Goal: Task Accomplishment & Management: Complete application form

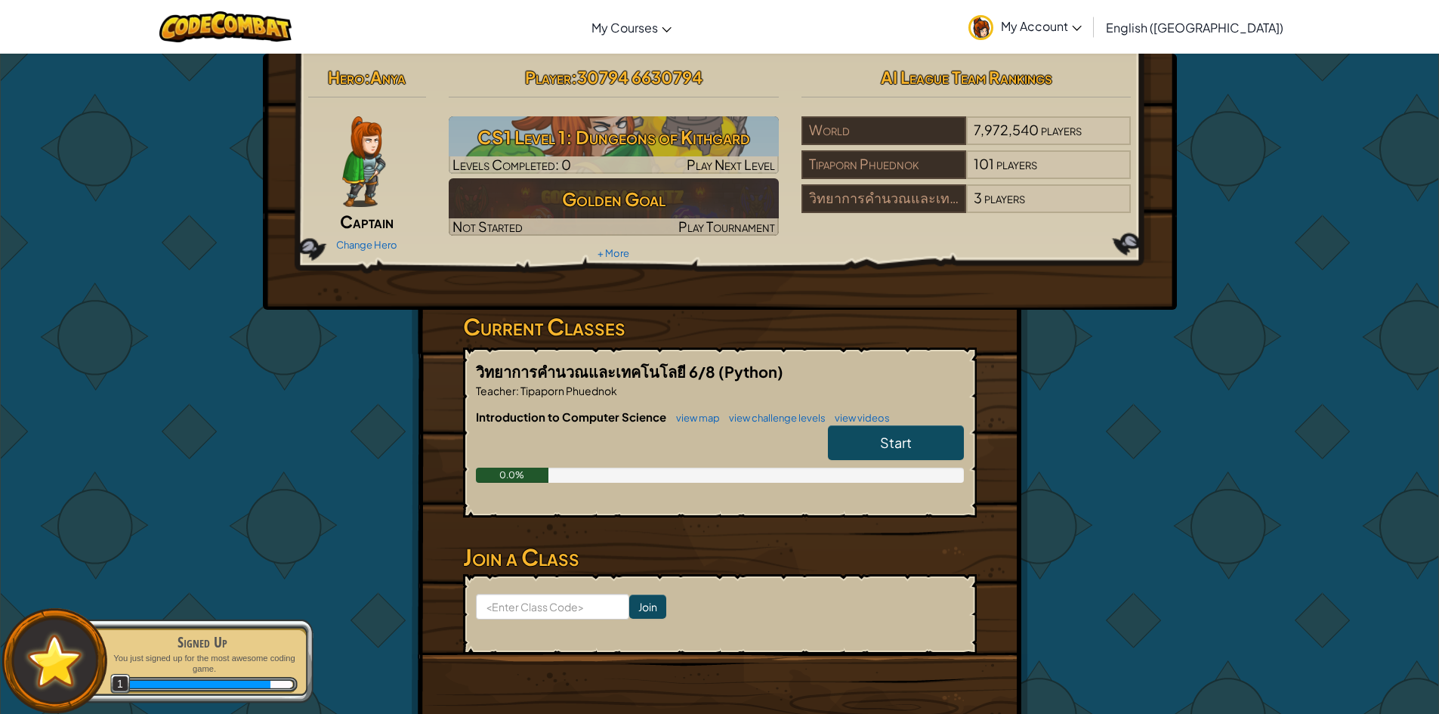
click at [875, 431] on link "Start" at bounding box center [896, 442] width 136 height 35
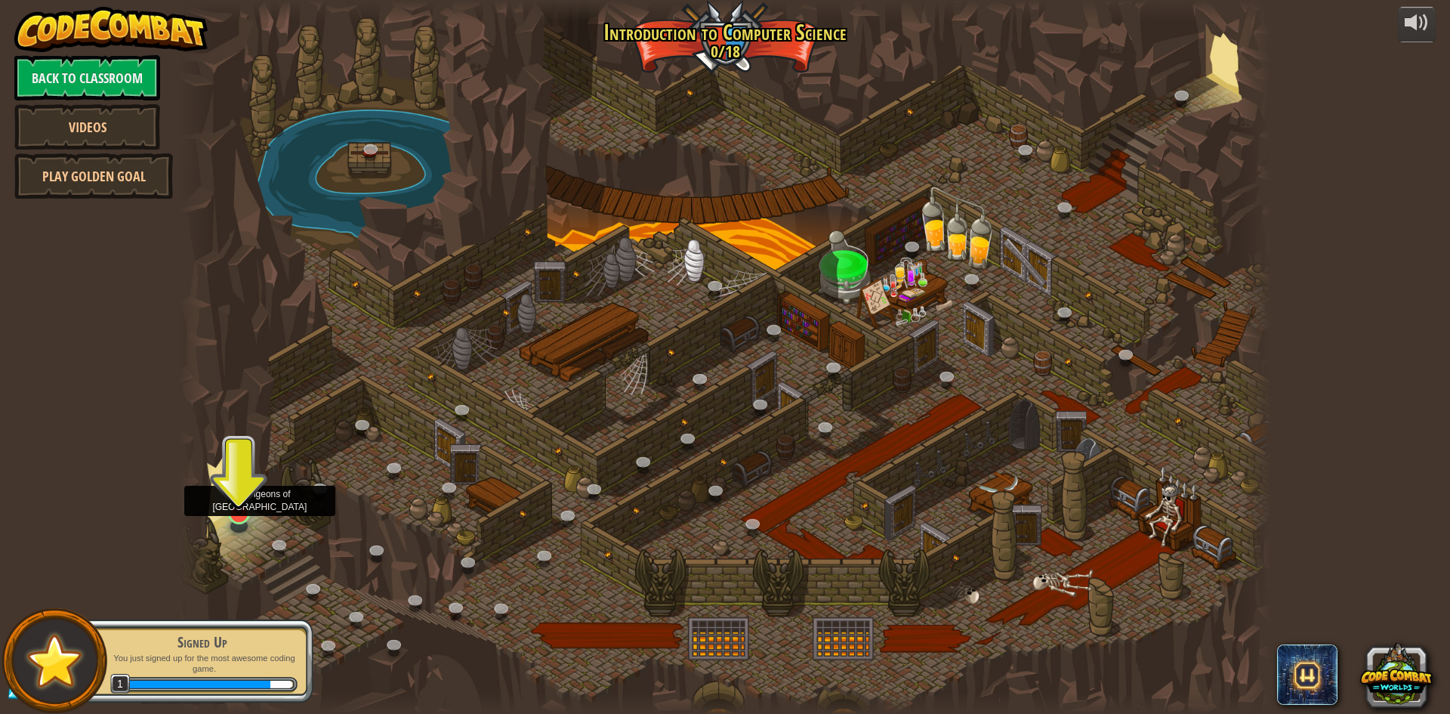
click at [238, 512] on img at bounding box center [238, 481] width 29 height 67
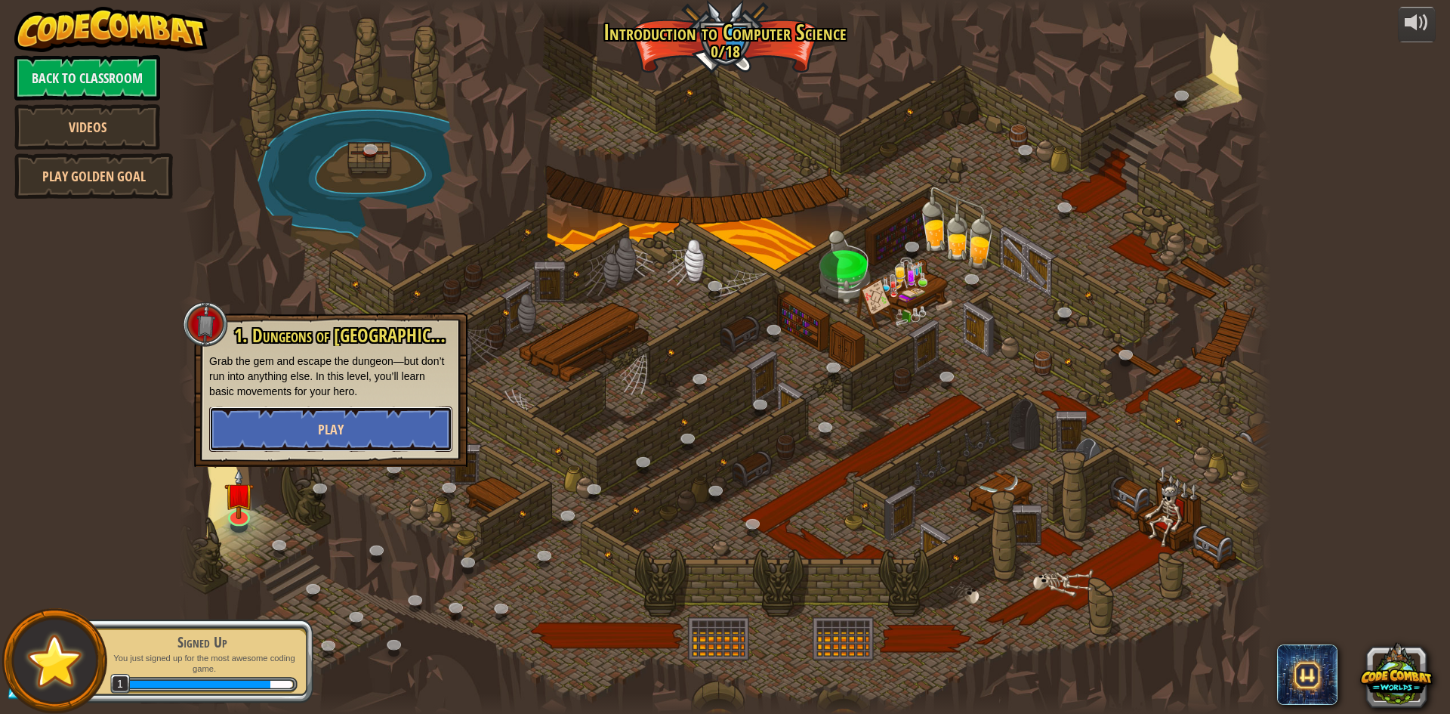
click at [343, 425] on span "Play" at bounding box center [331, 429] width 26 height 19
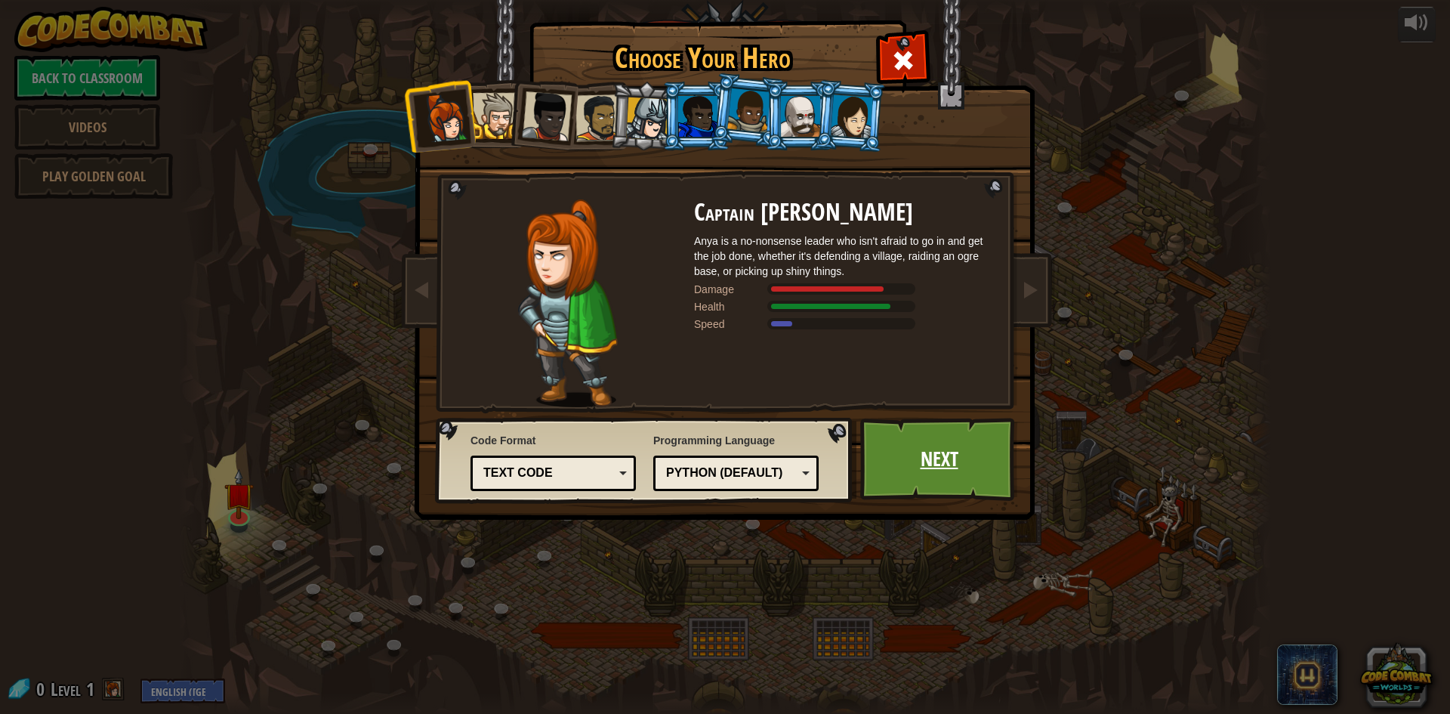
click at [928, 447] on link "Next" at bounding box center [939, 459] width 158 height 83
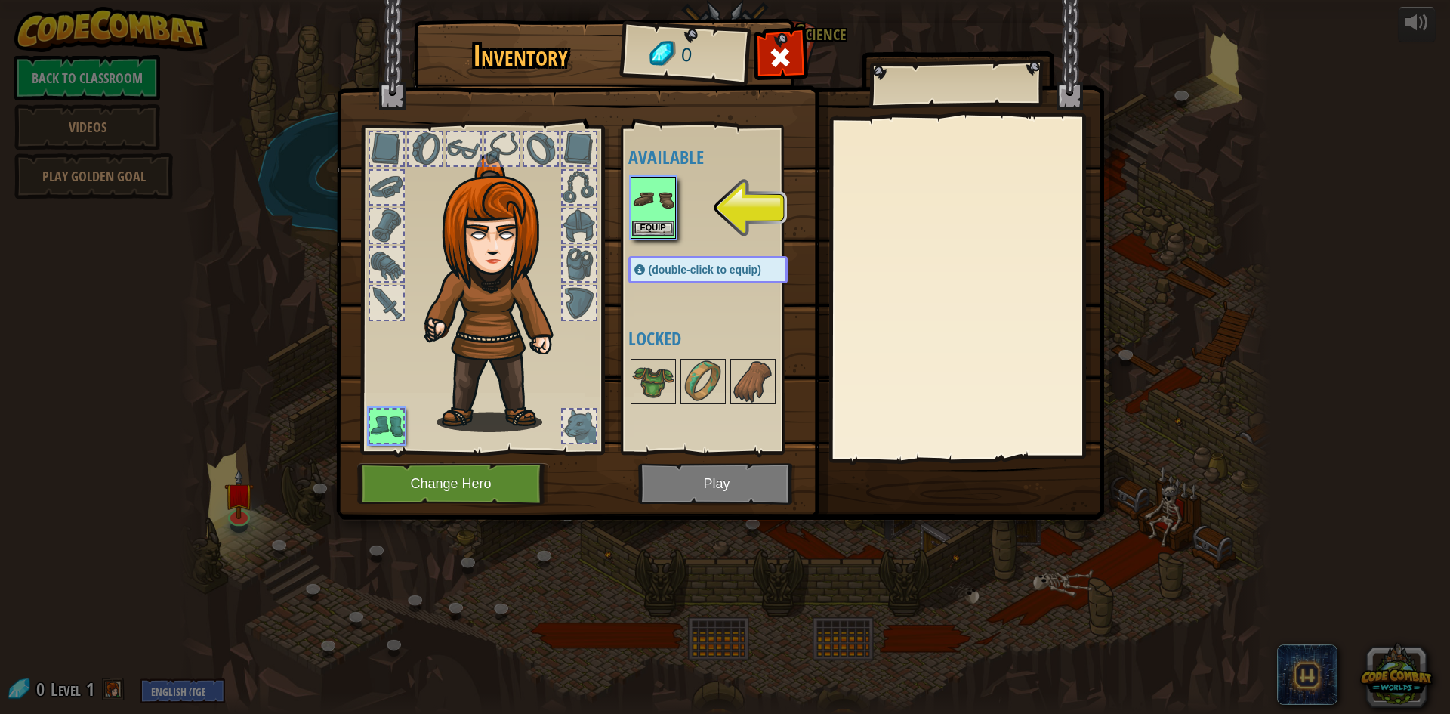
click at [655, 199] on img at bounding box center [653, 199] width 42 height 42
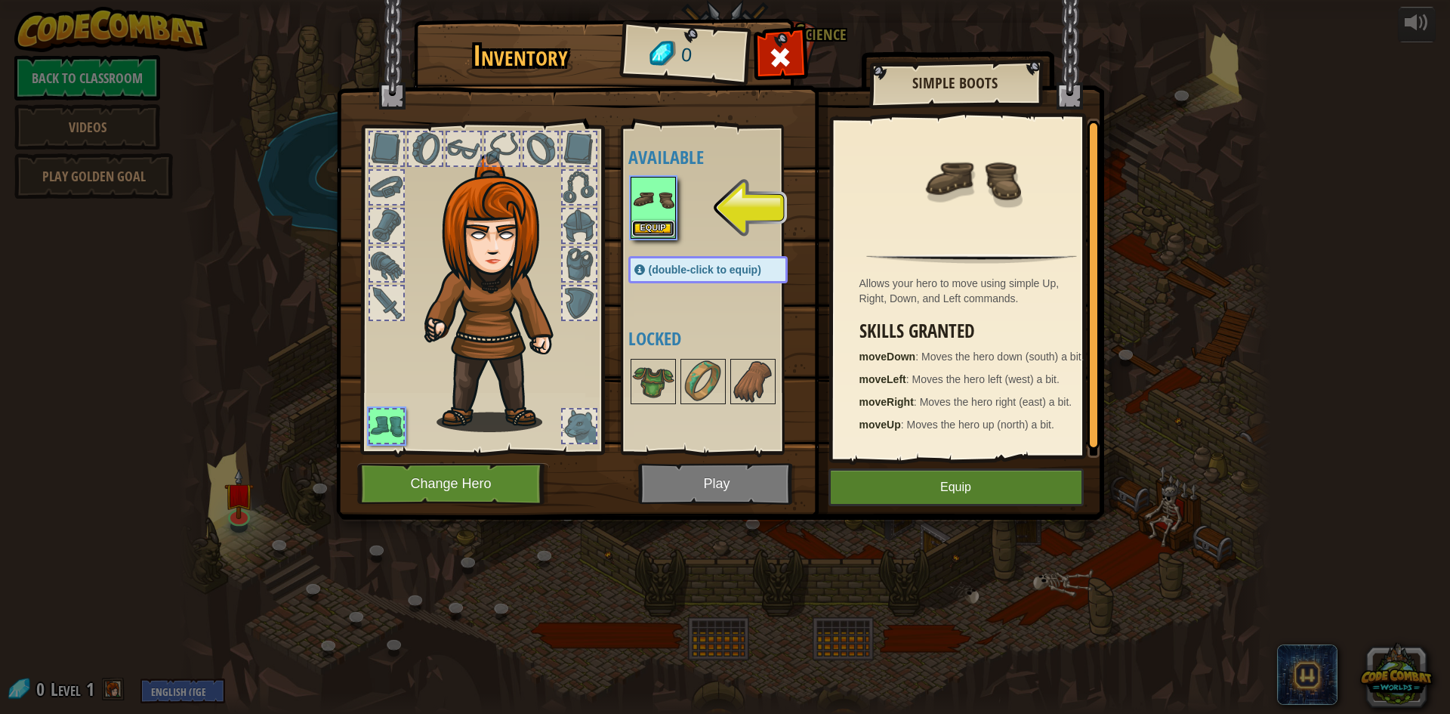
click at [667, 226] on button "Equip" at bounding box center [653, 229] width 42 height 16
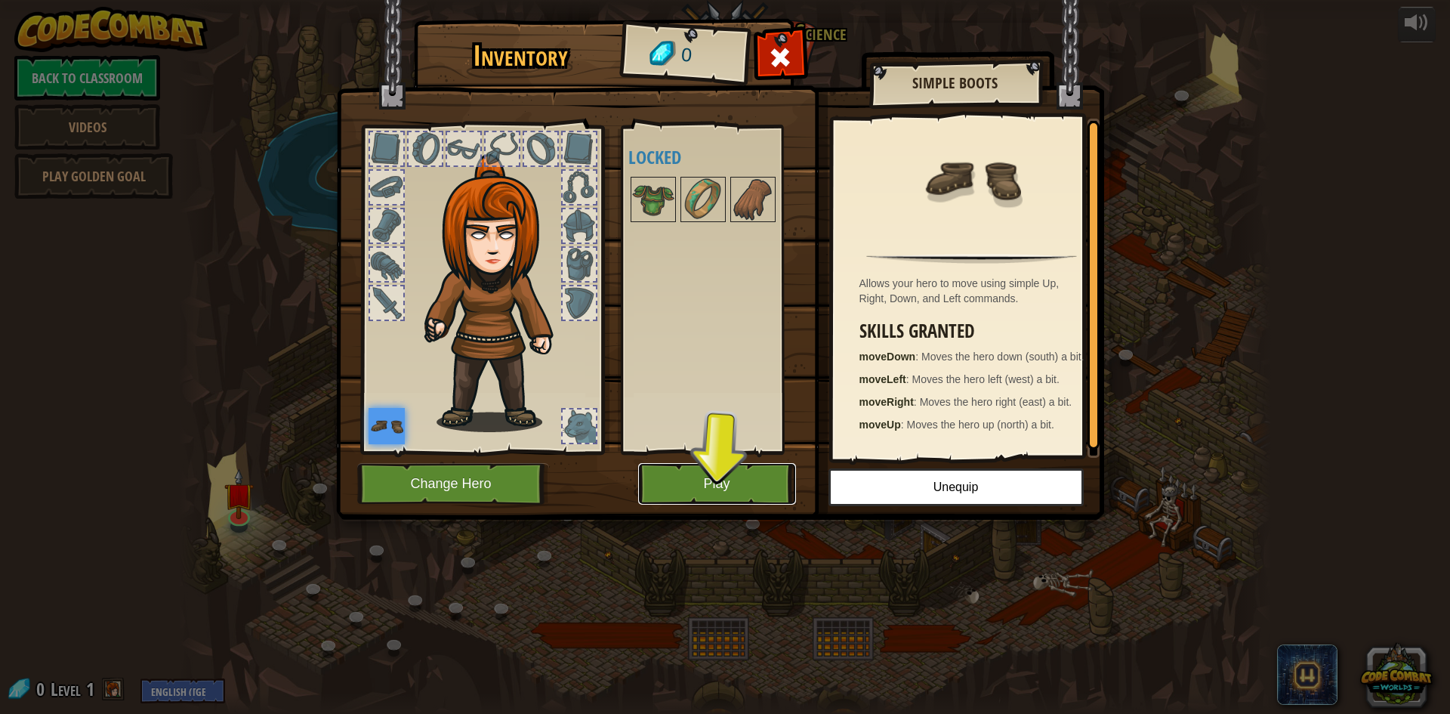
click at [716, 488] on button "Play" at bounding box center [717, 484] width 158 height 42
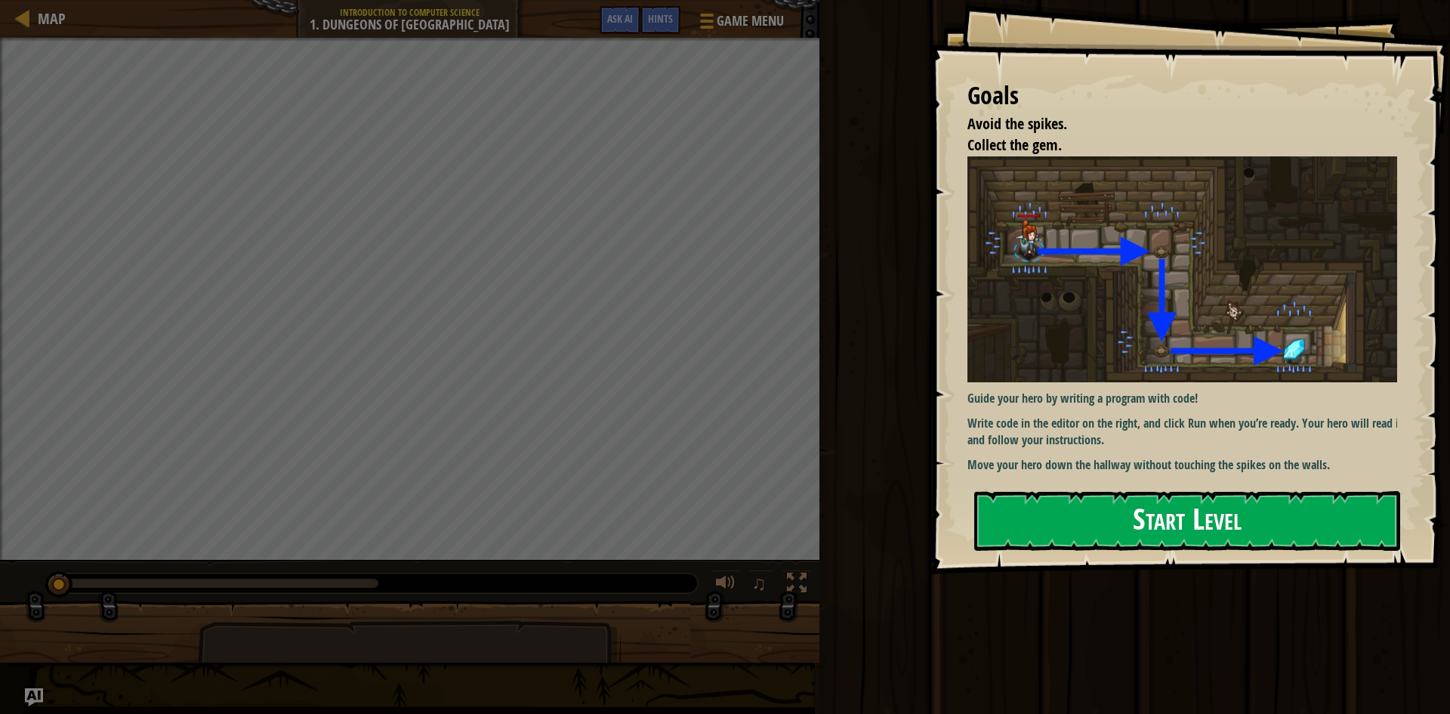
click at [1146, 517] on button "Start Level" at bounding box center [1187, 521] width 426 height 60
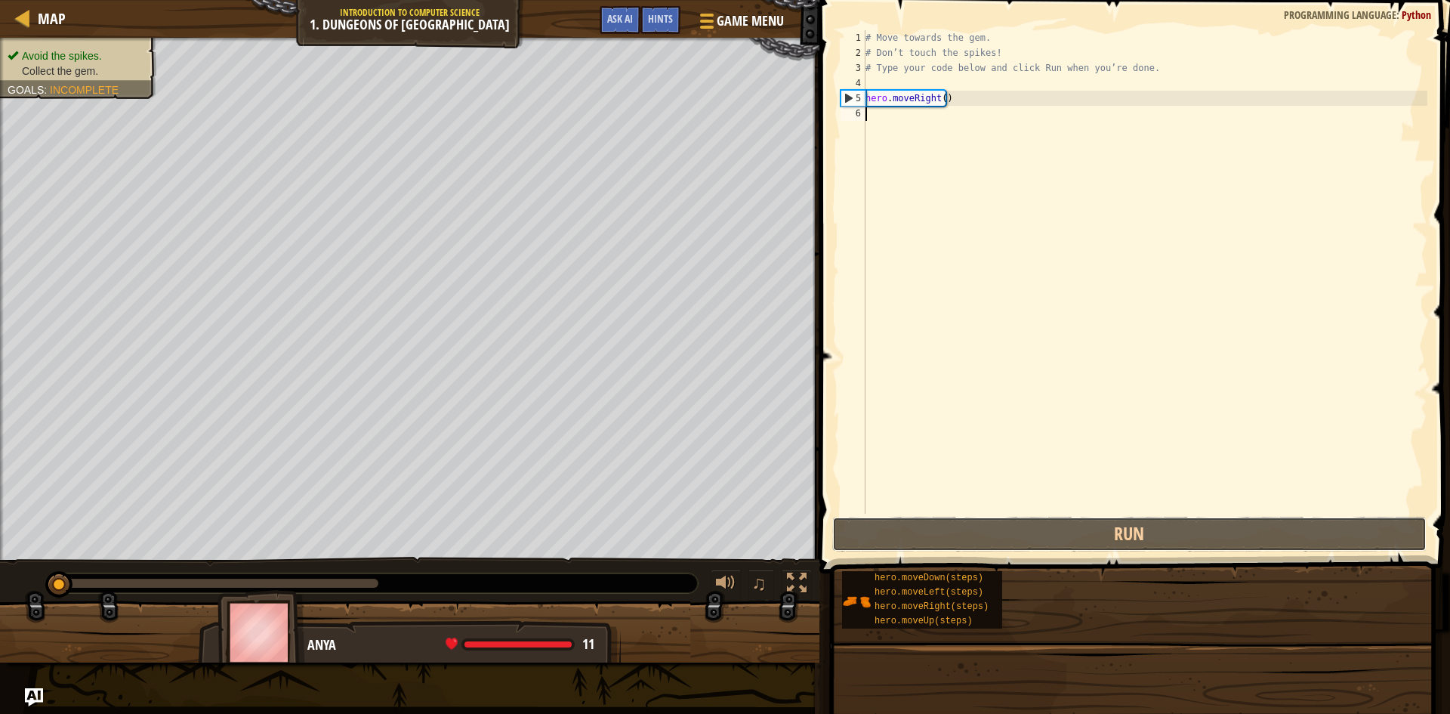
click at [1146, 517] on button "Run" at bounding box center [1129, 534] width 595 height 35
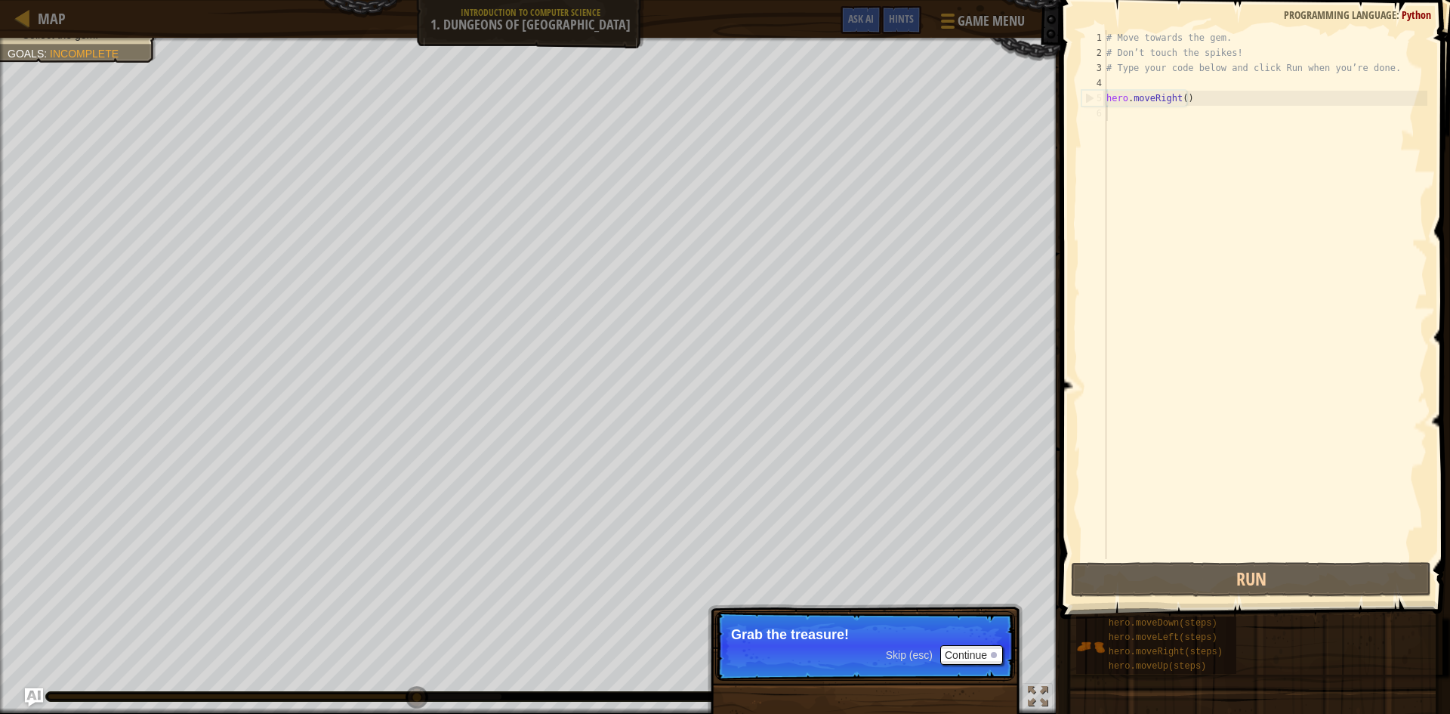
click at [987, 666] on p "Skip (esc) Continue Grab the treasure!" at bounding box center [865, 645] width 300 height 69
click at [984, 659] on button "Continue" at bounding box center [972, 655] width 63 height 20
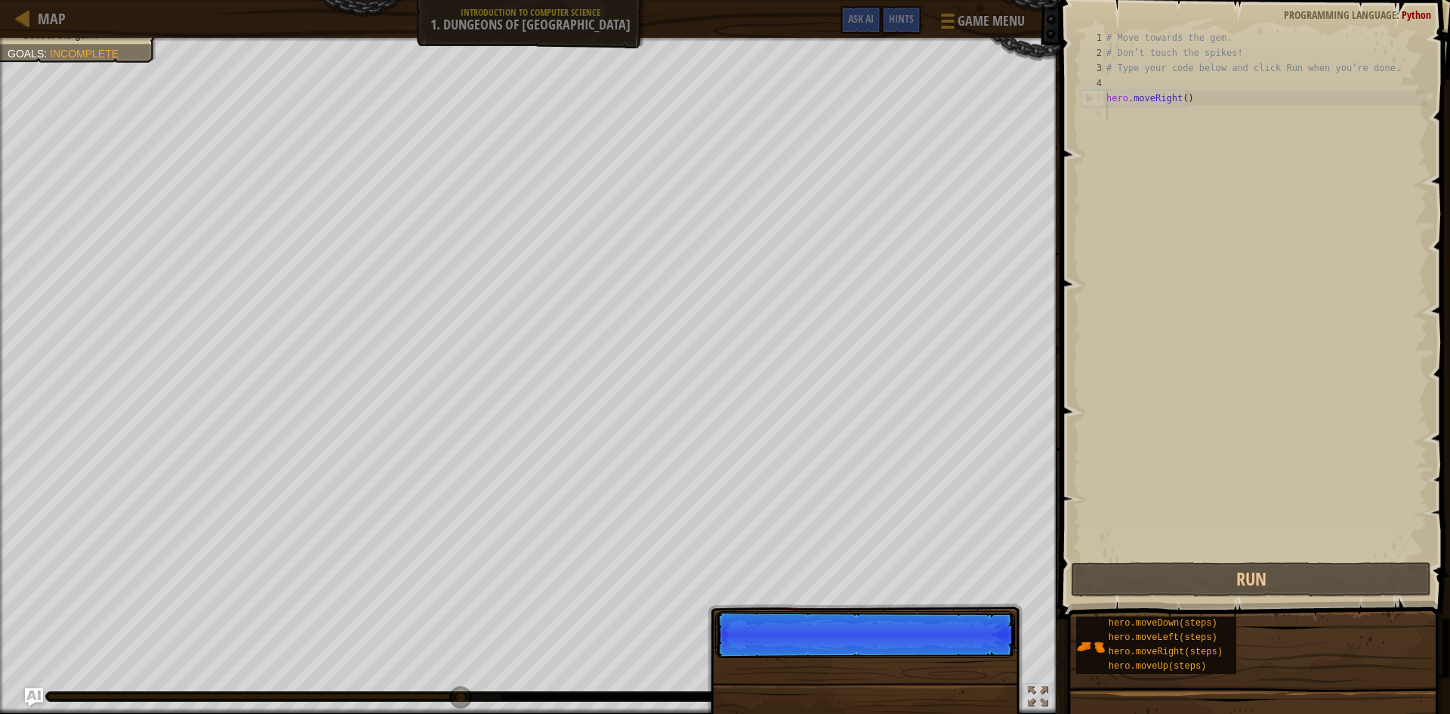
scroll to position [7, 0]
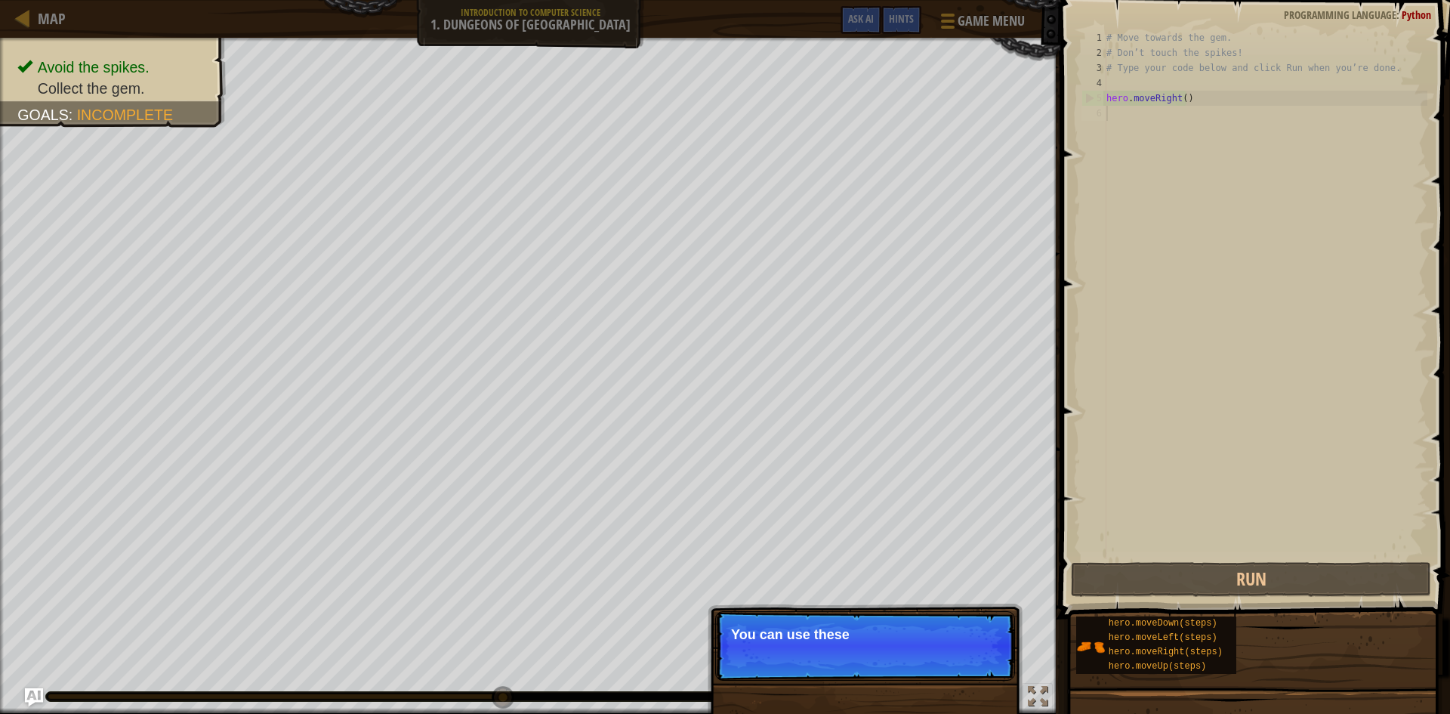
click at [983, 657] on p "Skip (esc) Continue You can use these" at bounding box center [865, 645] width 300 height 69
click at [983, 657] on p "Skip (esc) Continue You can use these methods" at bounding box center [865, 645] width 300 height 69
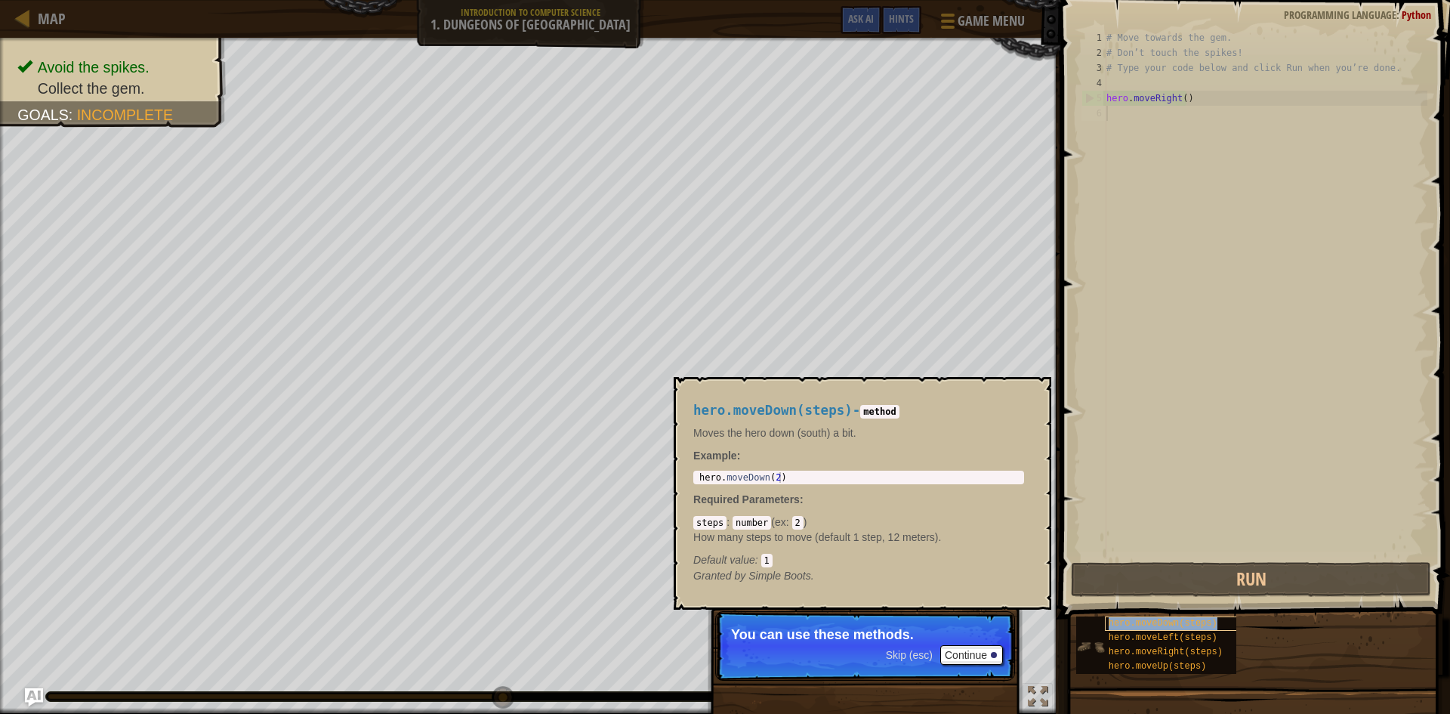
click at [1137, 625] on span "hero.moveDown(steps)" at bounding box center [1163, 623] width 109 height 11
click at [1150, 635] on span "hero.moveLeft(steps)" at bounding box center [1163, 637] width 109 height 11
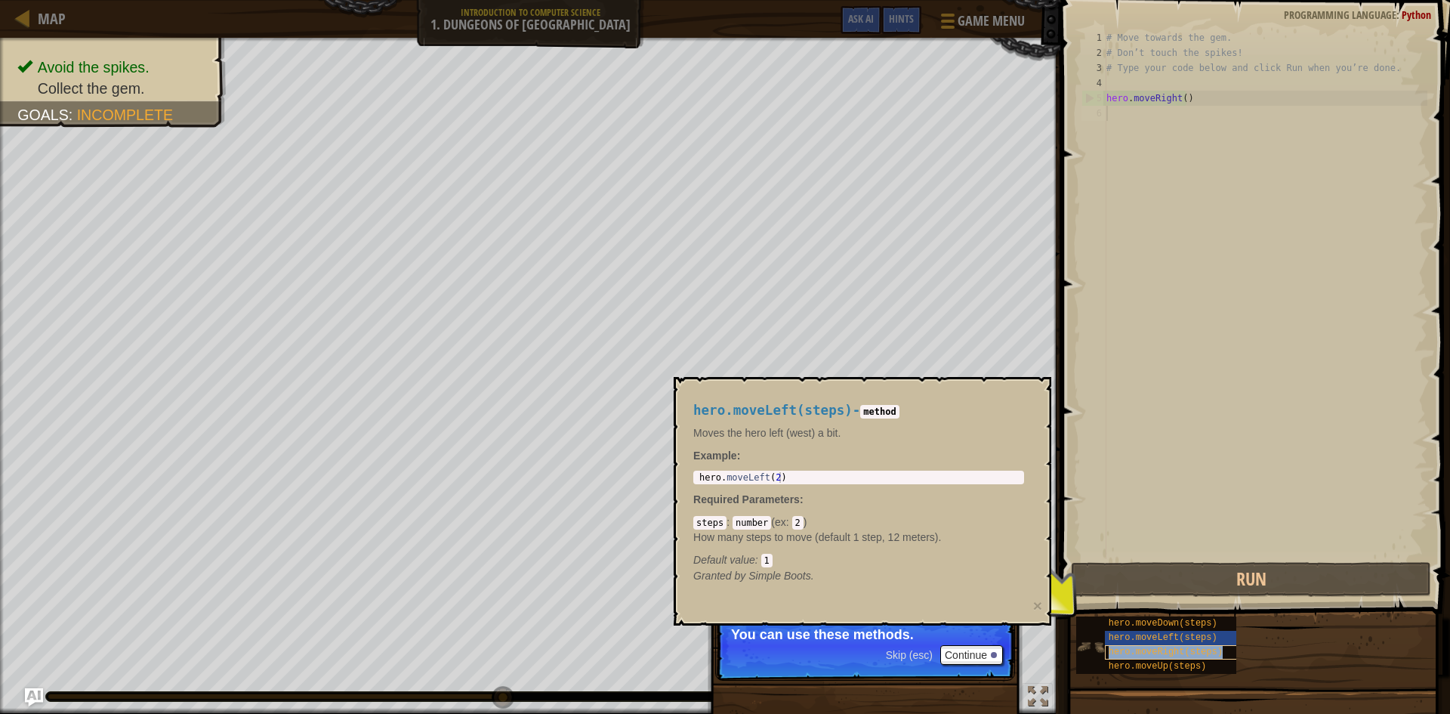
click at [1155, 648] on span "hero.moveRight(steps)" at bounding box center [1166, 652] width 114 height 11
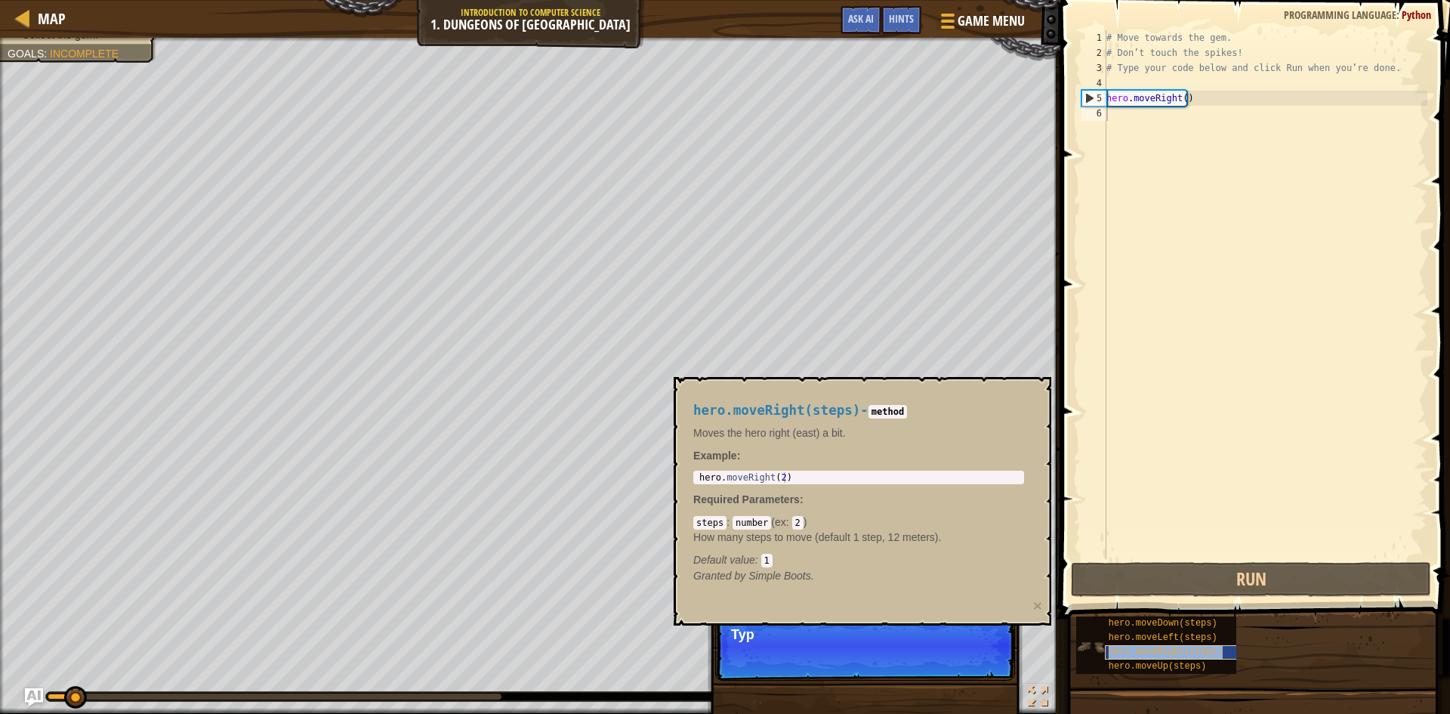
click at [1155, 654] on span "hero.moveRight(steps)" at bounding box center [1166, 652] width 114 height 11
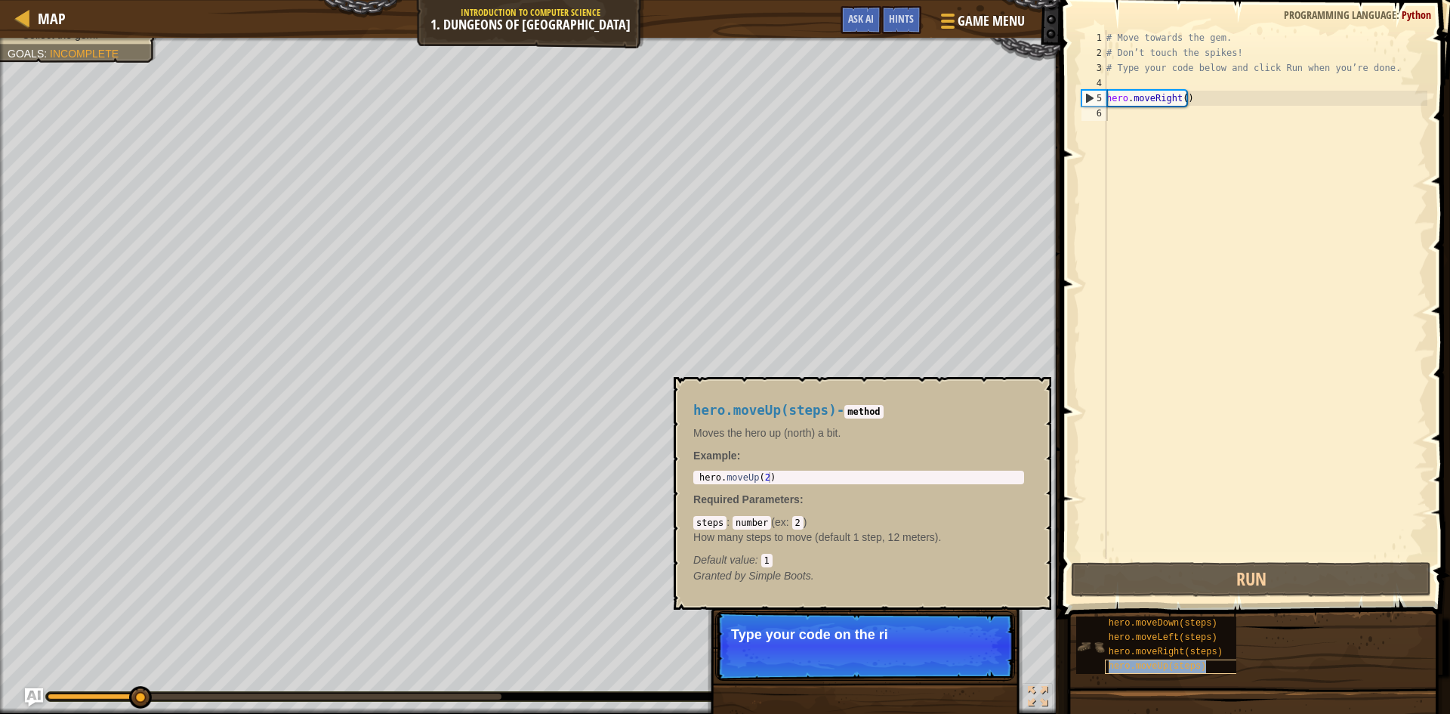
click at [1158, 661] on span "hero.moveUp(steps)" at bounding box center [1158, 666] width 98 height 11
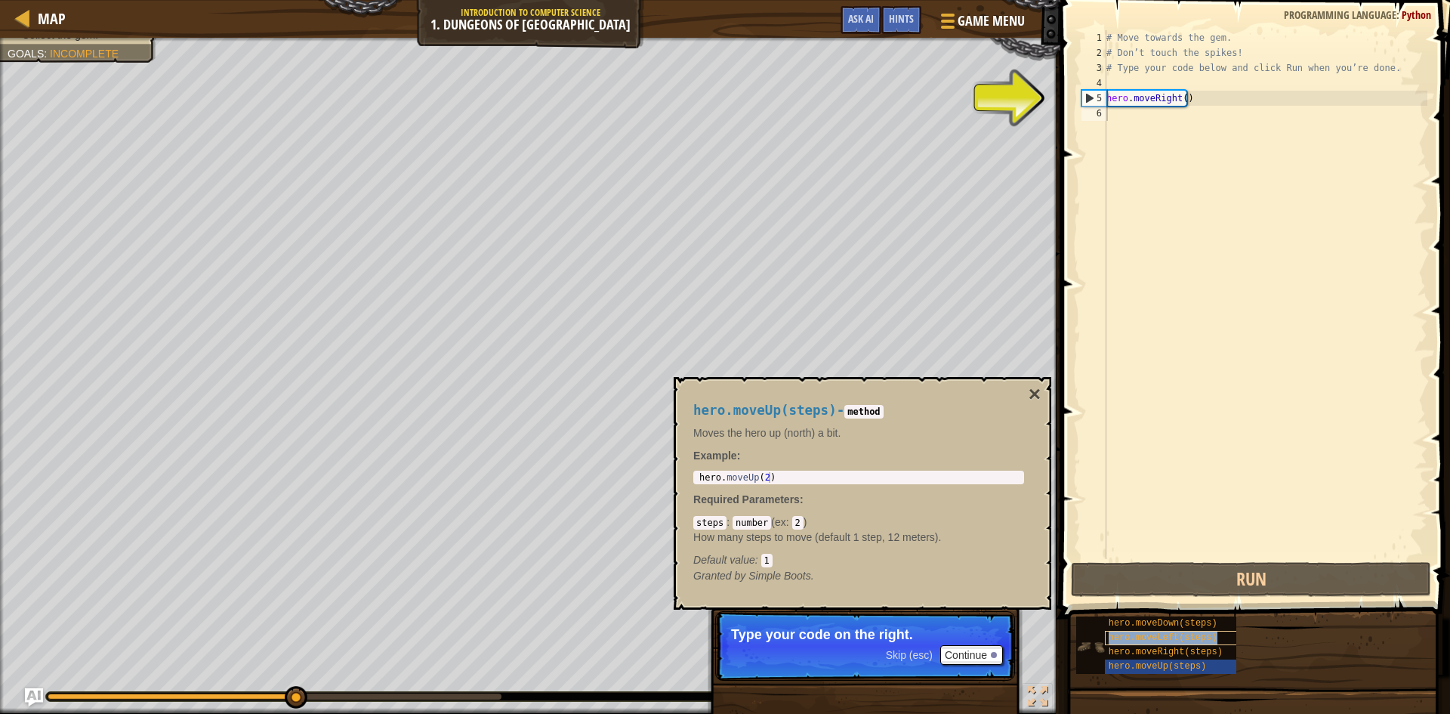
click at [1169, 632] on span "hero.moveLeft(steps)" at bounding box center [1163, 637] width 109 height 11
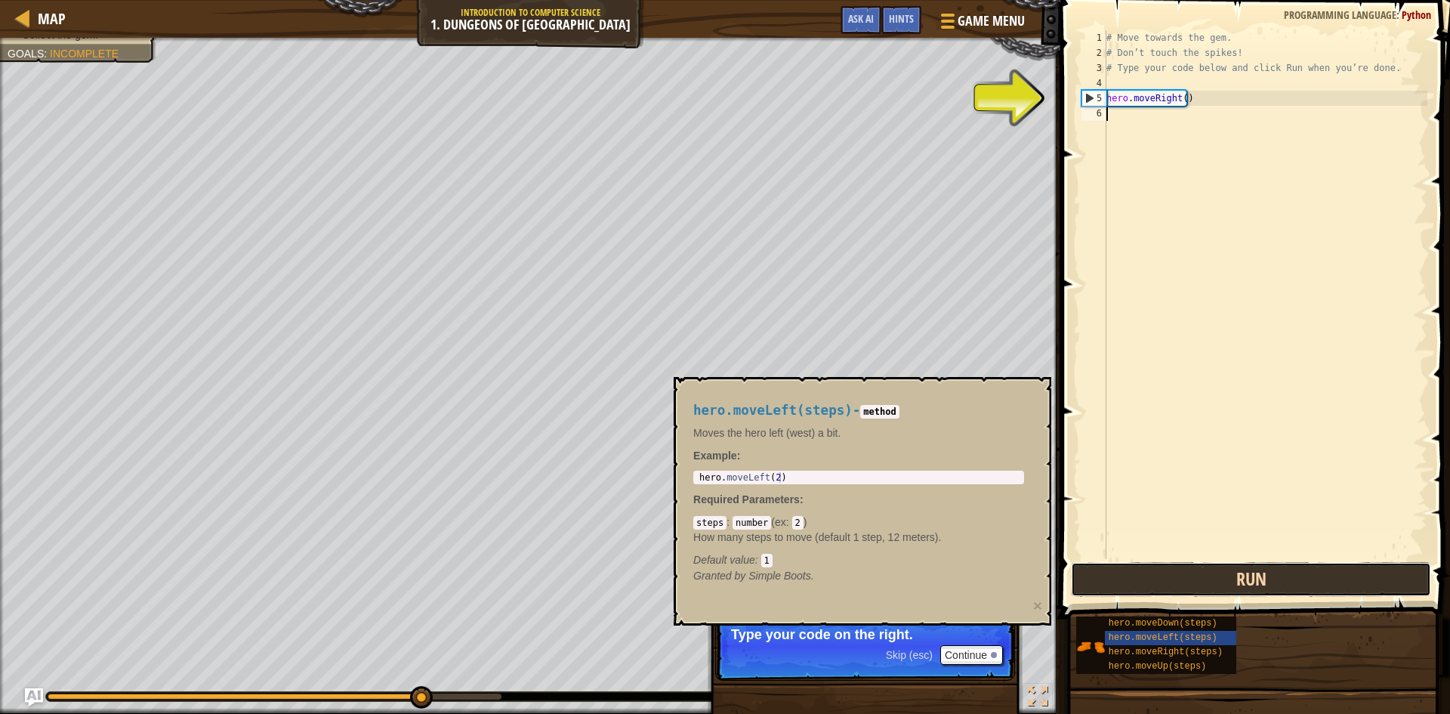
click at [1266, 572] on button "Run" at bounding box center [1251, 579] width 360 height 35
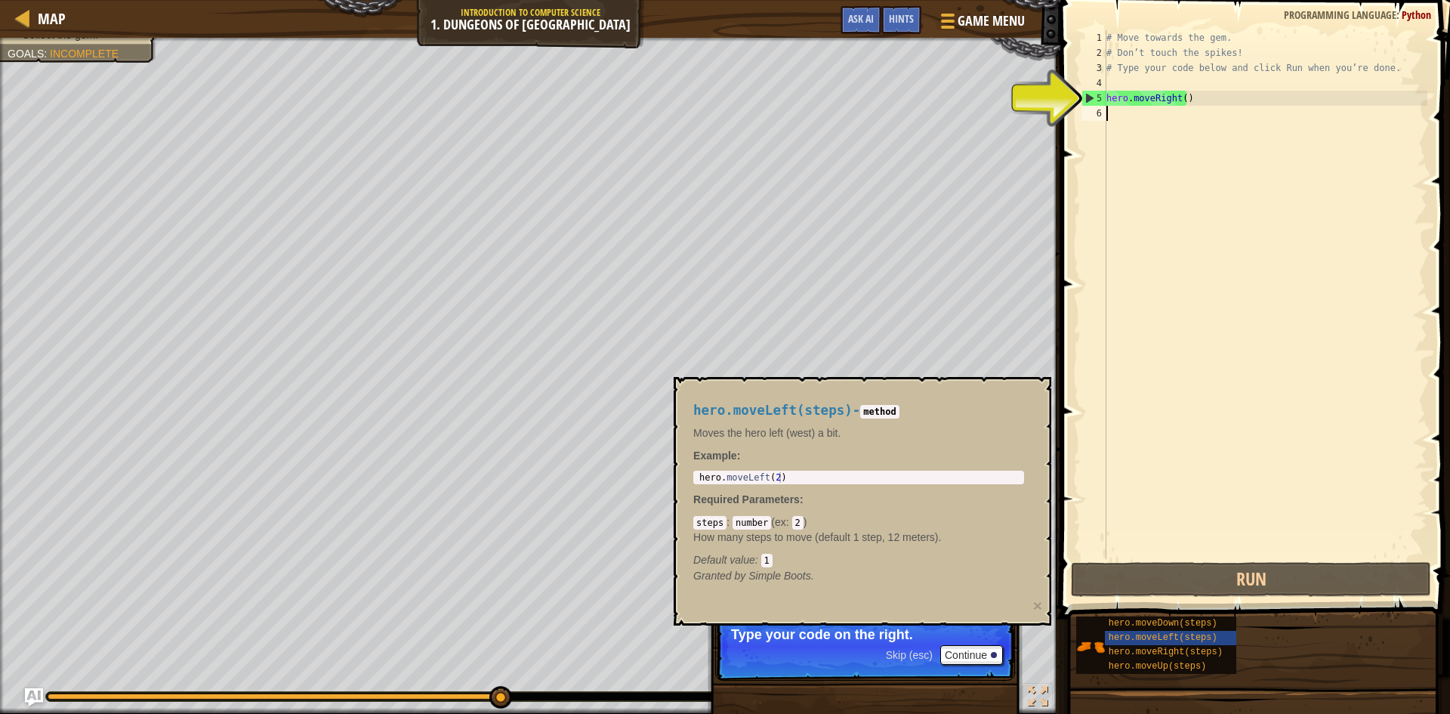
click at [1148, 105] on div "# Move towards the gem. # Don’t touch the spikes! # Type your code below and cl…" at bounding box center [1266, 309] width 324 height 559
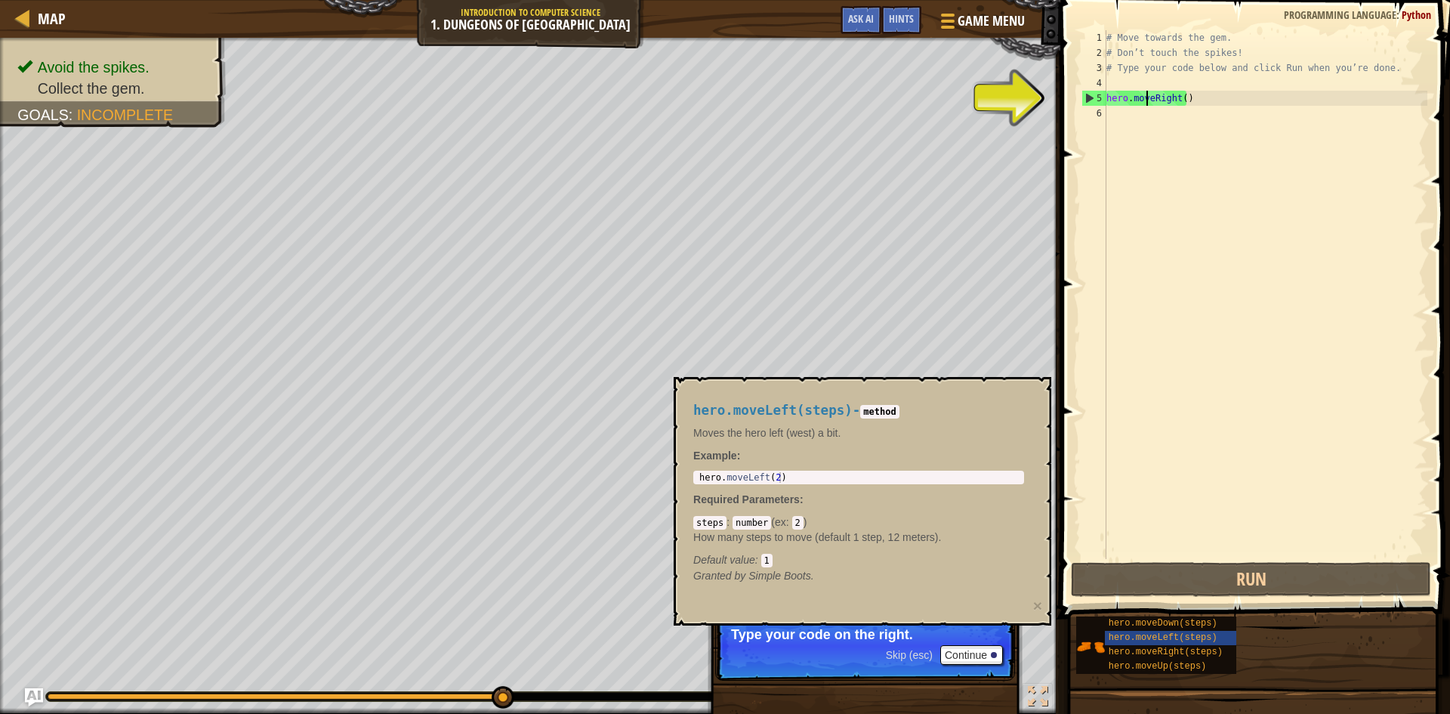
click at [1196, 100] on div "# Move towards the gem. # Don’t touch the spikes! # Type your code below and cl…" at bounding box center [1266, 309] width 324 height 559
click at [1144, 619] on span "hero.moveDown(steps)" at bounding box center [1163, 623] width 109 height 11
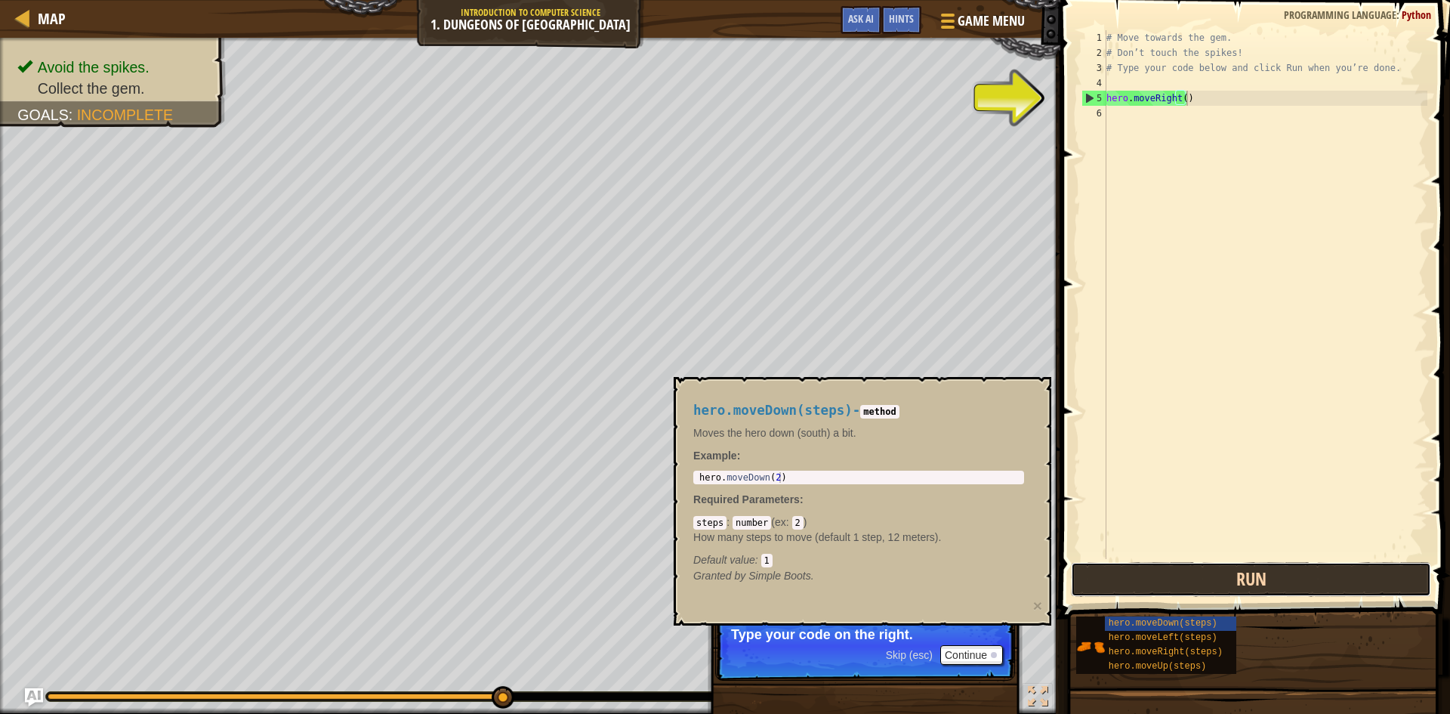
click at [1168, 577] on button "Run" at bounding box center [1251, 579] width 360 height 35
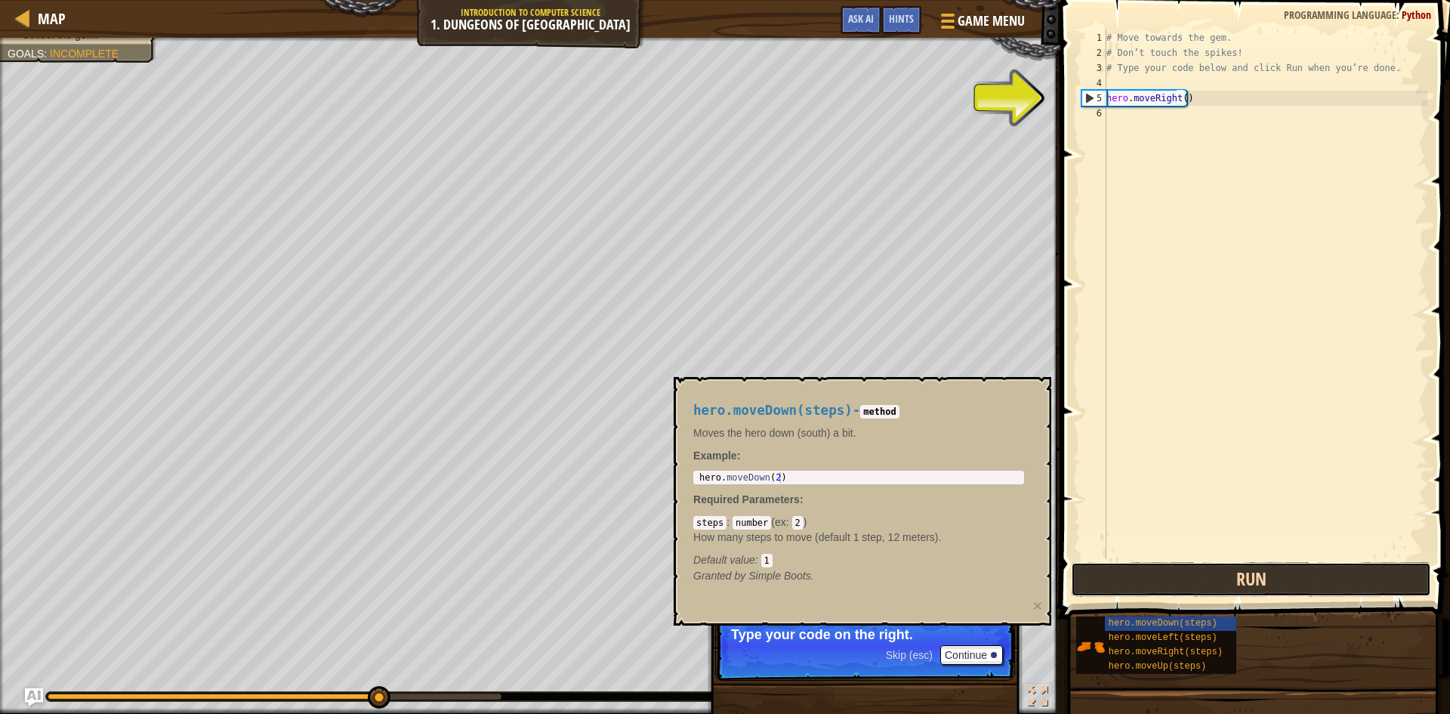
click at [1168, 577] on button "Run" at bounding box center [1251, 579] width 360 height 35
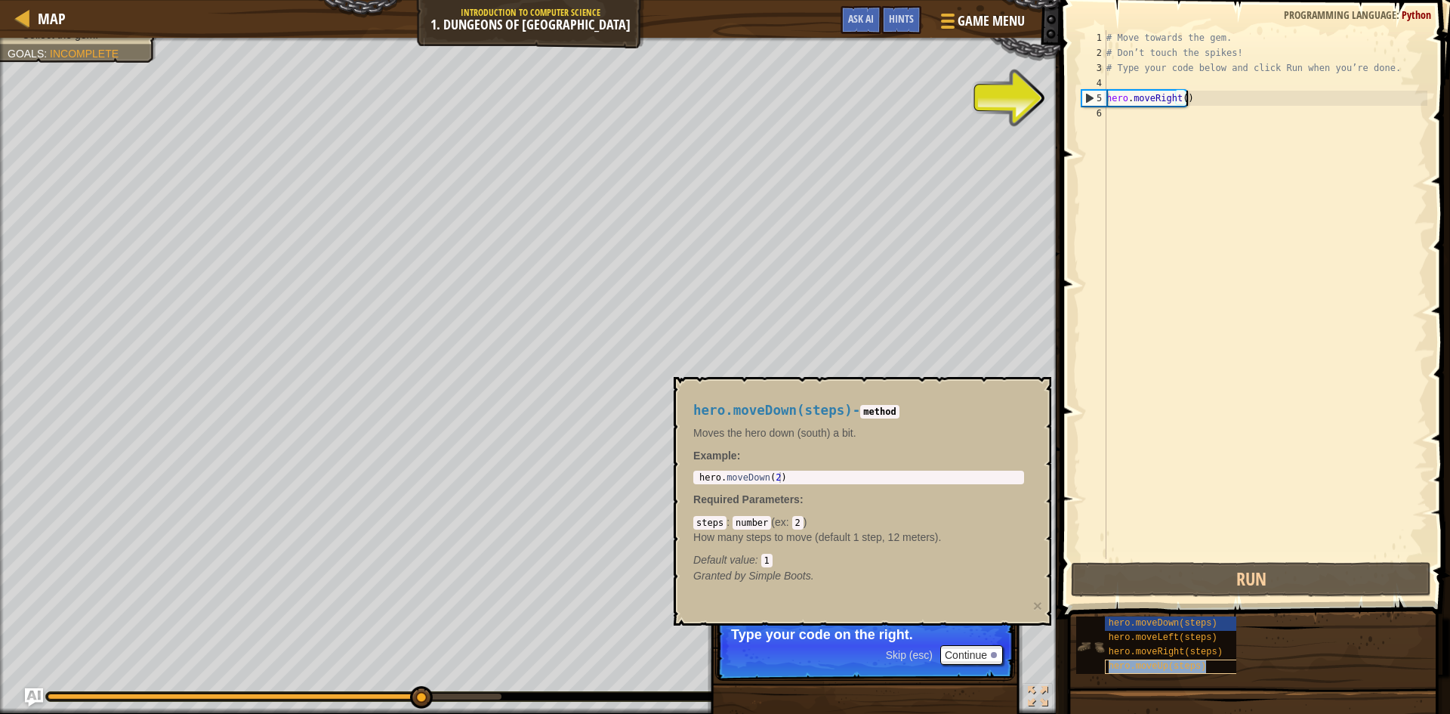
click at [1170, 663] on span "hero.moveUp(steps)" at bounding box center [1158, 666] width 98 height 11
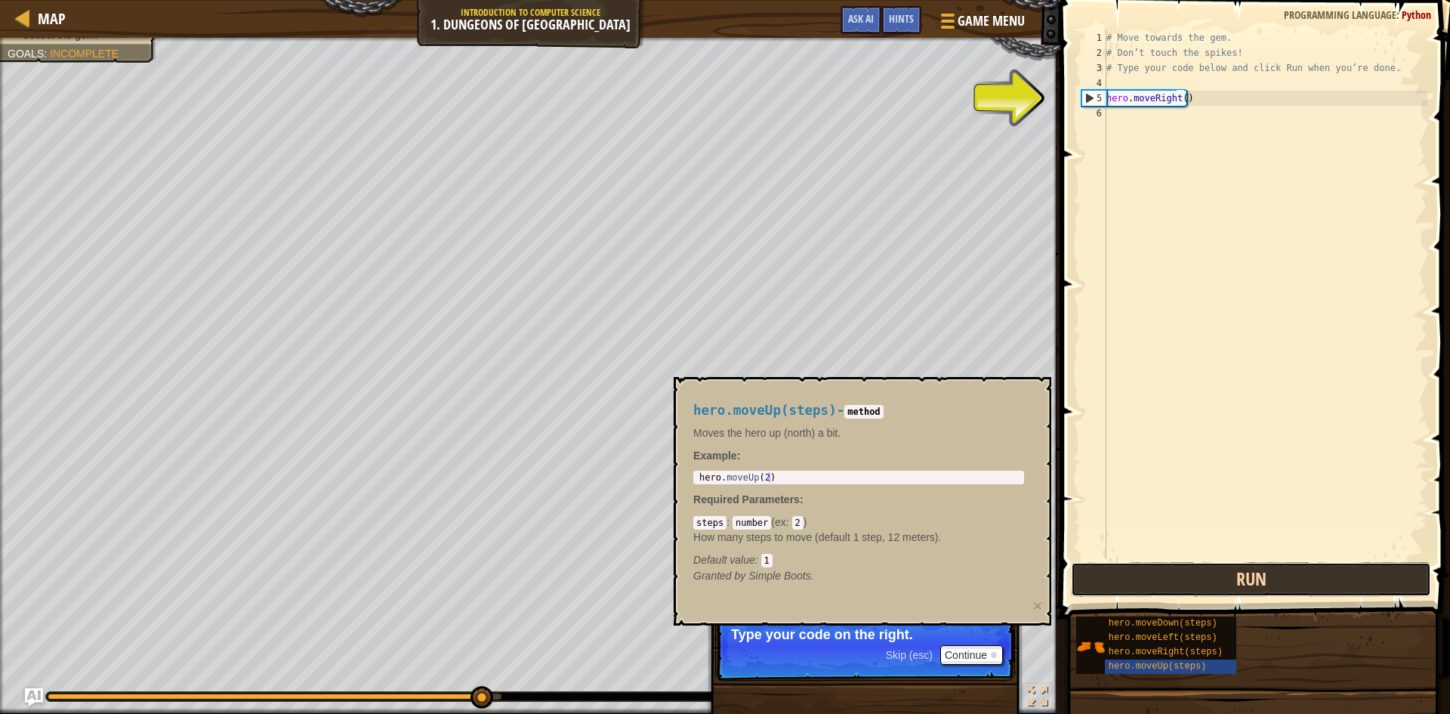
click at [1187, 595] on button "Run" at bounding box center [1251, 579] width 360 height 35
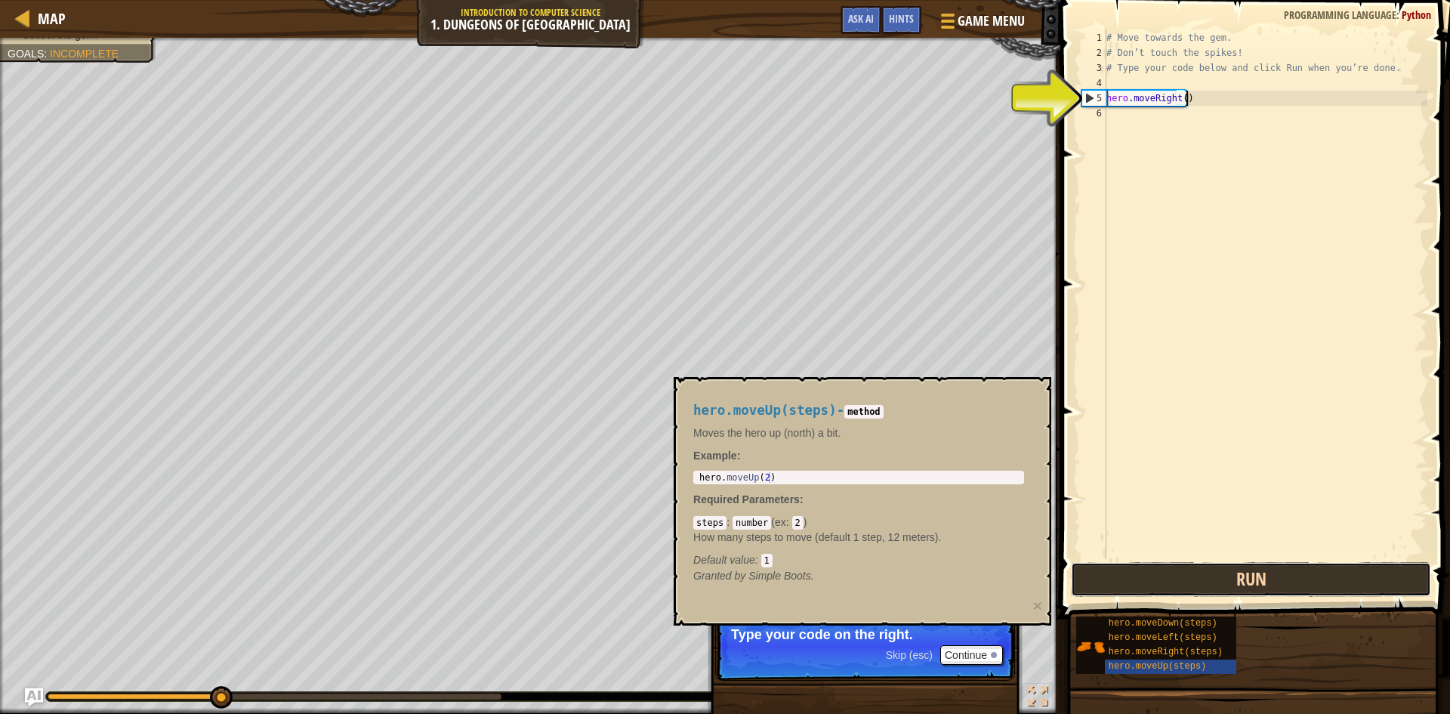
click at [1187, 595] on button "Run" at bounding box center [1251, 579] width 360 height 35
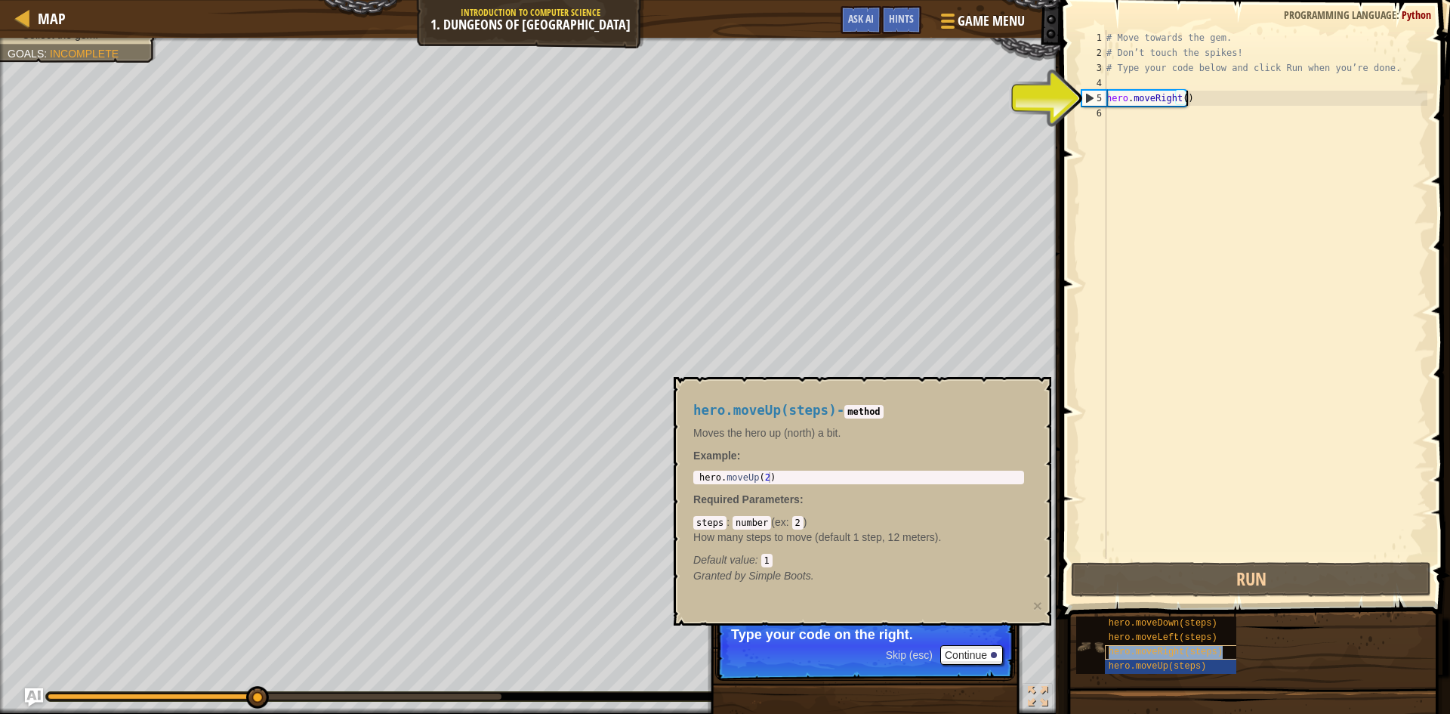
click at [1181, 647] on span "hero.moveRight(steps)" at bounding box center [1166, 652] width 114 height 11
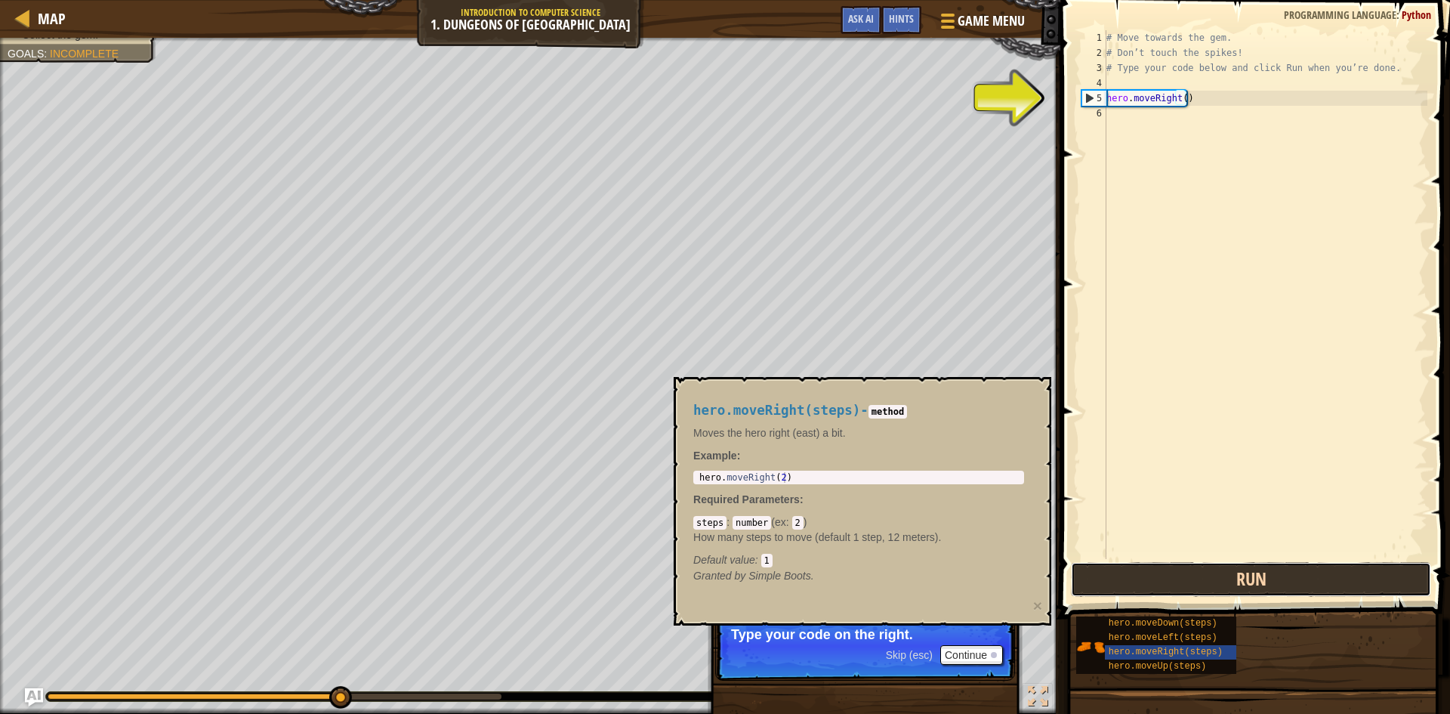
click at [1200, 593] on button "Run" at bounding box center [1251, 579] width 360 height 35
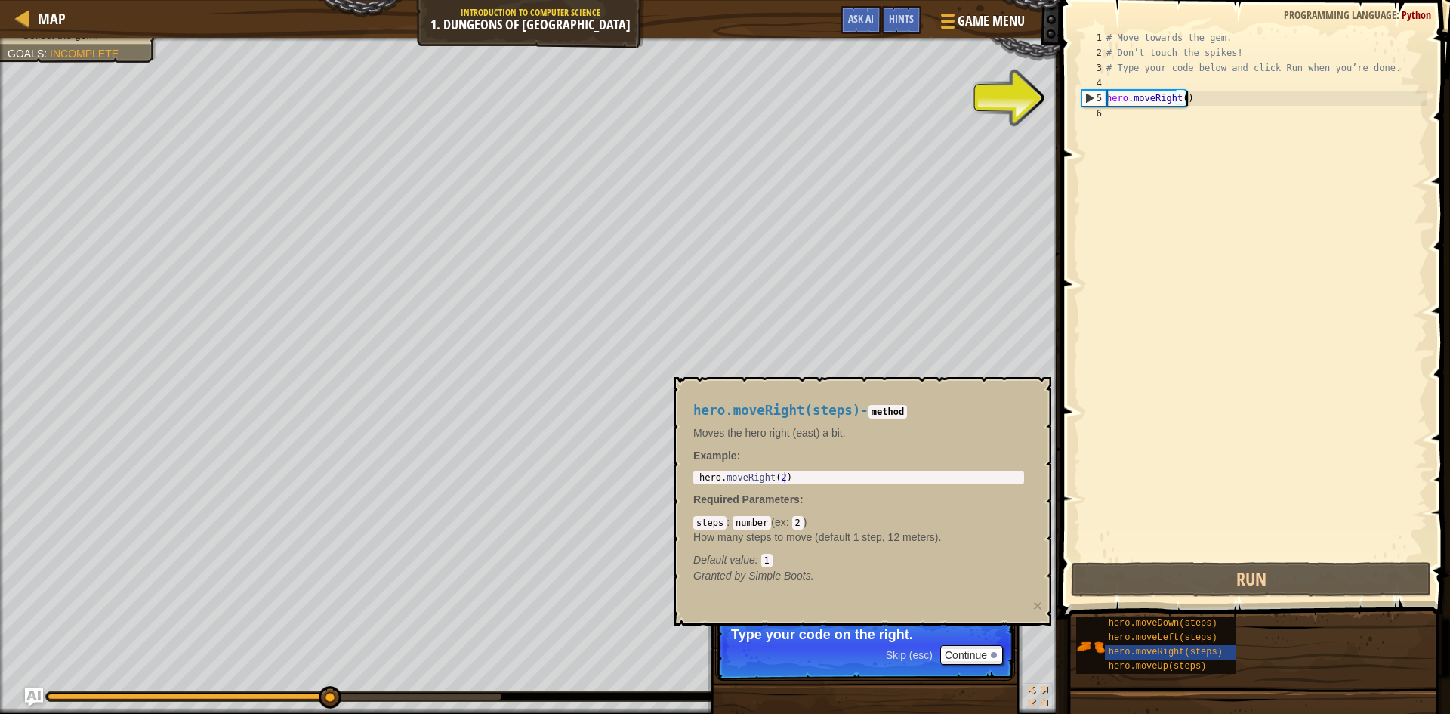
click at [1092, 96] on div "5" at bounding box center [1095, 98] width 24 height 15
click at [1086, 100] on div "5" at bounding box center [1095, 98] width 24 height 15
click at [1087, 92] on div "5" at bounding box center [1095, 98] width 24 height 15
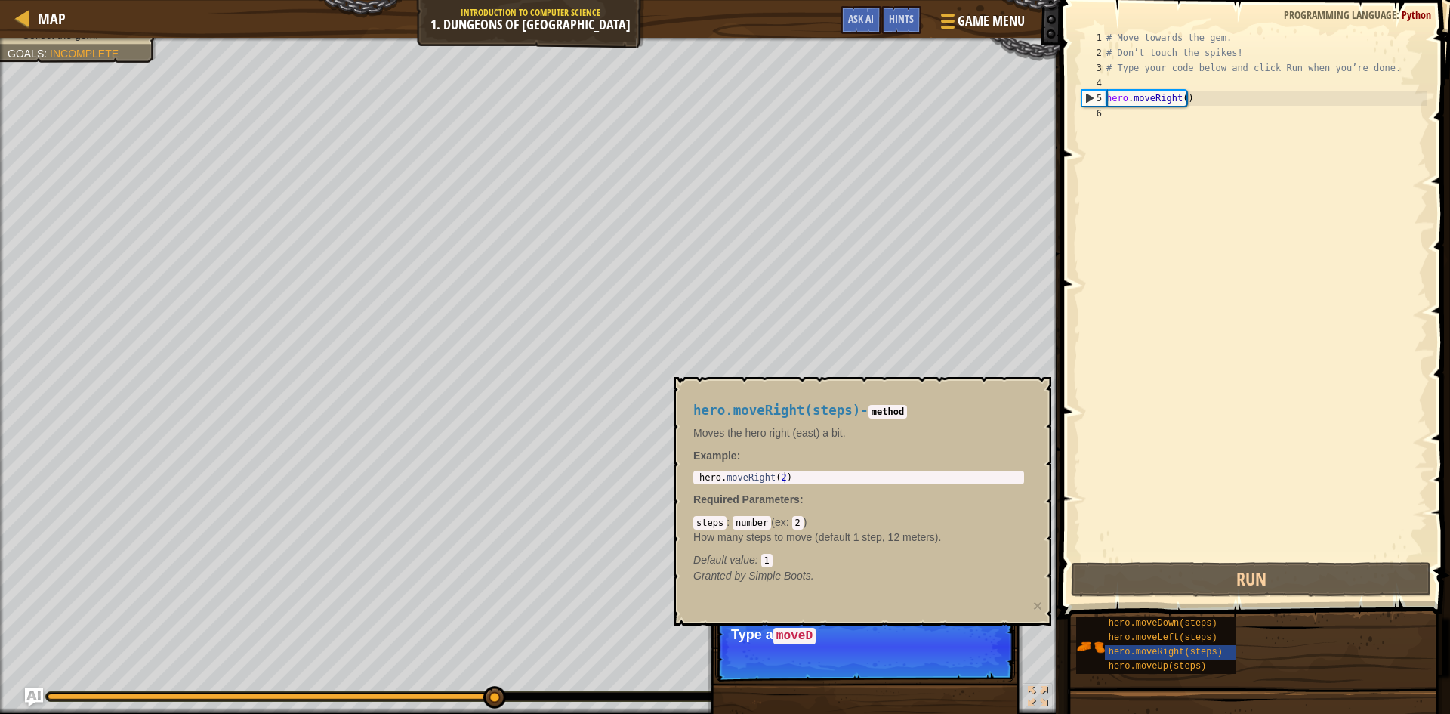
click at [1088, 94] on div "5" at bounding box center [1095, 98] width 24 height 15
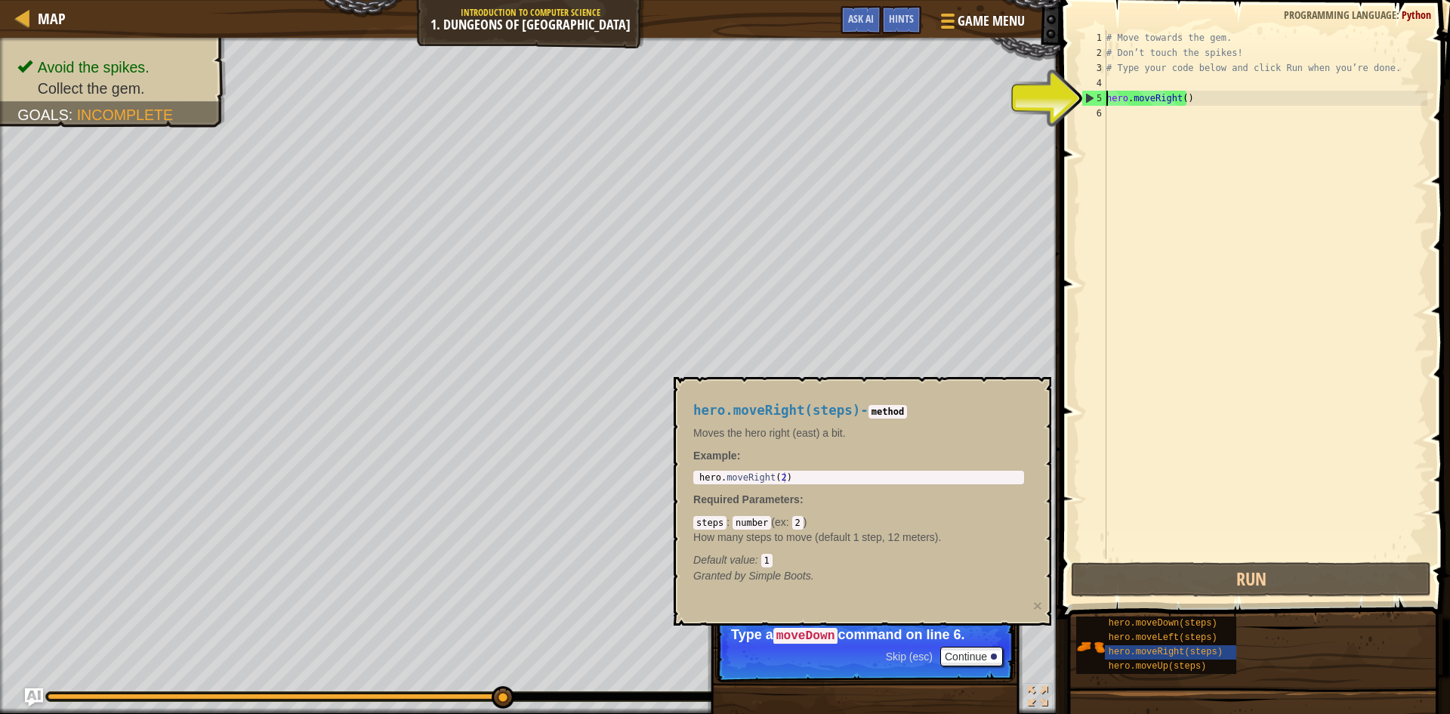
click at [1088, 94] on div "5" at bounding box center [1095, 98] width 24 height 15
click at [1096, 87] on div "4" at bounding box center [1094, 83] width 25 height 15
type textarea "hero.moveRight()"
click at [1098, 96] on div "5" at bounding box center [1095, 98] width 24 height 15
click at [1091, 96] on div "5" at bounding box center [1095, 98] width 24 height 15
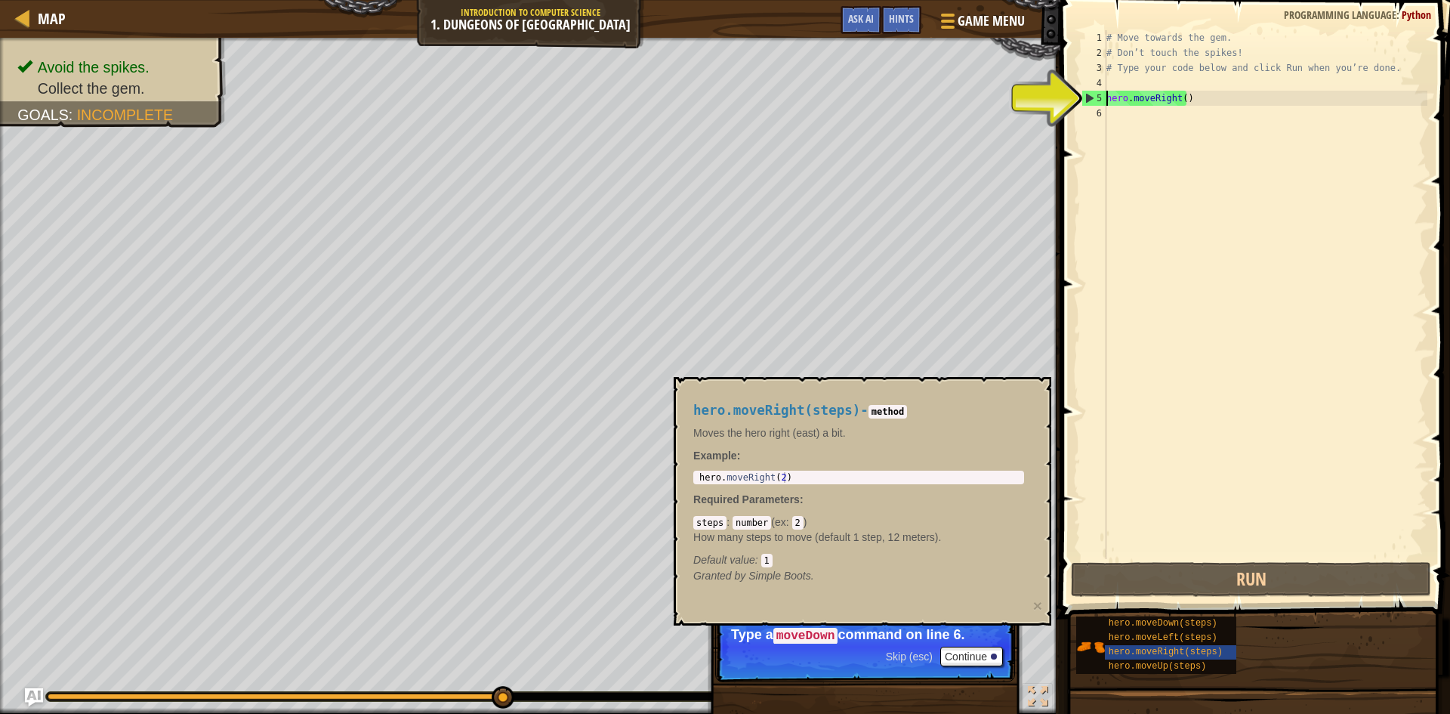
click at [1091, 96] on div "5" at bounding box center [1095, 98] width 24 height 15
click at [1175, 101] on div "# Move towards the gem. # Don’t touch the spikes! # Type your code below and cl…" at bounding box center [1266, 309] width 324 height 559
click at [1183, 101] on div "# Move towards the gem. # Don’t touch the spikes! # Type your code below and cl…" at bounding box center [1266, 309] width 324 height 559
click at [1194, 100] on div "# Move towards the gem. # Don’t touch the spikes! # Type your code below and cl…" at bounding box center [1266, 294] width 324 height 529
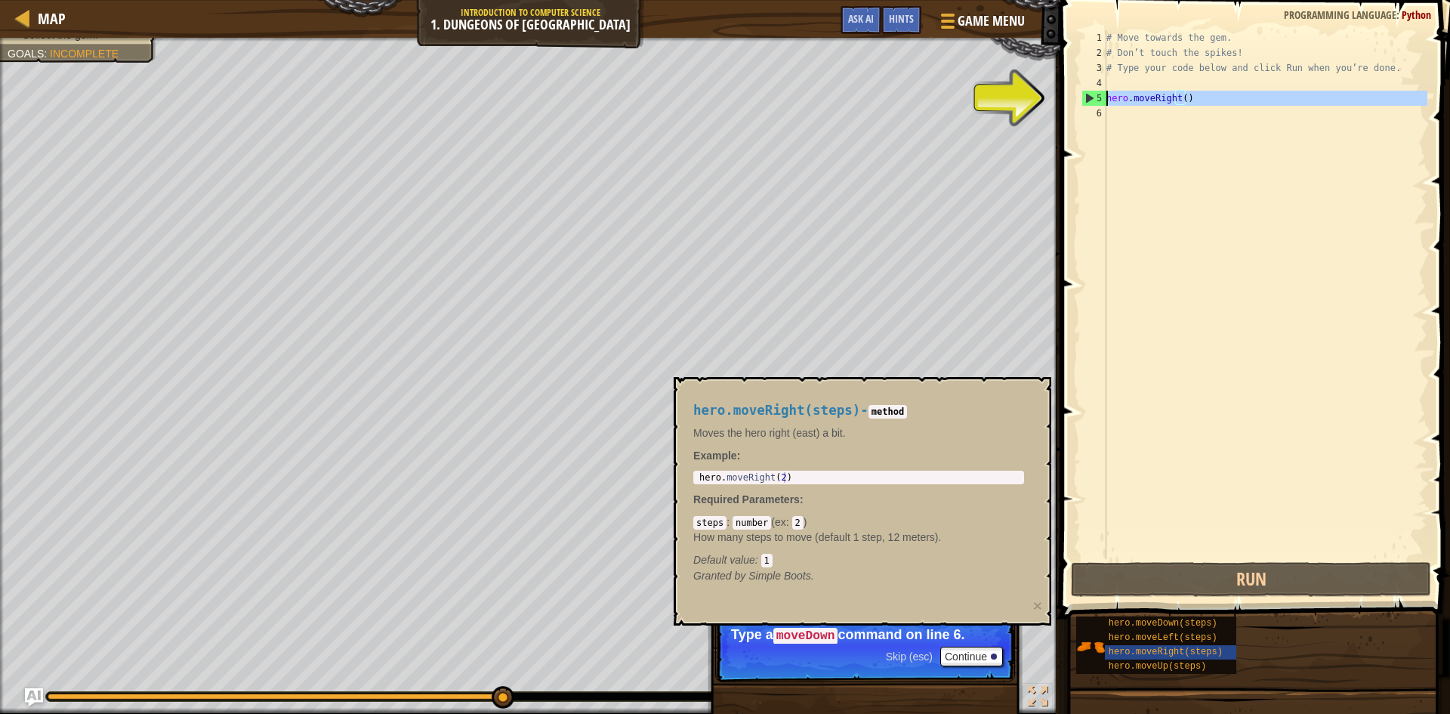
click at [1089, 98] on div "5" at bounding box center [1095, 98] width 24 height 15
type textarea "hero.moveRight()"
click at [1115, 93] on div "# Move towards the gem. # Don’t touch the spikes! # Type your code below and cl…" at bounding box center [1266, 309] width 324 height 559
click at [1191, 94] on div "# Move towards the gem. # Don’t touch the spikes! # Type your code below and cl…" at bounding box center [1266, 309] width 324 height 559
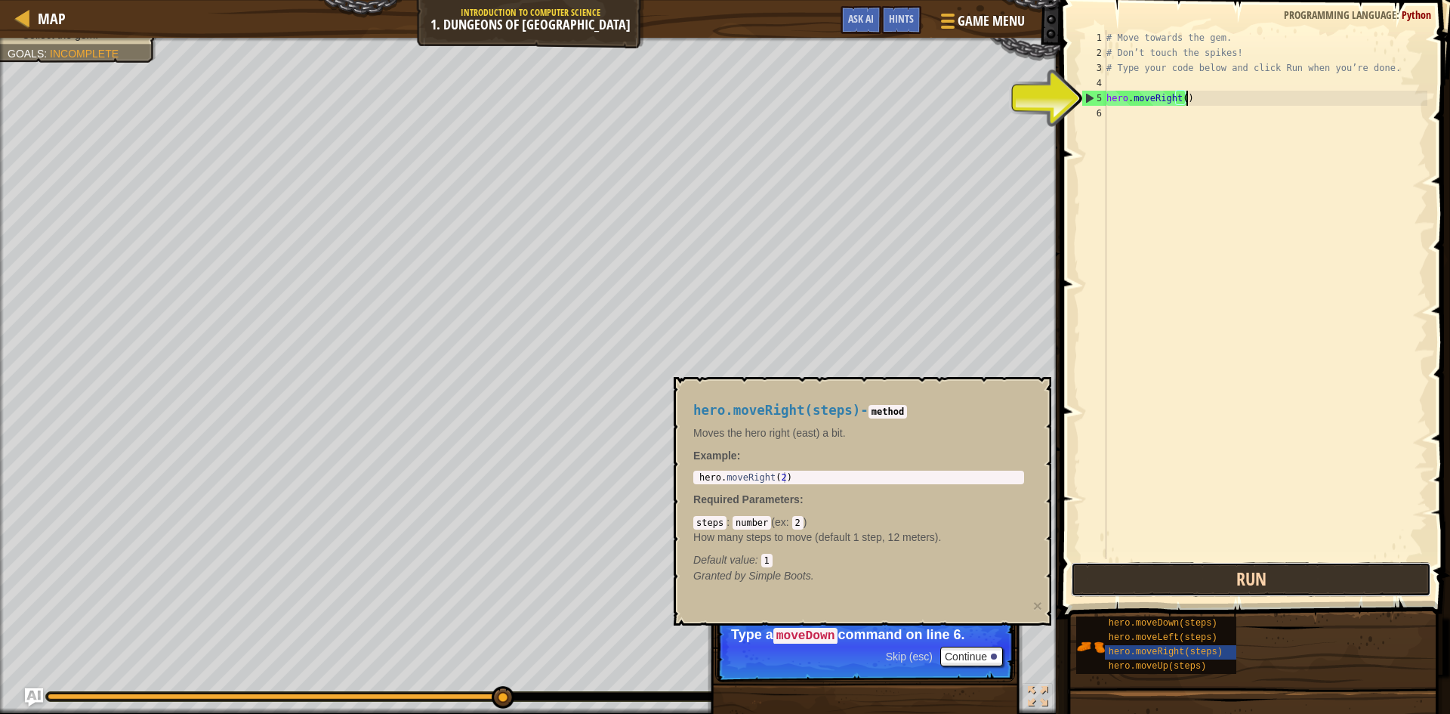
click at [1222, 580] on button "Run" at bounding box center [1251, 579] width 360 height 35
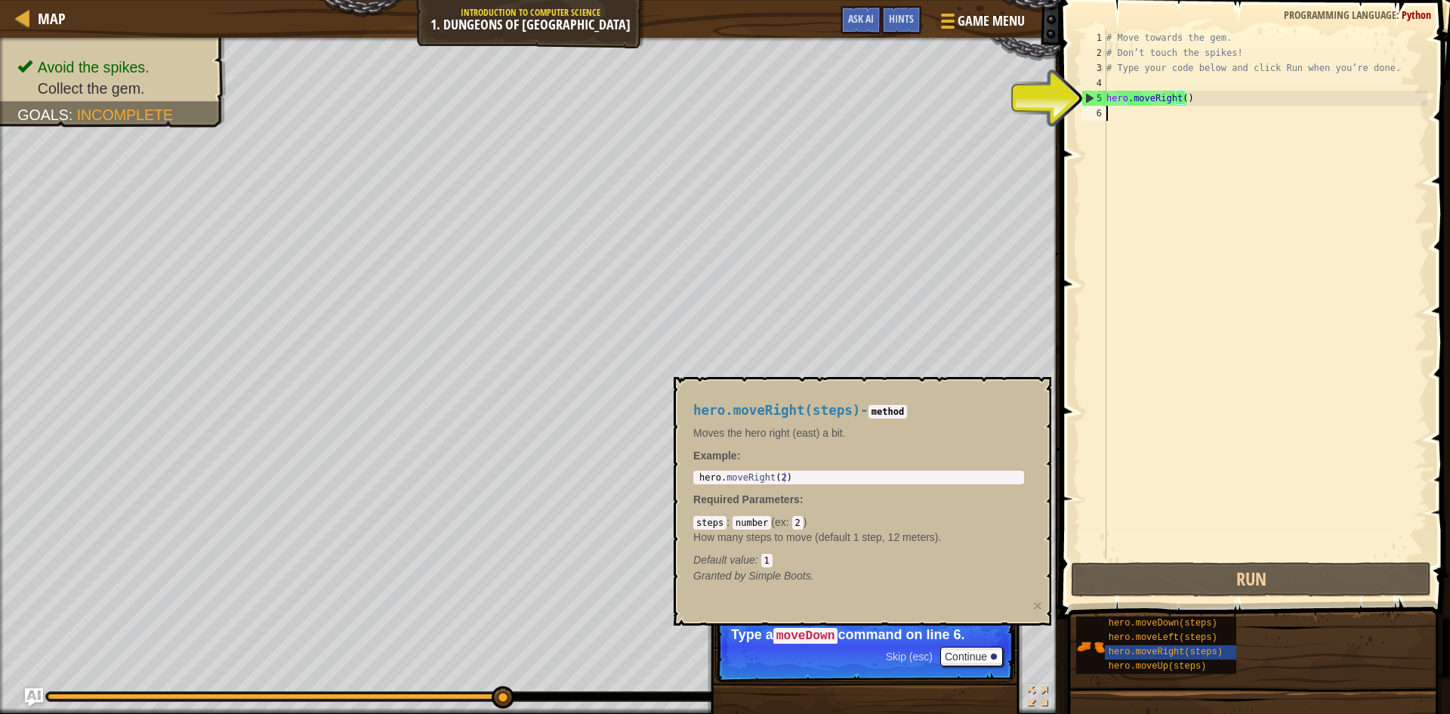
click at [1268, 114] on div "# Move towards the gem. # Don’t touch the spikes! # Type your code below and cl…" at bounding box center [1266, 309] width 324 height 559
click at [1212, 114] on div "# Move towards the gem. # Don’t touch the spikes! # Type your code below and cl…" at bounding box center [1266, 309] width 324 height 559
click at [1122, 617] on div "hero.moveDown(steps)" at bounding box center [1177, 623] width 145 height 14
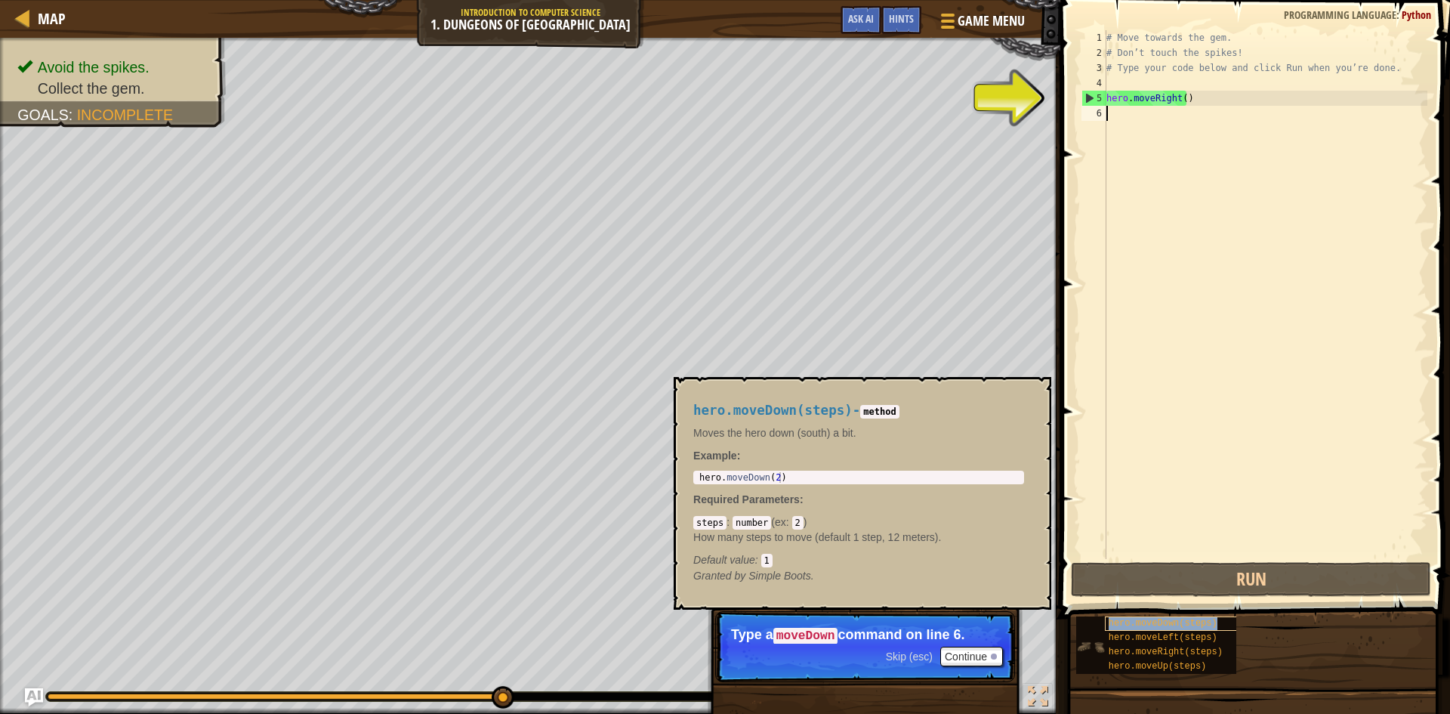
click at [1146, 619] on span "hero.moveDown(steps)" at bounding box center [1163, 623] width 109 height 11
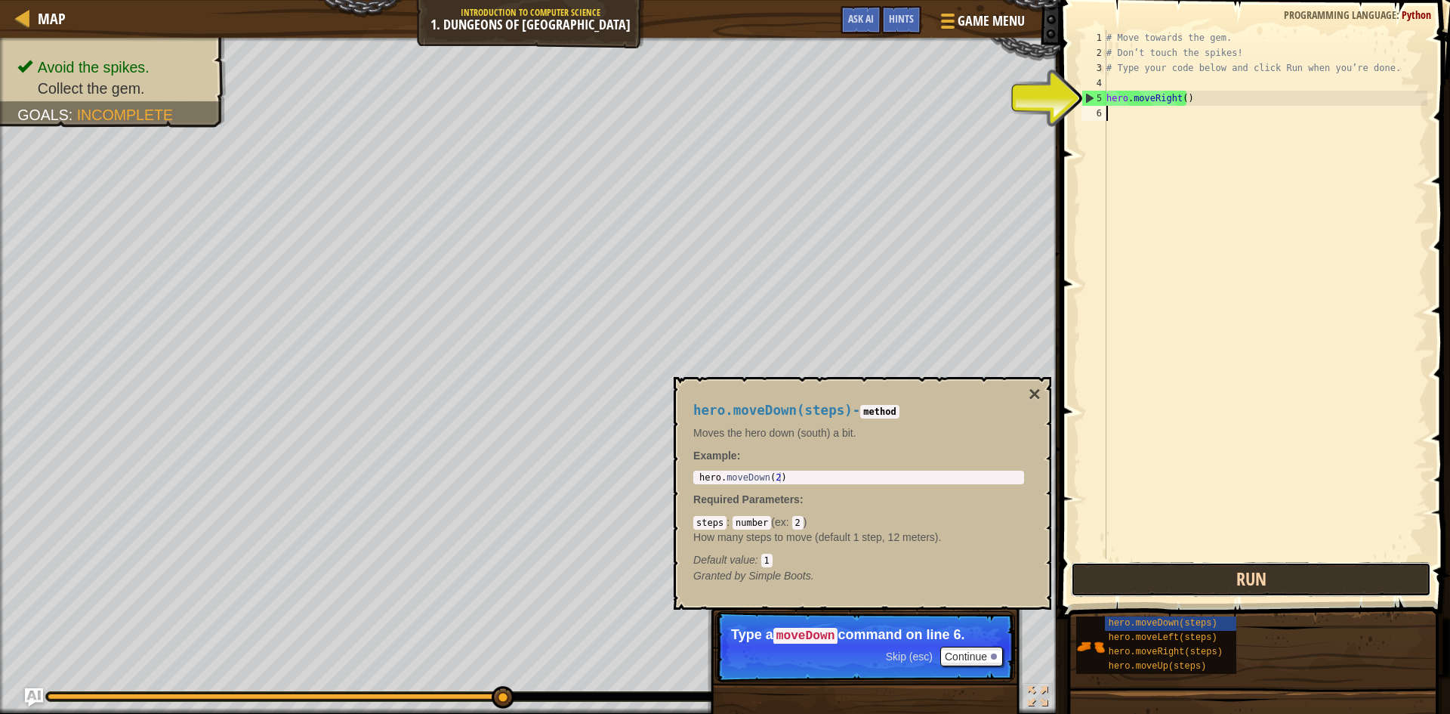
click at [1157, 564] on button "Run" at bounding box center [1251, 579] width 360 height 35
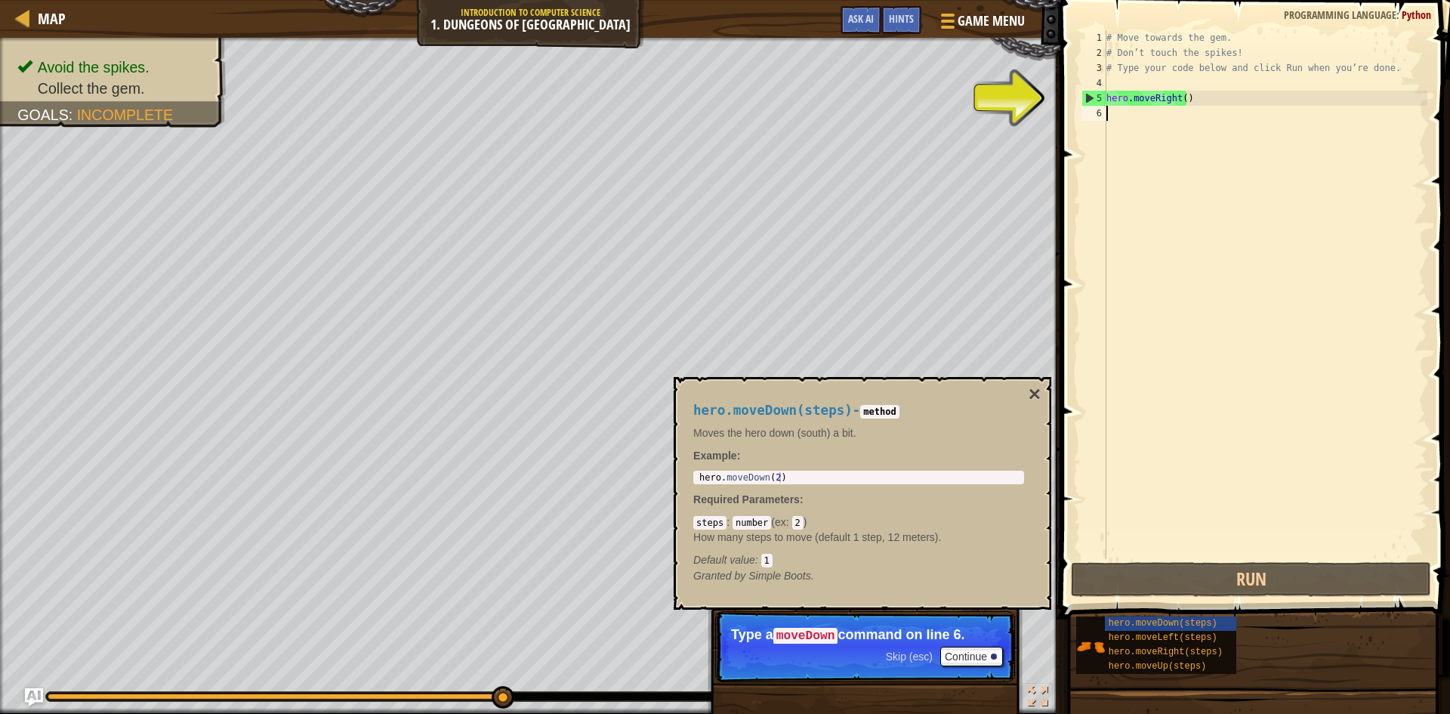
click at [1089, 92] on div "5" at bounding box center [1095, 98] width 24 height 15
click at [1086, 103] on div "5" at bounding box center [1095, 98] width 24 height 15
click at [1086, 98] on div "5" at bounding box center [1095, 98] width 24 height 15
type textarea "hero.moveRight()"
click at [1129, 106] on div "# Move towards the gem. # Don’t touch the spikes! # Type your code below and cl…" at bounding box center [1266, 309] width 324 height 559
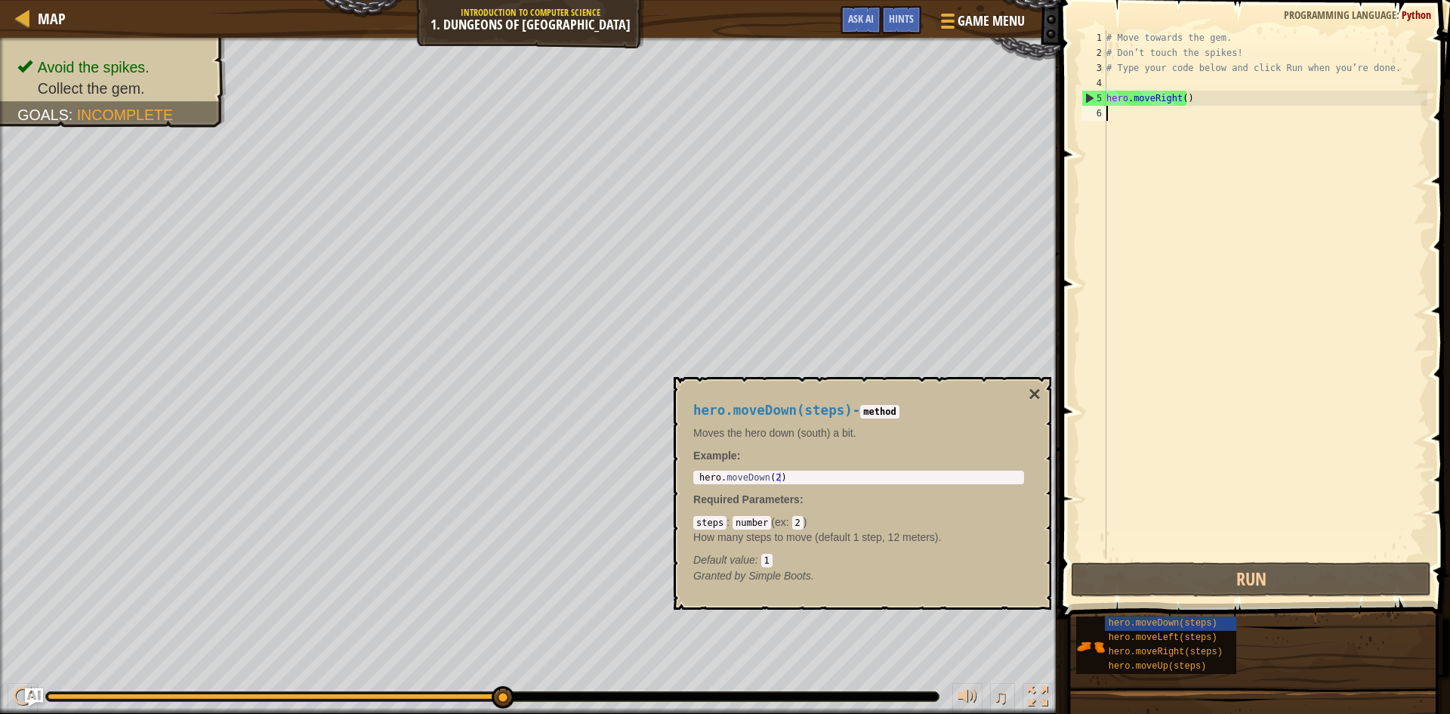
click at [1089, 98] on div "5" at bounding box center [1095, 98] width 24 height 15
type textarea "hero.moveRight()"
click at [1089, 98] on div "5" at bounding box center [1095, 98] width 24 height 15
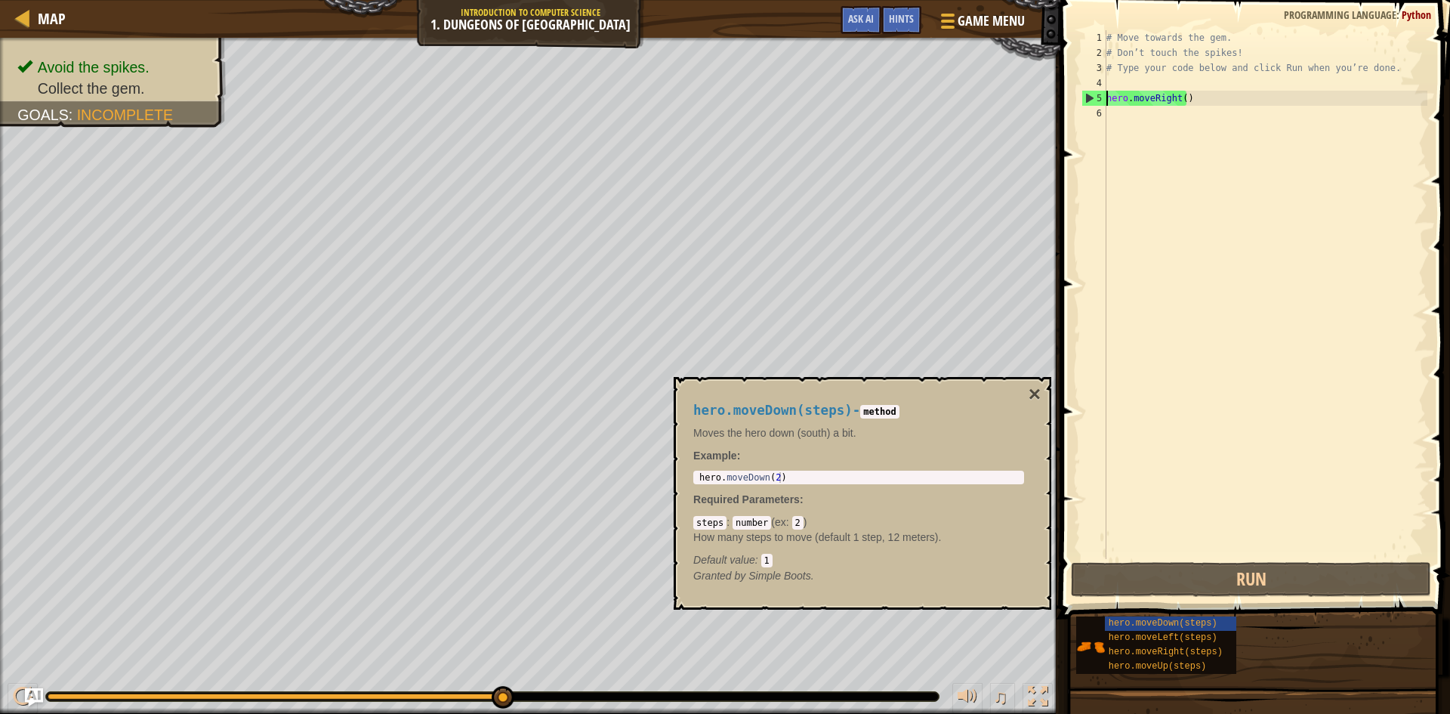
drag, startPoint x: 1089, startPoint y: 98, endPoint x: 1147, endPoint y: 99, distance: 57.4
click at [1092, 97] on div "5" at bounding box center [1095, 98] width 24 height 15
type textarea "hero.moveRight()"
click at [1199, 101] on div "# Move towards the gem. # Don’t touch the spikes! # Type your code below and cl…" at bounding box center [1266, 309] width 324 height 559
click at [1117, 638] on span "hero.moveLeft(steps)" at bounding box center [1163, 637] width 109 height 11
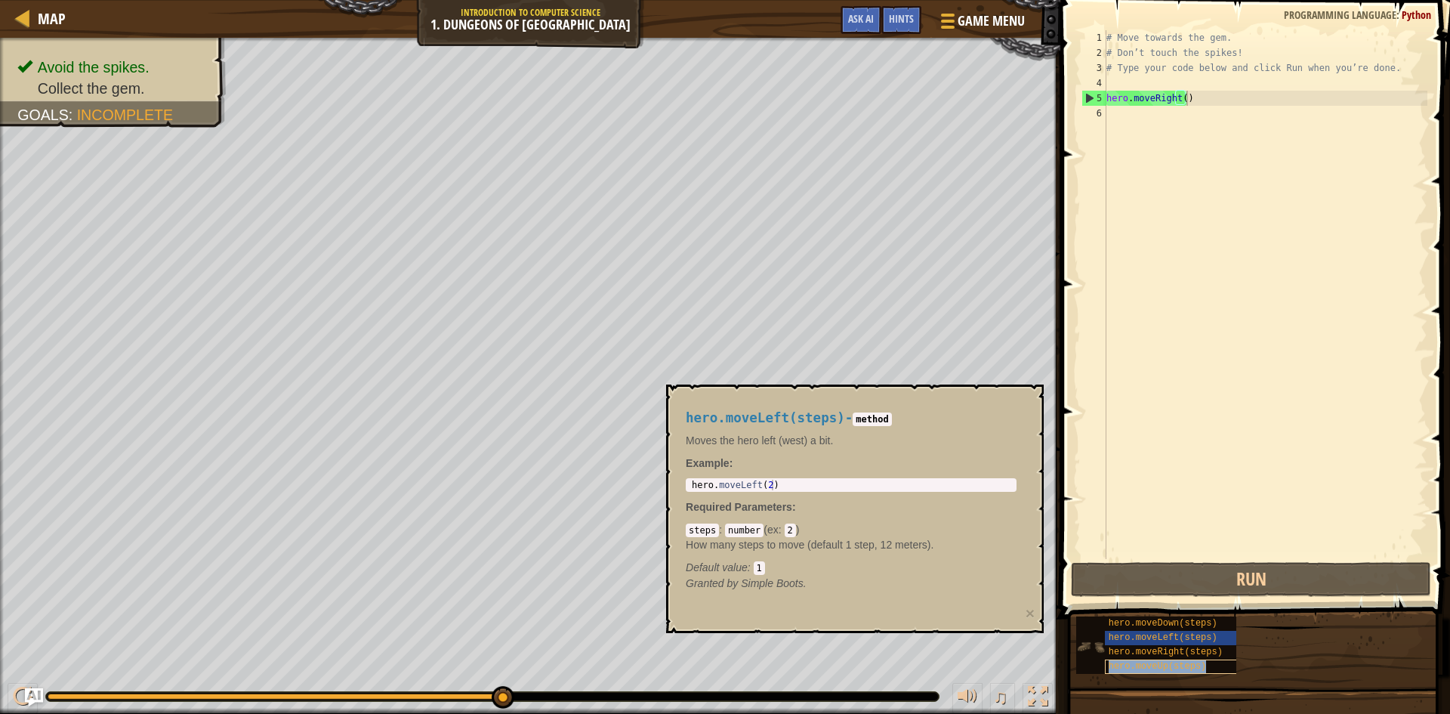
click at [1135, 659] on div "hero.moveUp(steps)" at bounding box center [1177, 666] width 145 height 14
click at [1135, 654] on span "hero.moveRight(steps)" at bounding box center [1166, 652] width 114 height 11
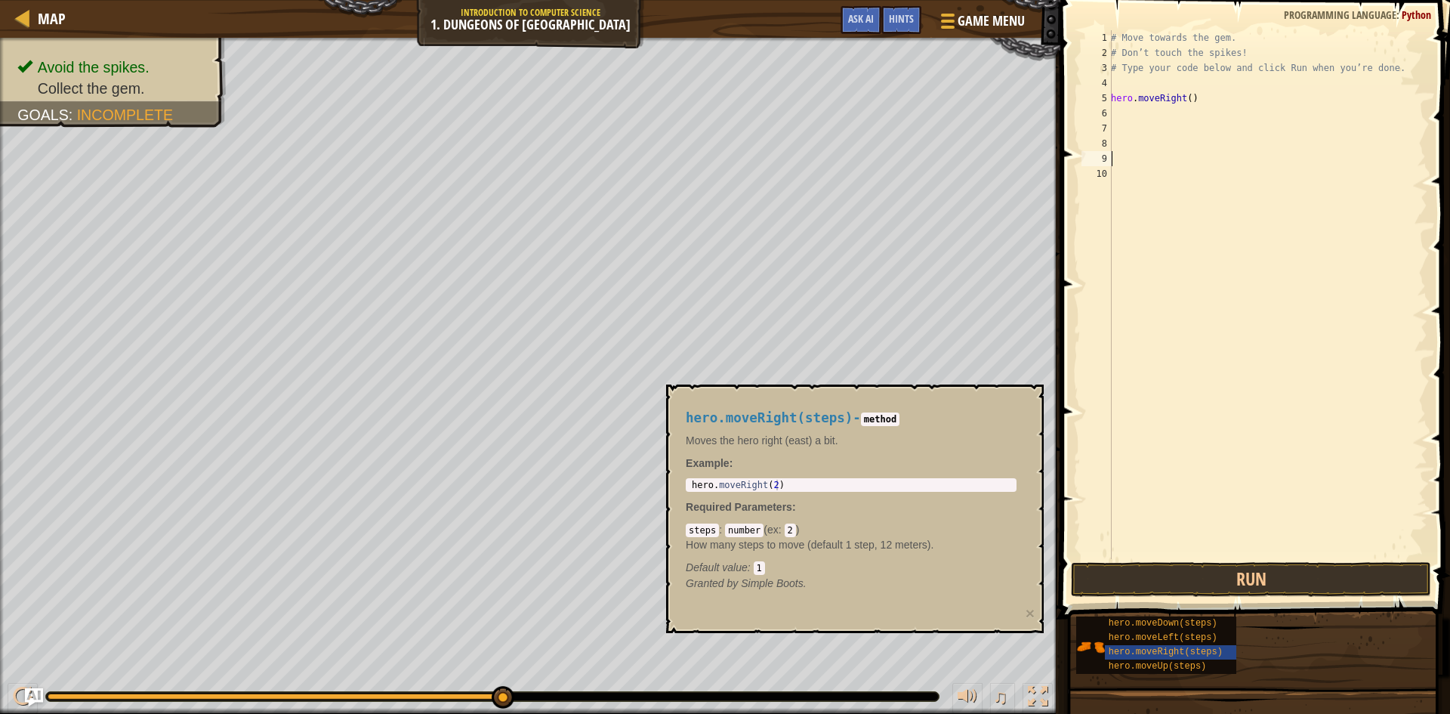
click at [1204, 101] on div "# Move towards the gem. # Don’t touch the spikes! # Type your code below and cl…" at bounding box center [1268, 309] width 320 height 559
type textarea "hero.moveRight()"
click at [1253, 589] on button "Run" at bounding box center [1251, 579] width 360 height 35
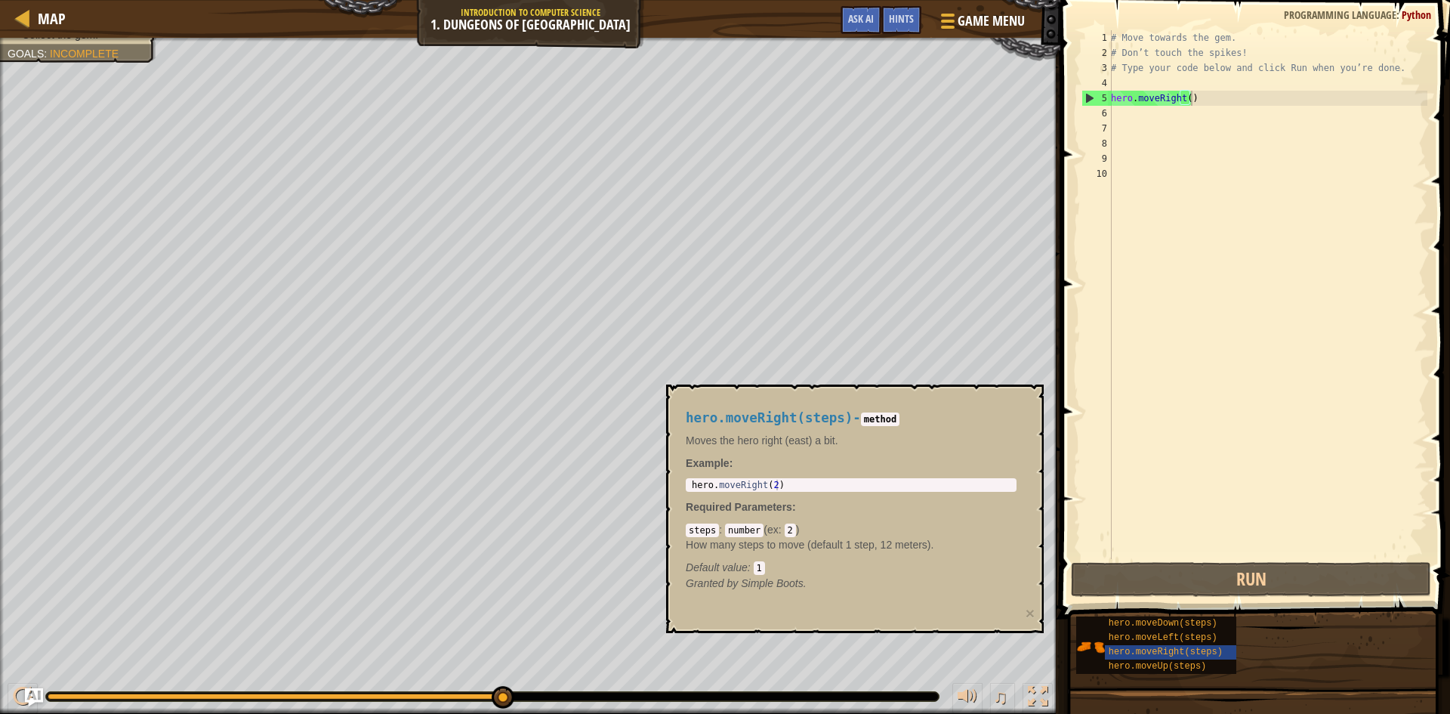
click at [103, 101] on div "Avoid the spikes. Collect the gem. Goals : Incomplete" at bounding box center [530, 376] width 1061 height 676
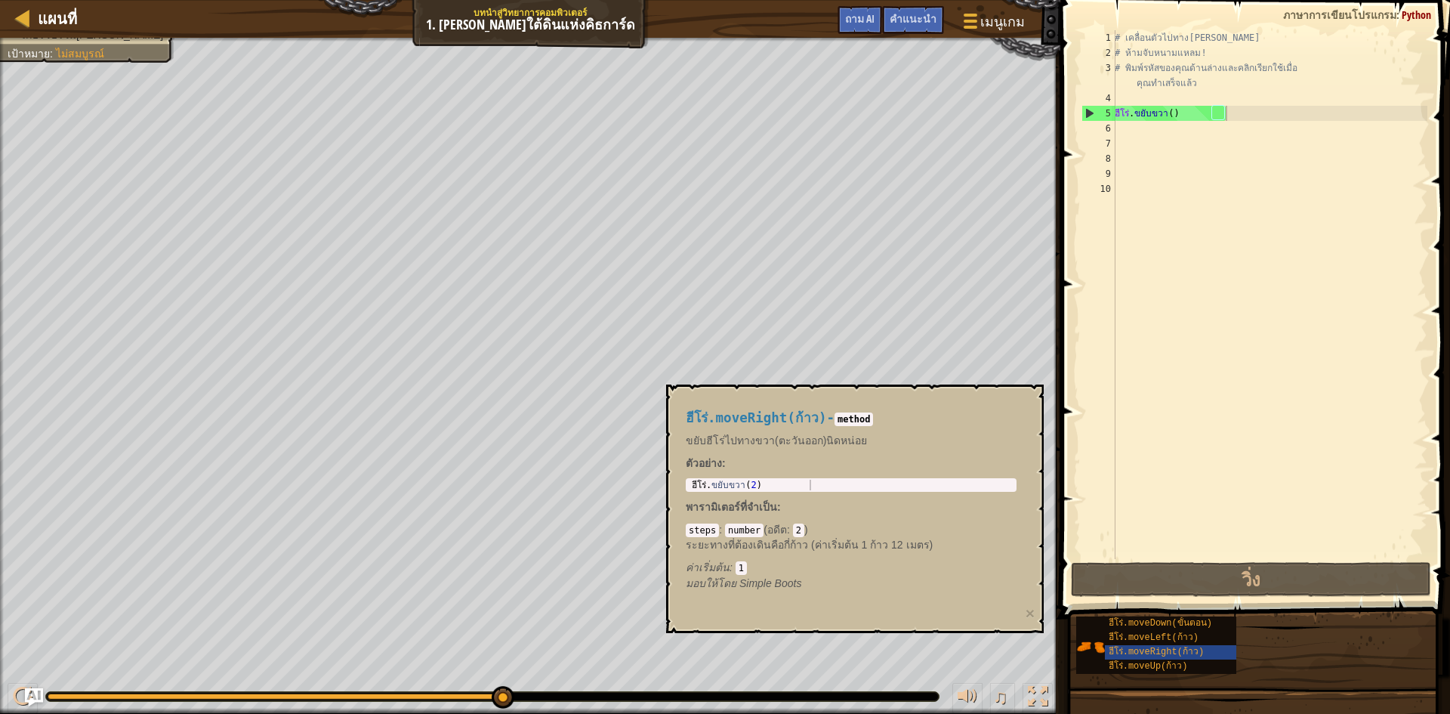
click at [1205, 199] on div "# เคลื่อนตัวไปทาง[PERSON_NAME] # ห้ามจับหนามแหลม! # พิมพ์รหัสของคุณด้านล่างและค…" at bounding box center [1270, 309] width 316 height 559
click at [1084, 109] on div "5" at bounding box center [1099, 113] width 33 height 15
click at [1087, 107] on div "5" at bounding box center [1099, 113] width 33 height 15
type textarea "hero.moveRight()"
click at [1200, 110] on div "# เคลื่อนตัวไปทาง[PERSON_NAME] # ห้ามจับหนามแหลม! # พิมพ์รหัสของคุณด้านล่างและค…" at bounding box center [1270, 309] width 316 height 559
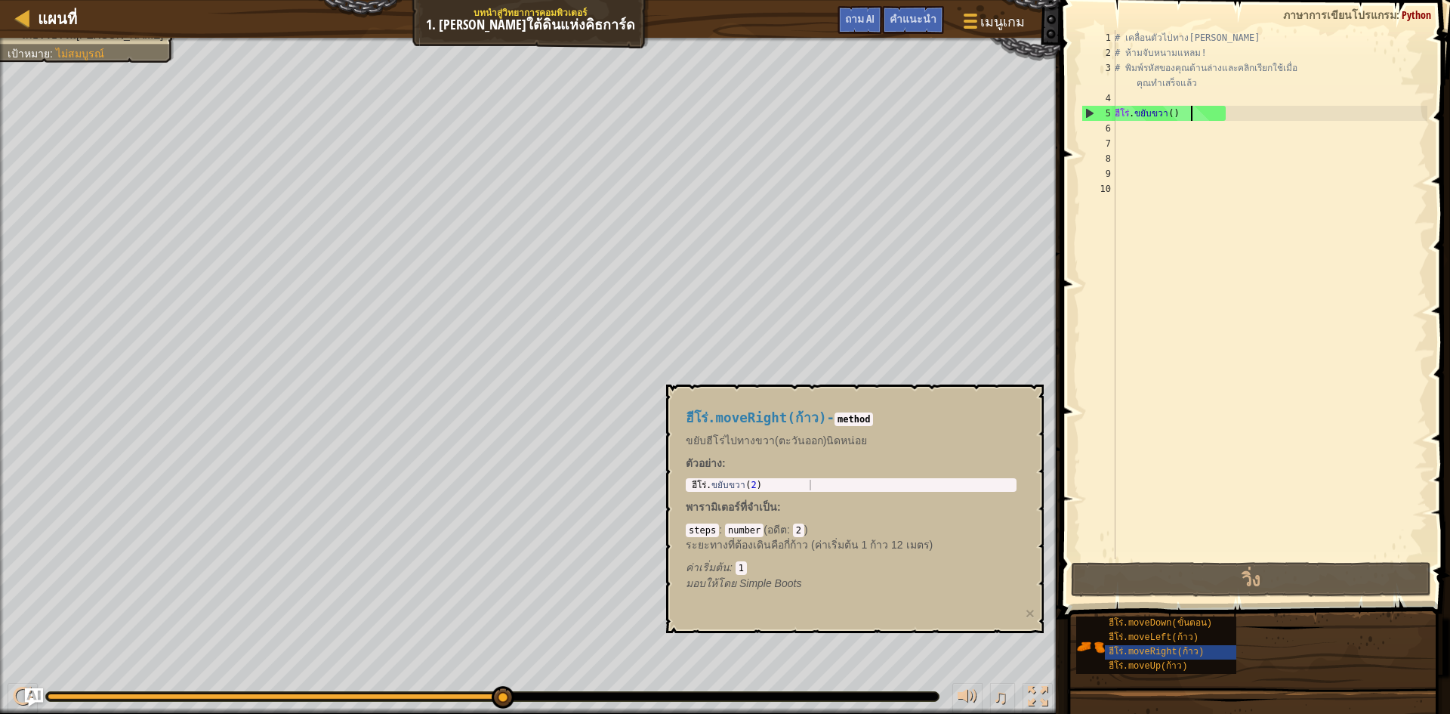
click at [1191, 113] on div "# เคลื่อนตัวไปทาง[PERSON_NAME] # ห้ามจับหนามแหลม! # พิมพ์รหัสของคุณด้านล่างและค…" at bounding box center [1270, 309] width 316 height 559
click at [1188, 641] on font "ฮีโร่.moveLeft(ก้าว)" at bounding box center [1154, 637] width 90 height 11
click at [1194, 545] on div "# เคลื่อนตัวไปทาง[PERSON_NAME] # ห้ามจับหนามแหลม! # พิมพ์รหัสของคุณด้านล่างและค…" at bounding box center [1270, 309] width 316 height 559
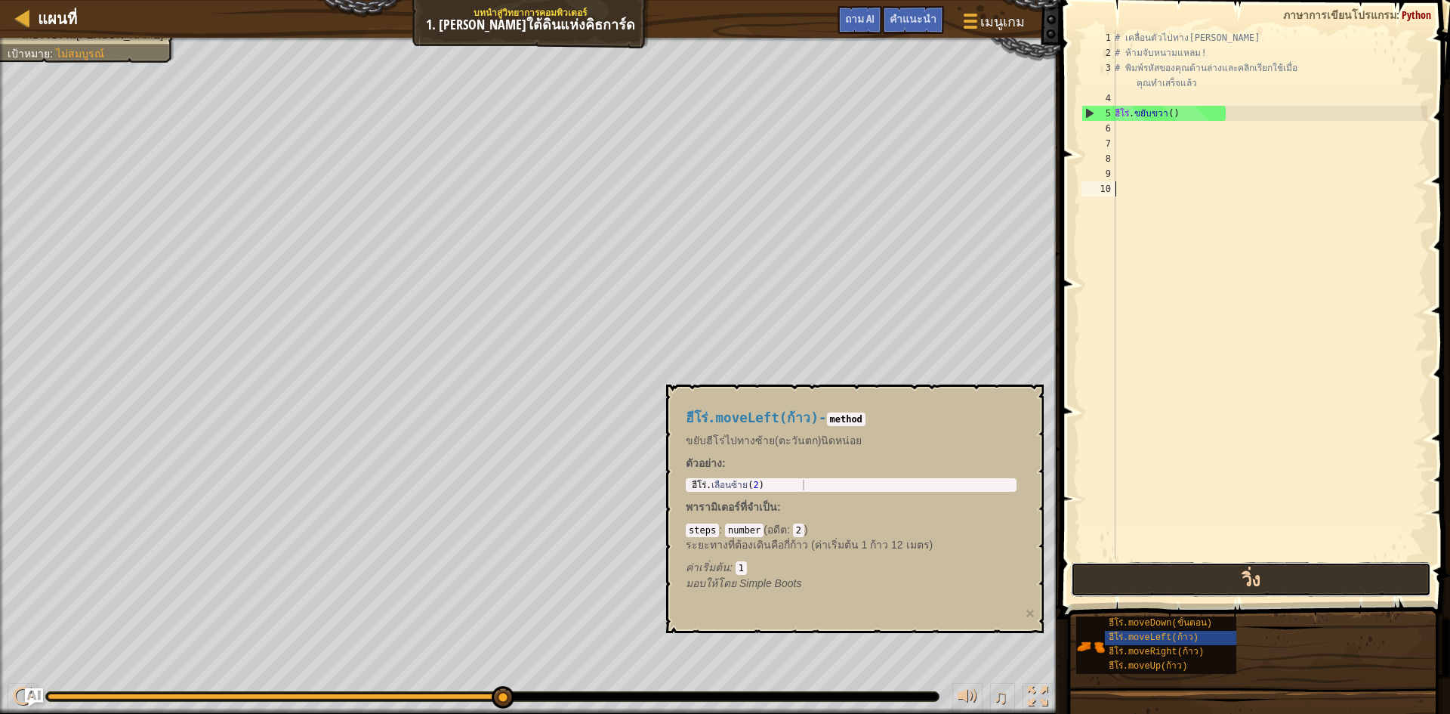
click at [1190, 580] on button "วิ่ง" at bounding box center [1251, 579] width 360 height 35
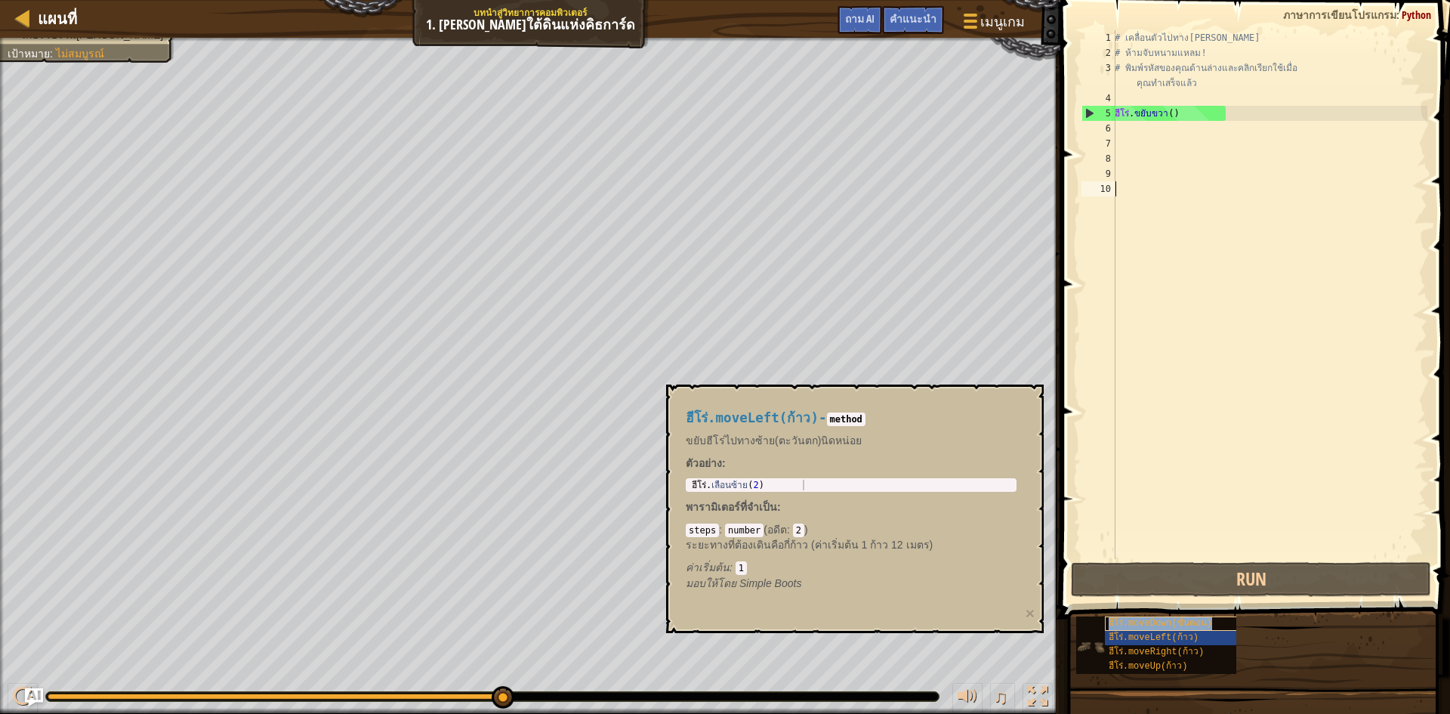
click at [1206, 621] on div "ฮีโร่.moveDown(ขั้นตอน)" at bounding box center [1177, 623] width 145 height 14
click at [1157, 95] on div "# เคลื่อนตัวไปทาง[PERSON_NAME] # ห้ามจับหนามแหลม! # พิมพ์รหัสของคุณด้านล่างและค…" at bounding box center [1270, 309] width 316 height 559
click at [1173, 630] on div "ฮีโร่.moveDown(ขั้นตอน)" at bounding box center [1177, 623] width 145 height 14
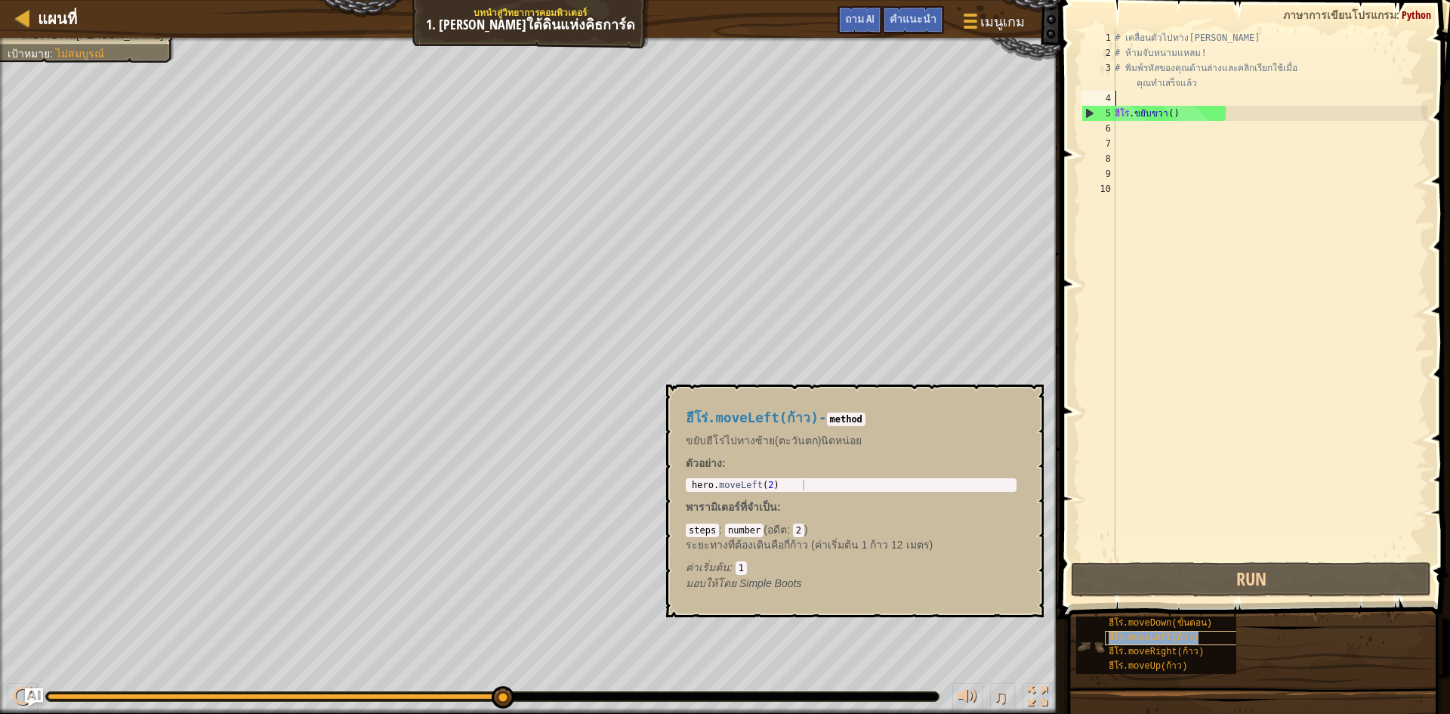
click at [1172, 635] on font "ฮีโร่.moveLeft(ก้าว)" at bounding box center [1154, 637] width 90 height 11
click at [1172, 639] on font "ฮีโร่.moveLeft(ก้าว)" at bounding box center [1154, 637] width 90 height 11
click at [1212, 626] on div "ฮีโร่.moveDown(ขั้นตอน)" at bounding box center [1177, 623] width 145 height 14
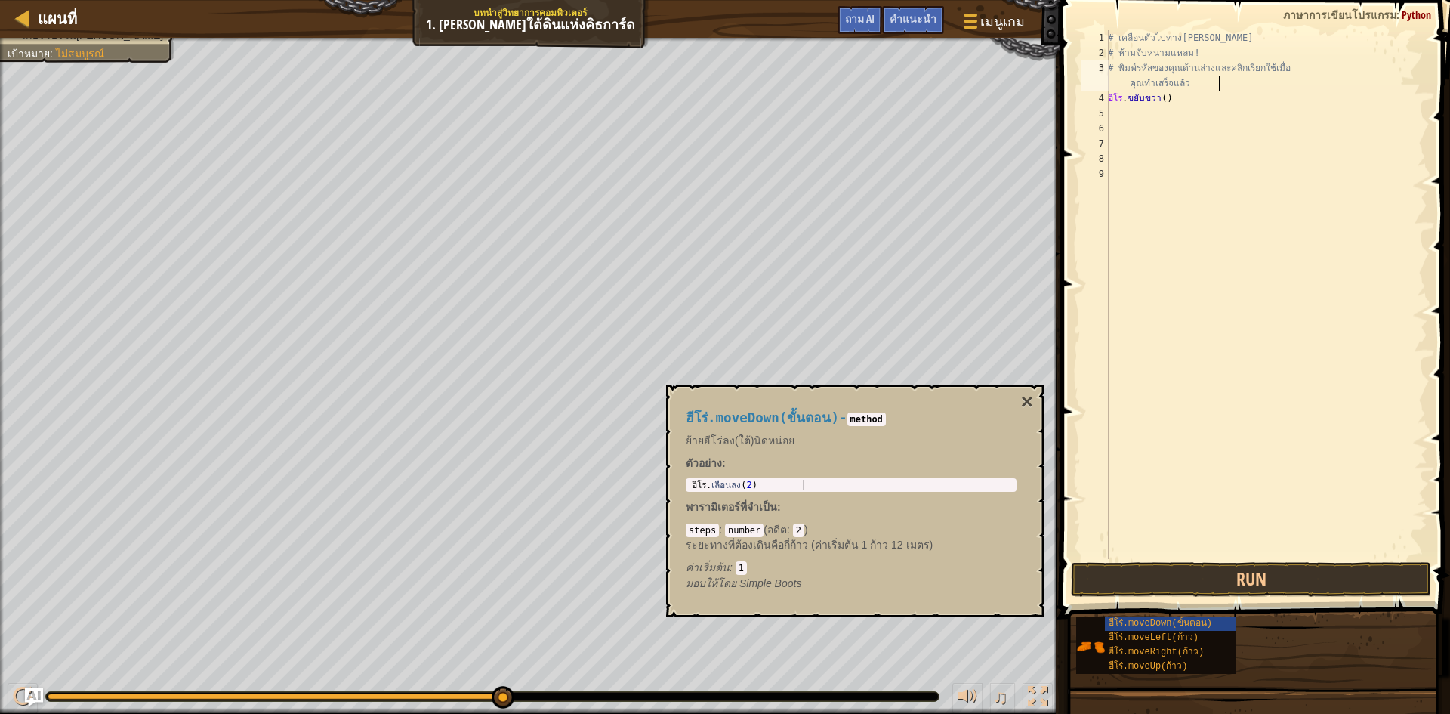
click at [1216, 98] on div "# เคลื่อนตัวไปทาง[PERSON_NAME] # ห้ามจับหนามแหลม! # พิมพ์รหัสของคุณด้านล่างและค…" at bounding box center [1266, 309] width 323 height 559
type textarea "hero.moveRight()"
click at [1151, 578] on button "Run" at bounding box center [1251, 579] width 360 height 35
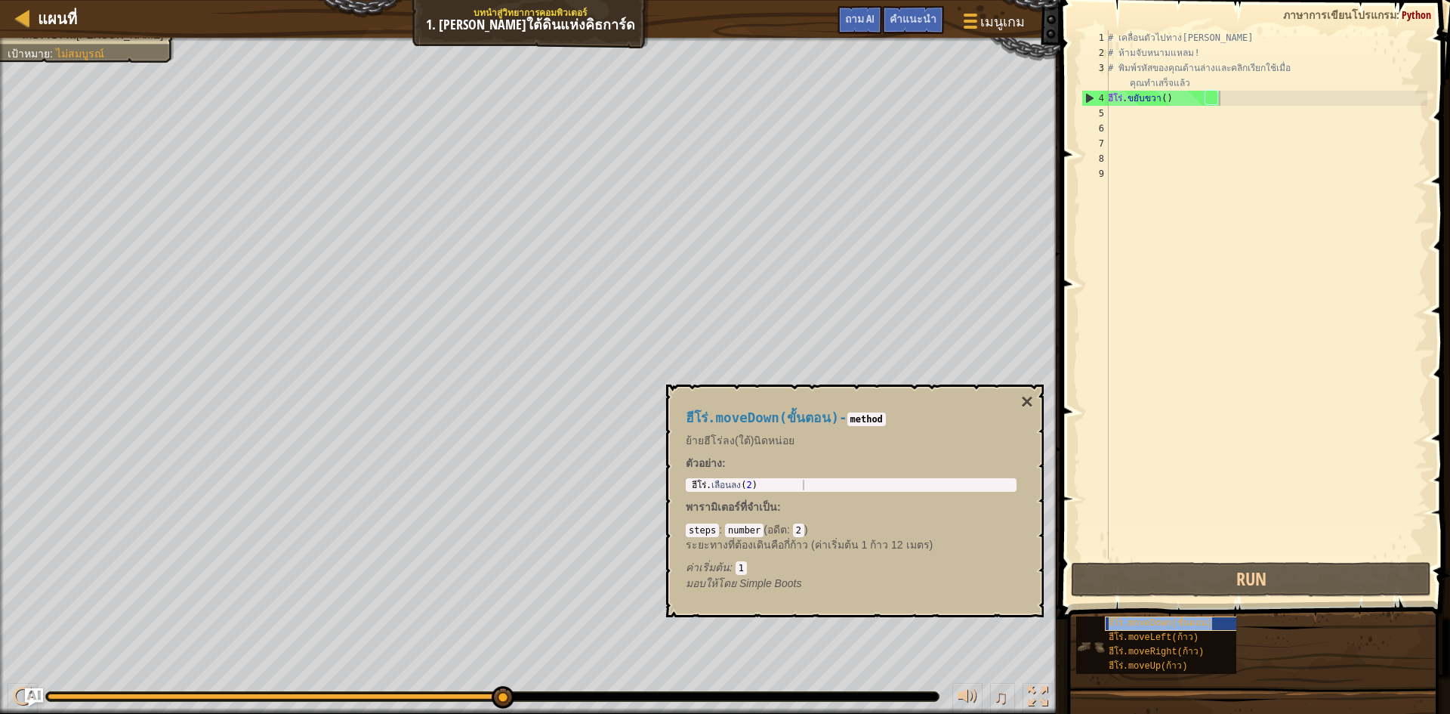
click at [1210, 617] on div "ฮีโร่.moveDown(ขั้นตอน)" at bounding box center [1177, 623] width 145 height 14
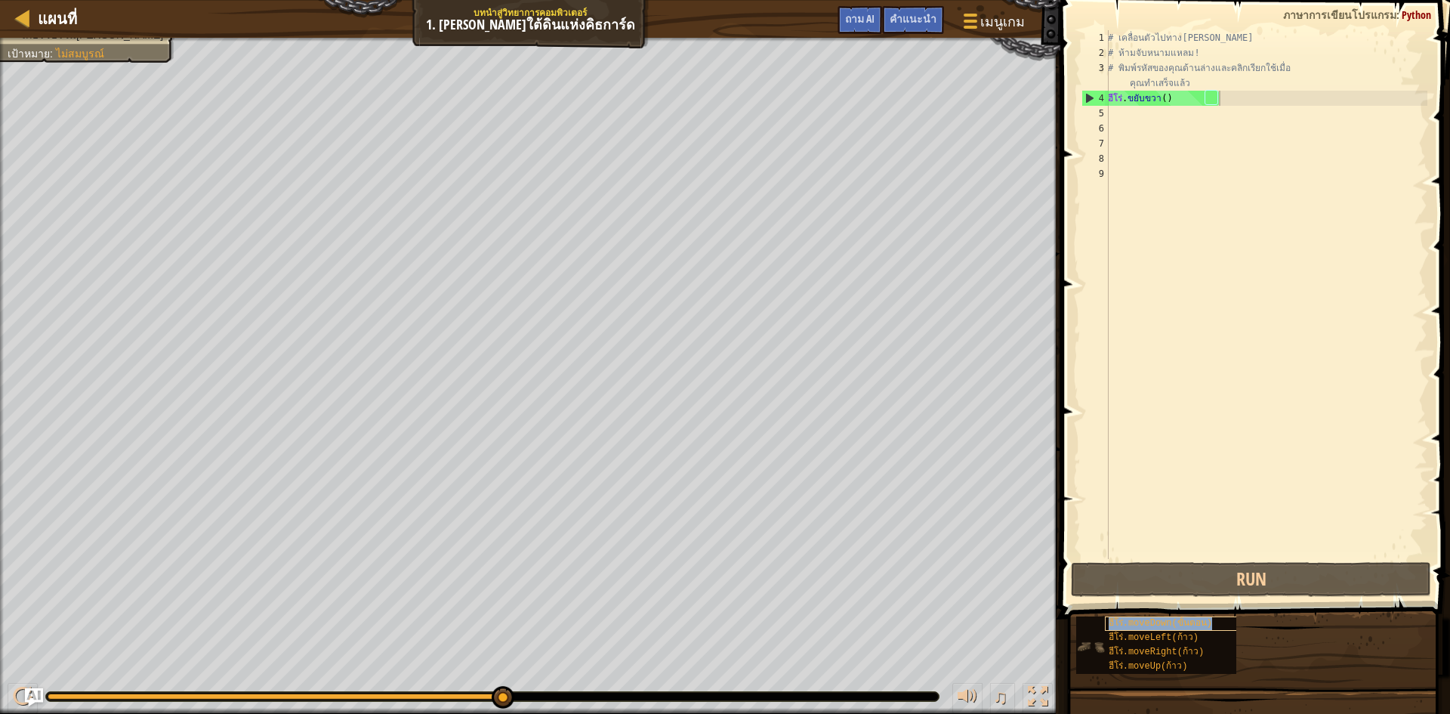
click at [1210, 617] on div "ฮีโร่.moveDown(ขั้นตอน)" at bounding box center [1177, 623] width 145 height 14
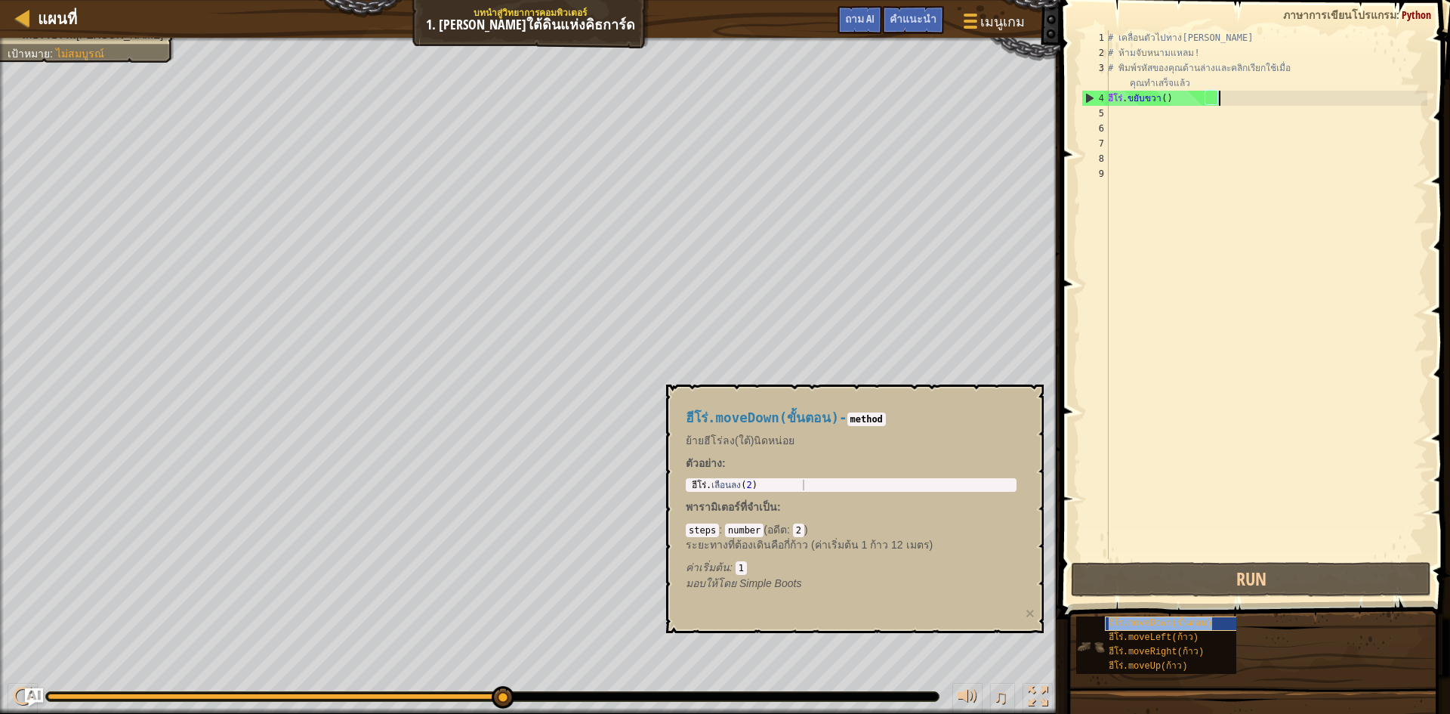
click at [1168, 621] on font "ฮีโร่.moveDown(ขั้นตอน)" at bounding box center [1160, 623] width 103 height 11
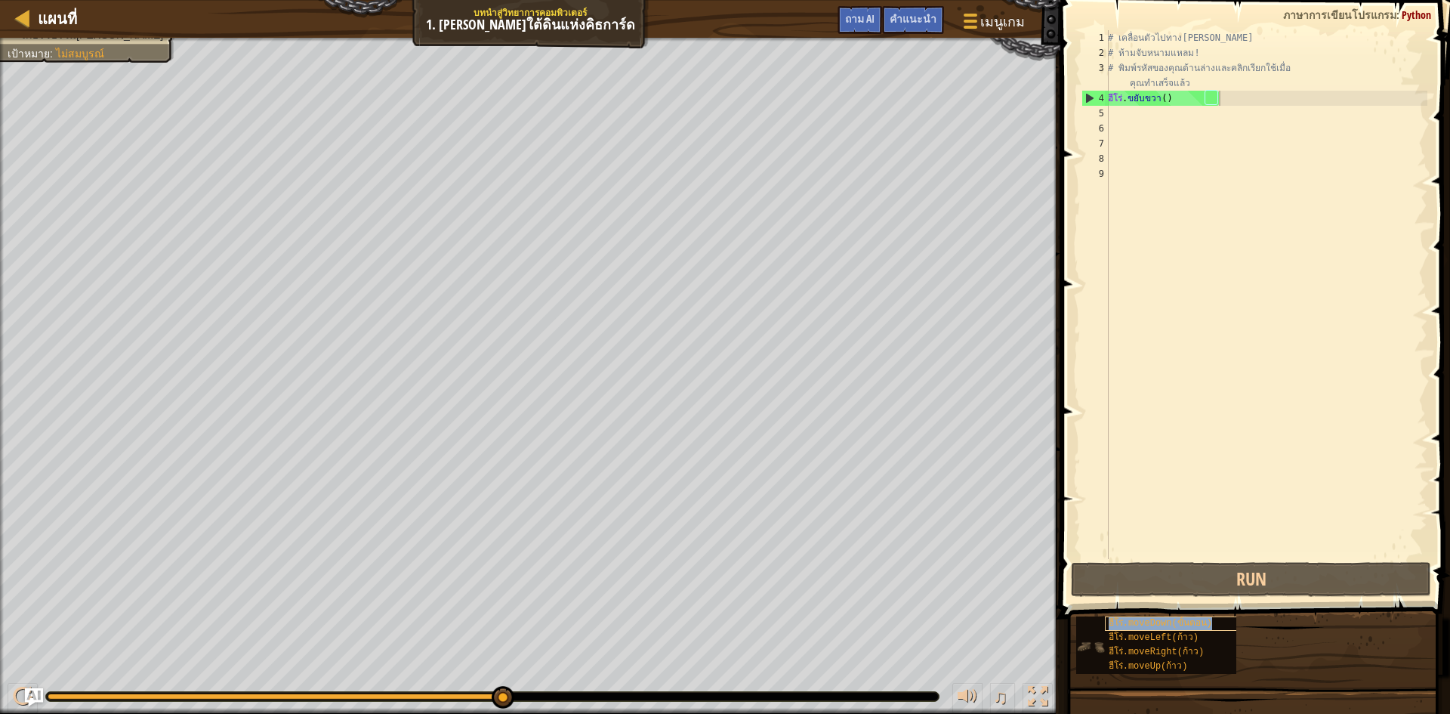
click at [1168, 621] on font "ฮีโร่.moveDown(ขั้นตอน)" at bounding box center [1160, 623] width 103 height 11
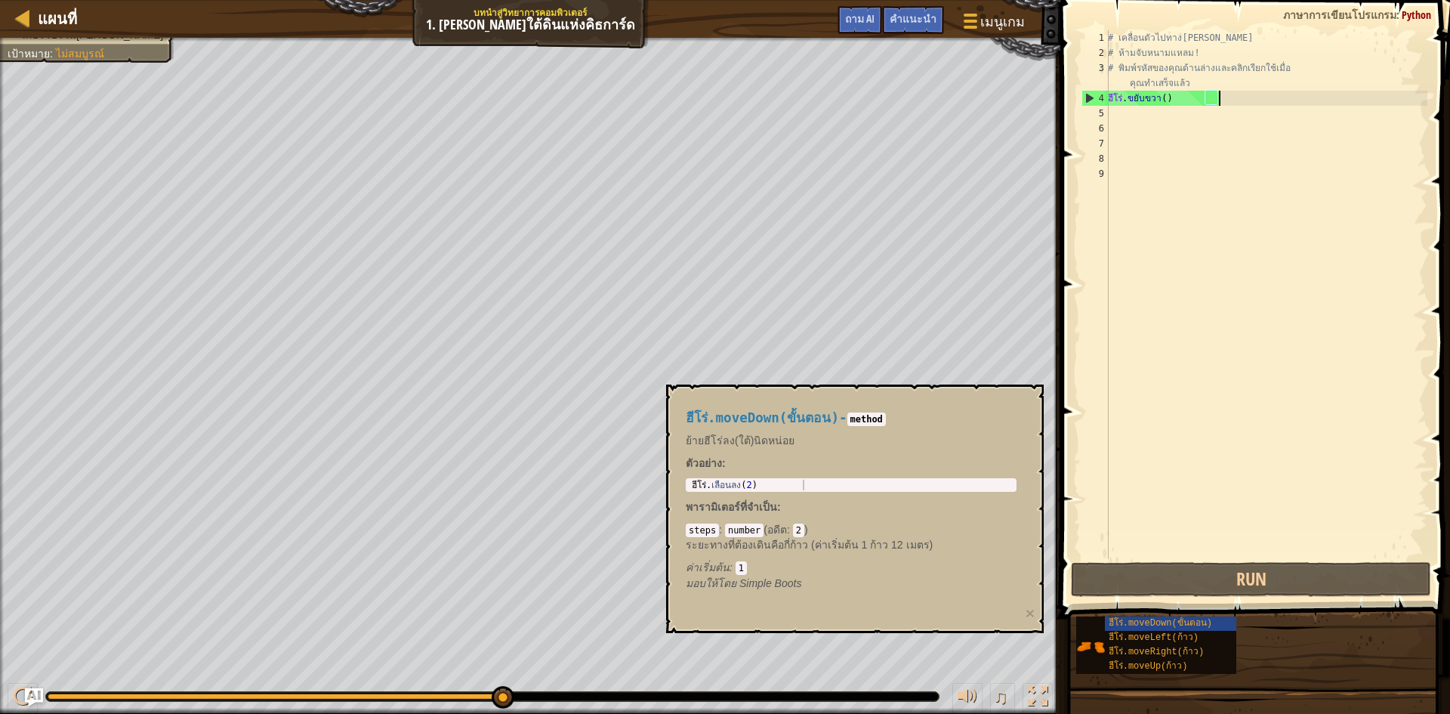
click at [1126, 120] on div "# เคลื่อนตัวไปทาง[PERSON_NAME] # ห้ามจับหนามแหลม! # พิมพ์รหัสของคุณด้านล่างและค…" at bounding box center [1266, 309] width 323 height 559
click at [1130, 623] on font "ฮีโร่.moveDown(ขั้นตอน)" at bounding box center [1160, 623] width 103 height 11
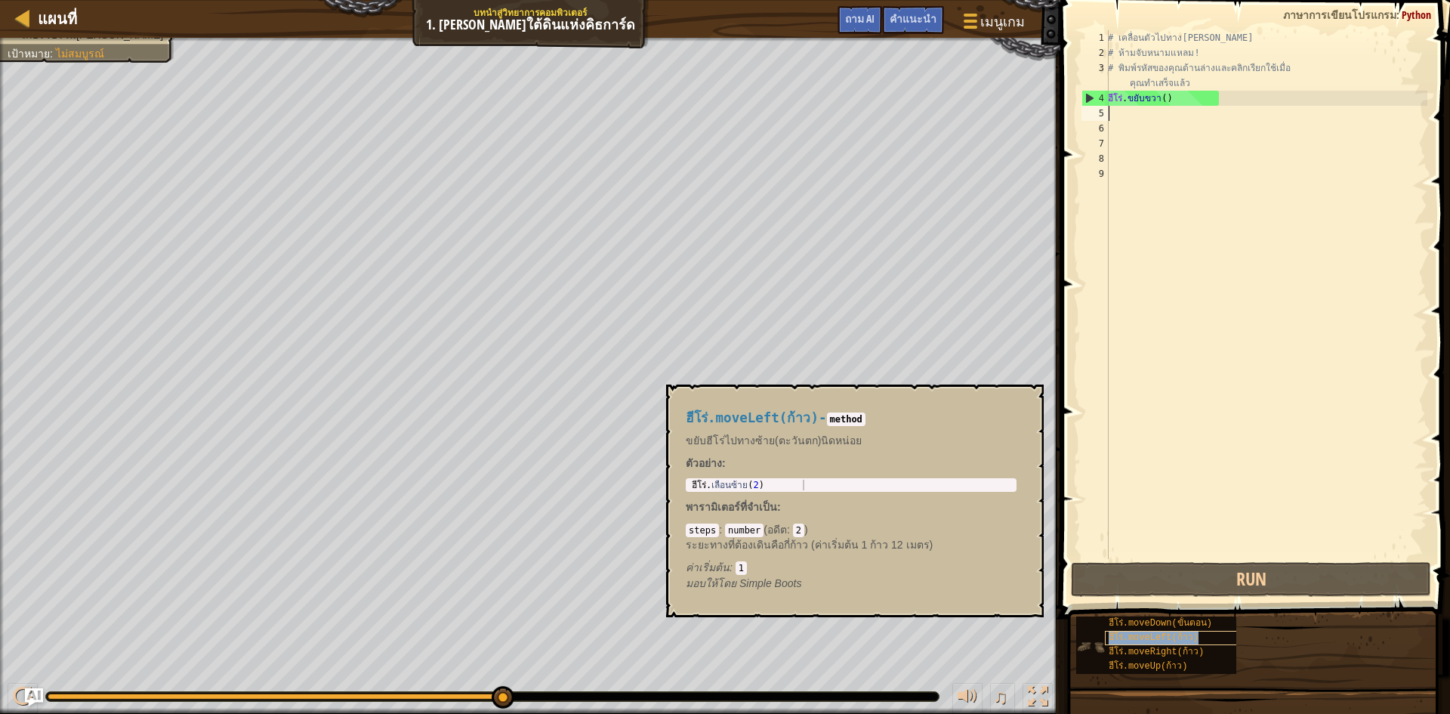
click at [1133, 632] on font "ฮีโร่.moveLeft(ก้าว)" at bounding box center [1154, 637] width 90 height 11
click at [1138, 650] on font "ฮีโร่.moveRight(ก้าว)" at bounding box center [1156, 652] width 95 height 11
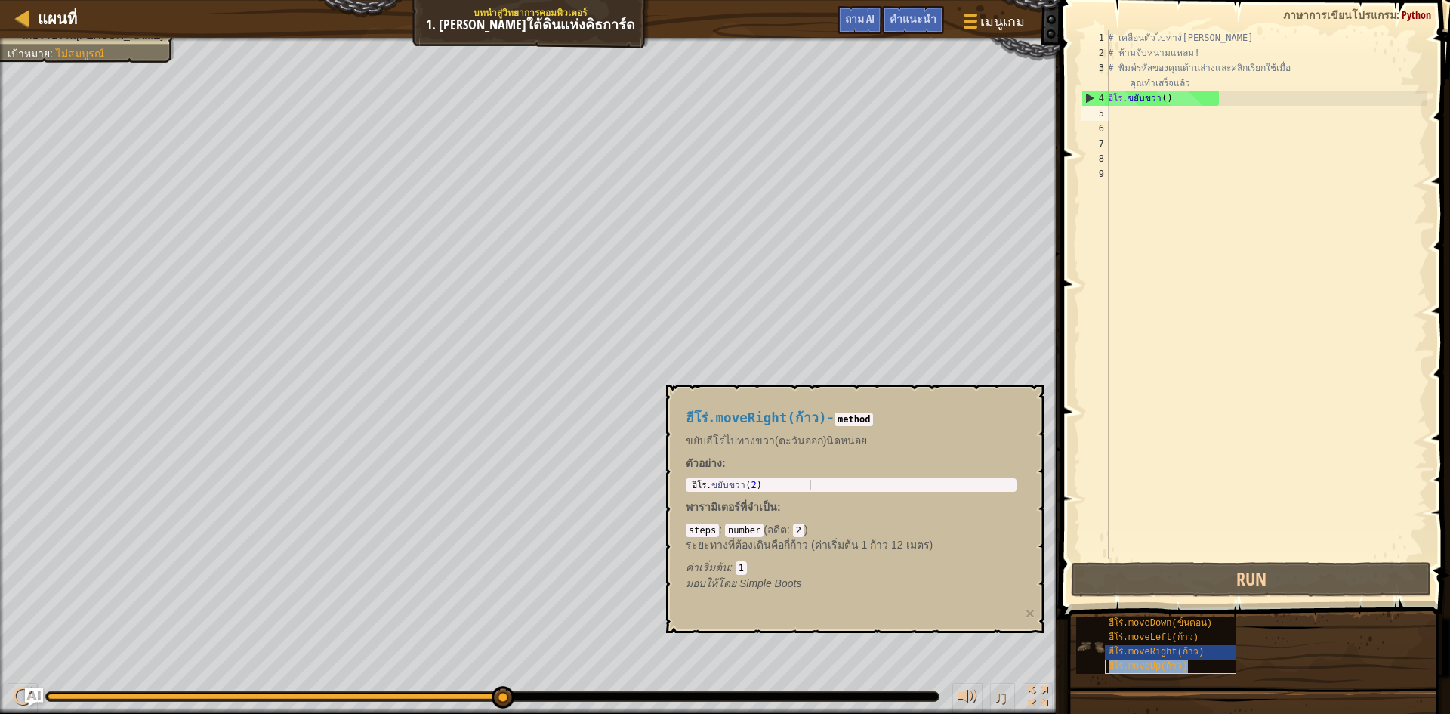
click at [1138, 661] on font "ฮีโร่.moveUp(ก้าว)" at bounding box center [1148, 666] width 79 height 11
click at [1135, 647] on font "ฮีโร่.moveRight(ก้าว)" at bounding box center [1156, 652] width 95 height 11
click at [1135, 646] on div "ฮีโร่.moveRight(ก้าว)" at bounding box center [1177, 652] width 145 height 14
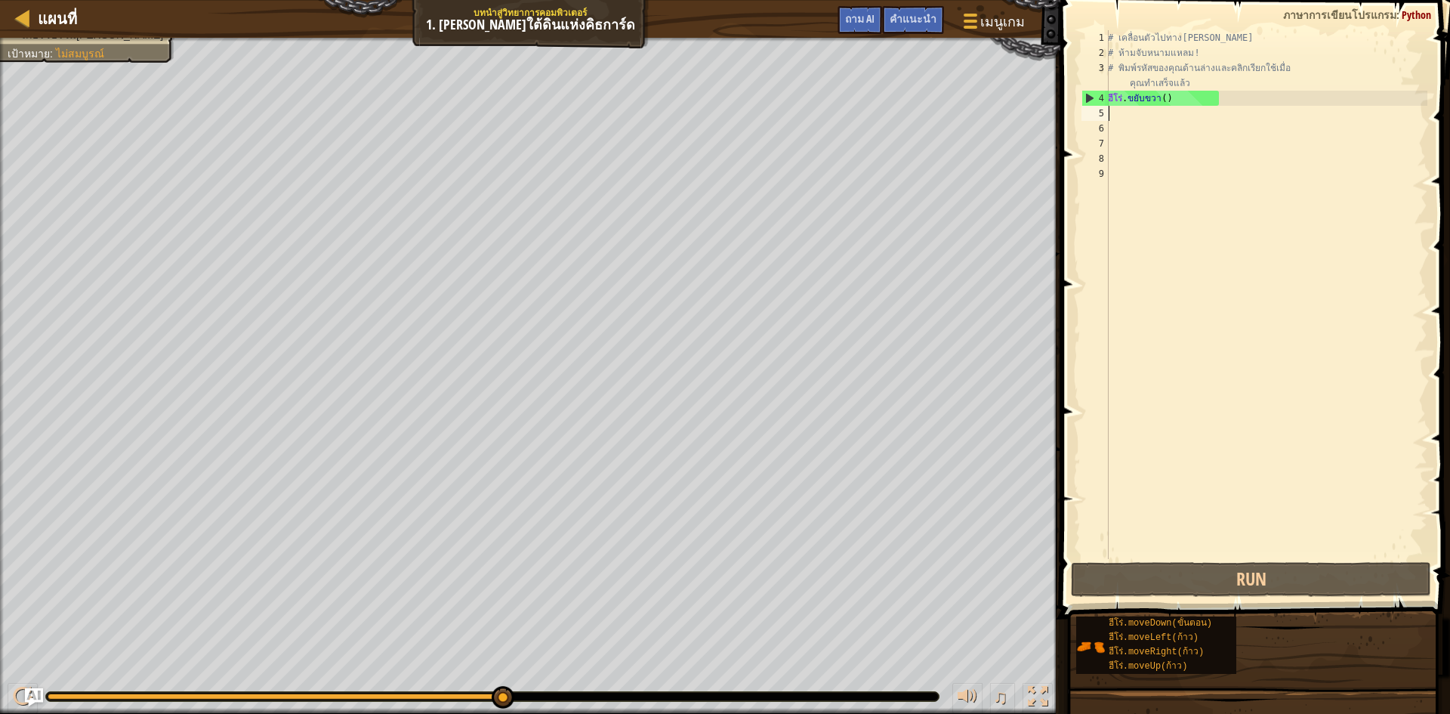
click at [1179, 101] on div "# เคลื่อนตัวไปทาง[PERSON_NAME] # ห้ามจับหนามแหลม! # พิมพ์รหัสของคุณด้านล่างและค…" at bounding box center [1266, 309] width 323 height 559
type textarea "hero.moveRight()"
click at [1170, 94] on div "# เคลื่อนตัวไปทาง[PERSON_NAME] # ห้ามจับหนามแหลม! # พิมพ์รหัสของคุณด้านล่างและค…" at bounding box center [1266, 309] width 323 height 559
click at [1164, 97] on div "# เคลื่อนตัวไปทาง[PERSON_NAME] # ห้ามจับหนามแหลม! # พิมพ์รหัสของคุณด้านล่างและค…" at bounding box center [1266, 309] width 323 height 559
click at [1166, 99] on div "# เคลื่อนตัวไปทาง[PERSON_NAME] # ห้ามจับหนามแหลม! # พิมพ์รหัสของคุณด้านล่างและค…" at bounding box center [1266, 309] width 323 height 559
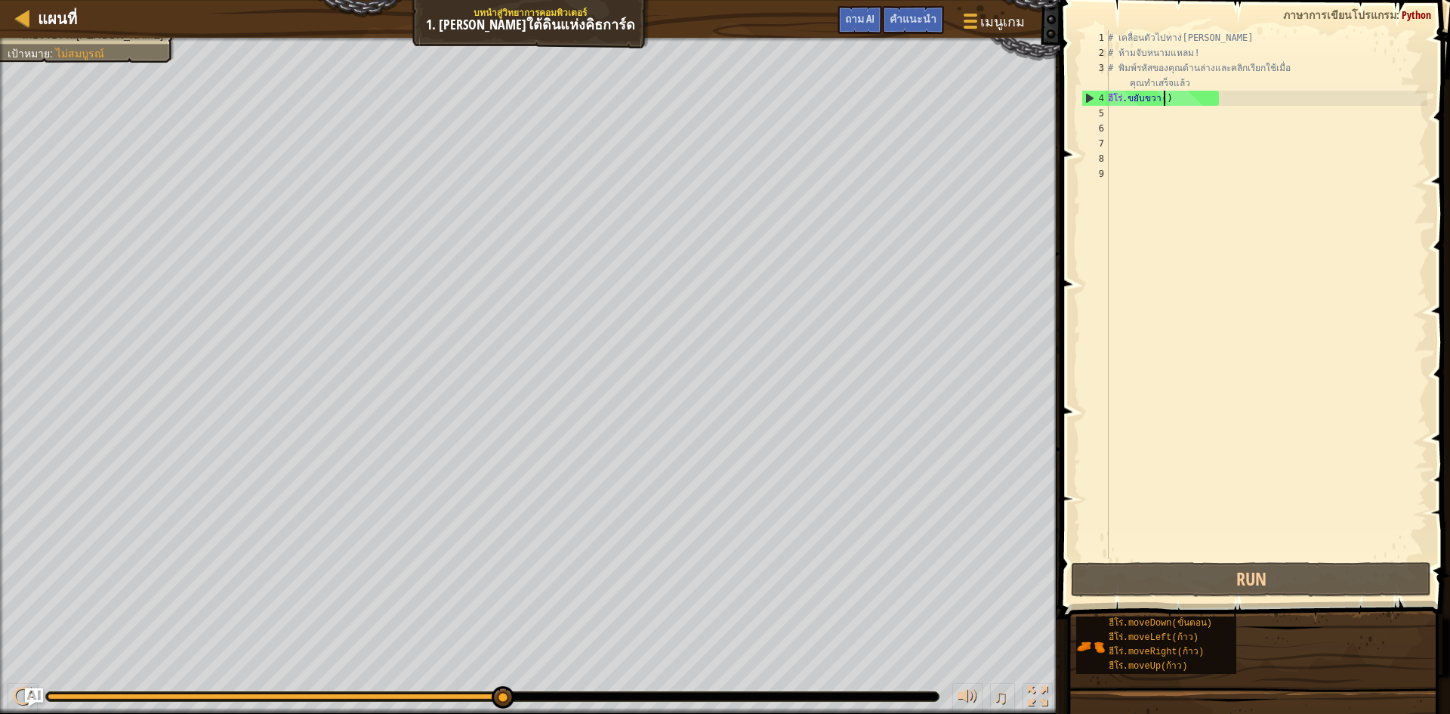
click at [1166, 99] on div "# เคลื่อนตัวไปทาง[PERSON_NAME] # ห้ามจับหนามแหลม! # พิมพ์รหัสของคุณด้านล่างและค…" at bounding box center [1266, 309] width 323 height 559
click at [1172, 97] on div "# เคลื่อนตัวไปทาง[PERSON_NAME] # ห้ามจับหนามแหลม! # พิมพ์รหัสของคุณด้านล่างและค…" at bounding box center [1266, 309] width 323 height 559
click at [1171, 97] on div "# เคลื่อนตัวไปทาง[PERSON_NAME] # ห้ามจับหนามแหลม! # พิมพ์รหัสของคุณด้านล่างและค…" at bounding box center [1266, 309] width 323 height 559
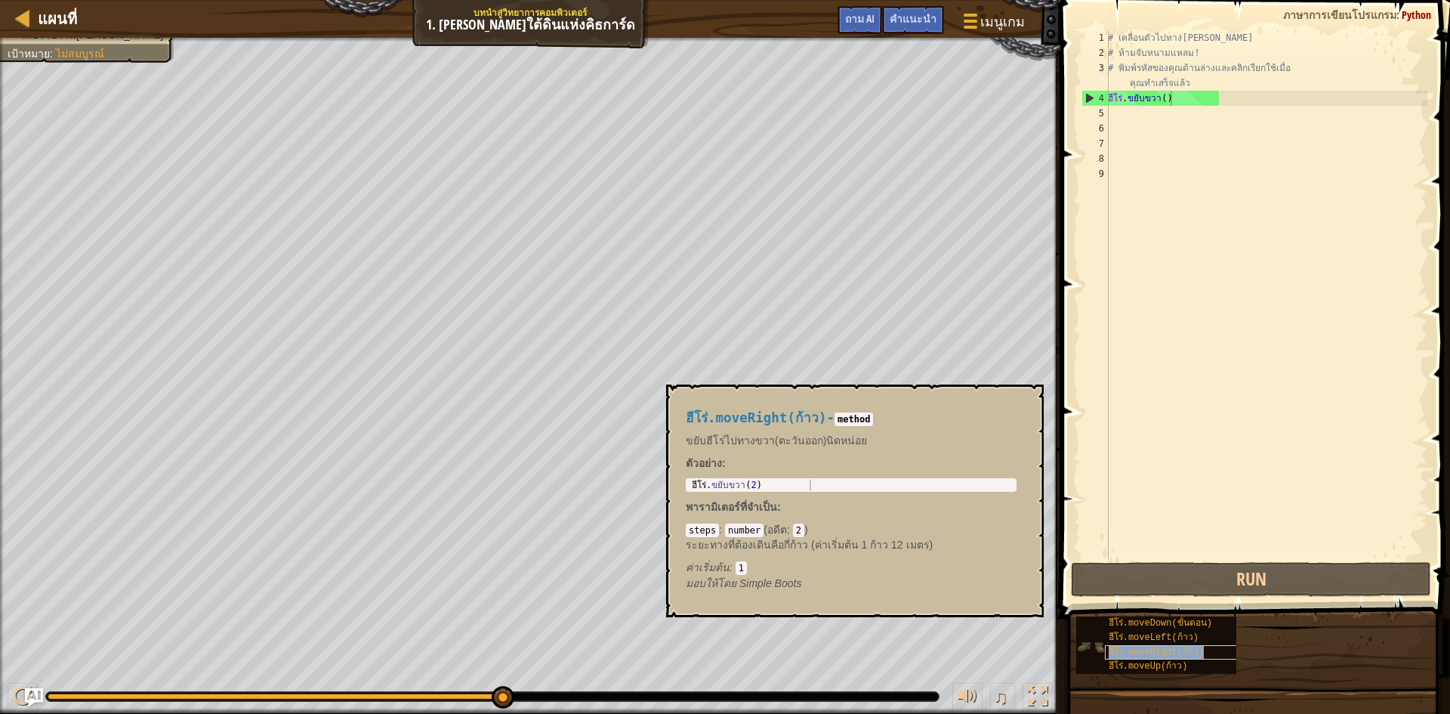
click at [1168, 645] on div "ฮีโร่.moveRight(ก้าว)" at bounding box center [1177, 652] width 145 height 14
click at [1170, 635] on font "ฮีโร่.moveLeft(ก้าว)" at bounding box center [1154, 637] width 90 height 11
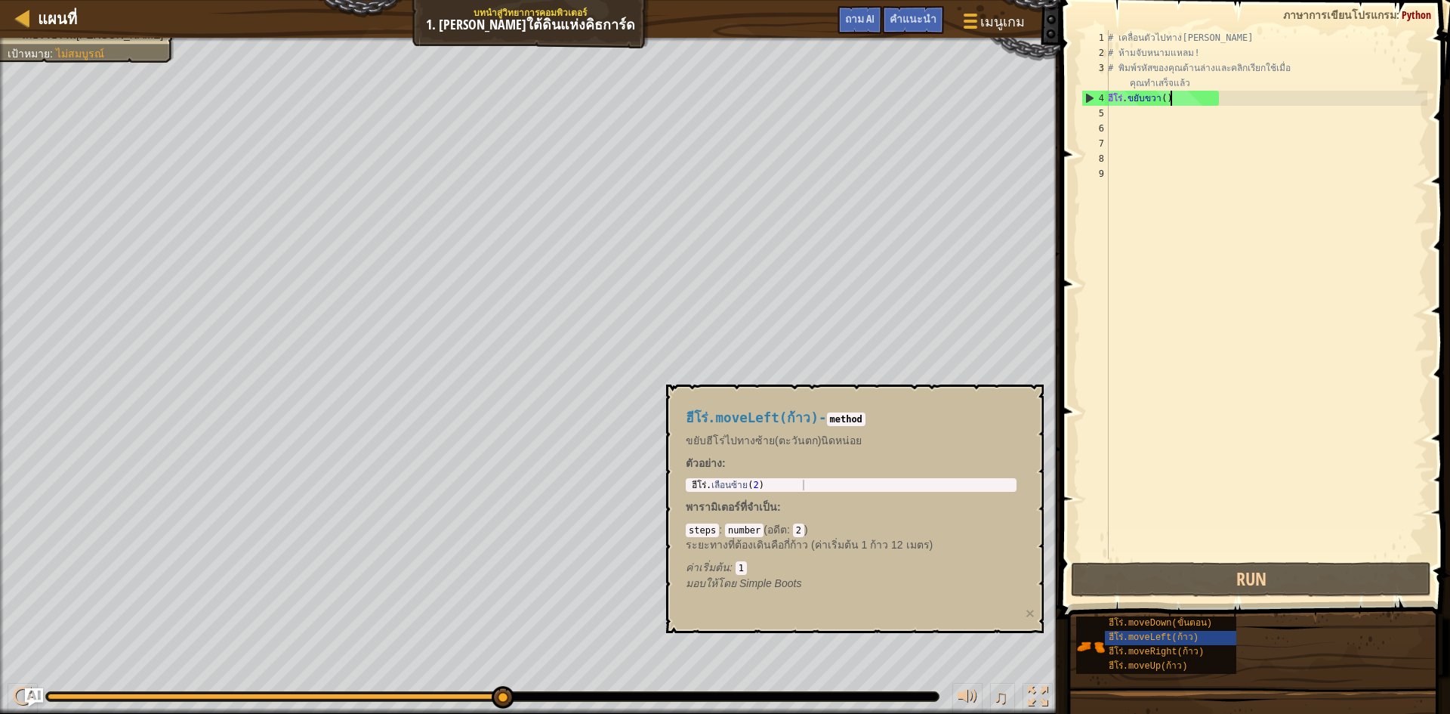
click at [1176, 104] on div "# เคลื่อนตัวไปทาง[PERSON_NAME] # ห้ามจับหนามแหลม! # พิมพ์รหัสของคุณด้านล่างและค…" at bounding box center [1266, 309] width 323 height 559
drag, startPoint x: 1164, startPoint y: 134, endPoint x: 1141, endPoint y: 100, distance: 40.2
click at [1159, 122] on div "# เคลื่อนตัวไปทาง[PERSON_NAME] # ห้ามจับหนามแหลม! # พิมพ์รหัสของคุณด้านล่างและค…" at bounding box center [1266, 309] width 323 height 559
drag, startPoint x: 1139, startPoint y: 120, endPoint x: 1129, endPoint y: 119, distance: 9.9
click at [1139, 121] on div "# เคลื่อนตัวไปทาง[PERSON_NAME] # ห้ามจับหนามแหลม! # พิมพ์รหัสของคุณด้านล่างและค…" at bounding box center [1266, 309] width 323 height 559
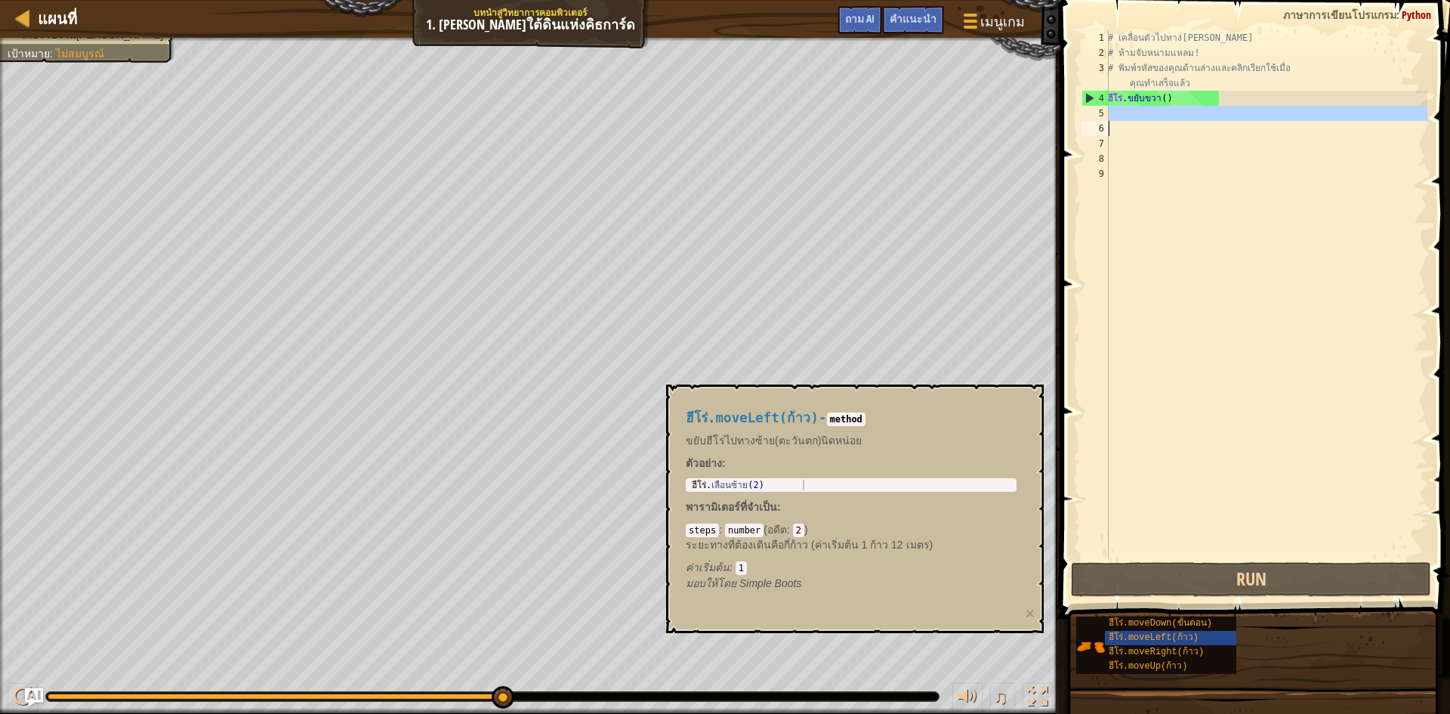
click at [1088, 97] on div "4" at bounding box center [1096, 98] width 26 height 15
type textarea "hero.moveRight()"
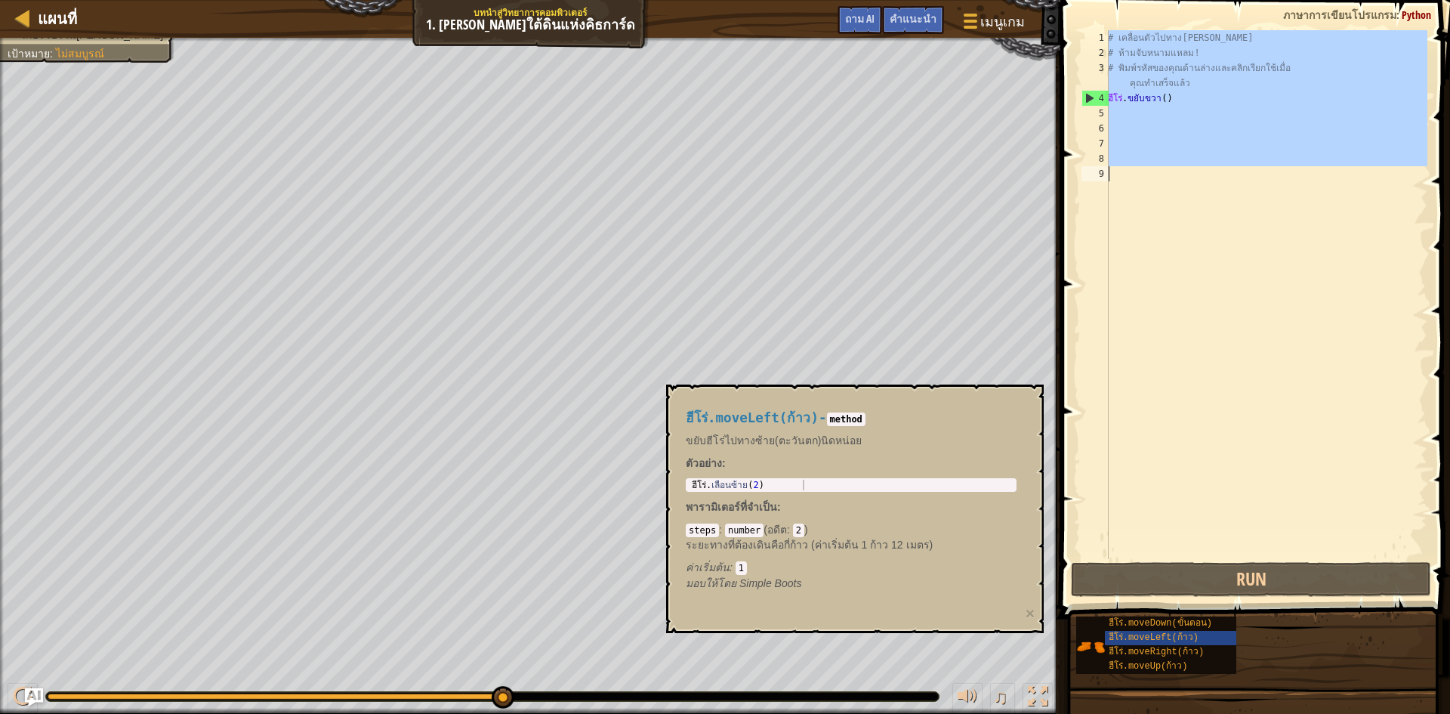
click at [1088, 97] on div "4" at bounding box center [1096, 98] width 26 height 15
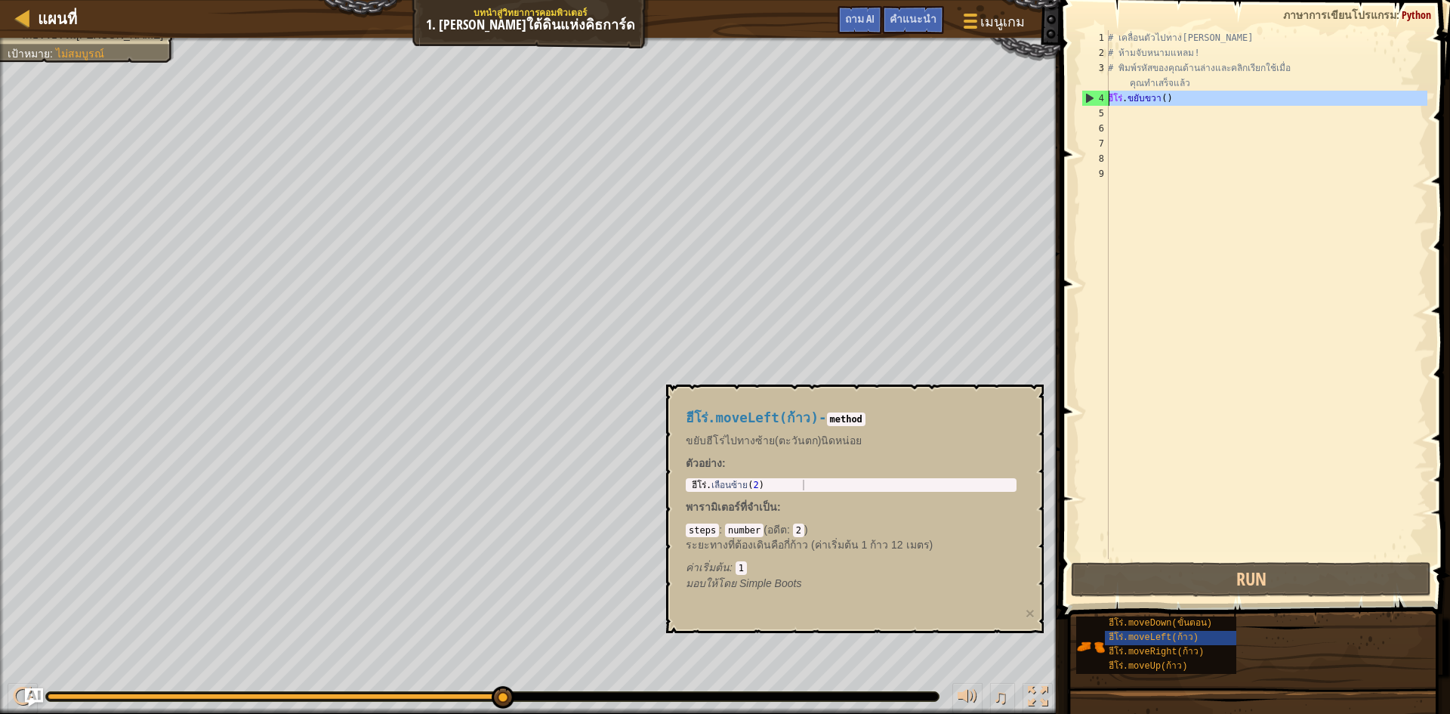
click at [1088, 97] on div "4" at bounding box center [1096, 98] width 26 height 15
type textarea "hero.moveRight()"
click at [1146, 126] on div "# เคลื่อนตัวไปทาง[PERSON_NAME] # ห้ามจับหนามแหลม! # พิมพ์รหัสของคุณด้านล่างและค…" at bounding box center [1266, 309] width 323 height 559
click at [1150, 144] on div "# เคลื่อนตัวไปทาง[PERSON_NAME] # ห้ามจับหนามแหลม! # พิมพ์รหัสของคุณด้านล่างและค…" at bounding box center [1266, 309] width 323 height 559
click at [1140, 117] on div "# เคลื่อนตัวไปทาง[PERSON_NAME] # ห้ามจับหนามแหลม! # พิมพ์รหัสของคุณด้านล่างและค…" at bounding box center [1266, 309] width 323 height 559
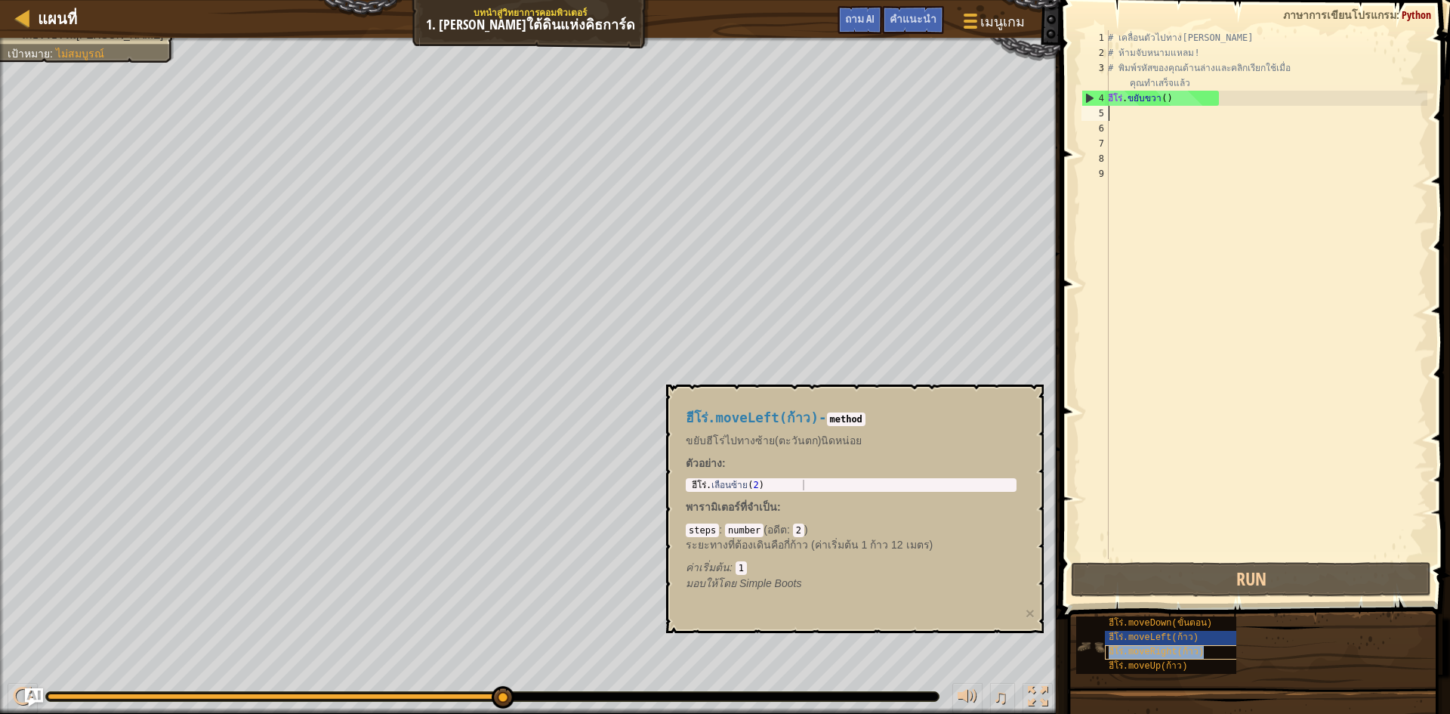
click at [1193, 658] on div "ฮีโร่.moveRight(ก้าว)" at bounding box center [1177, 652] width 145 height 14
click at [1178, 647] on font "ฮีโร่.moveRight(ก้าว)" at bounding box center [1156, 652] width 95 height 11
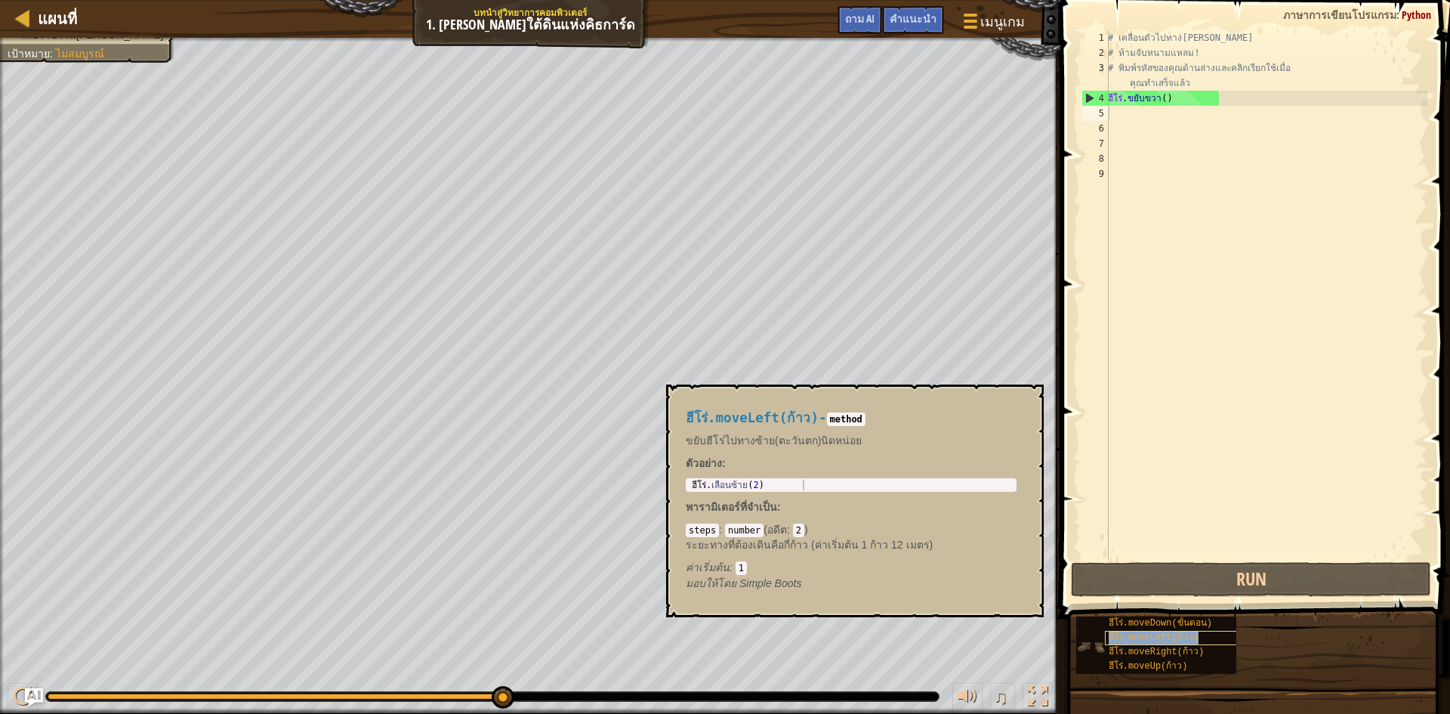
click at [1163, 644] on div "ฮีโร่.moveLeft(ก้าว)" at bounding box center [1177, 638] width 145 height 14
click at [1162, 651] on font "ฮีโร่.moveRight(ก้าว)" at bounding box center [1156, 652] width 95 height 11
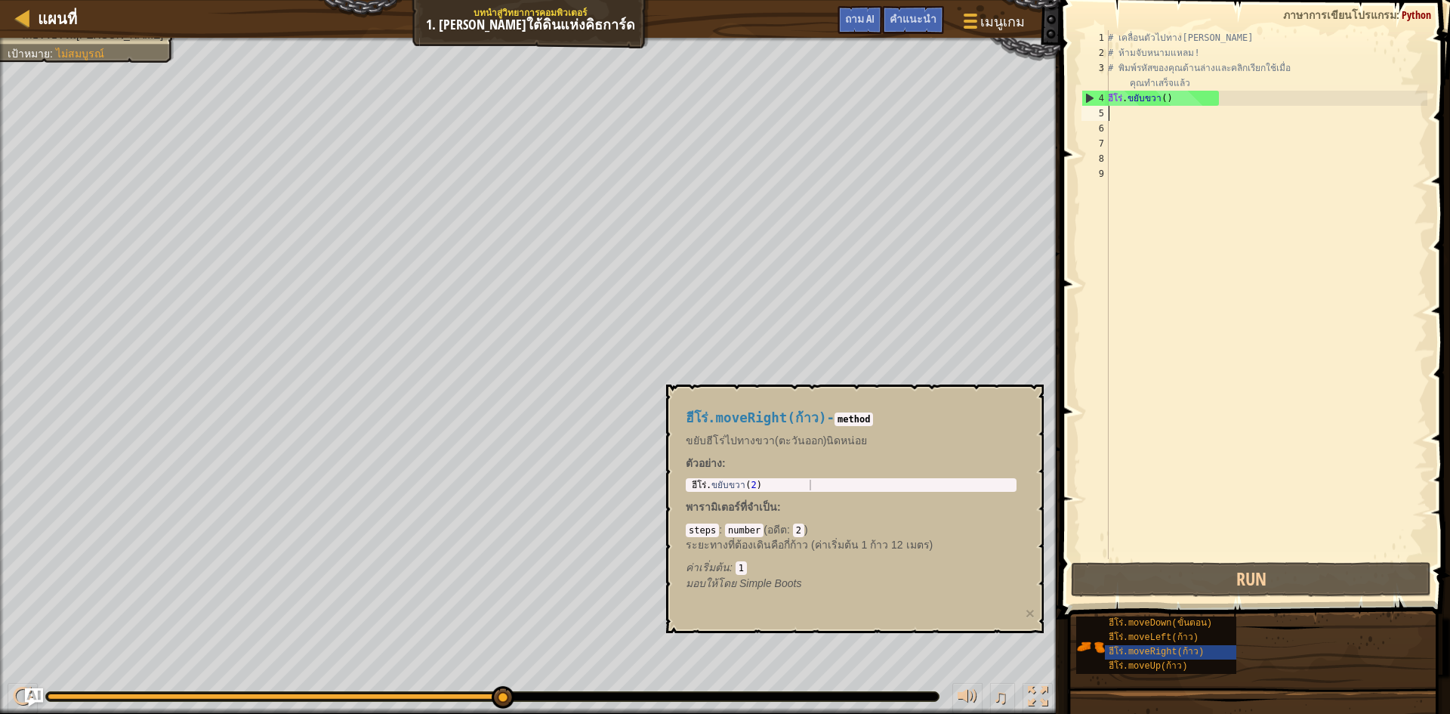
type textarea "m"
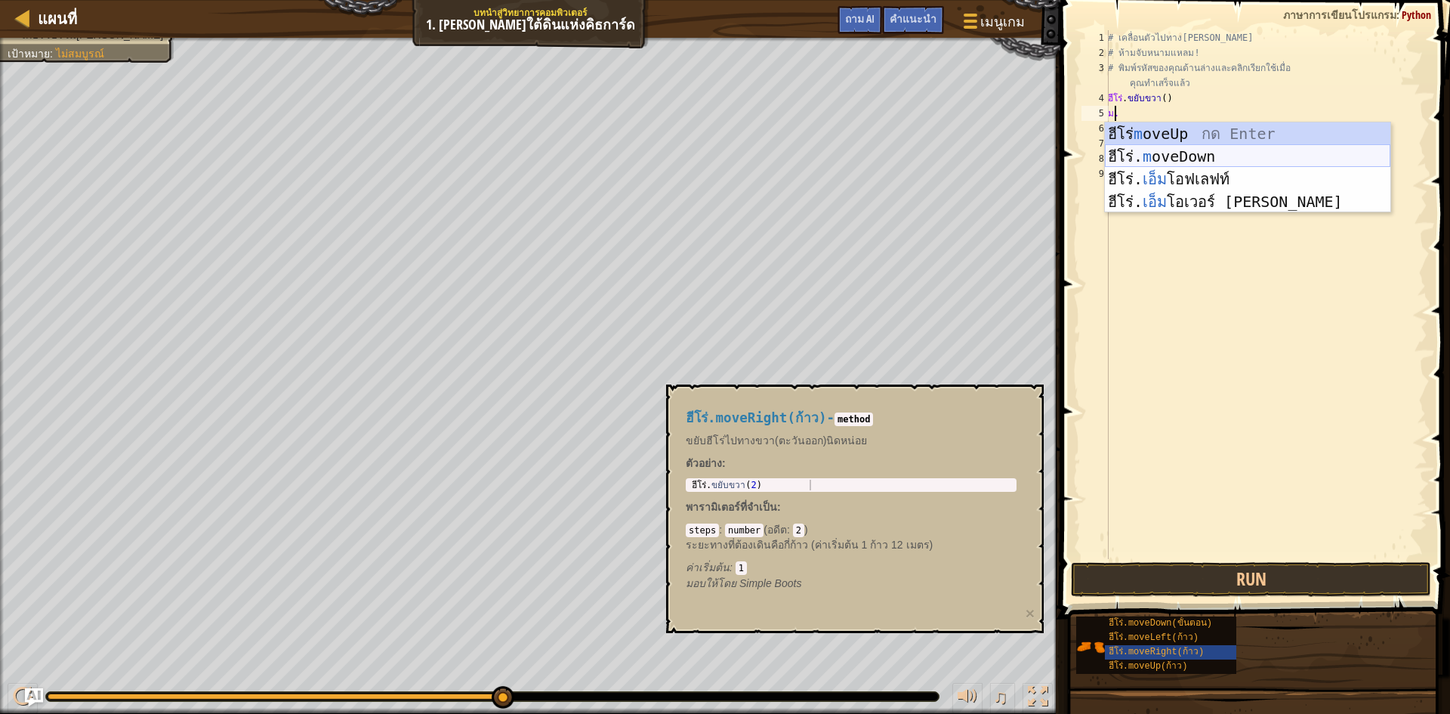
click at [1271, 147] on div "ฮีโร่ m oveUp กด Enter ฮีโร่. m oveDown กด Enter ฮีโร่. เอ็ม โอฟเลฟท์ กด Enter …" at bounding box center [1248, 190] width 286 height 136
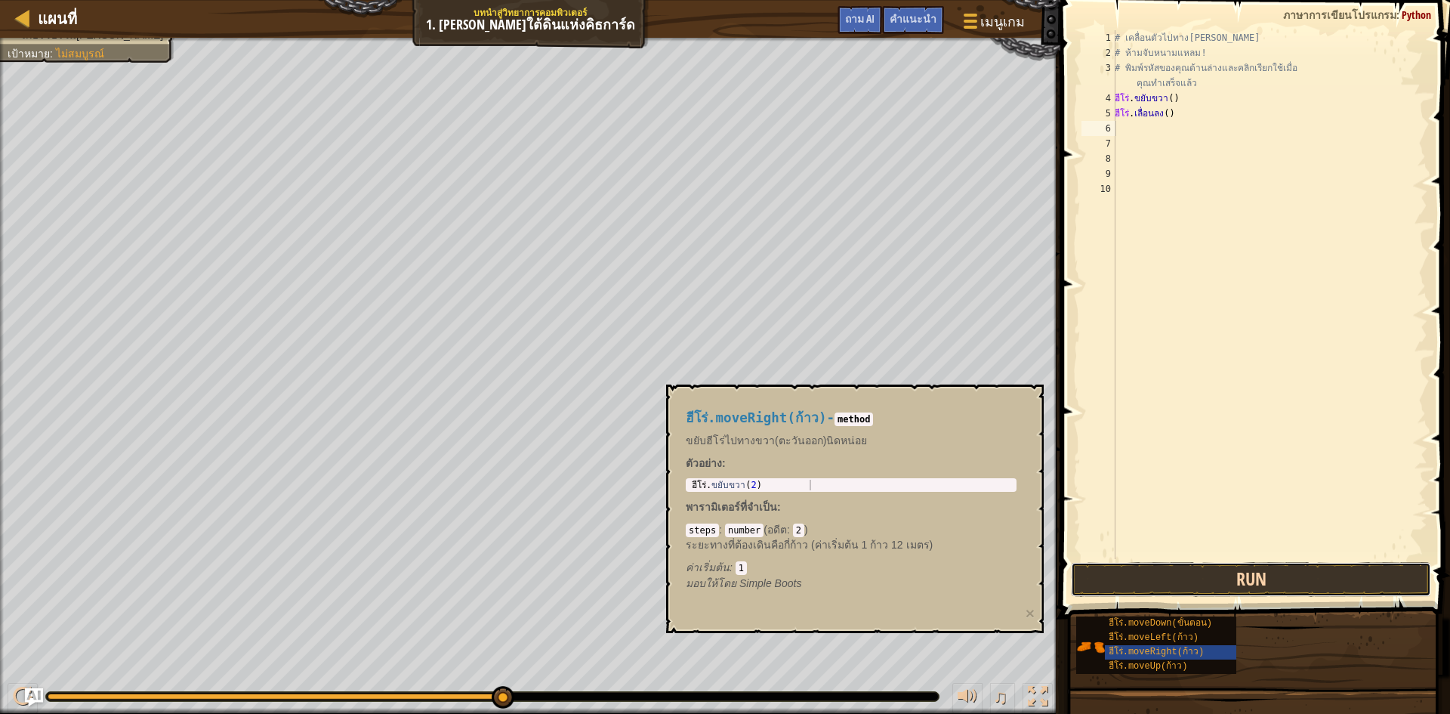
click at [1252, 586] on button "Run" at bounding box center [1251, 579] width 360 height 35
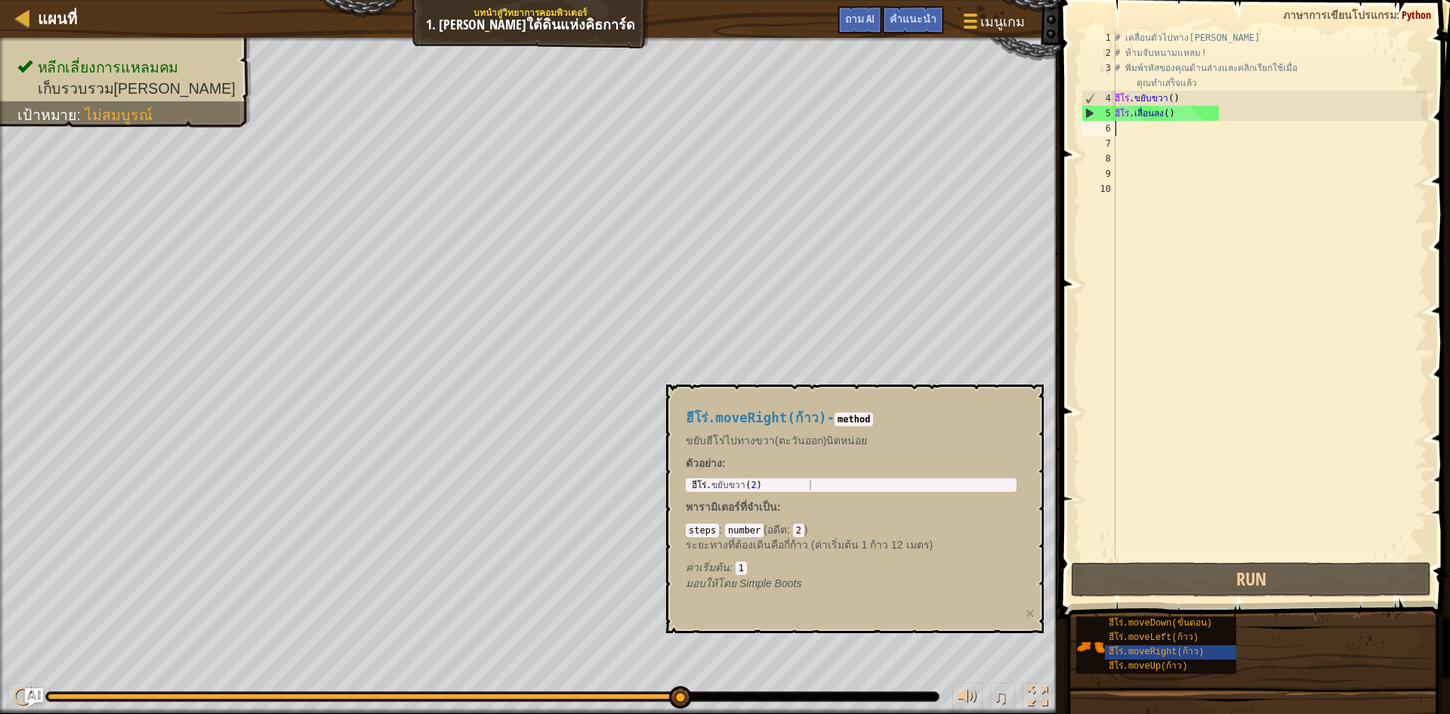
type textarea "m"
type textarea "v"
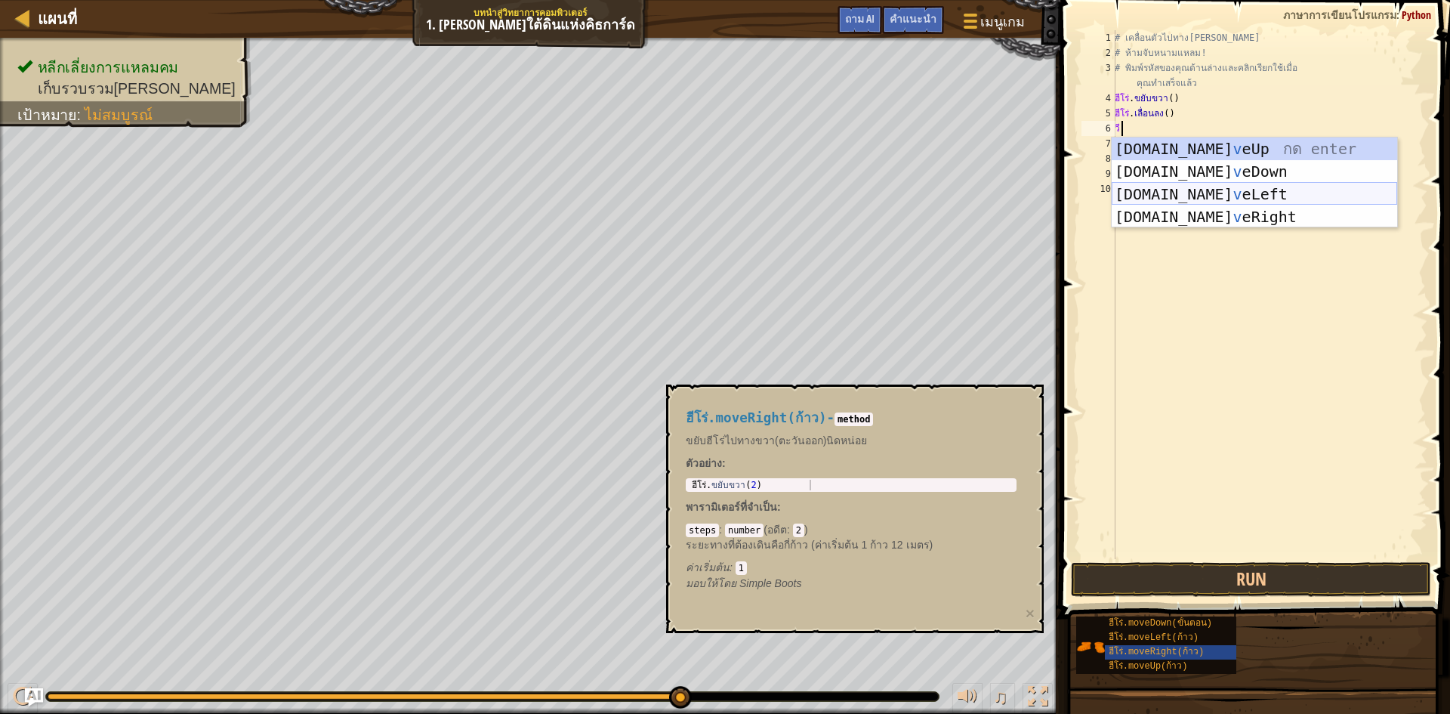
click at [1210, 197] on div "[DOMAIN_NAME] v eUp กด enter [DOMAIN_NAME] v eDown กด Enter [DOMAIN_NAME] v eLe…" at bounding box center [1255, 205] width 286 height 136
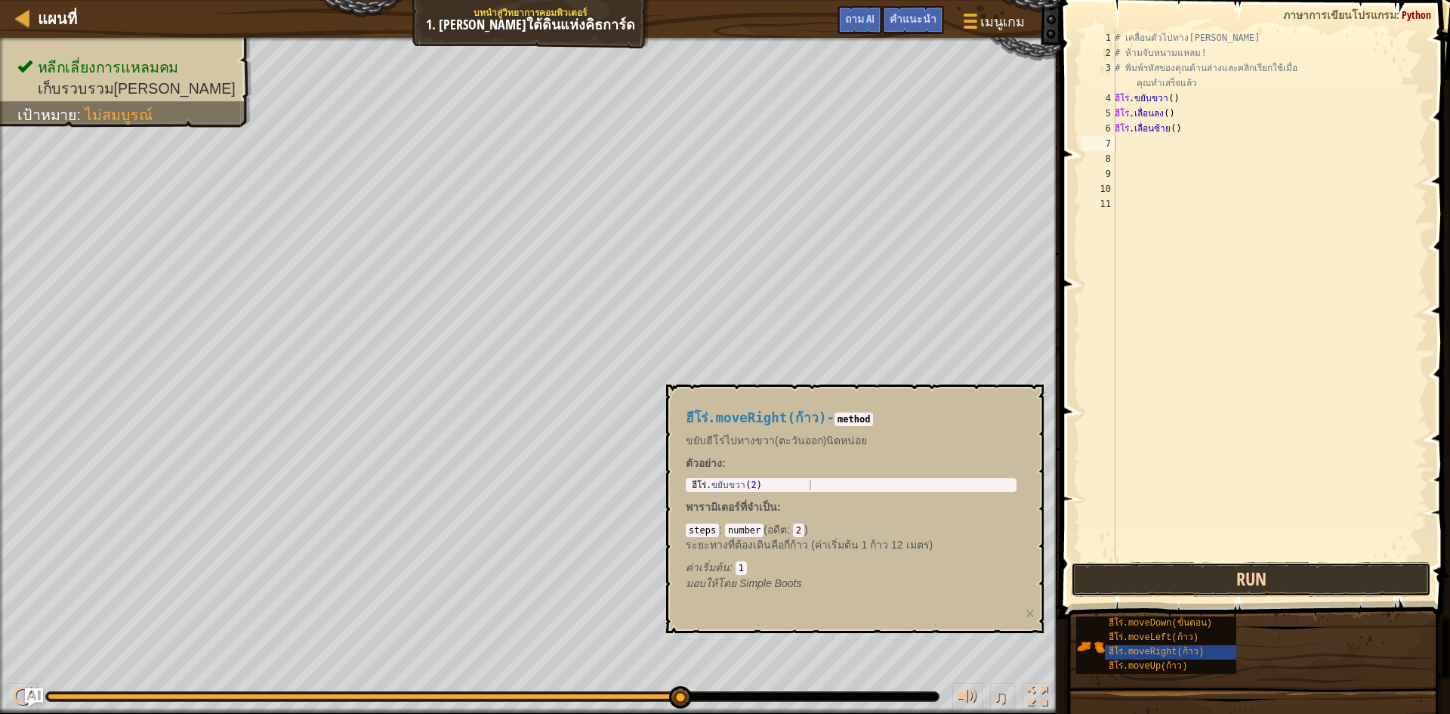
click at [1114, 570] on button "Run" at bounding box center [1251, 579] width 360 height 35
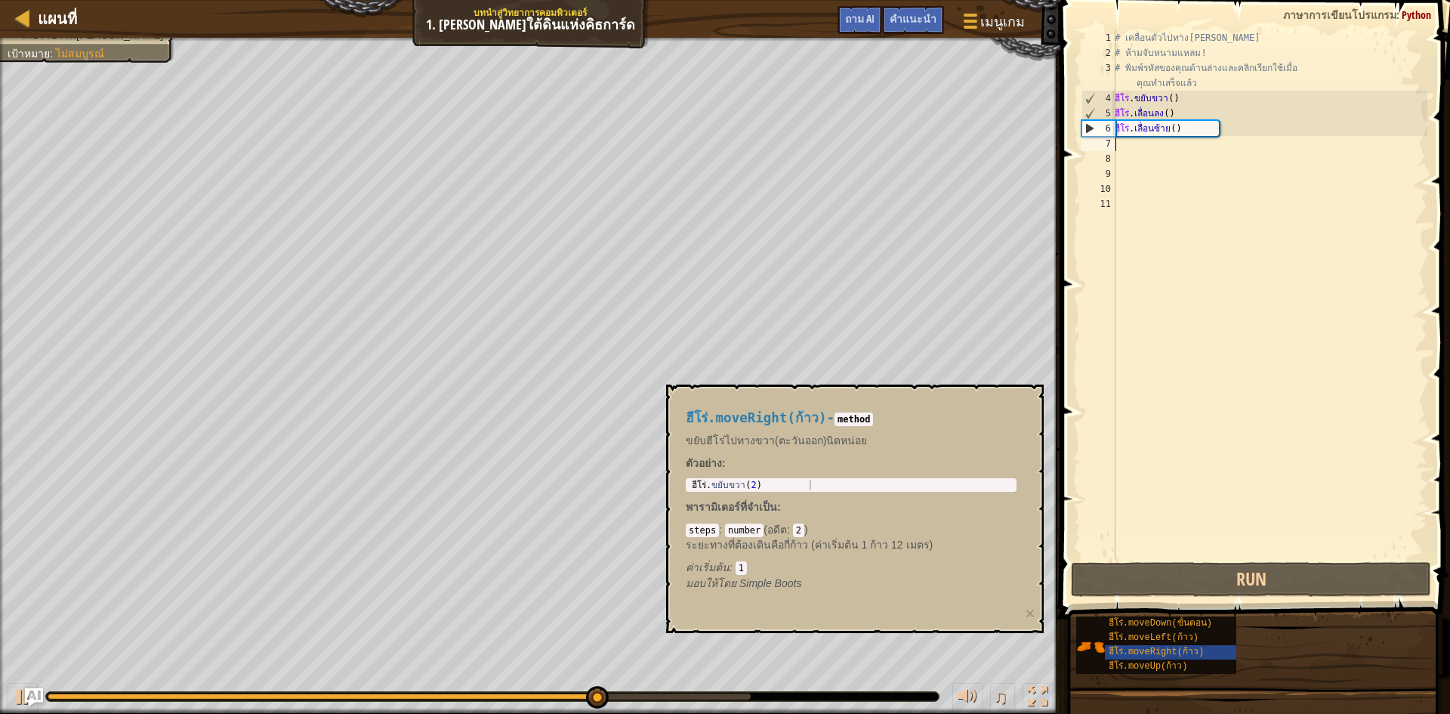
click at [1168, 130] on div "# เคลื่อนตัวไปทาง[PERSON_NAME] # ห้ามจับหนามแหลม! # พิมพ์รหัสของคุณด้านล่างและค…" at bounding box center [1270, 309] width 316 height 559
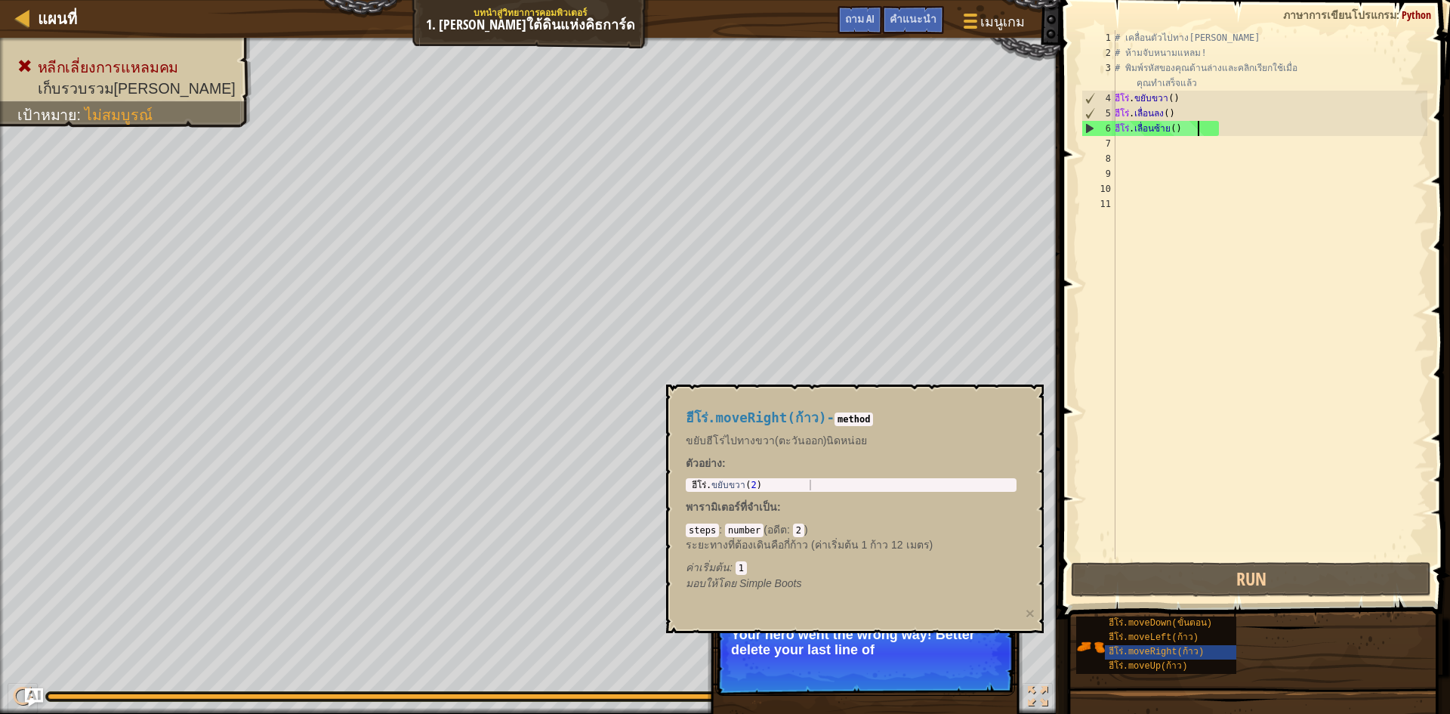
click at [1201, 134] on div "# เคลื่อนตัวไปทาง[PERSON_NAME] # ห้ามจับหนามแหลม! # พิมพ์รหัสของคุณด้านล่างและค…" at bounding box center [1270, 309] width 316 height 559
type textarea "t()"
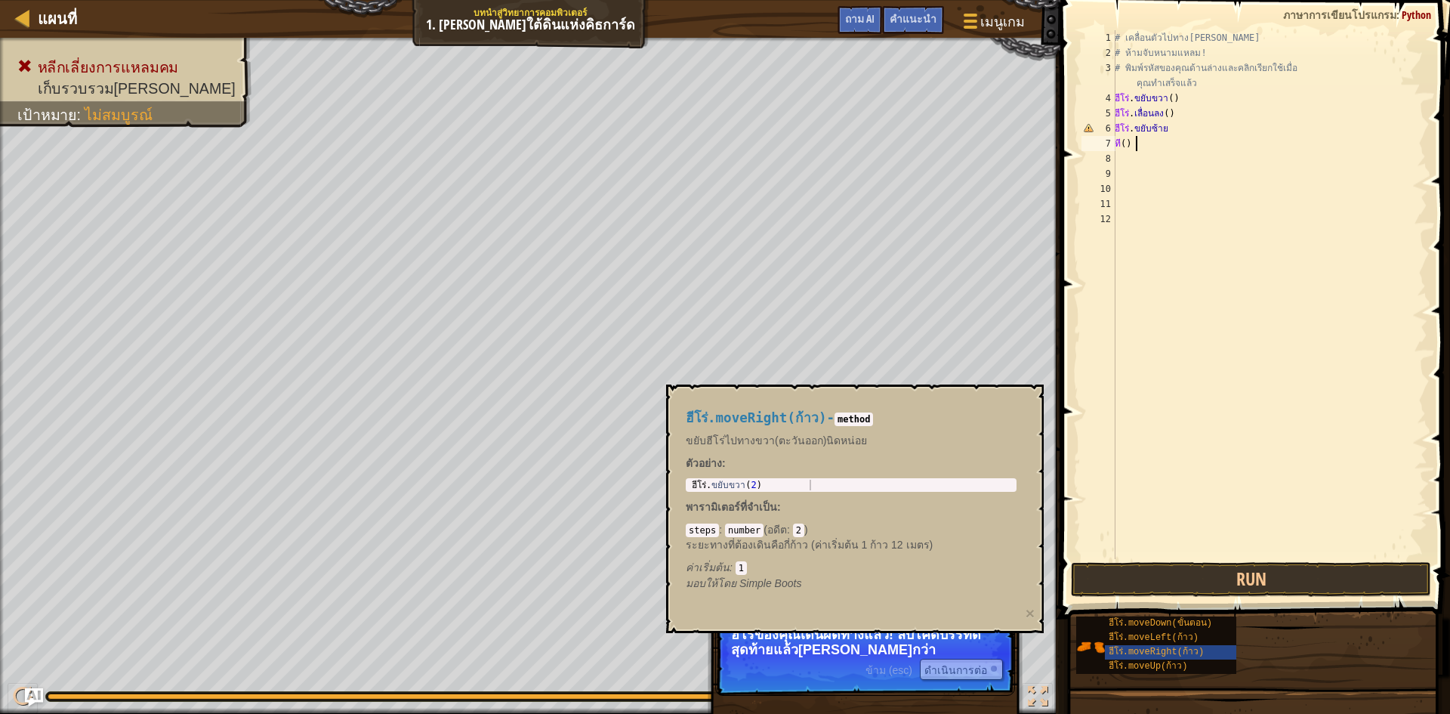
click at [1142, 147] on div "# เคลื่อนตัวไปทาง[PERSON_NAME] # ห้ามจับหนามแหลม! # พิมพ์รหัสของคุณด้านล่างและค…" at bounding box center [1270, 309] width 316 height 559
type textarea "t()"
click at [1136, 144] on div "# เคลื่อนตัวไปทาง[PERSON_NAME] # ห้ามจับหนามแหลม! # พิมพ์รหัสของคุณด้านล่างและค…" at bounding box center [1270, 309] width 316 height 559
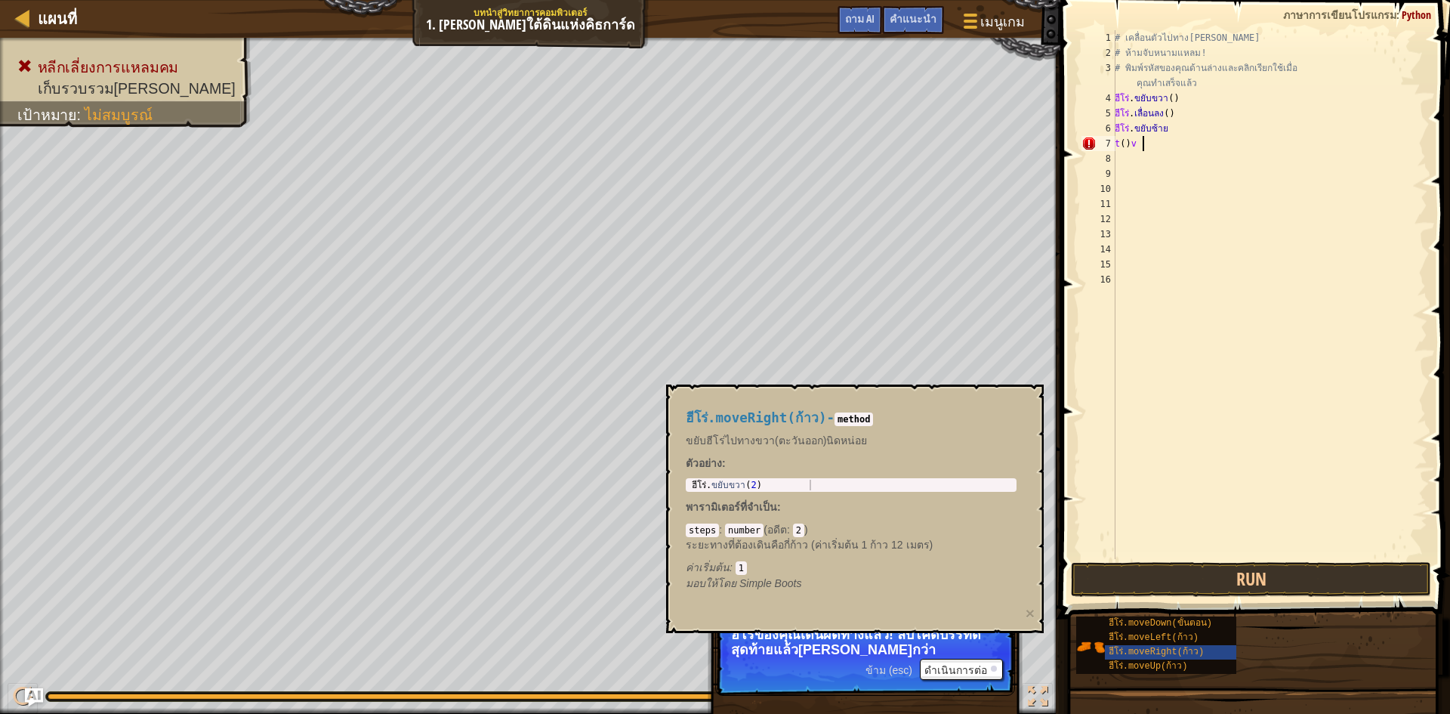
scroll to position [7, 1]
click at [1123, 137] on div "# เคลื่อนตัวไปทาง[PERSON_NAME] # ห้ามจับหนามแหลม! # พิมพ์รหัสของคุณด้านล่างและค…" at bounding box center [1270, 309] width 316 height 559
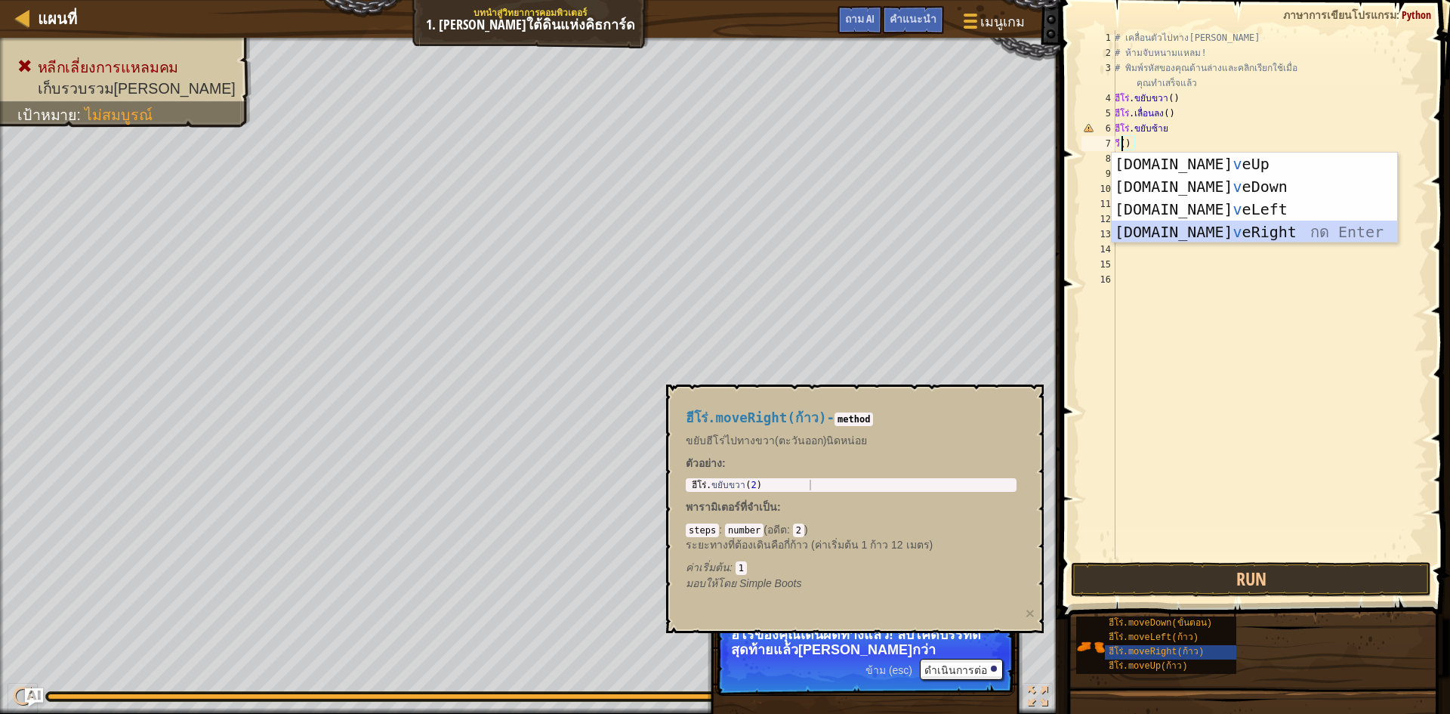
click at [1234, 230] on div "[DOMAIN_NAME] v eUp กด enter [DOMAIN_NAME] v eDown กด Enter [DOMAIN_NAME] v eLe…" at bounding box center [1255, 221] width 286 height 136
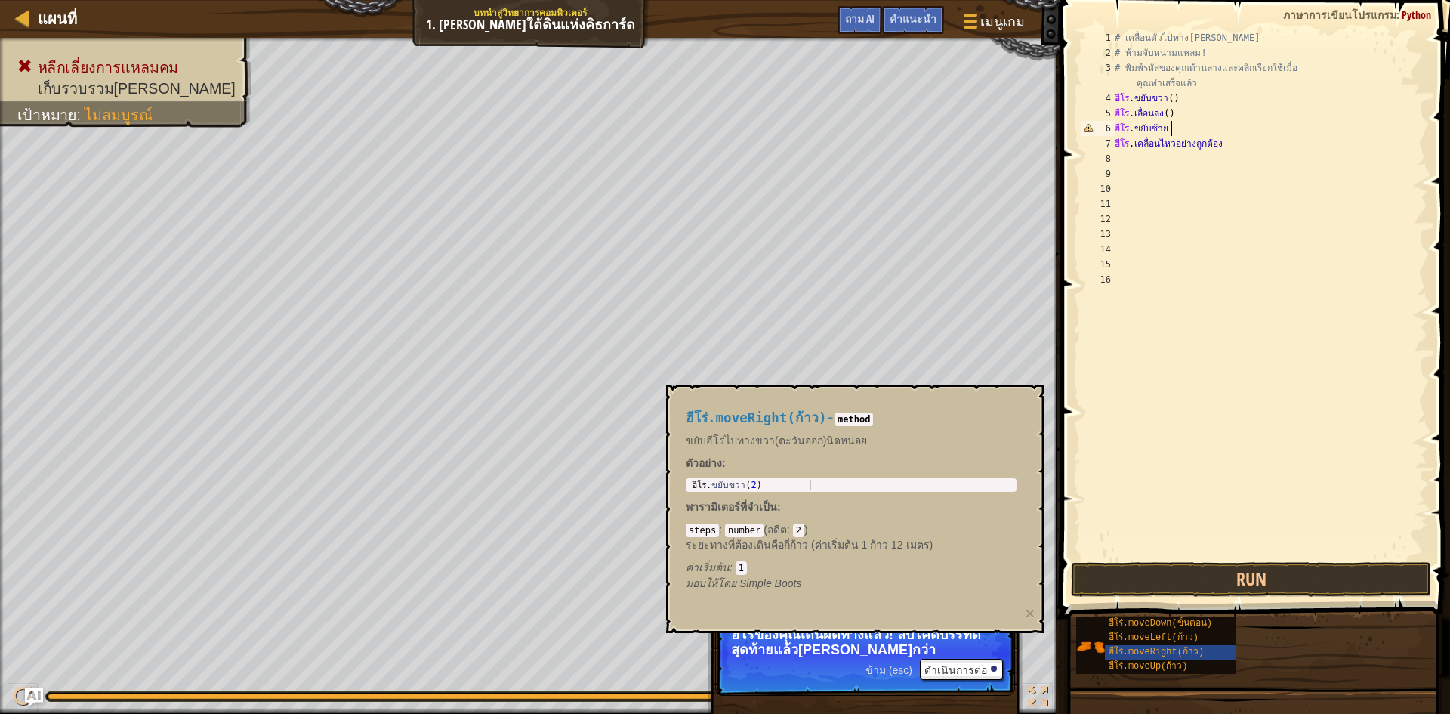
click at [1169, 123] on div "# เคลื่อนตัวไปทาง[PERSON_NAME] # ห้ามจับหนามแหลม! # พิมพ์รหัสของคุณด้านล่างและค…" at bounding box center [1270, 309] width 316 height 559
click at [1166, 127] on div "# เคลื่อนตัวไปทาง[PERSON_NAME] # ห้ามจับหนามแหลม! # พิมพ์รหัสของคุณด้านล่างและค…" at bounding box center [1270, 309] width 316 height 559
drag, startPoint x: 1160, startPoint y: 127, endPoint x: 1107, endPoint y: 130, distance: 53.7
click at [1107, 130] on div "heroeLf 1 2 3 4 5 6 7 8 9 10 11 12 13 14 15 16 # เคลื่อนตัวไปทาง[PERSON_NAME] #…" at bounding box center [1253, 294] width 349 height 529
type textarea "f"
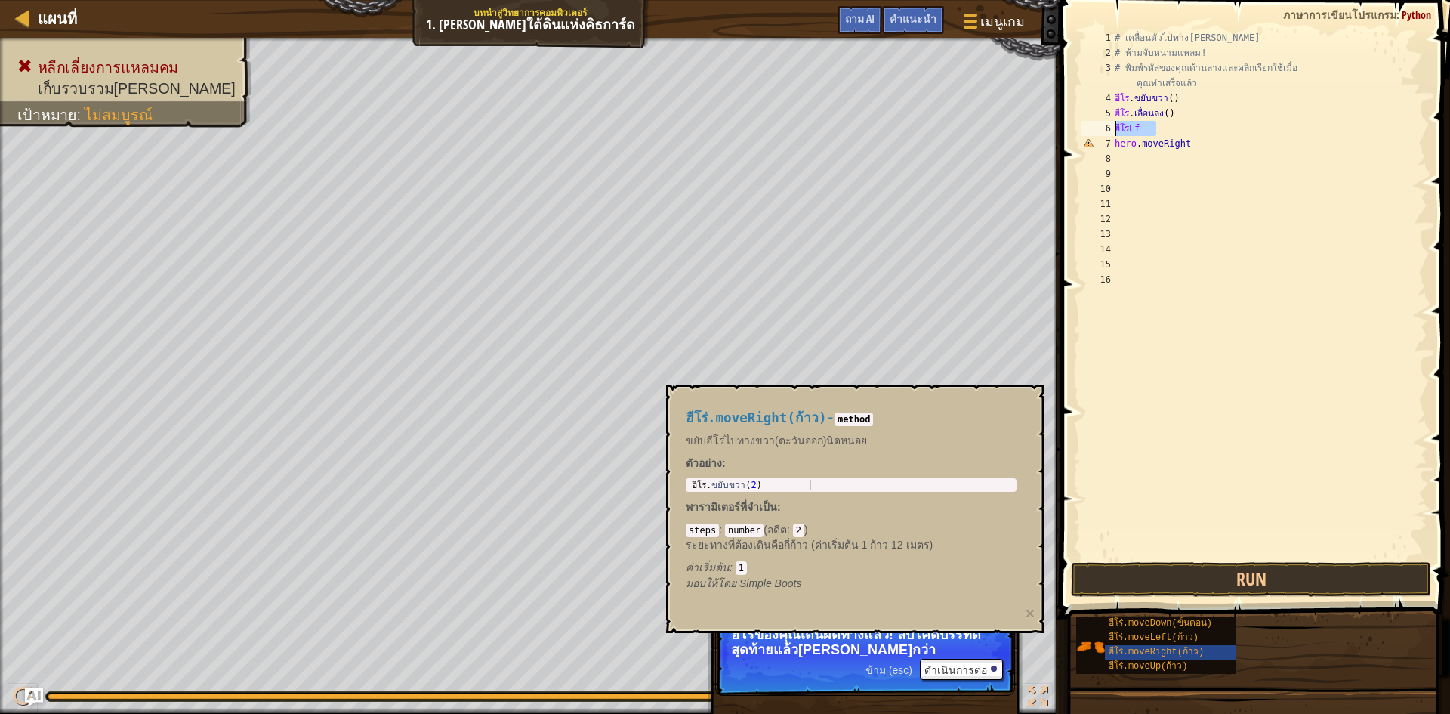
scroll to position [7, 0]
click at [1130, 131] on div "# เคลื่อนตัวไปทาง[PERSON_NAME] # ห้ามจับหนามแหลม! # พิมพ์รหัสของคุณด้านล่างและค…" at bounding box center [1270, 309] width 316 height 559
click at [1118, 138] on div "# เคลื่อนตัวไปทาง[PERSON_NAME] # ห้ามจับหนามแหลม! # พิมพ์รหัสของคุณด้านล่างและค…" at bounding box center [1270, 309] width 316 height 559
type textarea "hero.moveRight"
click at [1226, 131] on div "# เคลื่อนตัวไปทาง[PERSON_NAME] # ห้ามจับหนามแหลม! # พิมพ์รหัสของคุณด้านล่างและค…" at bounding box center [1270, 309] width 316 height 559
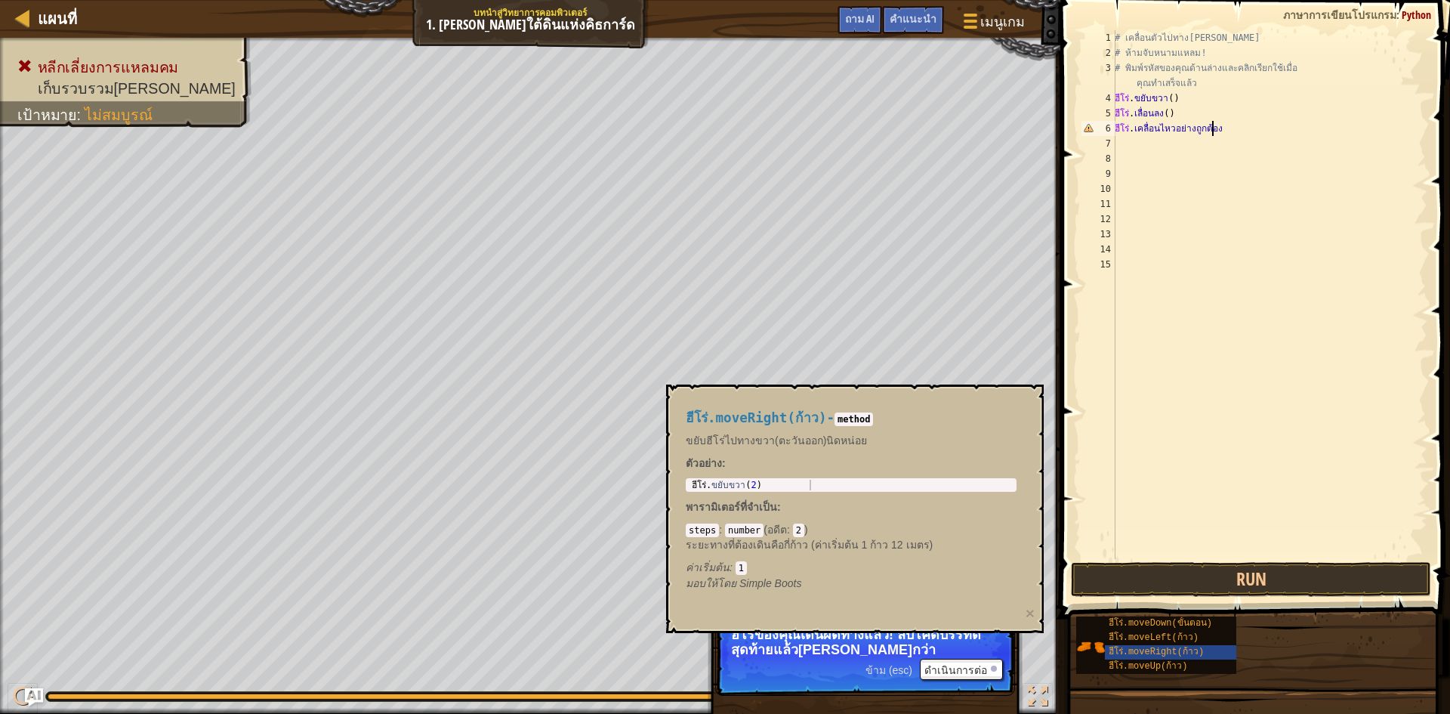
click at [1241, 131] on div "# เคลื่อนตัวไปทาง[PERSON_NAME] # ห้ามจับหนามแหลม! # พิมพ์รหัสของคุณด้านล่างและค…" at bounding box center [1270, 309] width 316 height 559
drag, startPoint x: 1235, startPoint y: 130, endPoint x: 1115, endPoint y: 129, distance: 120.1
click at [1115, 129] on div "hero.moveRight 1 2 3 4 5 6 7 8 9 10 11 12 13 14 15 # เคลื่อนตัวไปทาง[PERSON_NAM…" at bounding box center [1253, 294] width 349 height 529
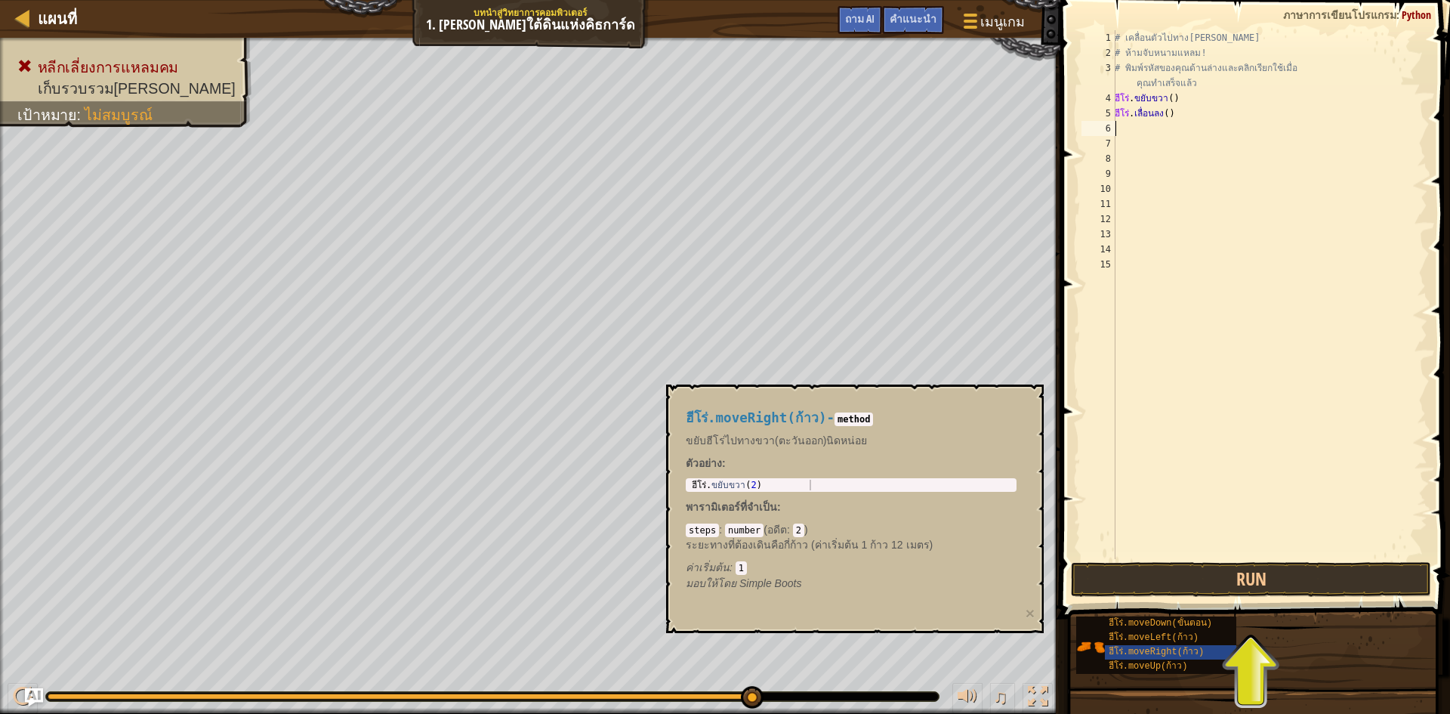
type textarea "v"
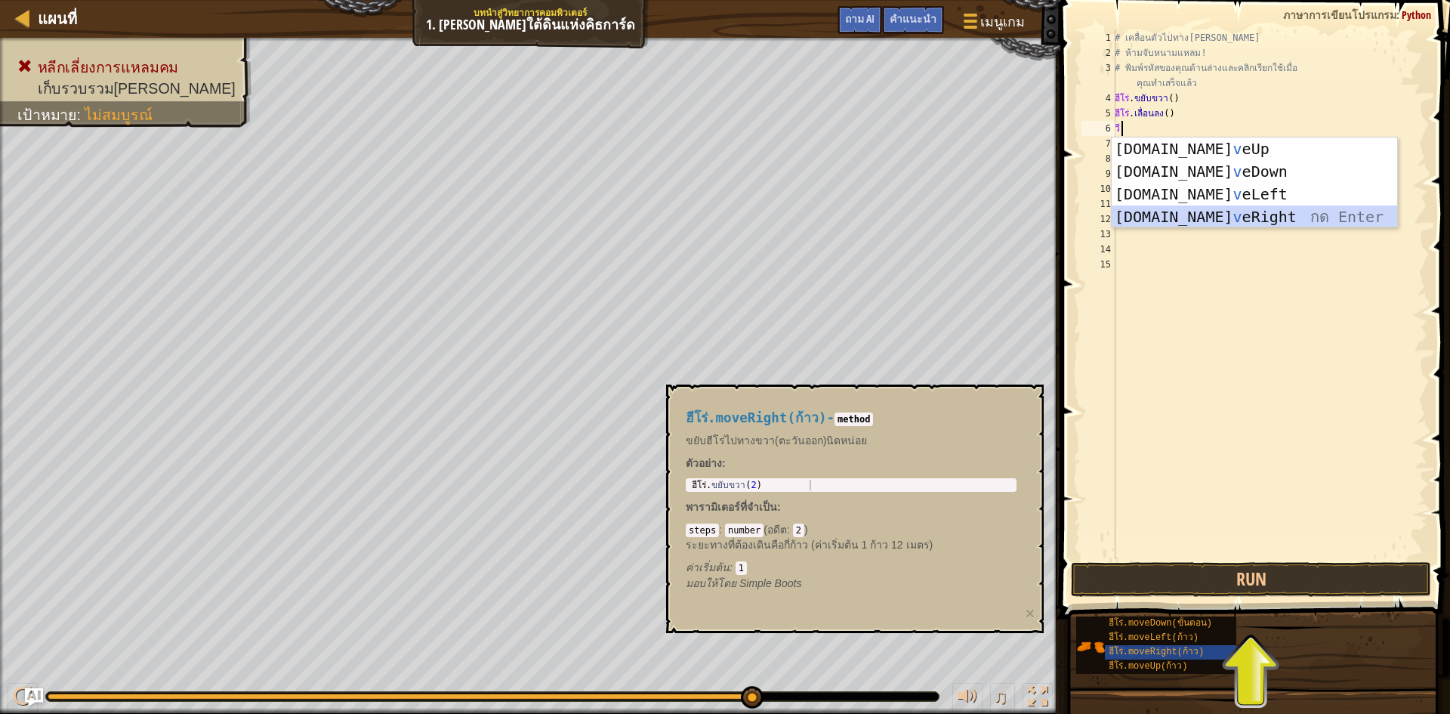
click at [1220, 218] on div "[DOMAIN_NAME] v eUp กด enter [DOMAIN_NAME] v eDown กด Enter [DOMAIN_NAME] v eLe…" at bounding box center [1255, 205] width 286 height 136
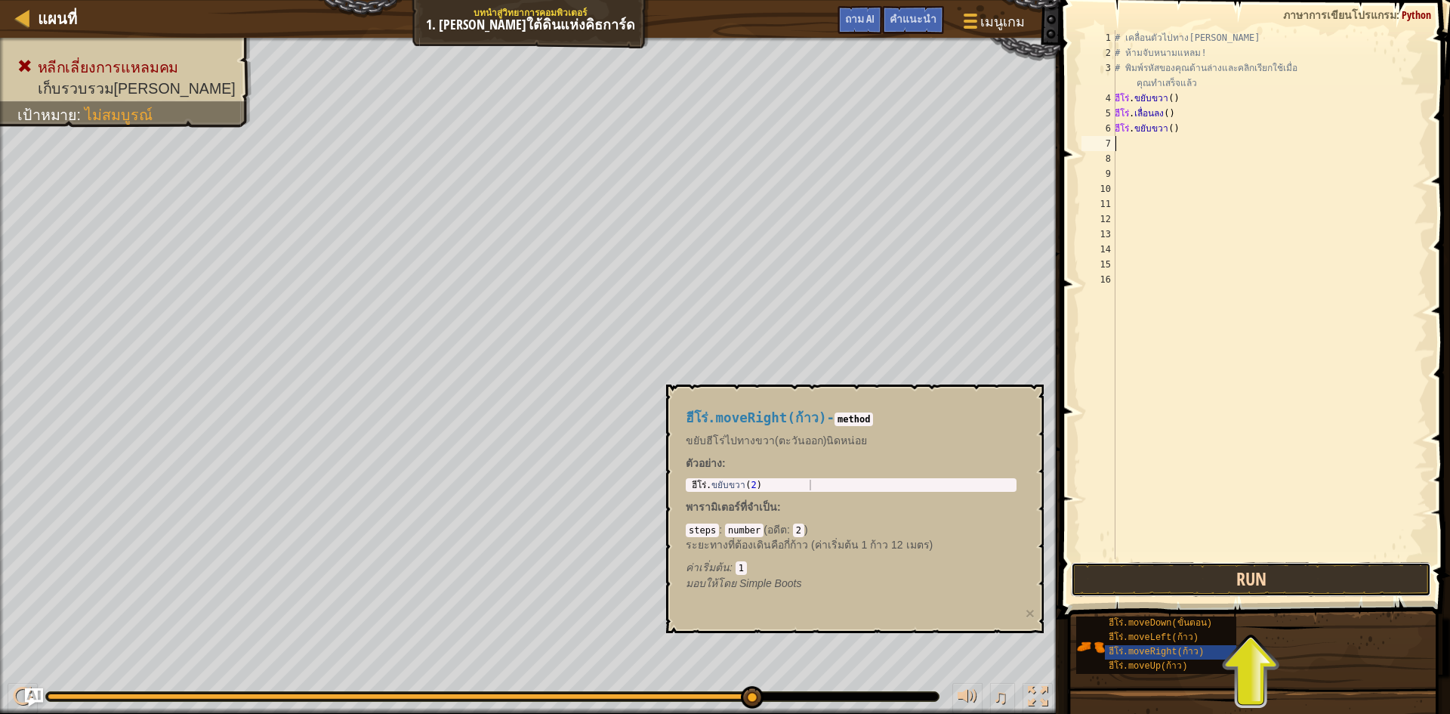
click at [1271, 573] on button "Run" at bounding box center [1251, 579] width 360 height 35
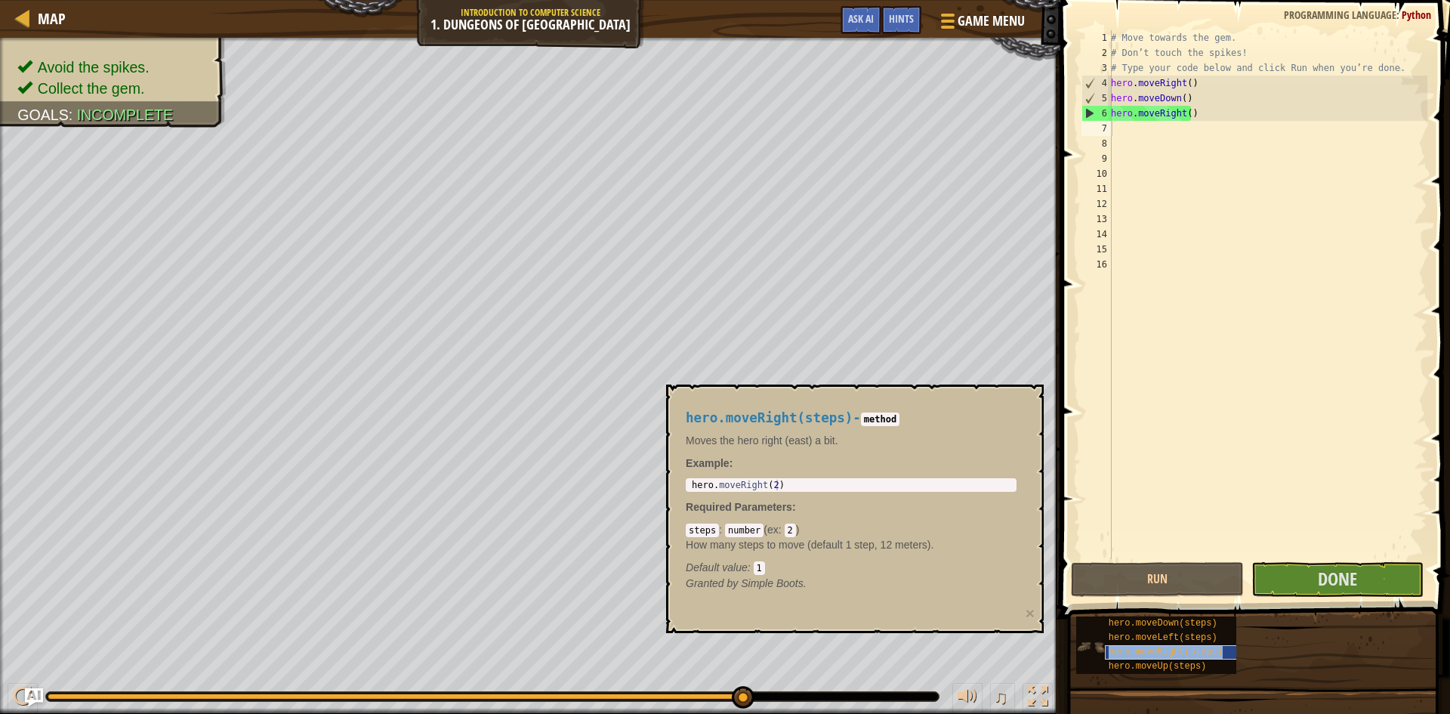
click at [1151, 650] on span "hero.moveRight(steps)" at bounding box center [1166, 652] width 114 height 11
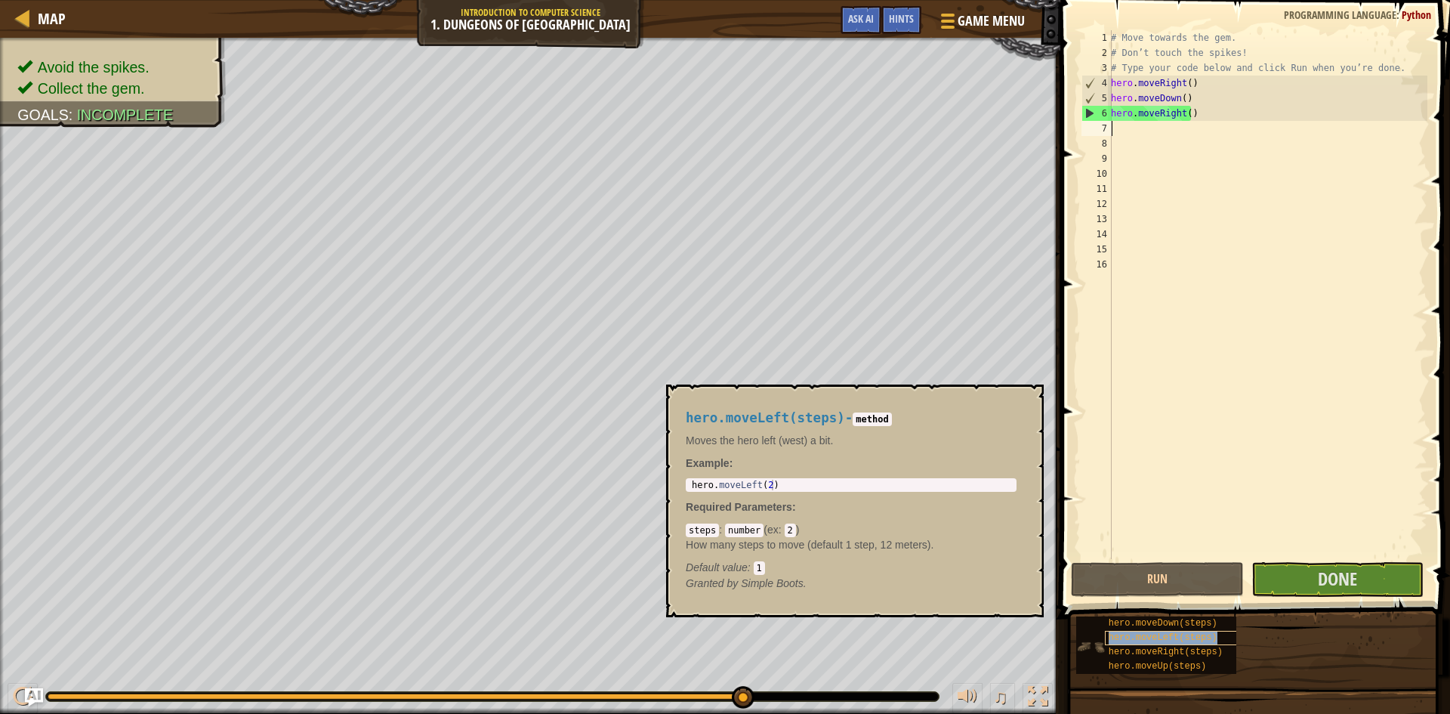
click at [1154, 644] on div "hero.moveLeft(steps)" at bounding box center [1177, 638] width 145 height 14
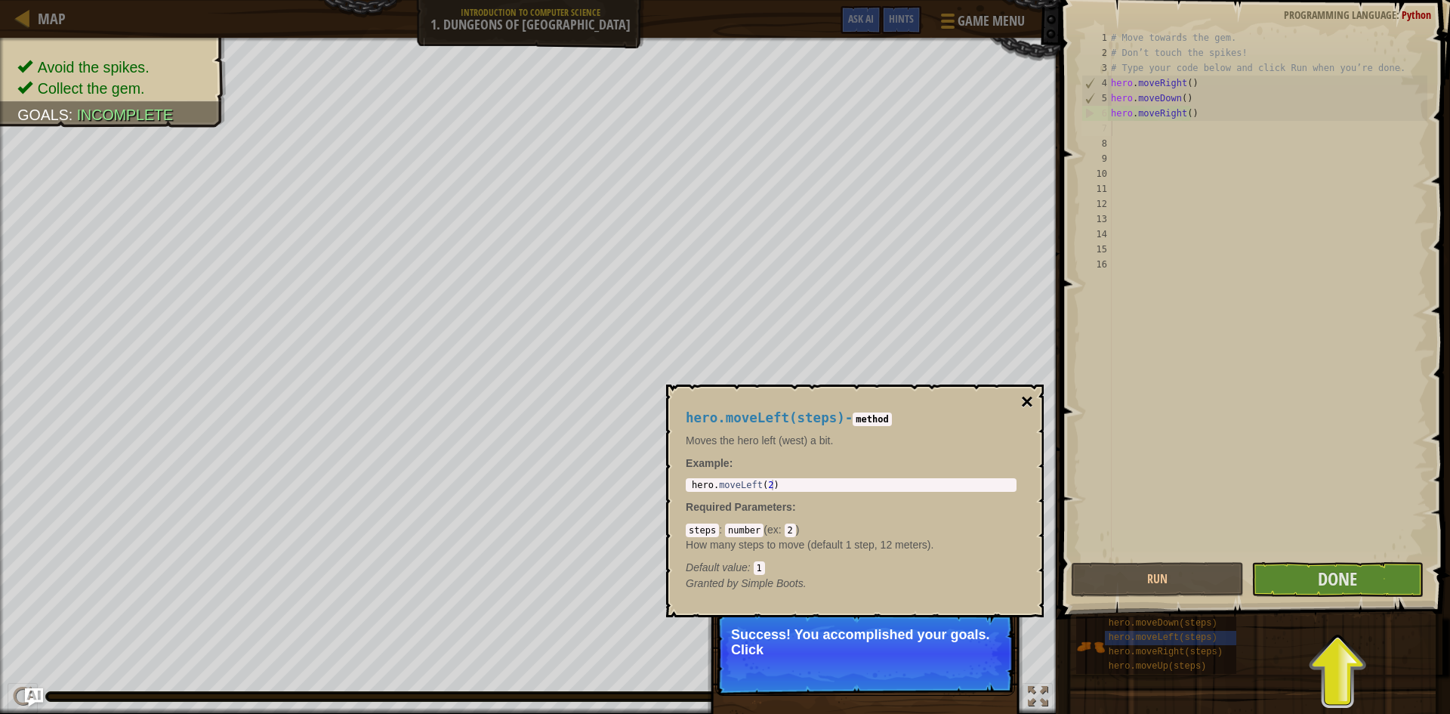
click at [1024, 396] on button "×" at bounding box center [1027, 401] width 12 height 21
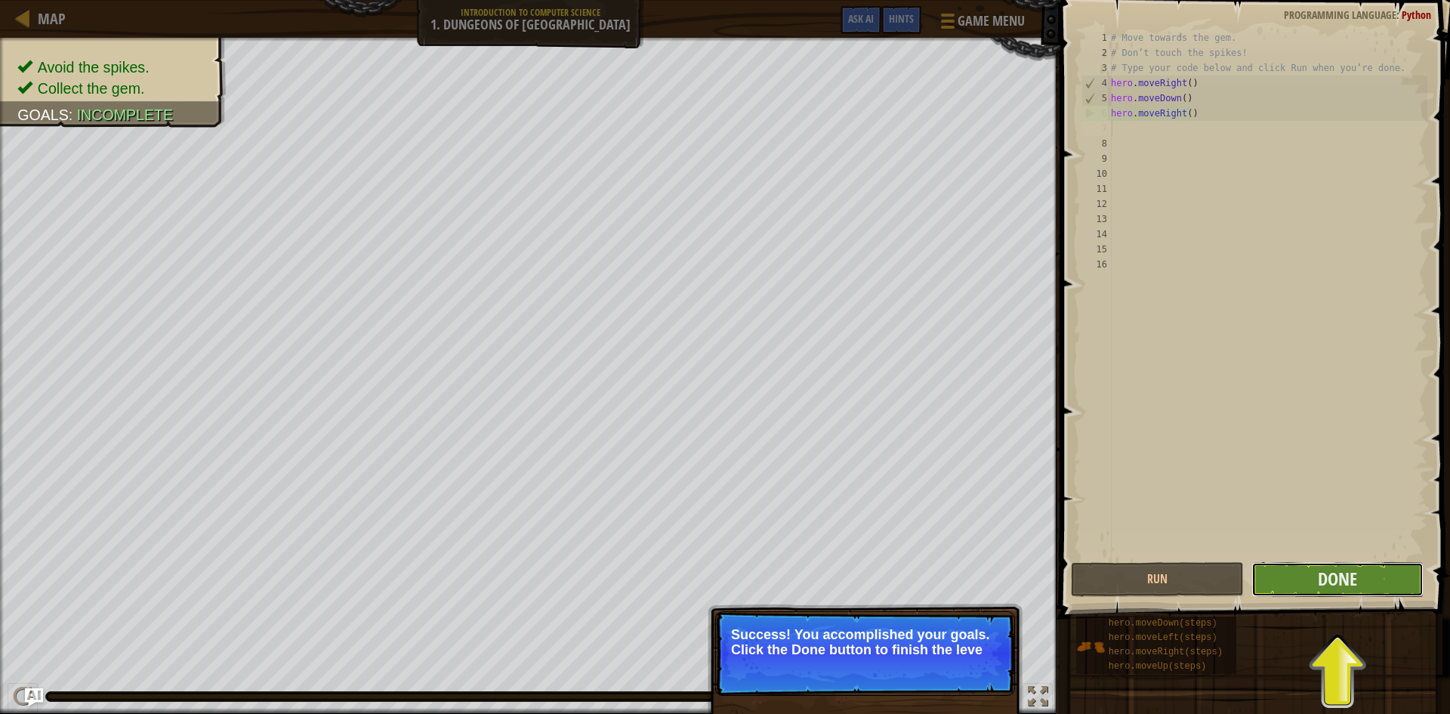
click at [1379, 574] on button "Done" at bounding box center [1338, 579] width 173 height 35
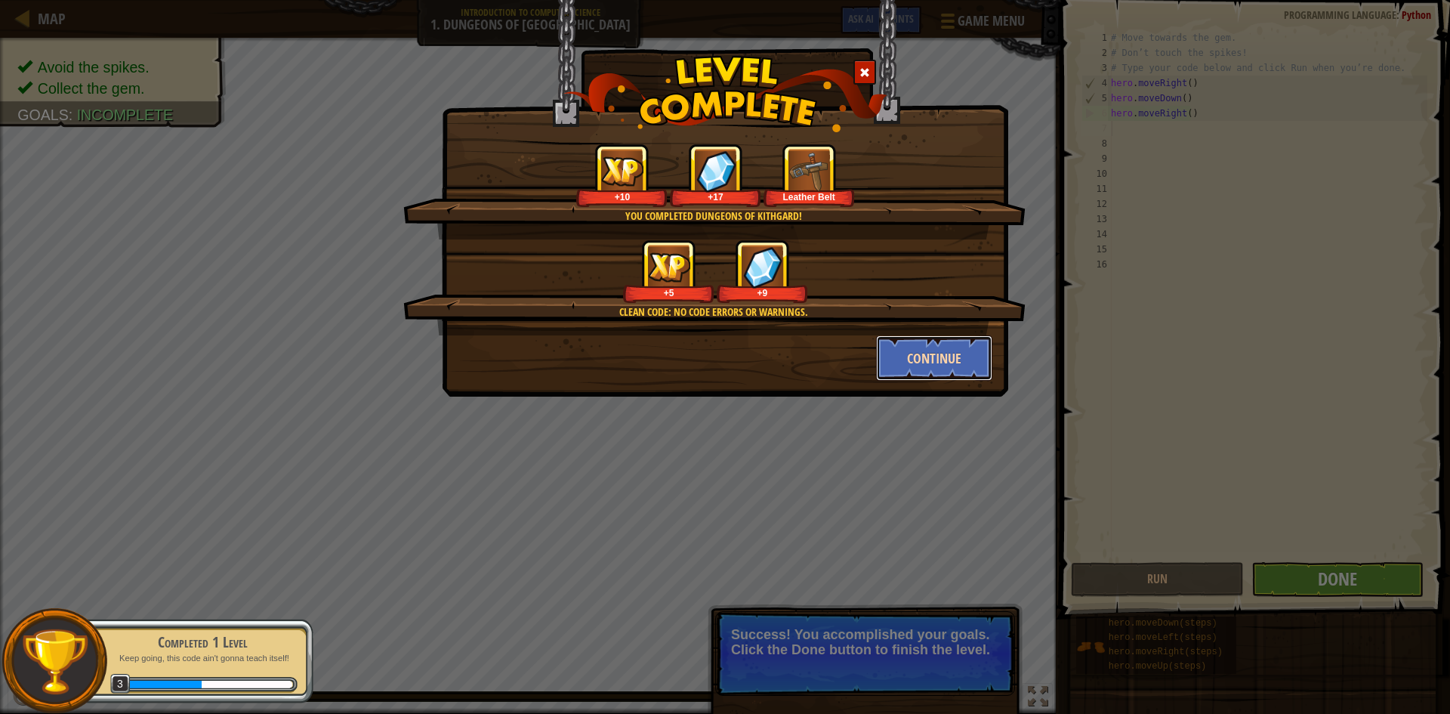
click at [922, 347] on button "Continue" at bounding box center [934, 357] width 117 height 45
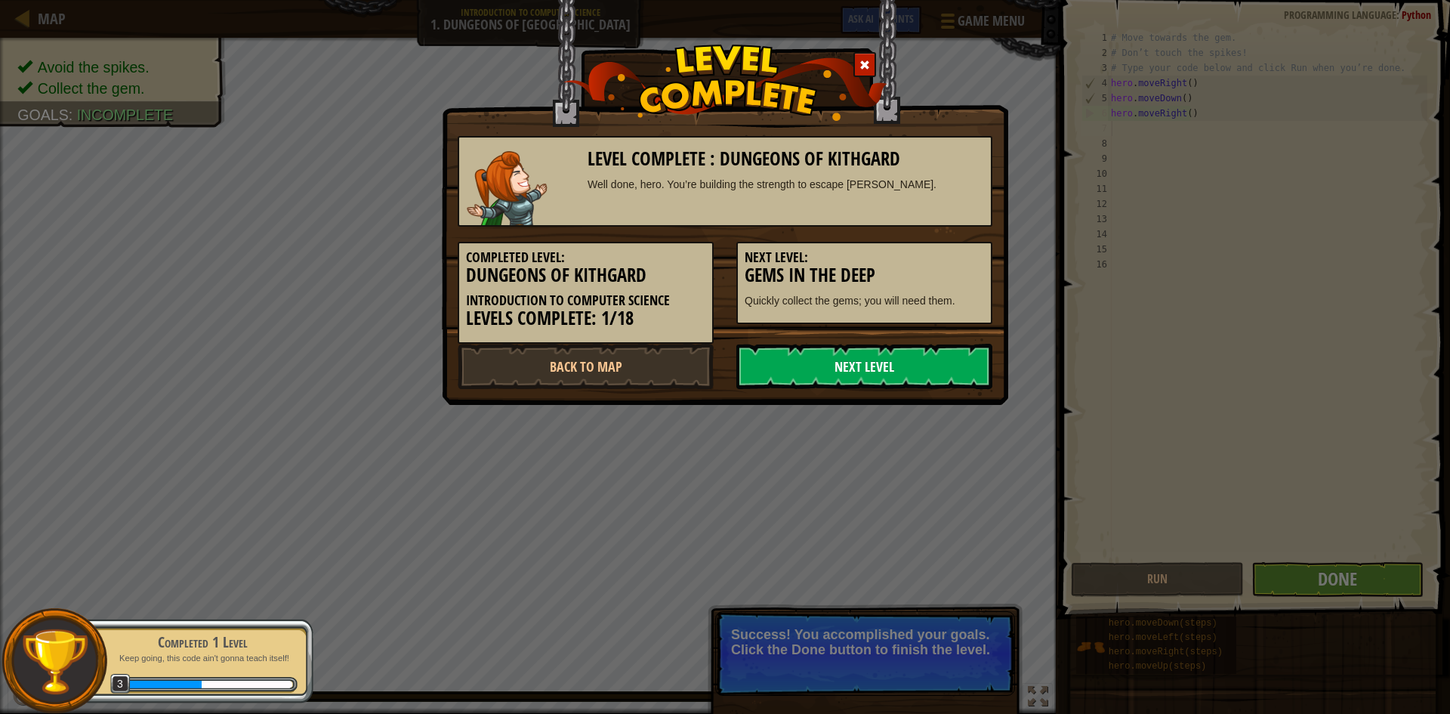
click at [931, 366] on link "Next Level" at bounding box center [865, 366] width 256 height 45
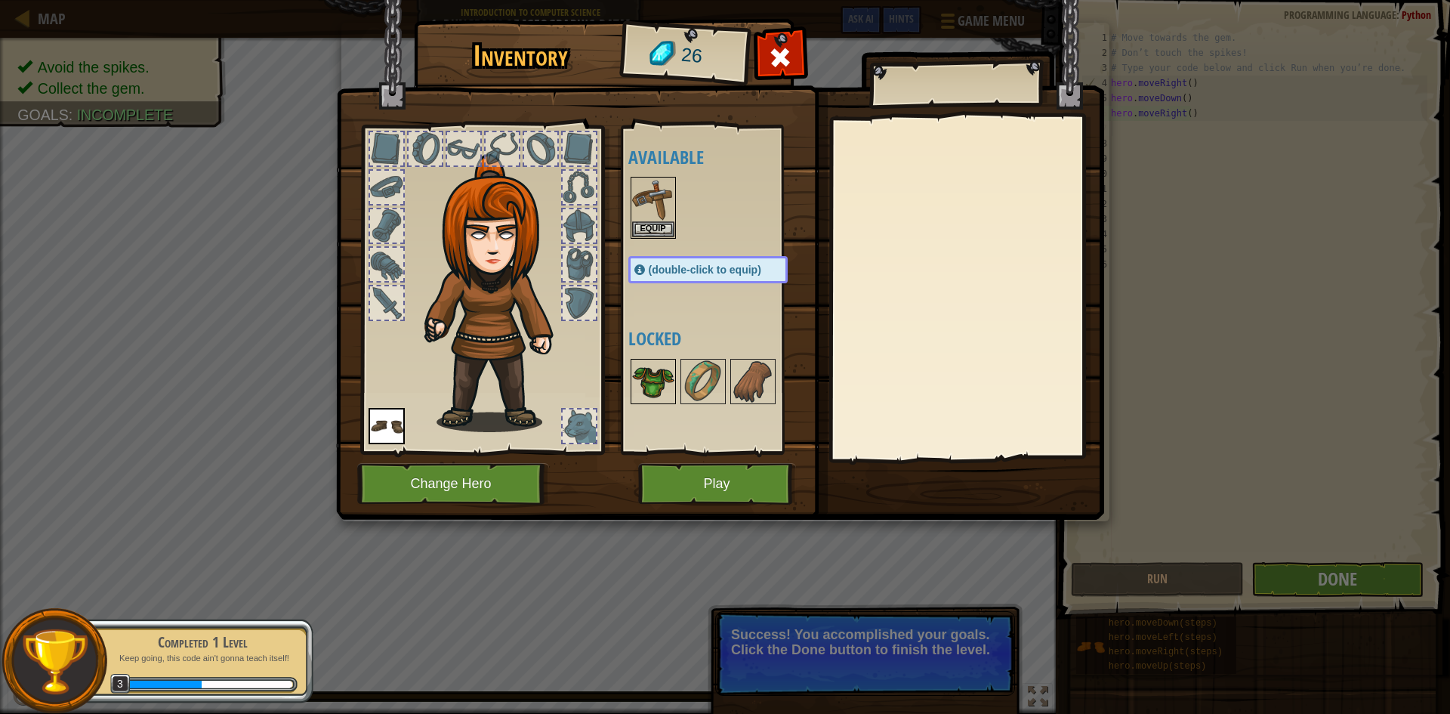
click at [659, 379] on img at bounding box center [653, 381] width 42 height 42
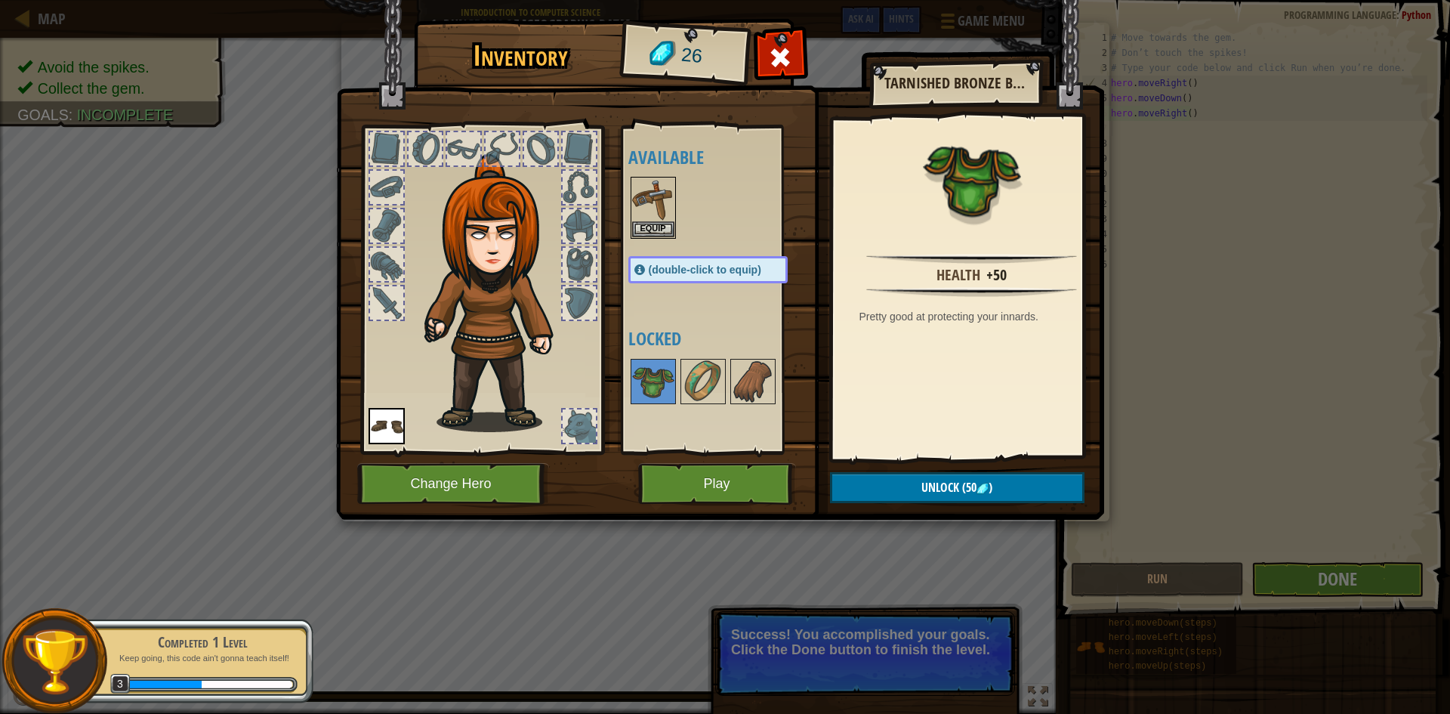
drag, startPoint x: 661, startPoint y: 379, endPoint x: 700, endPoint y: 250, distance: 134.8
click at [700, 250] on div "Available Equip Equip (double-click to equip) Locked" at bounding box center [724, 289] width 190 height 315
click at [937, 484] on span "Unlock" at bounding box center [941, 487] width 38 height 17
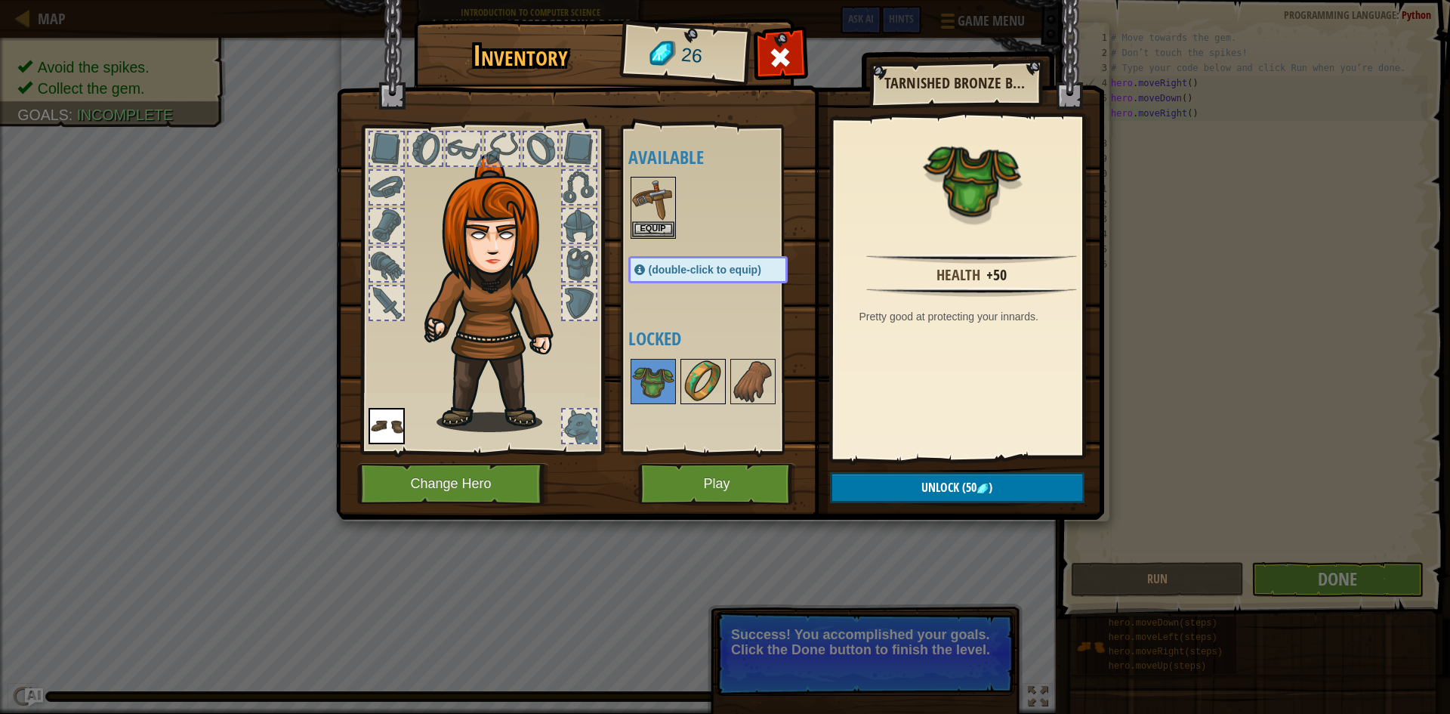
click at [695, 379] on img at bounding box center [703, 381] width 42 height 42
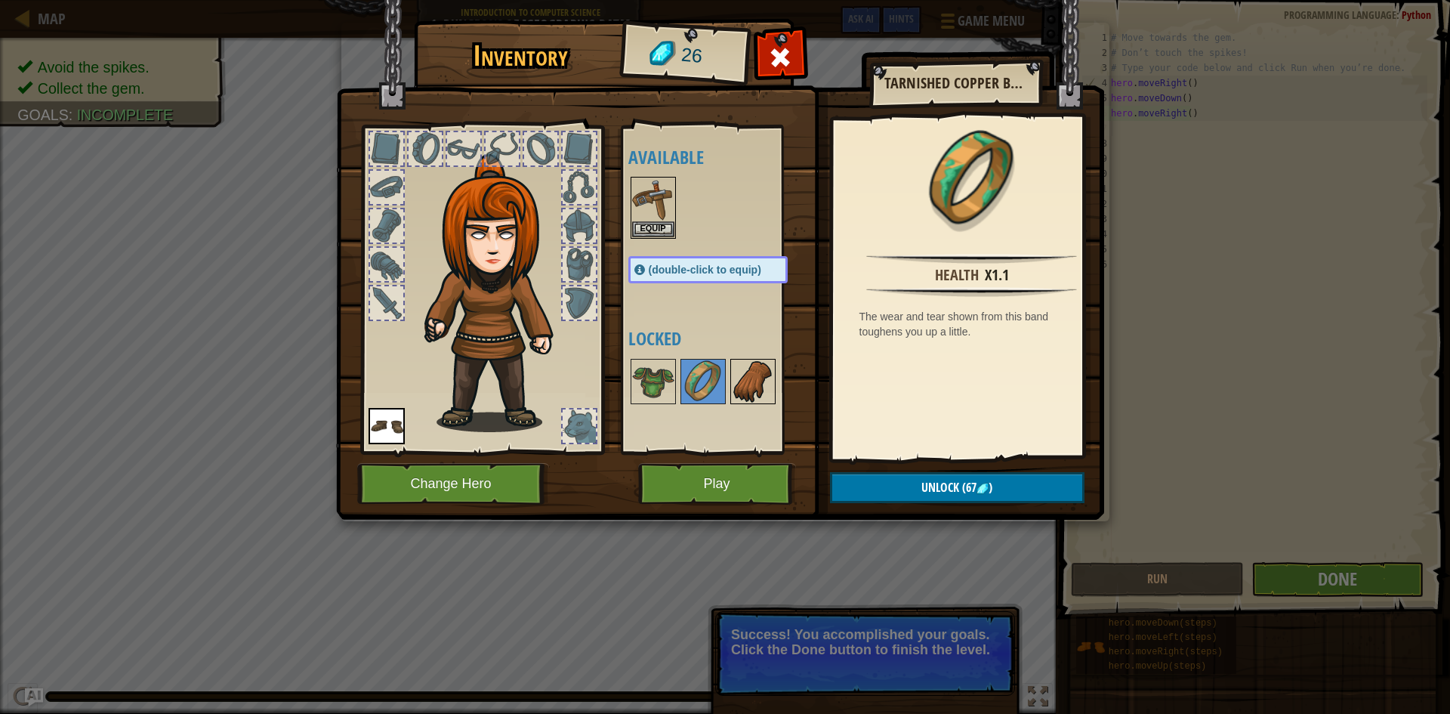
click at [736, 381] on img at bounding box center [753, 381] width 42 height 42
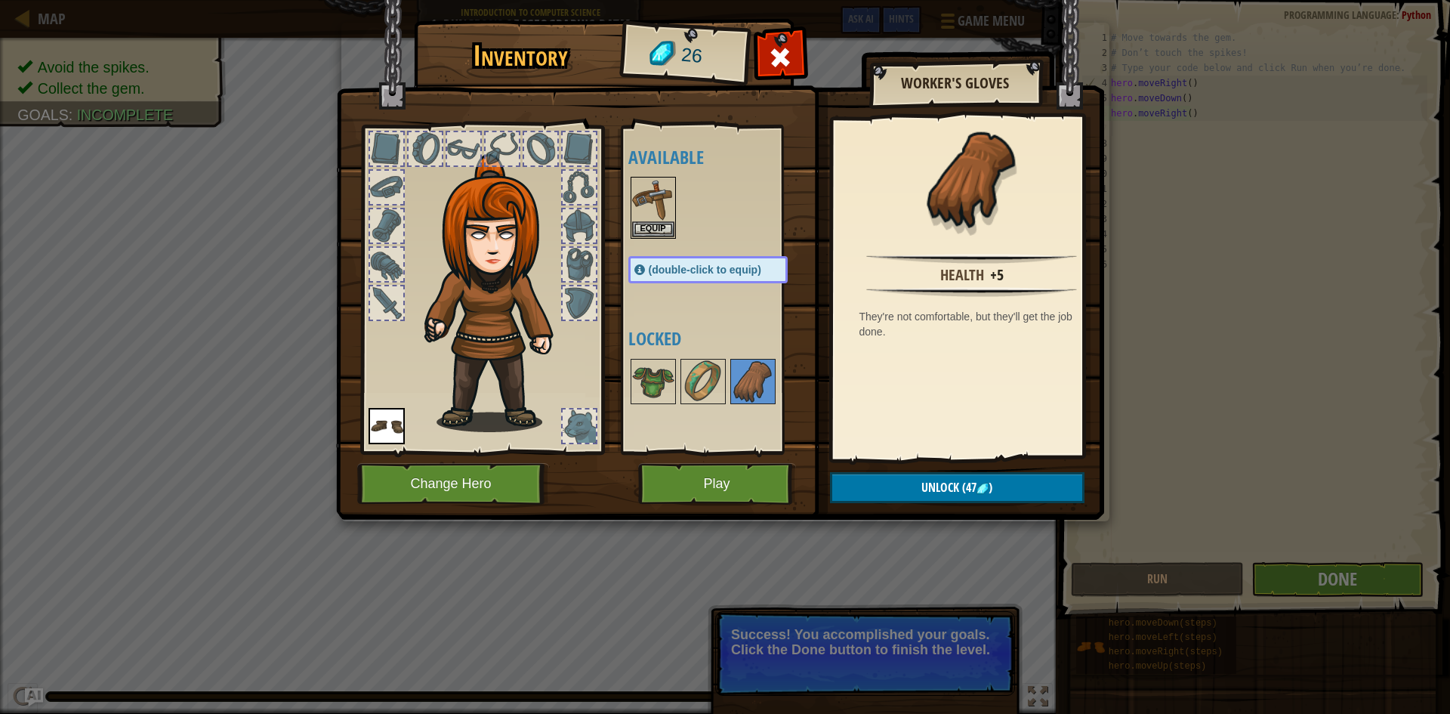
click at [486, 286] on img at bounding box center [499, 293] width 162 height 278
click at [721, 470] on button "Play" at bounding box center [717, 484] width 158 height 42
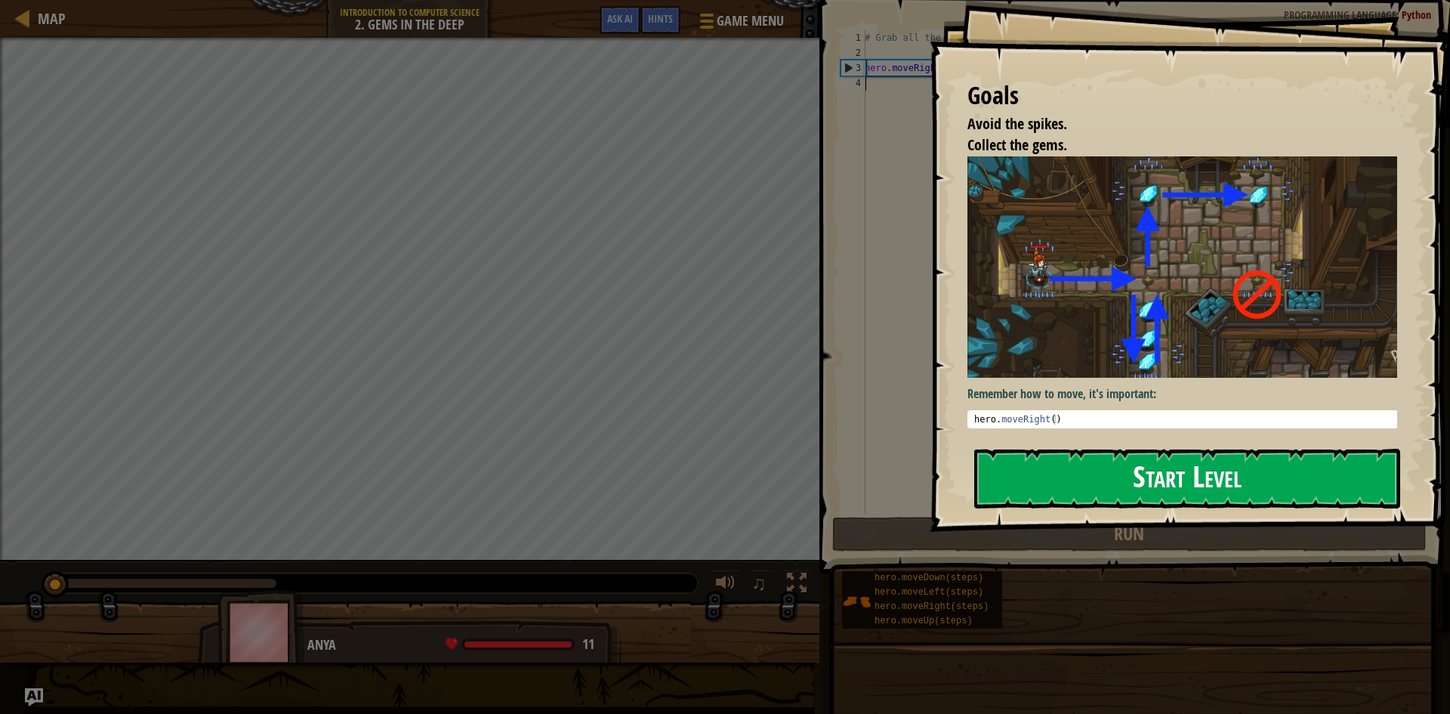
click at [1259, 298] on div "Goals Avoid the spikes. Collect the gems. Remember how to move, it's important:…" at bounding box center [1190, 266] width 520 height 532
click at [1194, 451] on button "Start Level" at bounding box center [1187, 479] width 426 height 60
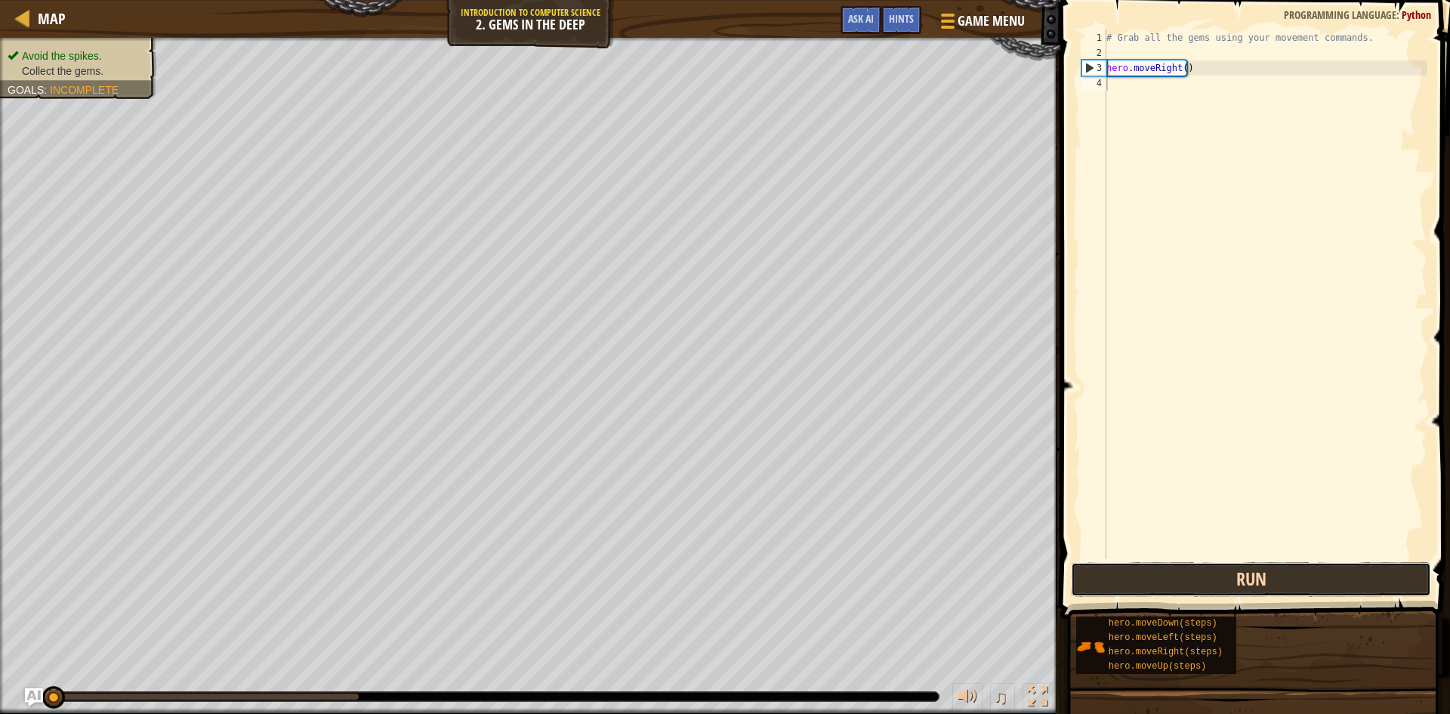
click at [1174, 579] on button "Run" at bounding box center [1251, 579] width 360 height 35
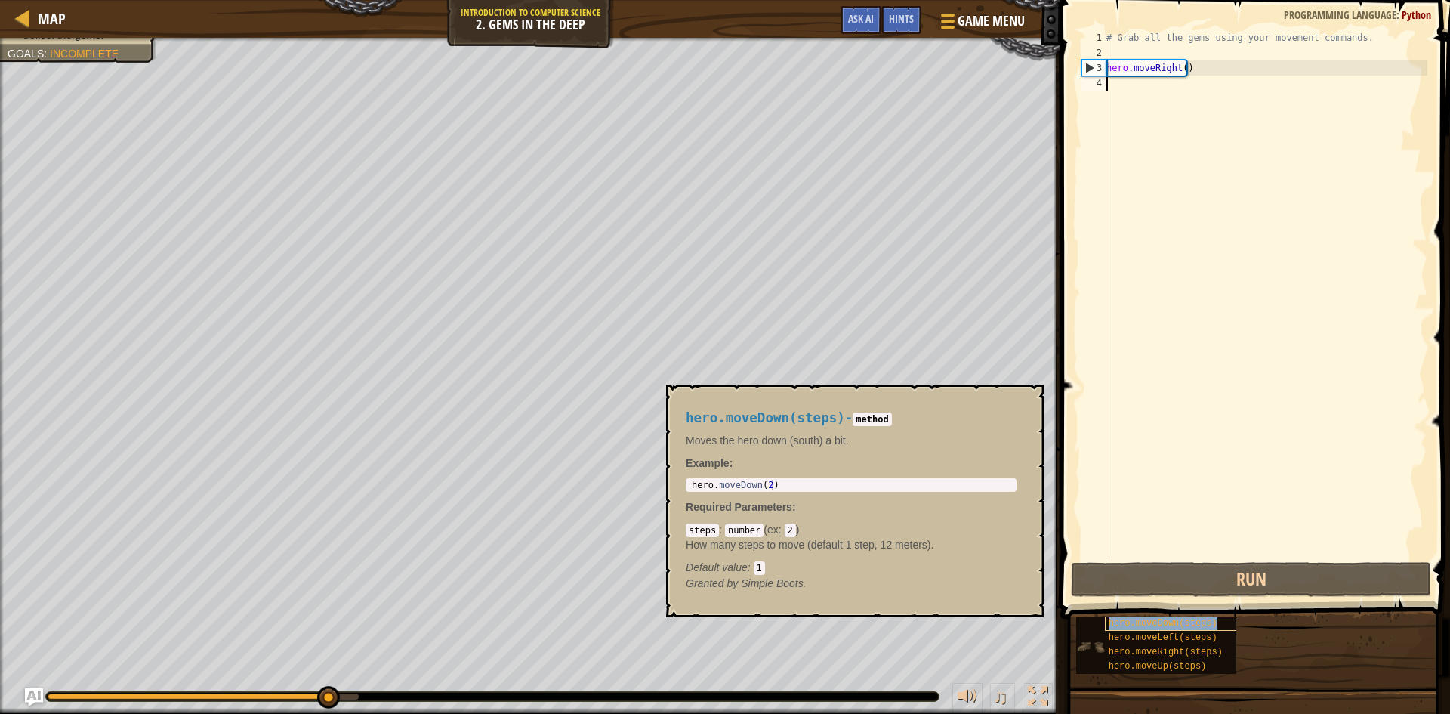
click at [1210, 625] on div "hero.moveDown(steps)" at bounding box center [1177, 623] width 145 height 14
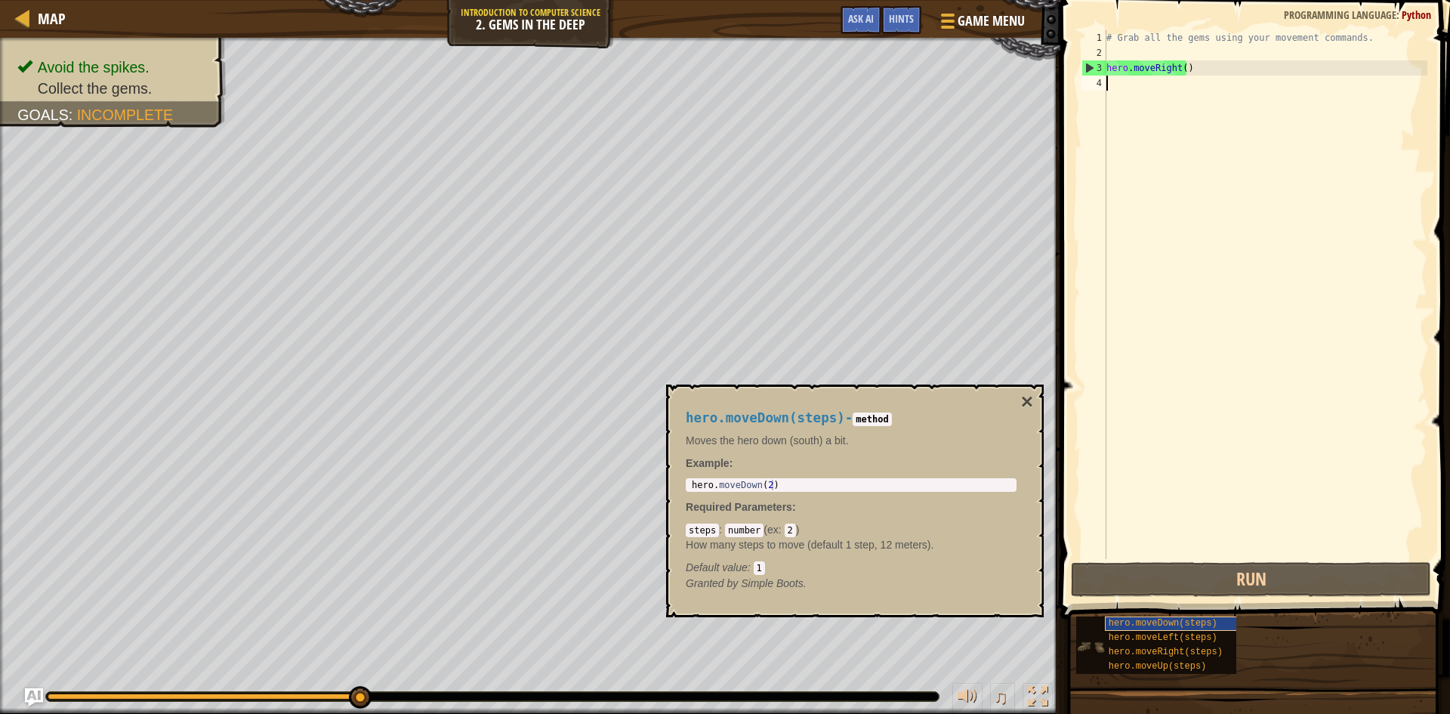
type textarea "m"
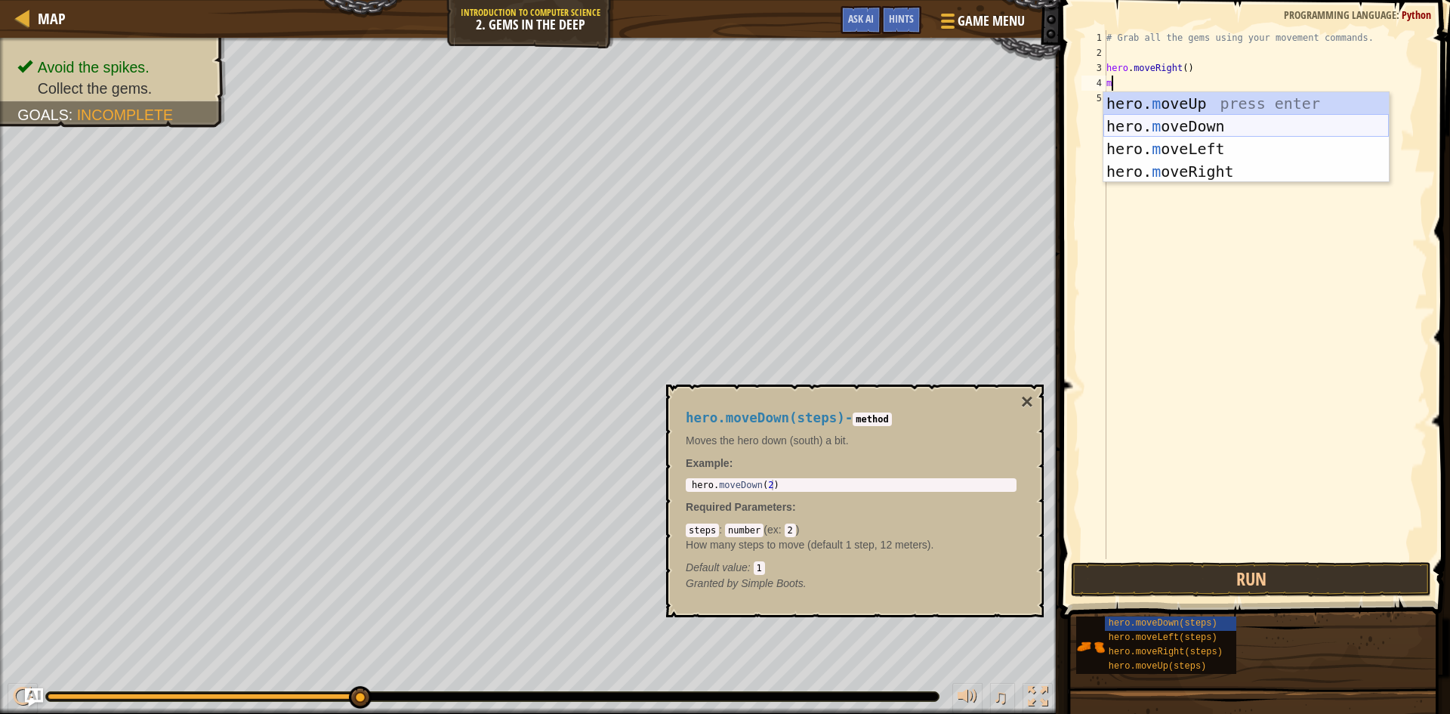
click at [1225, 120] on div "hero. m oveUp press enter hero. m oveDown press enter hero. m oveLeft press ent…" at bounding box center [1247, 160] width 286 height 136
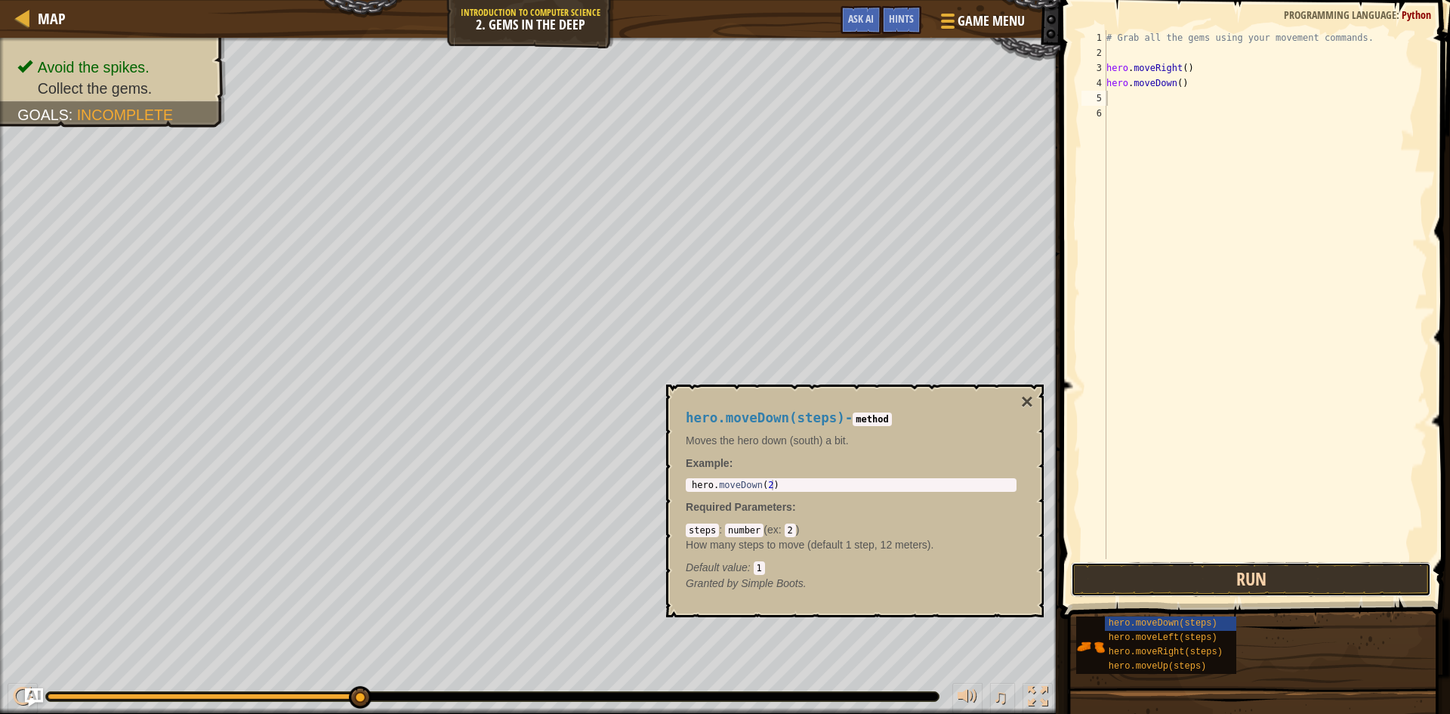
click at [1252, 576] on button "Run" at bounding box center [1251, 579] width 360 height 35
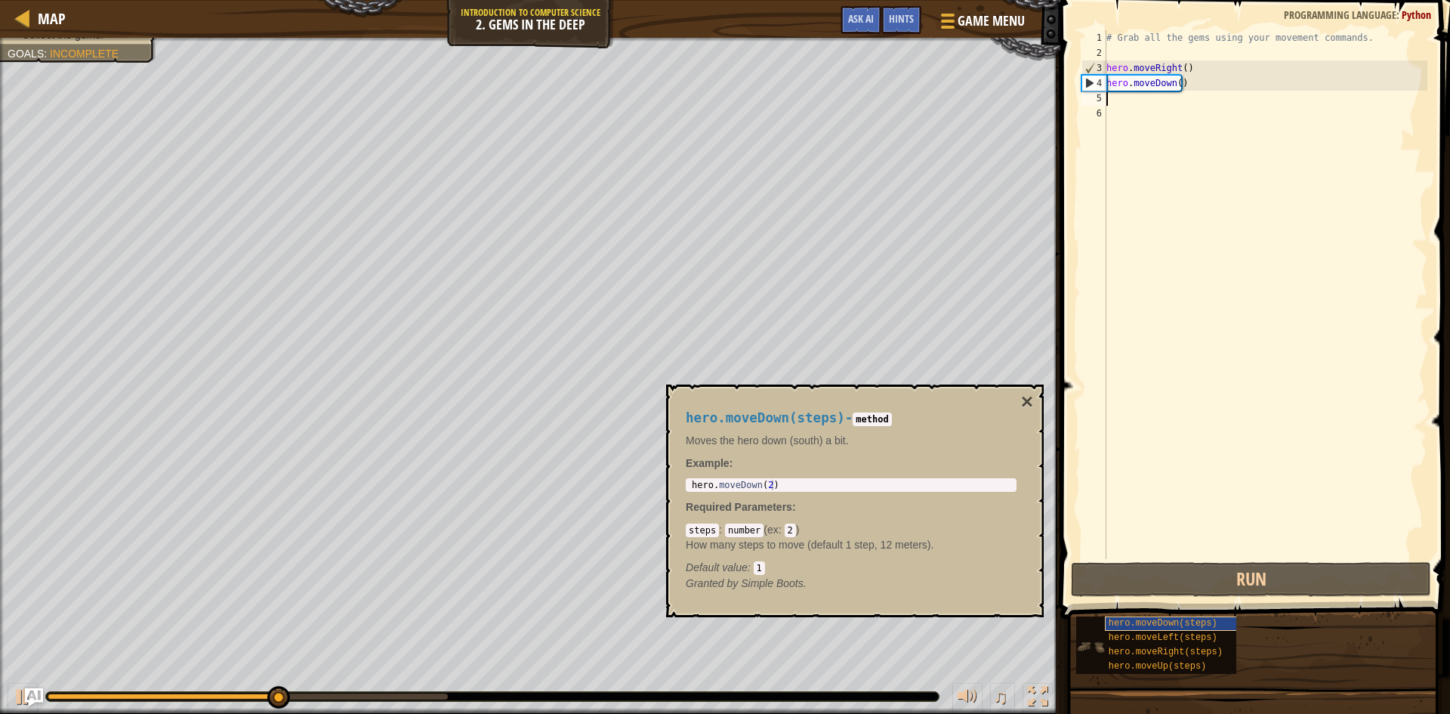
type textarea "m"
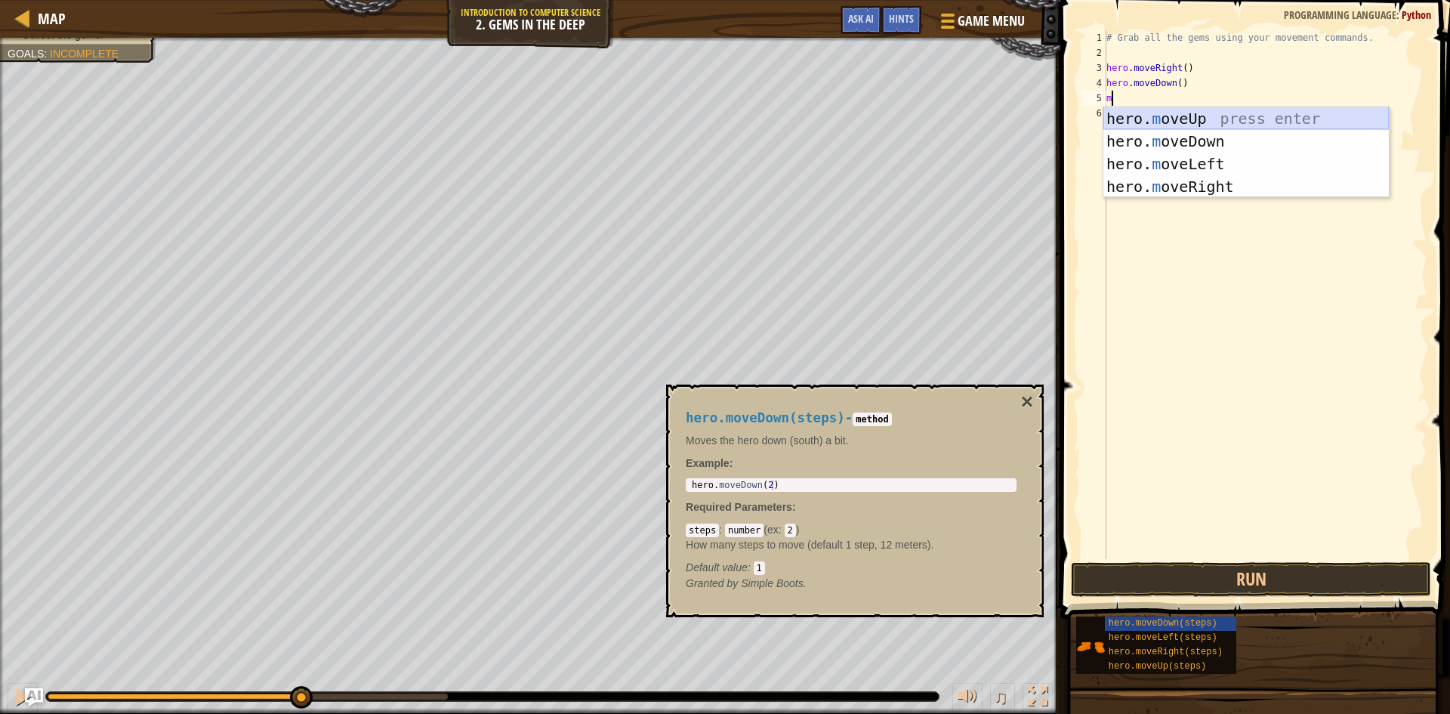
click at [1238, 119] on div "hero. m oveUp press enter hero. m oveDown press enter hero. m oveLeft press ent…" at bounding box center [1247, 175] width 286 height 136
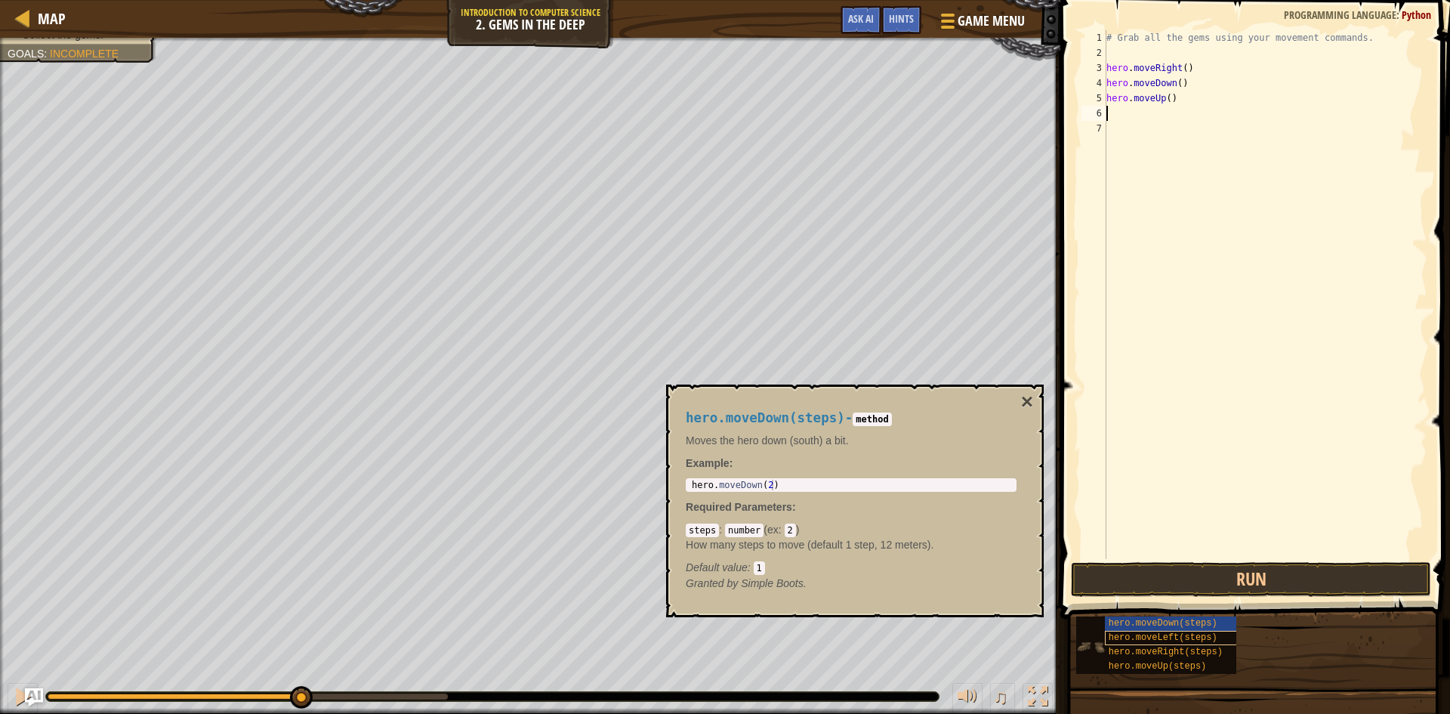
type textarea "m"
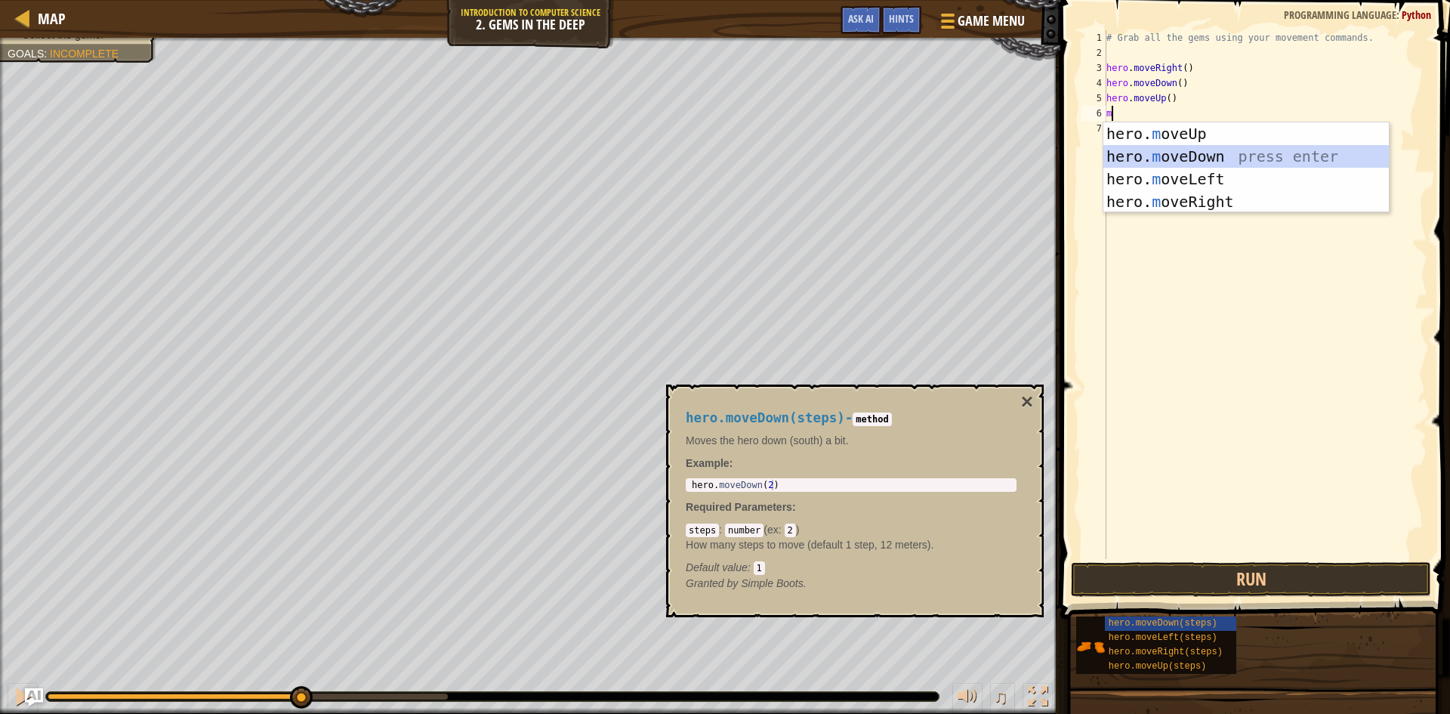
click at [1239, 157] on div "hero. m oveUp press enter hero. m oveDown press enter hero. m oveLeft press ent…" at bounding box center [1247, 190] width 286 height 136
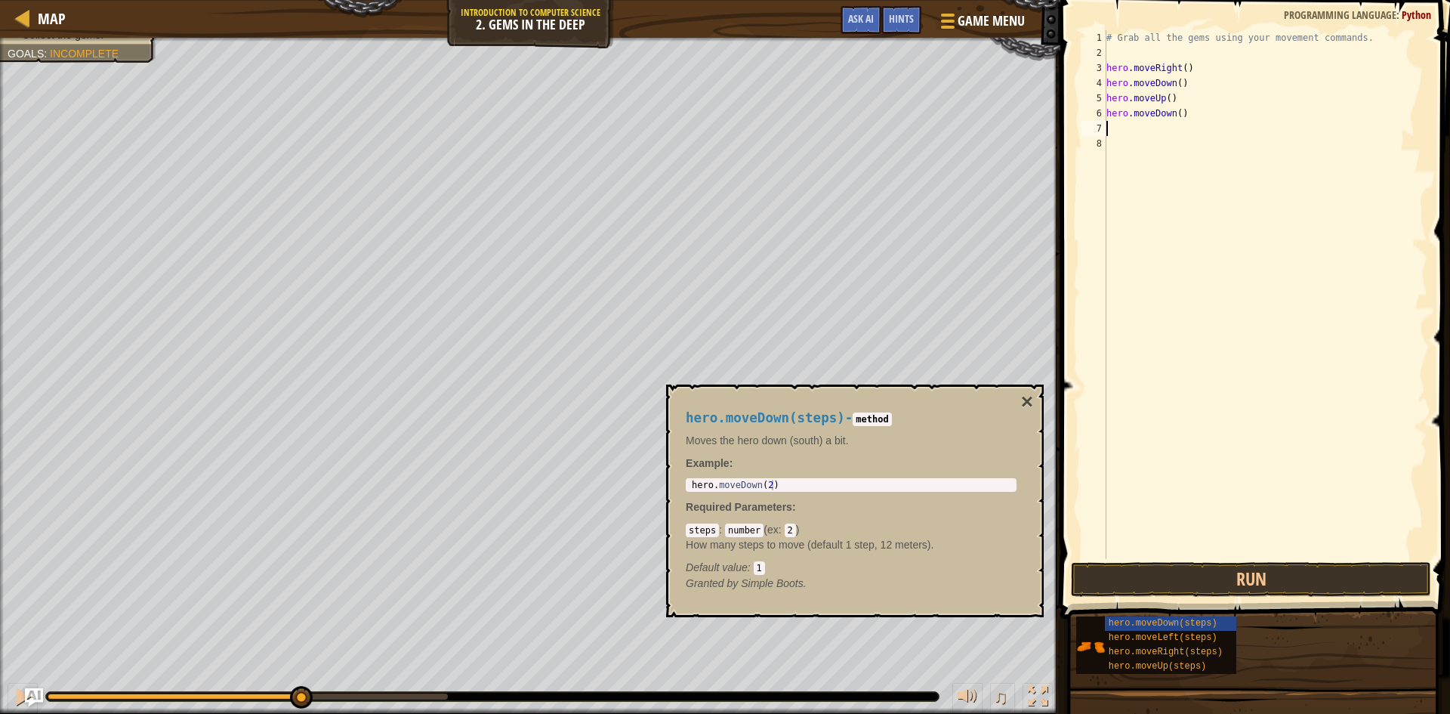
type textarea "m"
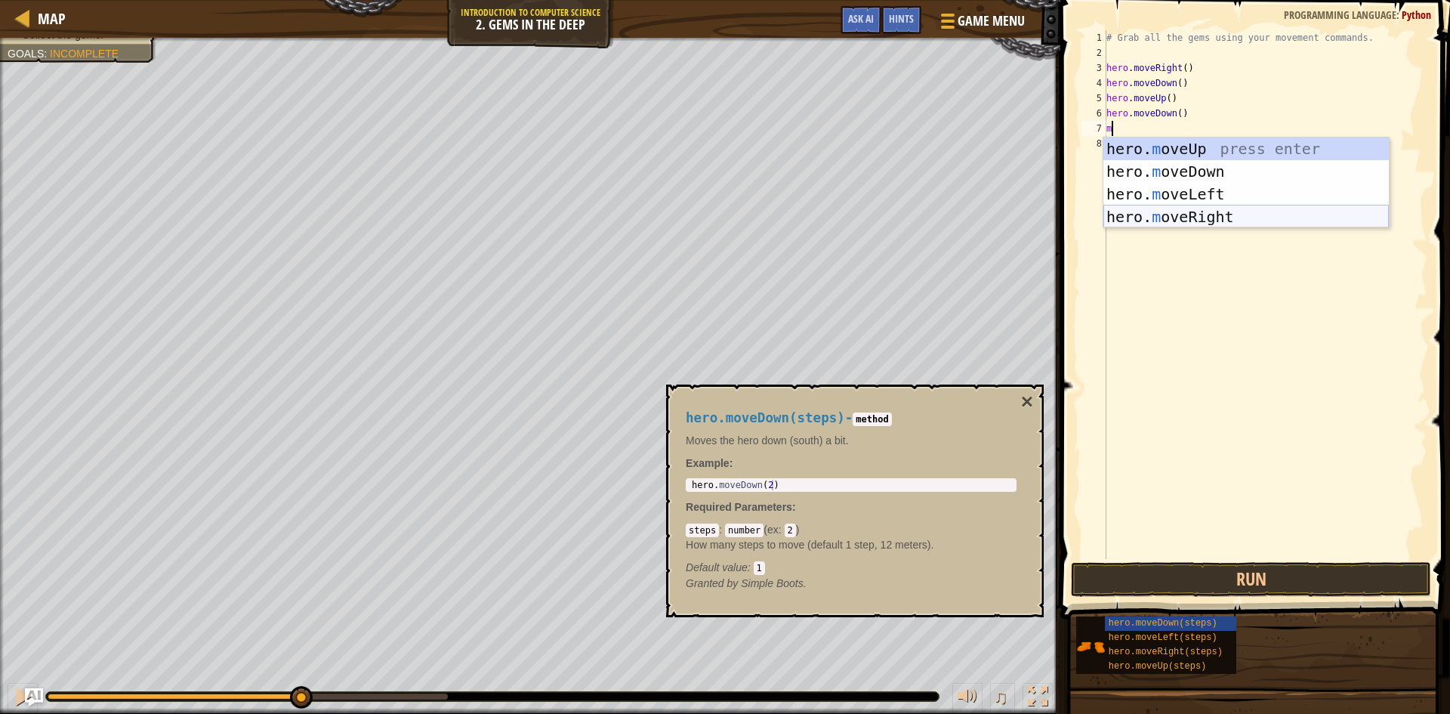
click at [1188, 211] on div "hero. m oveUp press enter hero. m oveDown press enter hero. m oveLeft press ent…" at bounding box center [1247, 205] width 286 height 136
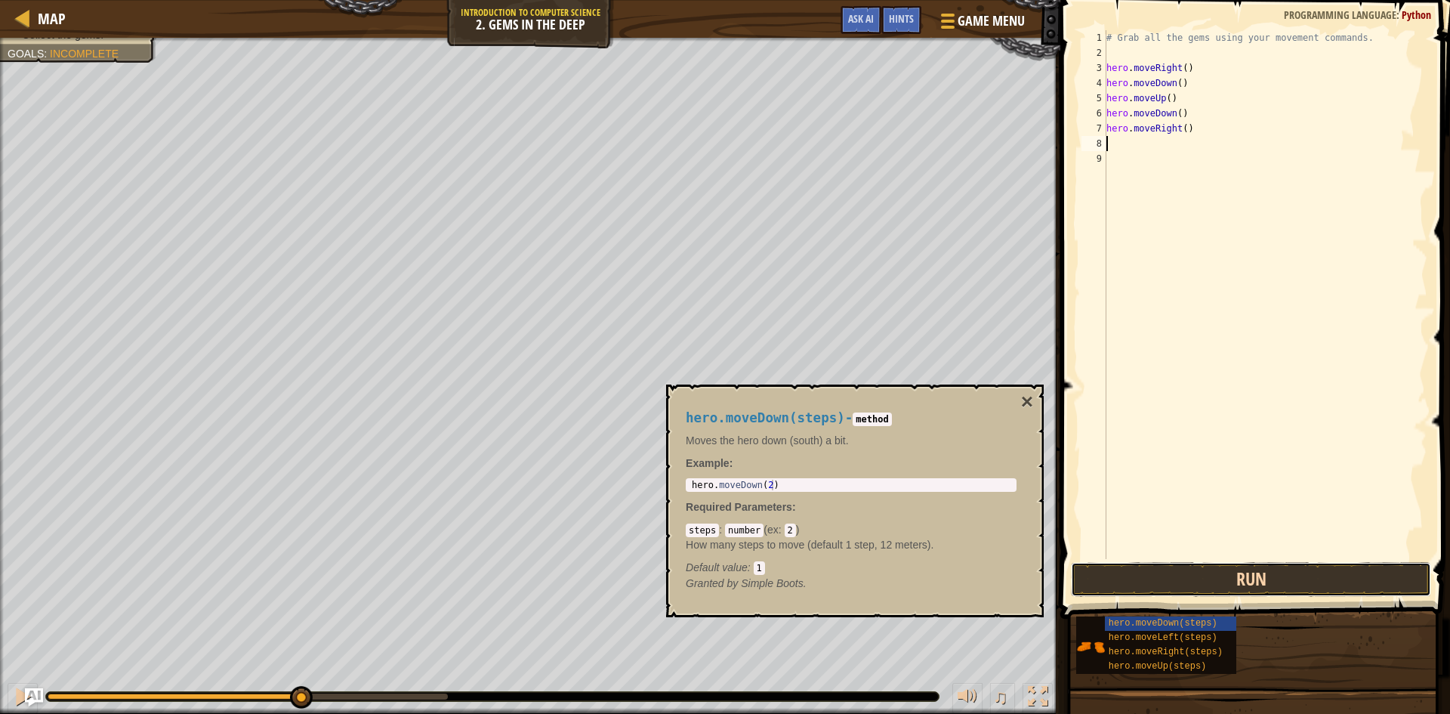
click at [1198, 566] on button "Run" at bounding box center [1251, 579] width 360 height 35
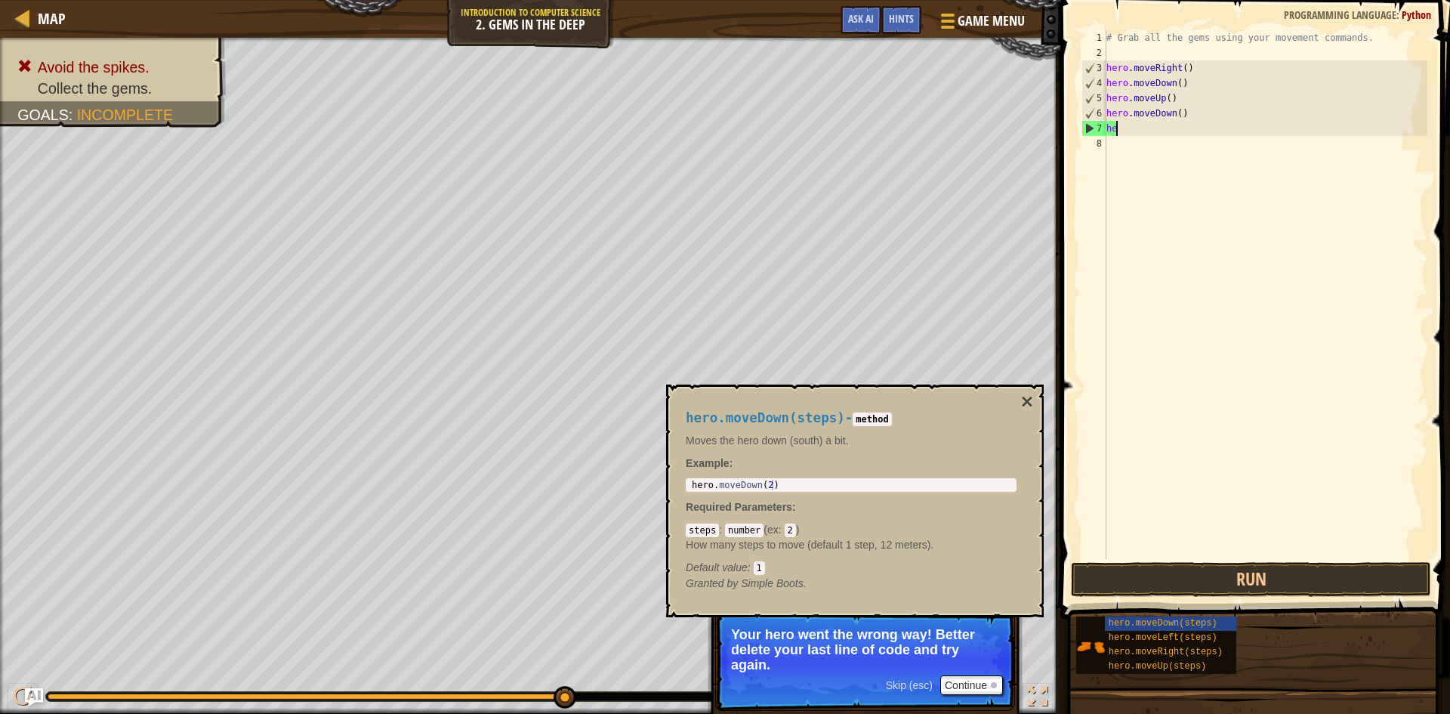
type textarea "h"
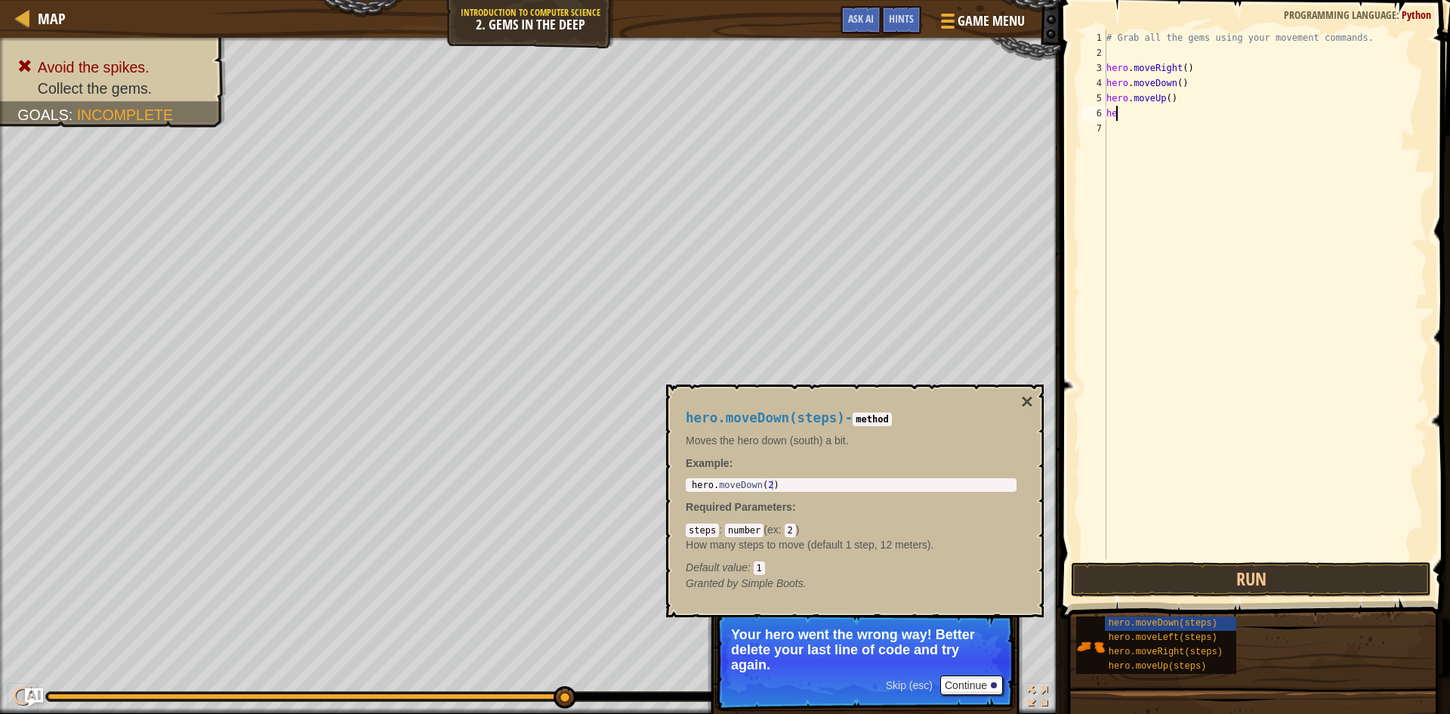
type textarea "h"
click at [1268, 576] on button "Run" at bounding box center [1251, 579] width 360 height 35
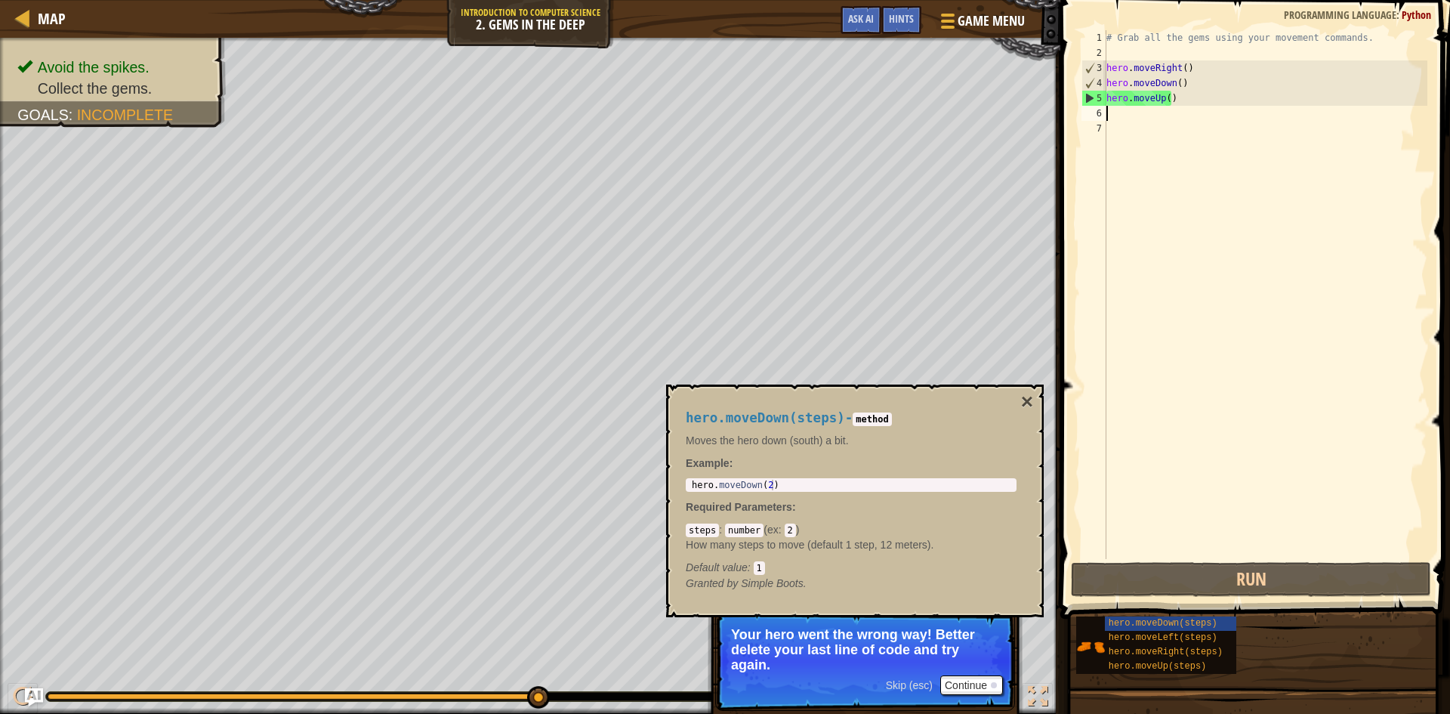
type textarea "m"
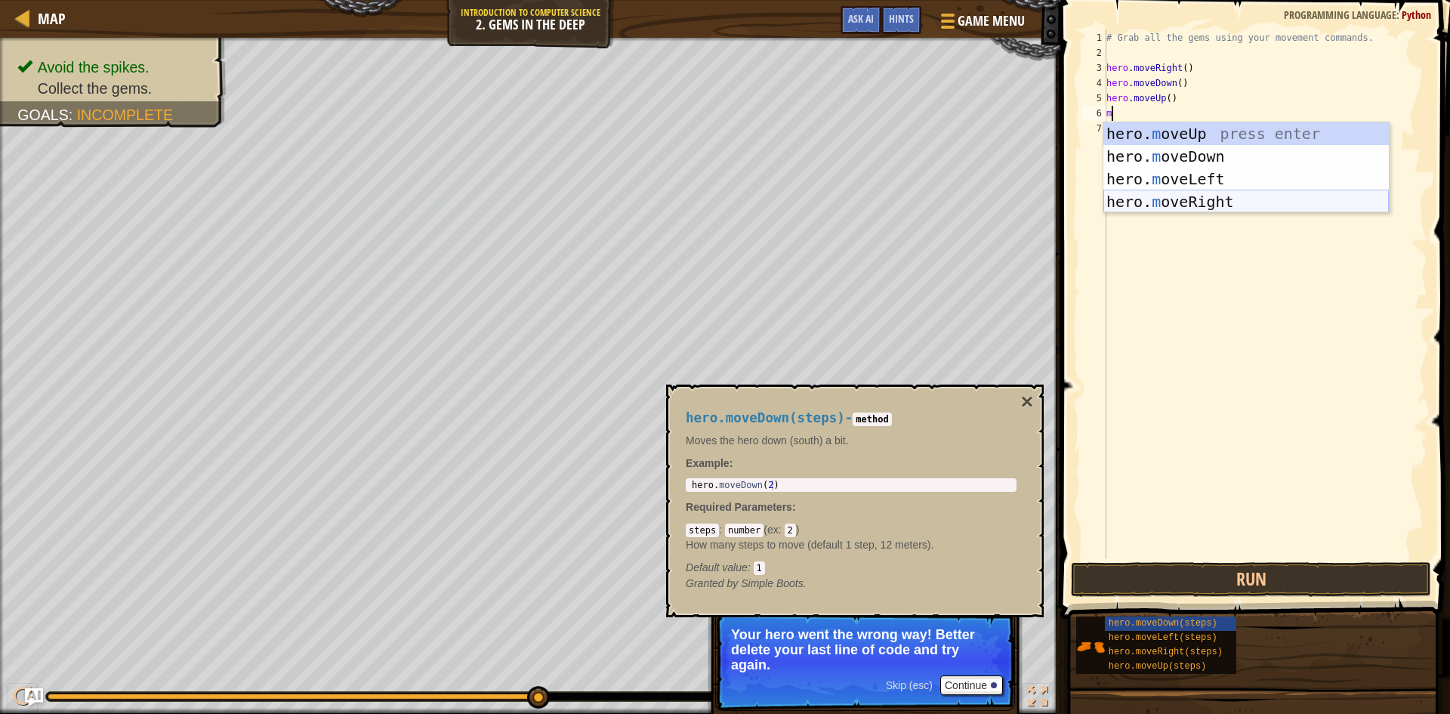
click at [1224, 195] on div "hero. m oveUp press enter hero. m oveDown press enter hero. m oveLeft press ent…" at bounding box center [1247, 190] width 286 height 136
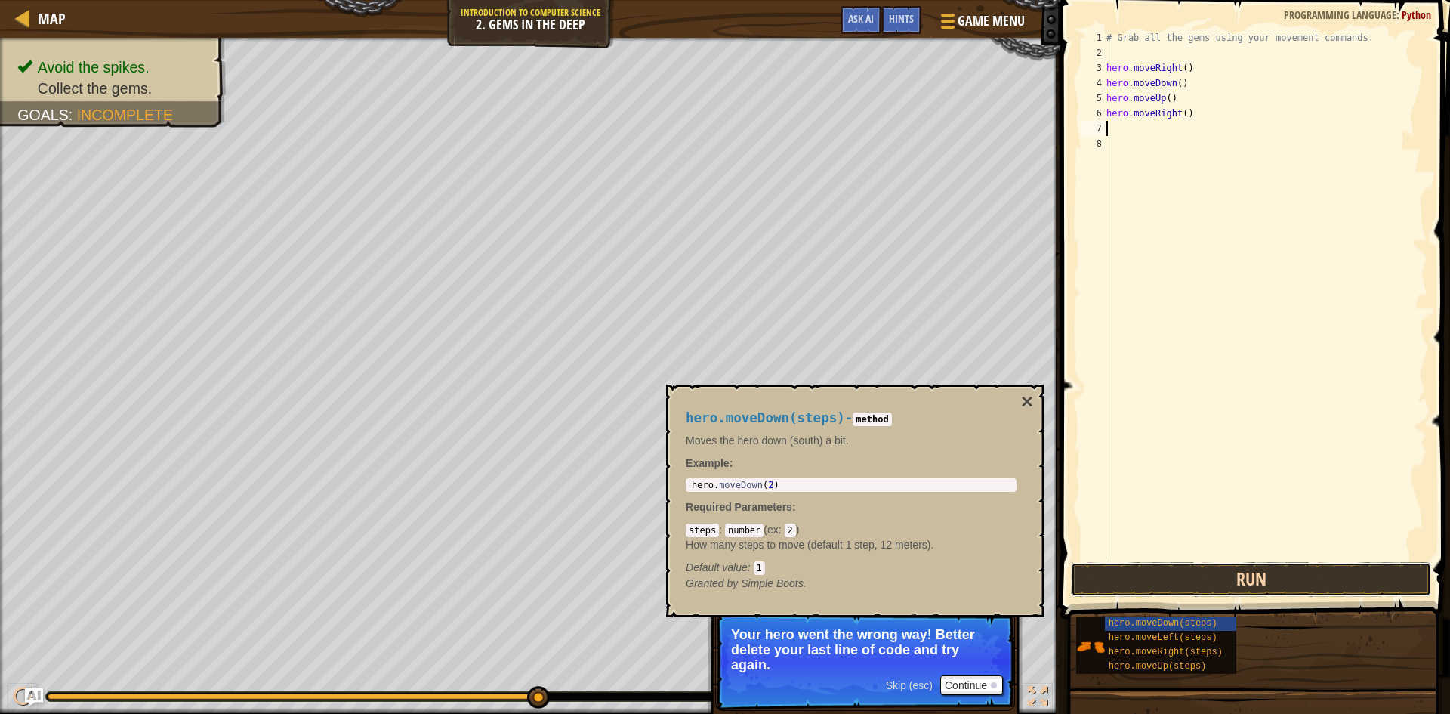
click at [1246, 579] on button "Run" at bounding box center [1251, 579] width 360 height 35
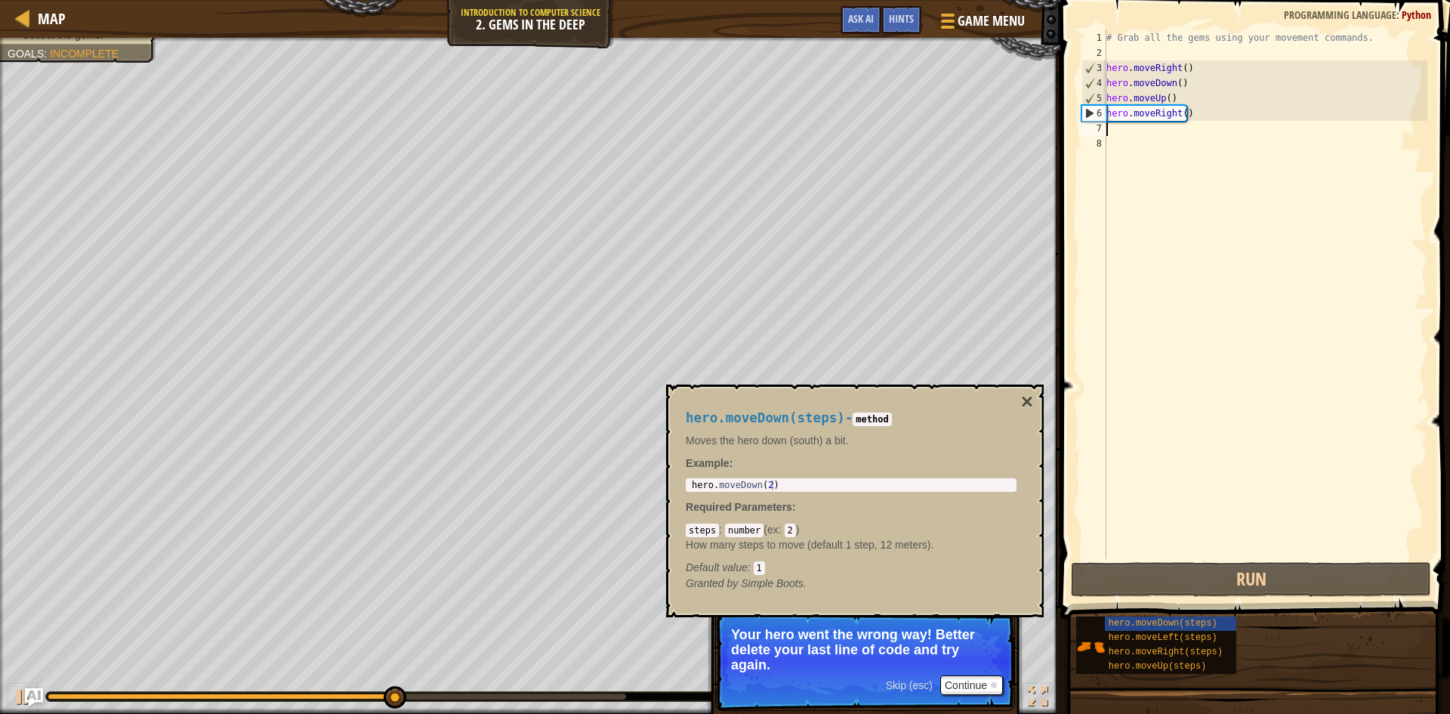
type textarea "m"
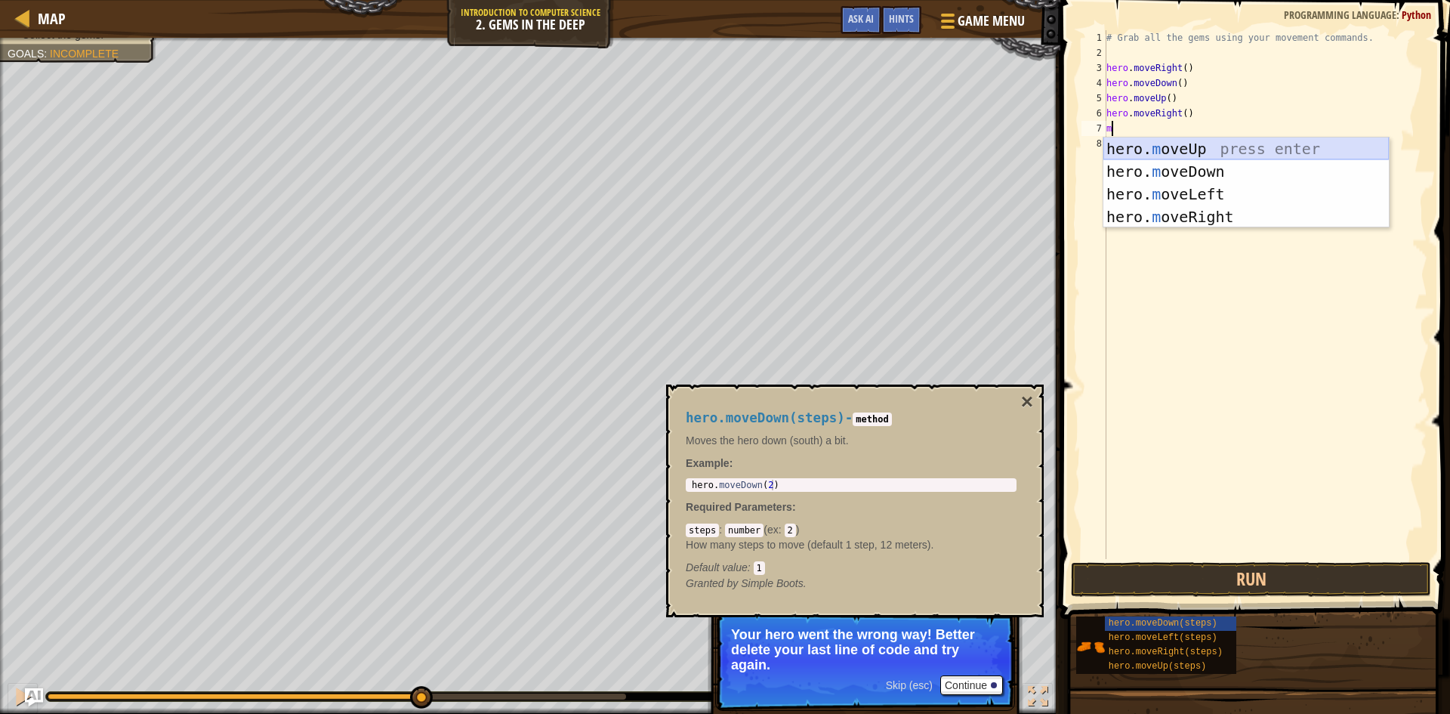
click at [1228, 147] on div "hero. m oveUp press enter hero. m oveDown press enter hero. m oveLeft press ent…" at bounding box center [1247, 205] width 286 height 136
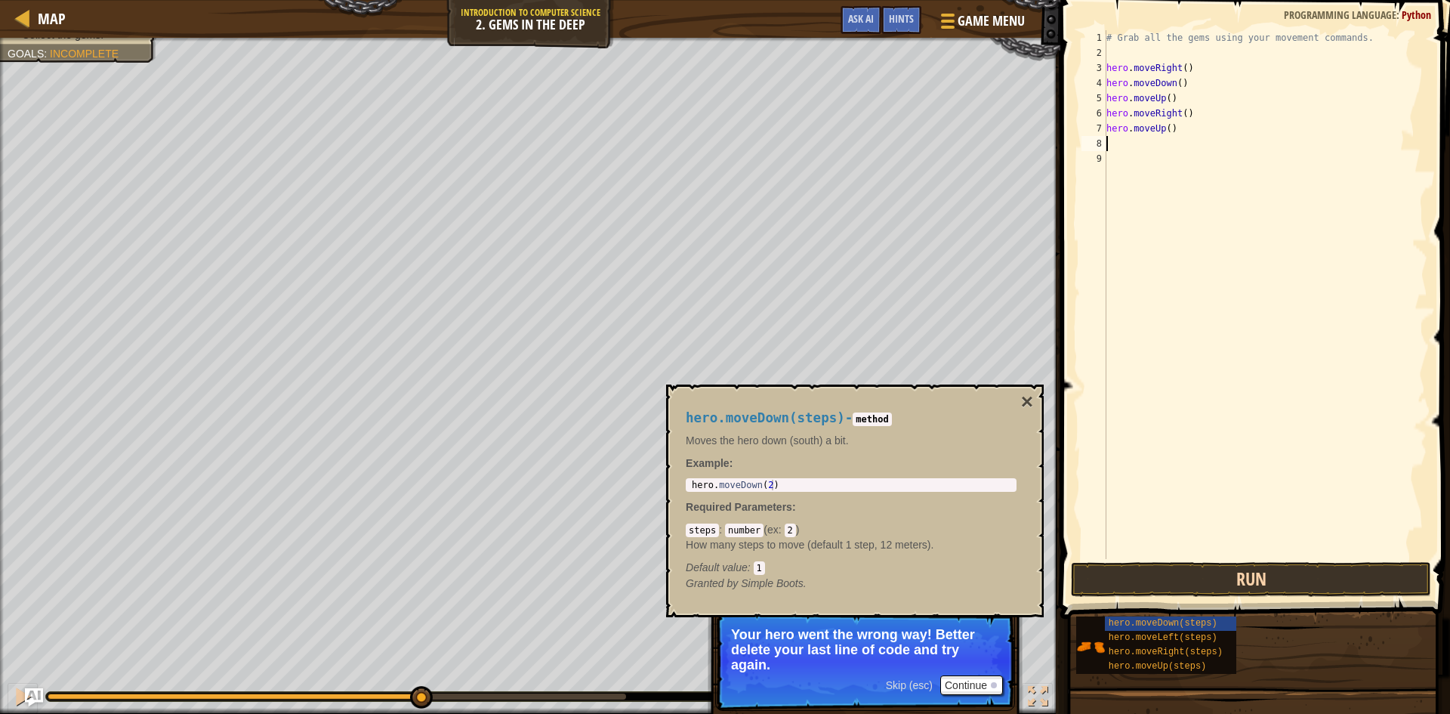
type textarea "m"
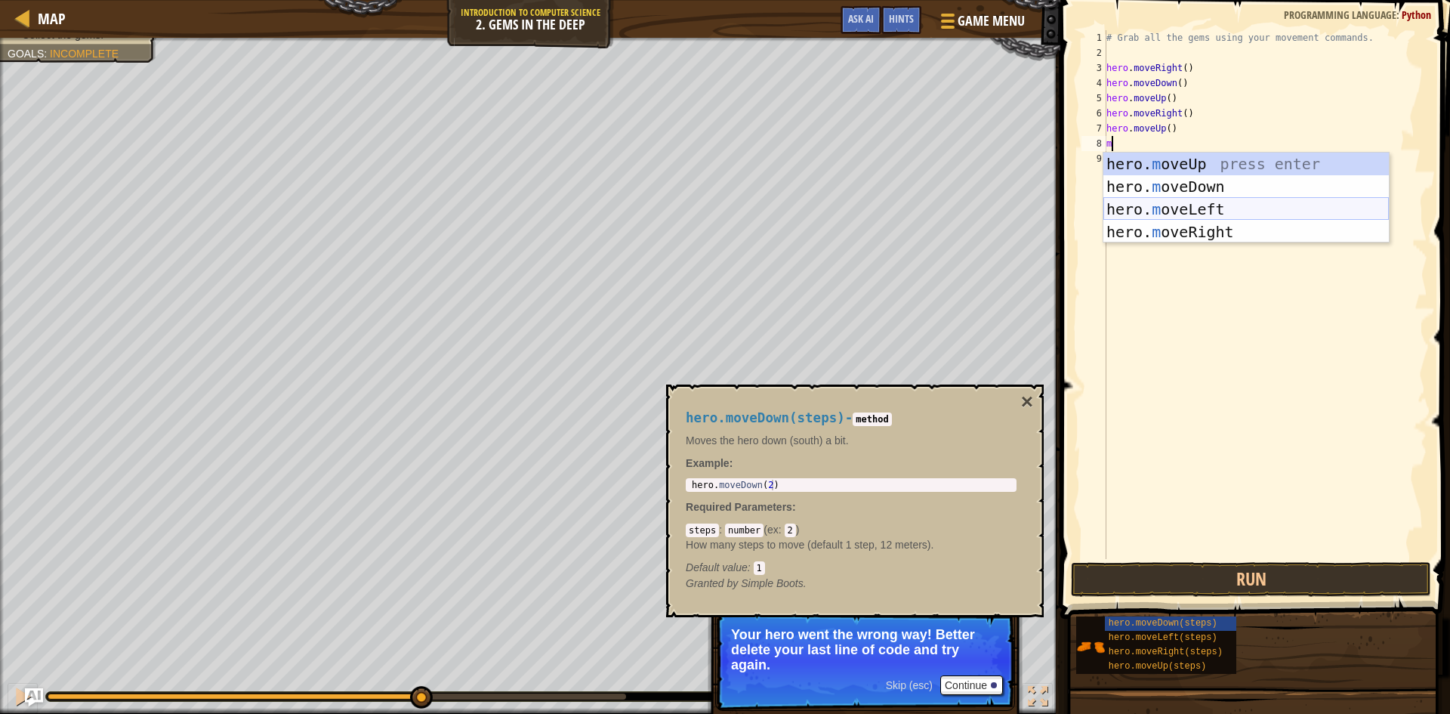
click at [1232, 212] on div "hero. m oveUp press enter hero. m oveDown press enter hero. m oveLeft press ent…" at bounding box center [1247, 221] width 286 height 136
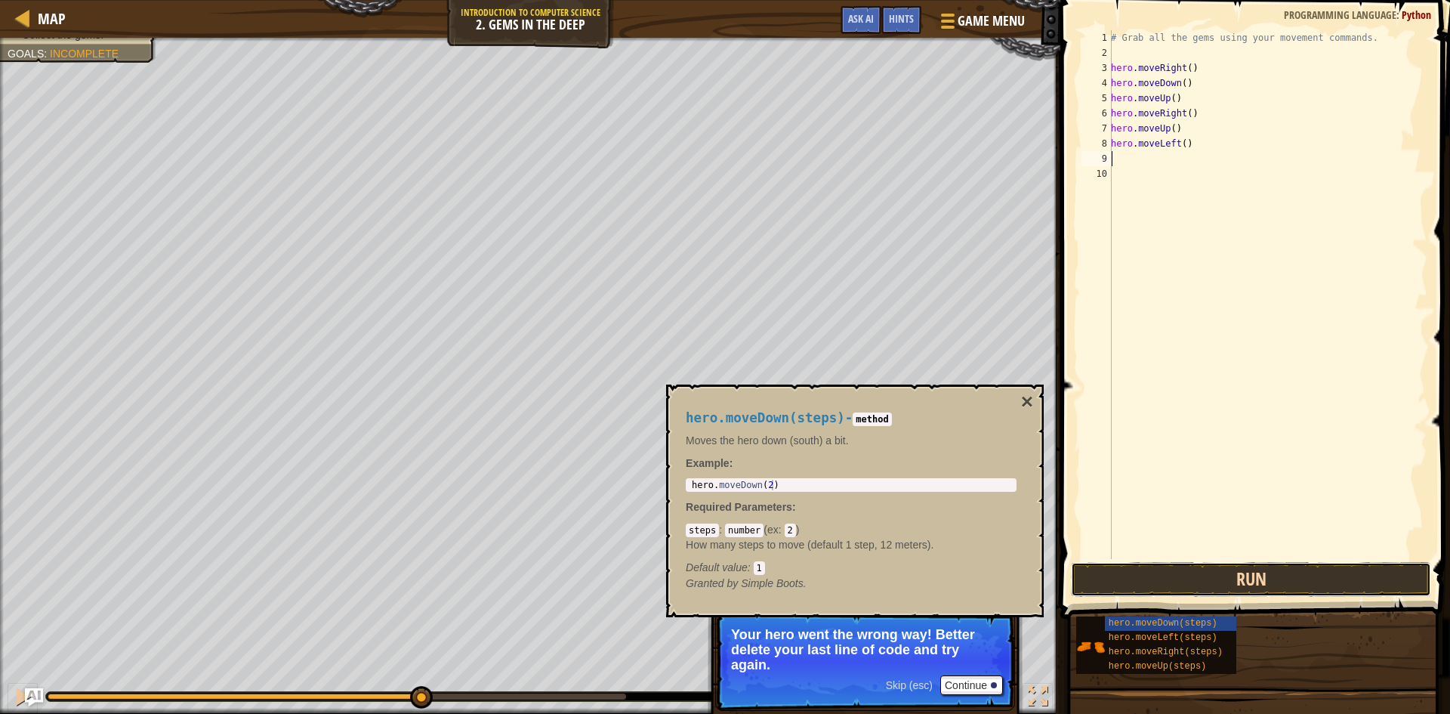
click at [1252, 591] on button "Run" at bounding box center [1251, 579] width 360 height 35
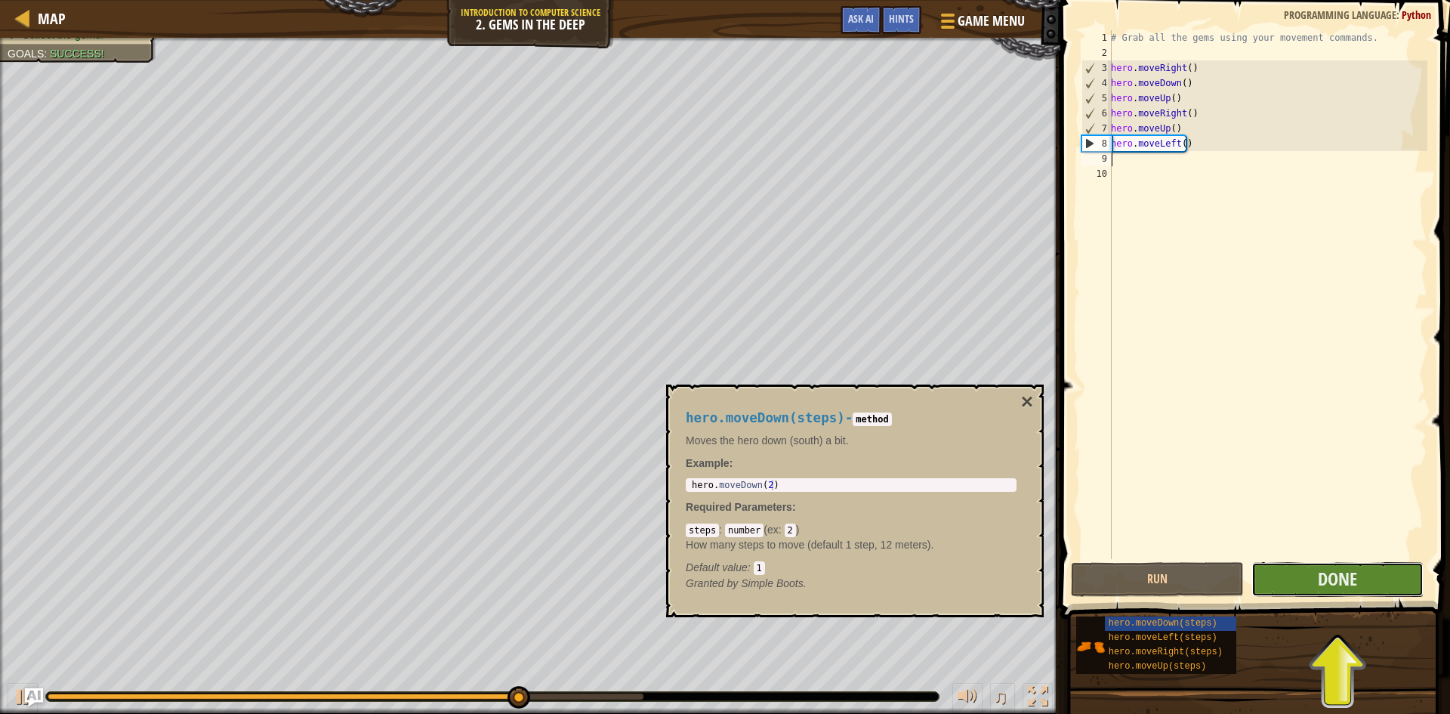
click at [1371, 570] on button "Done" at bounding box center [1338, 579] width 173 height 35
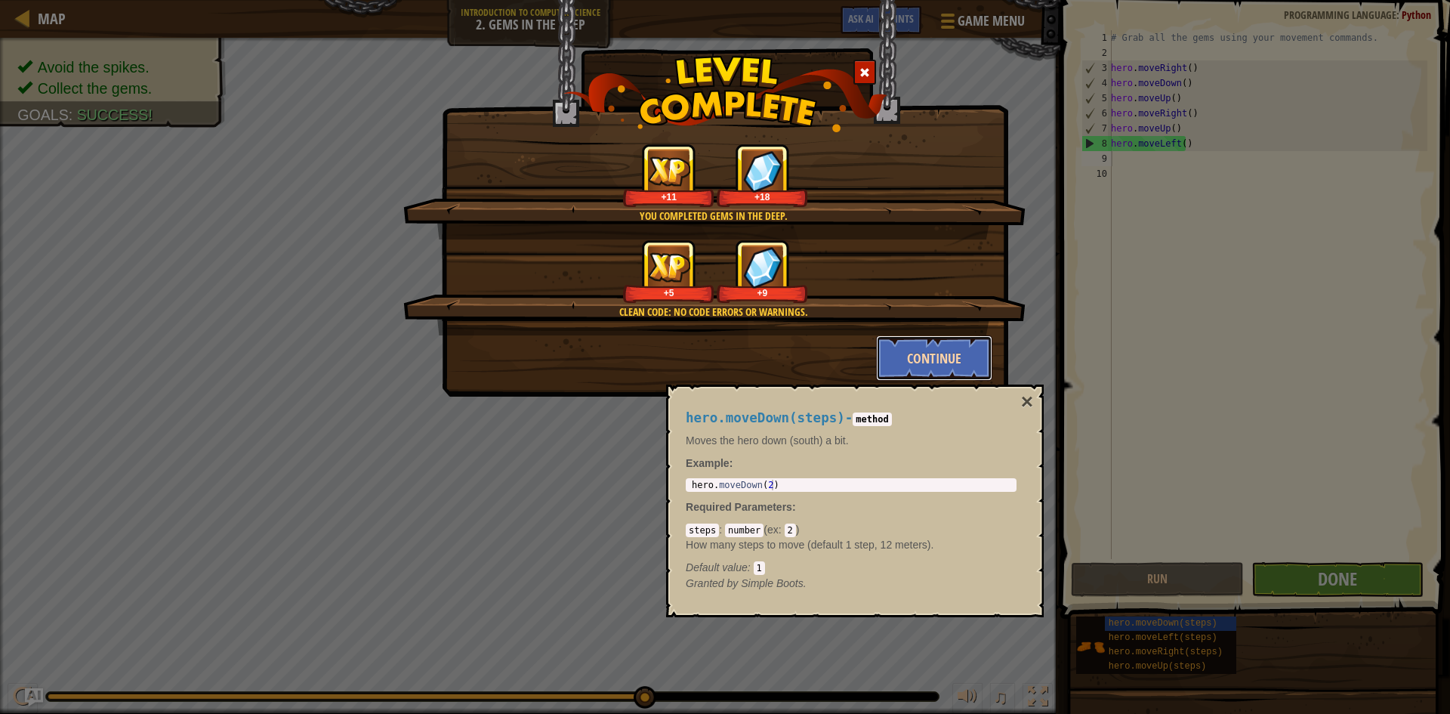
click at [925, 354] on button "Continue" at bounding box center [934, 357] width 117 height 45
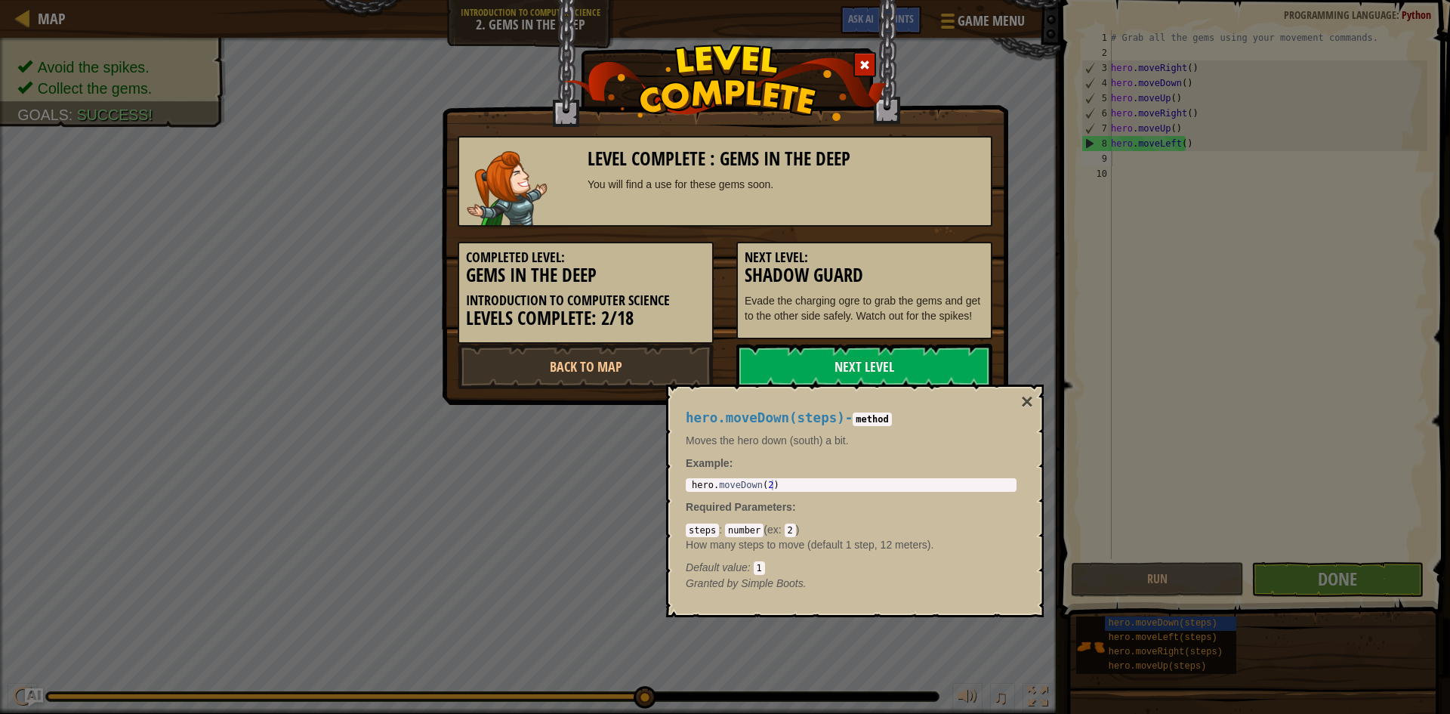
click at [925, 354] on link "Next Level" at bounding box center [865, 366] width 256 height 45
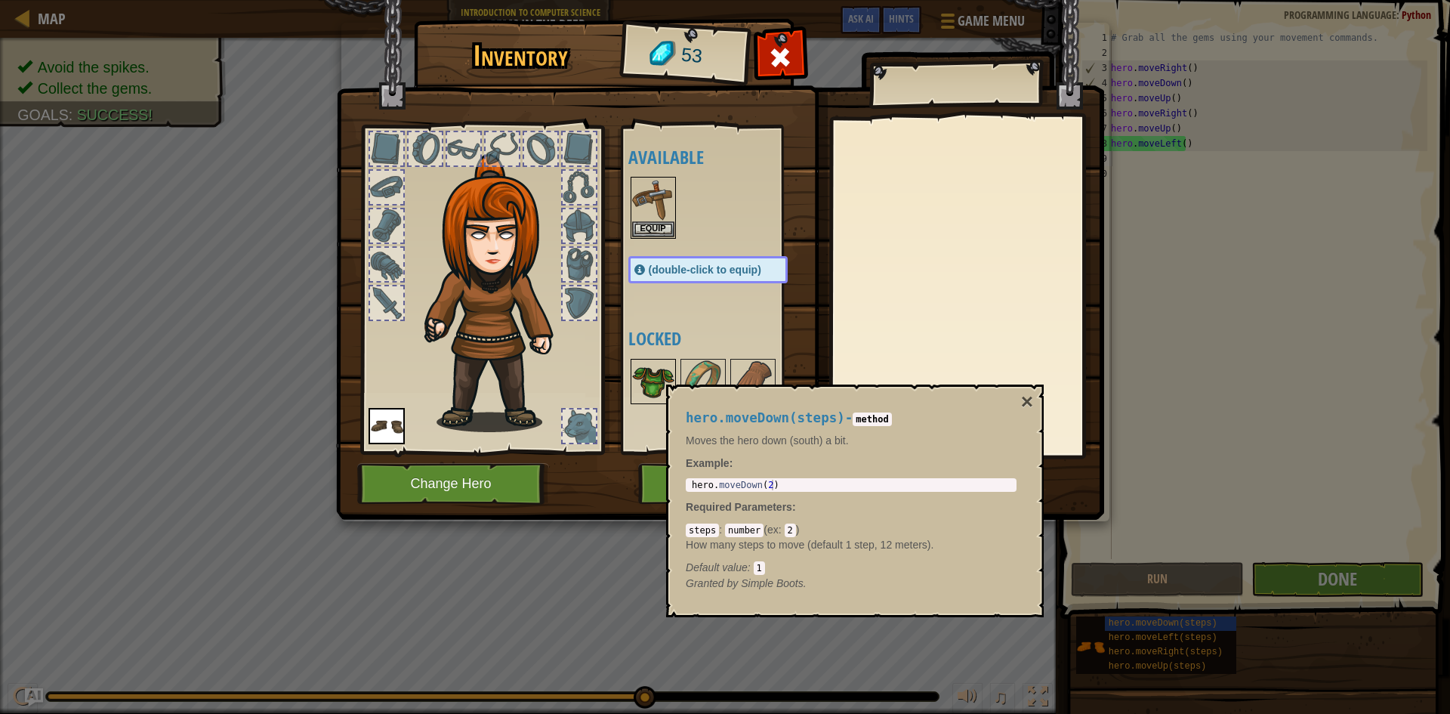
click at [653, 390] on img at bounding box center [653, 381] width 42 height 42
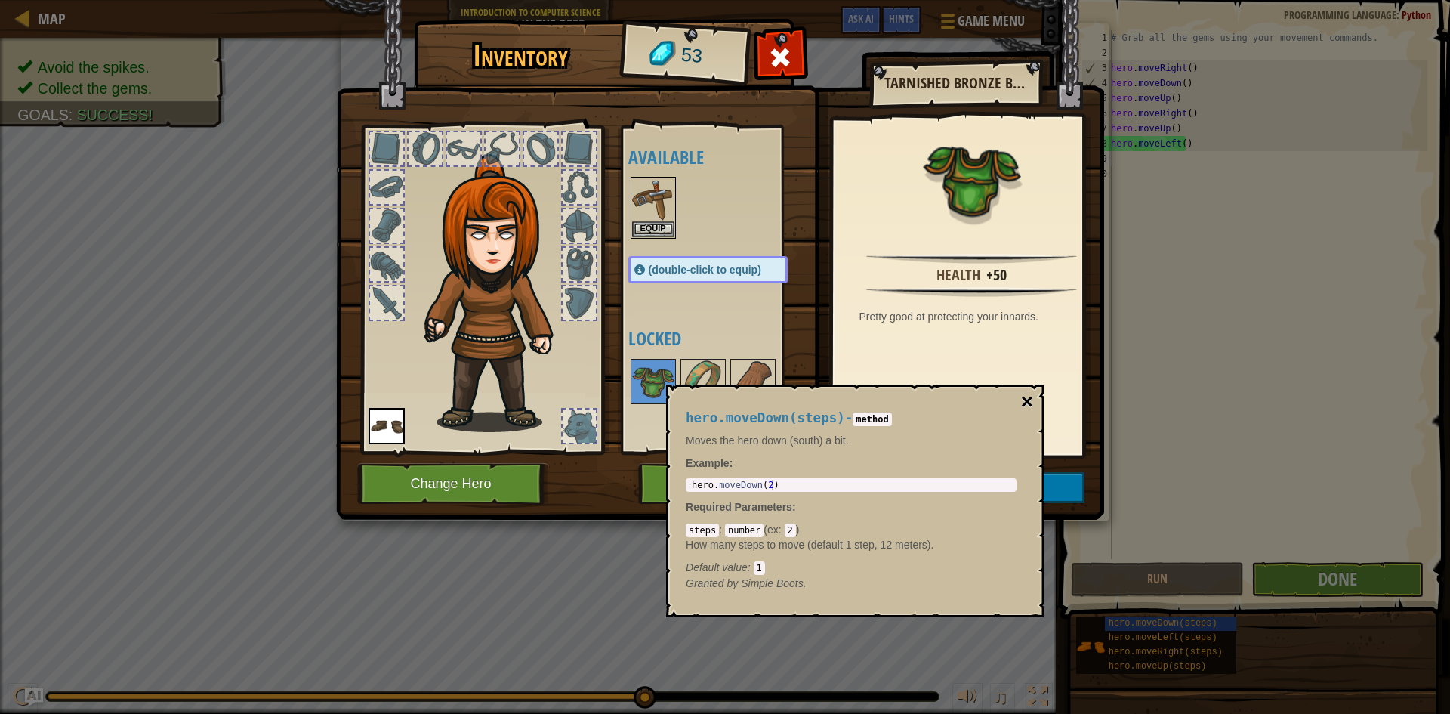
click at [1030, 406] on button "×" at bounding box center [1027, 401] width 12 height 21
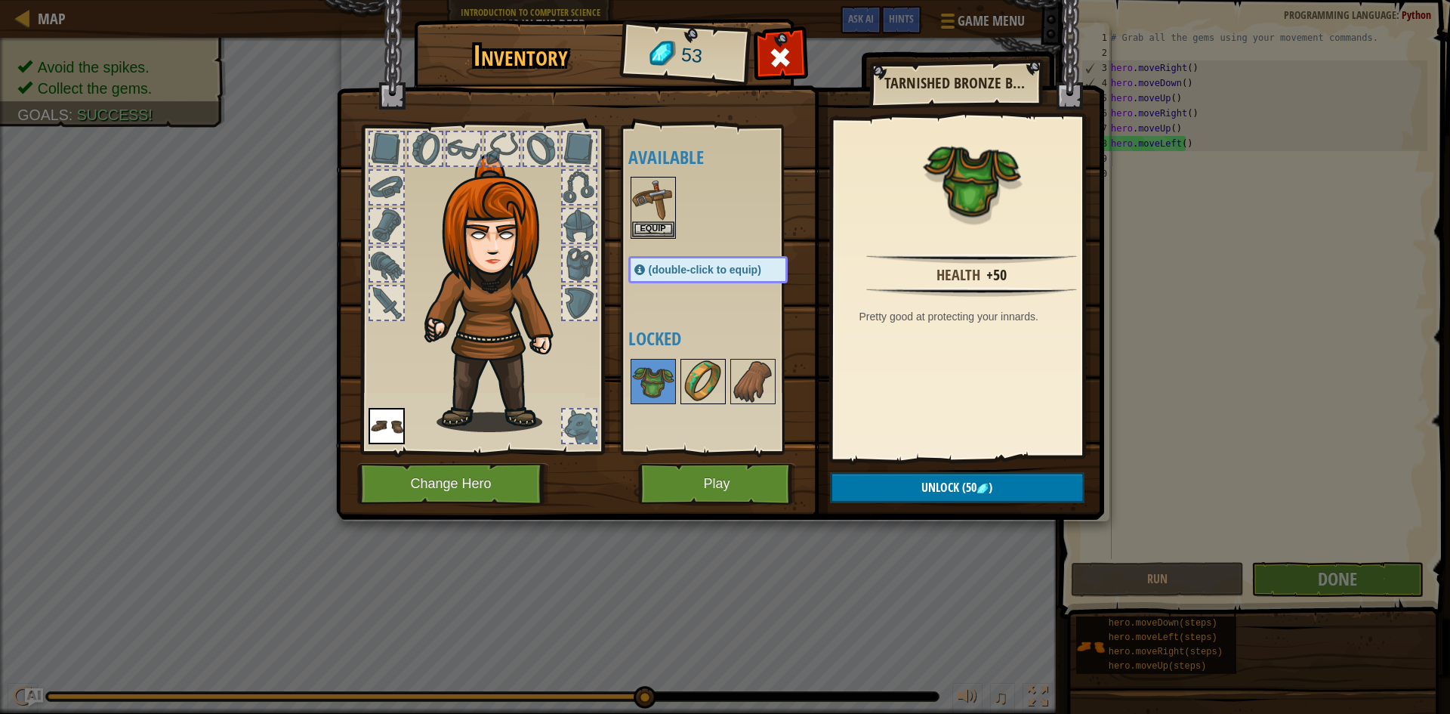
click at [698, 379] on img at bounding box center [703, 381] width 42 height 42
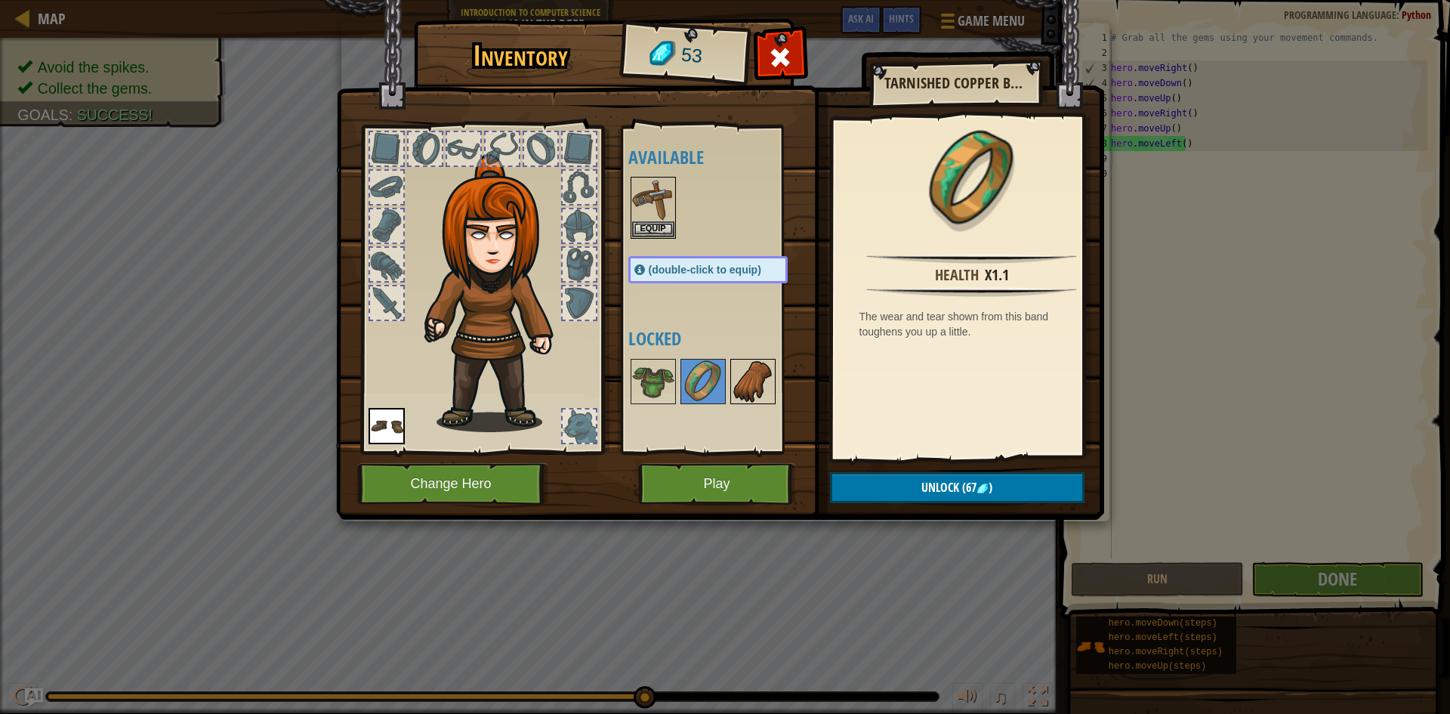
click at [742, 376] on img at bounding box center [753, 381] width 42 height 42
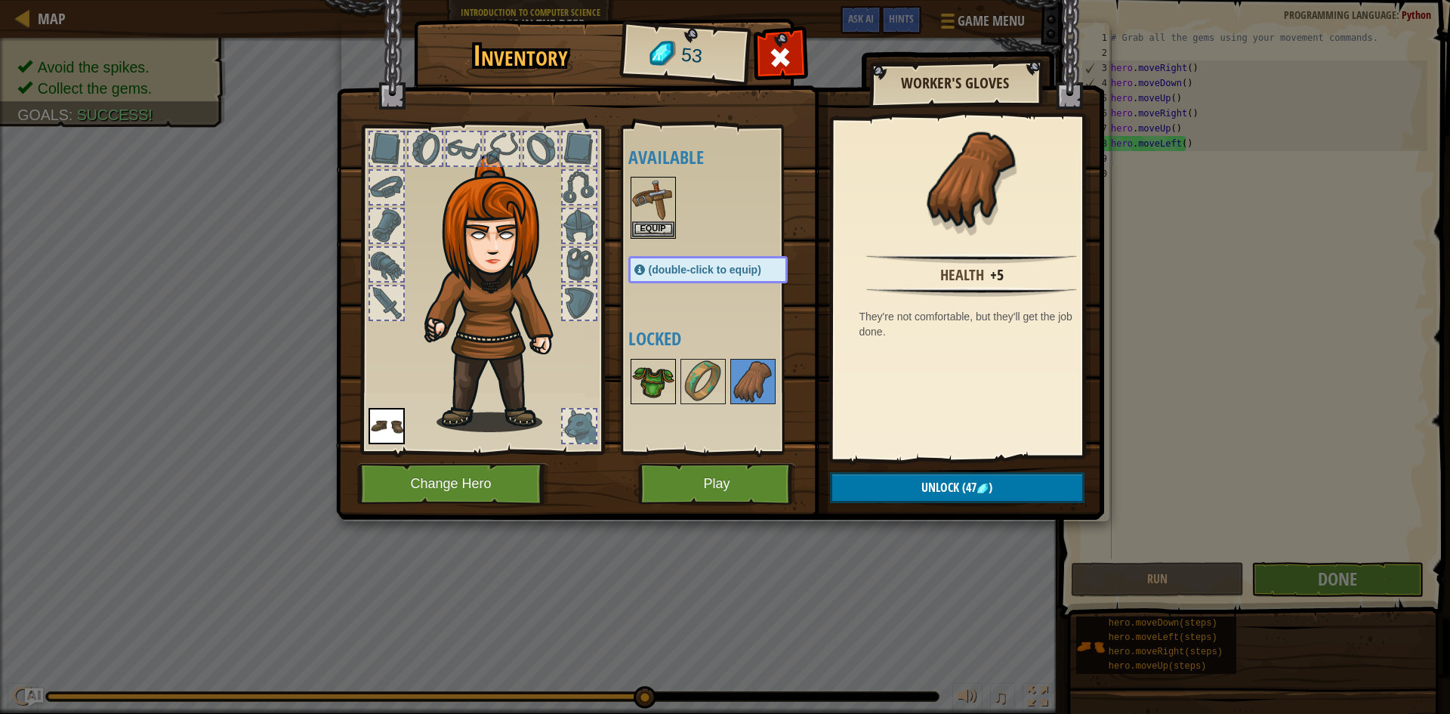
click at [660, 366] on img at bounding box center [653, 381] width 42 height 42
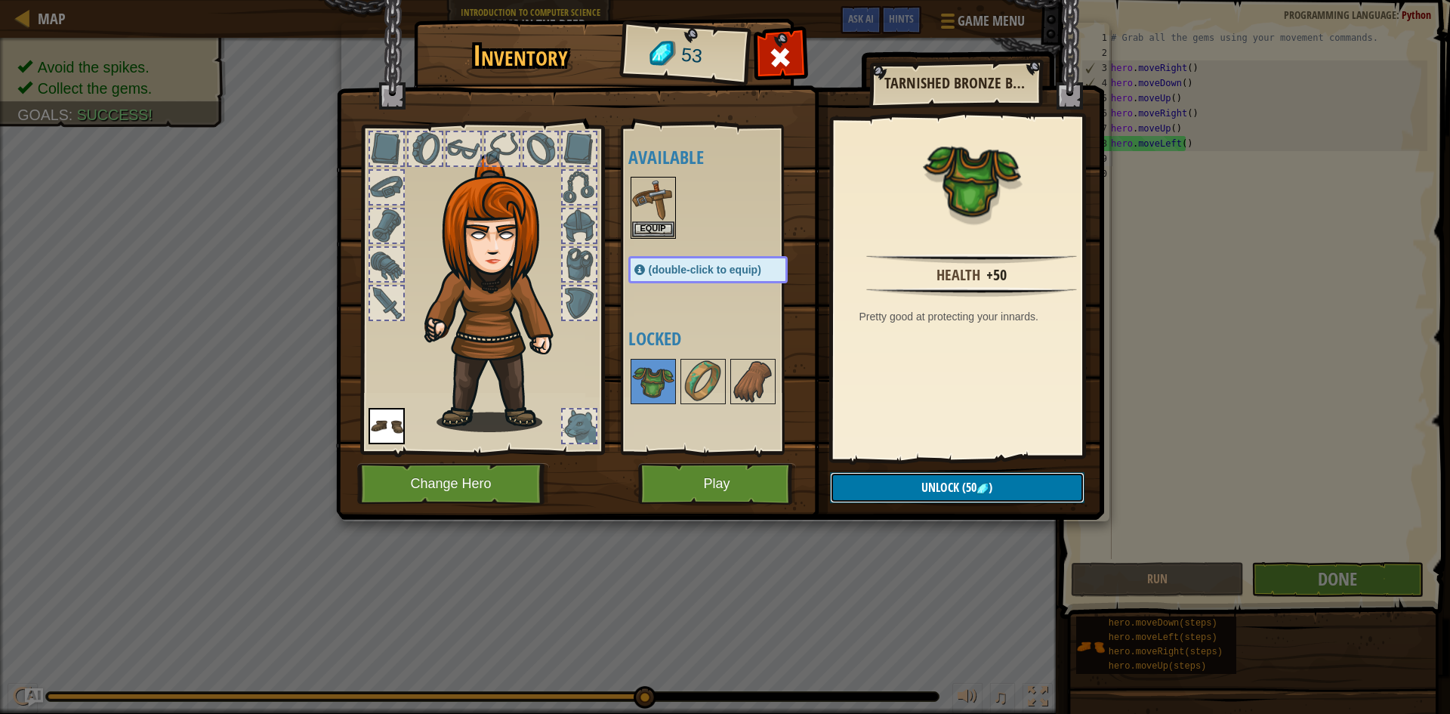
click at [905, 483] on button "Unlock (50 )" at bounding box center [957, 487] width 255 height 31
click at [921, 489] on button "Confirm" at bounding box center [957, 487] width 255 height 31
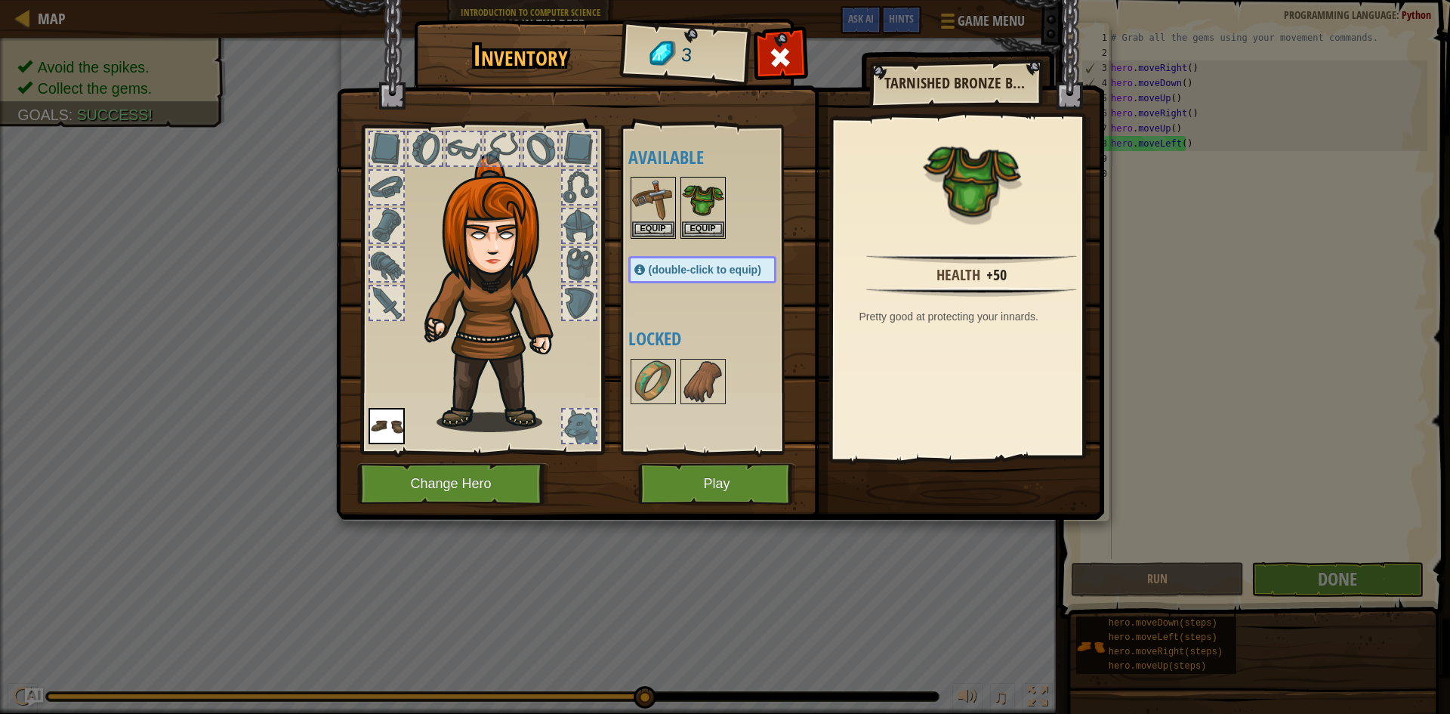
click at [727, 462] on img at bounding box center [720, 245] width 768 height 548
click at [727, 480] on button "Play" at bounding box center [717, 484] width 158 height 42
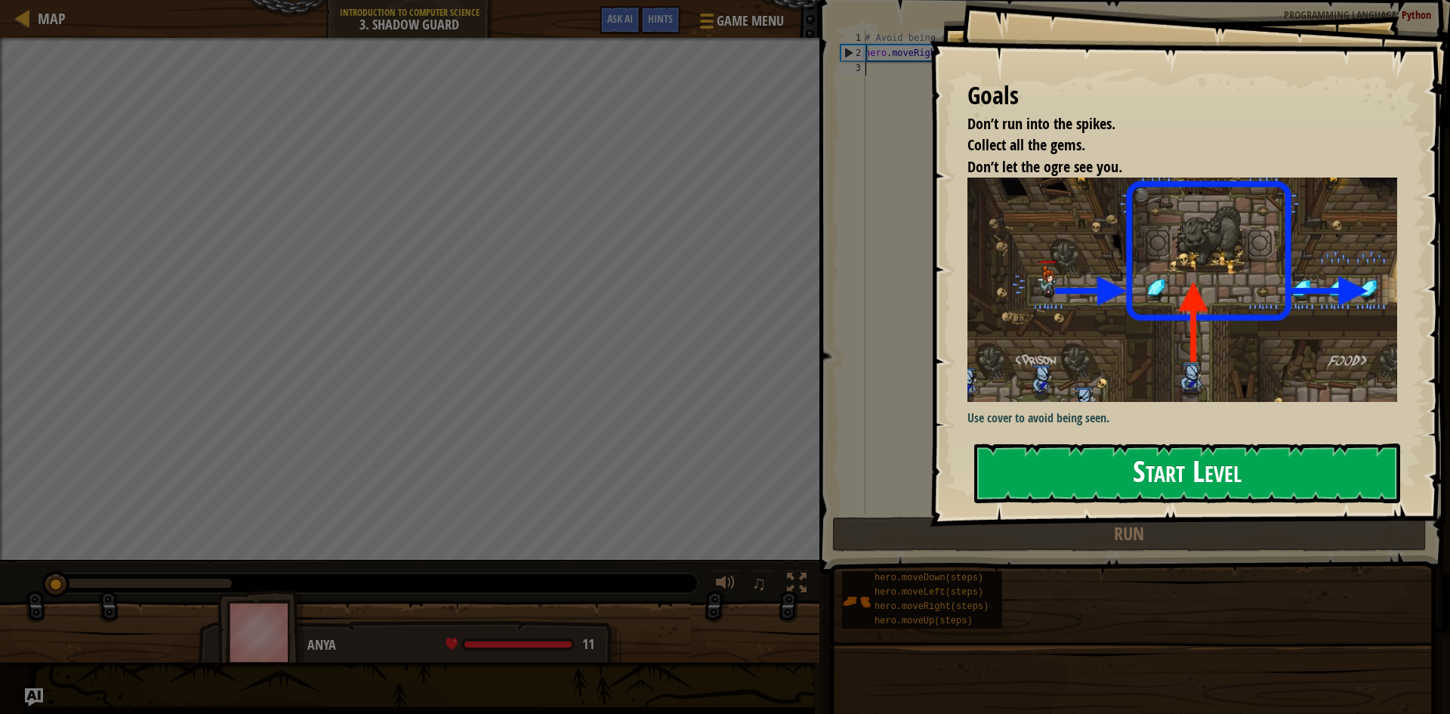
click at [1157, 448] on button "Start Level" at bounding box center [1187, 473] width 426 height 60
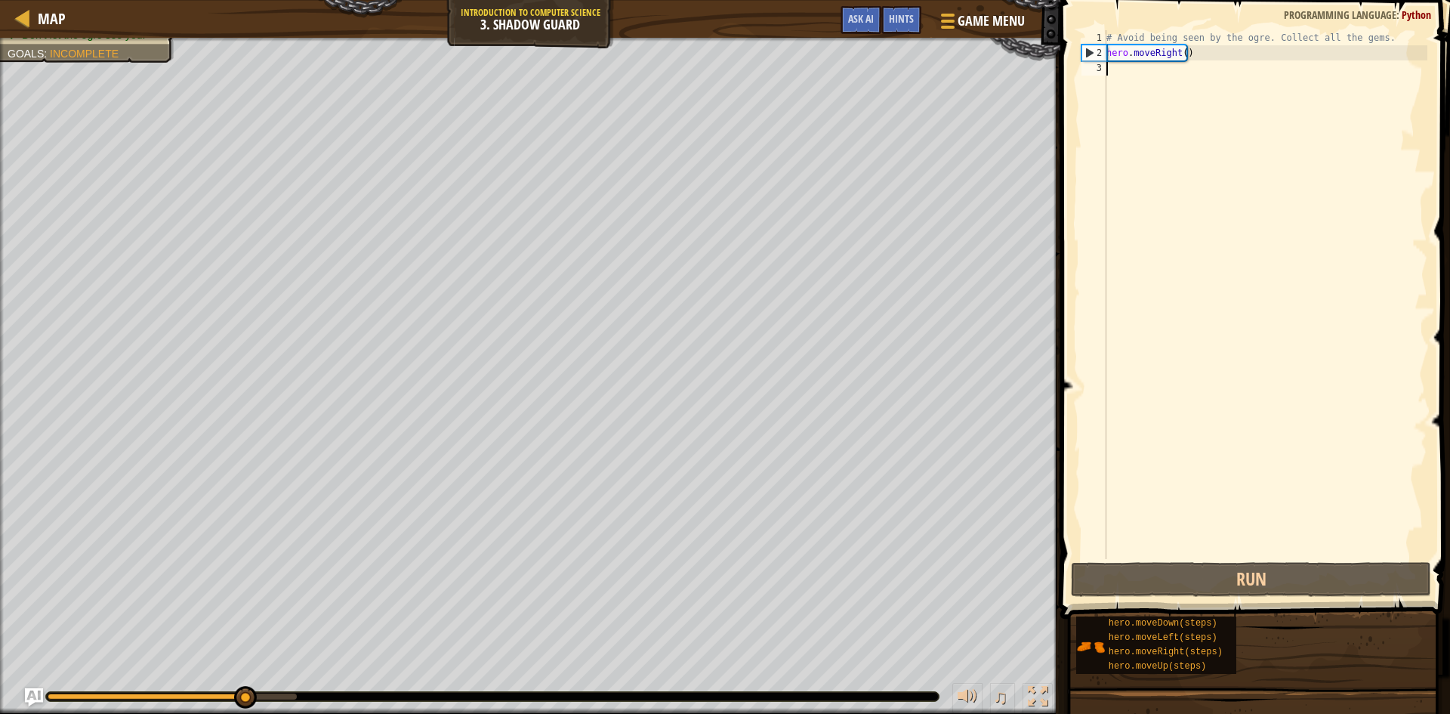
type textarea "m"
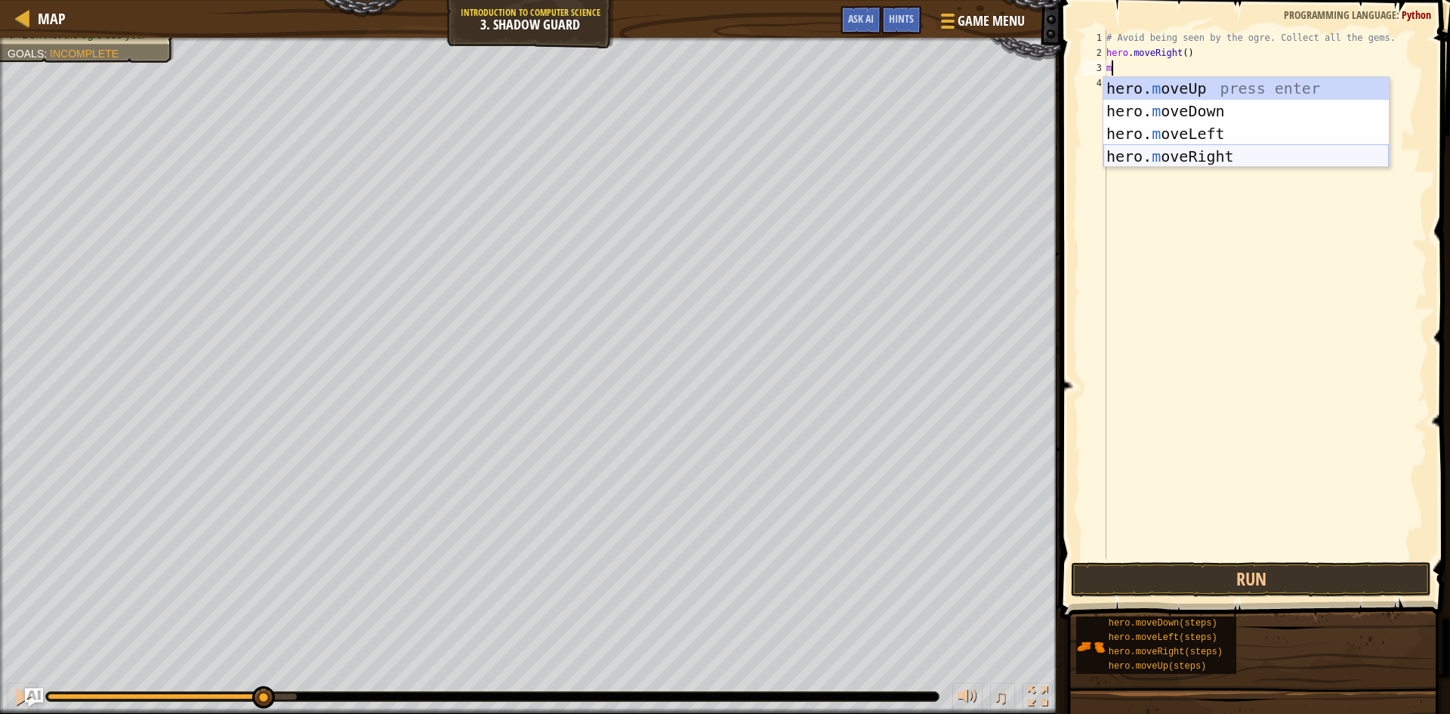
drag, startPoint x: 1220, startPoint y: 155, endPoint x: 1212, endPoint y: 160, distance: 9.8
click at [1214, 159] on div "hero. m oveUp press enter hero. m oveDown press enter hero. m oveLeft press ent…" at bounding box center [1247, 145] width 286 height 136
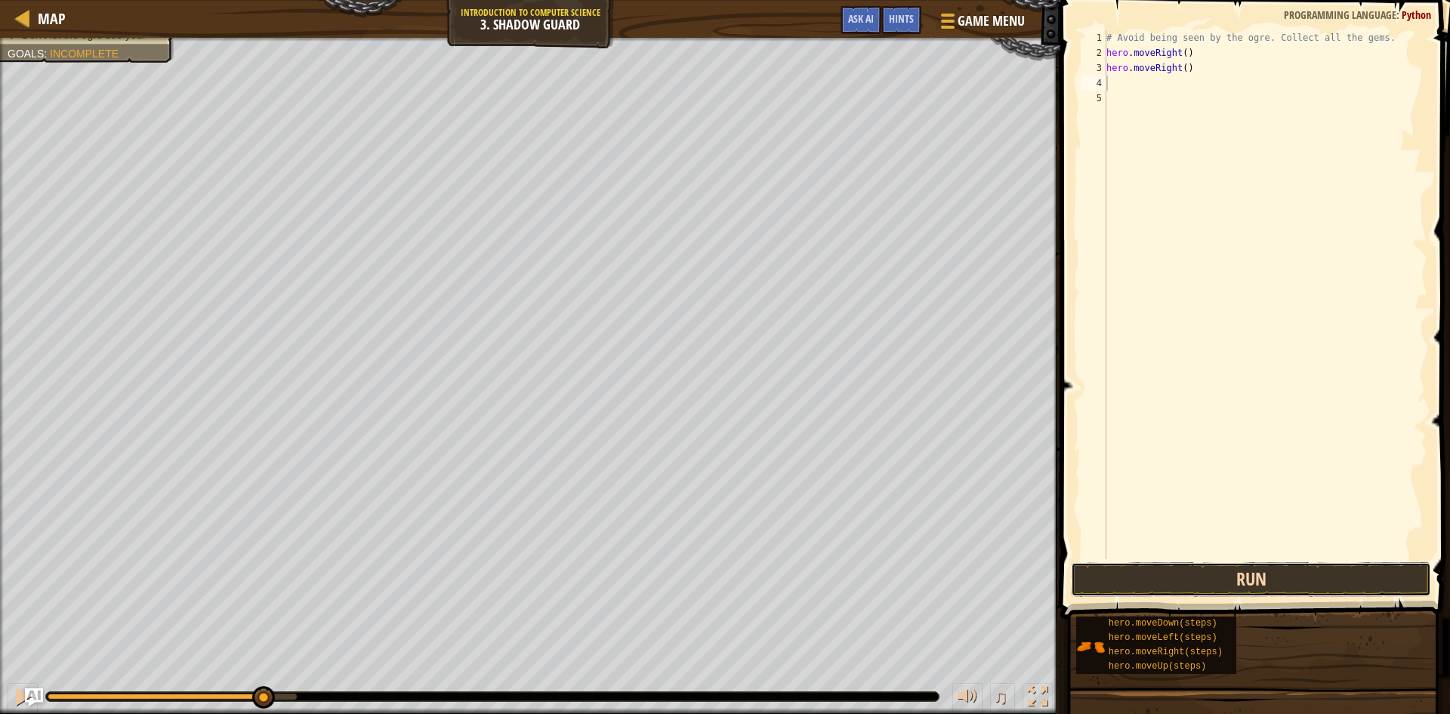
click at [1231, 579] on button "Run" at bounding box center [1251, 579] width 360 height 35
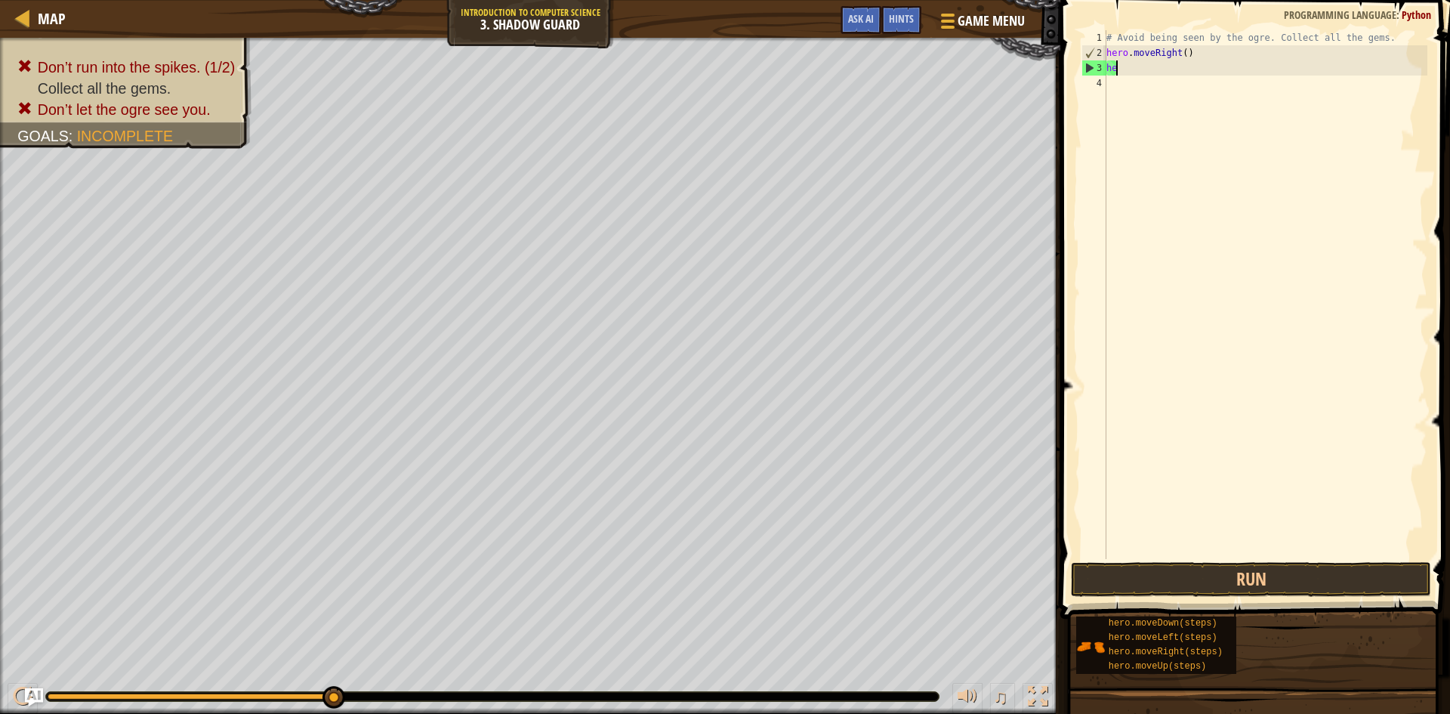
type textarea "h"
type textarea "m"
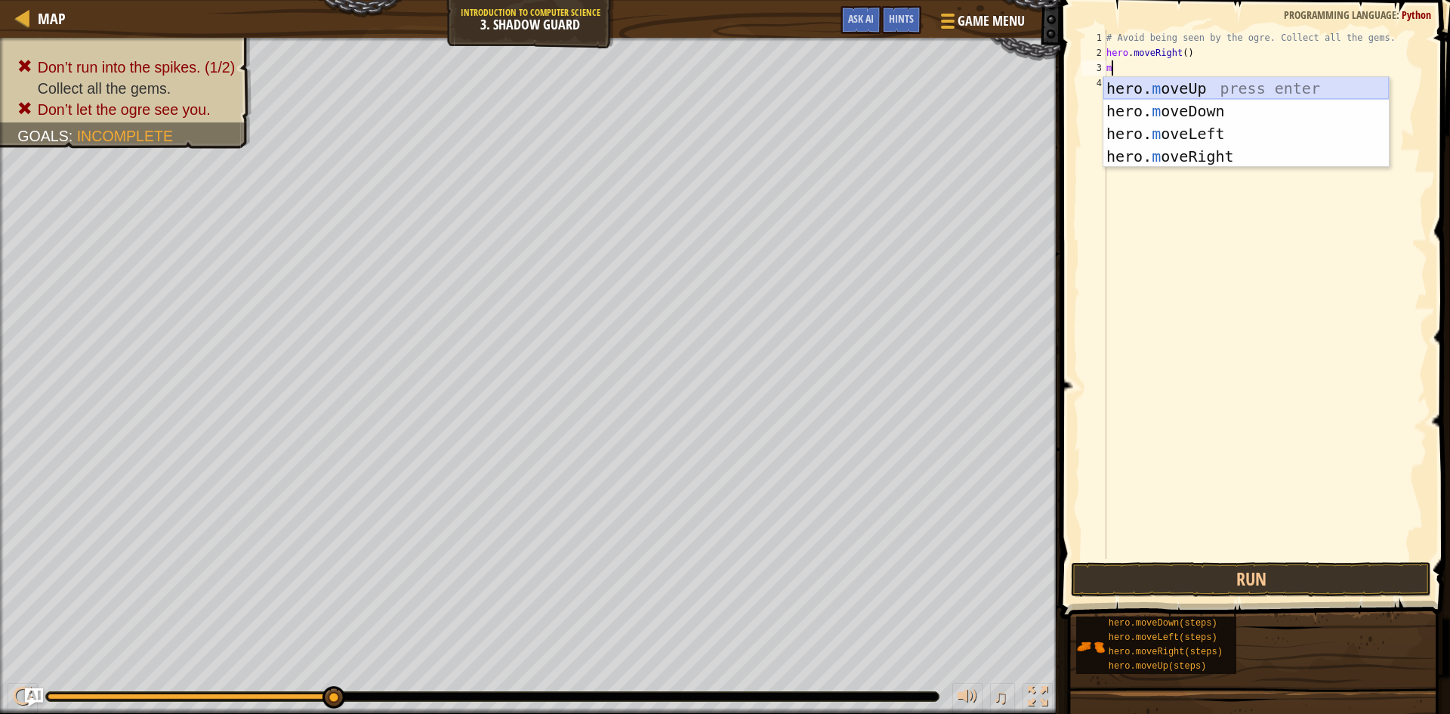
click at [1228, 90] on div "hero. m oveUp press enter hero. m oveDown press enter hero. m oveLeft press ent…" at bounding box center [1247, 145] width 286 height 136
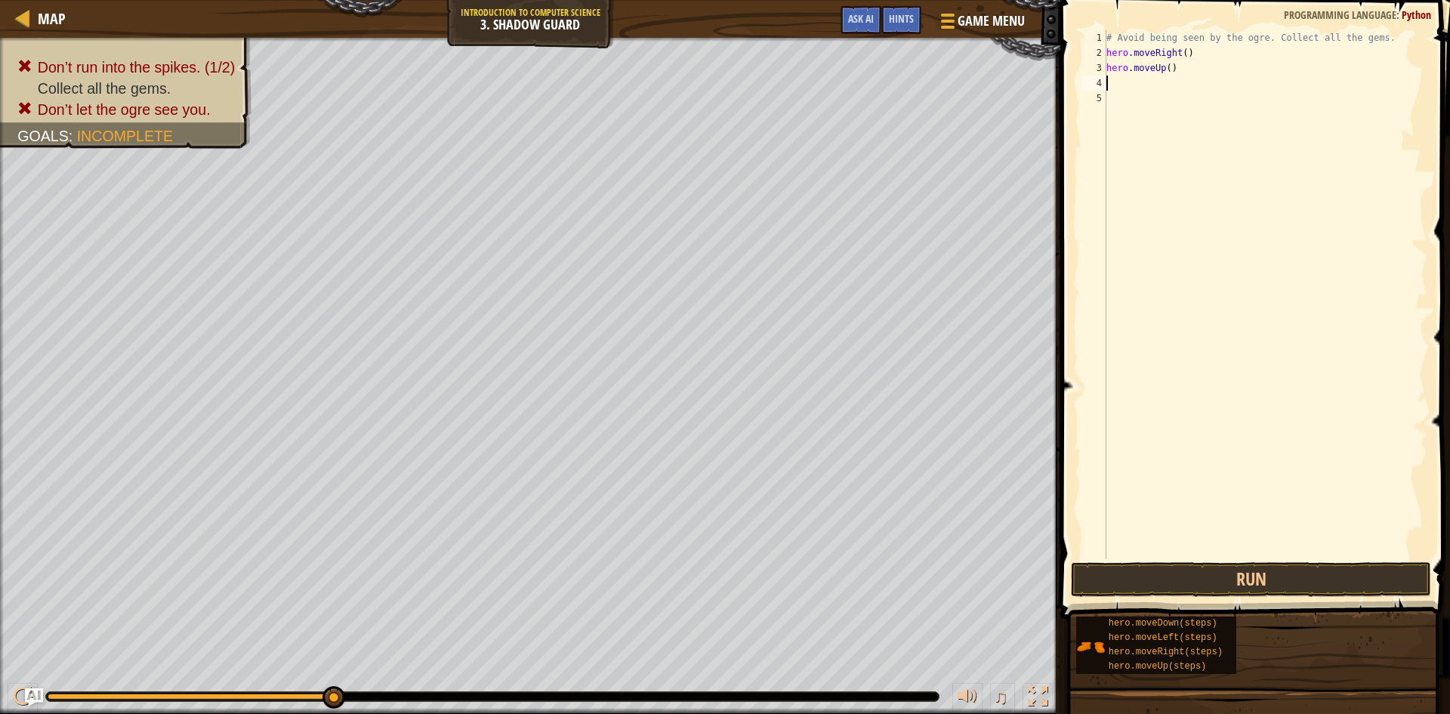
type textarea "m"
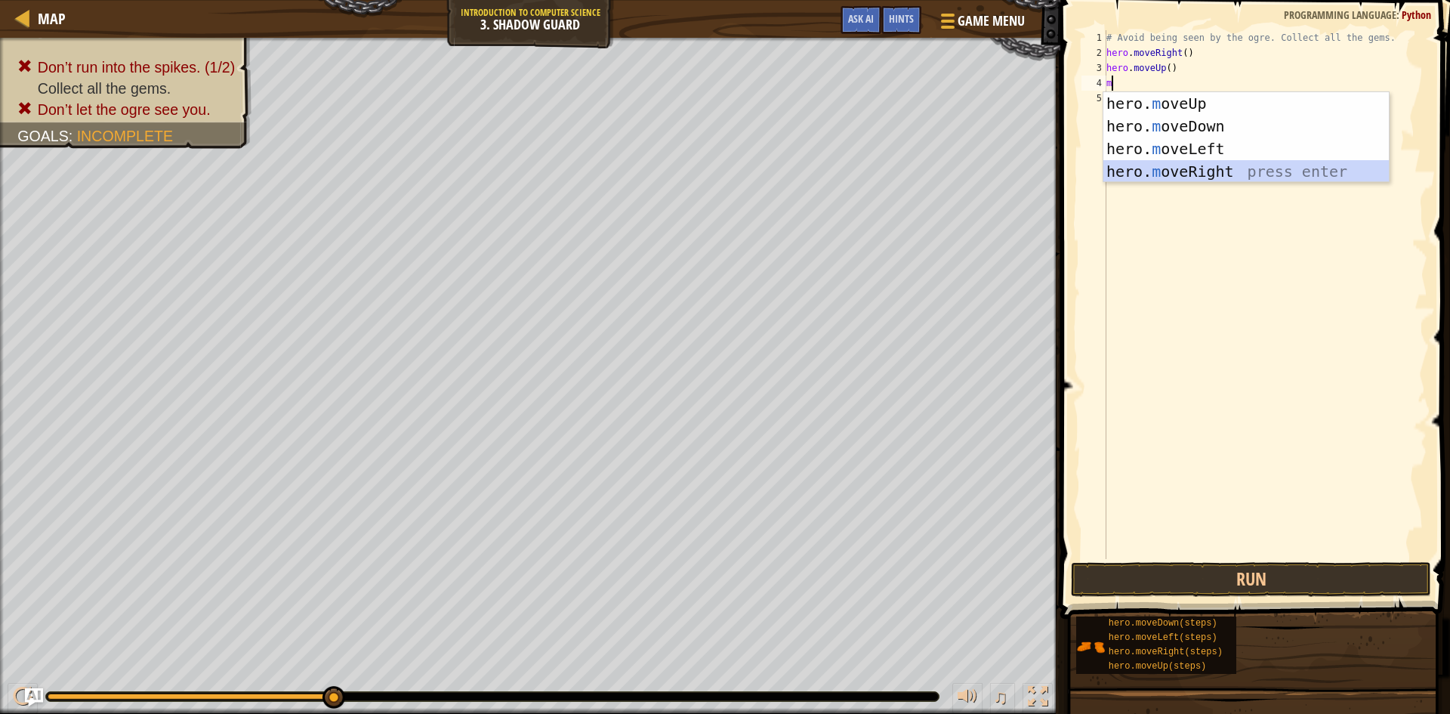
click at [1229, 172] on div "hero. m oveUp press enter hero. m oveDown press enter hero. m oveLeft press ent…" at bounding box center [1247, 160] width 286 height 136
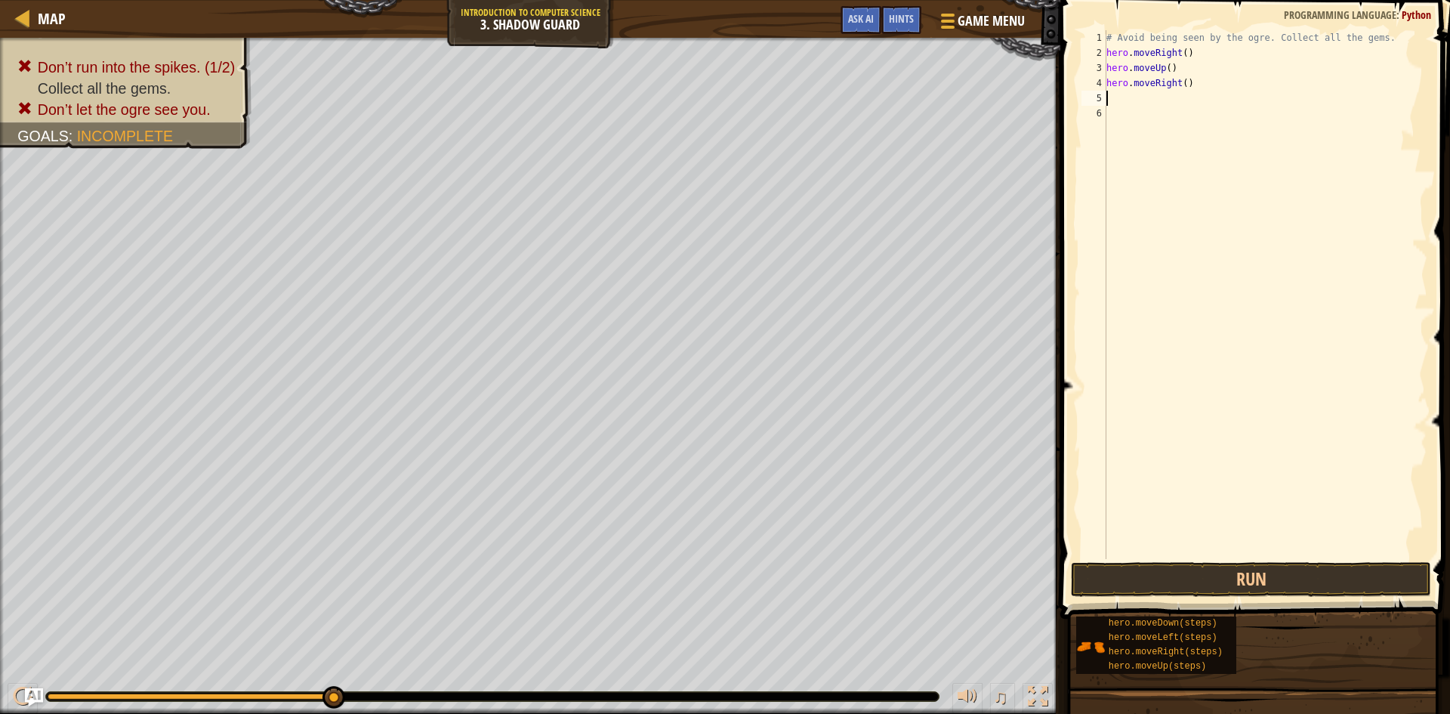
type textarea "m"
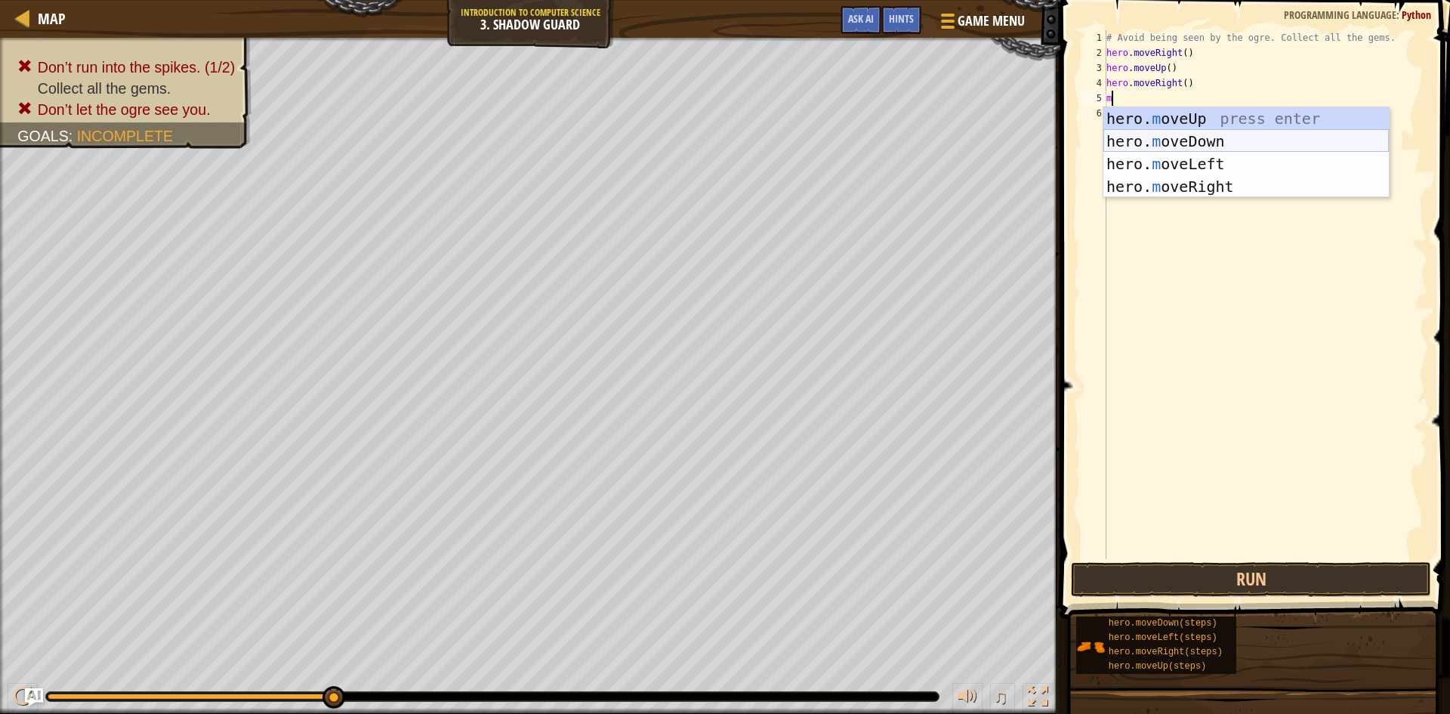
click at [1225, 141] on div "hero. m oveUp press enter hero. m oveDown press enter hero. m oveLeft press ent…" at bounding box center [1247, 175] width 286 height 136
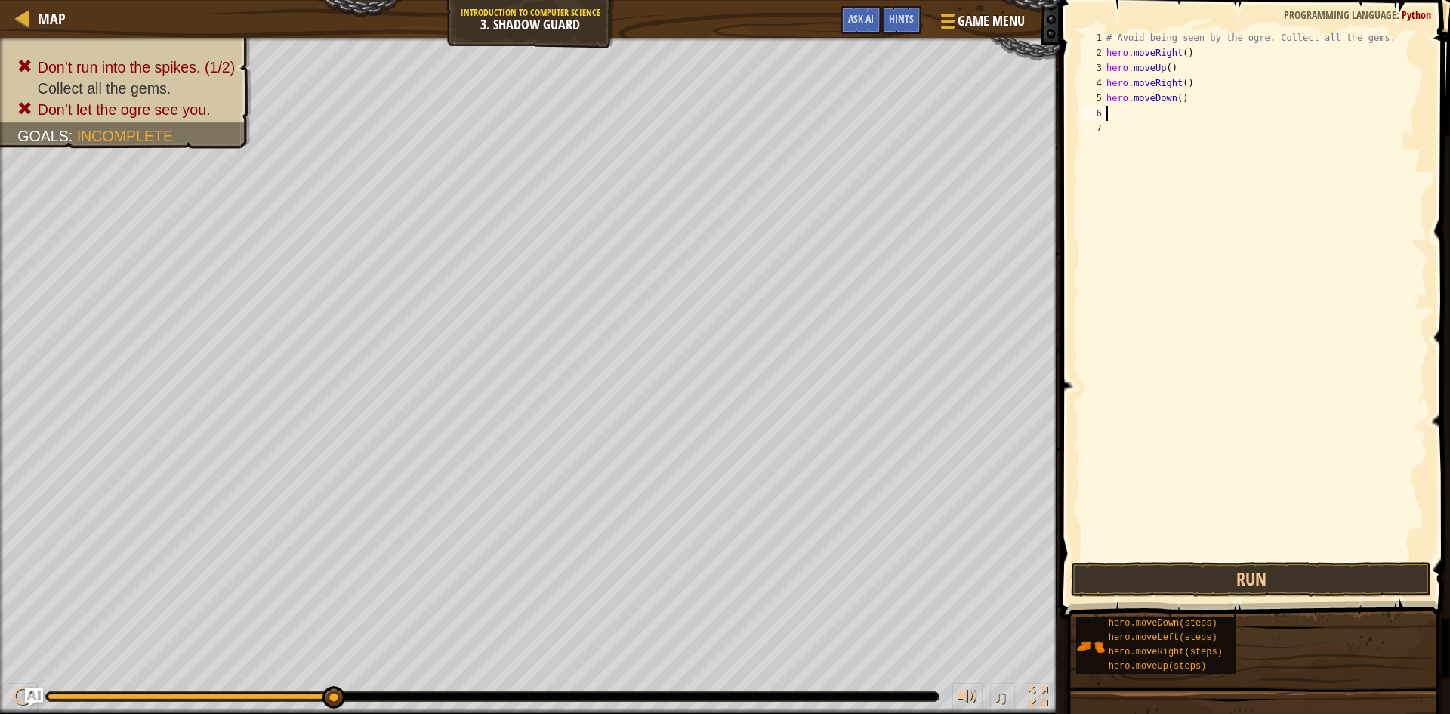
type textarea "m"
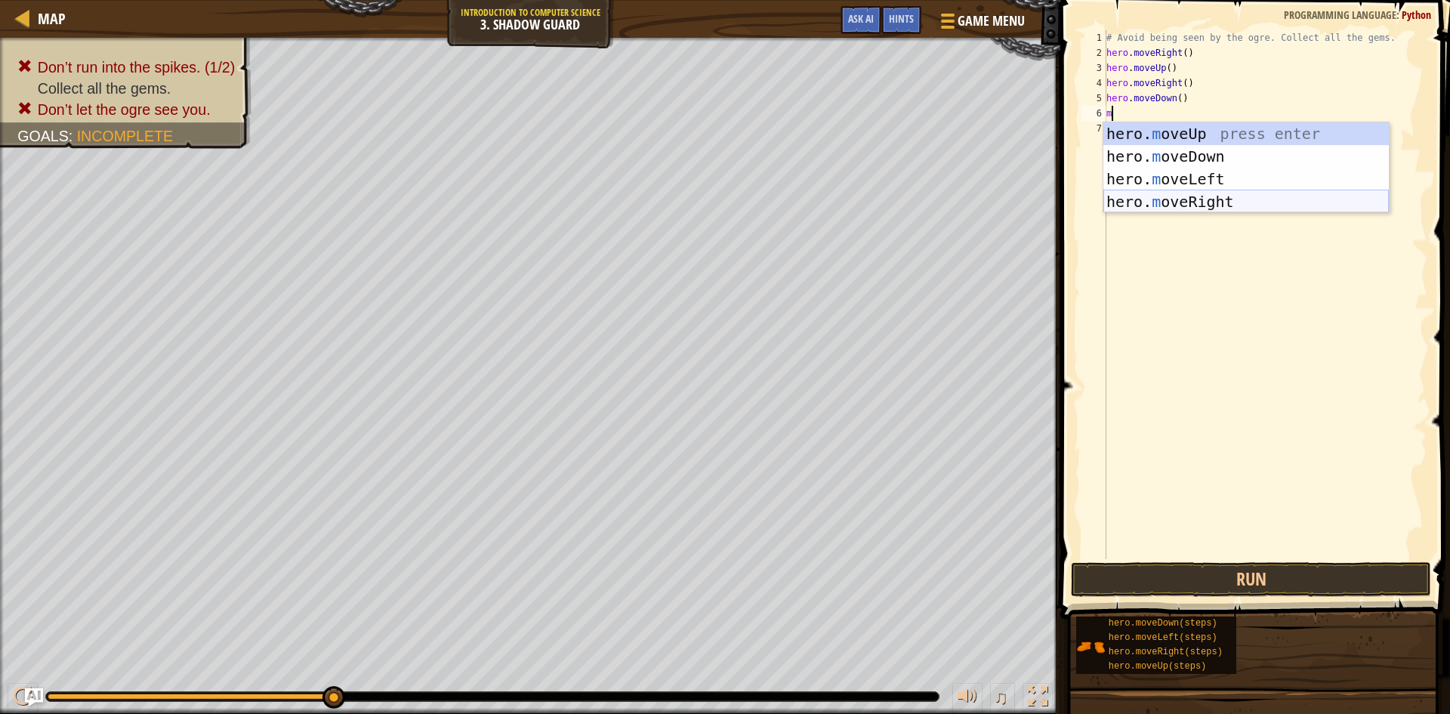
click at [1220, 200] on div "hero. m oveUp press enter hero. m oveDown press enter hero. m oveLeft press ent…" at bounding box center [1247, 190] width 286 height 136
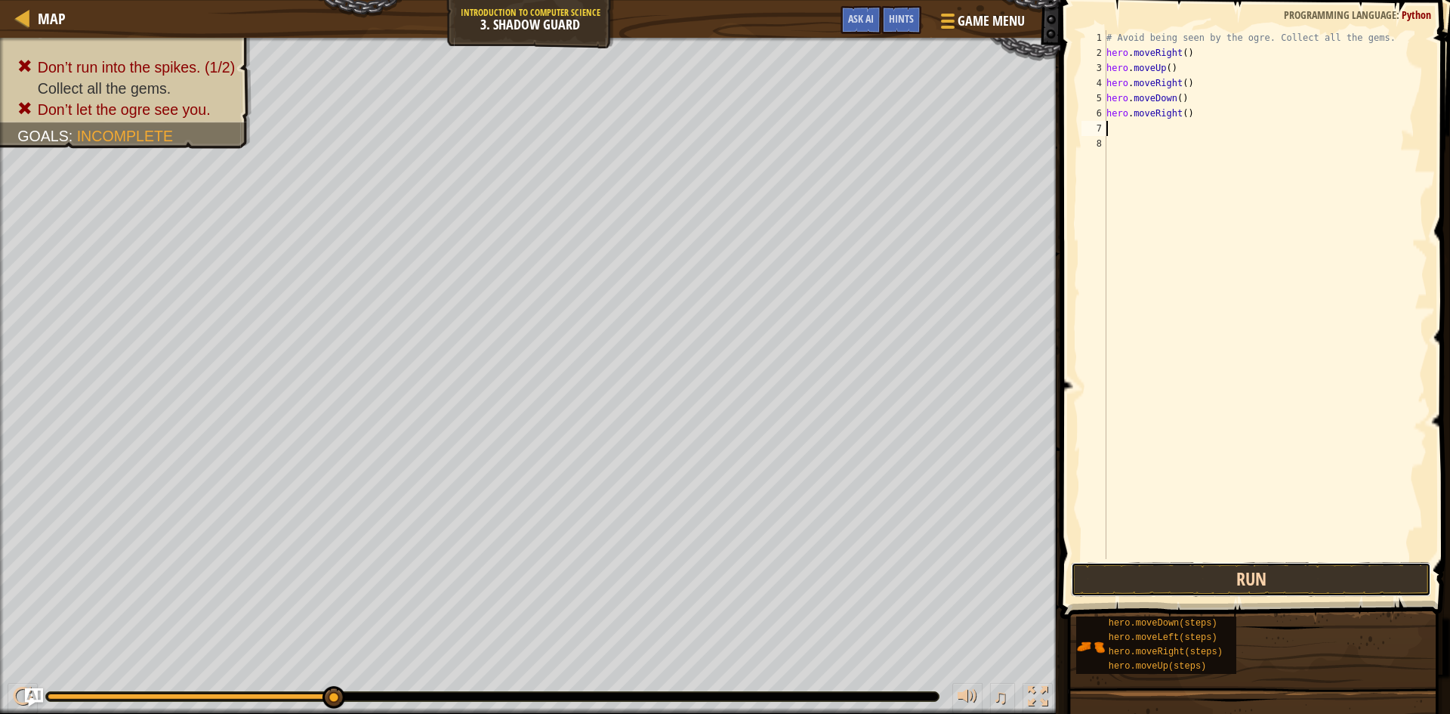
click at [1218, 576] on button "Run" at bounding box center [1251, 579] width 360 height 35
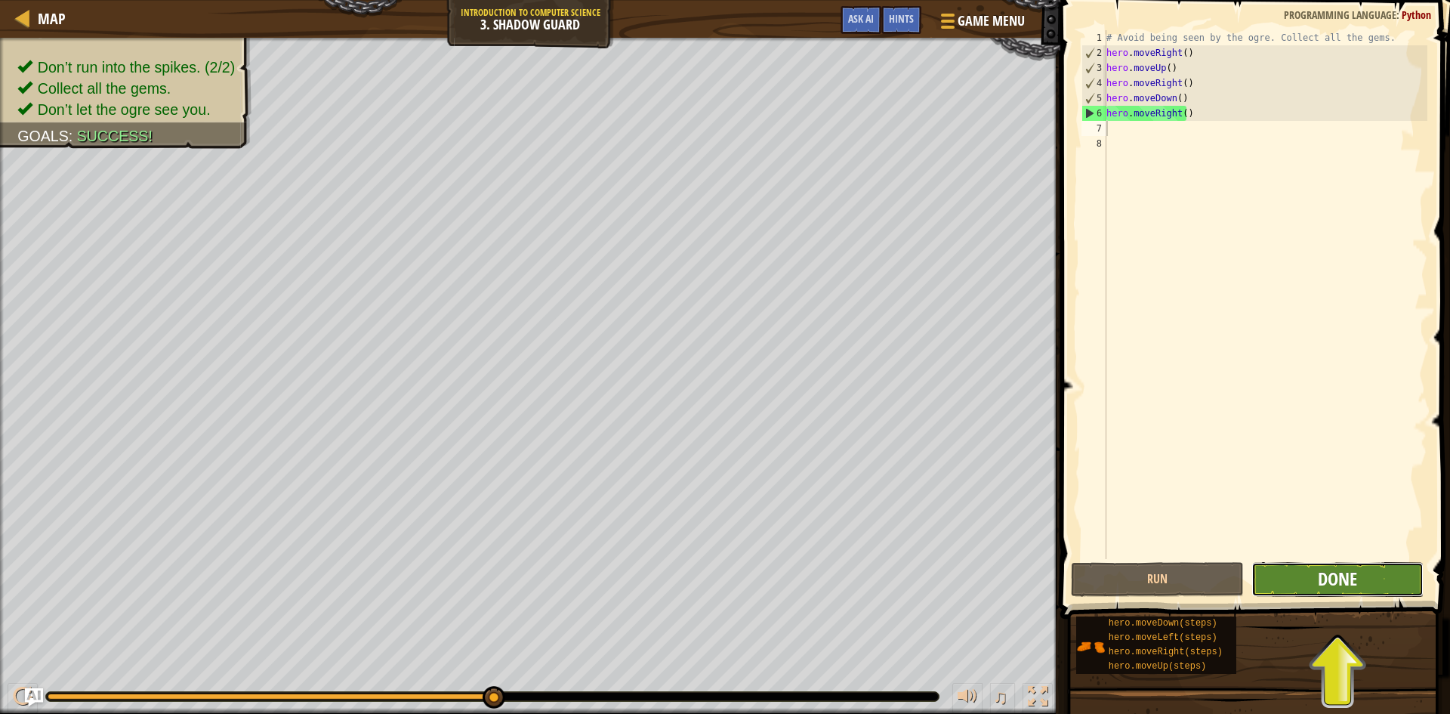
click at [1331, 585] on span "Done" at bounding box center [1337, 579] width 39 height 24
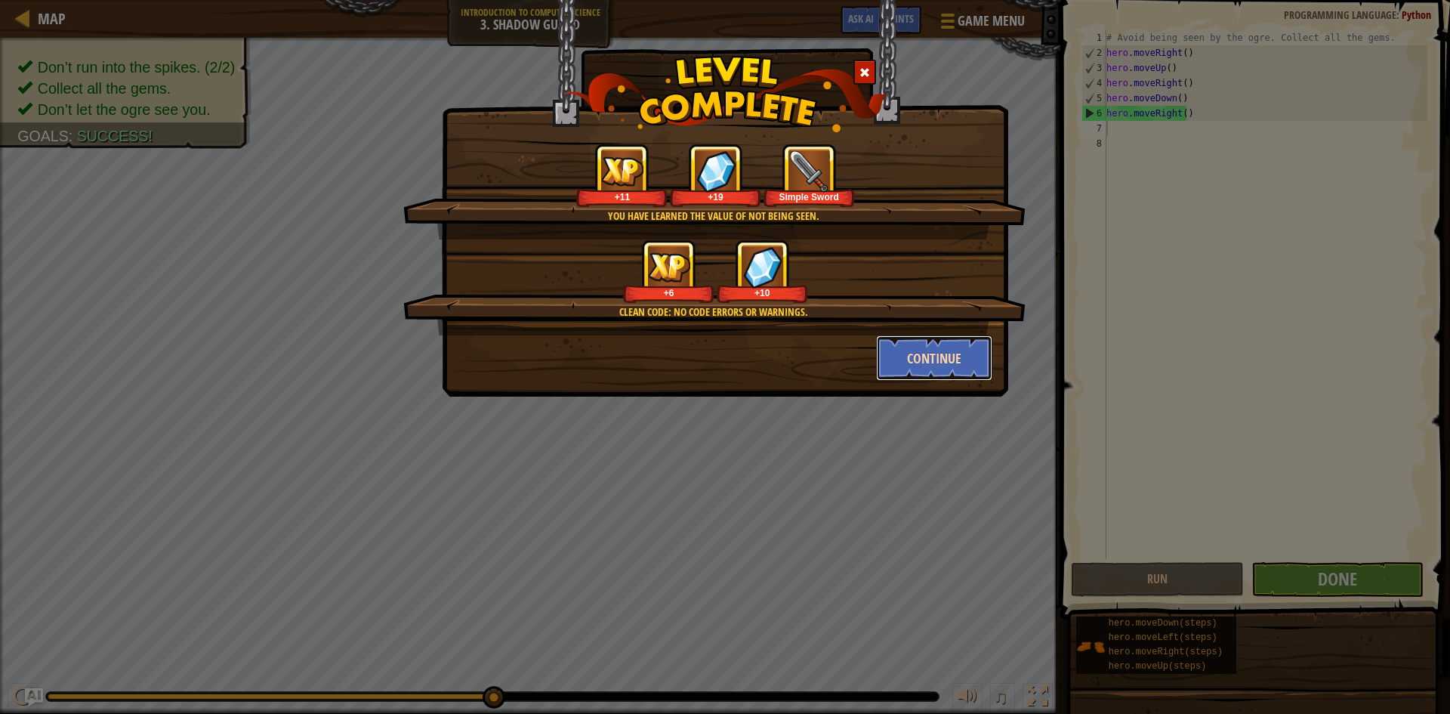
click at [941, 360] on button "Continue" at bounding box center [934, 357] width 117 height 45
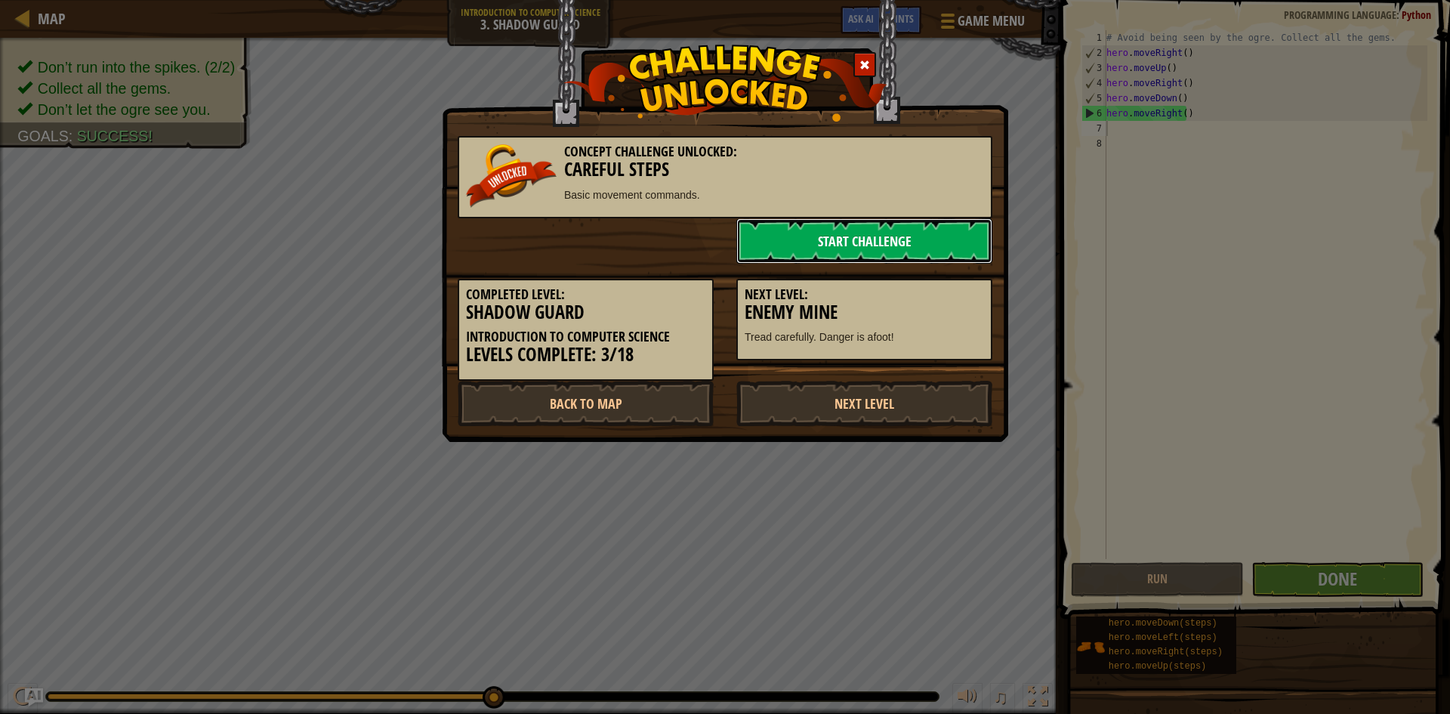
click at [847, 246] on link "Start Challenge" at bounding box center [865, 240] width 256 height 45
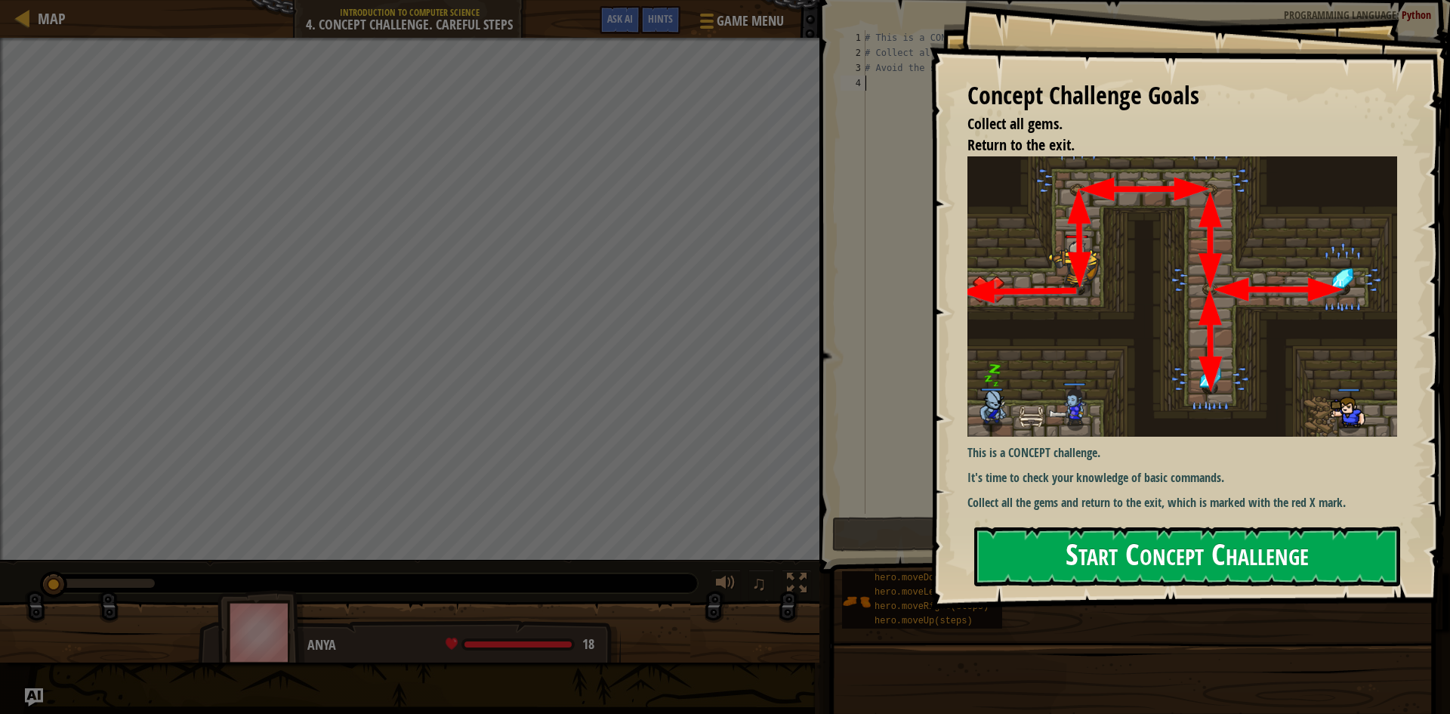
click at [1235, 550] on button "Start Concept Challenge" at bounding box center [1187, 557] width 426 height 60
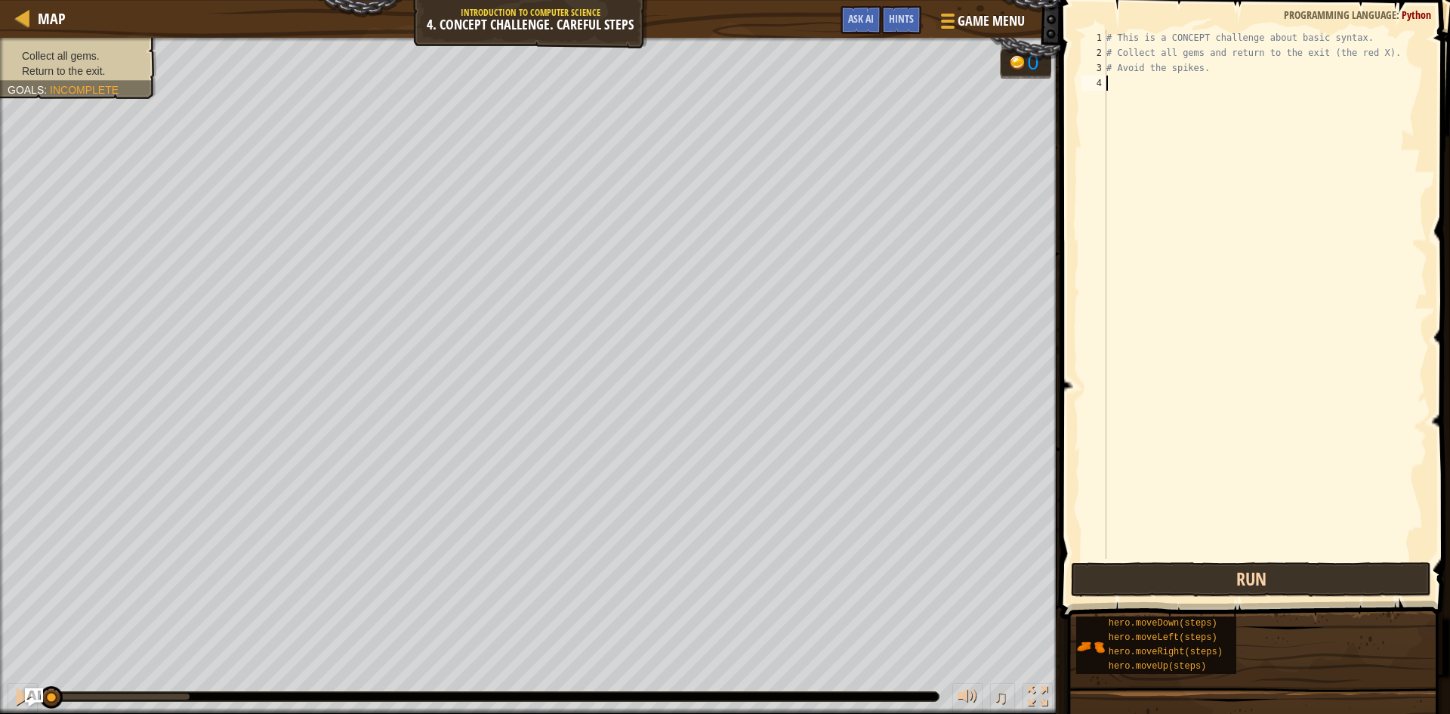
type textarea "m"
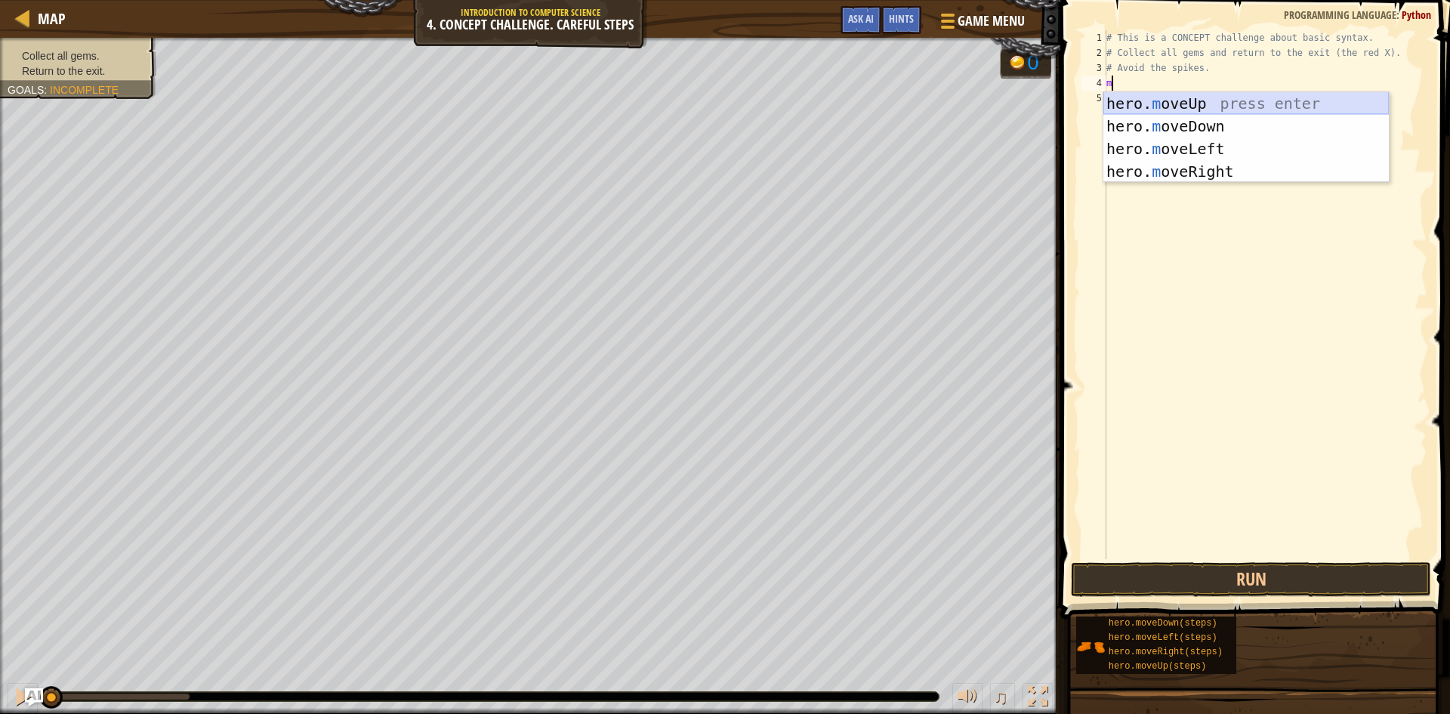
click at [1275, 104] on div "hero. m oveUp press enter hero. m oveDown press enter hero. m oveLeft press ent…" at bounding box center [1247, 160] width 286 height 136
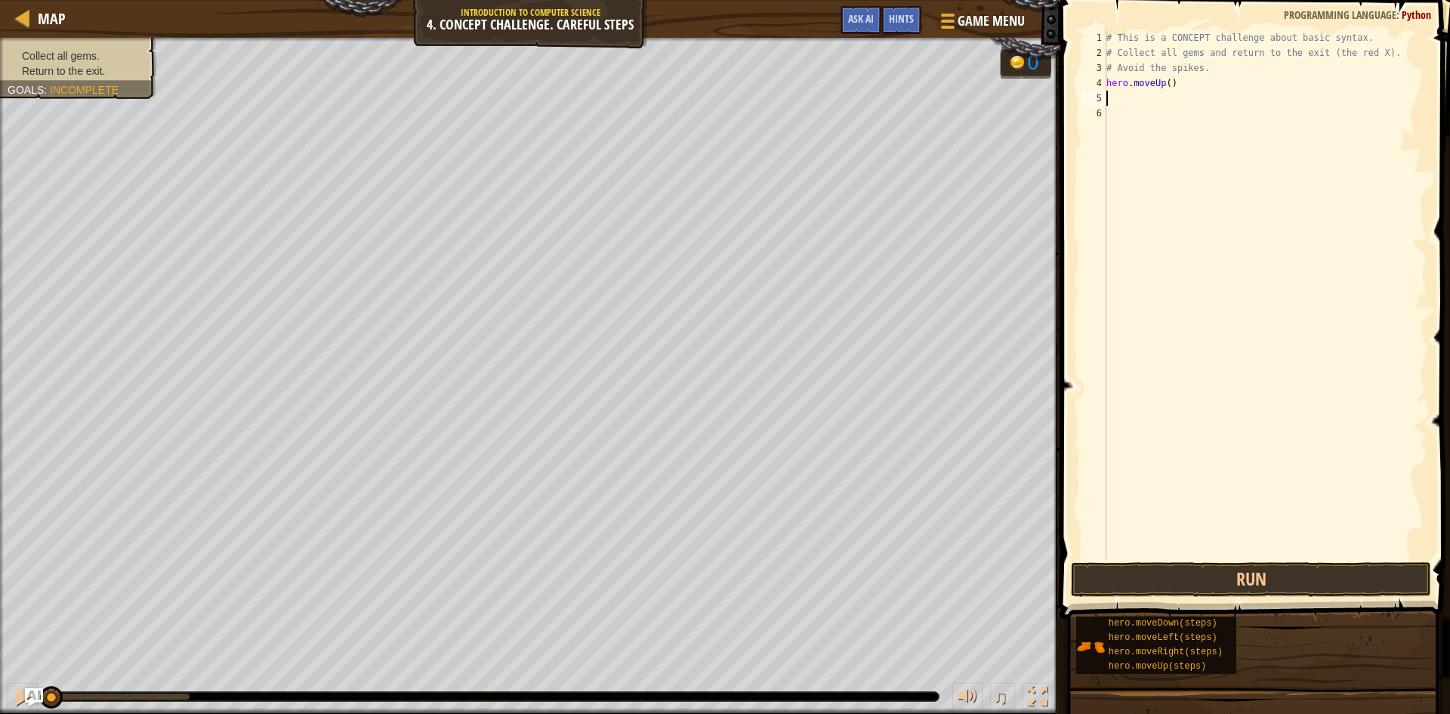
type textarea "m"
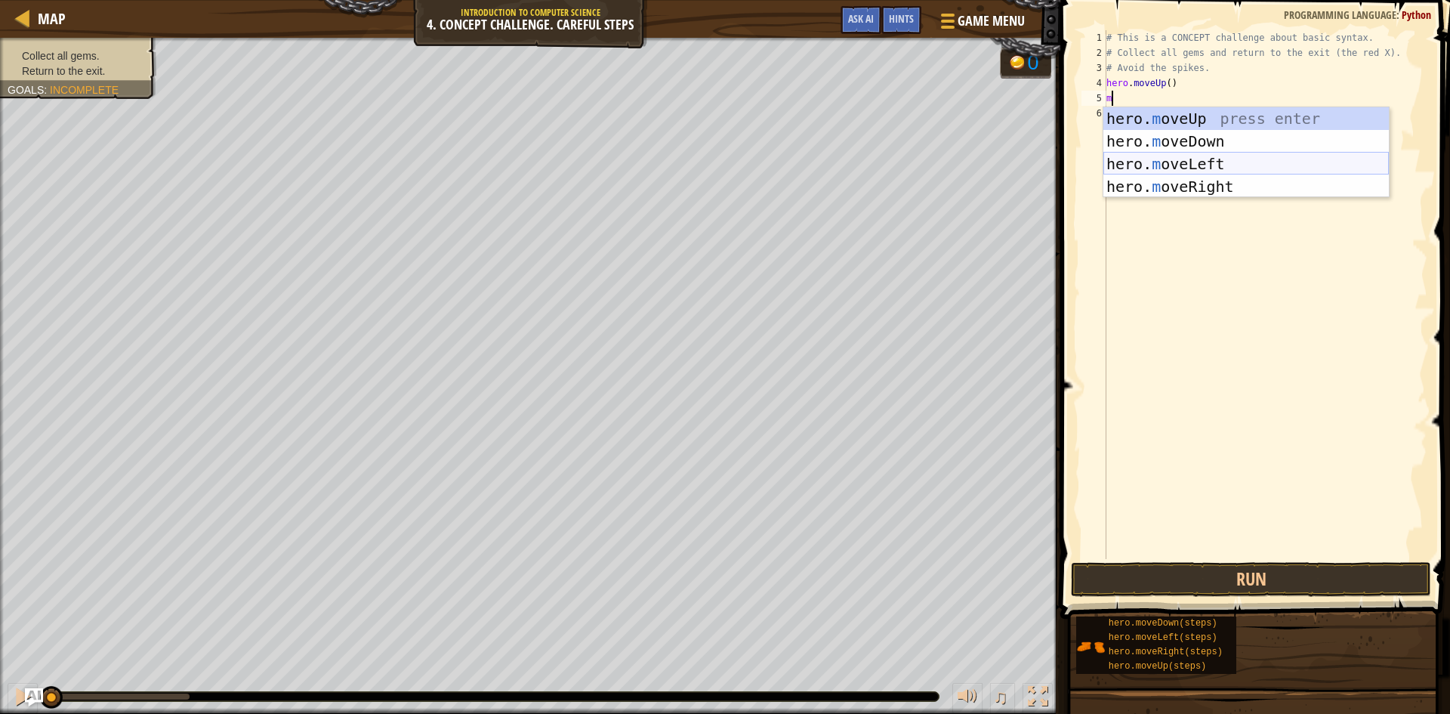
click at [1242, 156] on div "hero. m oveUp press enter hero. m oveDown press enter hero. m oveLeft press ent…" at bounding box center [1247, 175] width 286 height 136
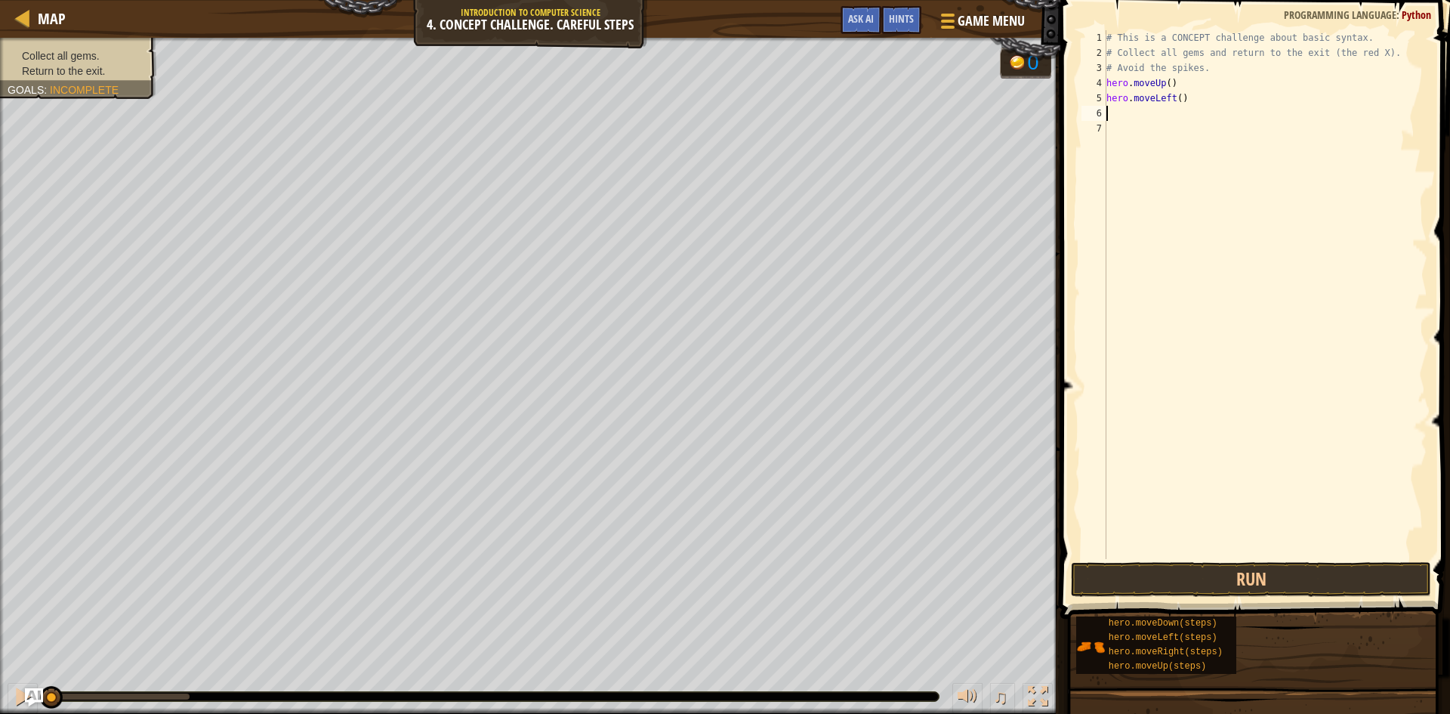
type textarea "m"
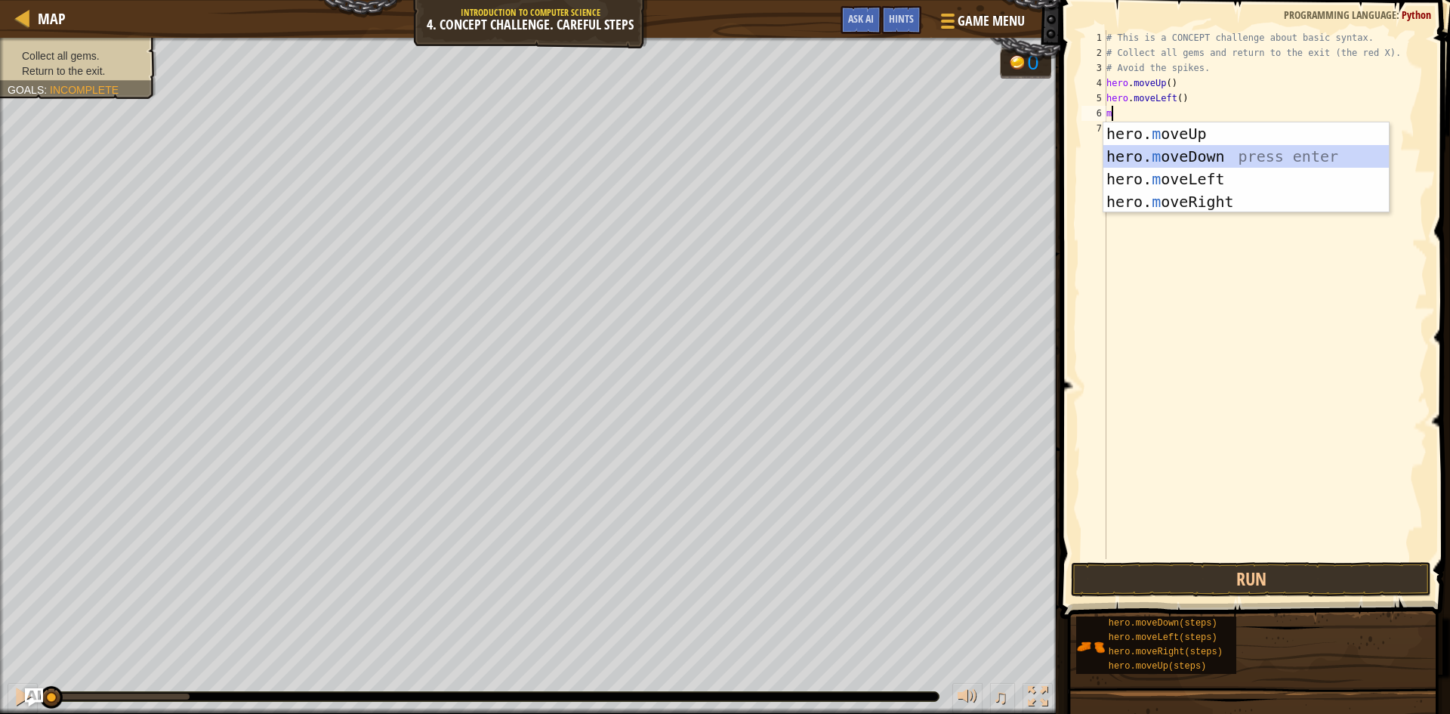
click at [1231, 147] on div "hero. m oveUp press enter hero. m oveDown press enter hero. m oveLeft press ent…" at bounding box center [1247, 190] width 286 height 136
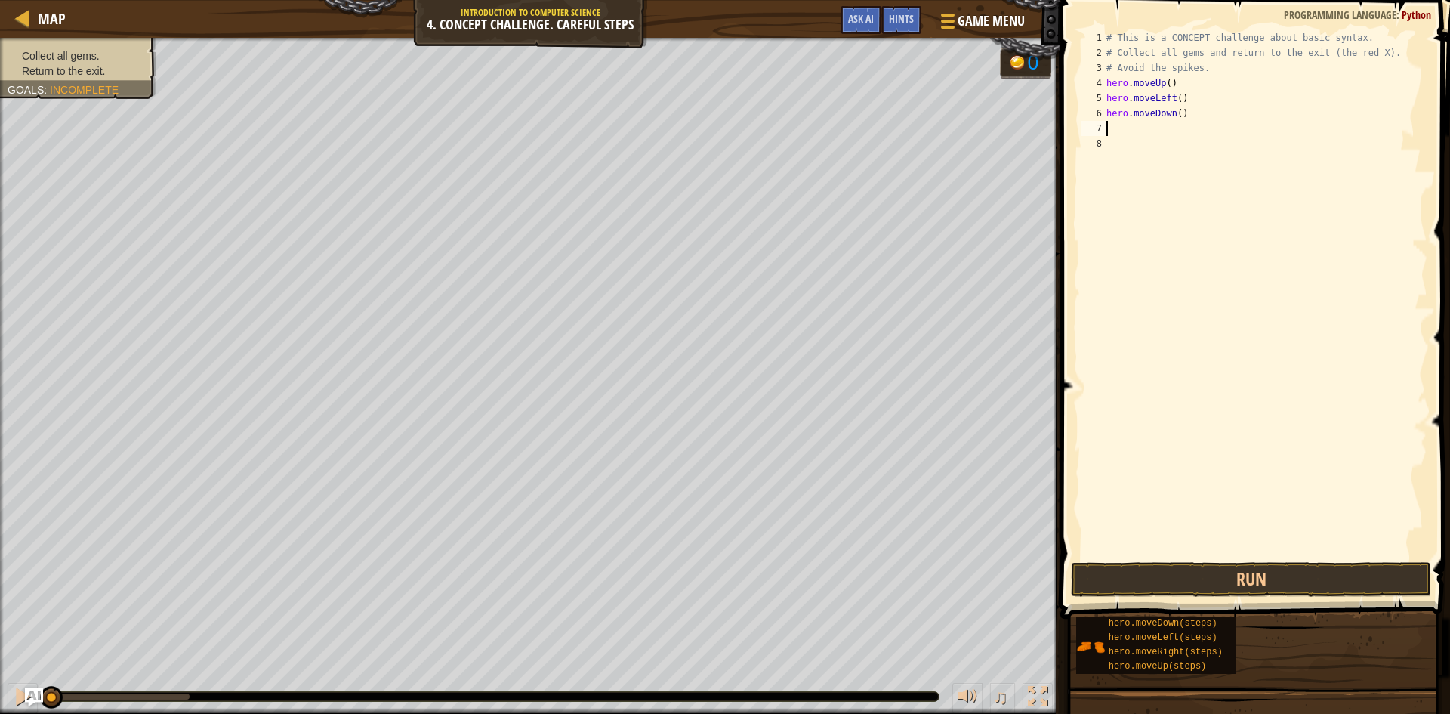
type textarea "m"
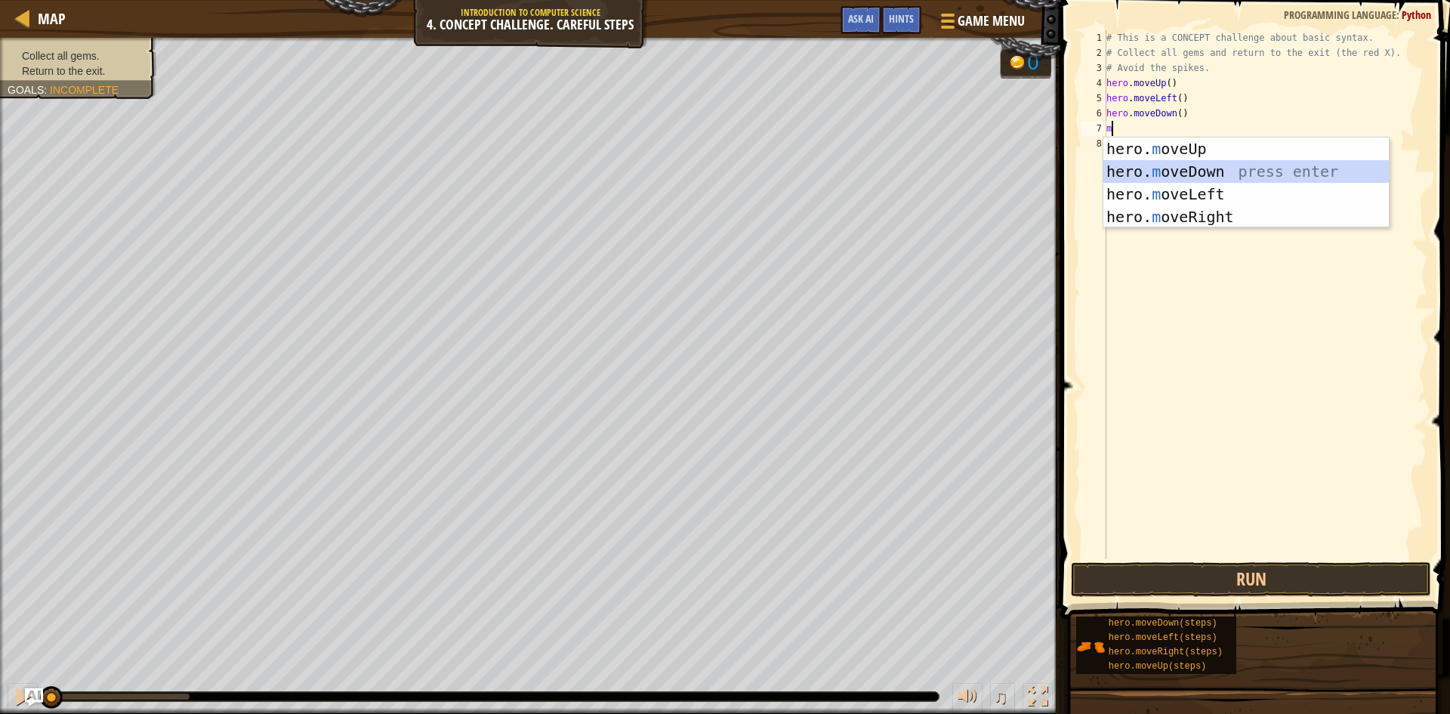
click at [1243, 169] on div "hero. m oveUp press enter hero. m oveDown press enter hero. m oveLeft press ent…" at bounding box center [1247, 205] width 286 height 136
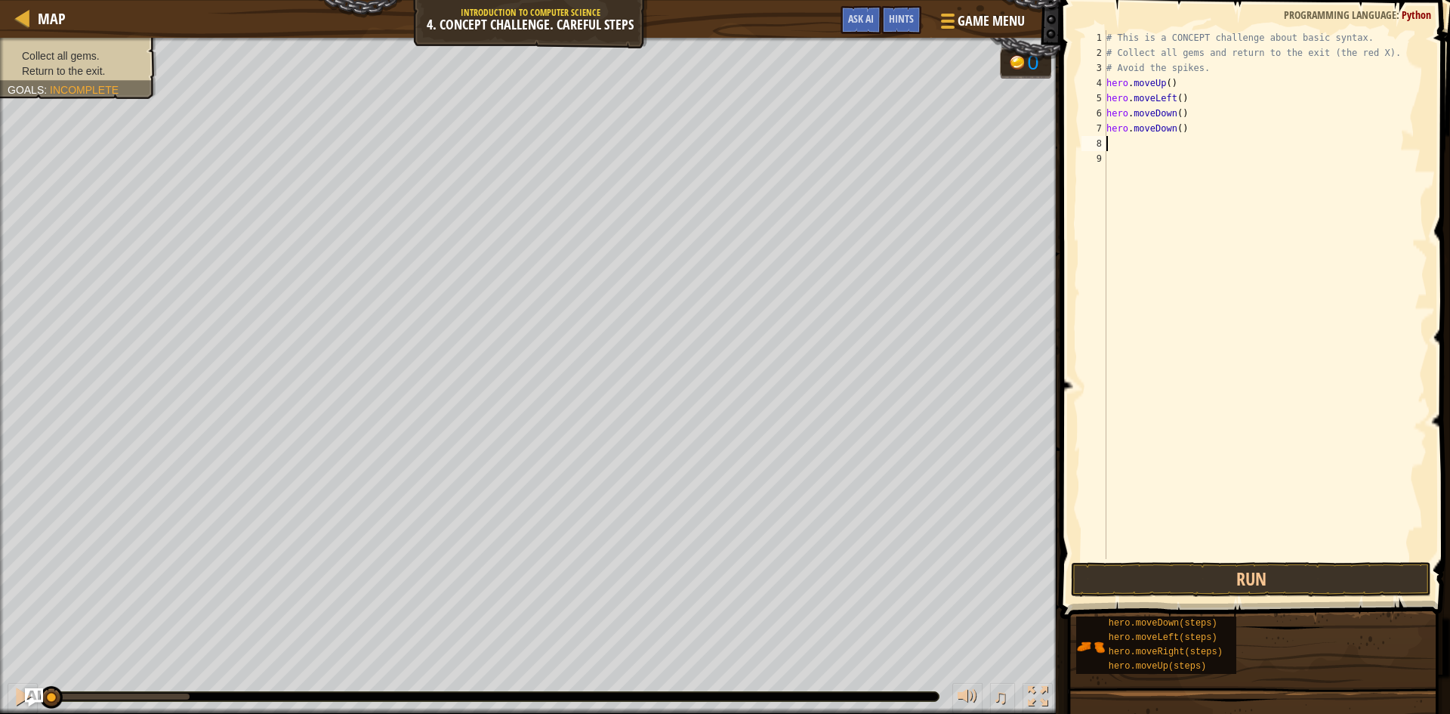
type textarea "m"
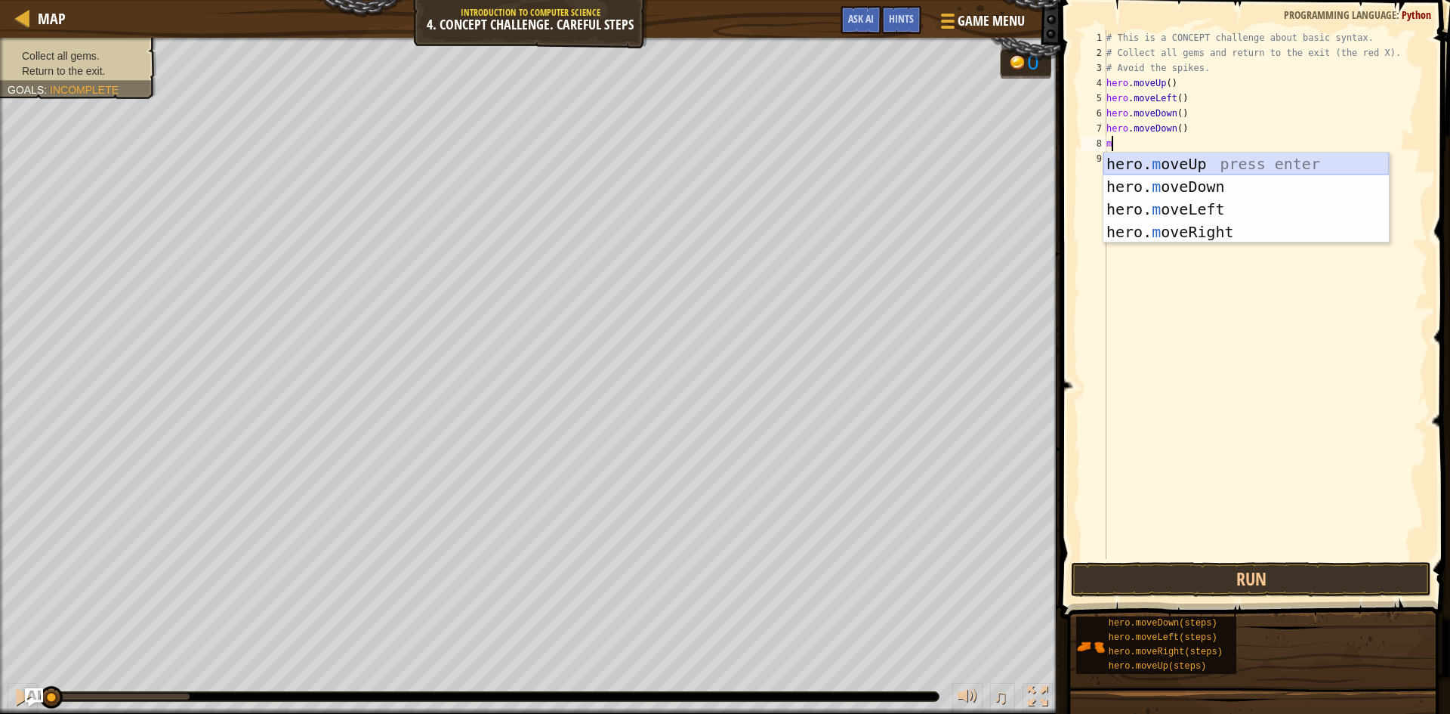
click at [1222, 162] on div "hero. m oveUp press enter hero. m oveDown press enter hero. m oveLeft press ent…" at bounding box center [1247, 221] width 286 height 136
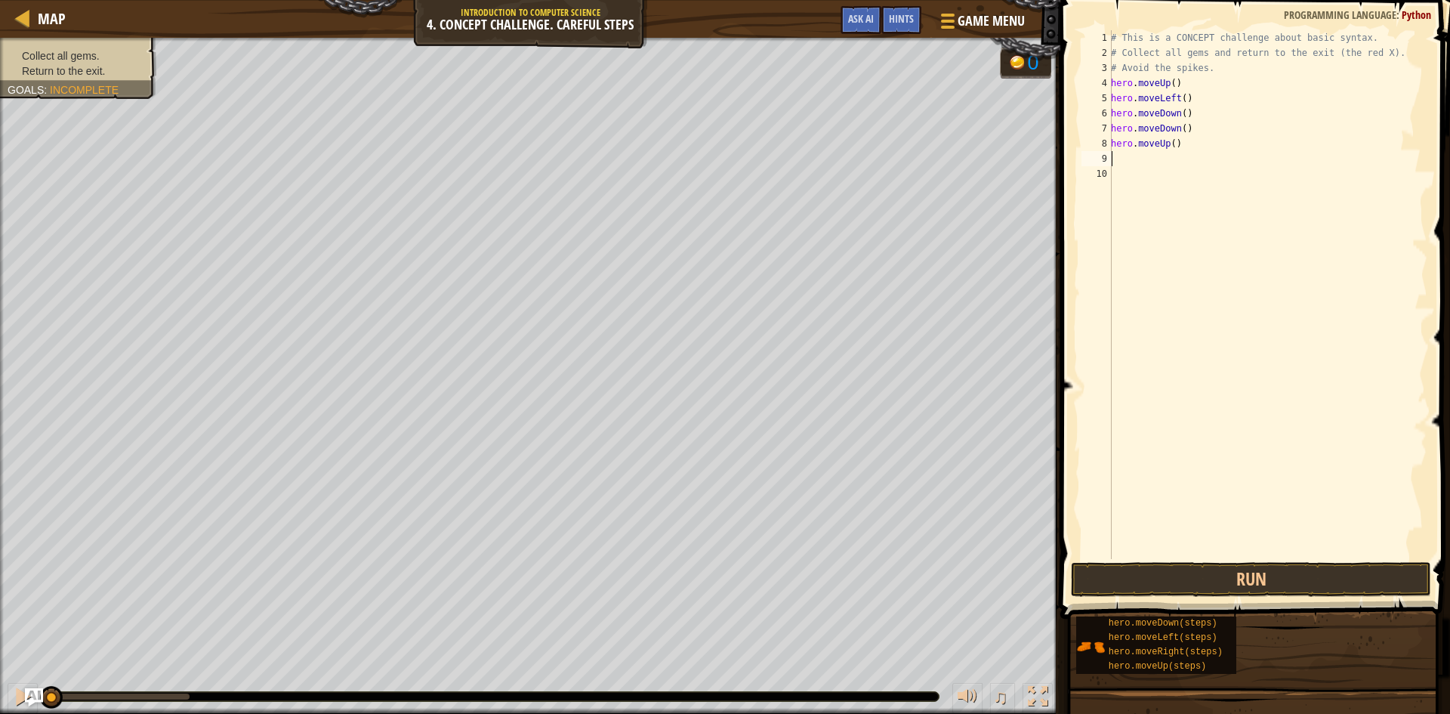
type textarea "m"
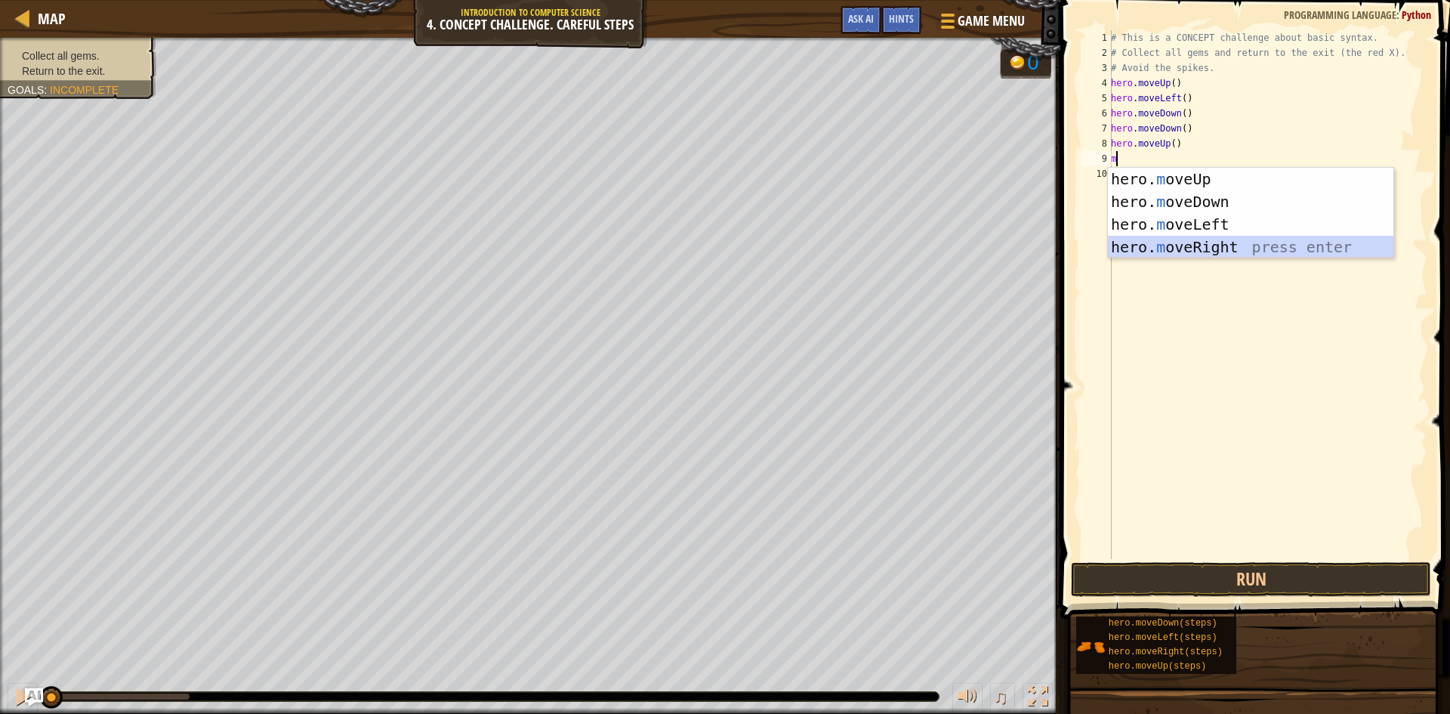
drag, startPoint x: 1228, startPoint y: 239, endPoint x: 1320, endPoint y: 497, distance: 273.6
click at [1228, 242] on div "hero. m oveUp press enter hero. m oveDown press enter hero. m oveLeft press ent…" at bounding box center [1251, 236] width 286 height 136
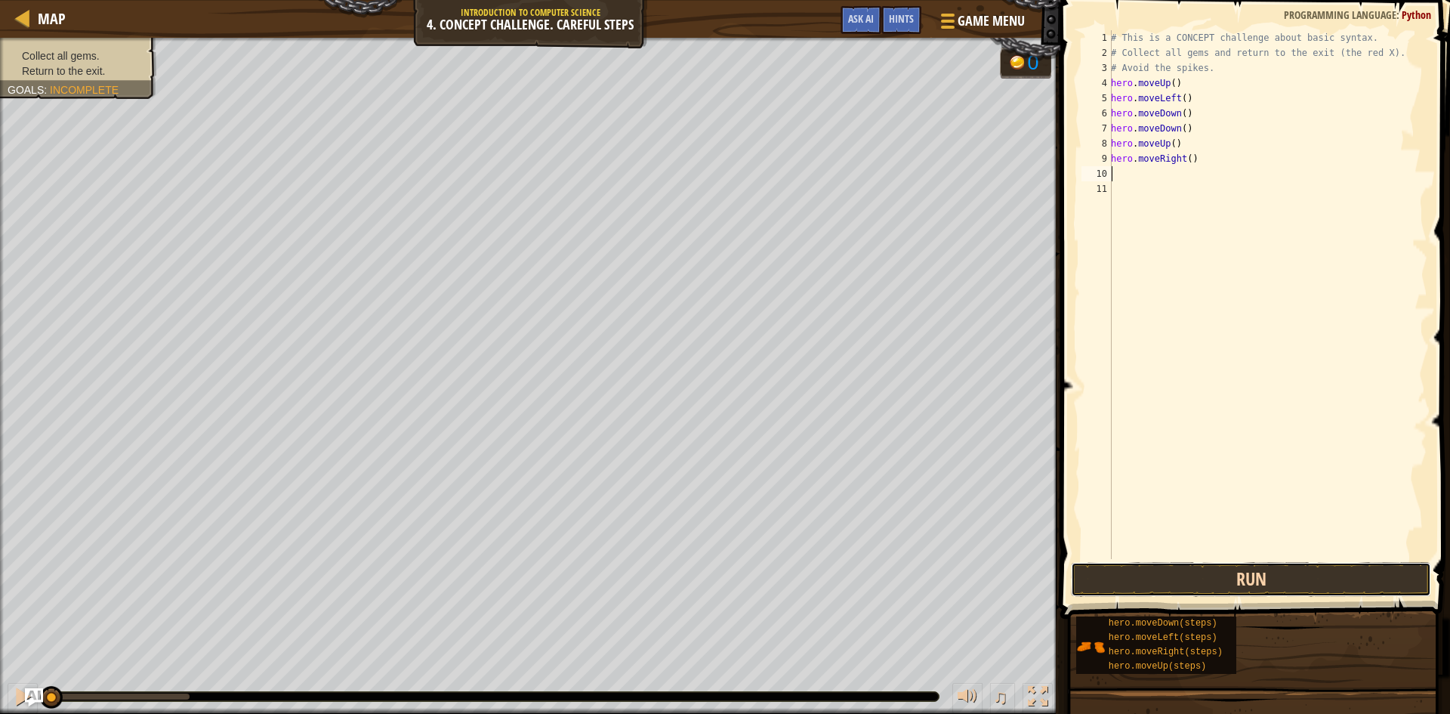
click at [1299, 566] on button "Run" at bounding box center [1251, 579] width 360 height 35
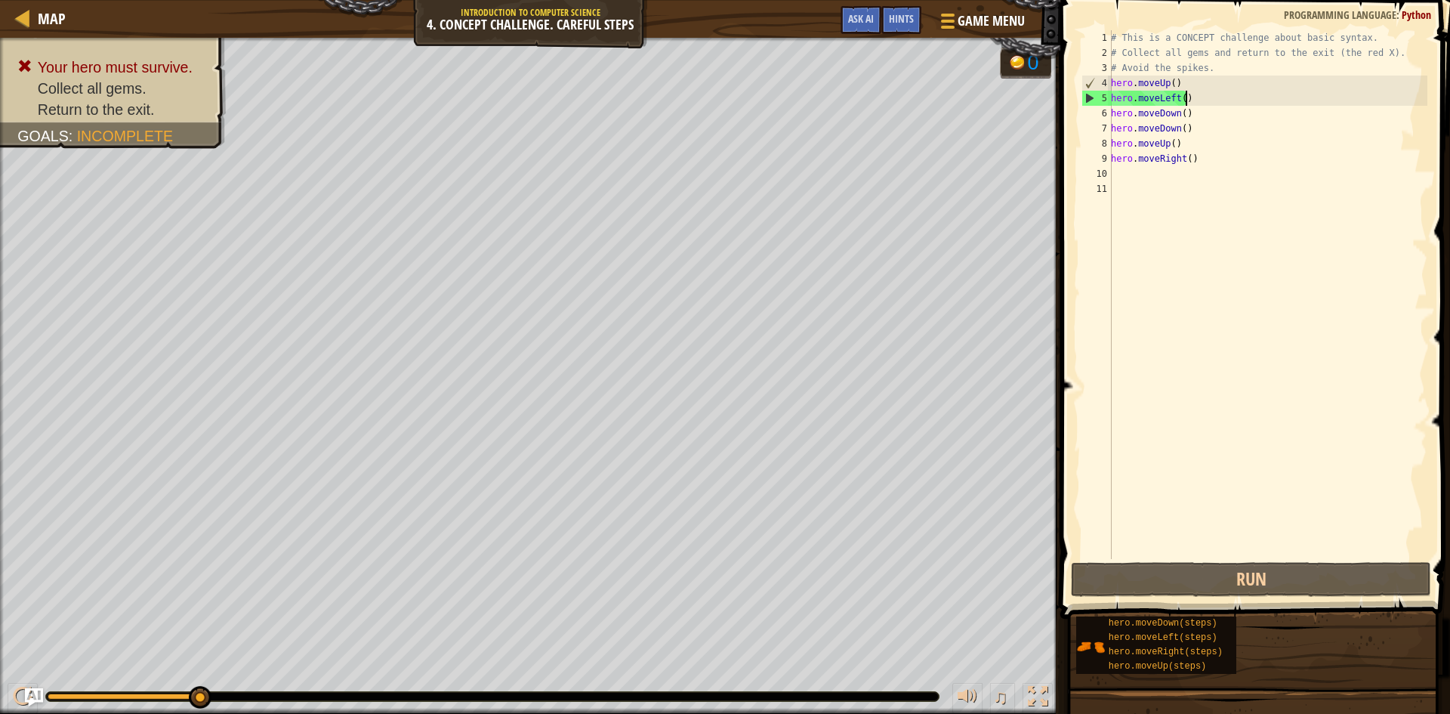
click at [1188, 103] on div "# This is a CONCEPT challenge about basic syntax. # Collect all gems and return…" at bounding box center [1268, 309] width 320 height 559
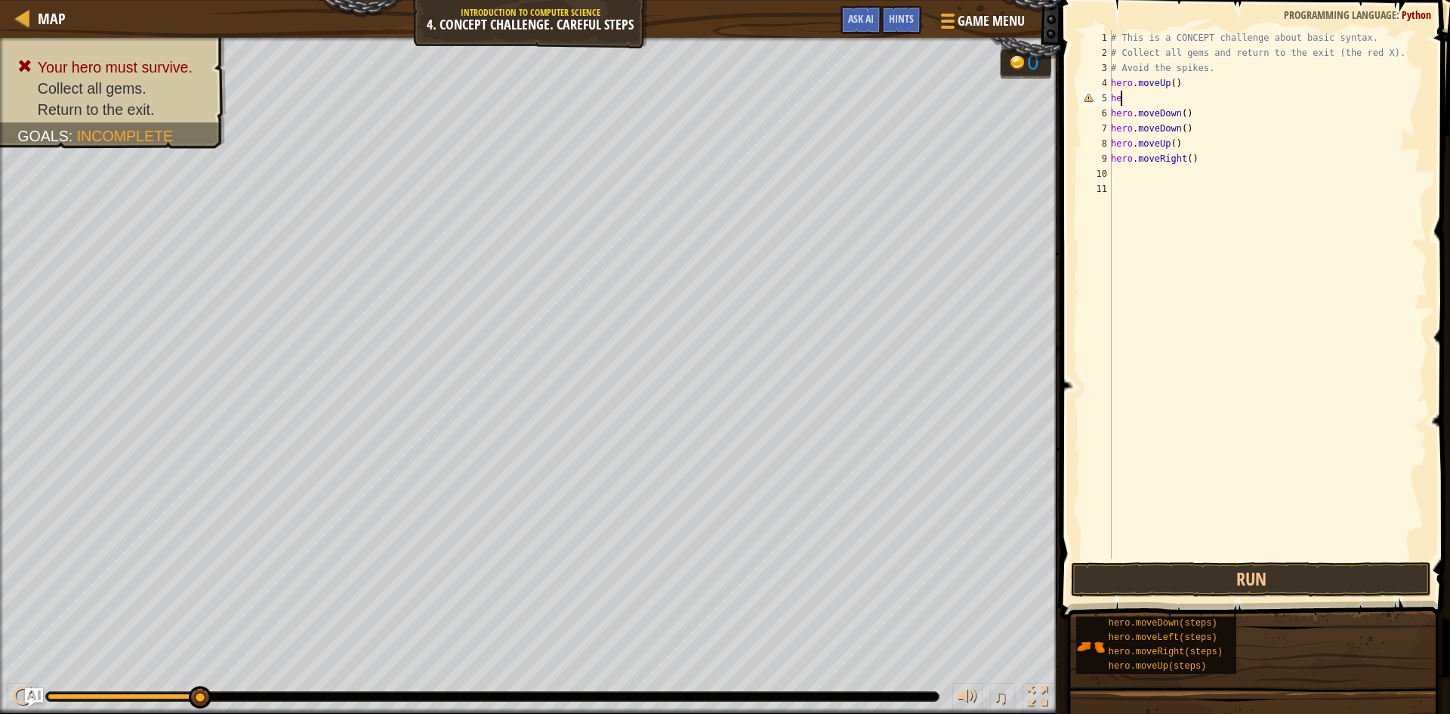
type textarea "h"
type textarea "m"
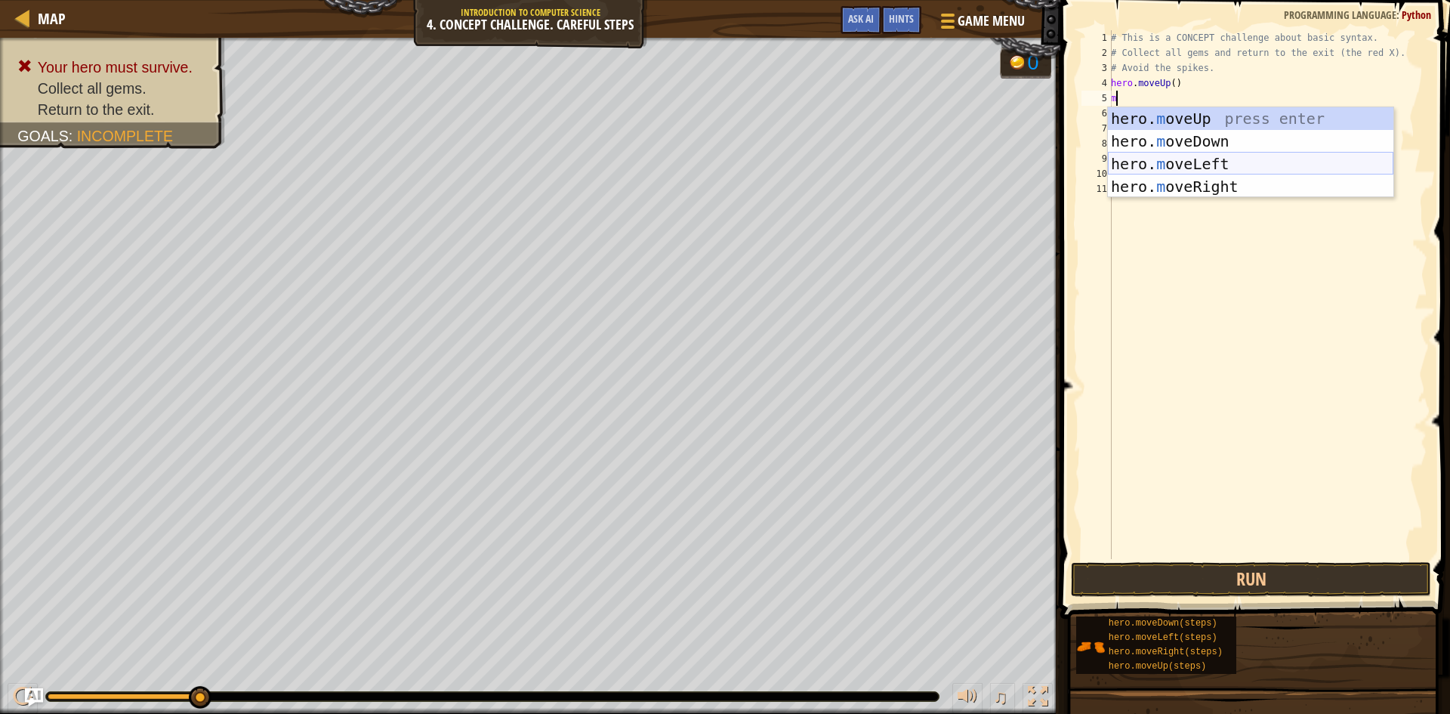
click at [1219, 168] on div "hero. m oveUp press enter hero. m oveDown press enter hero. m oveLeft press ent…" at bounding box center [1251, 175] width 286 height 136
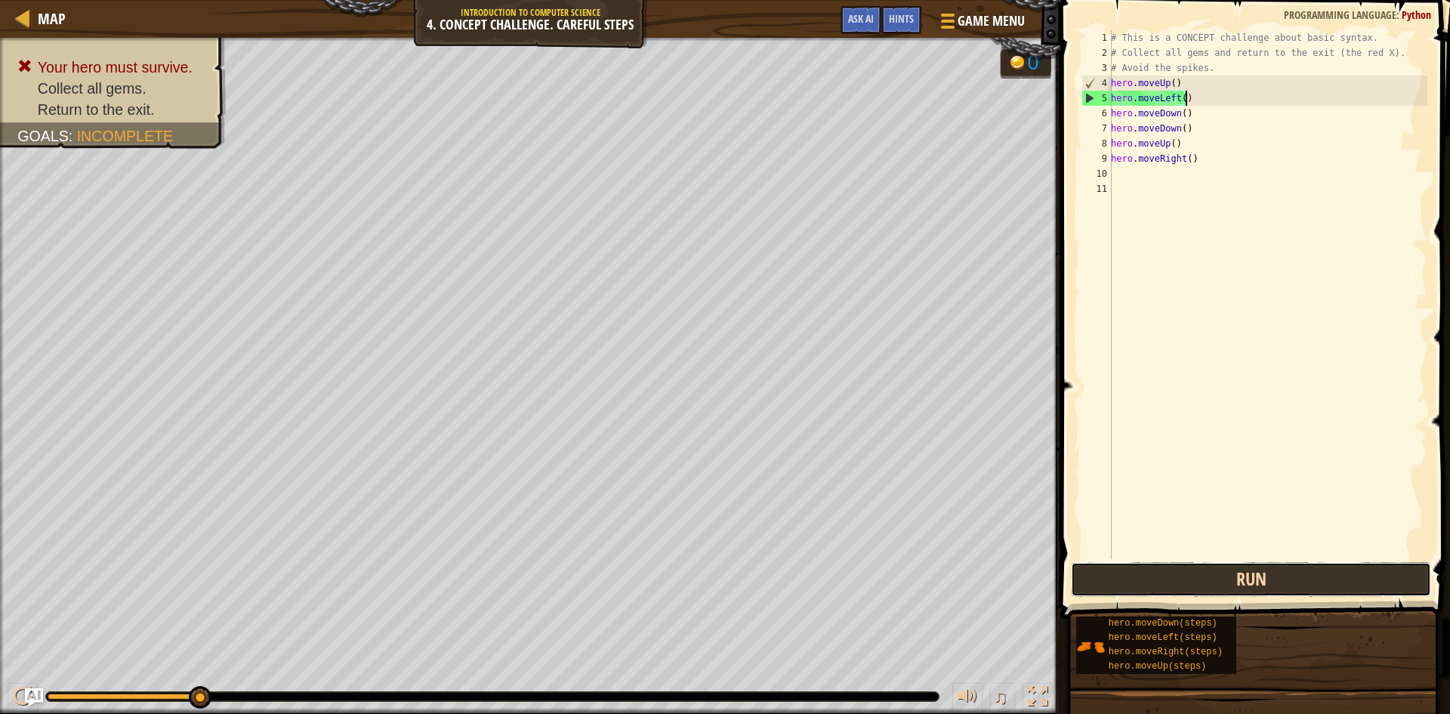
click at [1237, 591] on button "Run" at bounding box center [1251, 579] width 360 height 35
type textarea "h"
type textarea "m"
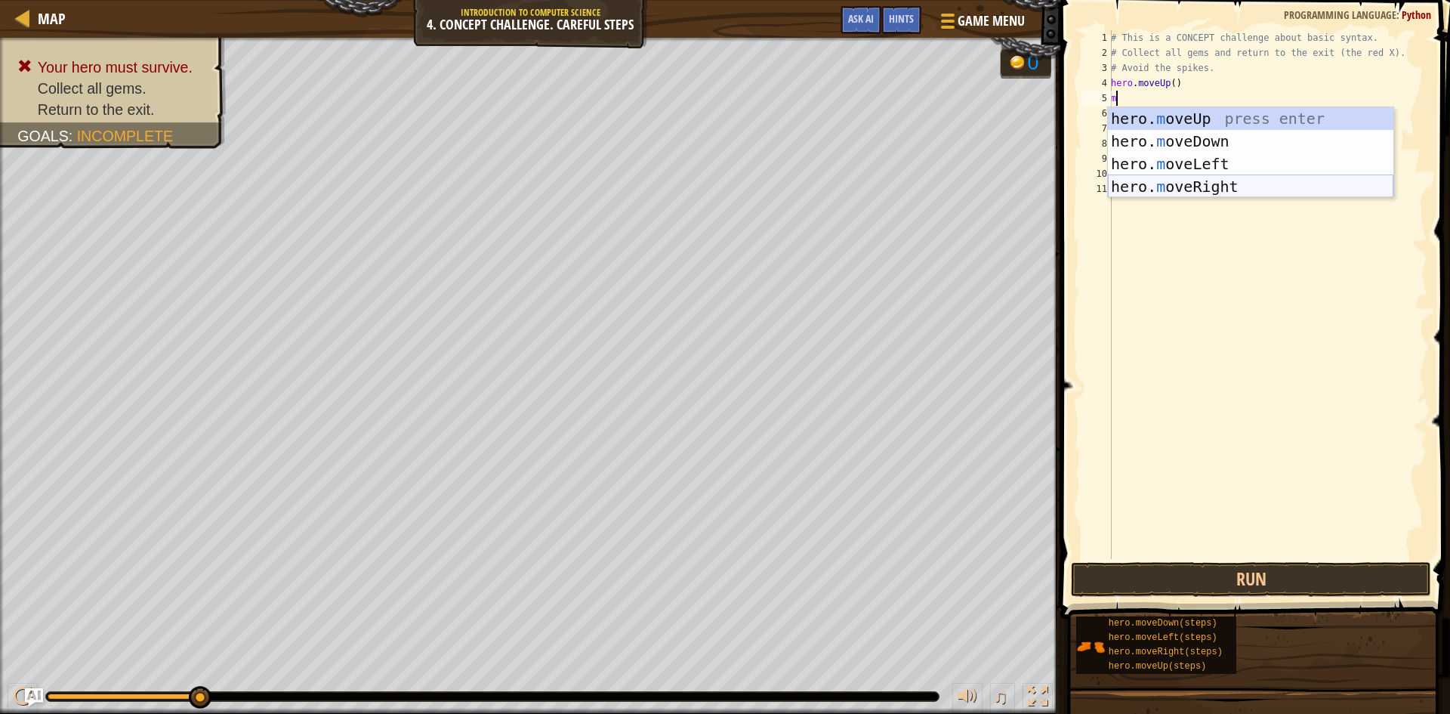
click at [1218, 191] on div "hero. m oveUp press enter hero. m oveDown press enter hero. m oveLeft press ent…" at bounding box center [1251, 175] width 286 height 136
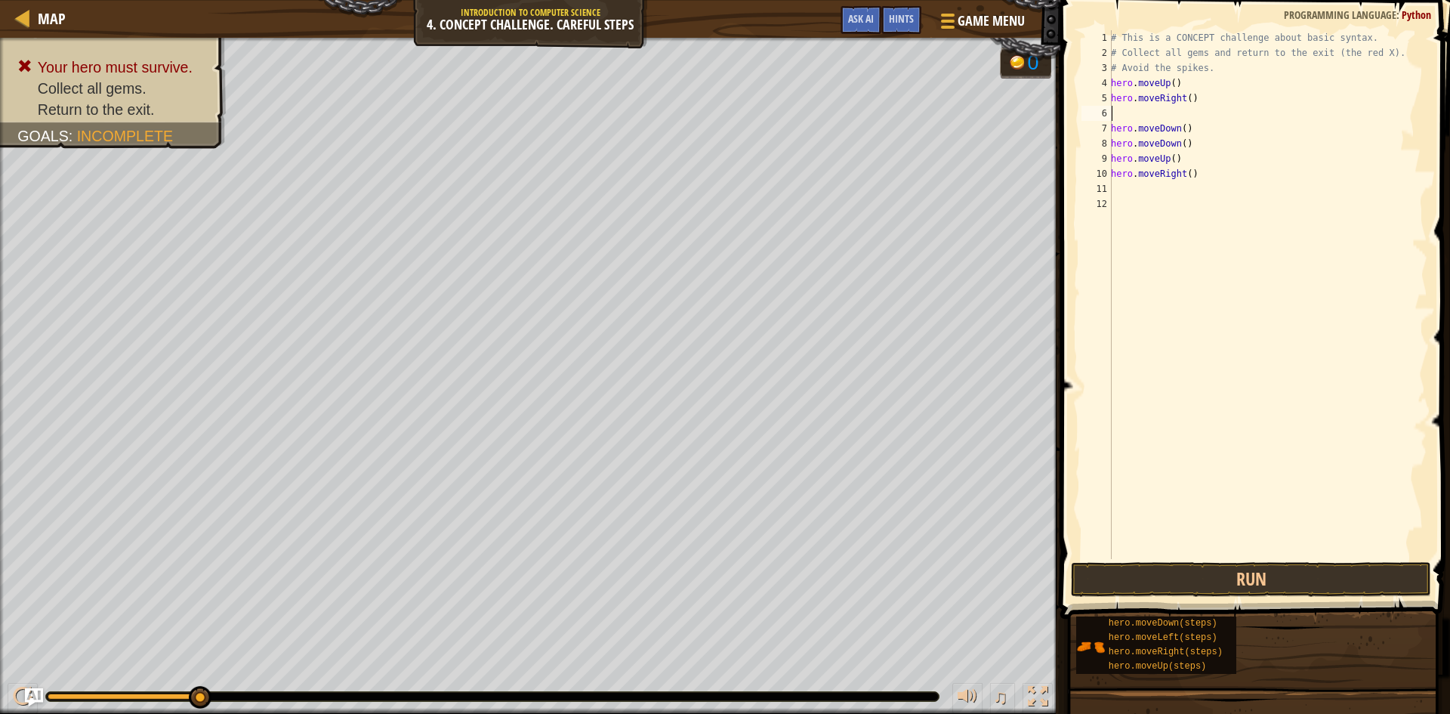
type textarea "hero.moveRight()"
click at [1259, 578] on button "Run" at bounding box center [1251, 579] width 360 height 35
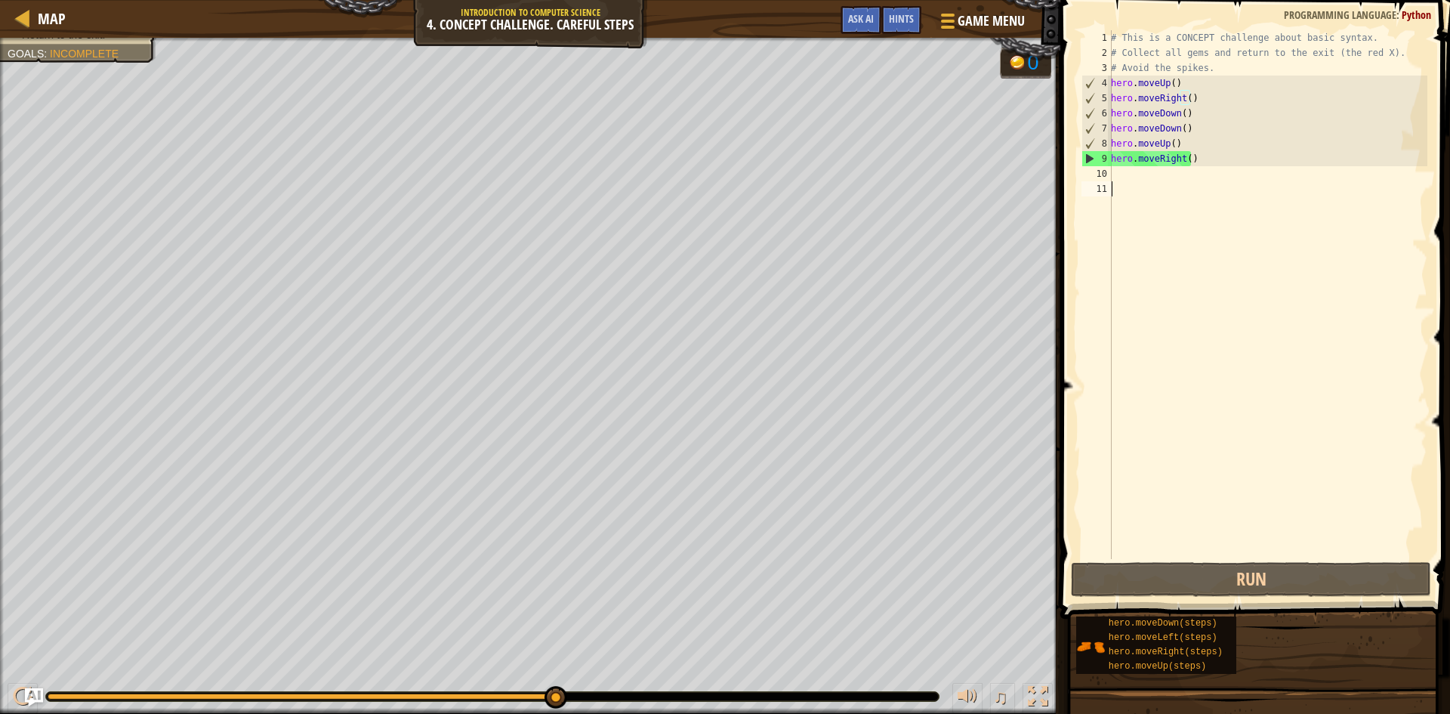
drag, startPoint x: 1132, startPoint y: 182, endPoint x: 1126, endPoint y: 171, distance: 13.2
click at [1130, 180] on div "# This is a CONCEPT challenge about basic syntax. # Collect all gems and return…" at bounding box center [1268, 309] width 320 height 559
type textarea "m"
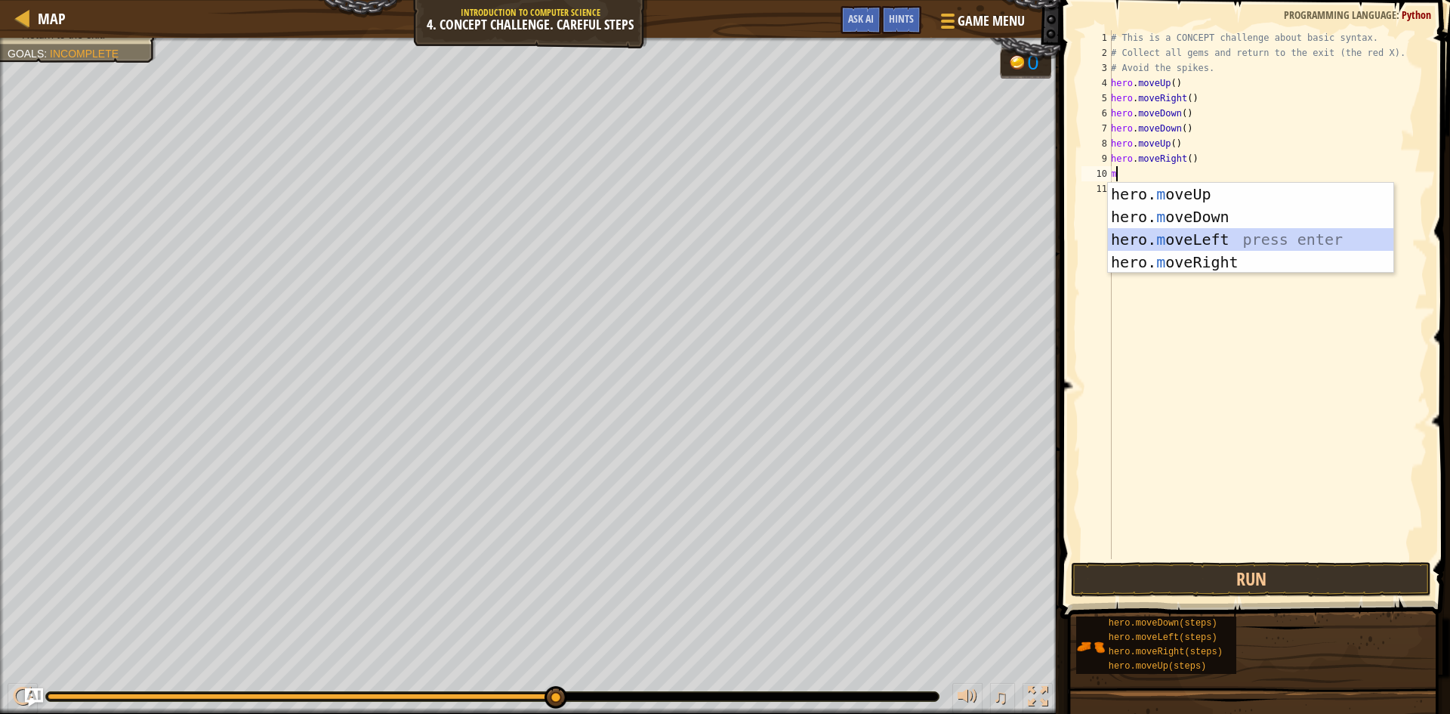
click at [1214, 236] on div "hero. m oveUp press enter hero. m oveDown press enter hero. m oveLeft press ent…" at bounding box center [1251, 251] width 286 height 136
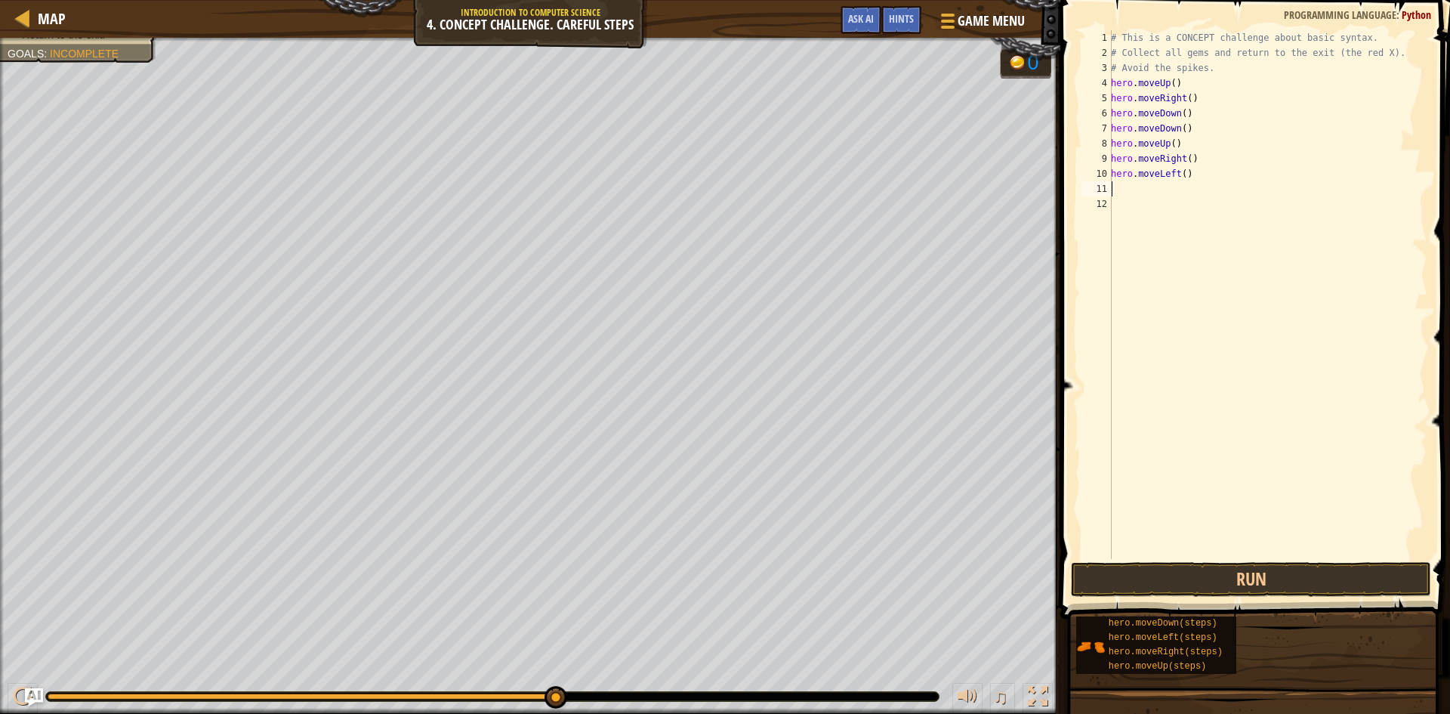
type textarea "m"
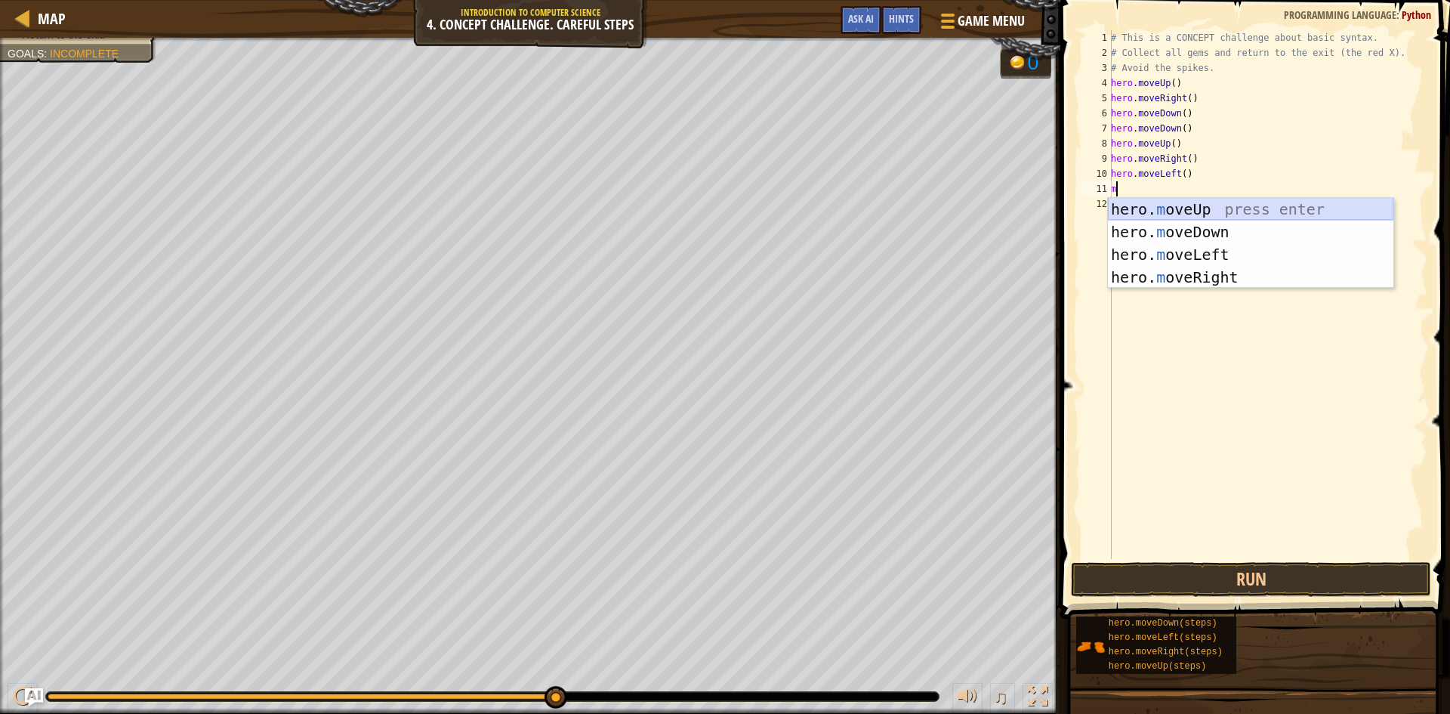
click at [1234, 211] on div "hero. m oveUp press enter hero. m oveDown press enter hero. m oveLeft press ent…" at bounding box center [1251, 266] width 286 height 136
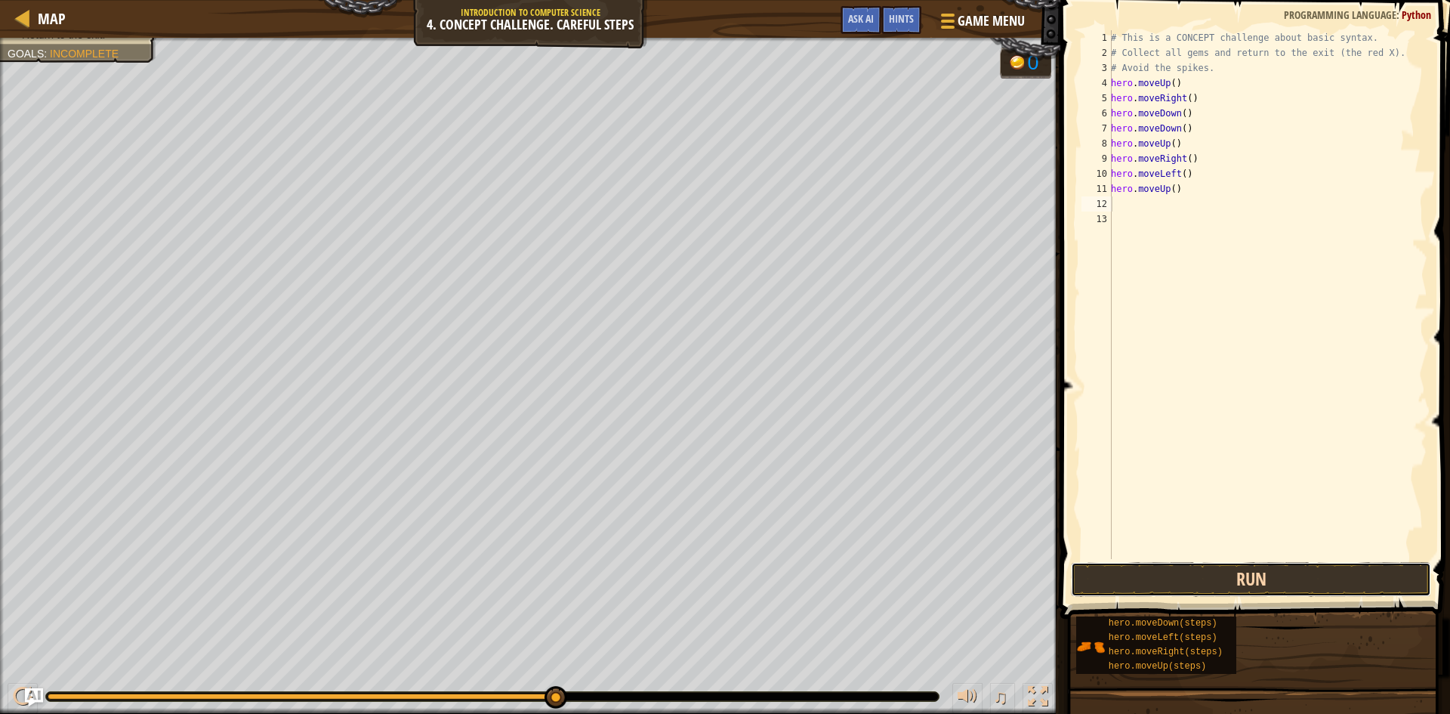
click at [1256, 575] on button "Run" at bounding box center [1251, 579] width 360 height 35
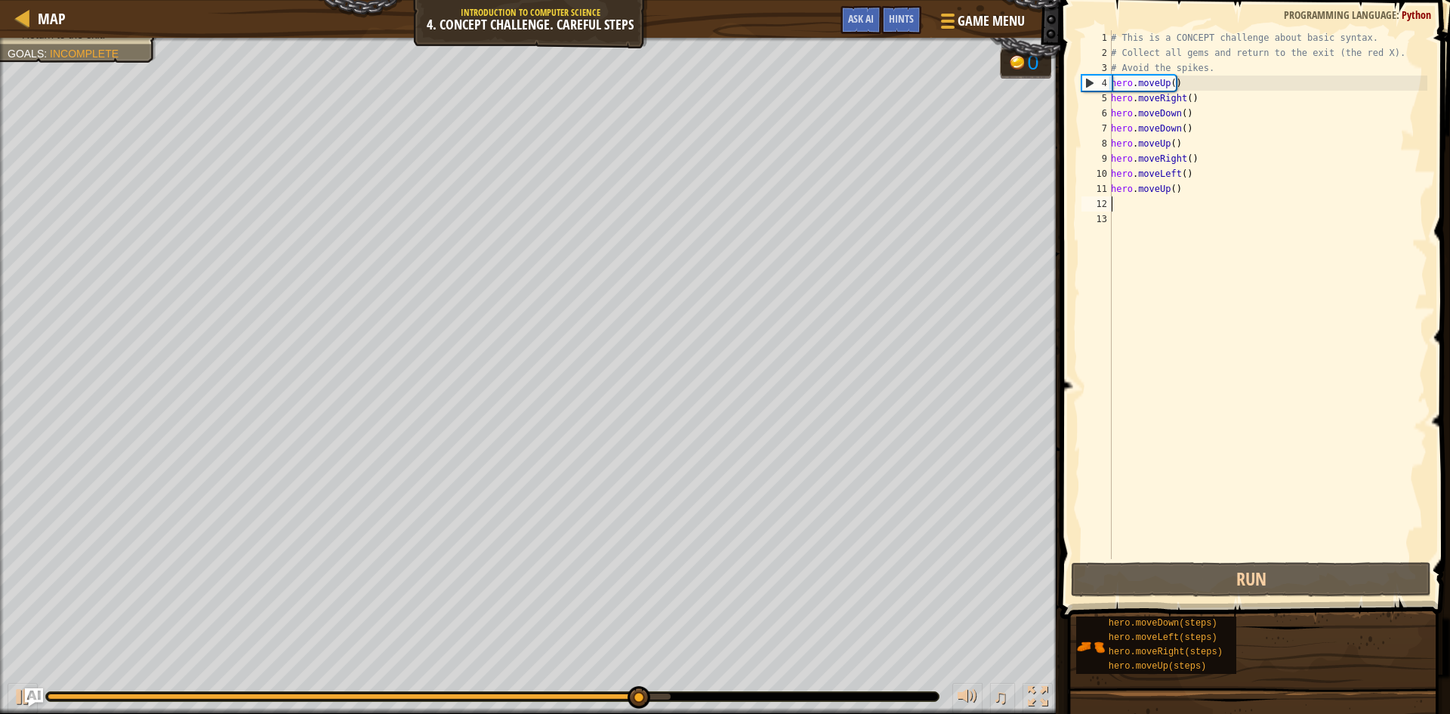
type textarea "m"
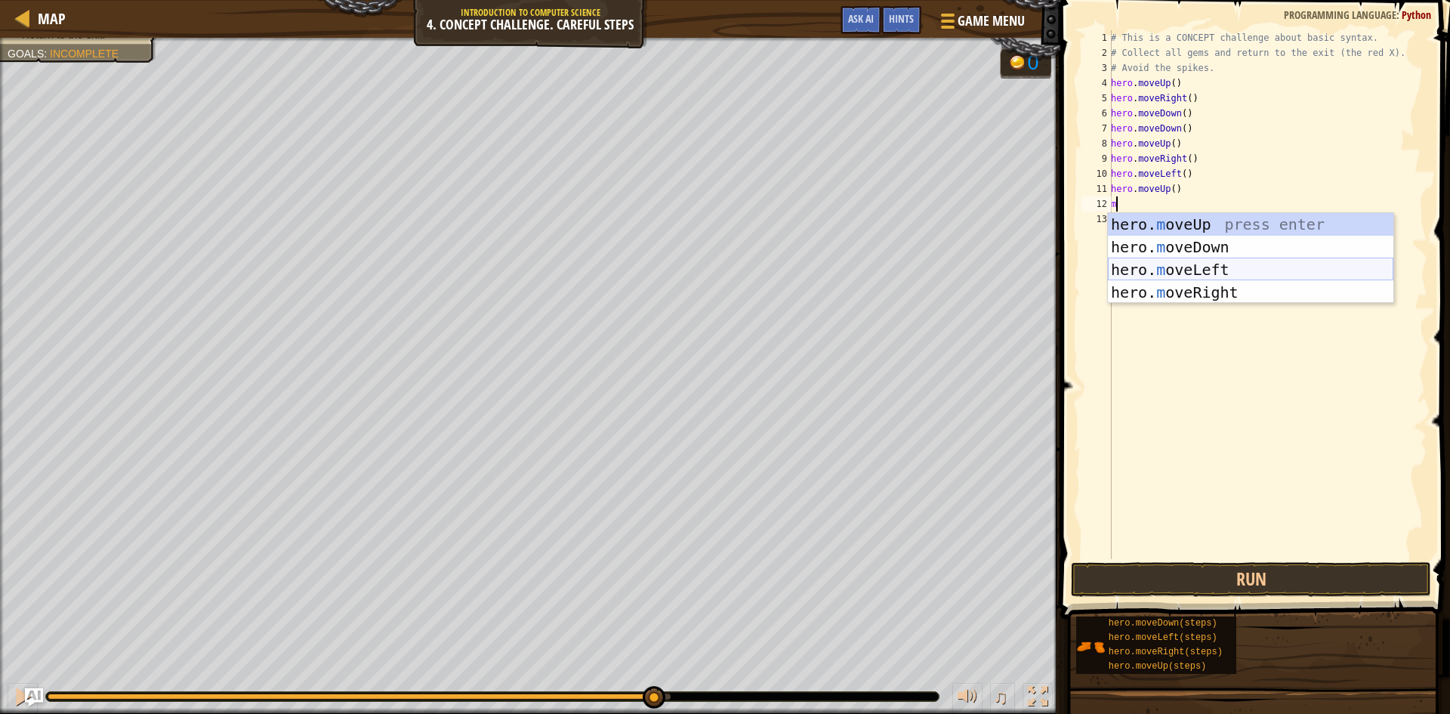
click at [1215, 270] on div "hero. m oveUp press enter hero. m oveDown press enter hero. m oveLeft press ent…" at bounding box center [1251, 281] width 286 height 136
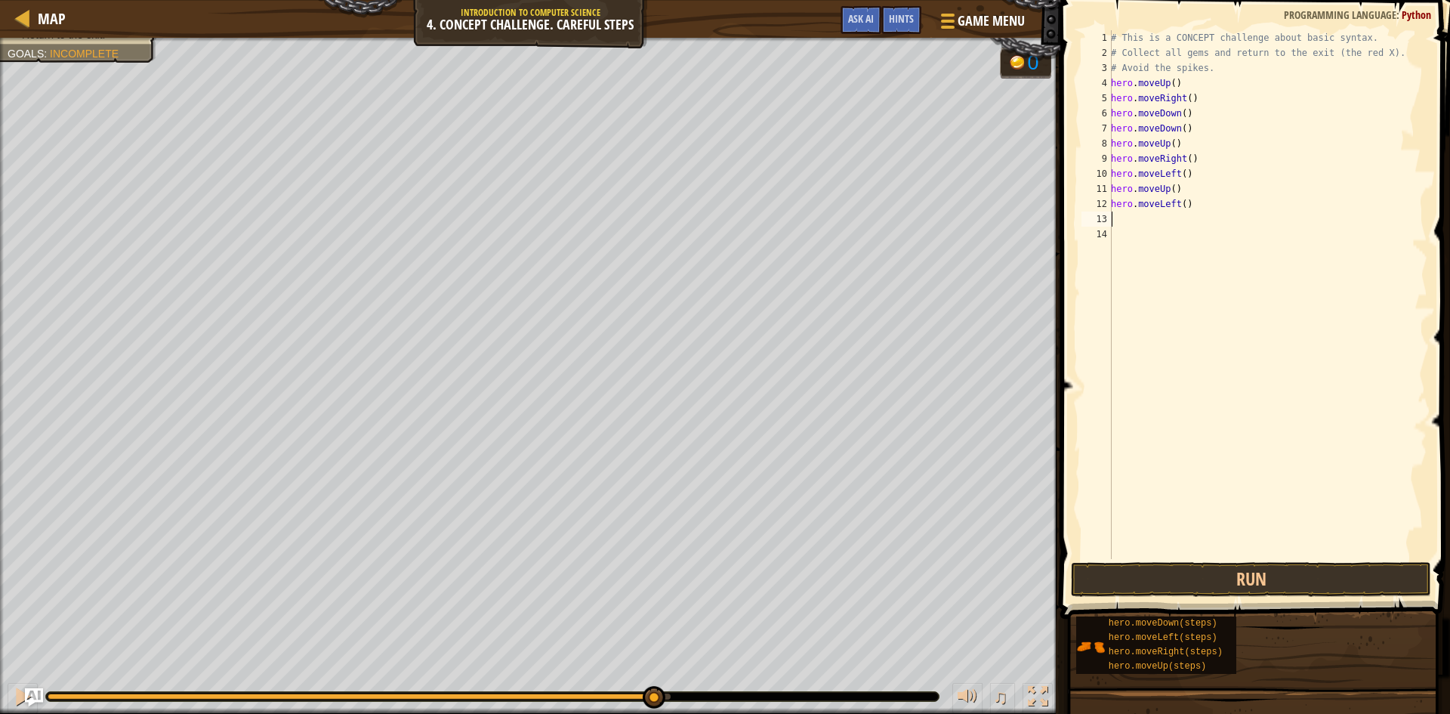
type textarea "m"
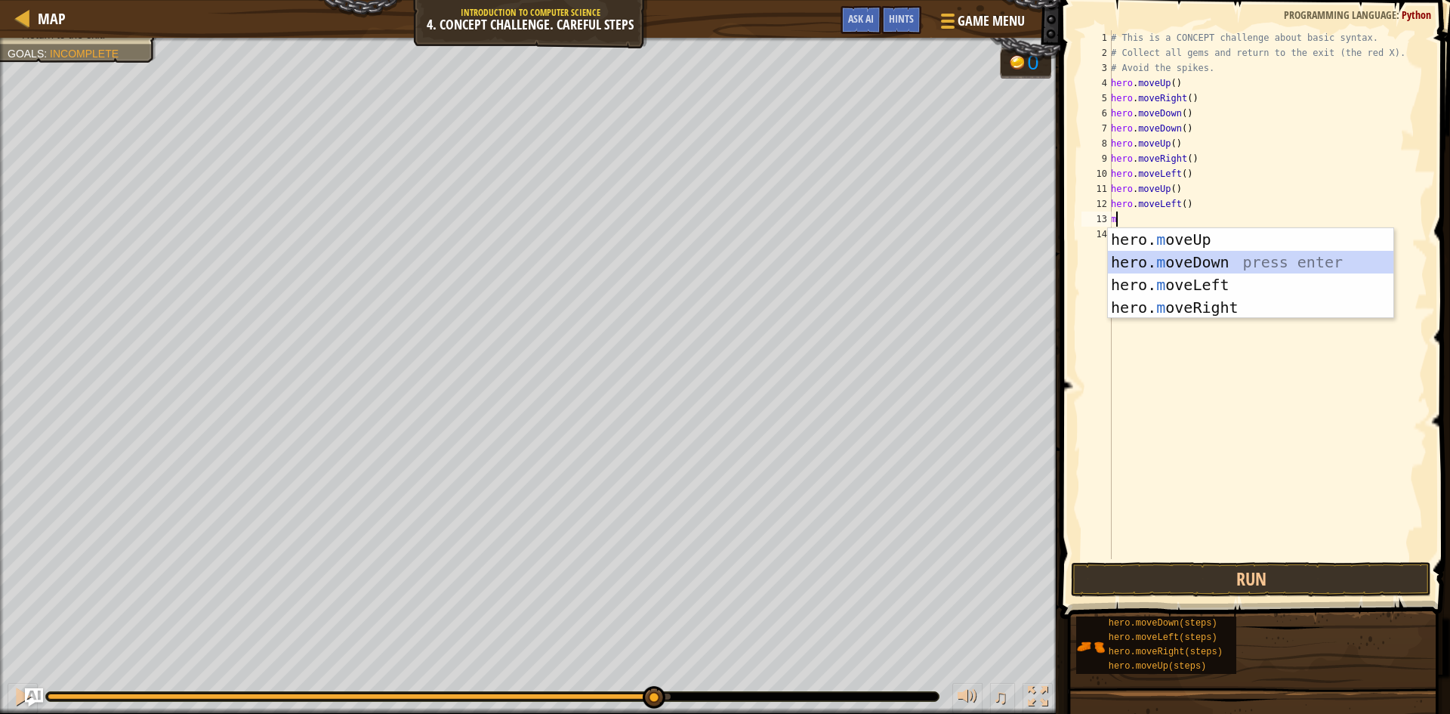
click at [1216, 258] on div "hero. m oveUp press enter hero. m oveDown press enter hero. m oveLeft press ent…" at bounding box center [1251, 296] width 286 height 136
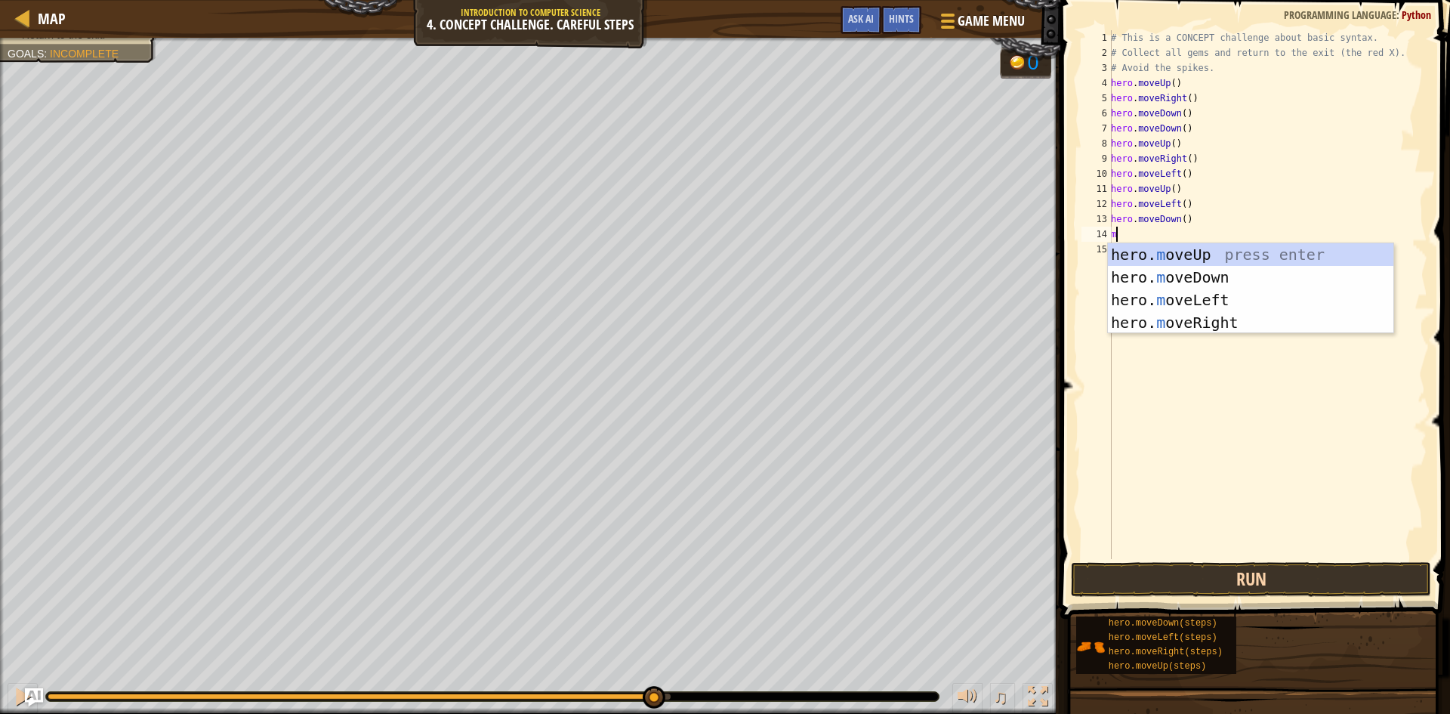
type textarea "m"
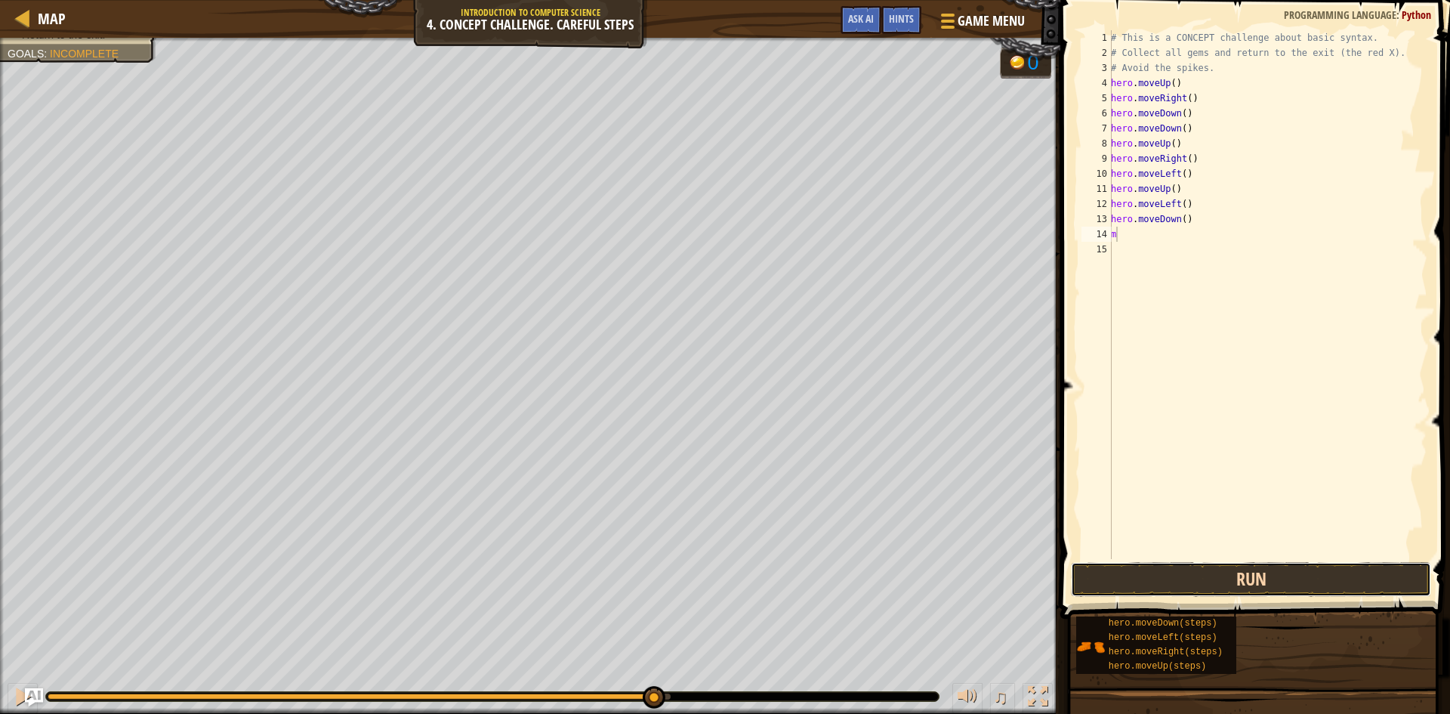
drag, startPoint x: 1204, startPoint y: 576, endPoint x: 1193, endPoint y: 567, distance: 14.5
click at [1203, 576] on button "Run" at bounding box center [1251, 579] width 360 height 35
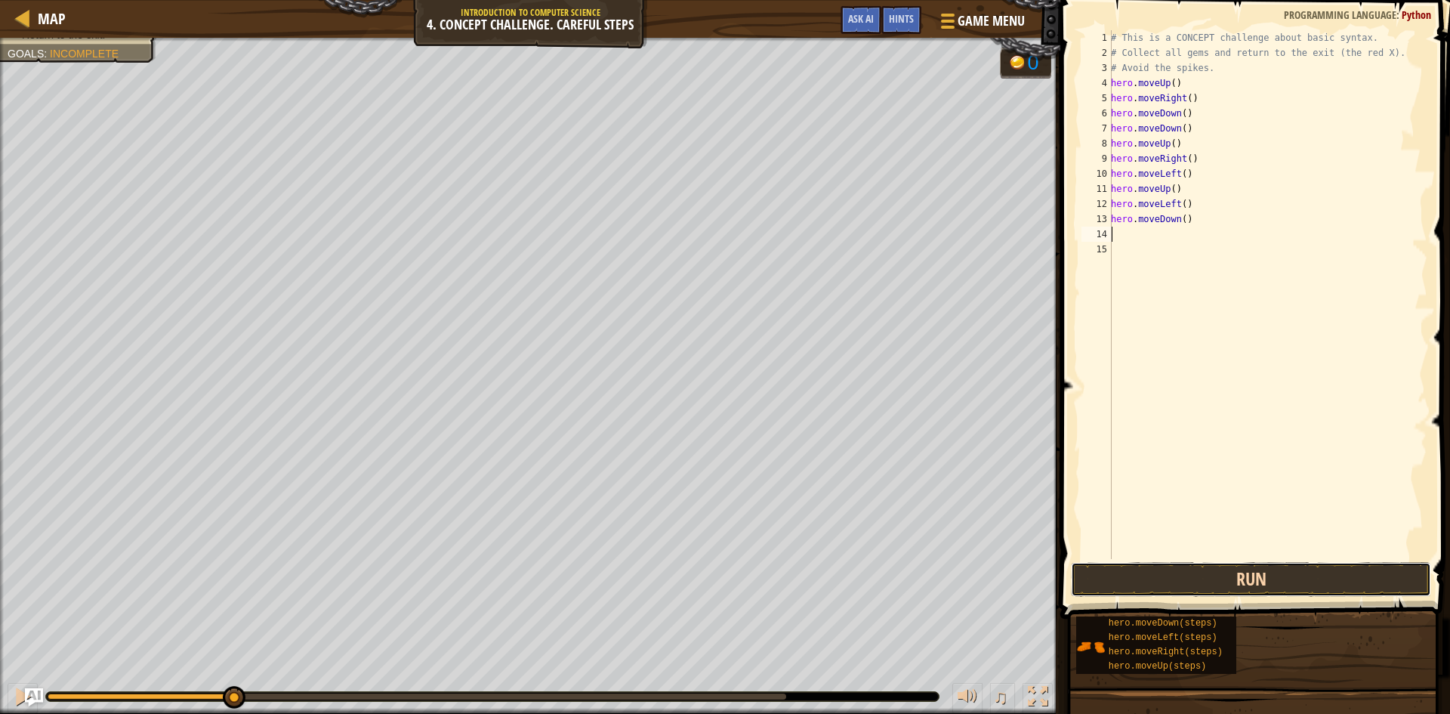
click at [1237, 573] on button "Run" at bounding box center [1251, 579] width 360 height 35
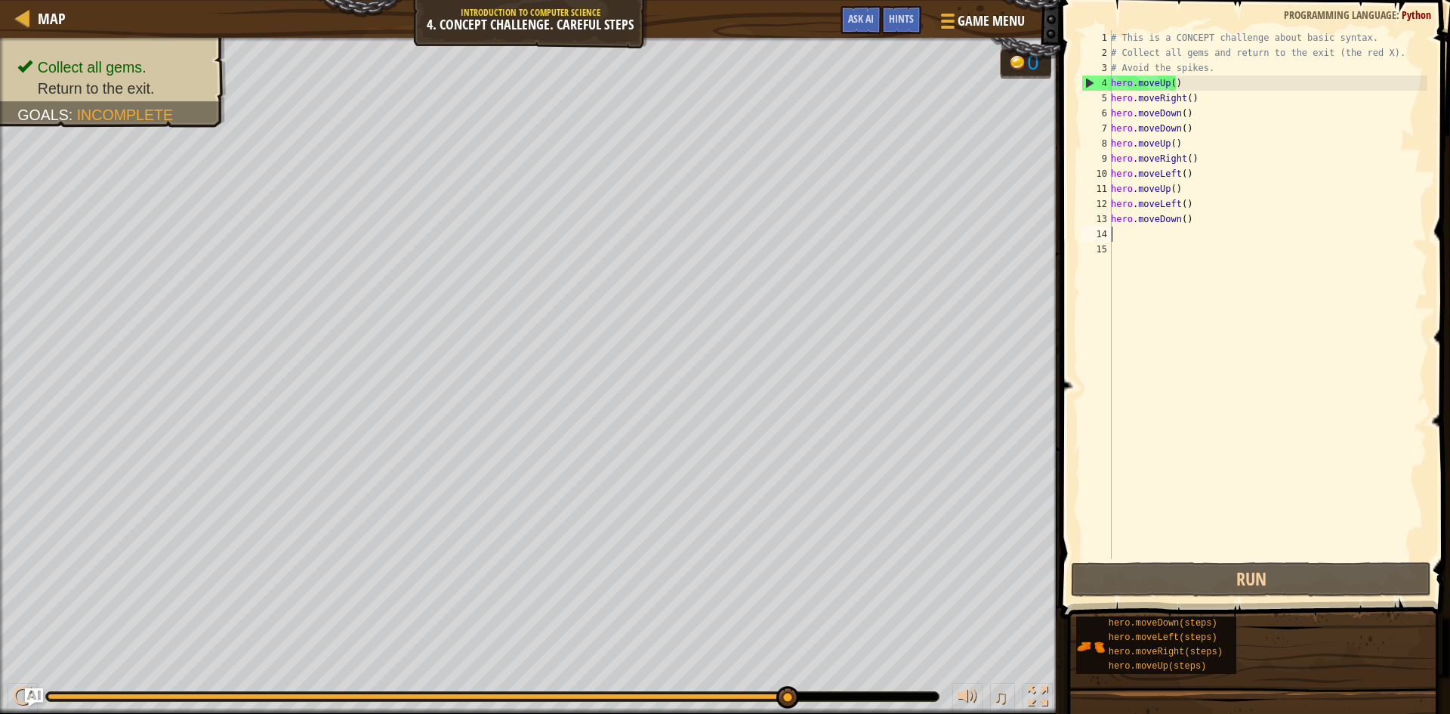
type textarea "m"
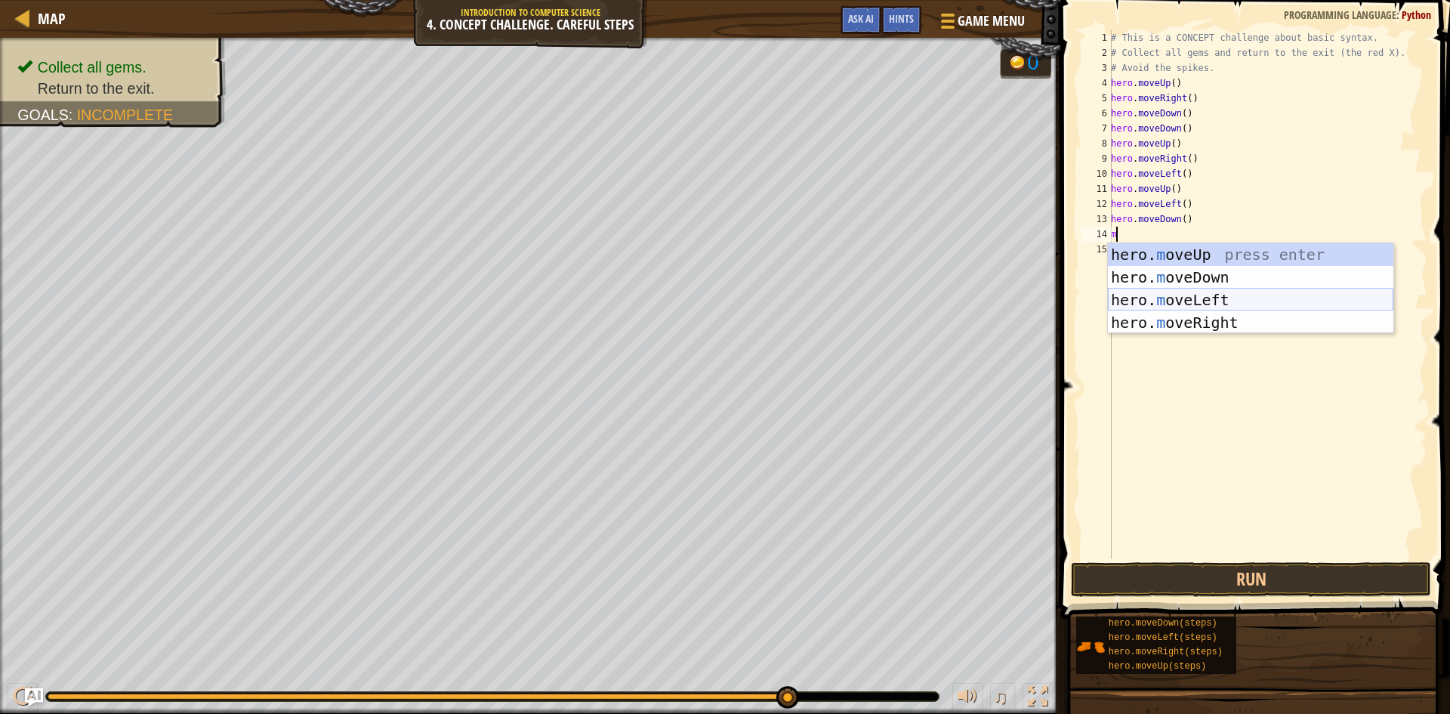
click at [1223, 293] on div "hero. m oveUp press enter hero. m oveDown press enter hero. m oveLeft press ent…" at bounding box center [1251, 311] width 286 height 136
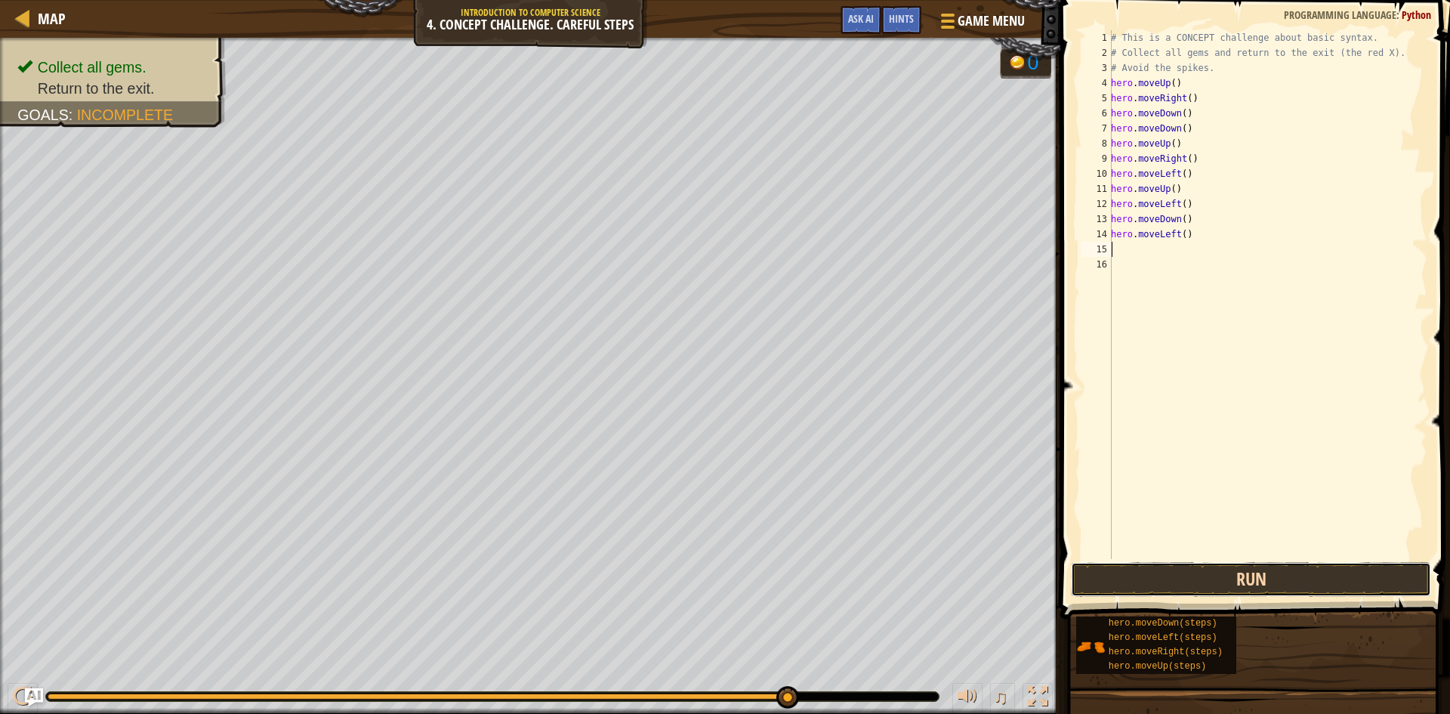
click at [1212, 569] on button "Run" at bounding box center [1251, 579] width 360 height 35
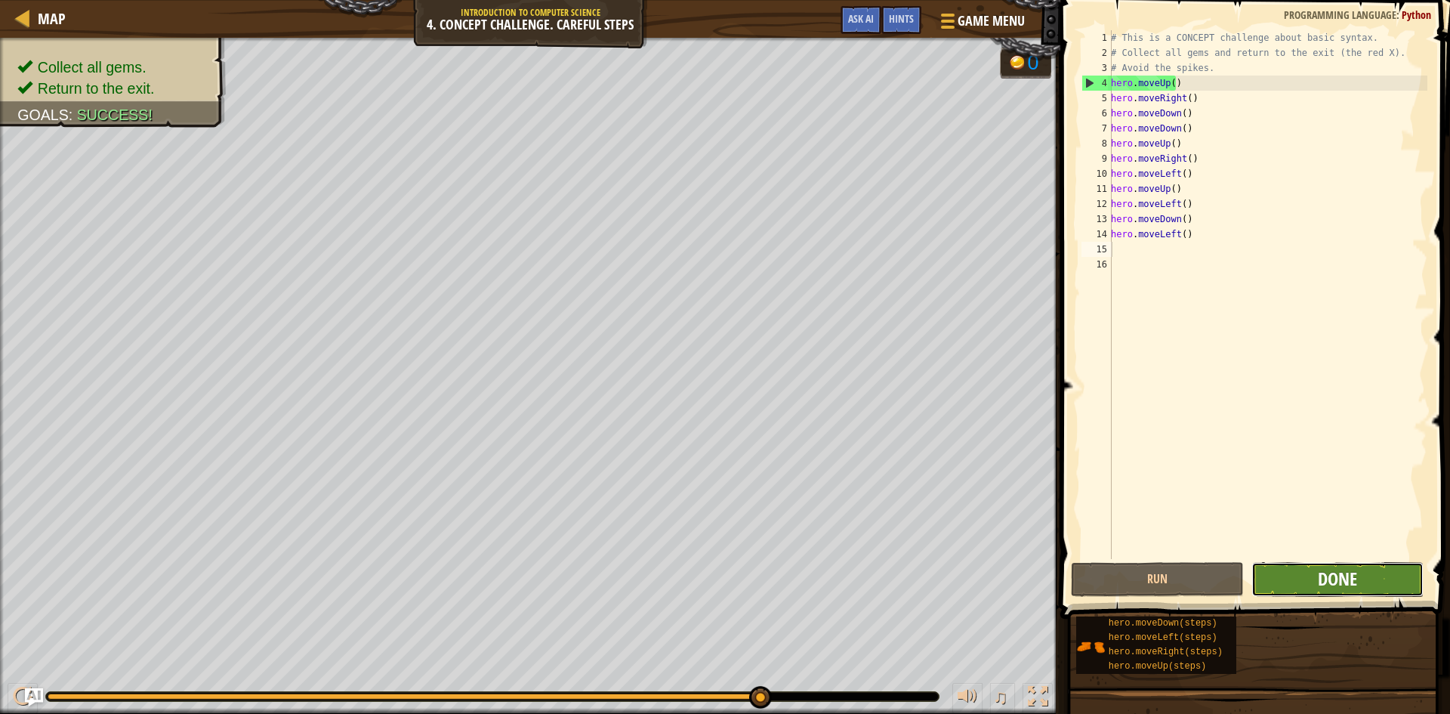
click at [1317, 570] on button "Done" at bounding box center [1338, 579] width 173 height 35
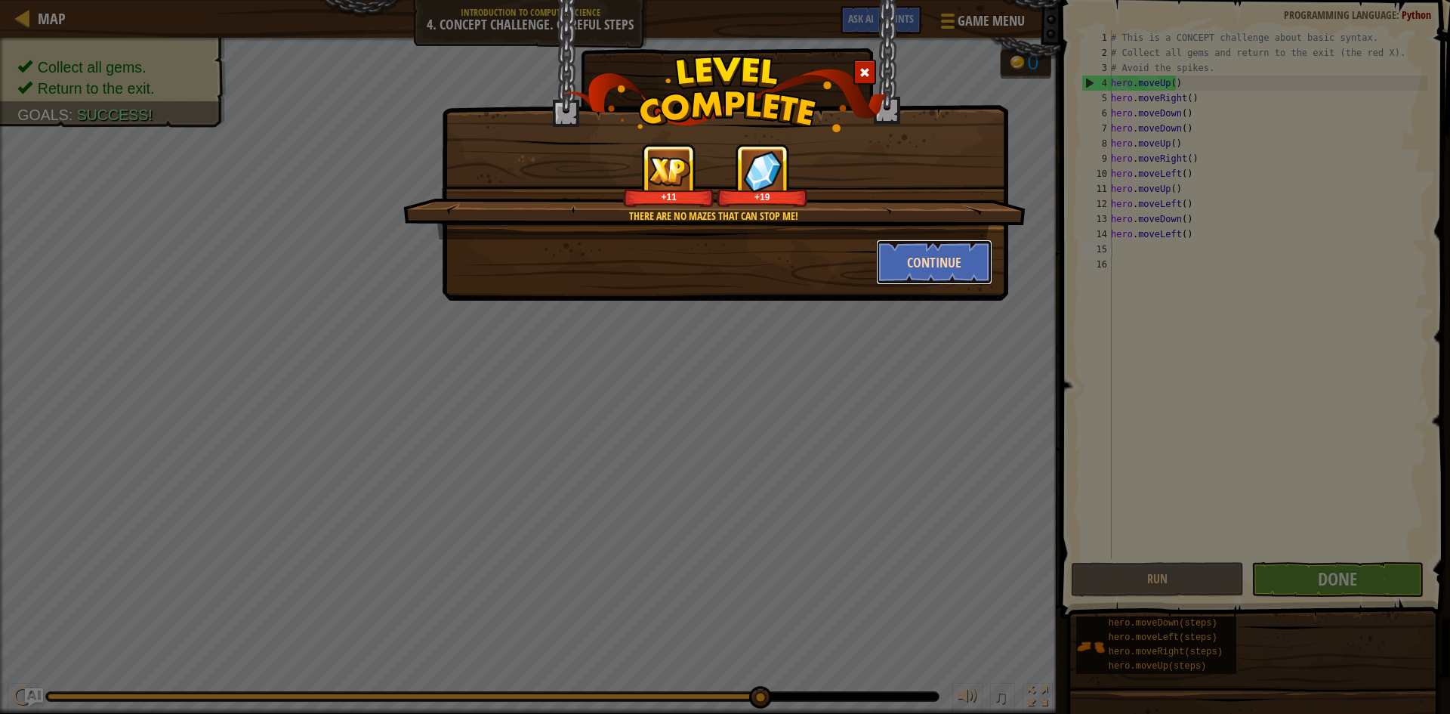
click at [937, 249] on button "Continue" at bounding box center [934, 261] width 117 height 45
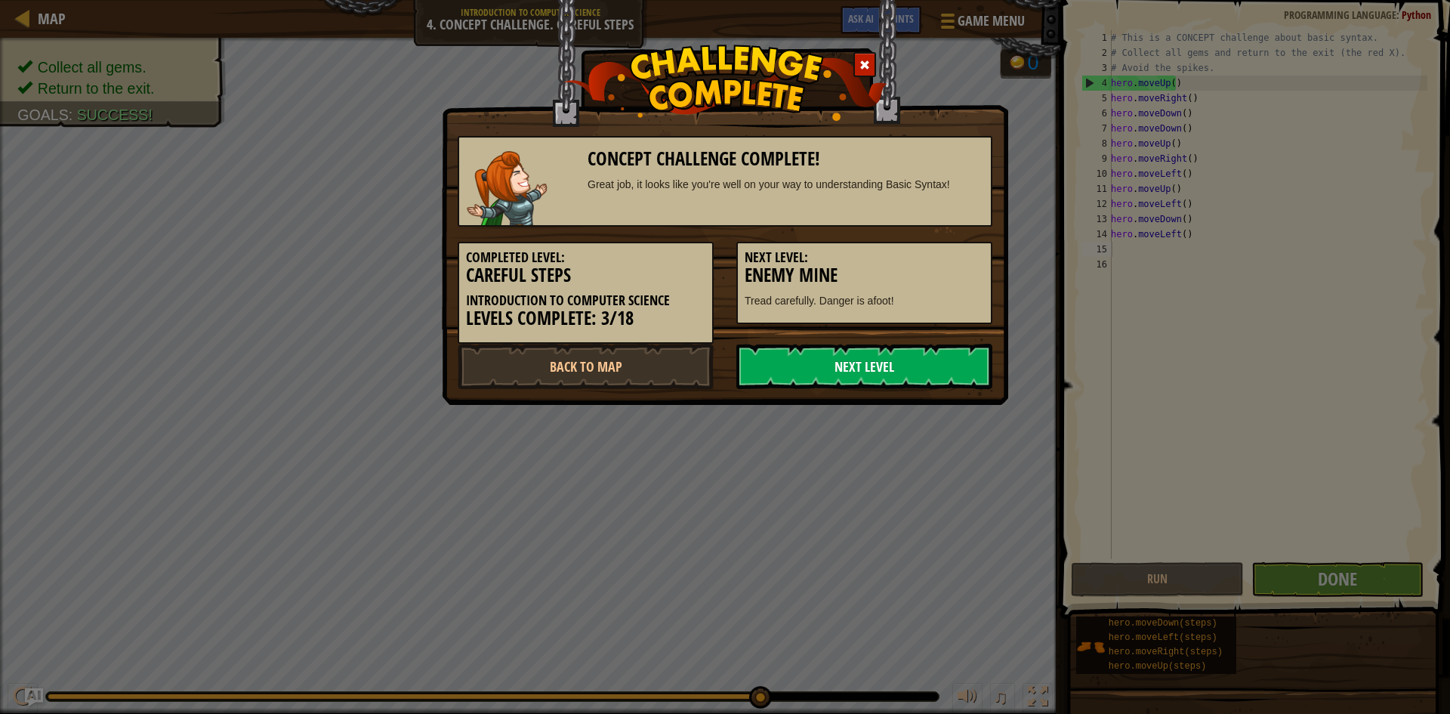
click at [860, 378] on link "Next Level" at bounding box center [865, 366] width 256 height 45
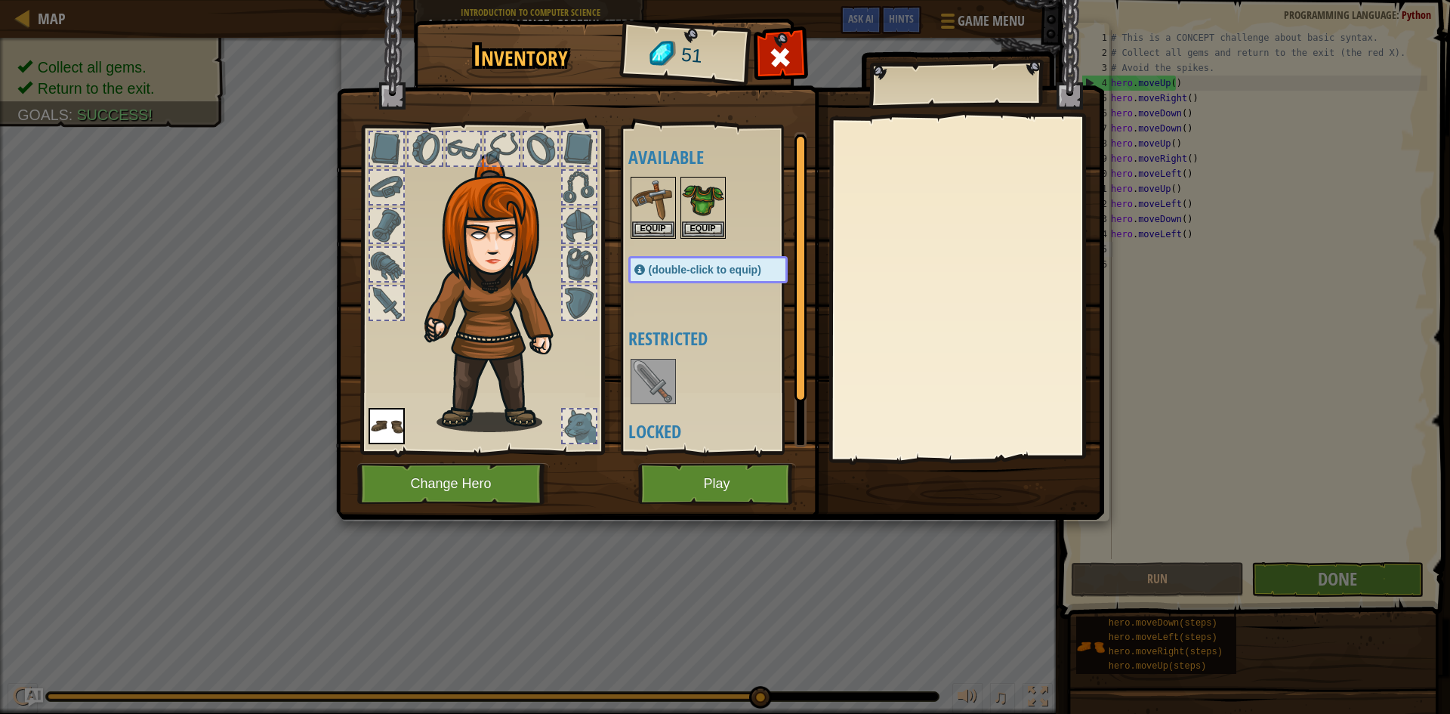
click at [659, 379] on img at bounding box center [653, 381] width 42 height 42
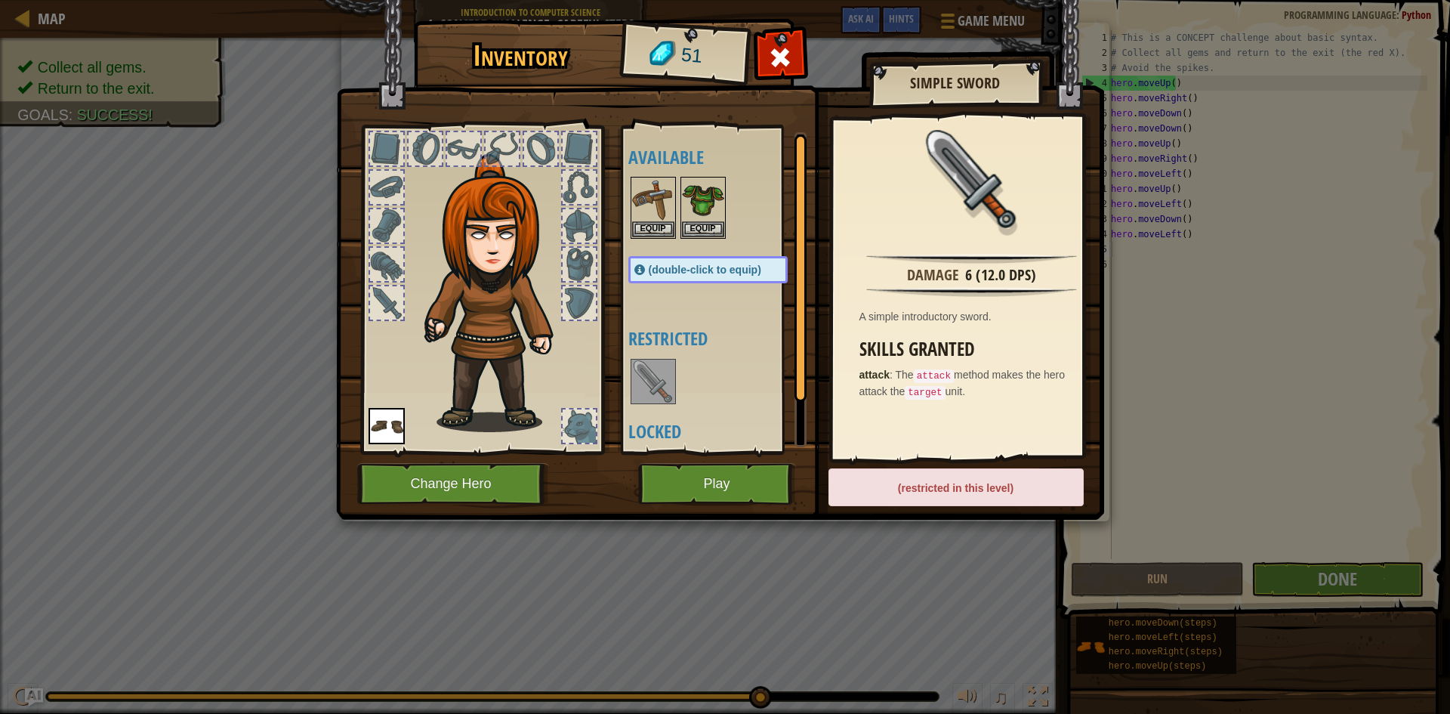
click at [653, 376] on img at bounding box center [653, 381] width 42 height 42
click at [659, 447] on div "Available Equip Equip Equip (double-click to equip) Restricted Locked" at bounding box center [714, 289] width 185 height 329
click at [686, 385] on div at bounding box center [724, 382] width 190 height 50
drag, startPoint x: 648, startPoint y: 187, endPoint x: 684, endPoint y: 199, distance: 37.3
click at [652, 189] on img at bounding box center [653, 199] width 42 height 42
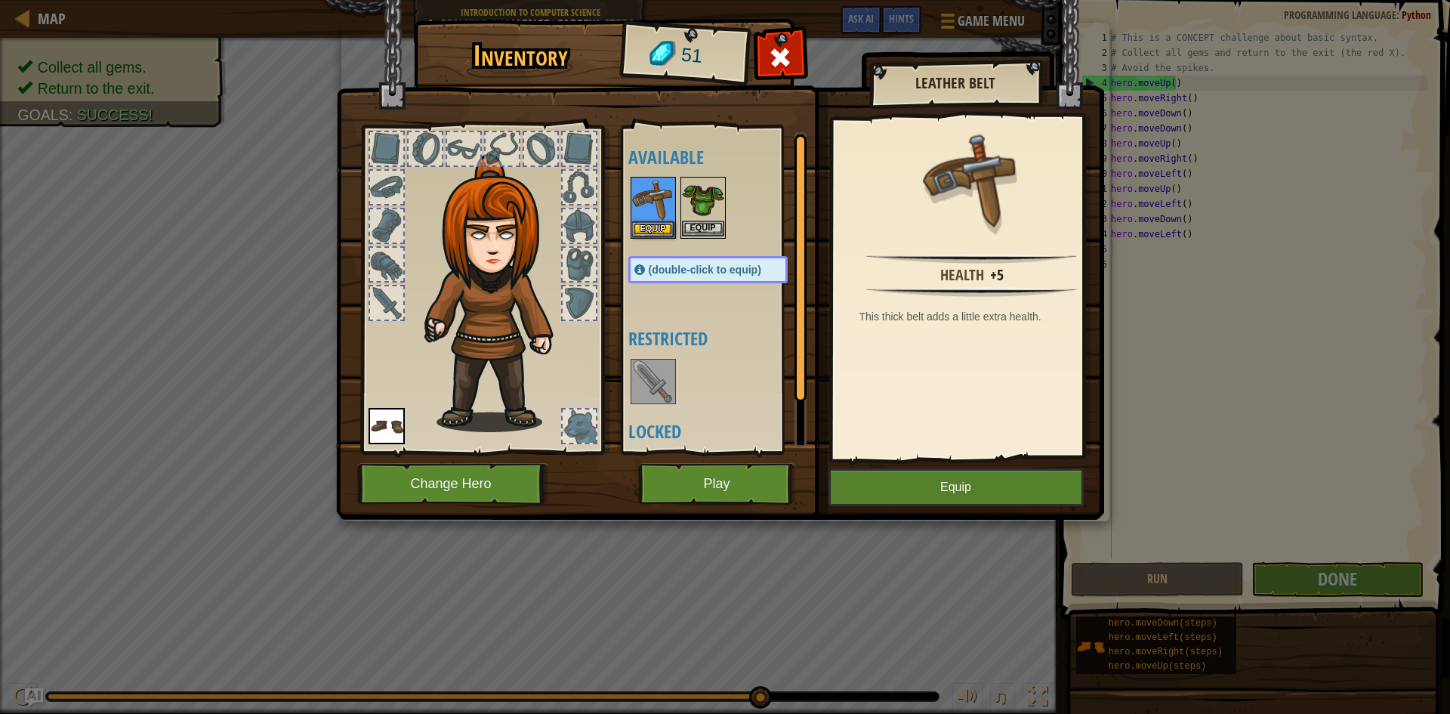
click at [685, 199] on img at bounding box center [703, 199] width 42 height 42
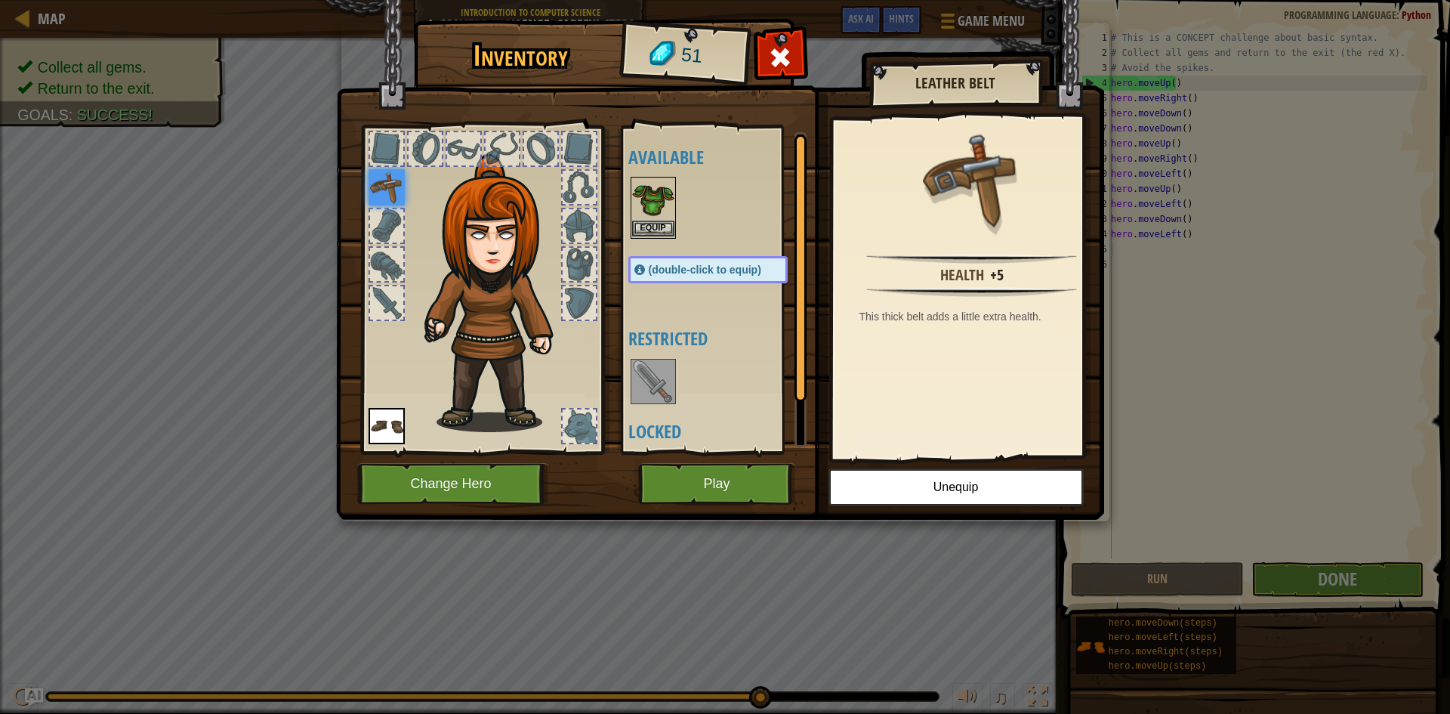
click at [653, 196] on img at bounding box center [653, 199] width 42 height 42
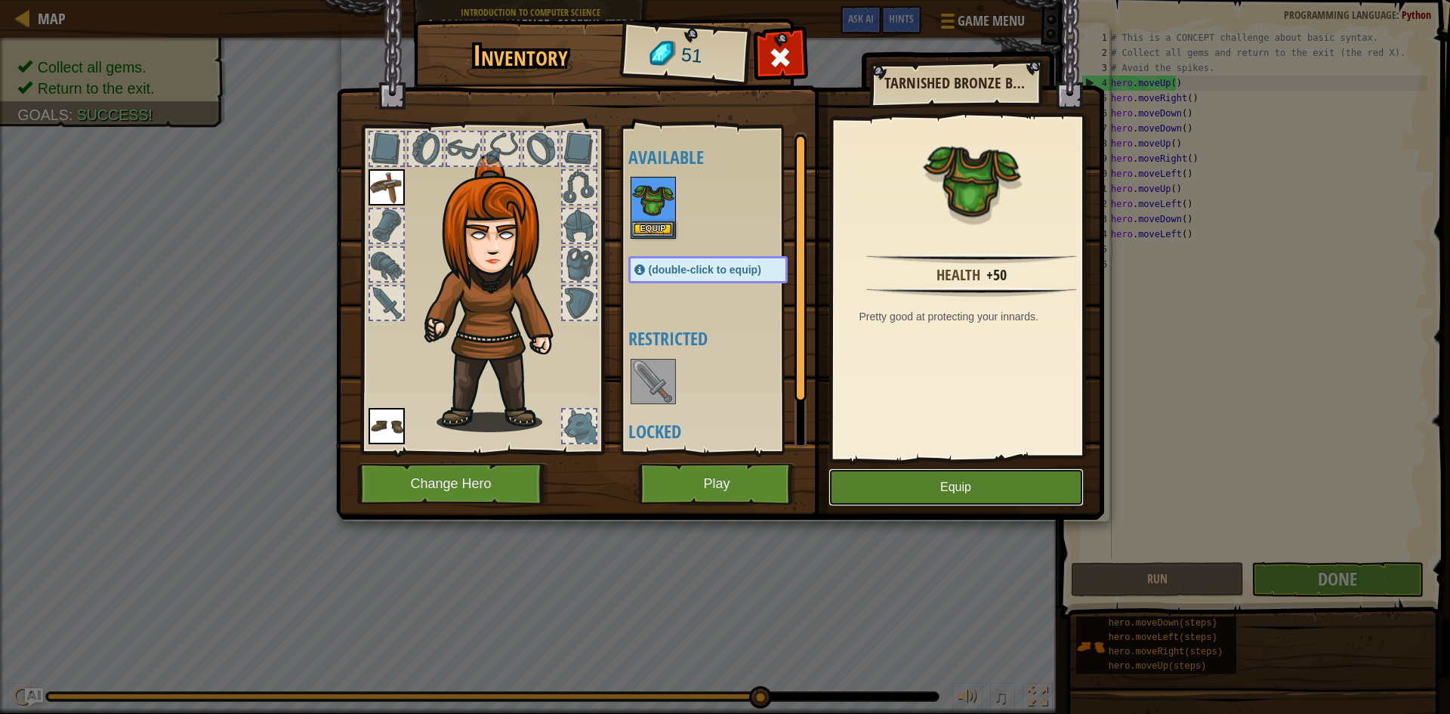
click at [1005, 486] on button "Equip" at bounding box center [956, 487] width 255 height 38
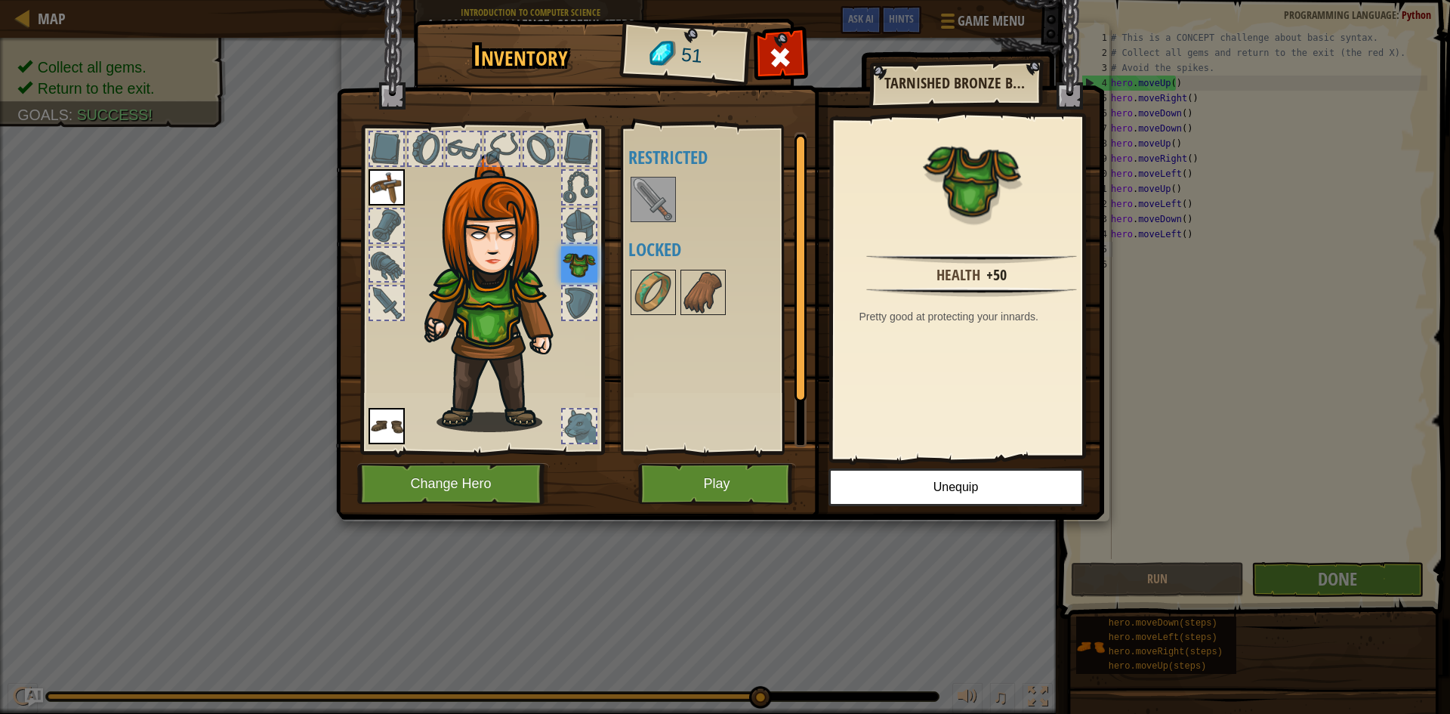
click at [652, 193] on img at bounding box center [653, 199] width 42 height 42
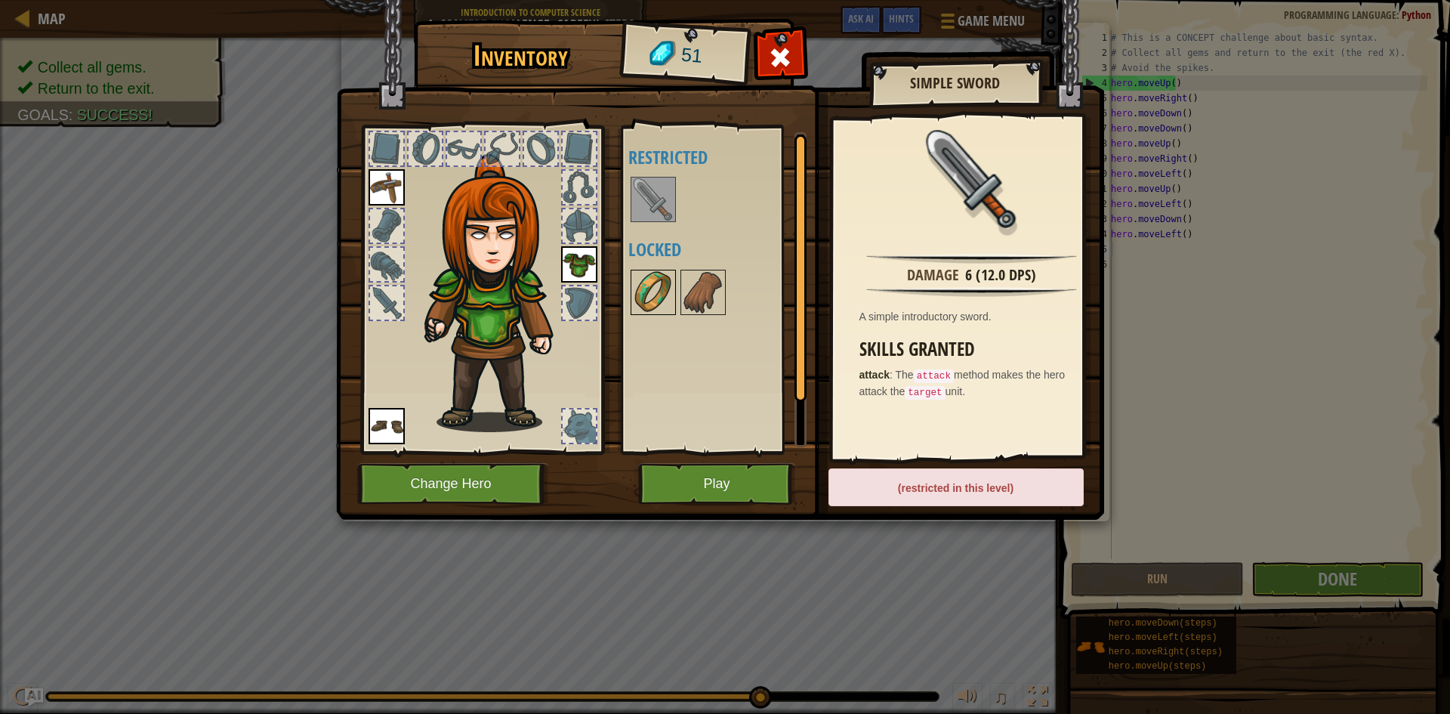
click at [666, 280] on img at bounding box center [653, 292] width 42 height 42
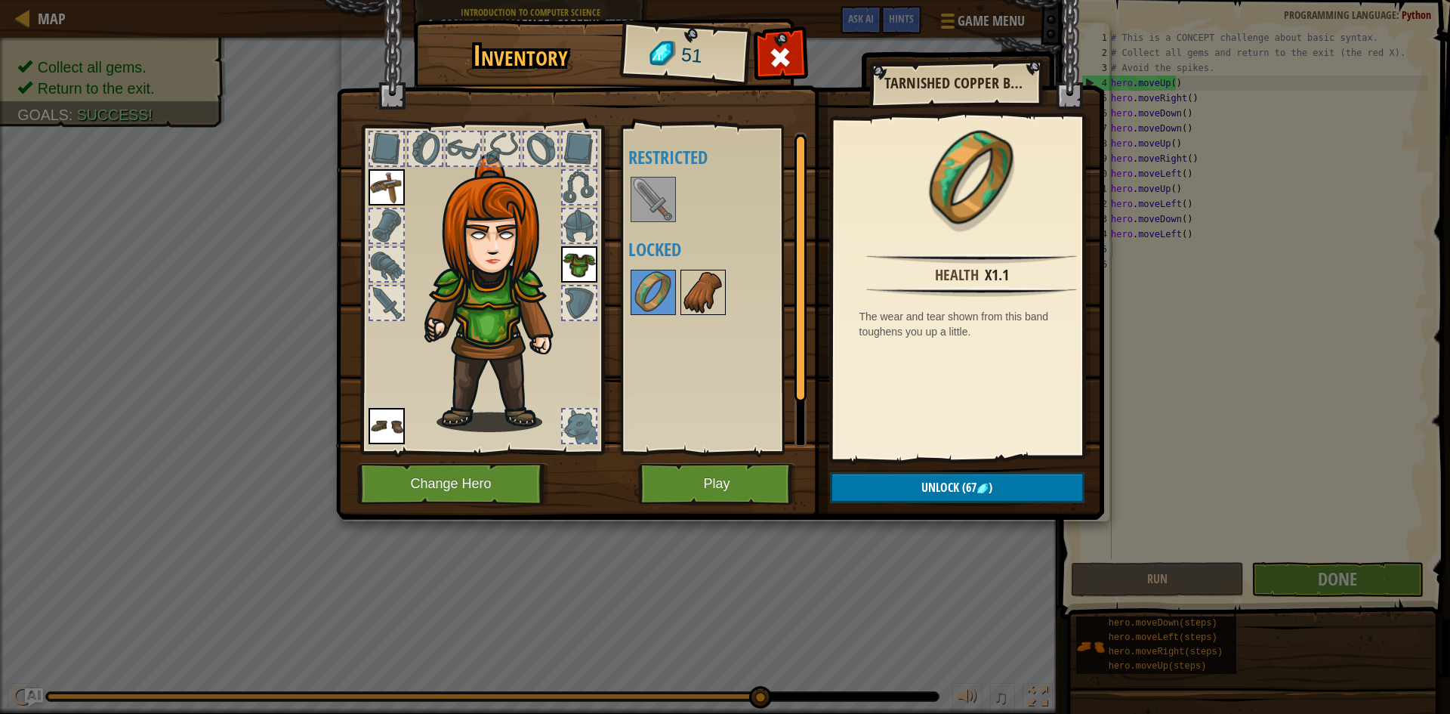
click at [688, 296] on img at bounding box center [703, 292] width 42 height 42
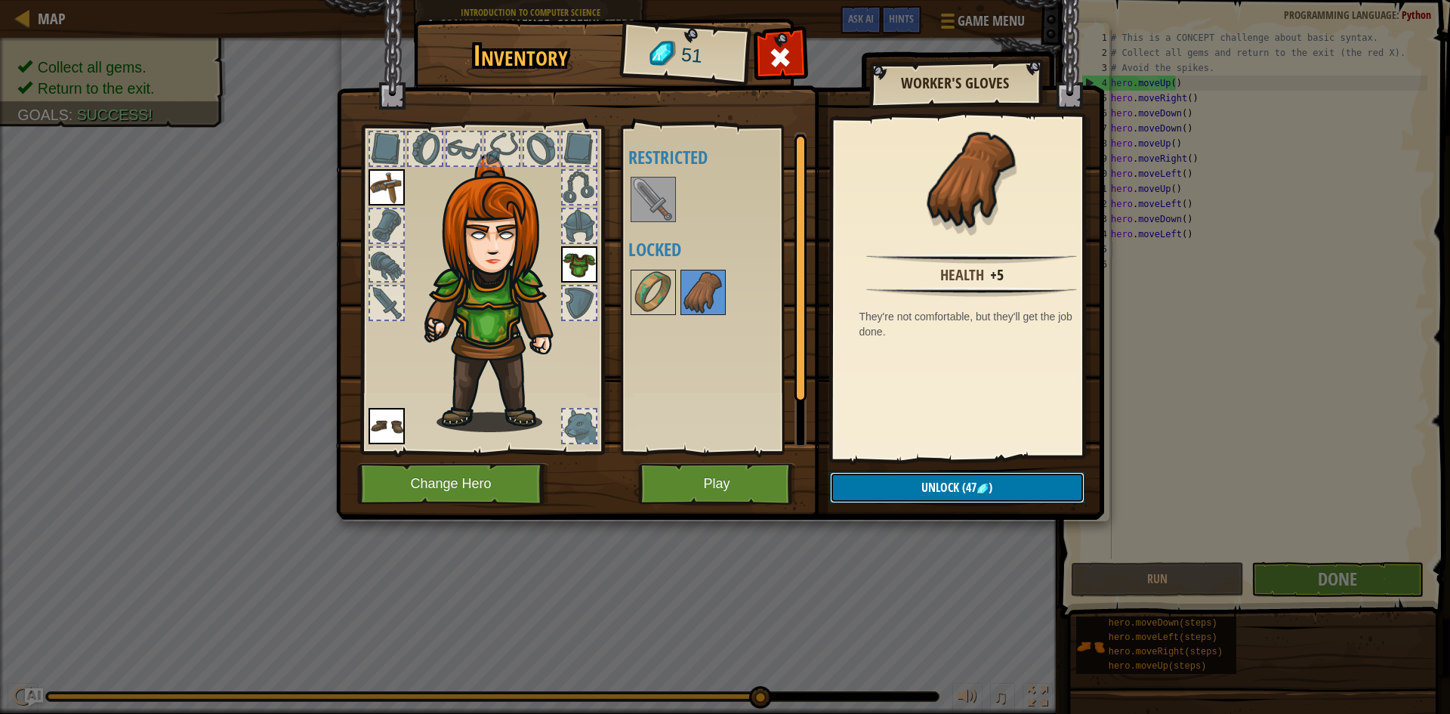
click at [885, 485] on button "Unlock (47 )" at bounding box center [957, 487] width 255 height 31
click at [882, 486] on button "Confirm" at bounding box center [957, 487] width 255 height 31
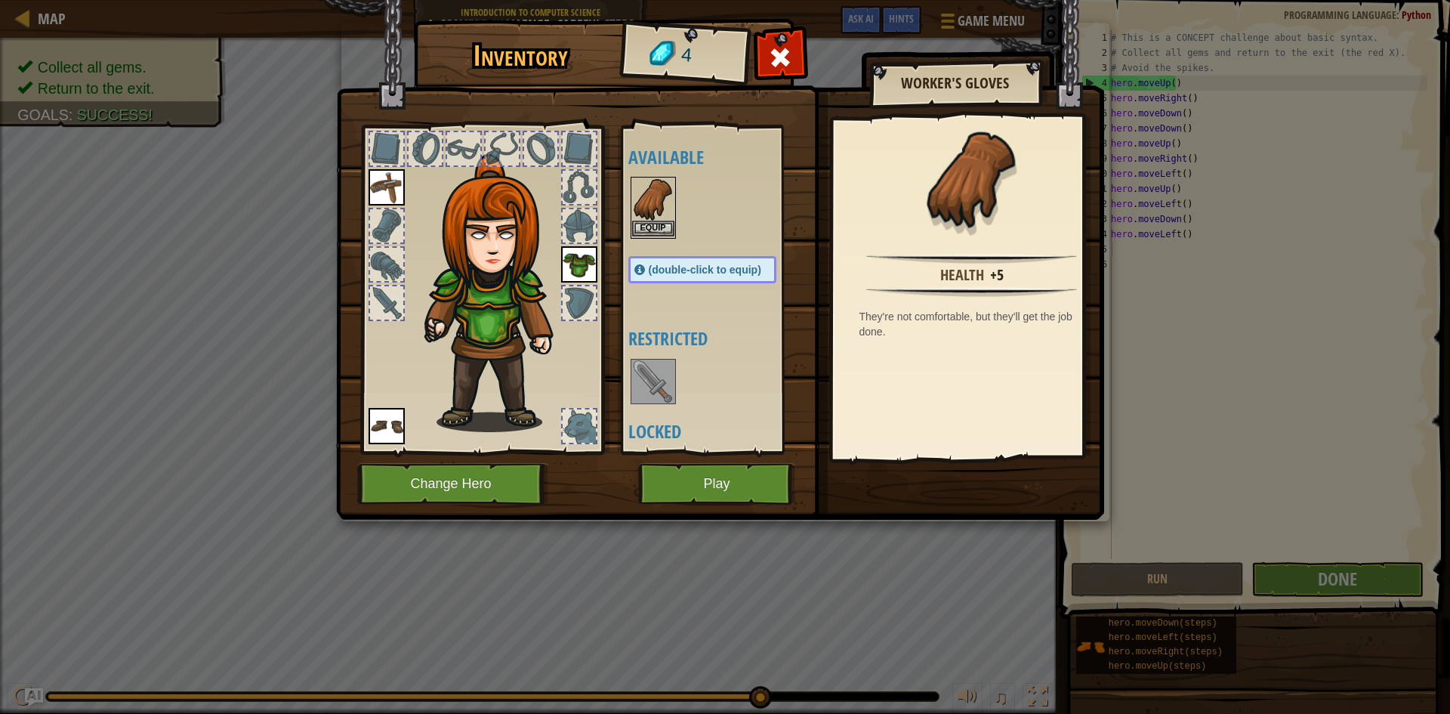
click at [649, 208] on img at bounding box center [653, 199] width 42 height 42
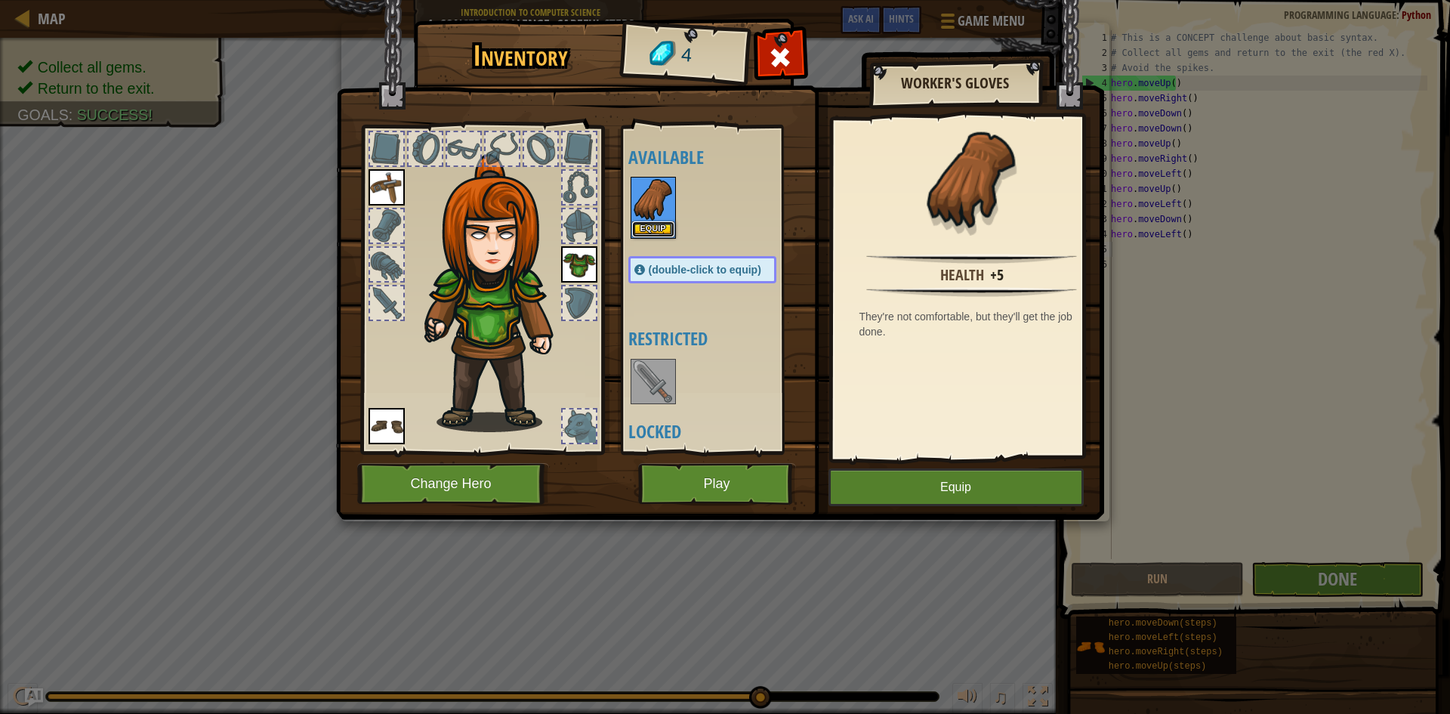
click at [656, 226] on button "Equip" at bounding box center [653, 229] width 42 height 16
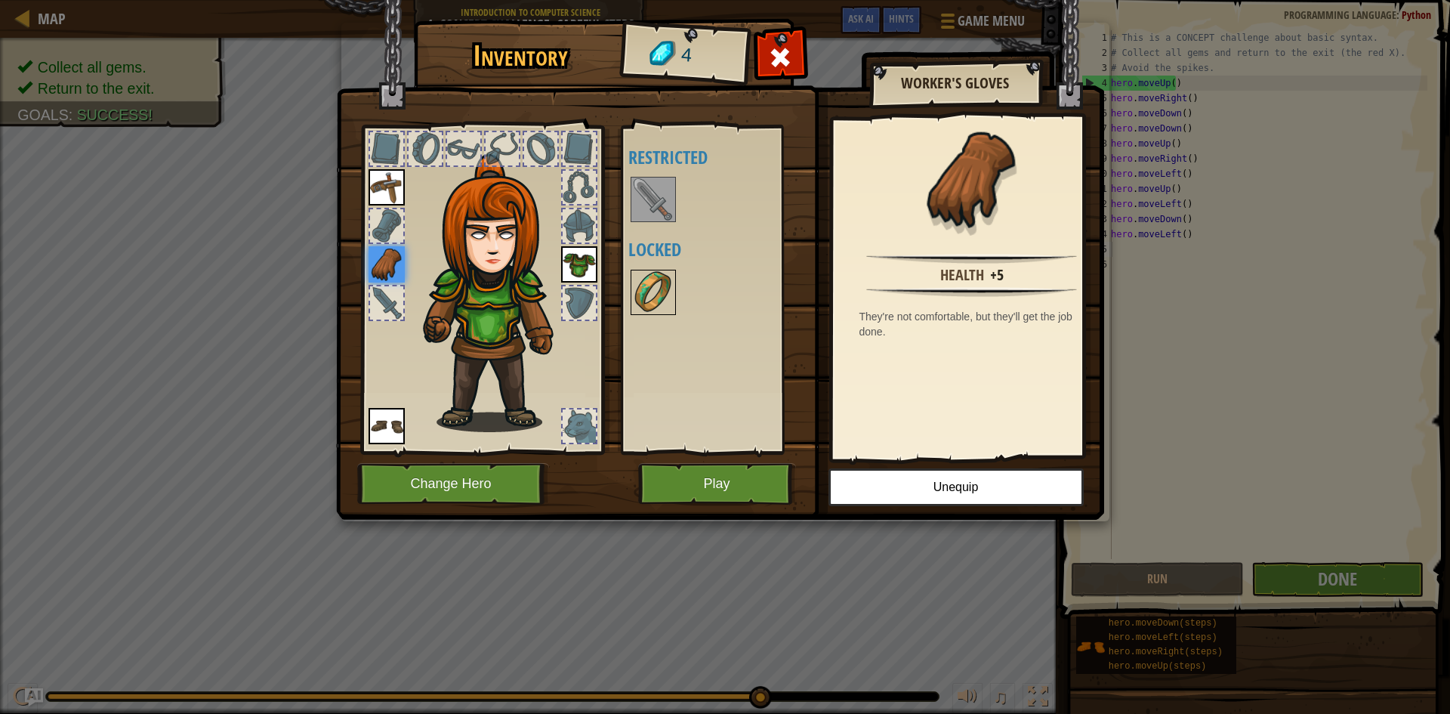
click at [641, 289] on img at bounding box center [653, 292] width 42 height 42
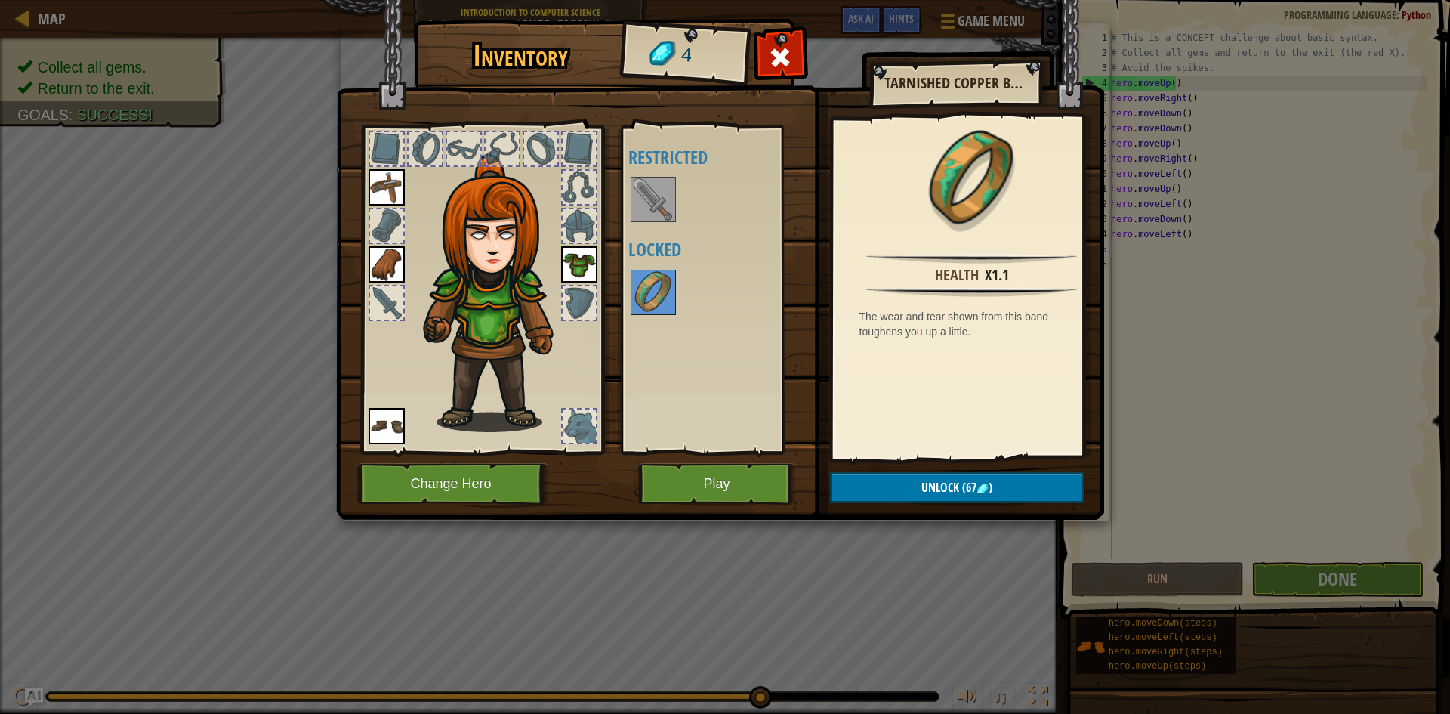
click at [631, 199] on div at bounding box center [653, 199] width 45 height 45
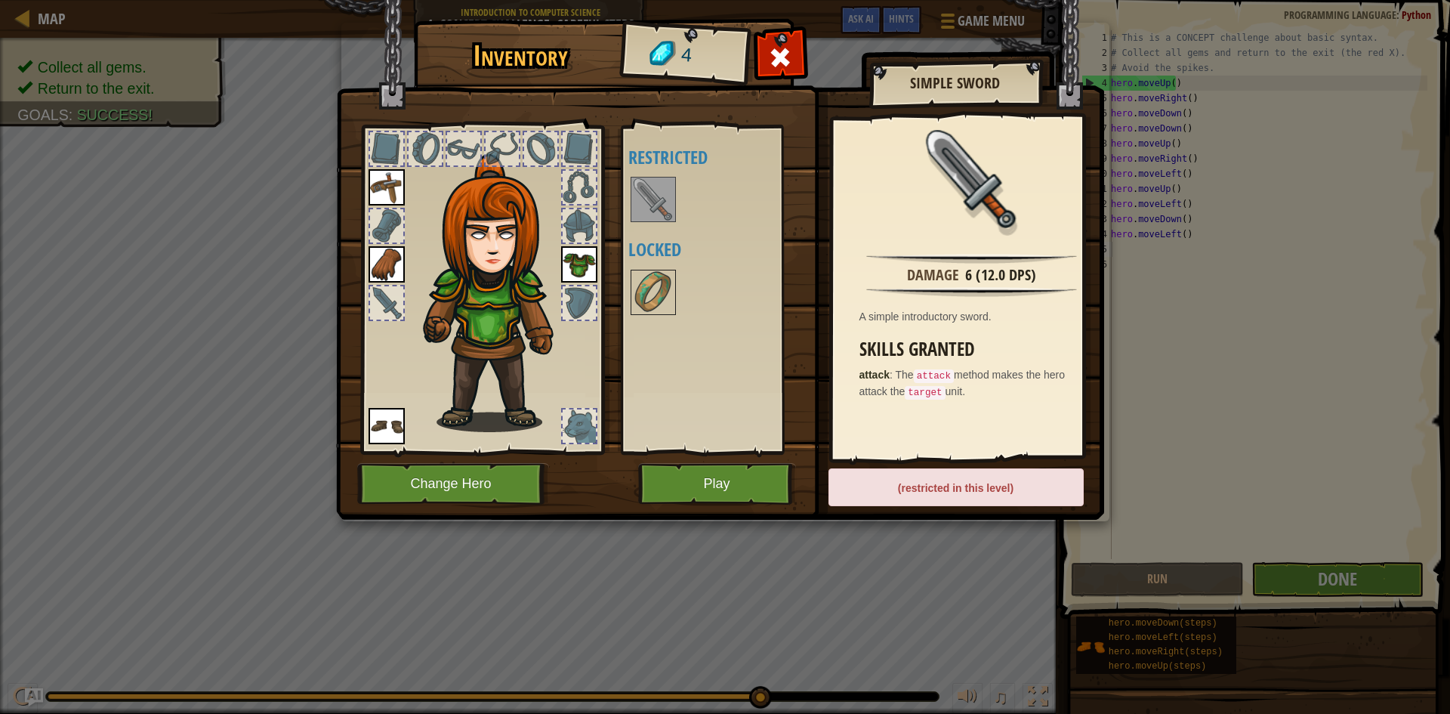
click at [642, 201] on img at bounding box center [653, 199] width 42 height 42
click at [644, 201] on img at bounding box center [653, 199] width 42 height 42
click at [937, 474] on div "(restricted in this level)" at bounding box center [956, 487] width 255 height 38
click at [756, 479] on button "Play" at bounding box center [717, 484] width 158 height 42
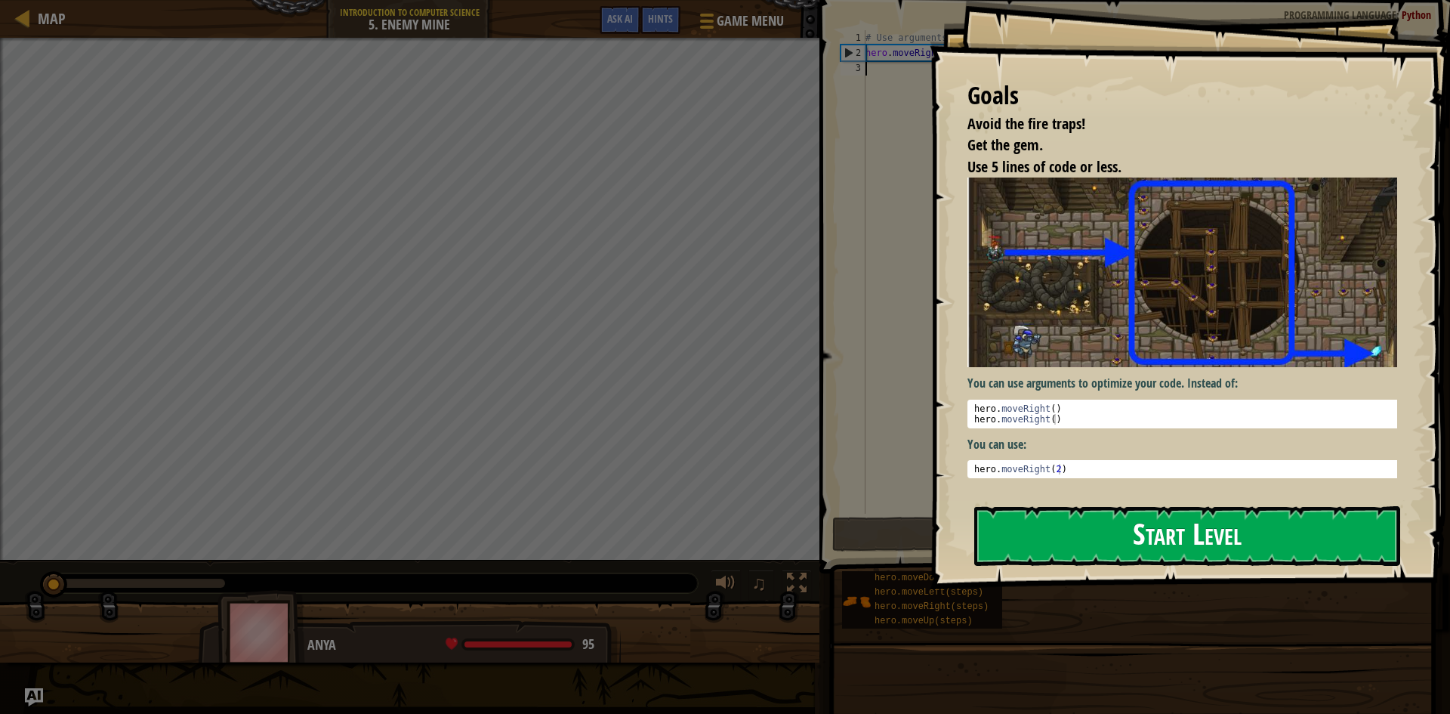
click at [1258, 531] on button "Start Level" at bounding box center [1187, 536] width 426 height 60
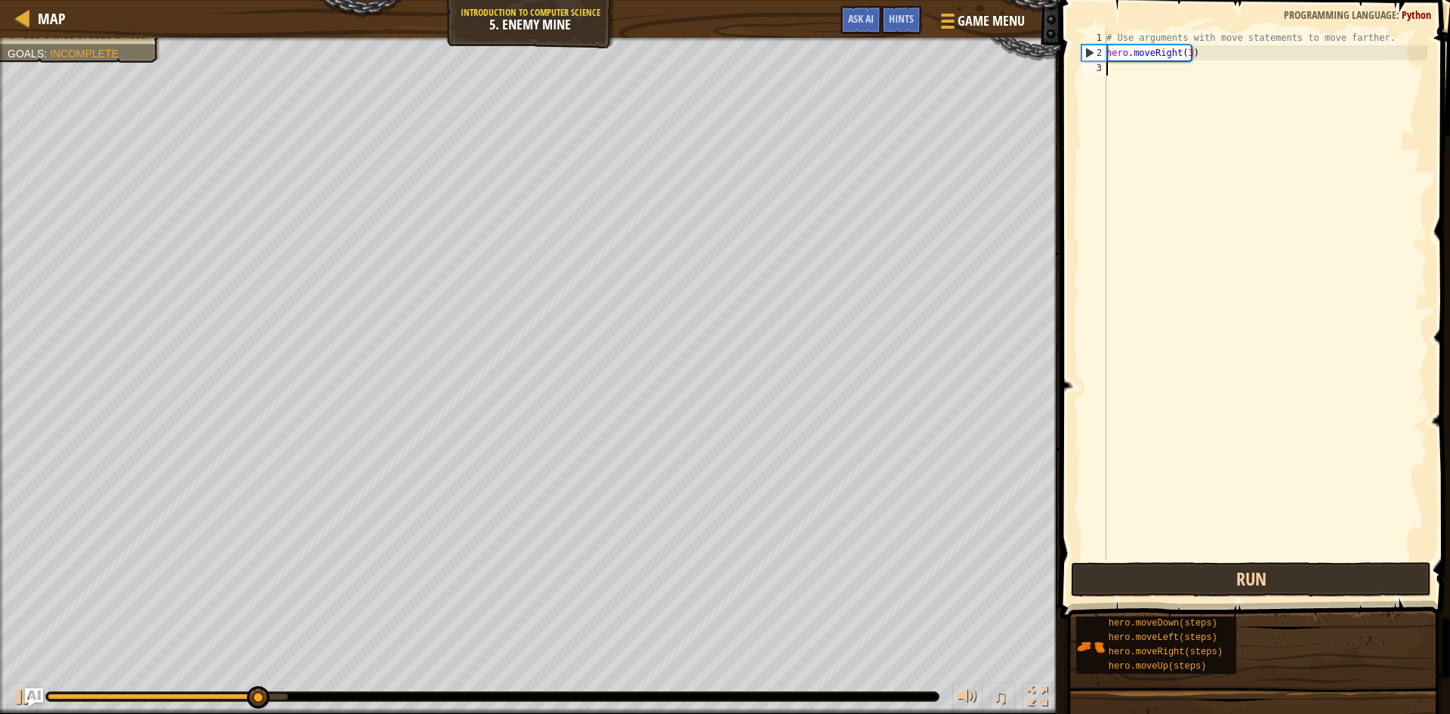
type textarea "m"
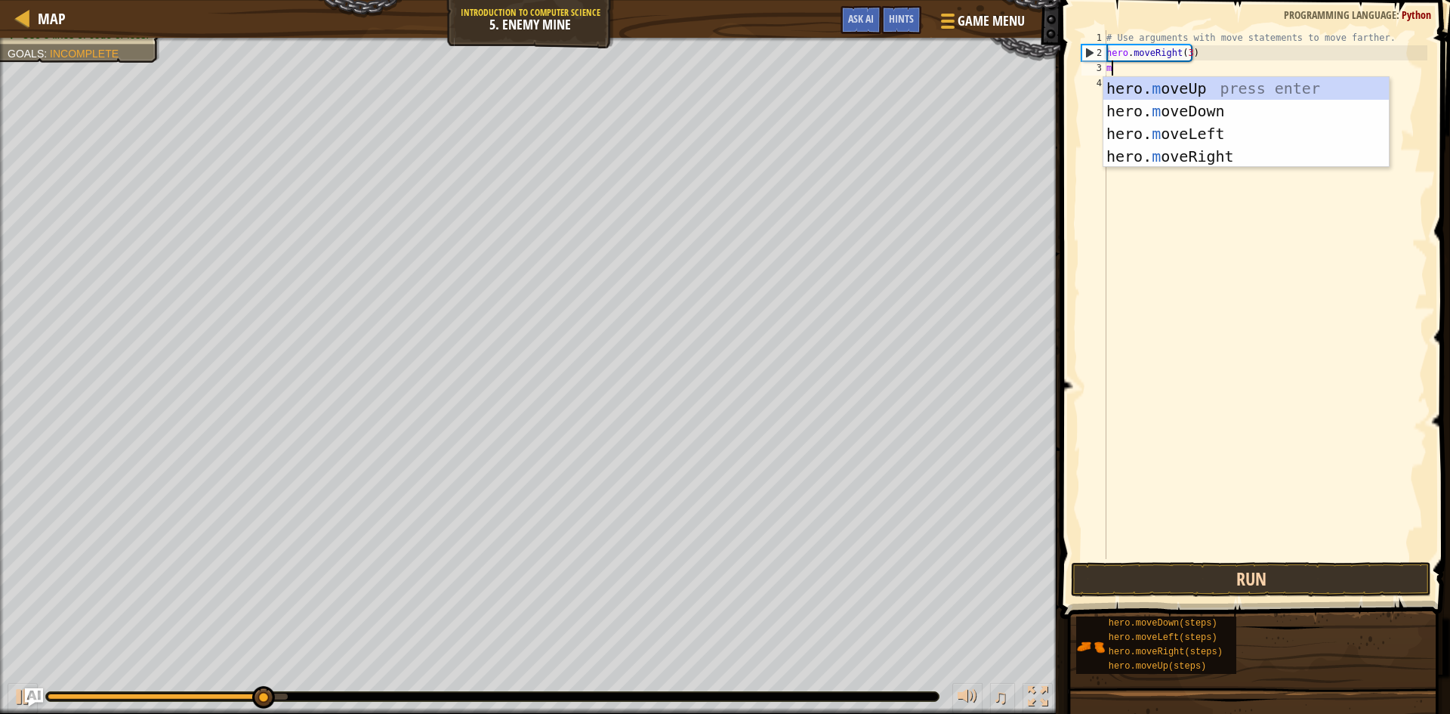
scroll to position [7, 0]
click at [1217, 84] on div "hero. m oveUp press enter hero. m oveDown press enter hero. m oveLeft press ent…" at bounding box center [1247, 145] width 286 height 136
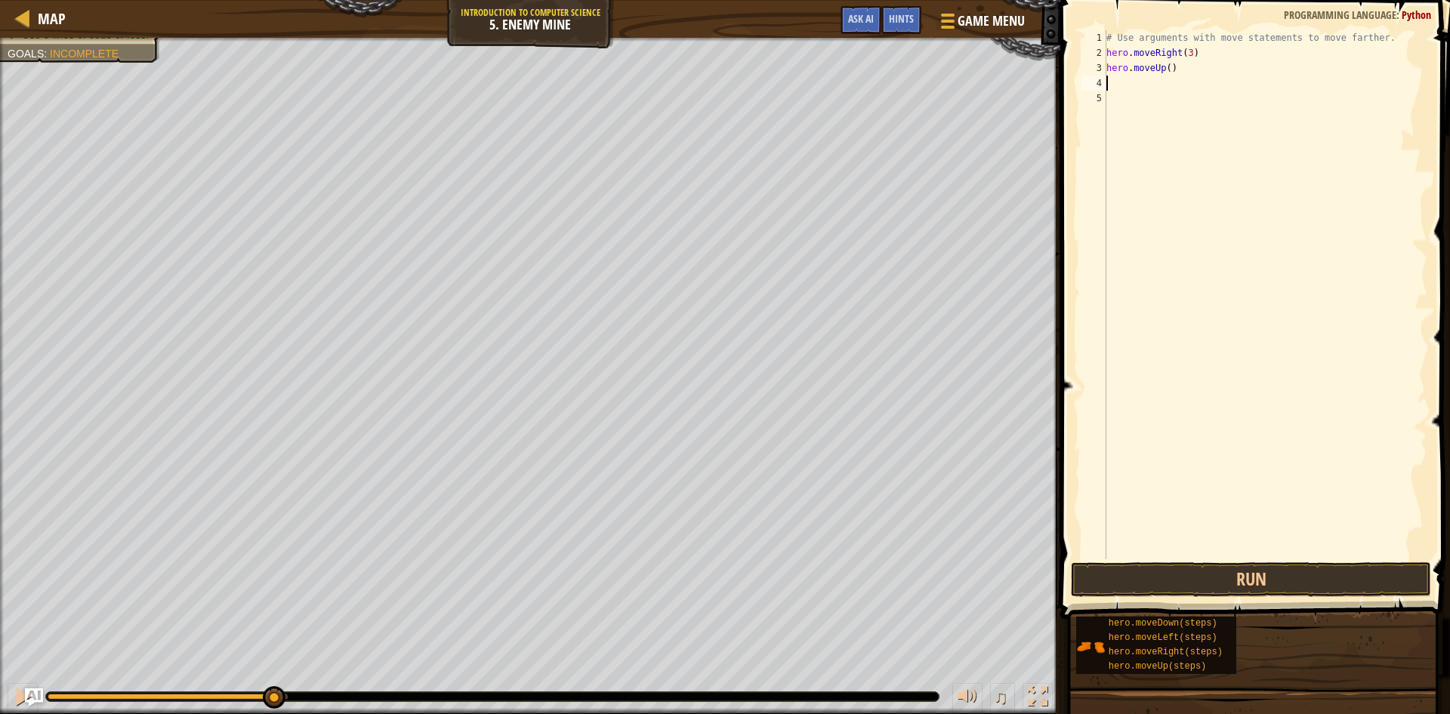
type textarea "m"
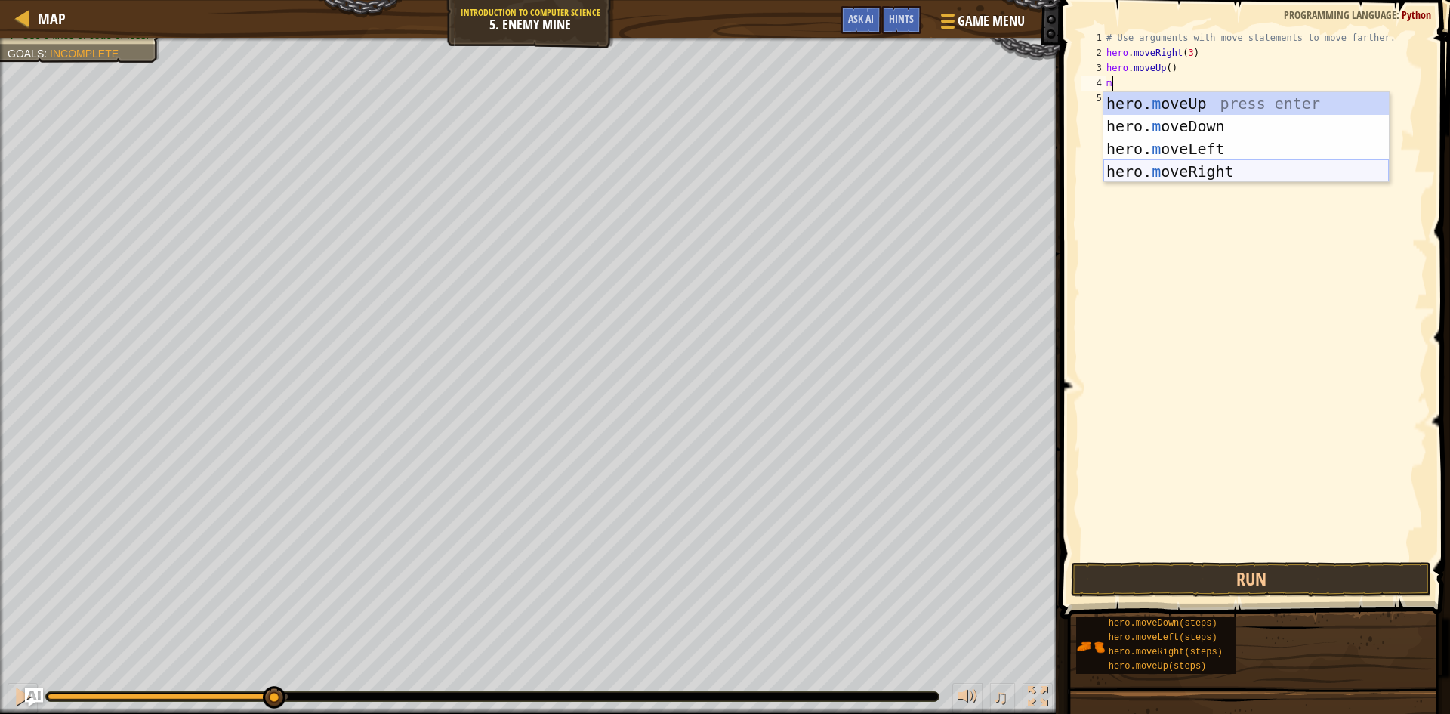
click at [1243, 165] on div "hero. m oveUp press enter hero. m oveDown press enter hero. m oveLeft press ent…" at bounding box center [1247, 160] width 286 height 136
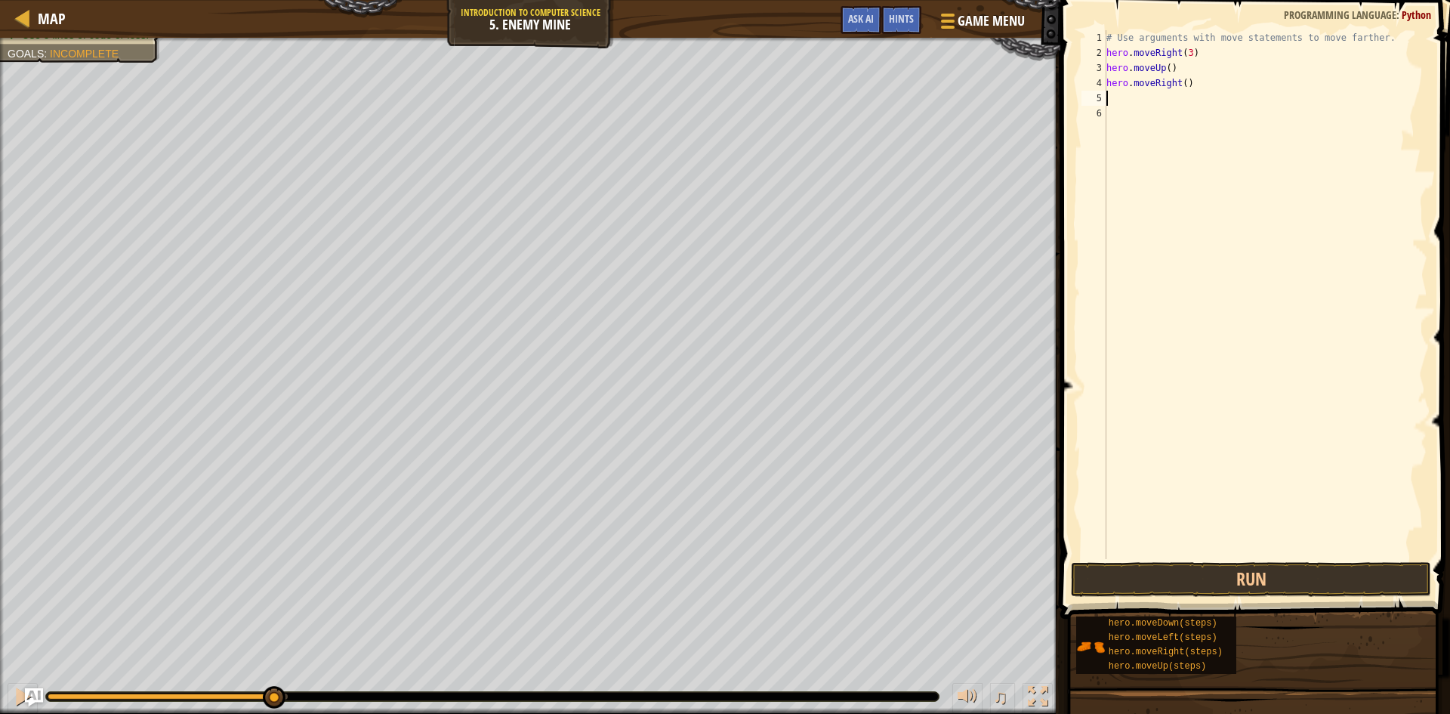
type textarea "m"
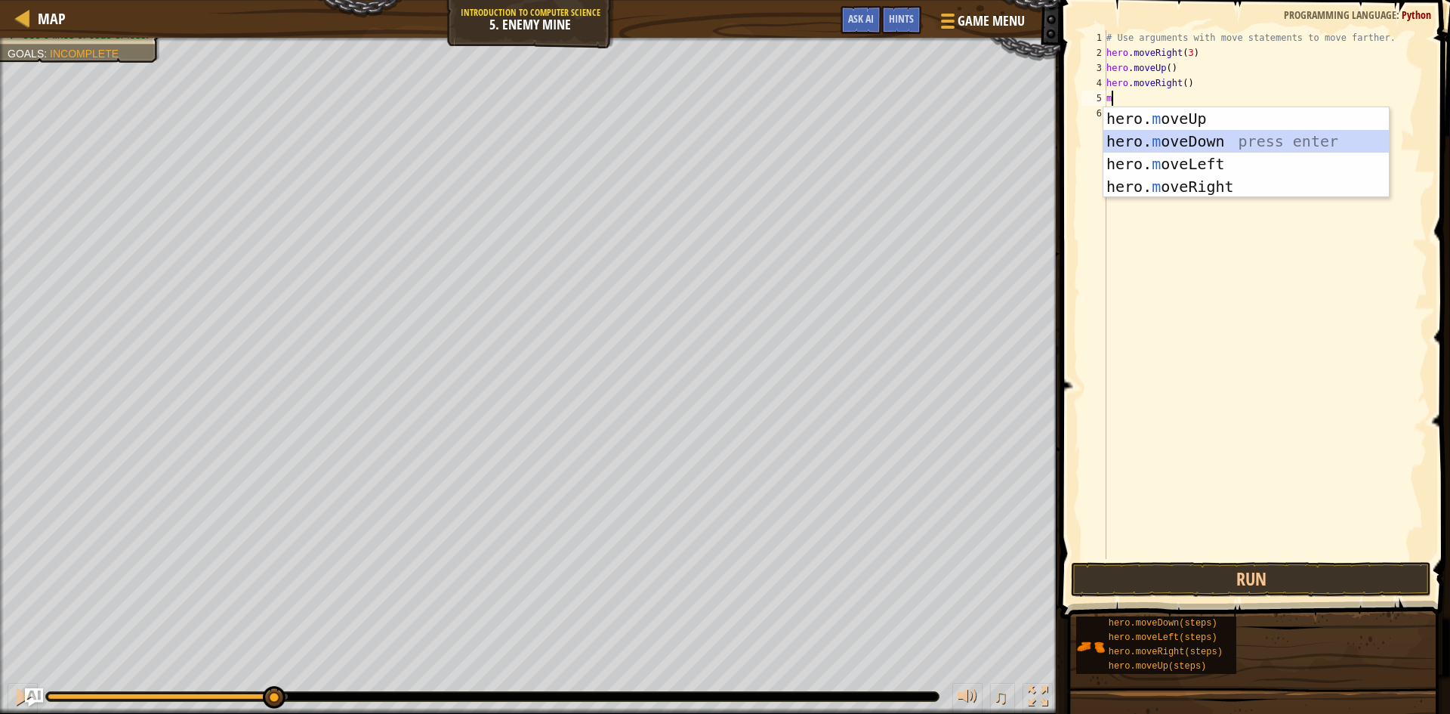
click at [1226, 135] on div "hero. m oveUp press enter hero. m oveDown press enter hero. m oveLeft press ent…" at bounding box center [1247, 175] width 286 height 136
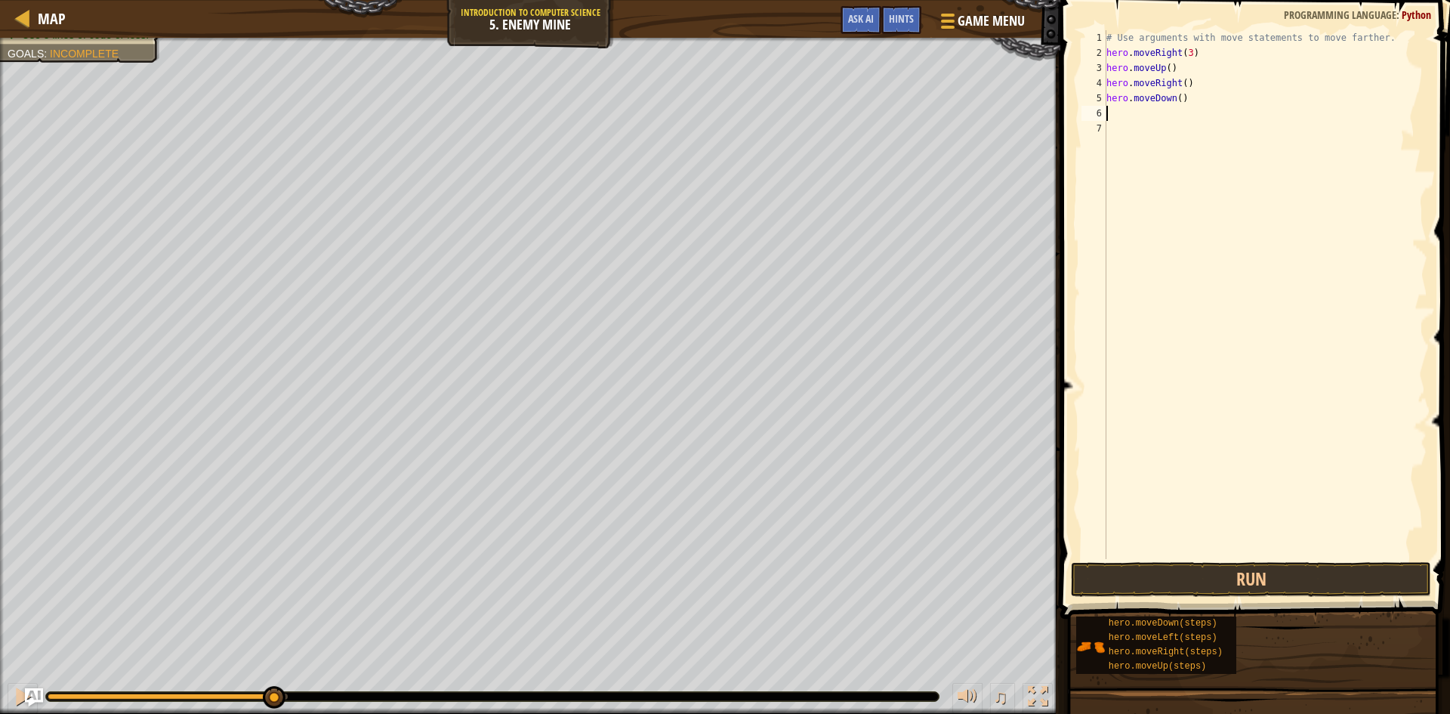
type textarea "m"
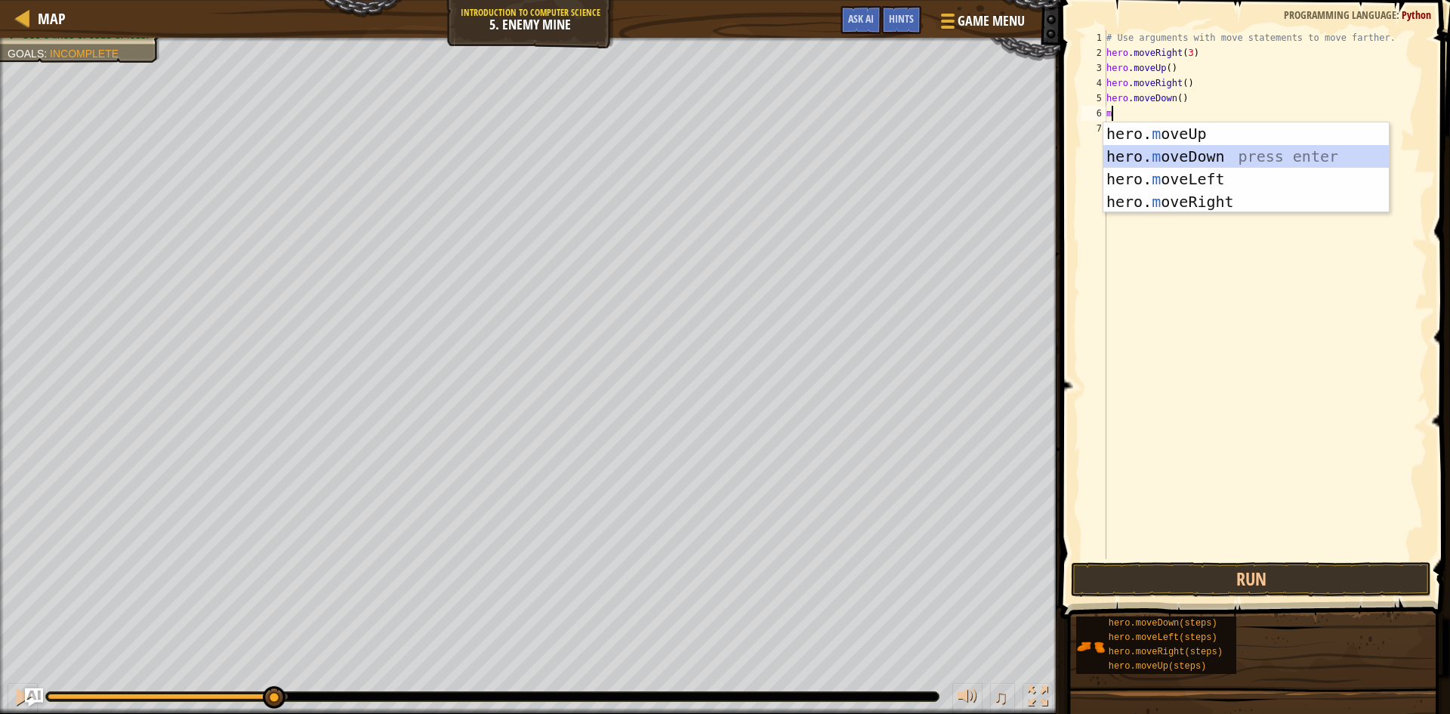
click at [1249, 150] on div "hero. m oveUp press enter hero. m oveDown press enter hero. m oveLeft press ent…" at bounding box center [1247, 190] width 286 height 136
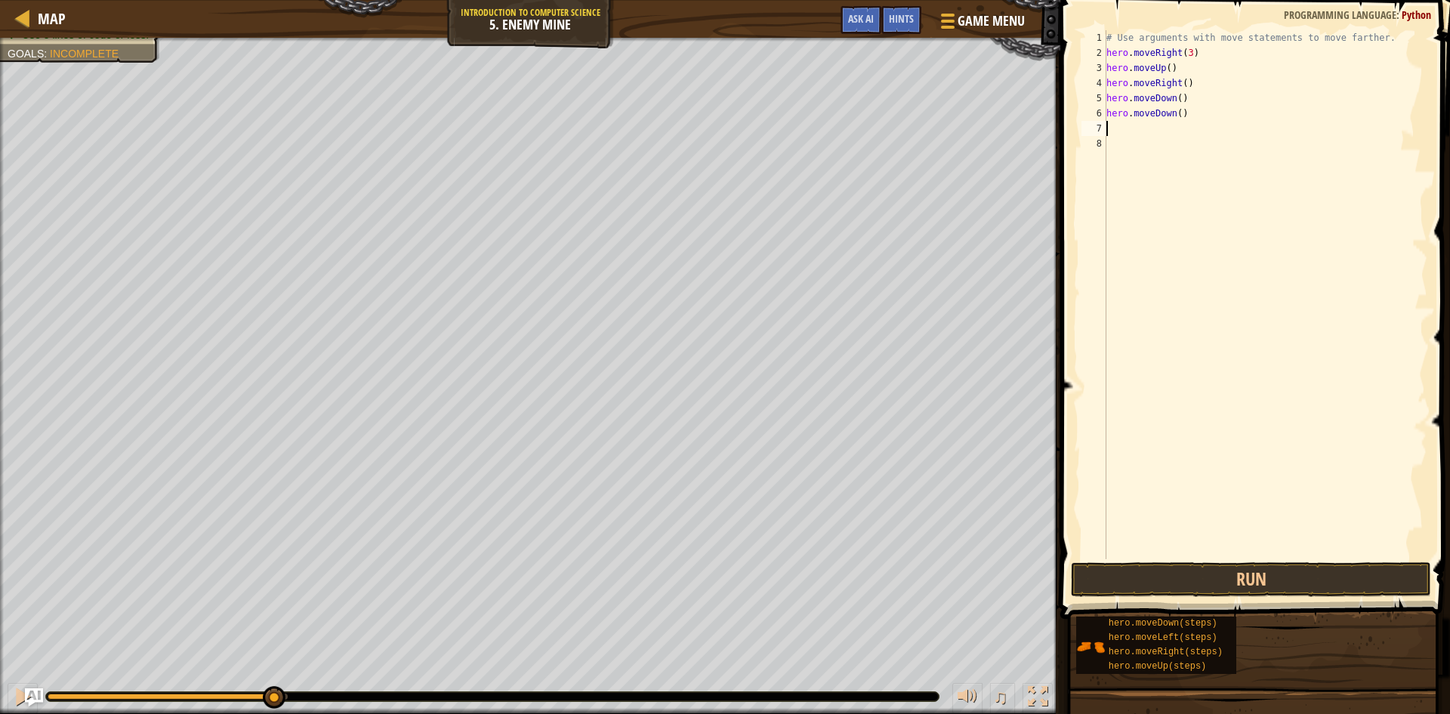
type textarea "m"
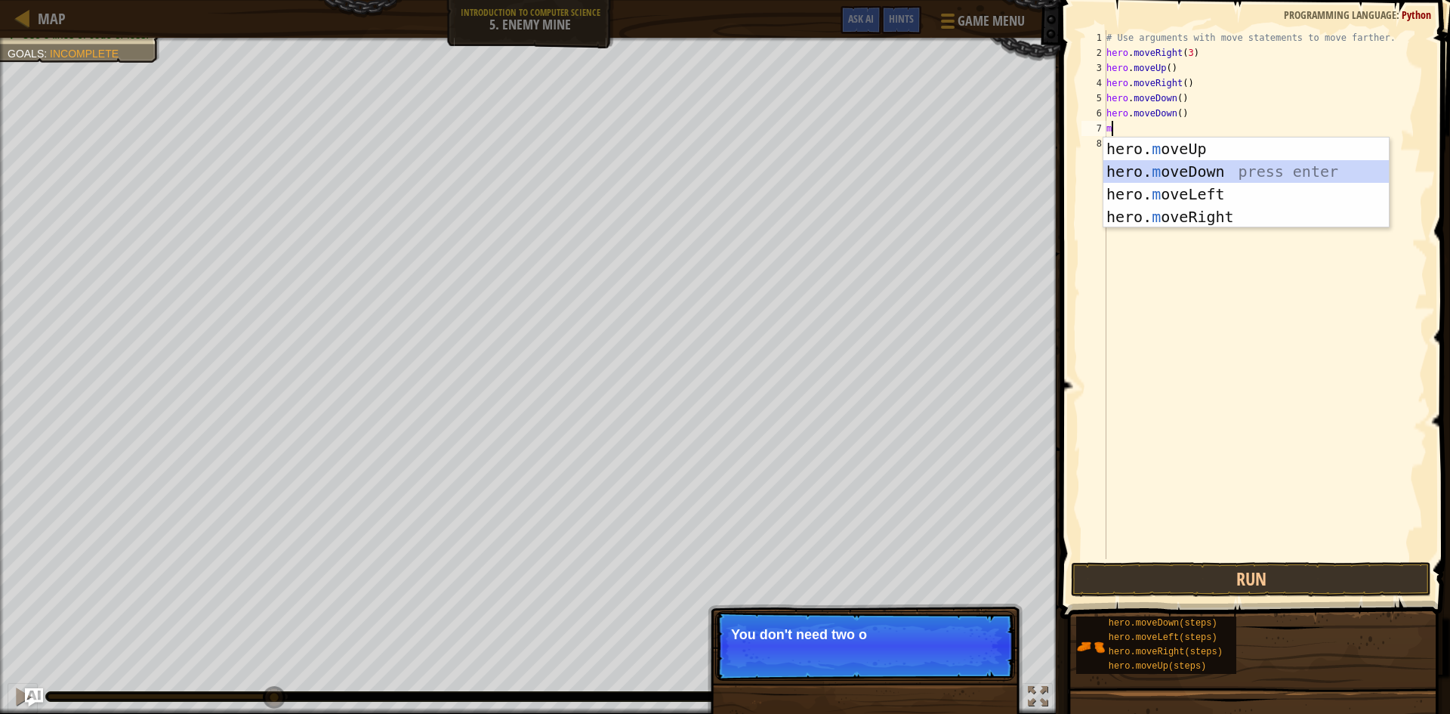
click at [1249, 163] on div "hero. m oveUp press enter hero. m oveDown press enter hero. m oveLeft press ent…" at bounding box center [1247, 205] width 286 height 136
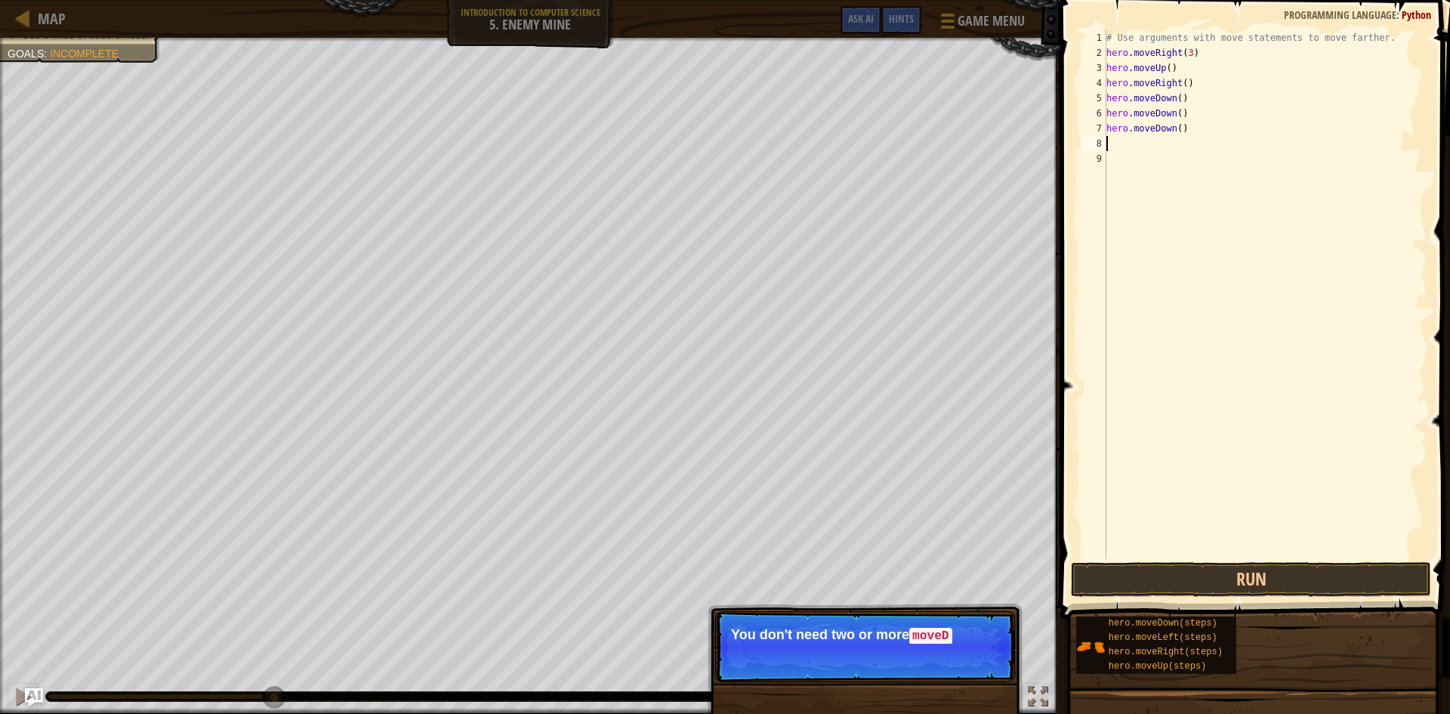
type textarea "m"
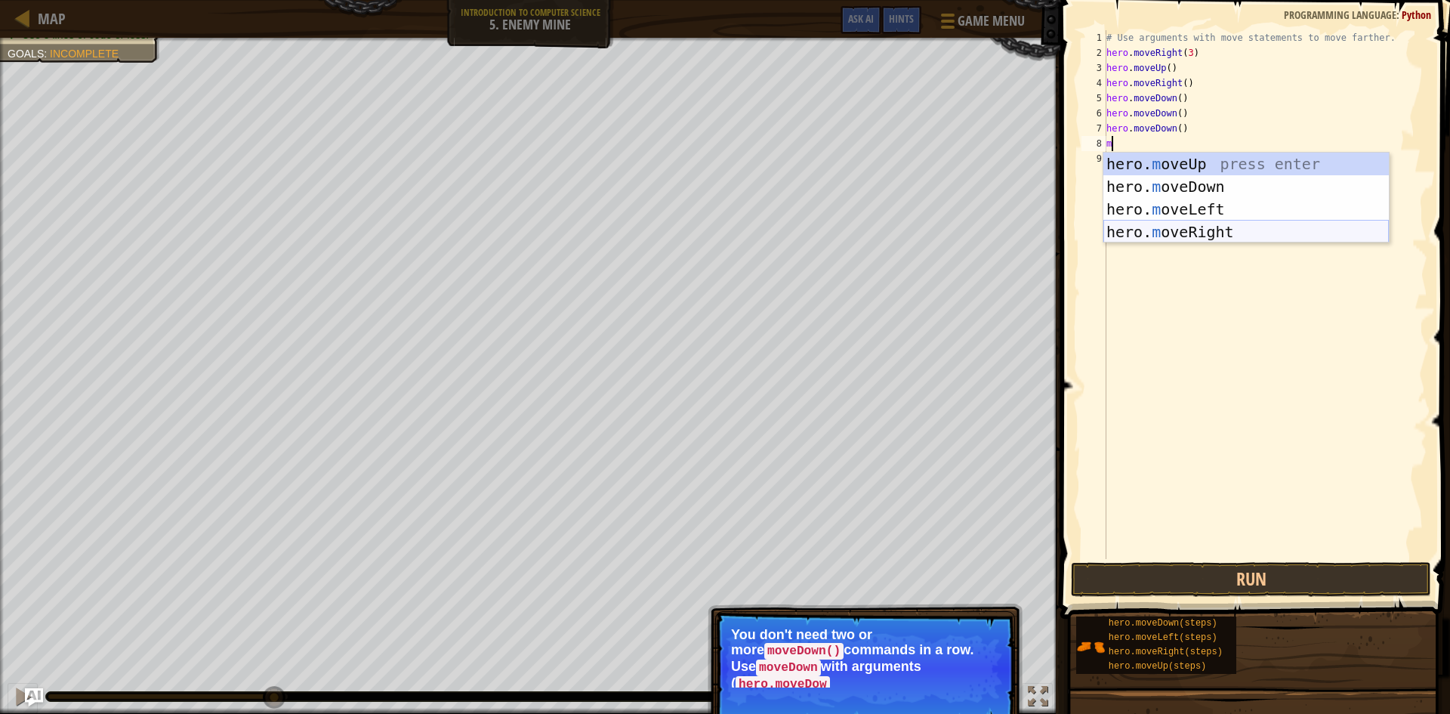
click at [1239, 233] on div "hero. m oveUp press enter hero. m oveDown press enter hero. m oveLeft press ent…" at bounding box center [1247, 221] width 286 height 136
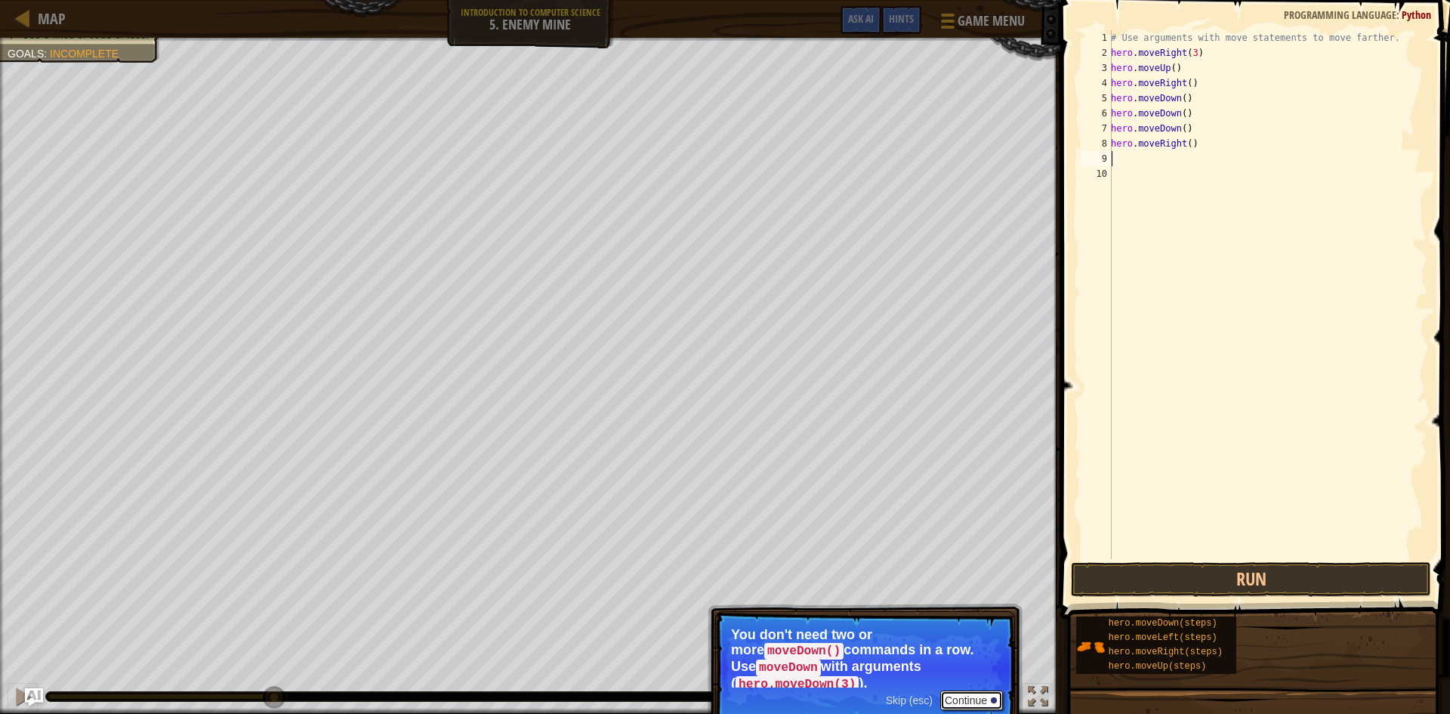
click at [966, 690] on button "Continue" at bounding box center [972, 700] width 63 height 20
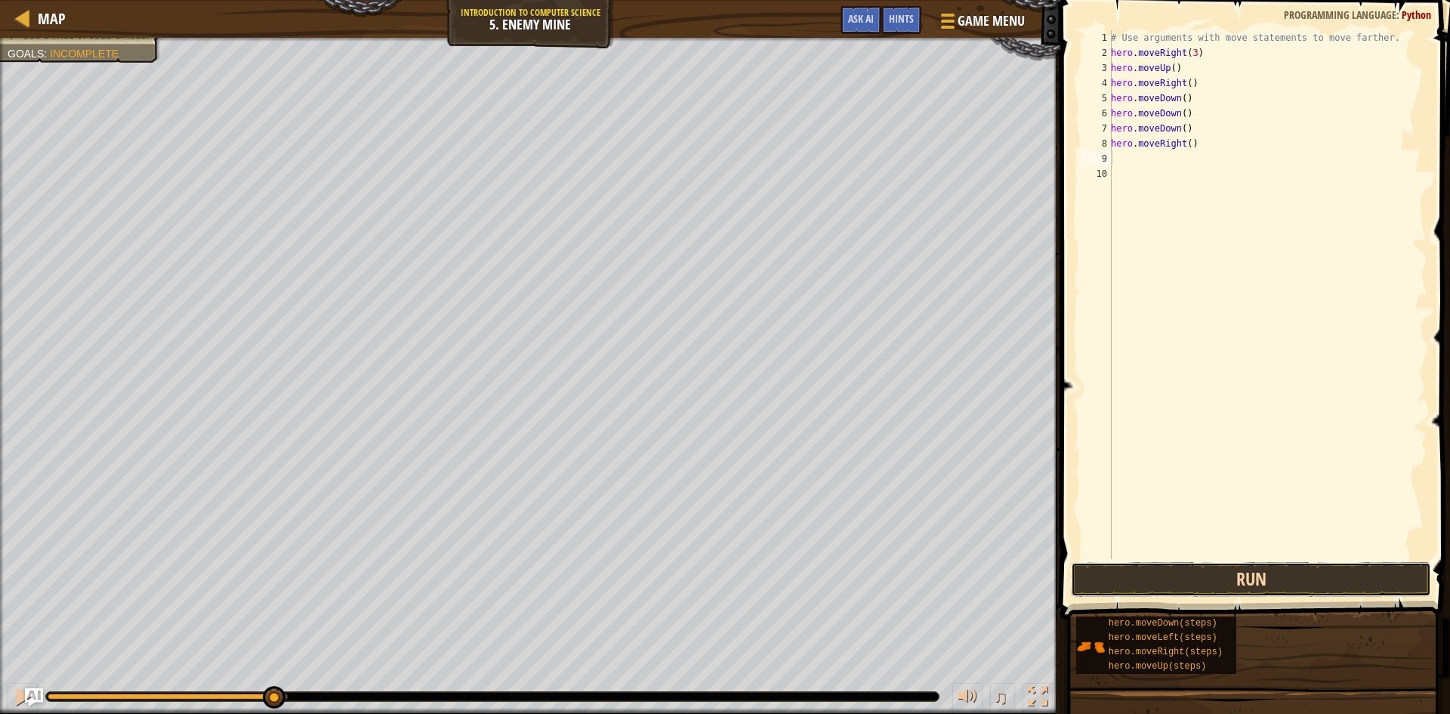
click at [1181, 576] on button "Run" at bounding box center [1251, 579] width 360 height 35
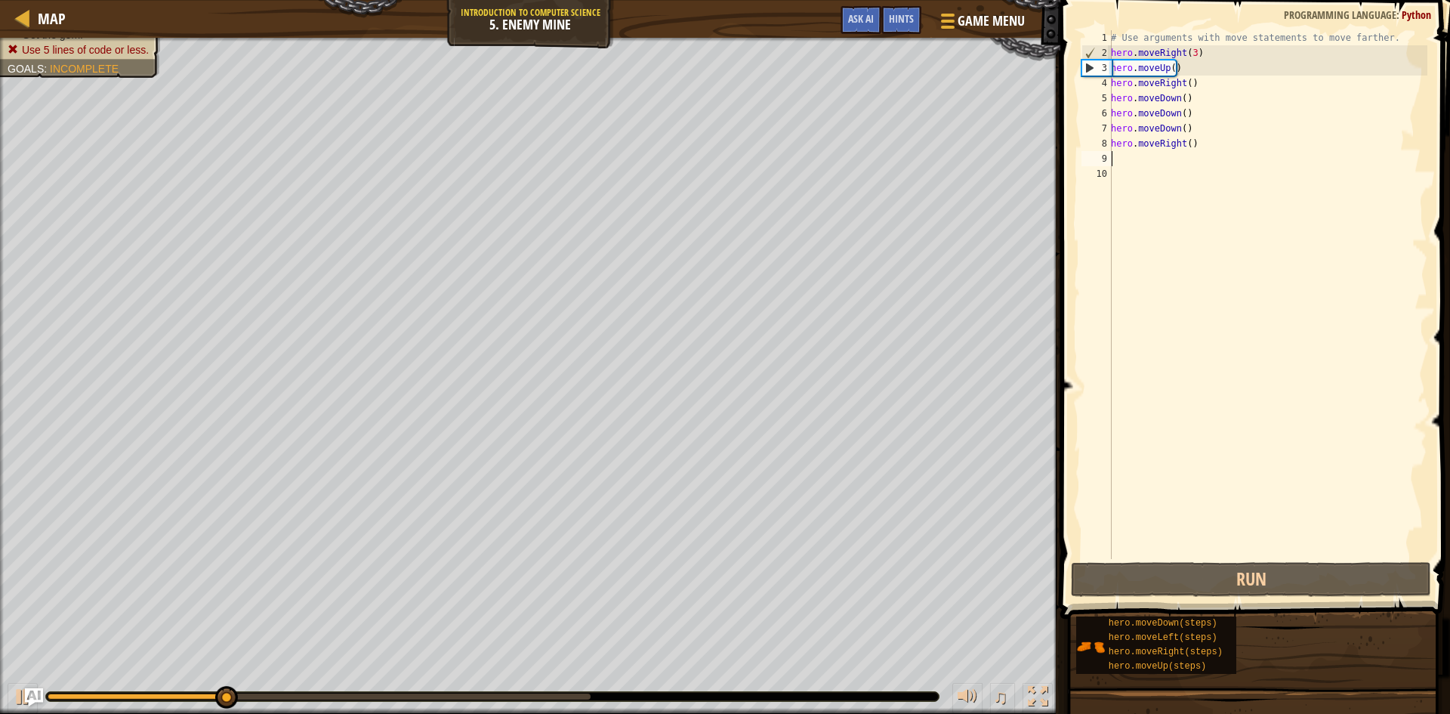
type textarea "m"
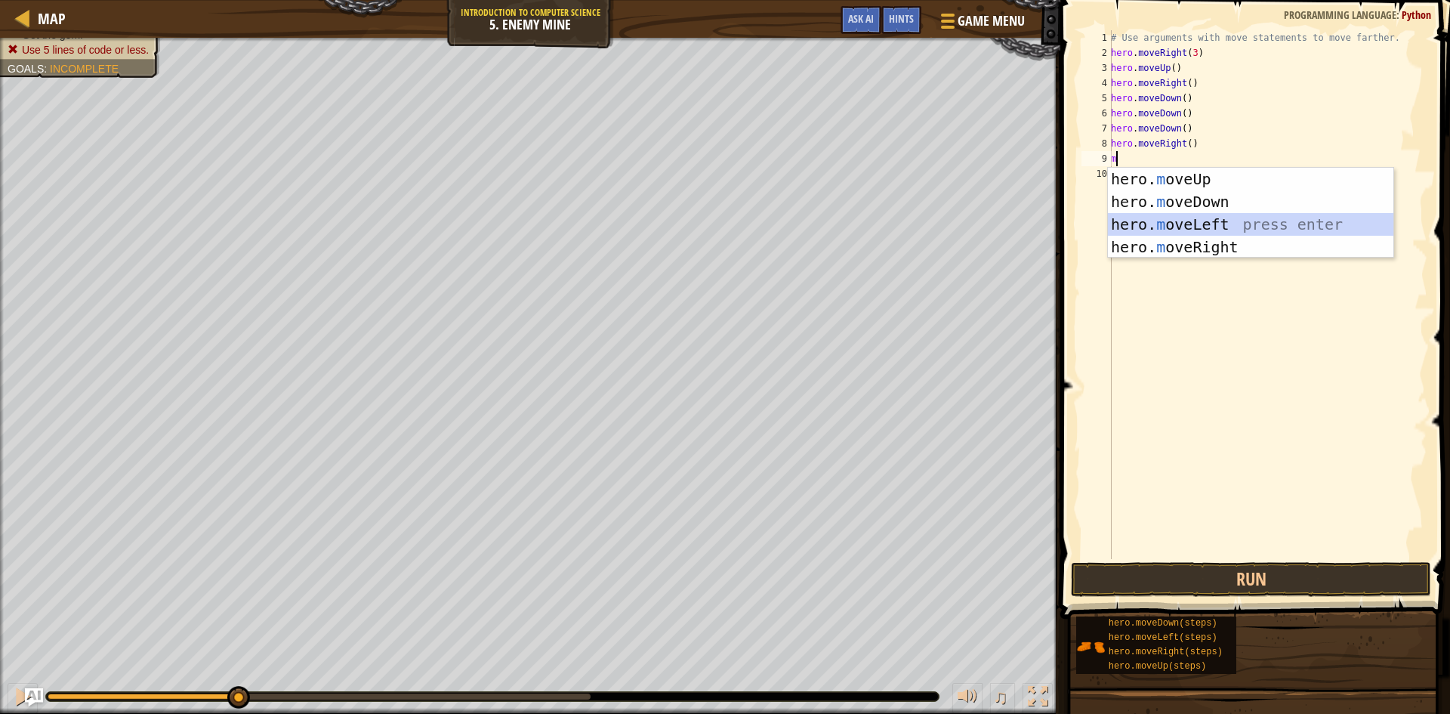
click at [1235, 227] on div "hero. m oveUp press enter hero. m oveDown press enter hero. m oveLeft press ent…" at bounding box center [1251, 236] width 286 height 136
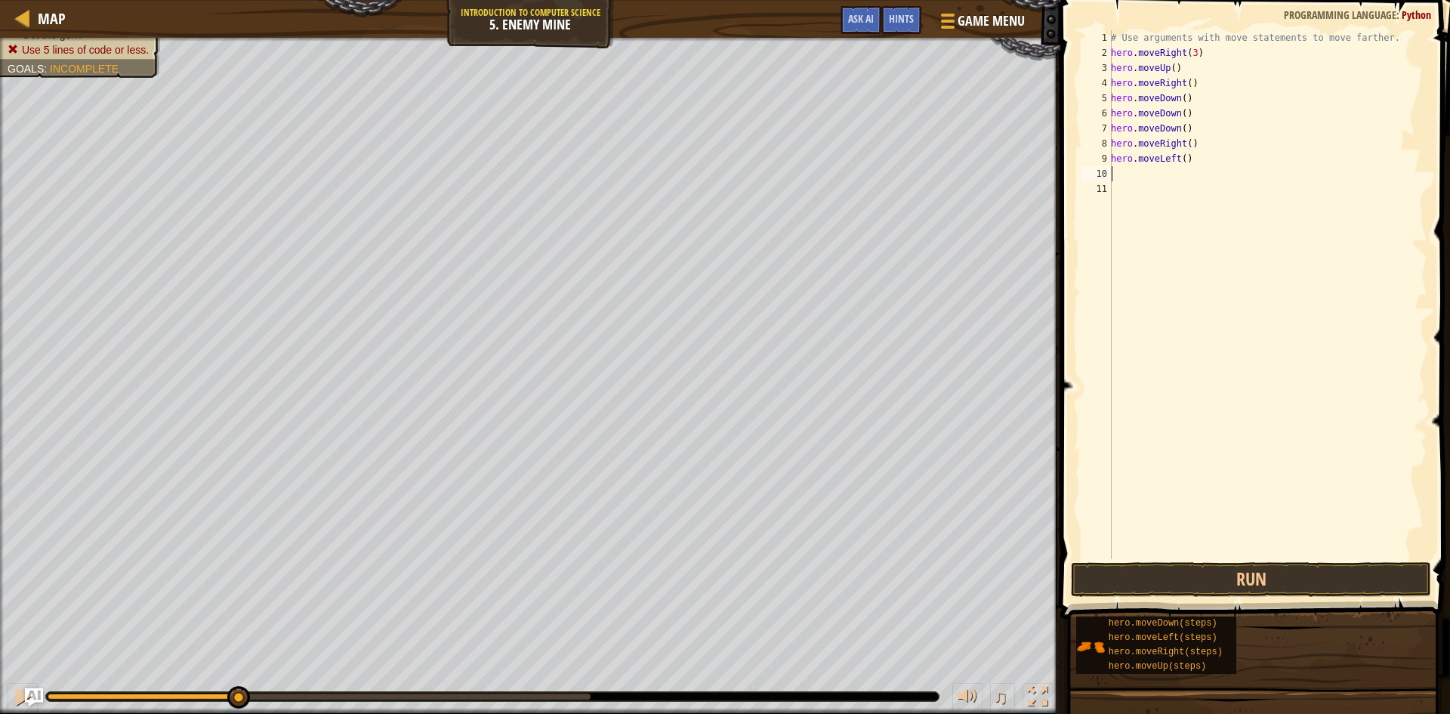
click at [1227, 165] on div "# Use arguments with move statements to move farther. hero . moveRight ( 3 ) he…" at bounding box center [1268, 309] width 320 height 559
type textarea "h"
type textarea "m"
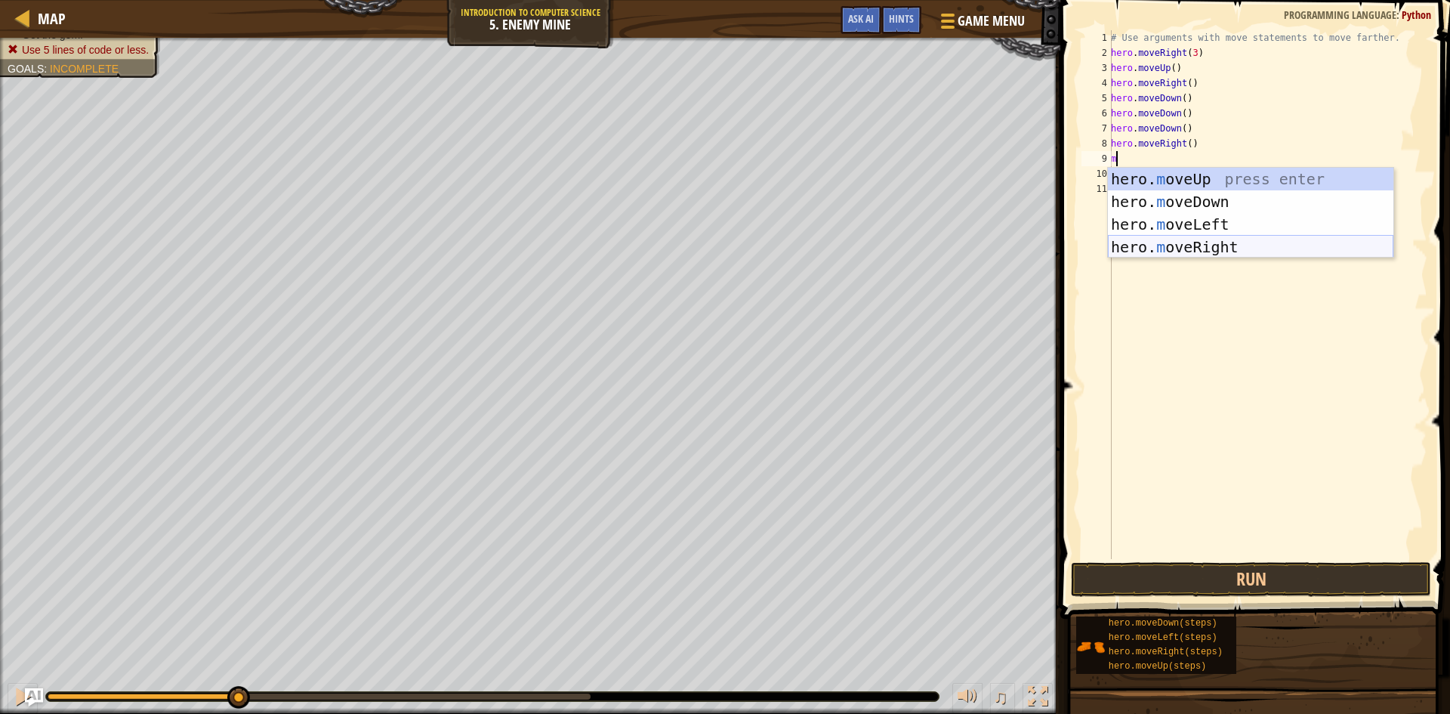
click at [1228, 240] on div "hero. m oveUp press enter hero. m oveDown press enter hero. m oveLeft press ent…" at bounding box center [1251, 236] width 286 height 136
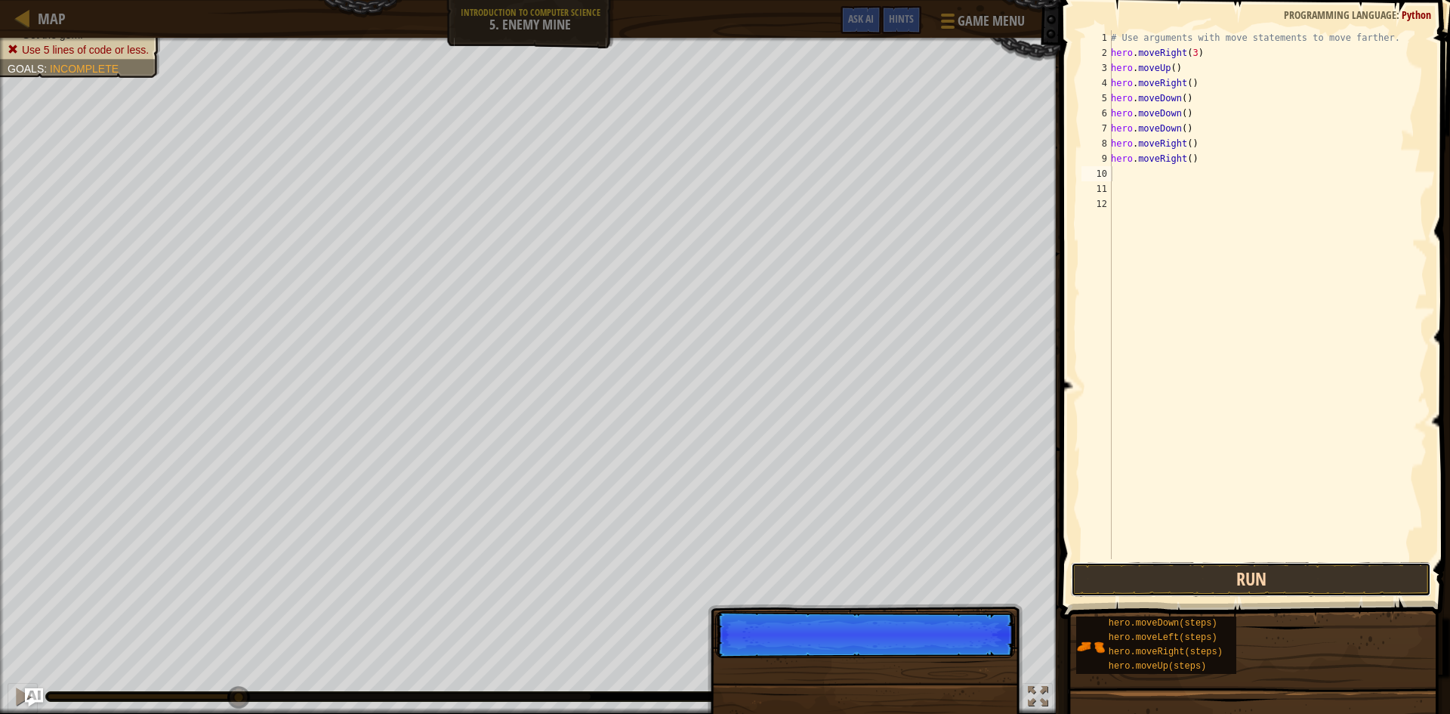
click at [1299, 589] on button "Run" at bounding box center [1251, 579] width 360 height 35
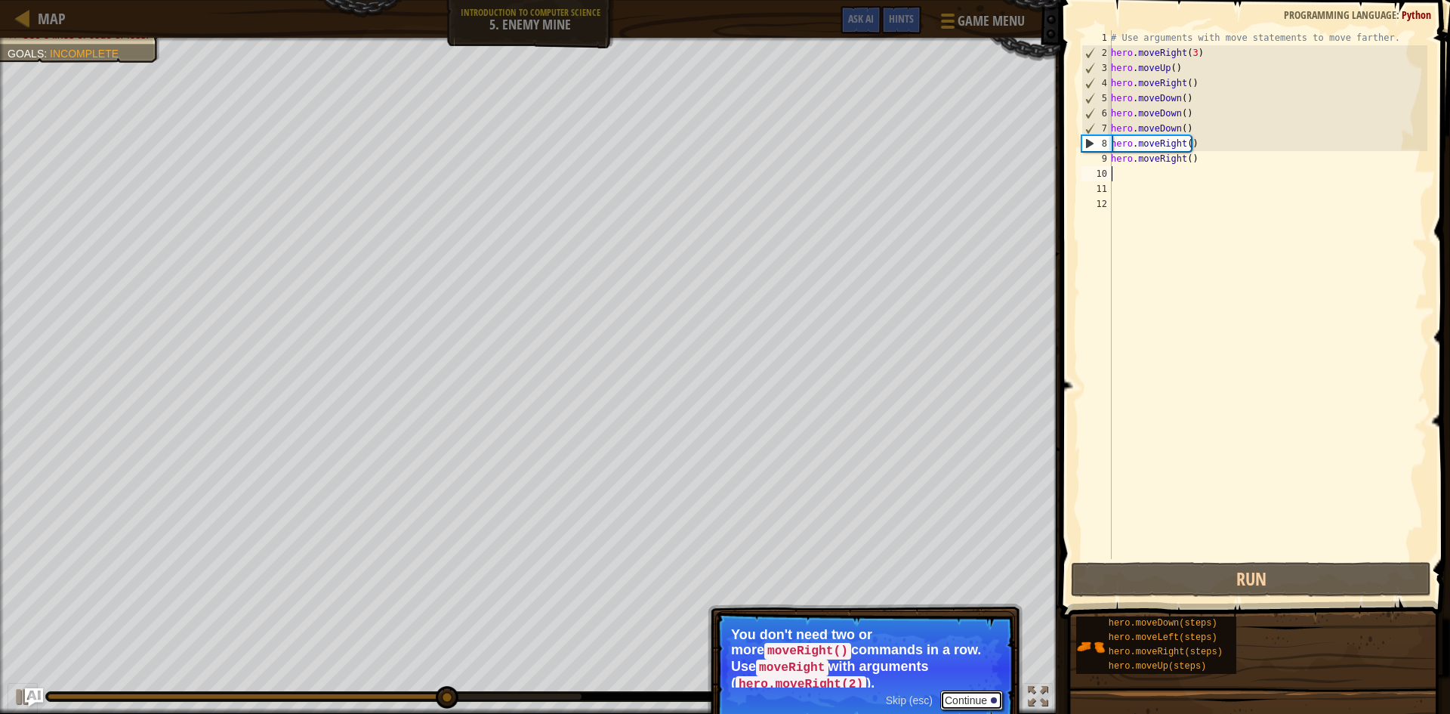
click at [967, 690] on button "Continue" at bounding box center [972, 700] width 63 height 20
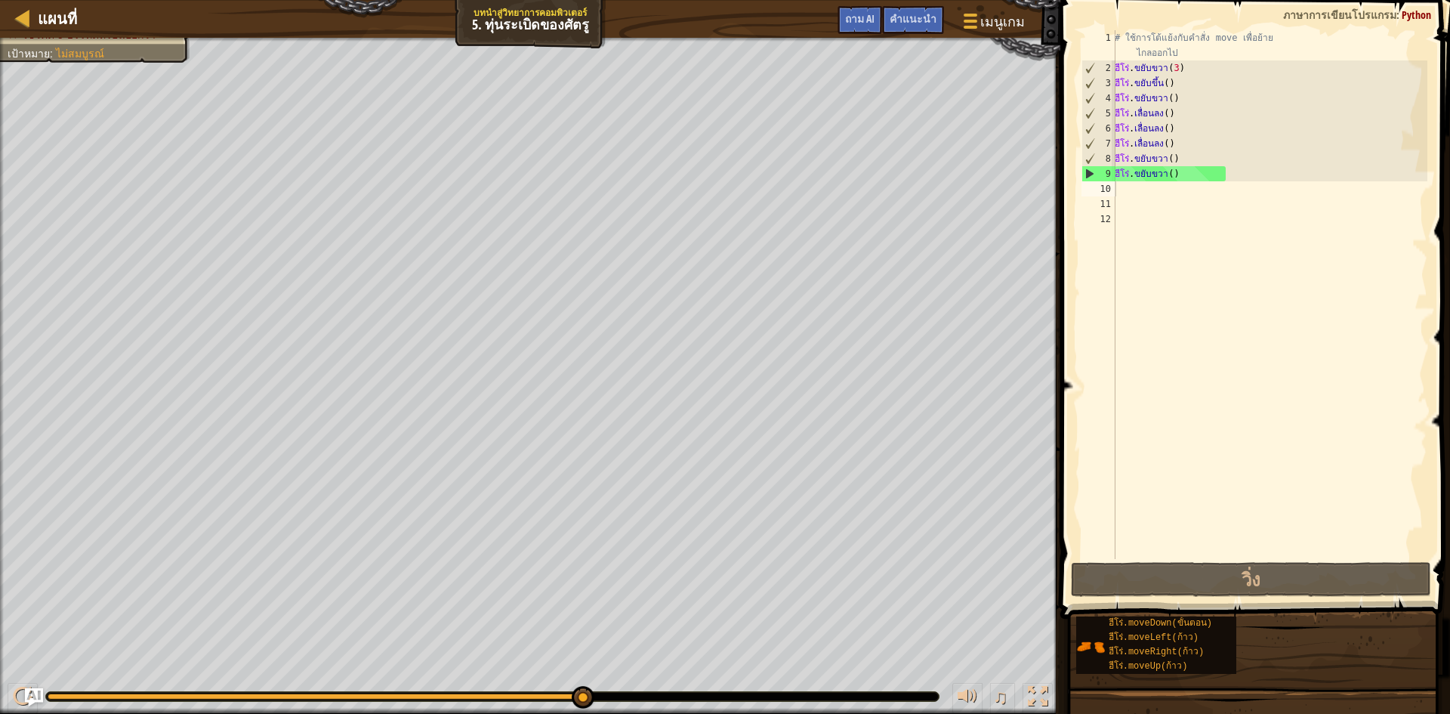
click at [1213, 178] on div "# ใช้การโต้แย้งกับคำสั่ง move เพื่อย้าย ไกลออกไป ฮีโร่ . ขยับขวา ( 3 ) ฮีโร่ . …" at bounding box center [1270, 317] width 316 height 574
click at [1191, 143] on div "# ใช้การโต้แย้งกับคำสั่ง move เพื่อย้าย ไกลออกไป ฮีโร่ . ขยับขวา ( 3 ) ฮีโร่ . …" at bounding box center [1270, 317] width 316 height 574
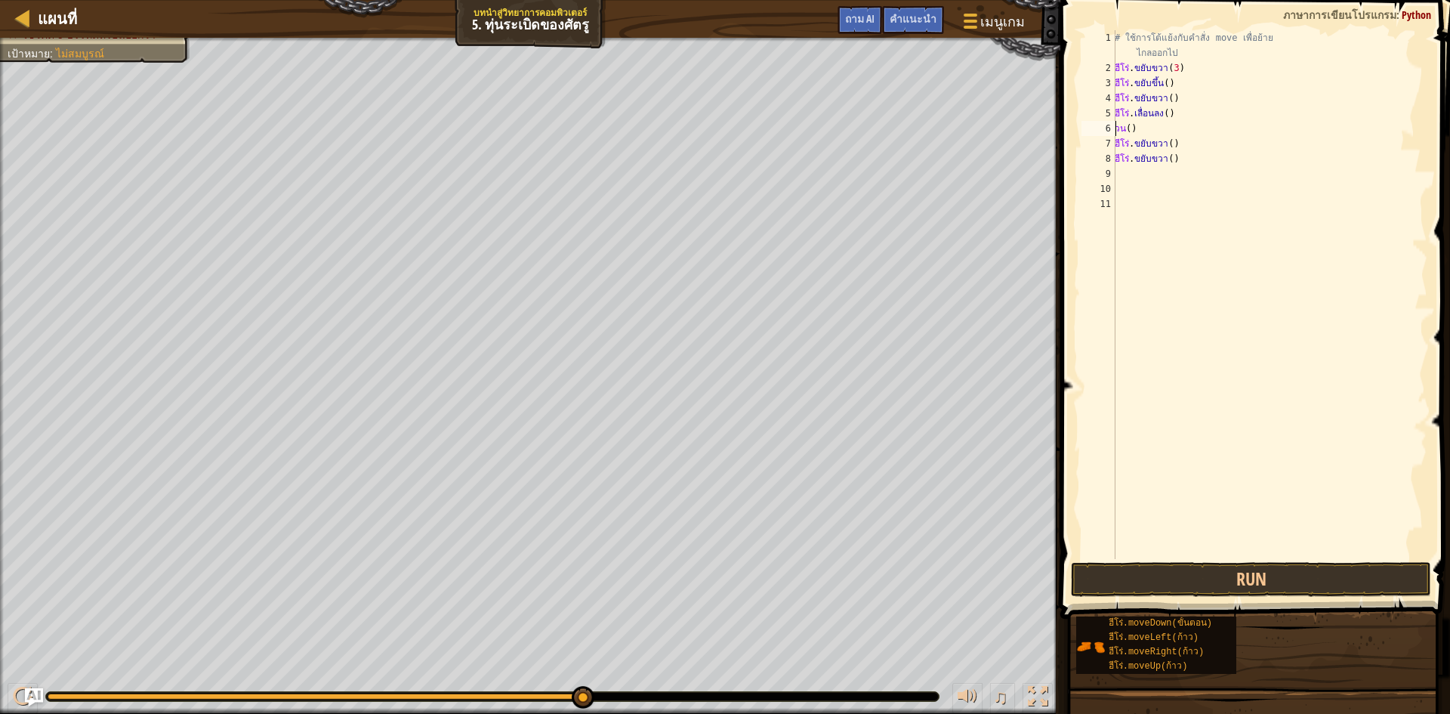
click at [1138, 131] on div "# ใช้การโต้แย้งกับคำสั่ง move เพื่อย้าย ไกลออกไป ฮีโร่ . ขยับขวา ( 3 ) ฮีโร่ . …" at bounding box center [1270, 317] width 316 height 574
drag, startPoint x: 1091, startPoint y: 171, endPoint x: 1110, endPoint y: 145, distance: 31.9
click at [1110, 145] on div "hero.moveDown() 1 2 3 4 5 6 7 8 9 10 # ใช้การโต้แย้งกับคำสั่ง move เพื่อย้าย ไก…" at bounding box center [1253, 294] width 349 height 529
type textarea "hero.moveRight()"
click at [1341, 570] on button "Run" at bounding box center [1251, 579] width 360 height 35
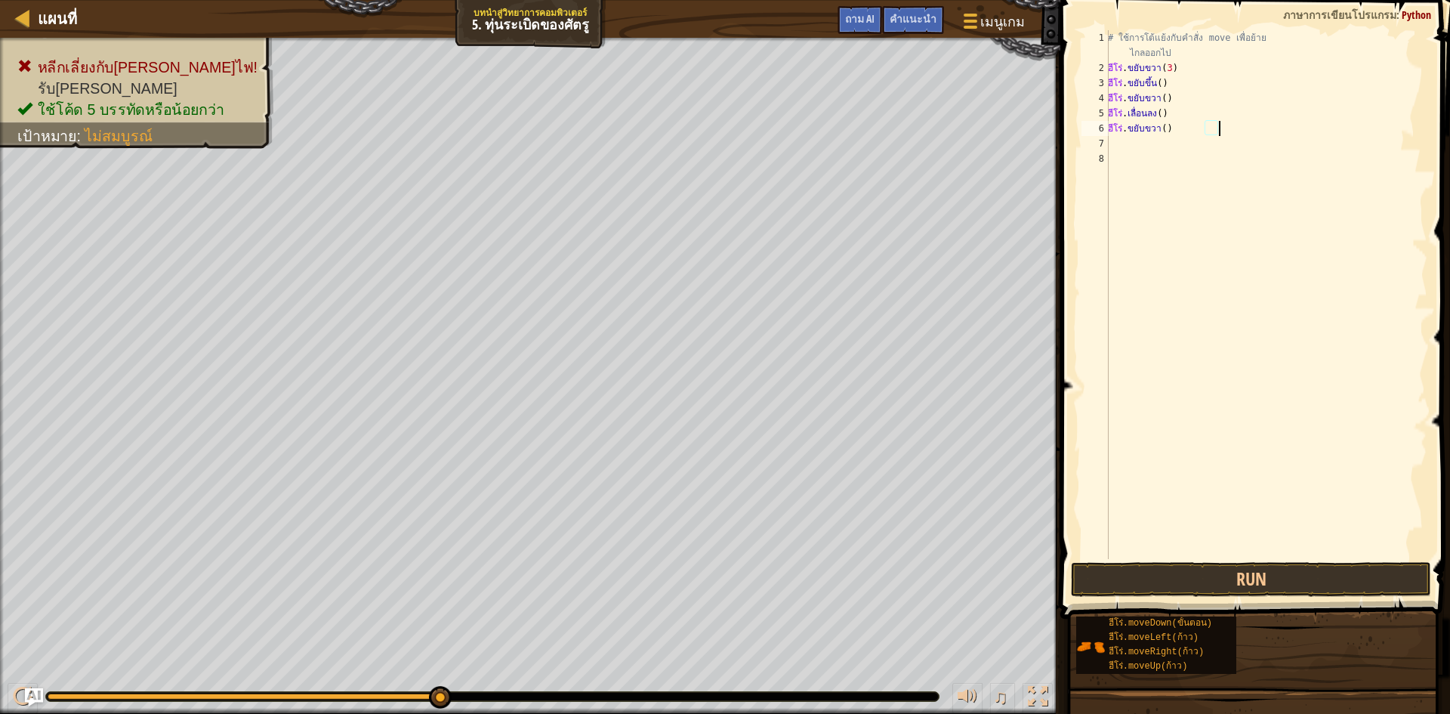
click at [1186, 125] on div "# ใช้การโต้แย้งกับคำสั่ง move เพื่อย้าย ไกลออกไป ฮีโร่ . ขยับขวา ( 3 ) ฮีโร่ . …" at bounding box center [1266, 317] width 323 height 574
drag, startPoint x: 1145, startPoint y: 116, endPoint x: 1106, endPoint y: 125, distance: 40.3
click at [1106, 125] on div "hero.moveRight() 1 2 3 4 5 6 7 8 # ใช้การโต้แย้งกับคำสั่ง move เพื่อย้าย ไกลออก…" at bounding box center [1253, 294] width 349 height 529
type textarea "ight()"
drag, startPoint x: 1150, startPoint y: 128, endPoint x: 1100, endPoint y: 128, distance: 49.9
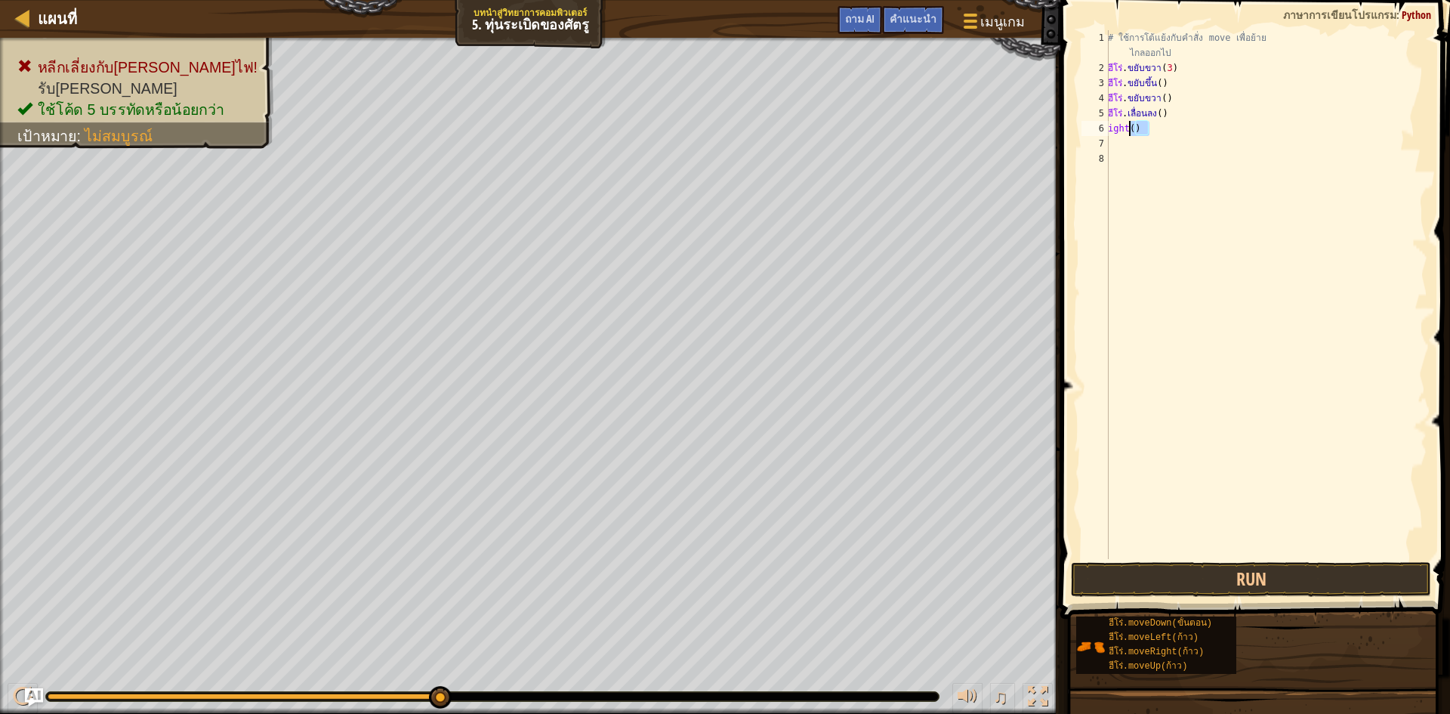
click at [1100, 128] on div "ight() 1 2 3 4 5 6 7 8 # ใช้การโต้แย้งกับคำสั่ง move เพื่อย้าย ไกลออกไป ฮีโร่ .…" at bounding box center [1253, 294] width 349 height 529
click at [1215, 574] on button "Run" at bounding box center [1251, 579] width 360 height 35
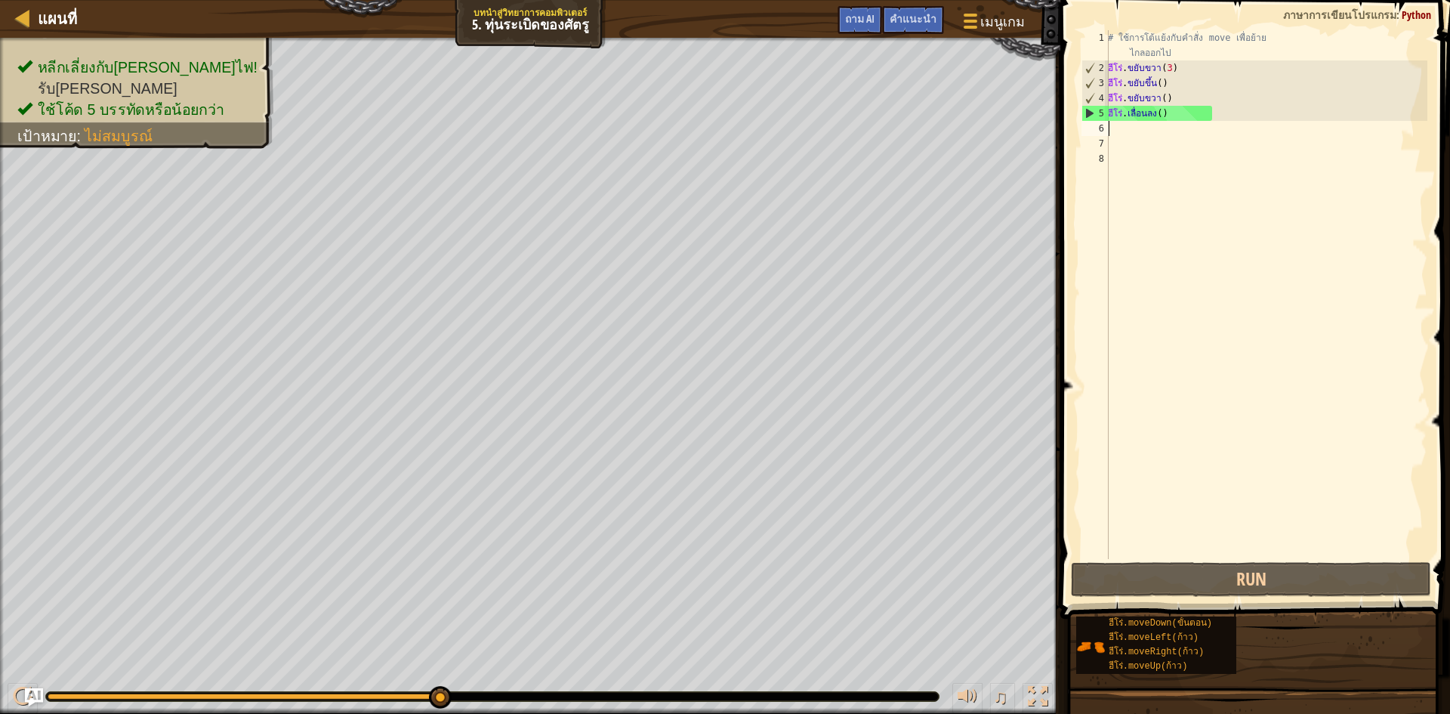
type textarea "hero.moveDown()"
click at [1147, 132] on div "# ใช้การโต้แย้งกับคำสั่ง move เพื่อย้าย ไกลออกไป ฮีโร่ . ขยับขวา ( 3 ) ฮีโร่ . …" at bounding box center [1266, 317] width 323 height 574
click at [1178, 129] on div "# ใช้การโต้แย้งกับคำสั่ง move เพื่อย้าย ไกลออกไป ฮีโร่ . ขยับขวา ( 3 ) ฮีโร่ . …" at bounding box center [1266, 317] width 323 height 574
type textarea "hero.moveDown()"
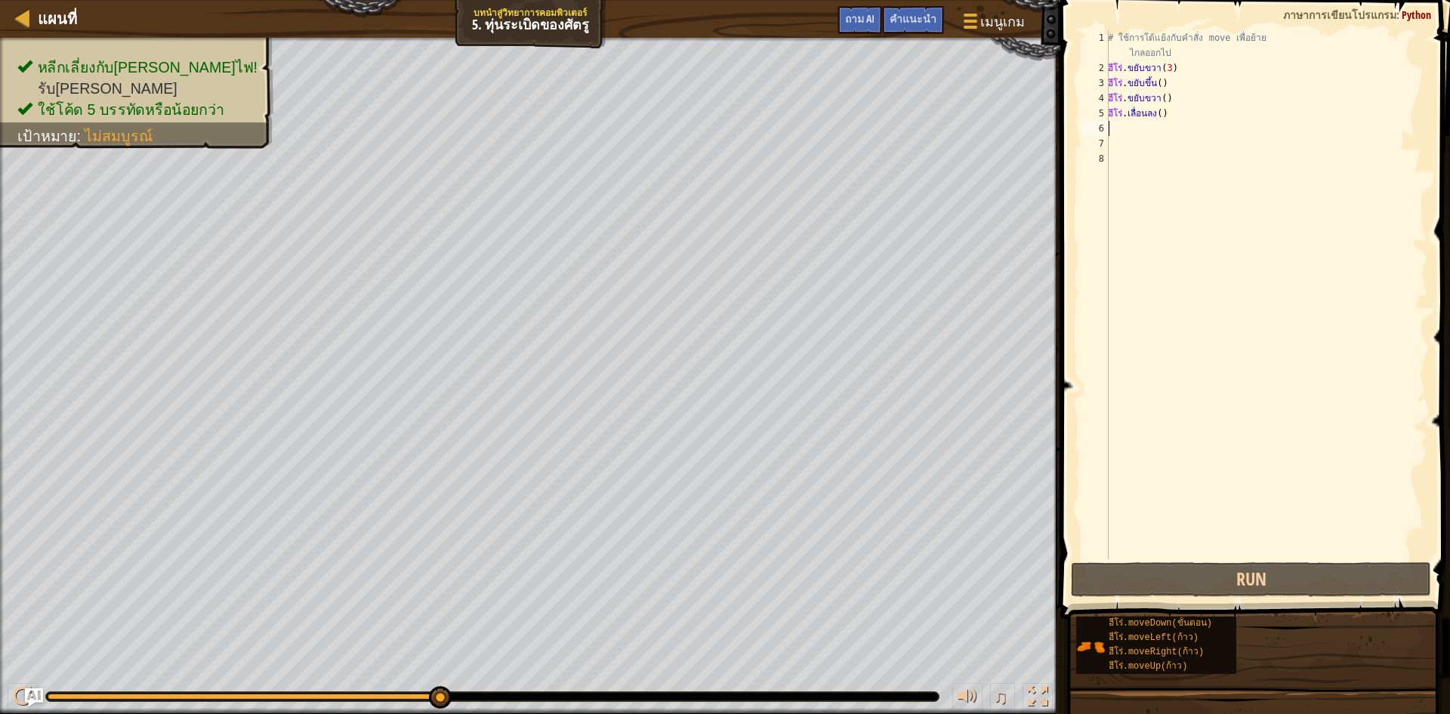
type textarea "m"
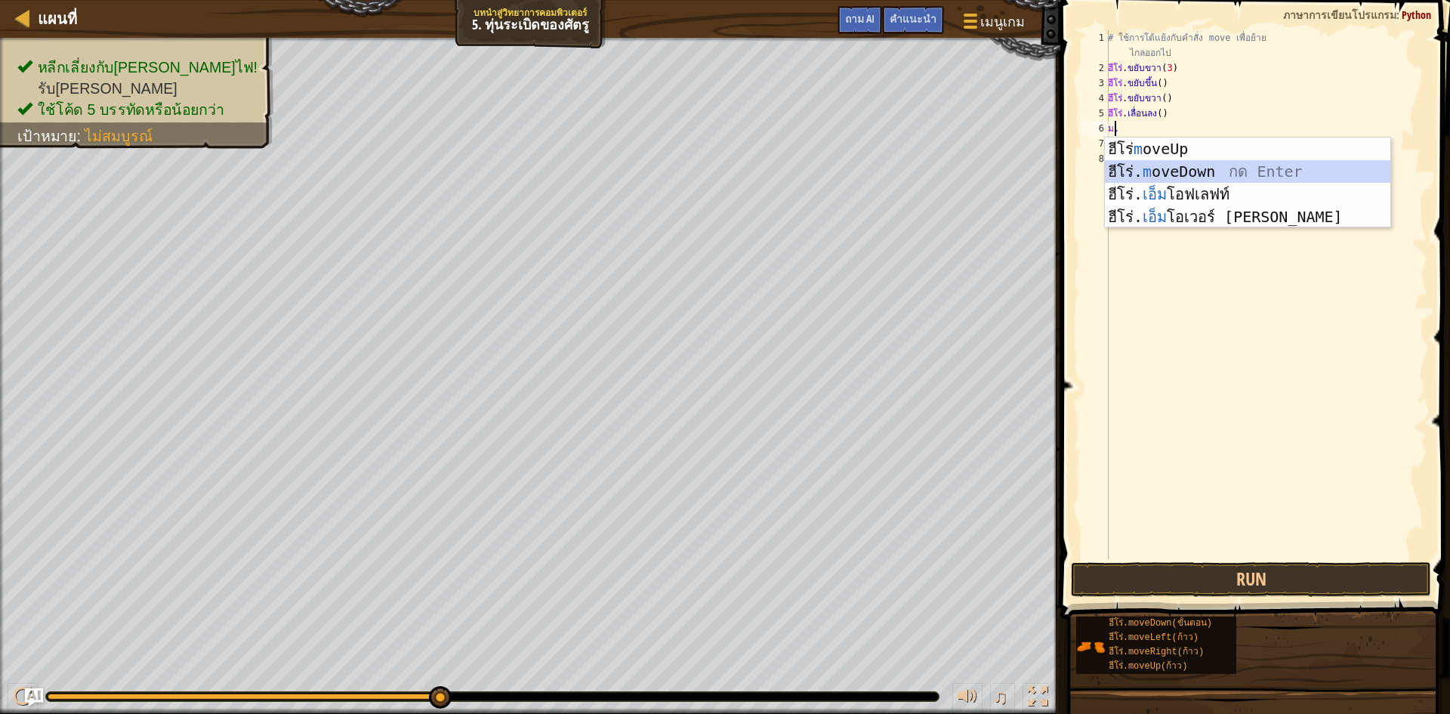
click at [1233, 165] on div "ฮีโร่ m oveUp กด Enter ฮีโร่. m oveDown กด Enter ฮีโร่. เอ็ม โอฟเลฟท์ กด Enter …" at bounding box center [1248, 205] width 286 height 136
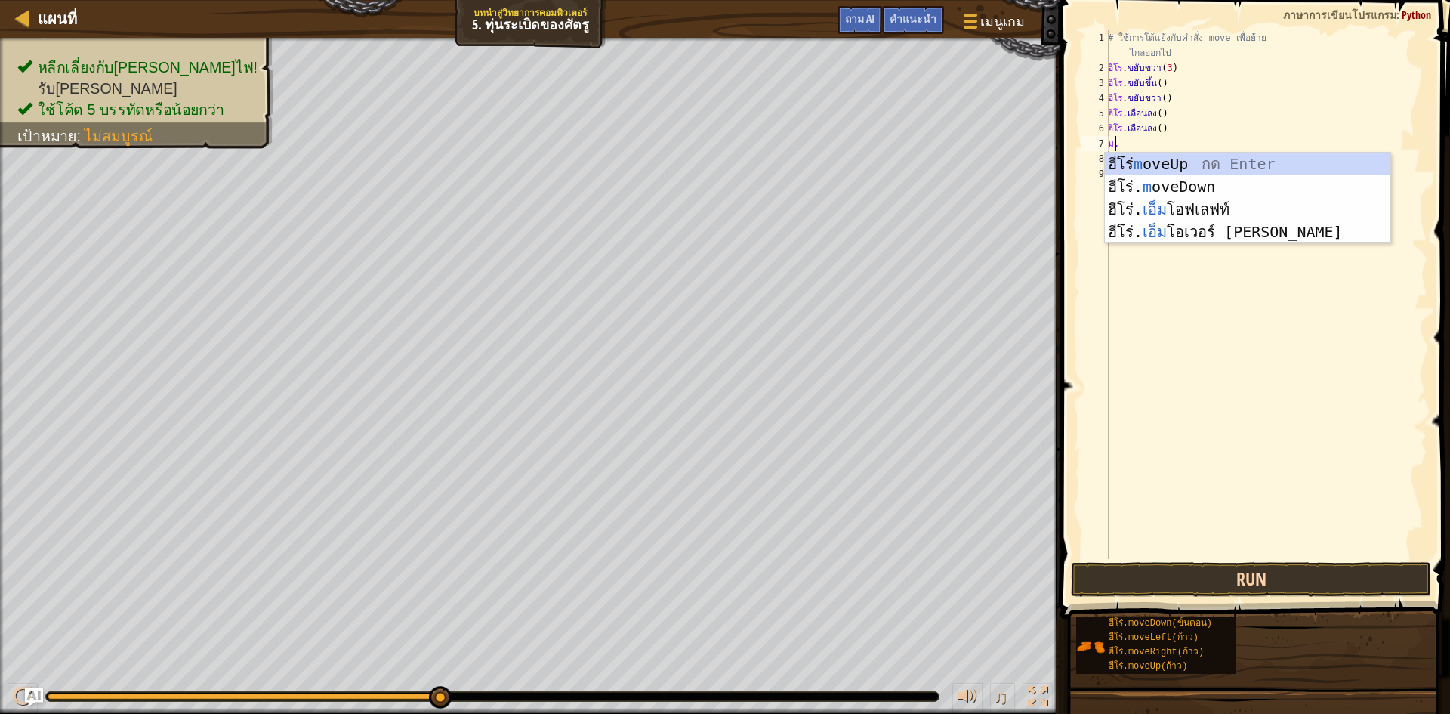
type textarea "m"
click at [1219, 585] on button "Run" at bounding box center [1251, 579] width 360 height 35
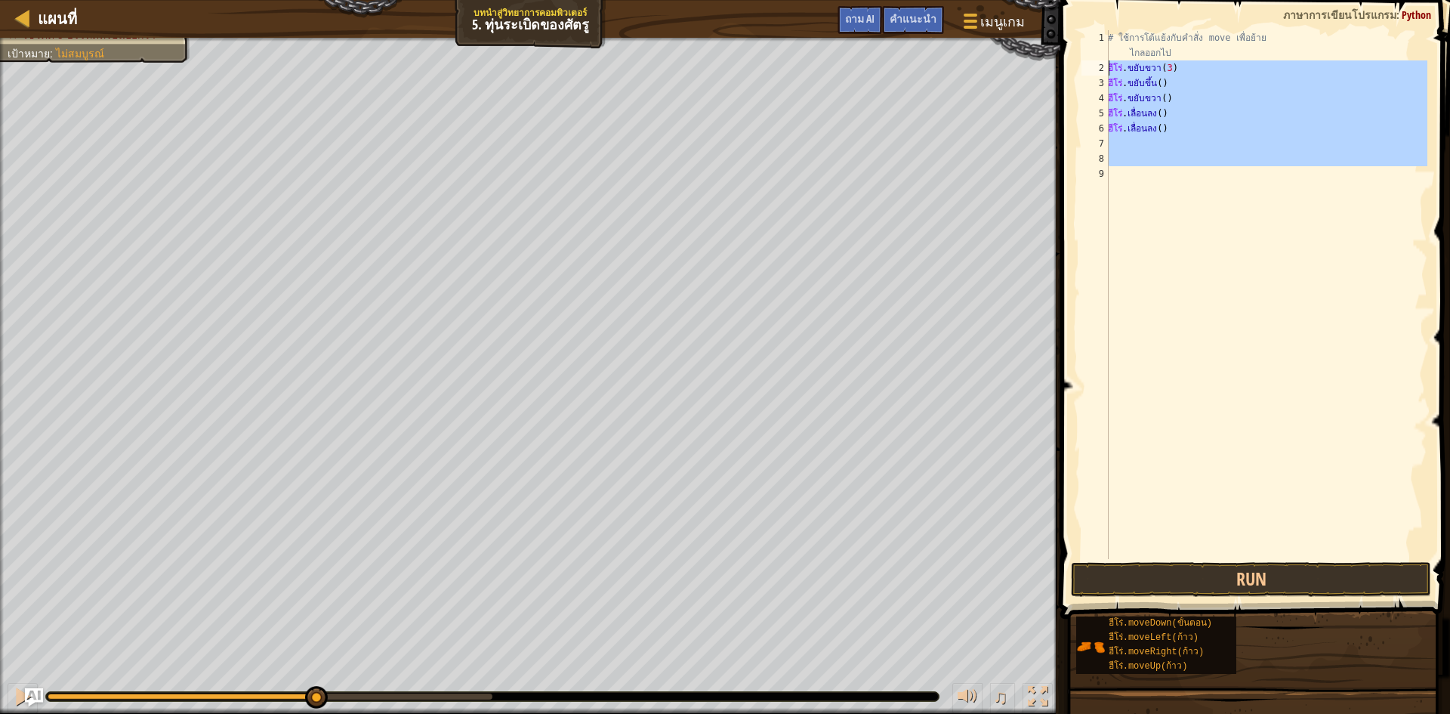
drag, startPoint x: 1173, startPoint y: 153, endPoint x: 1101, endPoint y: 64, distance: 114.4
click at [1101, 64] on div "1 2 3 4 5 6 7 8 9 # ใช้การโต้แย้งกับคำสั่ง move เพื่อย้าย ไกลออกไป ฮีโร่ . ขยับ…" at bounding box center [1253, 294] width 349 height 529
type textarea "hero.moveRight(3) hero.moveUp()"
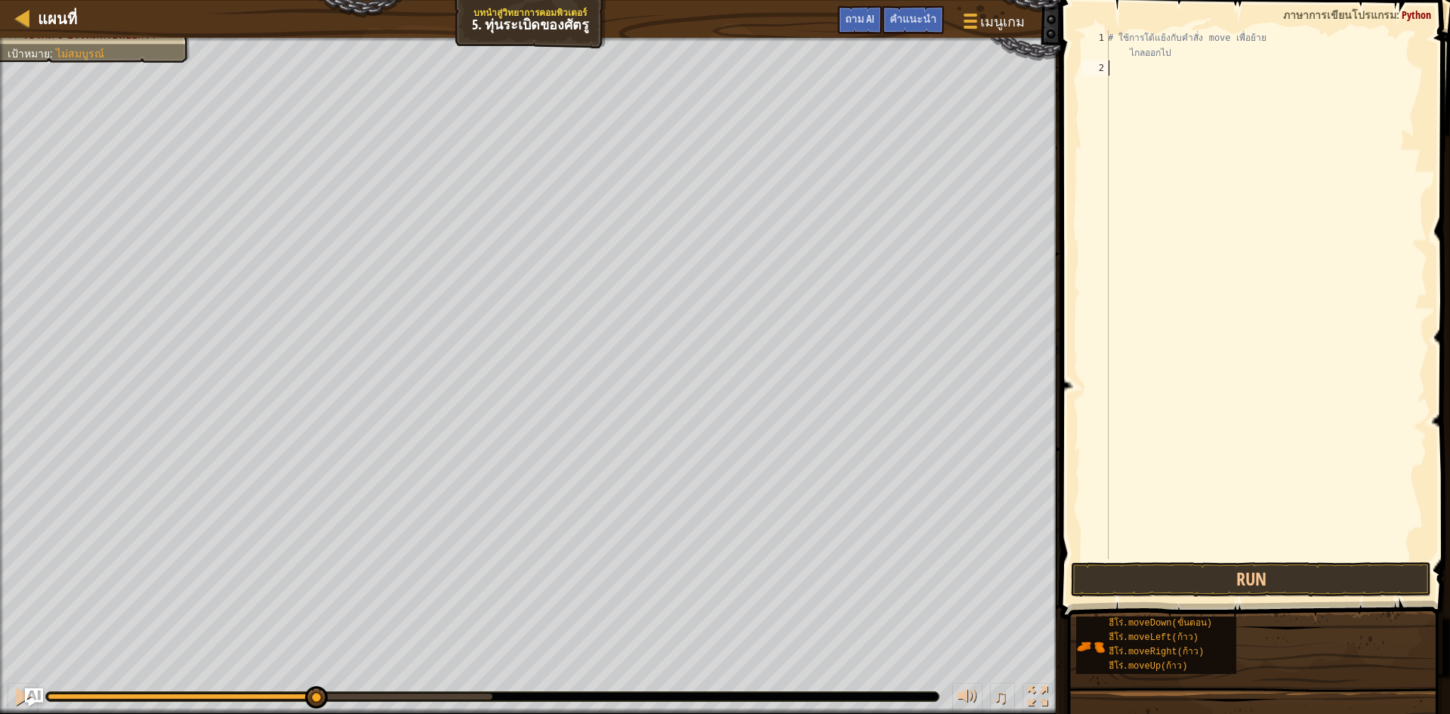
click at [1126, 61] on div "# ใช้การโต้แย้งกับคำสั่ง move เพื่อย้าย ไกลออกไป" at bounding box center [1266, 317] width 323 height 574
click at [1215, 581] on button "Run" at bounding box center [1251, 579] width 360 height 35
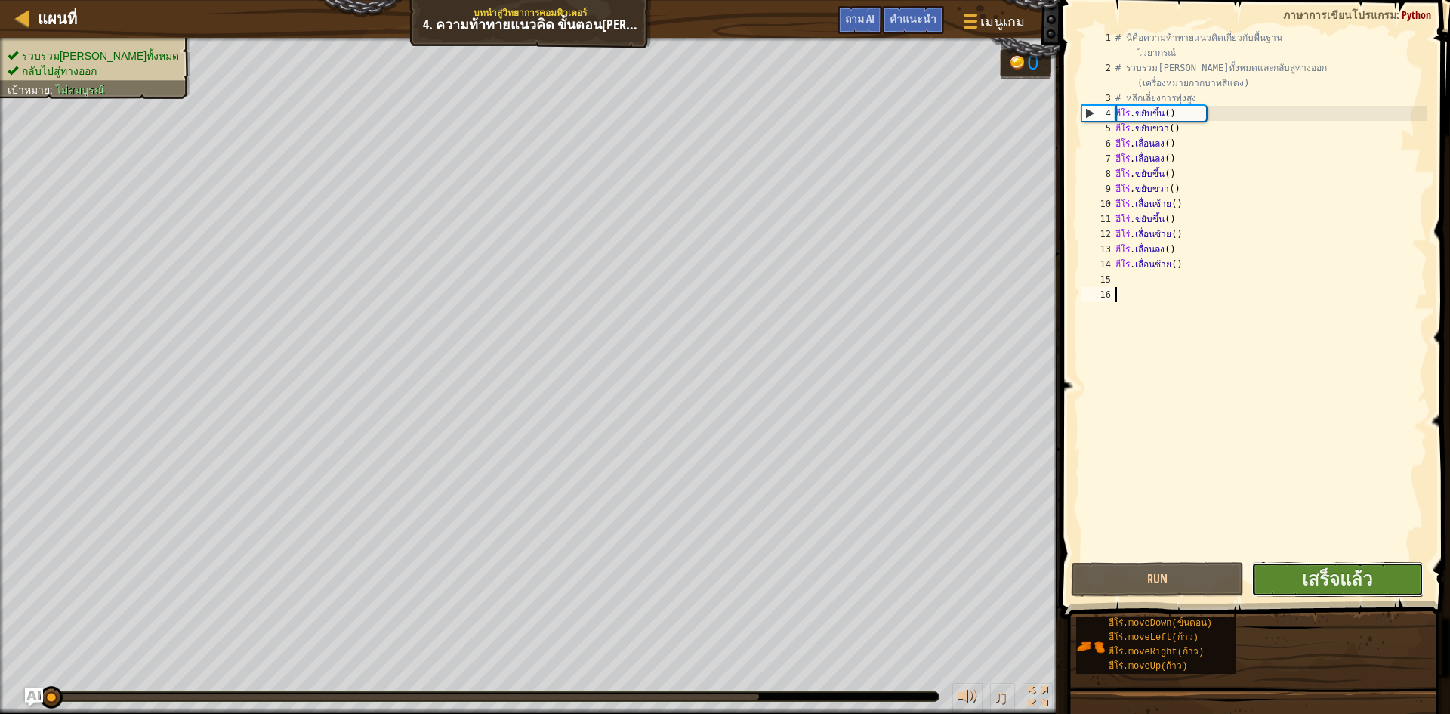
click at [1394, 580] on button "เสร็จแล้ว" at bounding box center [1338, 579] width 173 height 35
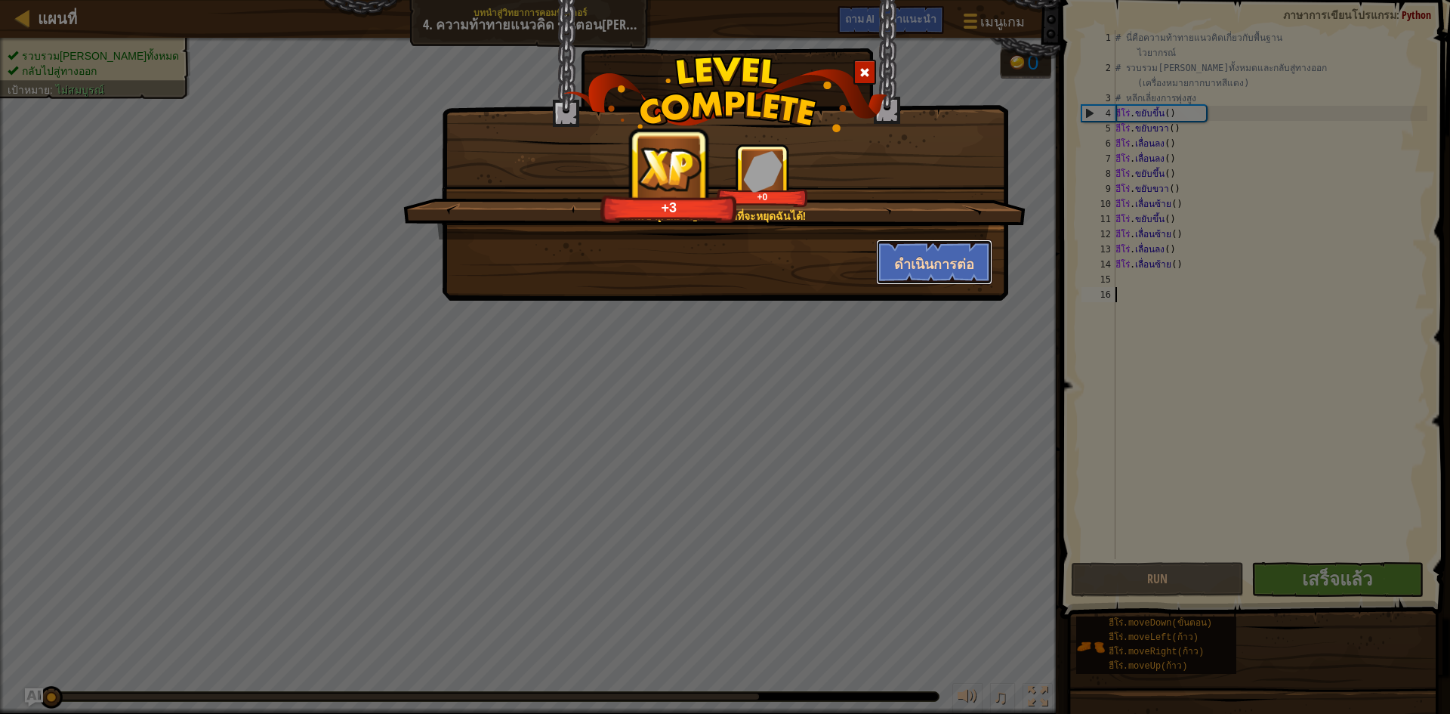
click at [986, 261] on button "ดำเนินการต่อ" at bounding box center [934, 261] width 117 height 45
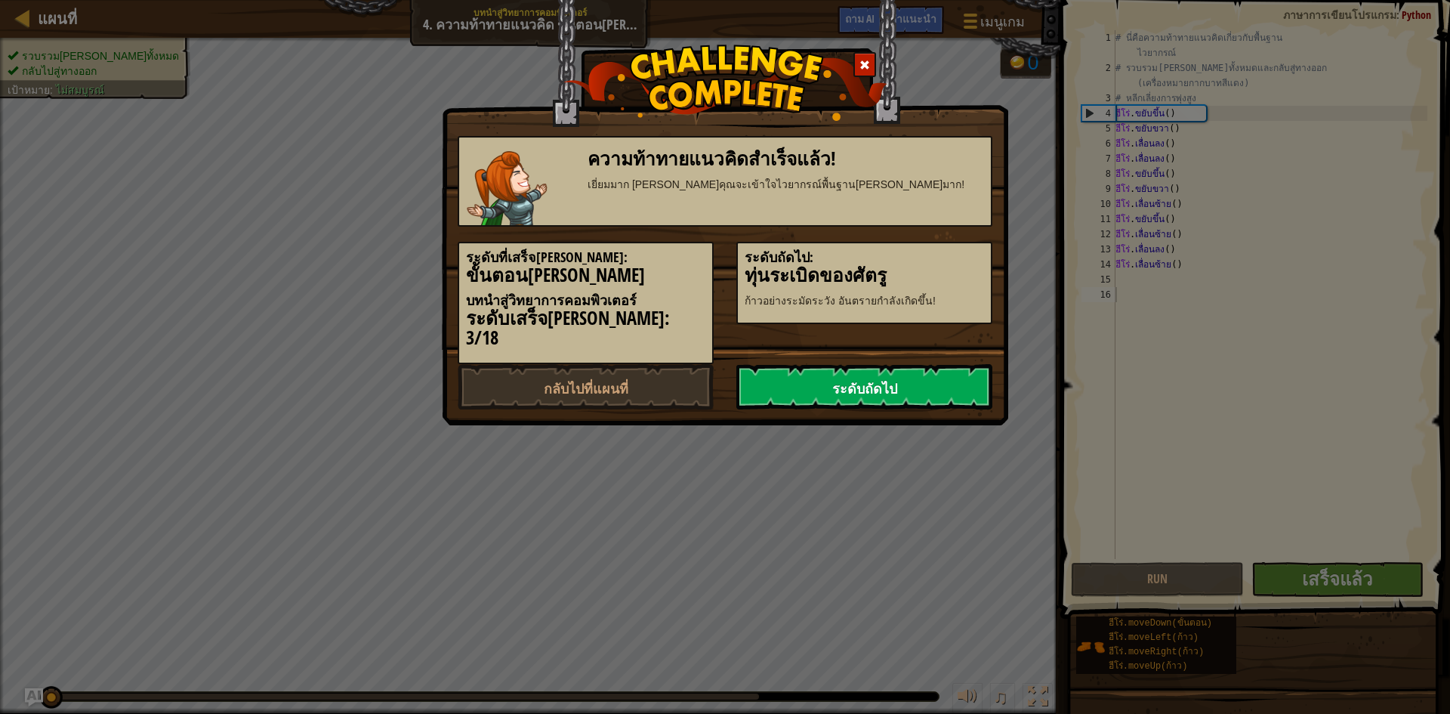
click at [929, 364] on link "ระดับถัดไป" at bounding box center [865, 386] width 256 height 45
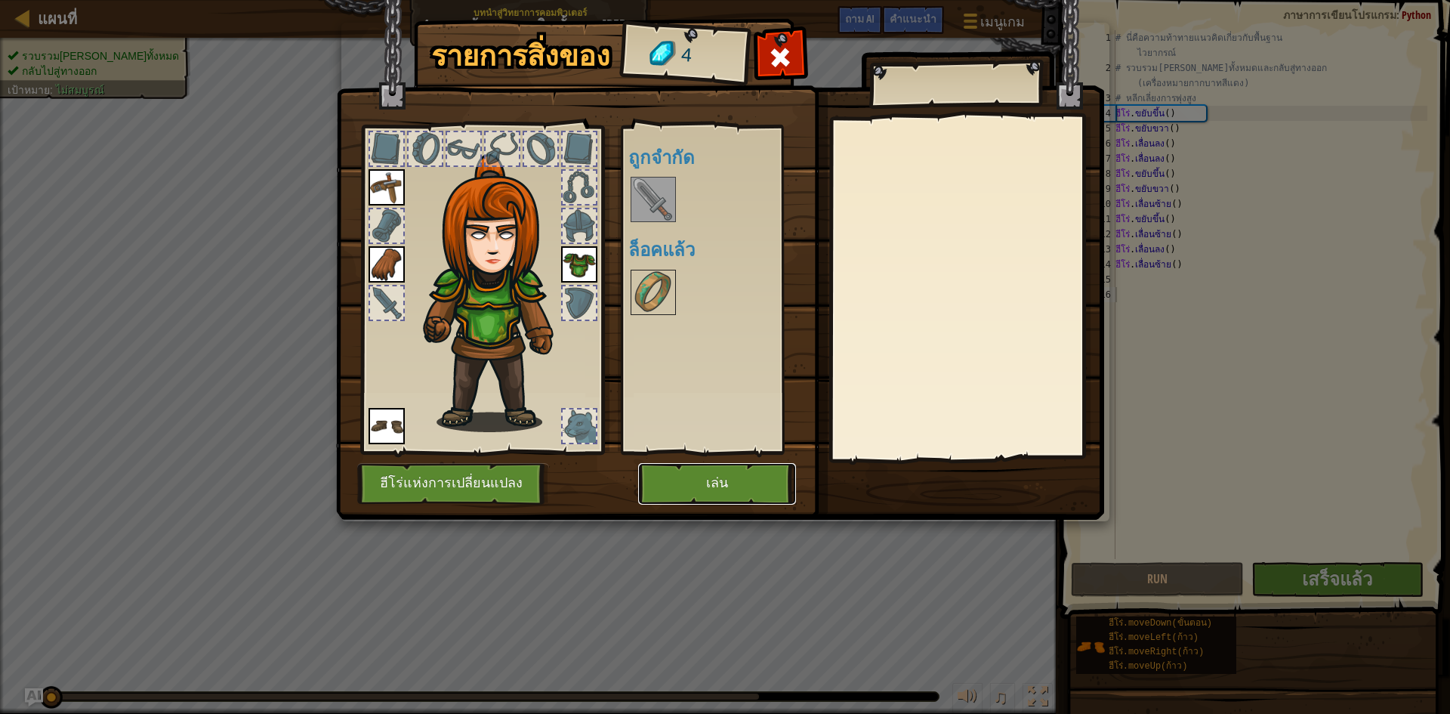
click at [696, 488] on button "เล่น" at bounding box center [717, 484] width 158 height 42
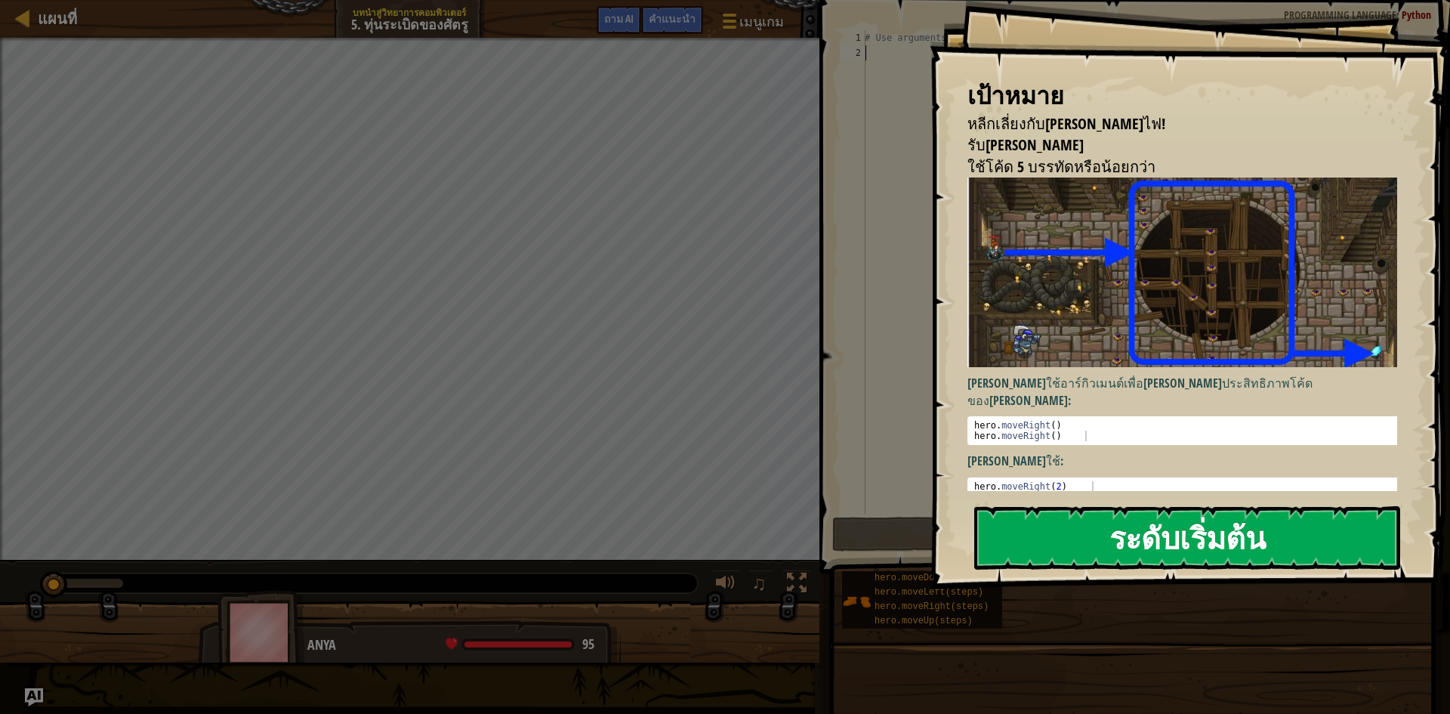
click at [1169, 517] on font "ระดับเริ่มต้น" at bounding box center [1188, 537] width 156 height 41
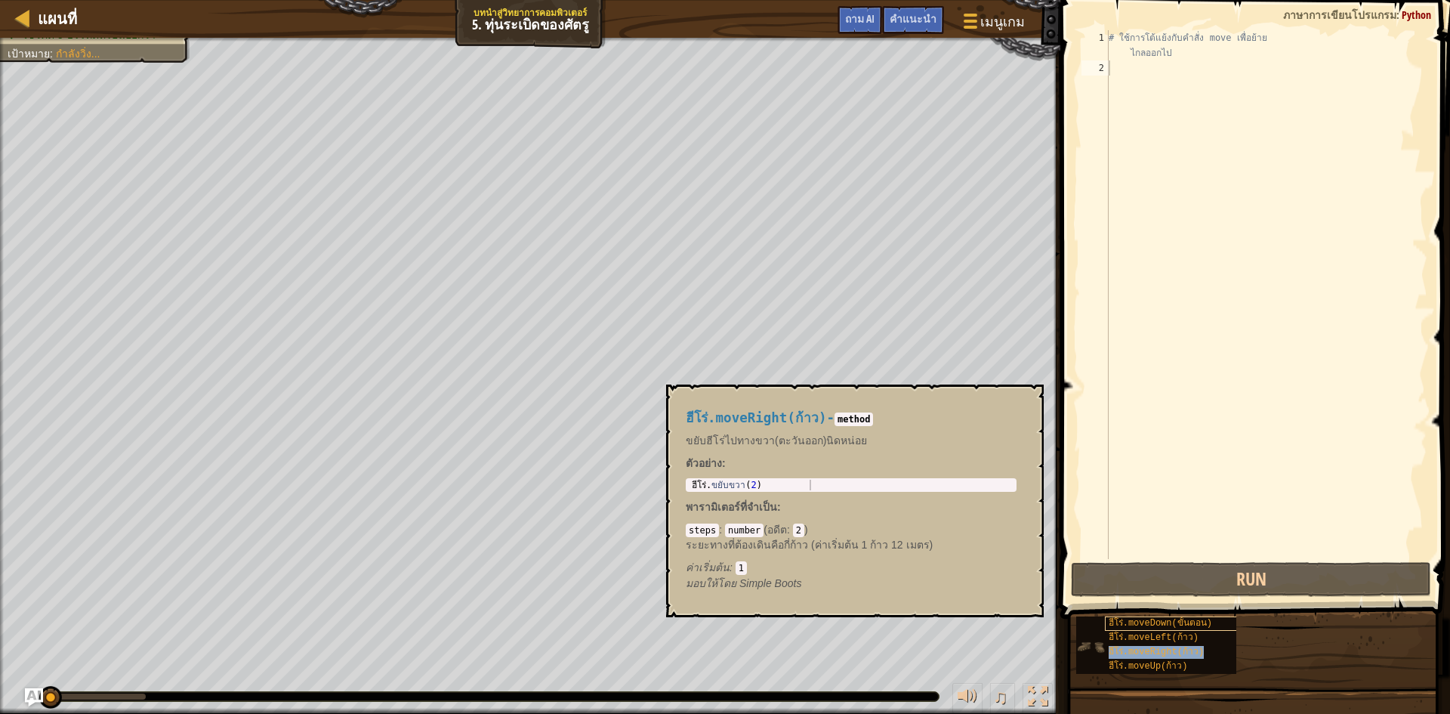
drag, startPoint x: 1179, startPoint y: 649, endPoint x: 1169, endPoint y: 618, distance: 32.7
click at [1179, 648] on font "ฮีโร่.moveRight(ก้าว)" at bounding box center [1156, 652] width 95 height 11
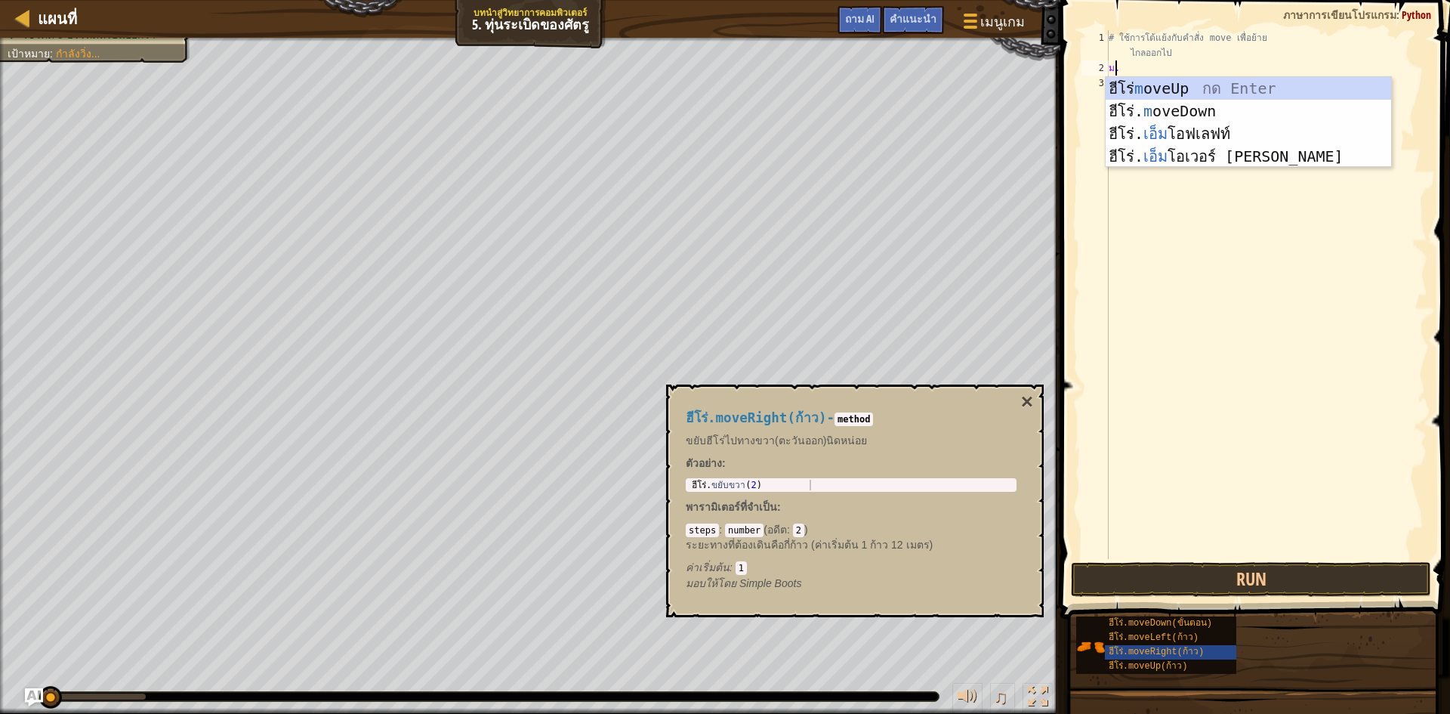
type textarea "m"
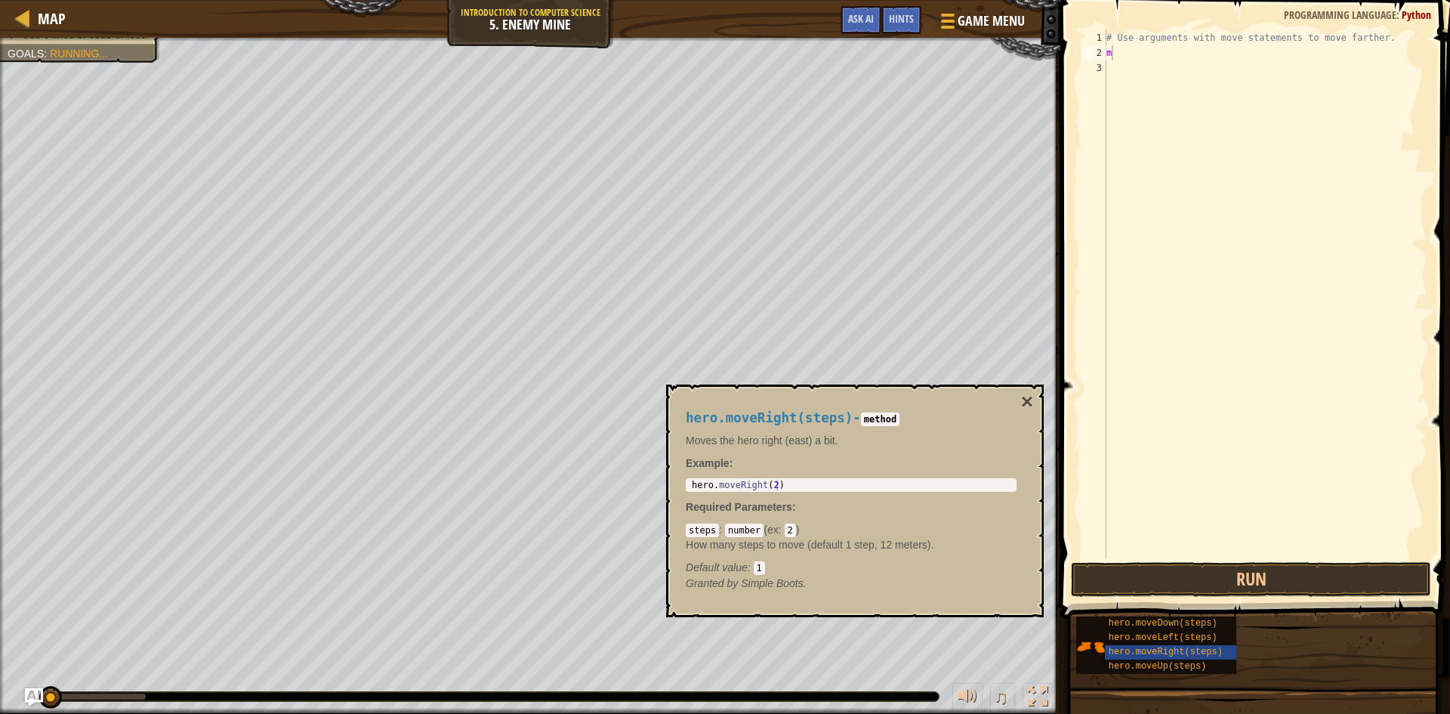
click at [1344, 130] on div "# Use arguments with move statements to move farther. m" at bounding box center [1266, 309] width 324 height 559
click at [1126, 57] on div "# Use arguments with move statements to move farther. m" at bounding box center [1266, 309] width 324 height 559
type textarea "m"
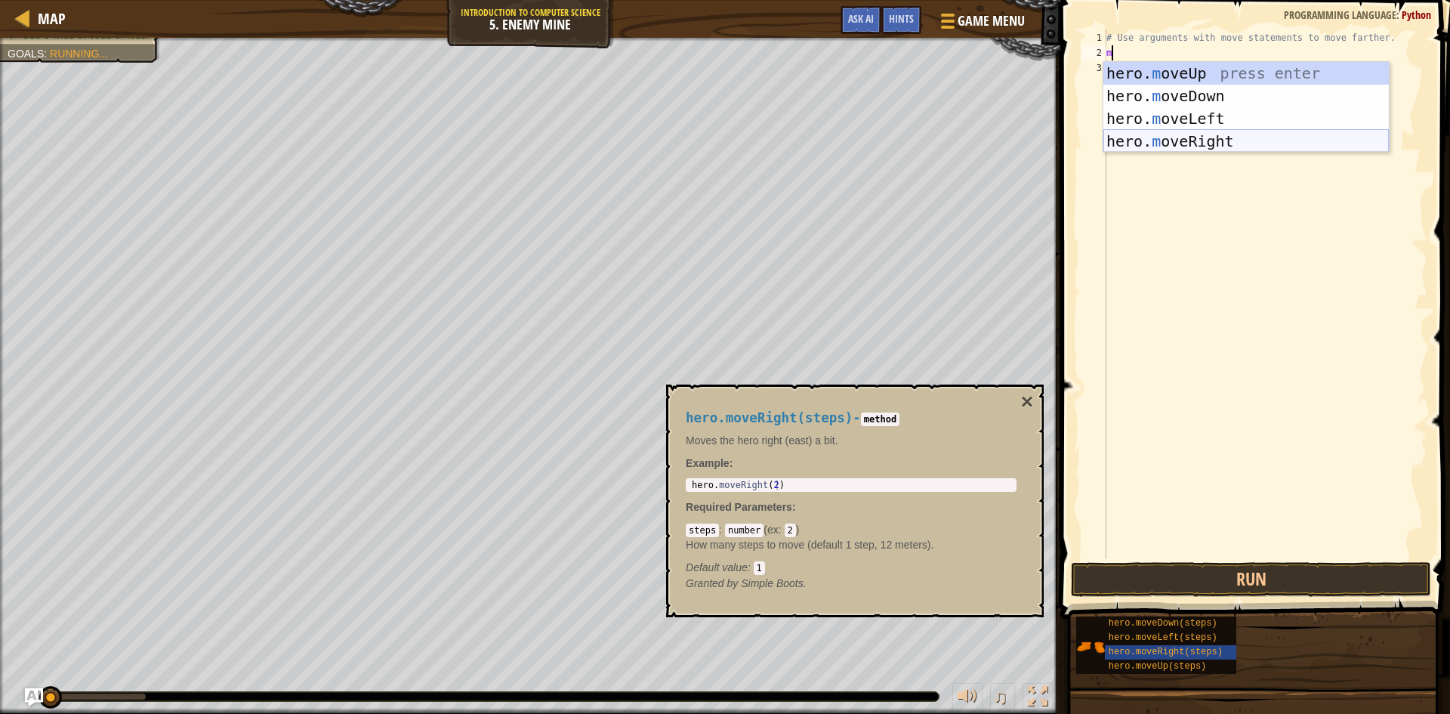
drag, startPoint x: 1222, startPoint y: 134, endPoint x: 1209, endPoint y: 119, distance: 19.9
click at [1221, 134] on div "hero. m oveUp press enter hero. m oveDown press enter hero. m oveLeft press ent…" at bounding box center [1247, 130] width 286 height 136
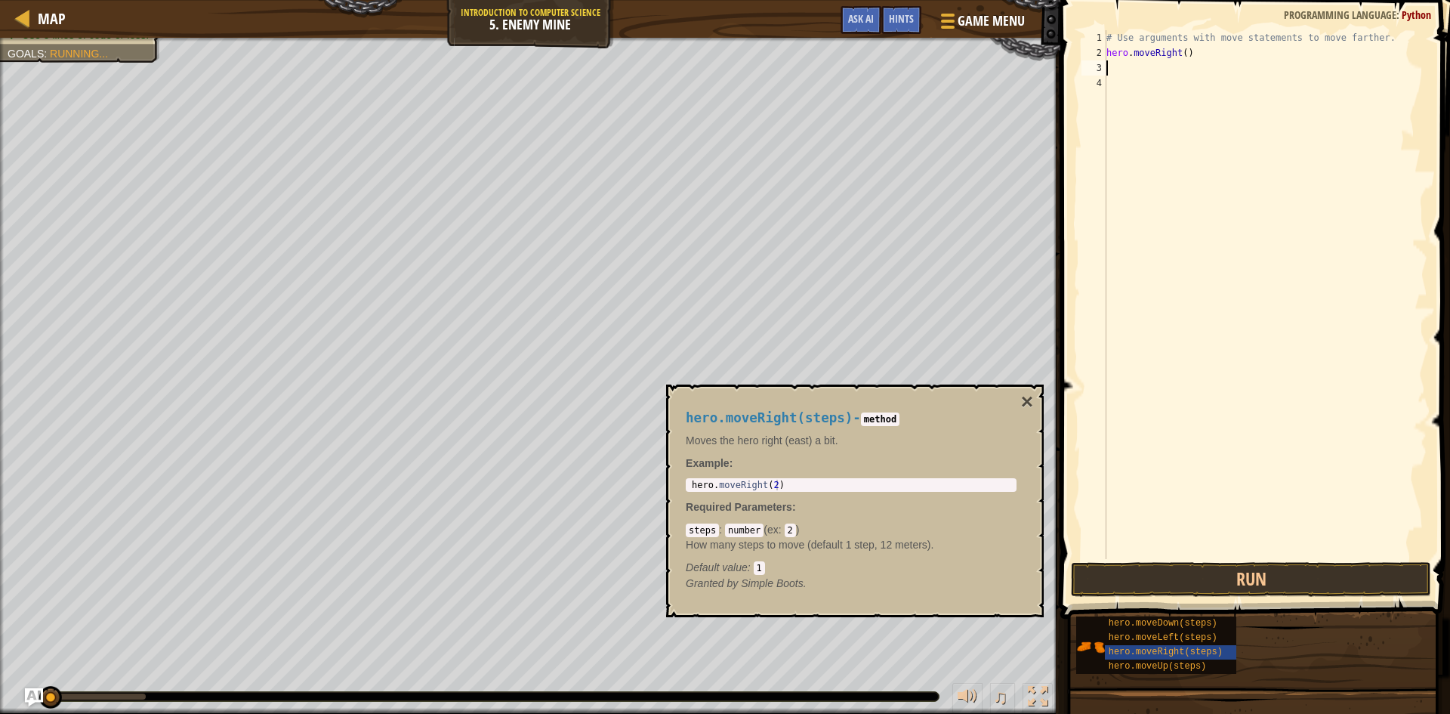
click at [1181, 52] on div "# Use arguments with move statements to move farther. hero . moveRight ( )" at bounding box center [1266, 309] width 324 height 559
type textarea "hero.moveRight(3)"
click at [1230, 65] on div "# Use arguments with move statements to move farther. hero . moveRight ( 3 )" at bounding box center [1266, 309] width 324 height 559
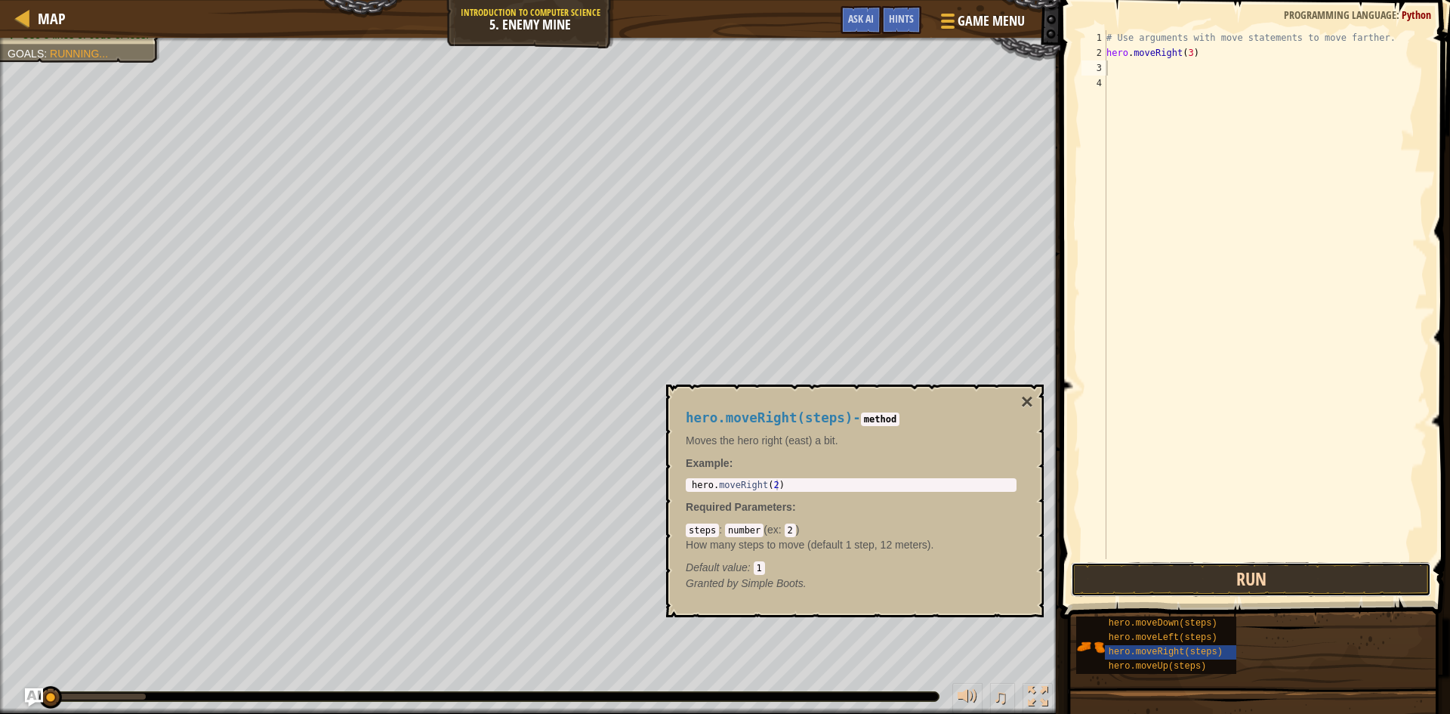
click at [1149, 578] on button "Run" at bounding box center [1251, 579] width 360 height 35
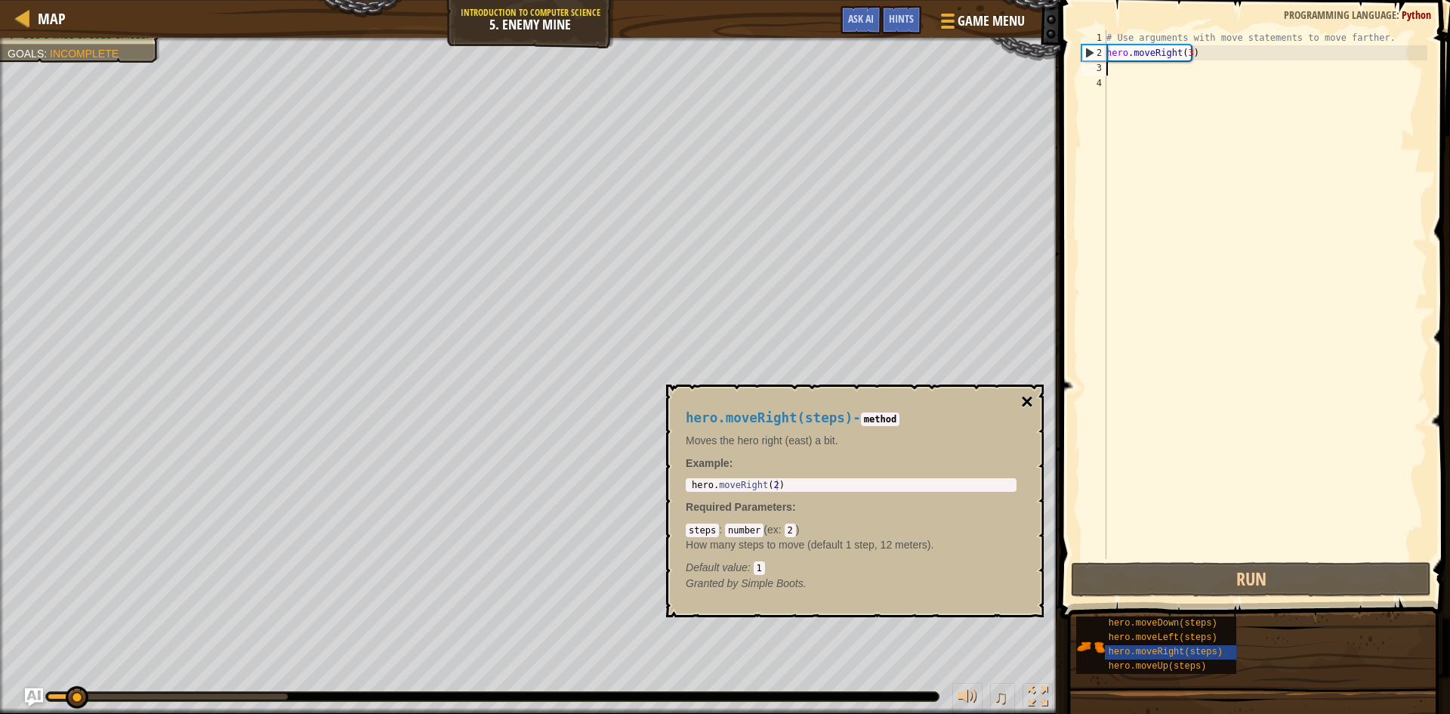
click at [1021, 402] on button "×" at bounding box center [1027, 401] width 12 height 21
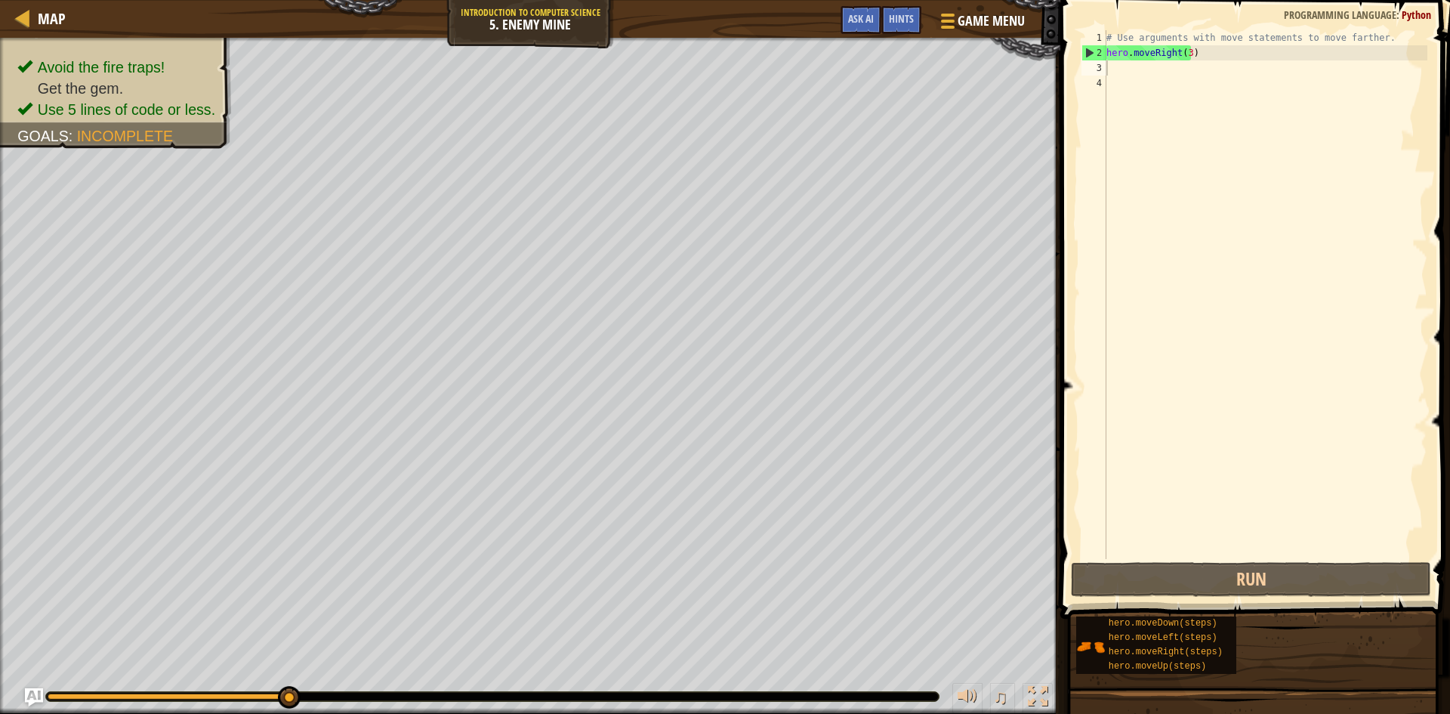
type textarea "hero.moveRight(3)"
click at [1209, 47] on div "# Use arguments with move statements to move farther. hero . moveRight ( 3 )" at bounding box center [1266, 309] width 324 height 559
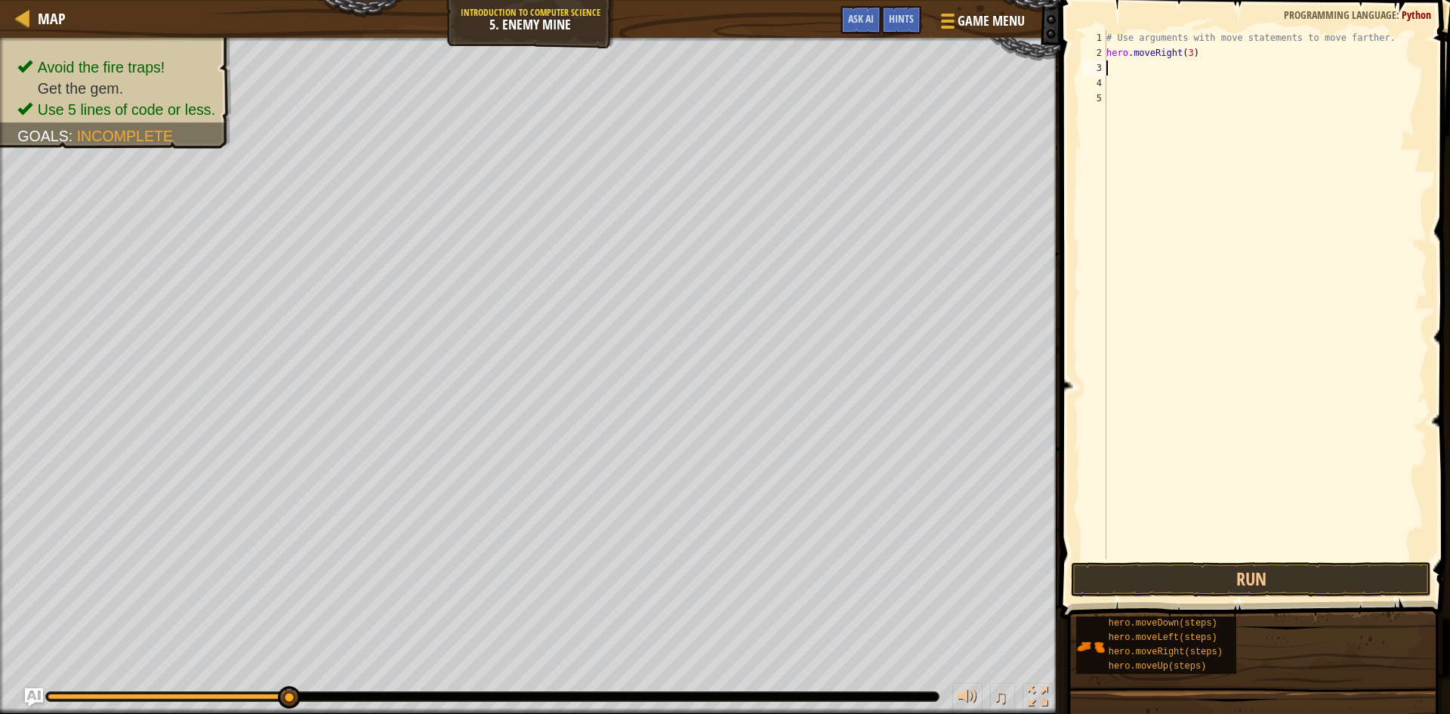
type textarea "m"
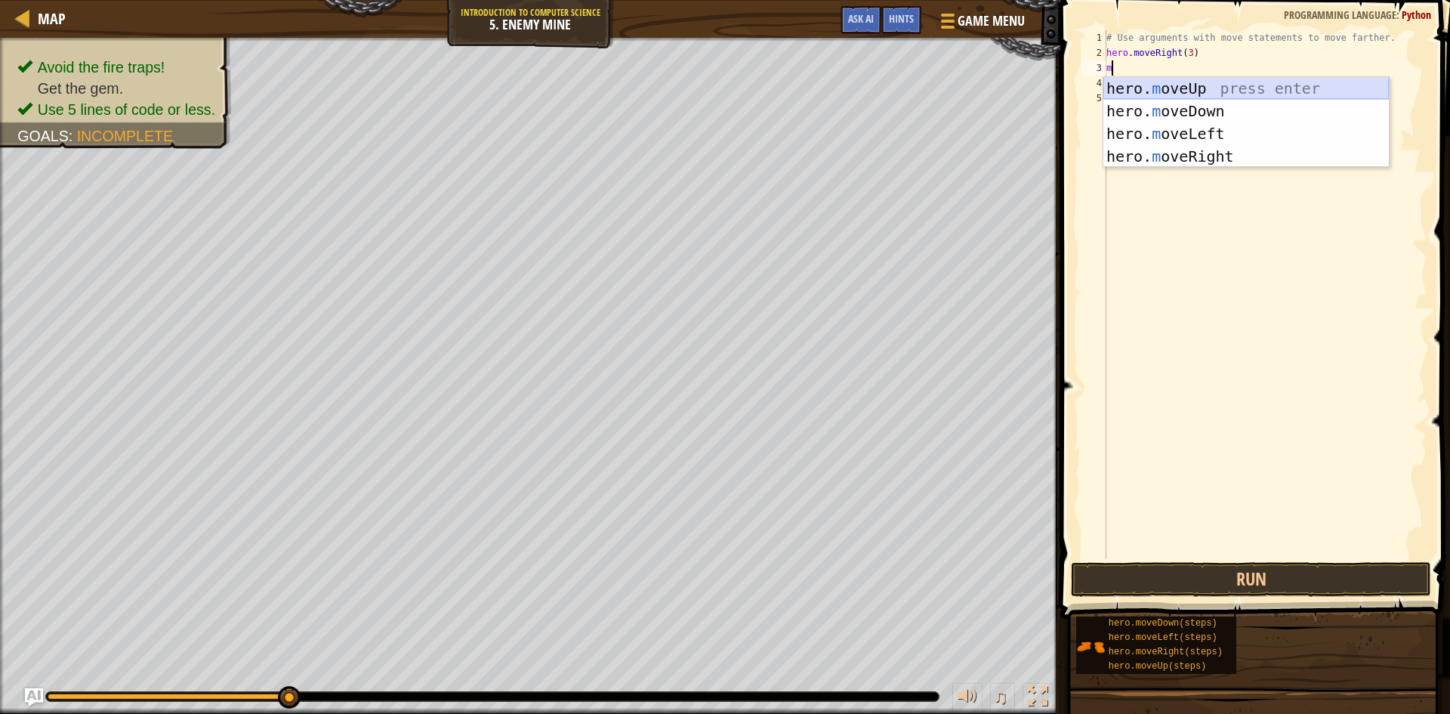
click at [1207, 90] on div "hero. m oveUp press enter hero. m oveDown press enter hero. m oveLeft press ent…" at bounding box center [1247, 145] width 286 height 136
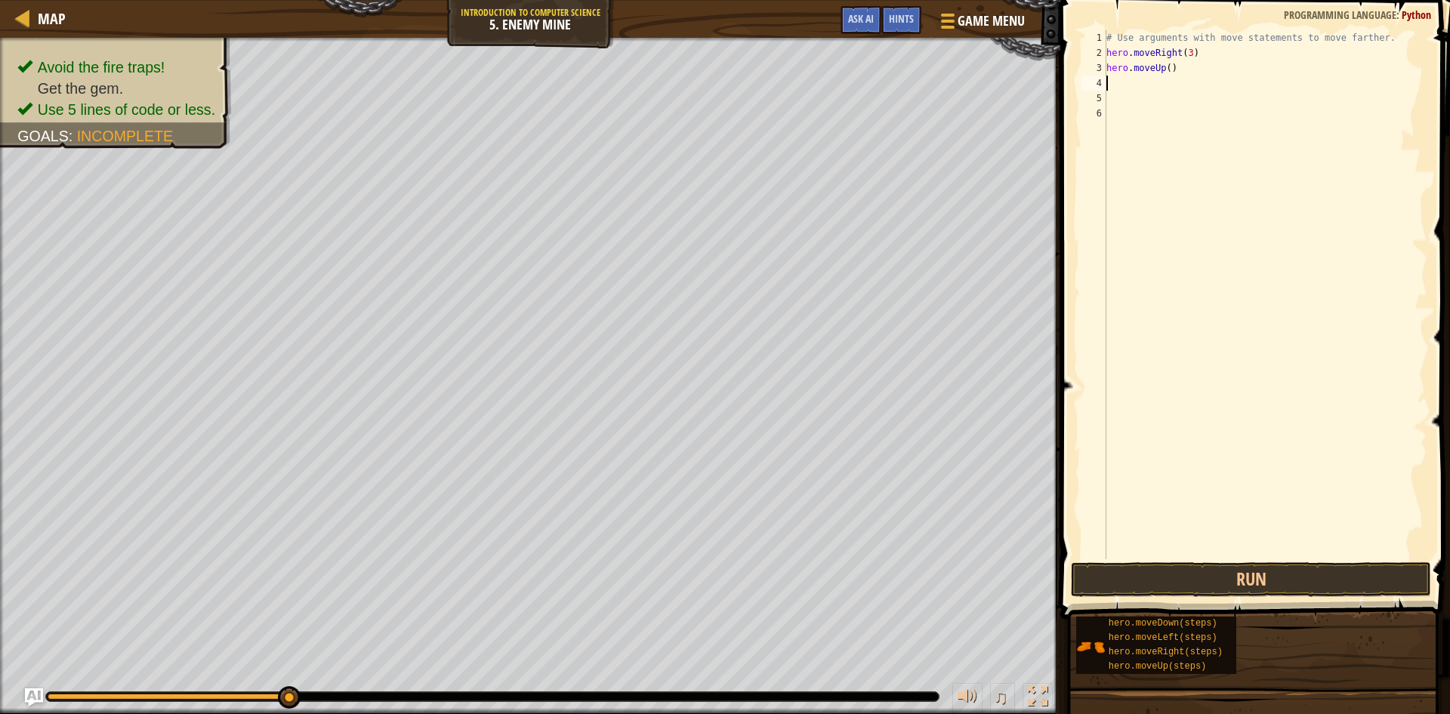
type textarea "m"
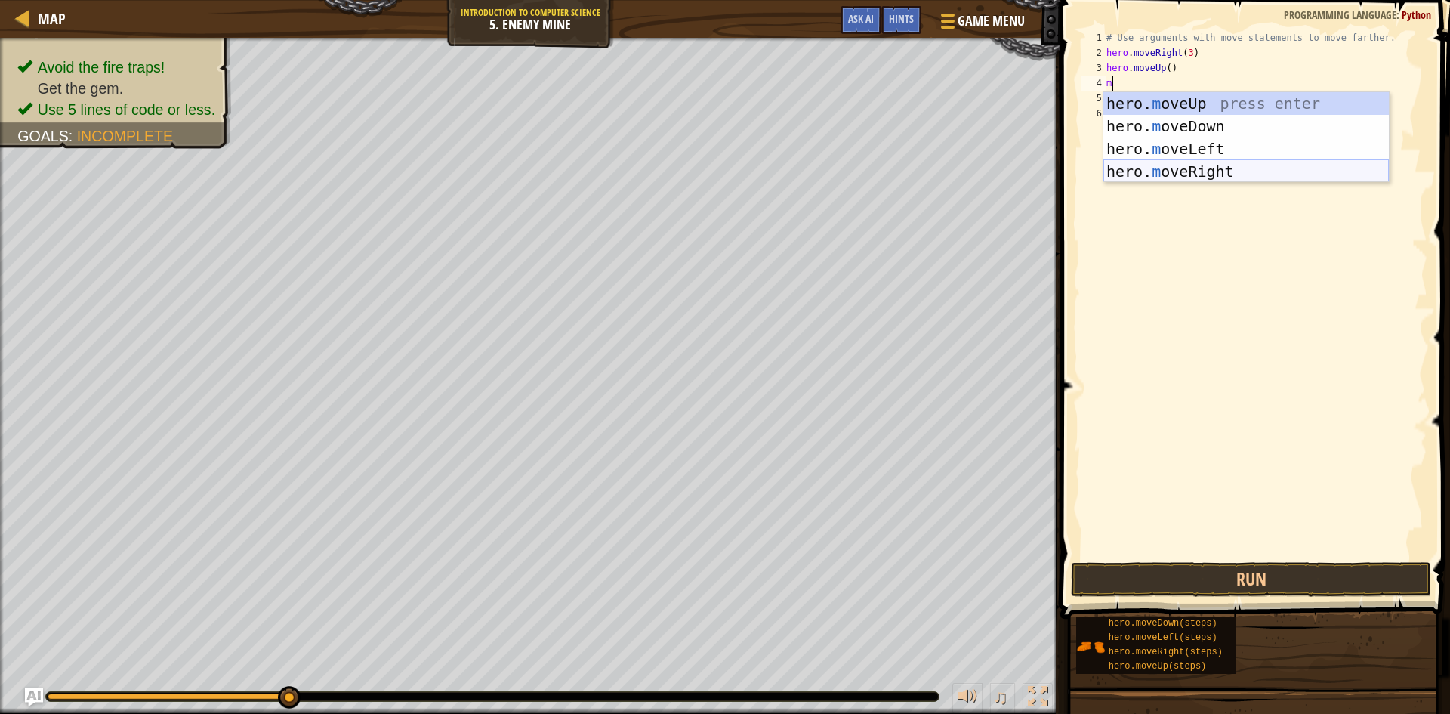
click at [1231, 164] on div "hero. m oveUp press enter hero. m oveDown press enter hero. m oveLeft press ent…" at bounding box center [1247, 160] width 286 height 136
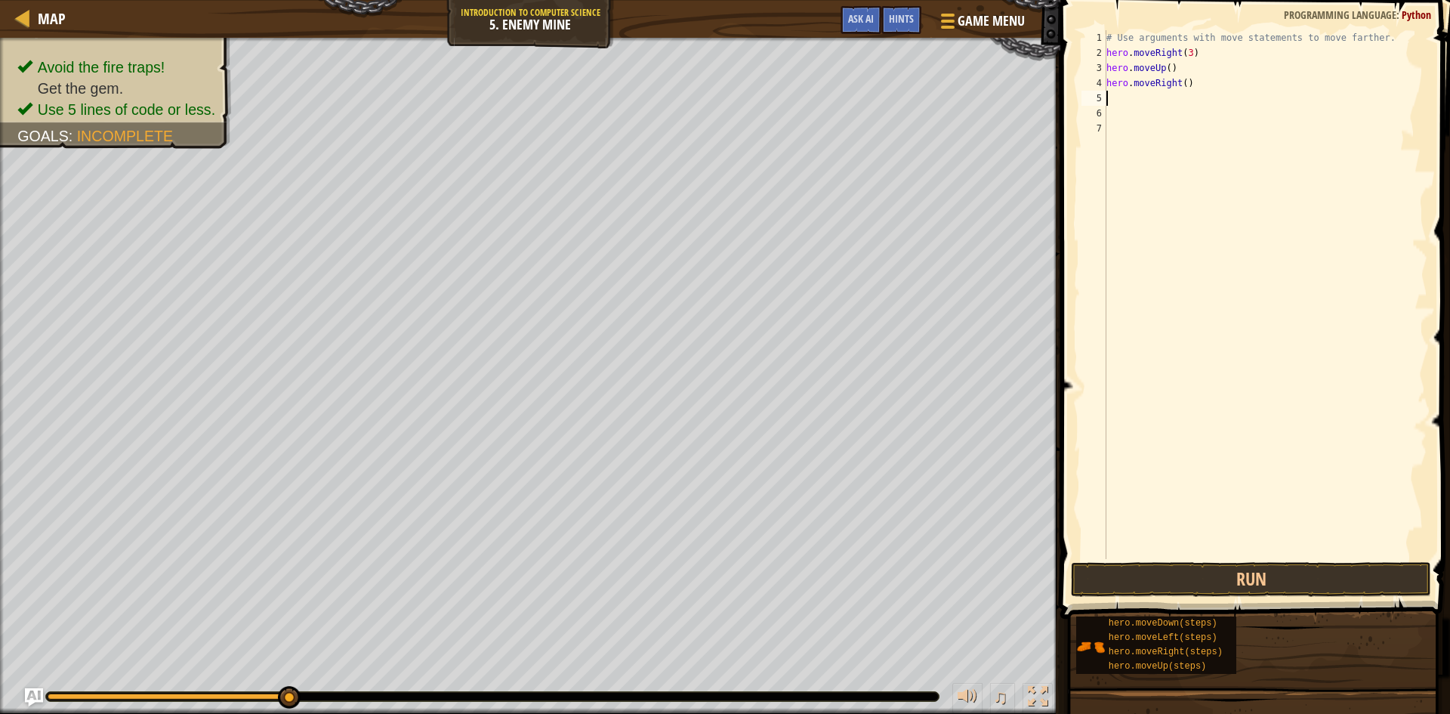
type textarea "m"
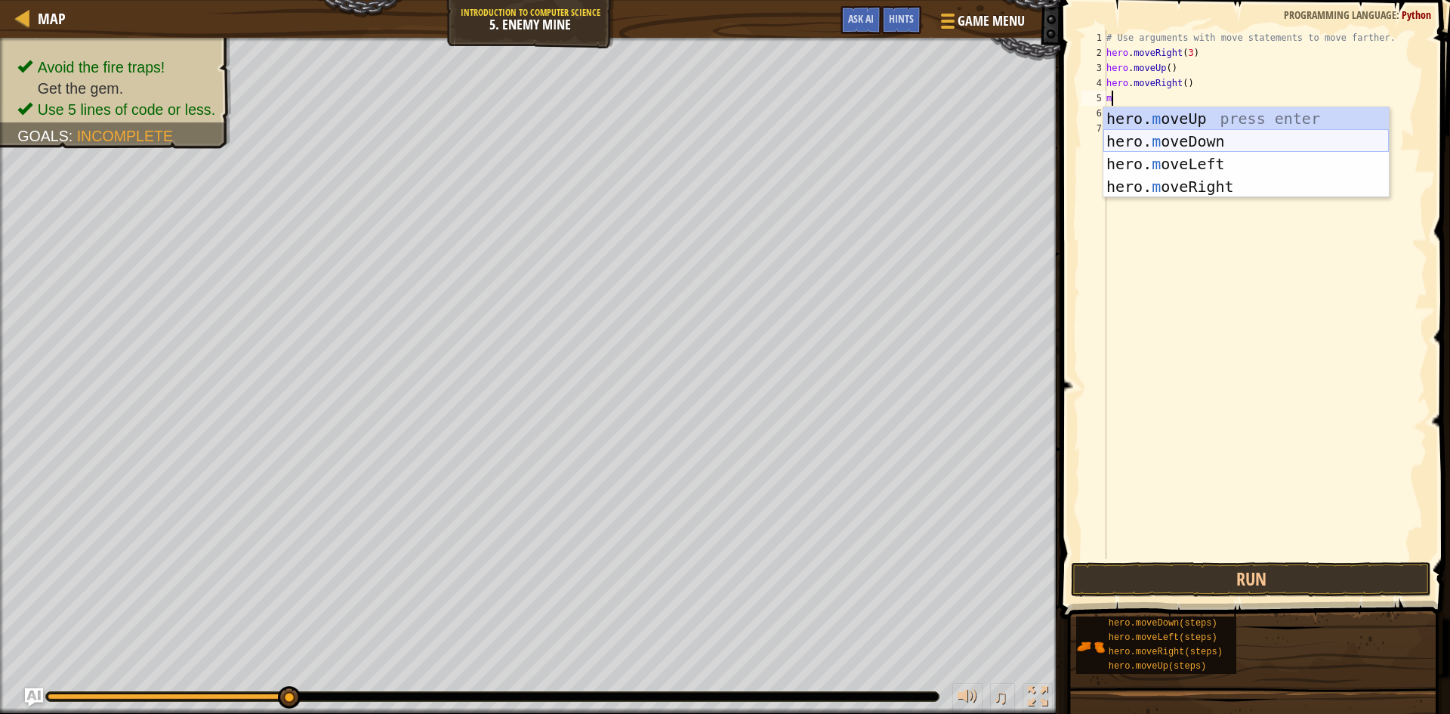
click at [1234, 138] on div "hero. m oveUp press enter hero. m oveDown press enter hero. m oveLeft press ent…" at bounding box center [1247, 175] width 286 height 136
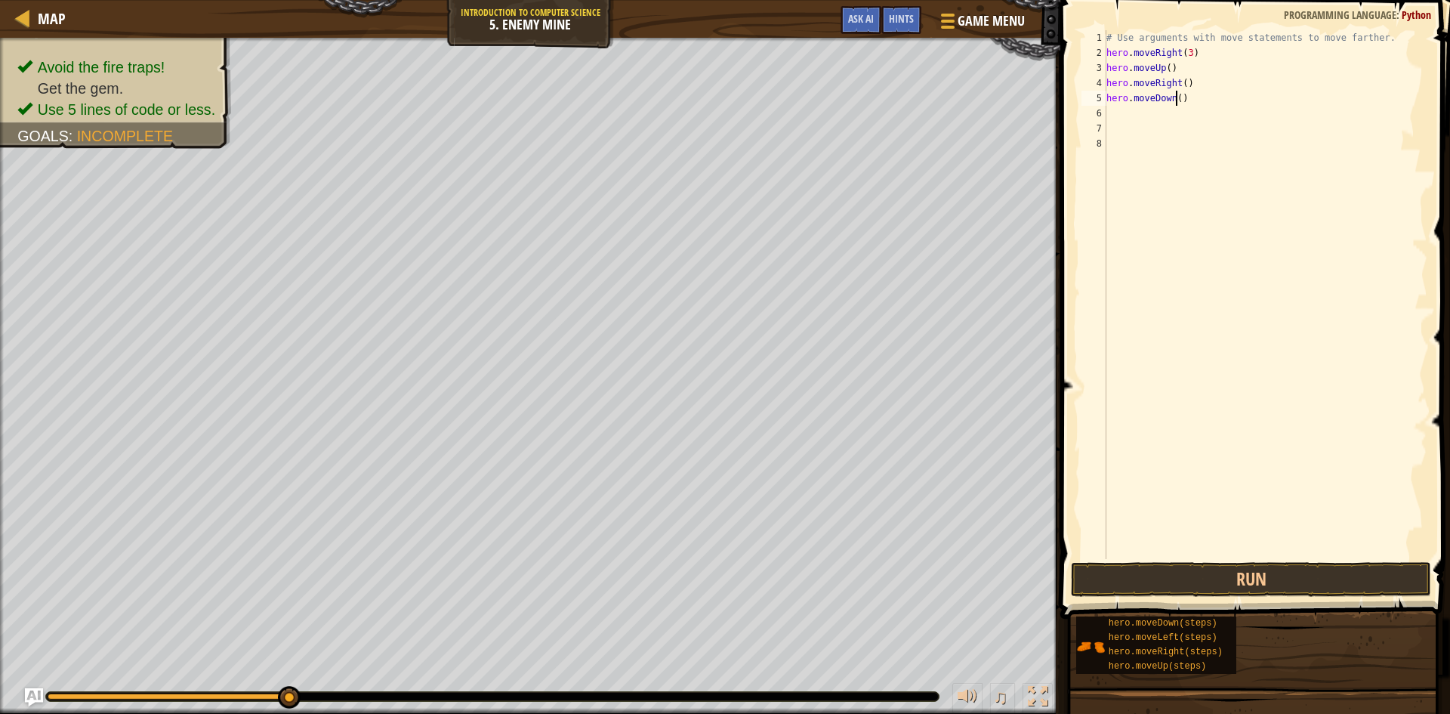
click at [1176, 98] on div "# Use arguments with move statements to move farther. hero . moveRight ( 3 ) he…" at bounding box center [1266, 309] width 324 height 559
type textarea "hero.moveDown(3)"
click at [1215, 104] on div "# Use arguments with move statements to move farther. hero . moveRight ( 3 ) he…" at bounding box center [1266, 309] width 324 height 559
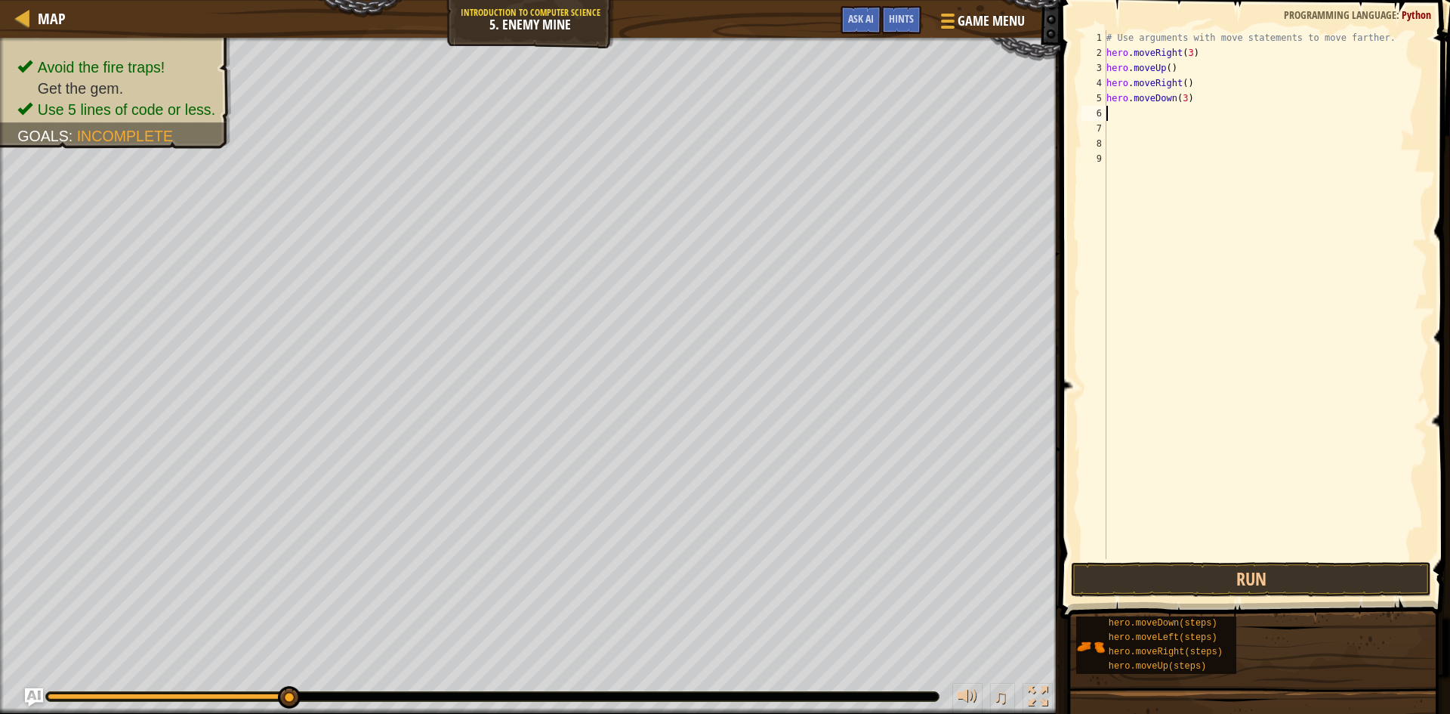
type textarea "m"
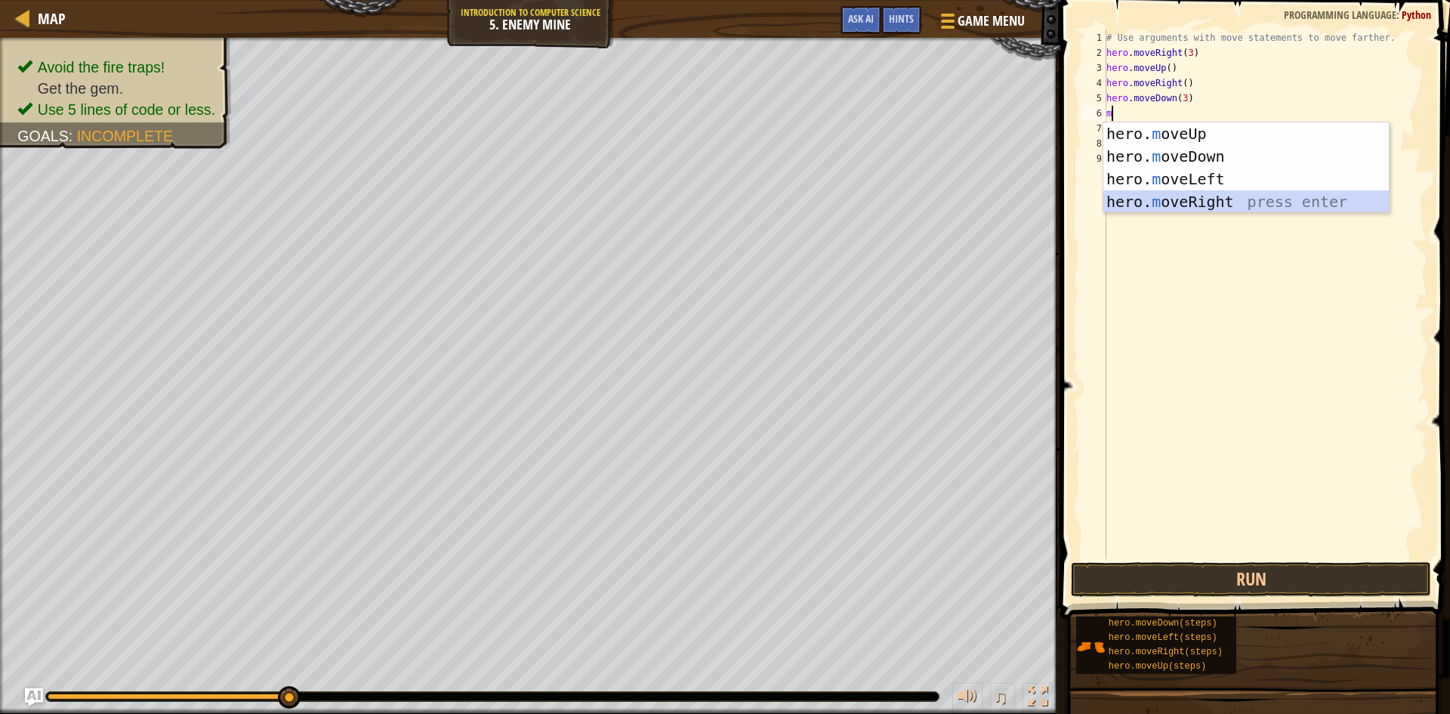
click at [1204, 197] on div "hero. m oveUp press enter hero. m oveDown press enter hero. m oveLeft press ent…" at bounding box center [1247, 190] width 286 height 136
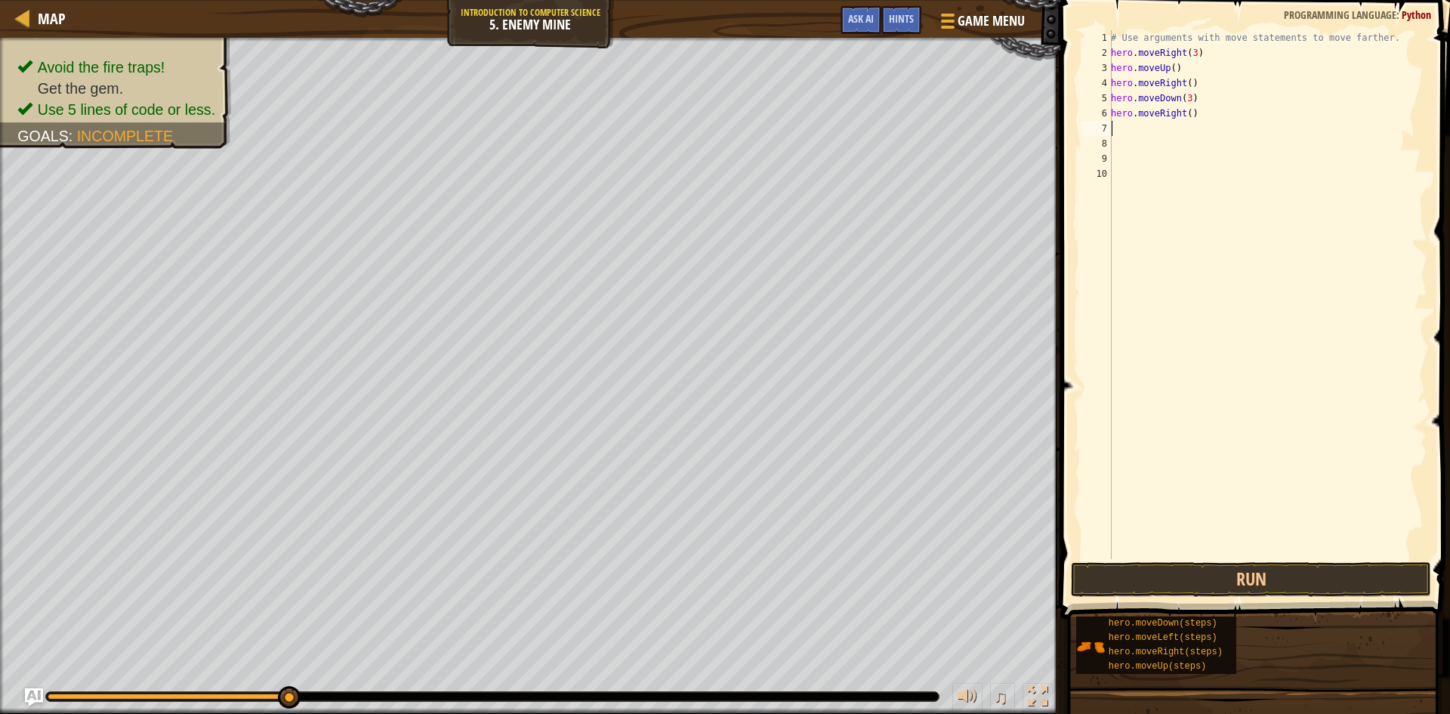
click at [1185, 112] on div "# Use arguments with move statements to move farther. hero . moveRight ( 3 ) he…" at bounding box center [1268, 309] width 320 height 559
type textarea "hero.moveRight(2)"
click at [1277, 560] on div "hero.moveRight(2) 1 2 3 4 5 6 7 8 9 10 # Use arguments with move statements to …" at bounding box center [1253, 339] width 394 height 663
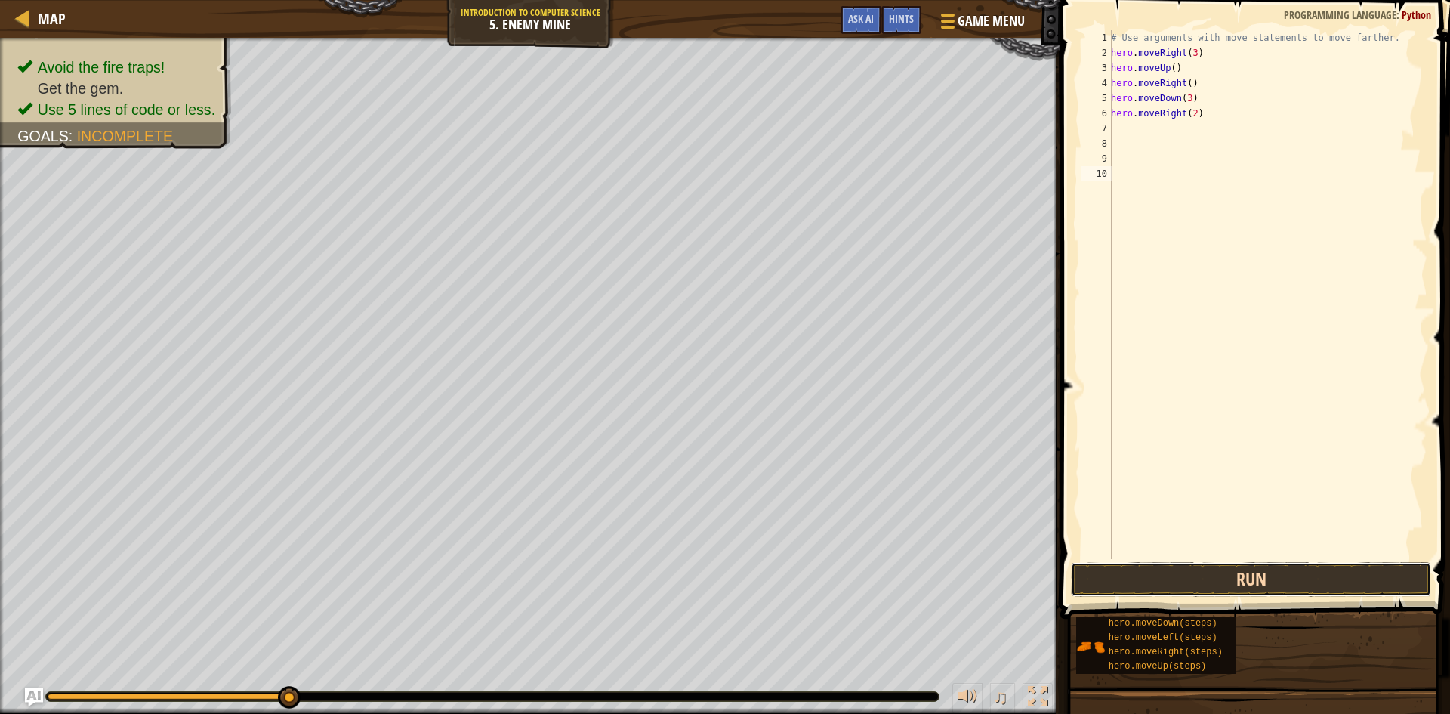
click at [1279, 564] on button "Run" at bounding box center [1251, 579] width 360 height 35
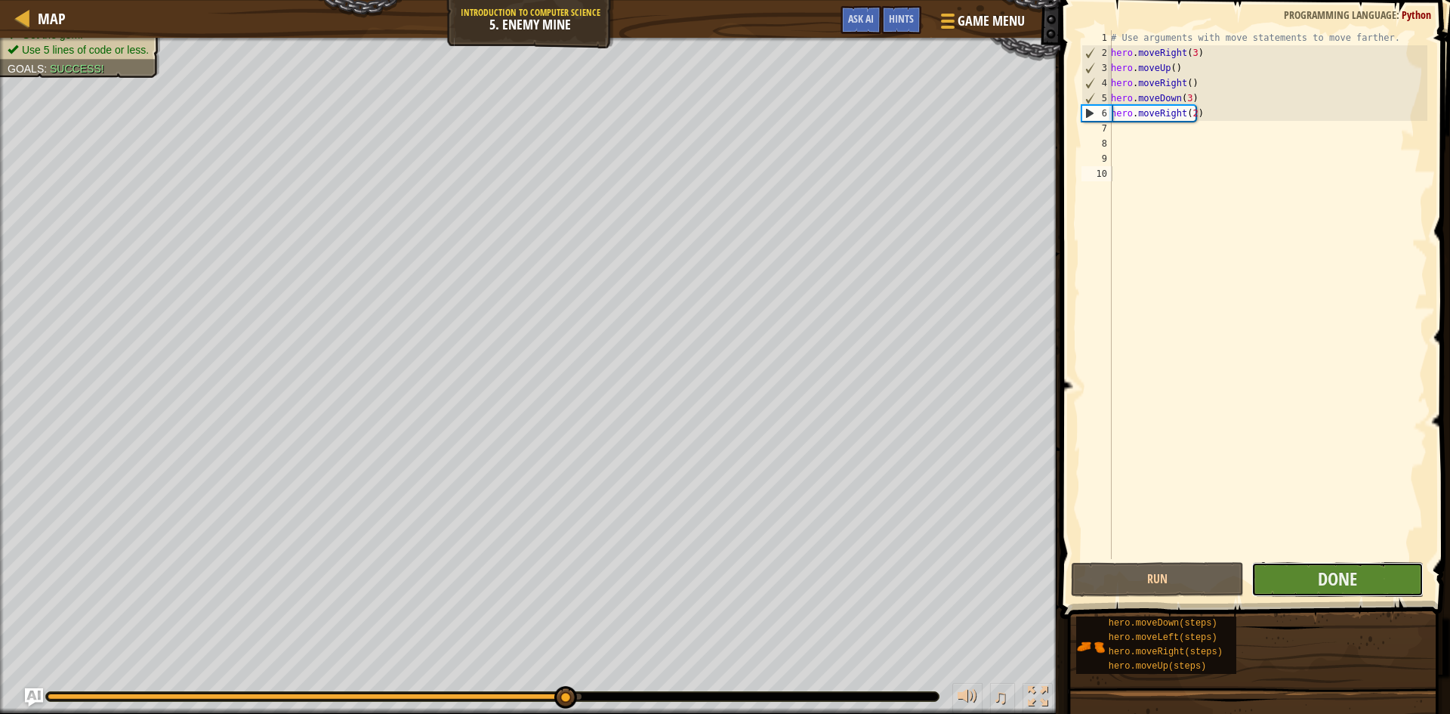
click at [1315, 588] on button "Done" at bounding box center [1338, 579] width 173 height 35
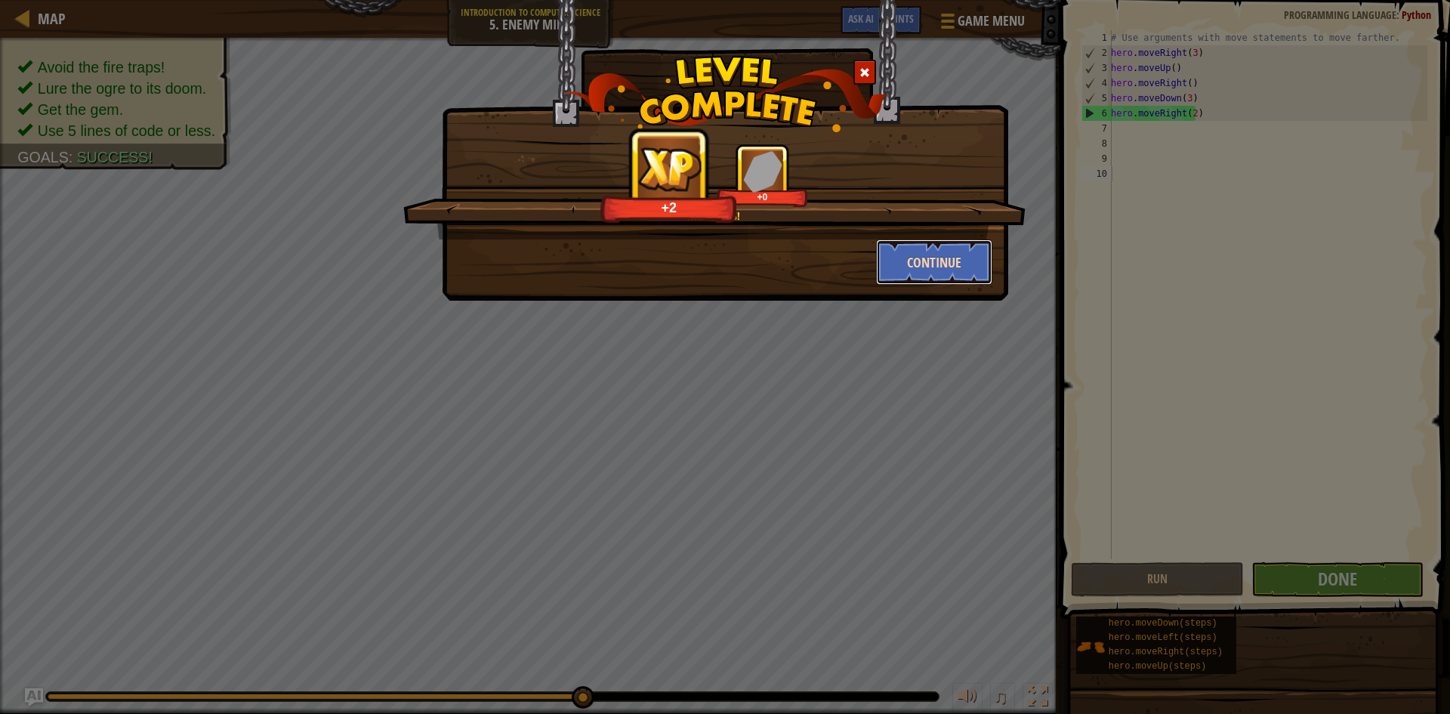
click at [951, 270] on button "Continue" at bounding box center [934, 261] width 117 height 45
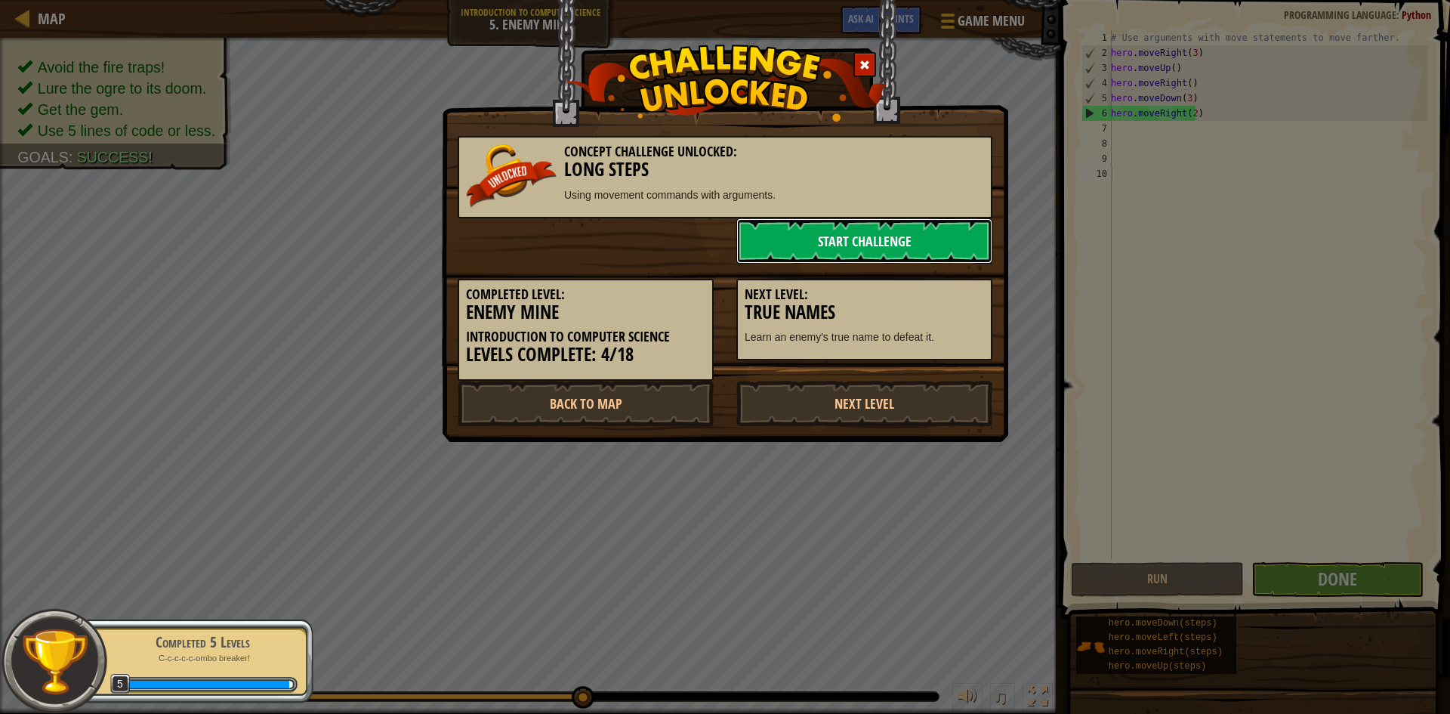
click at [912, 230] on link "Start Challenge" at bounding box center [865, 240] width 256 height 45
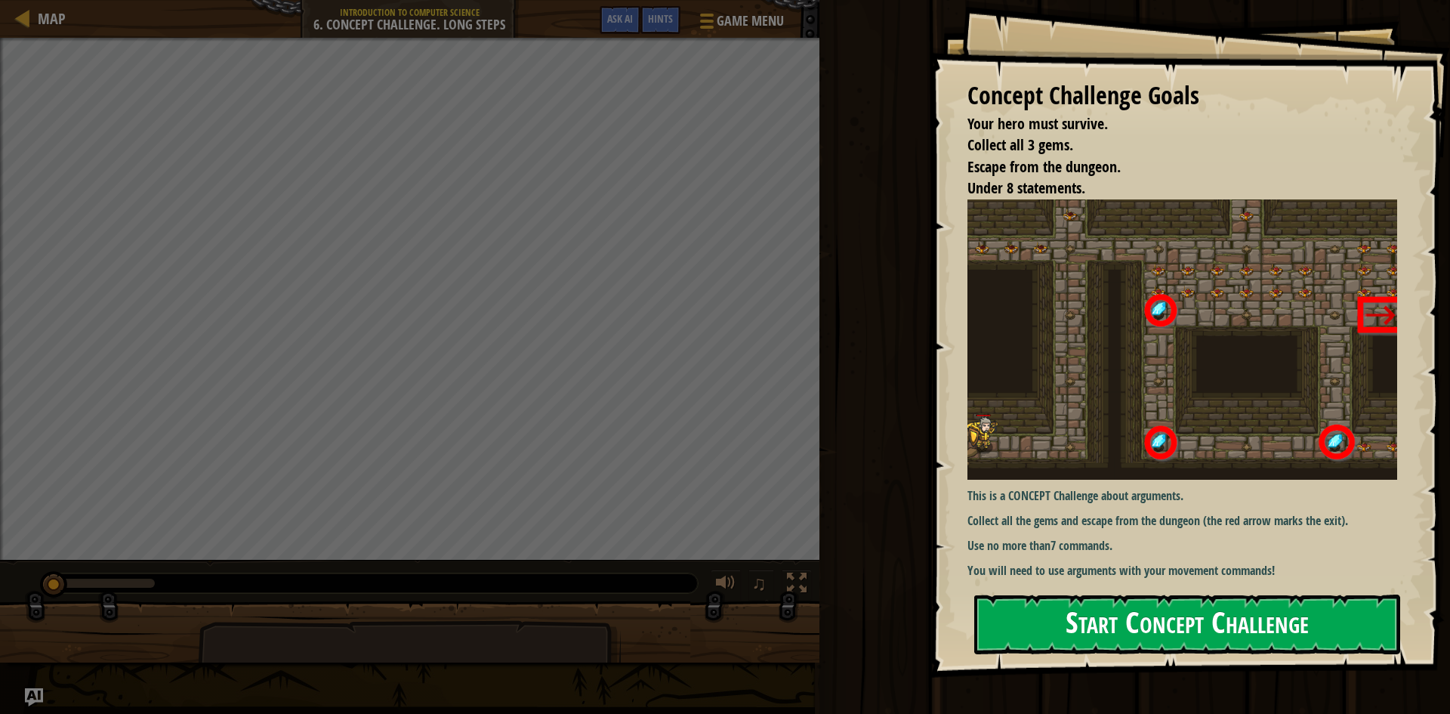
click at [1237, 619] on button "Start Concept Challenge" at bounding box center [1187, 625] width 426 height 60
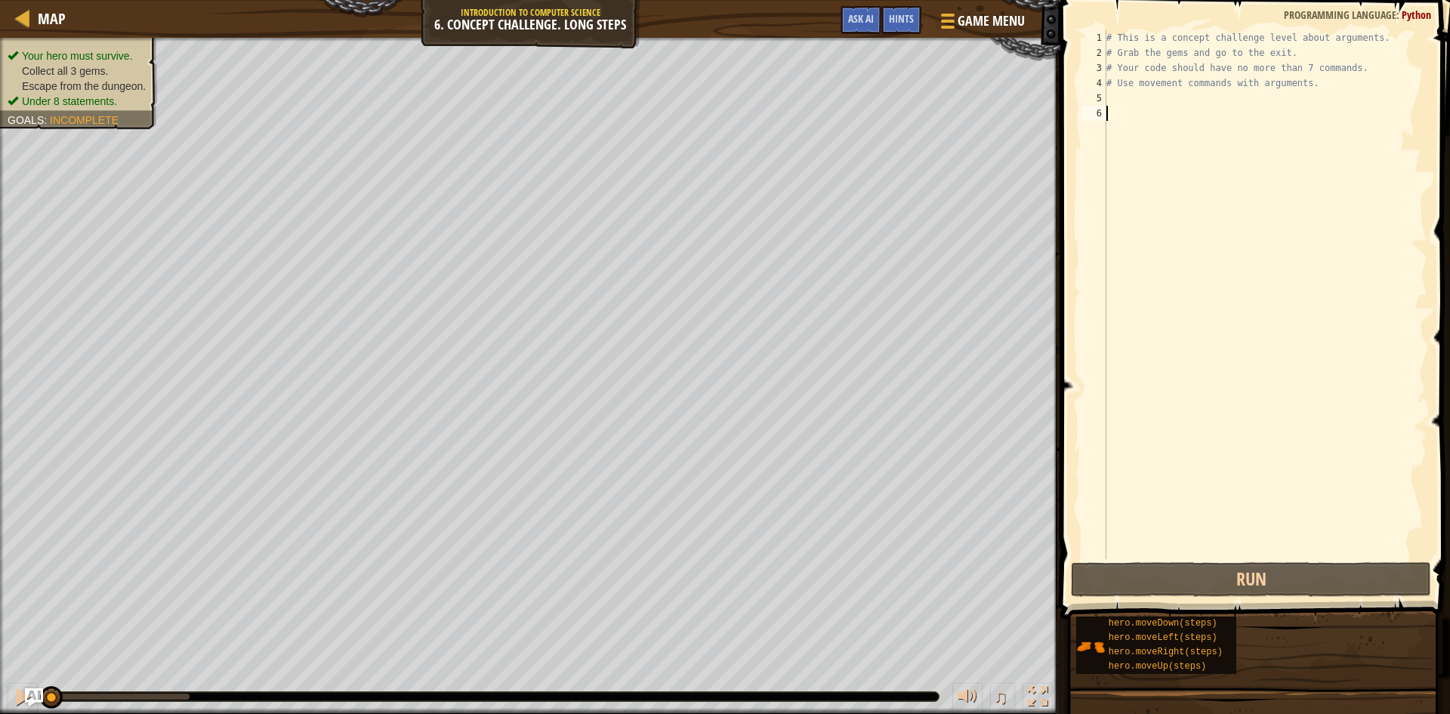
type textarea "m"
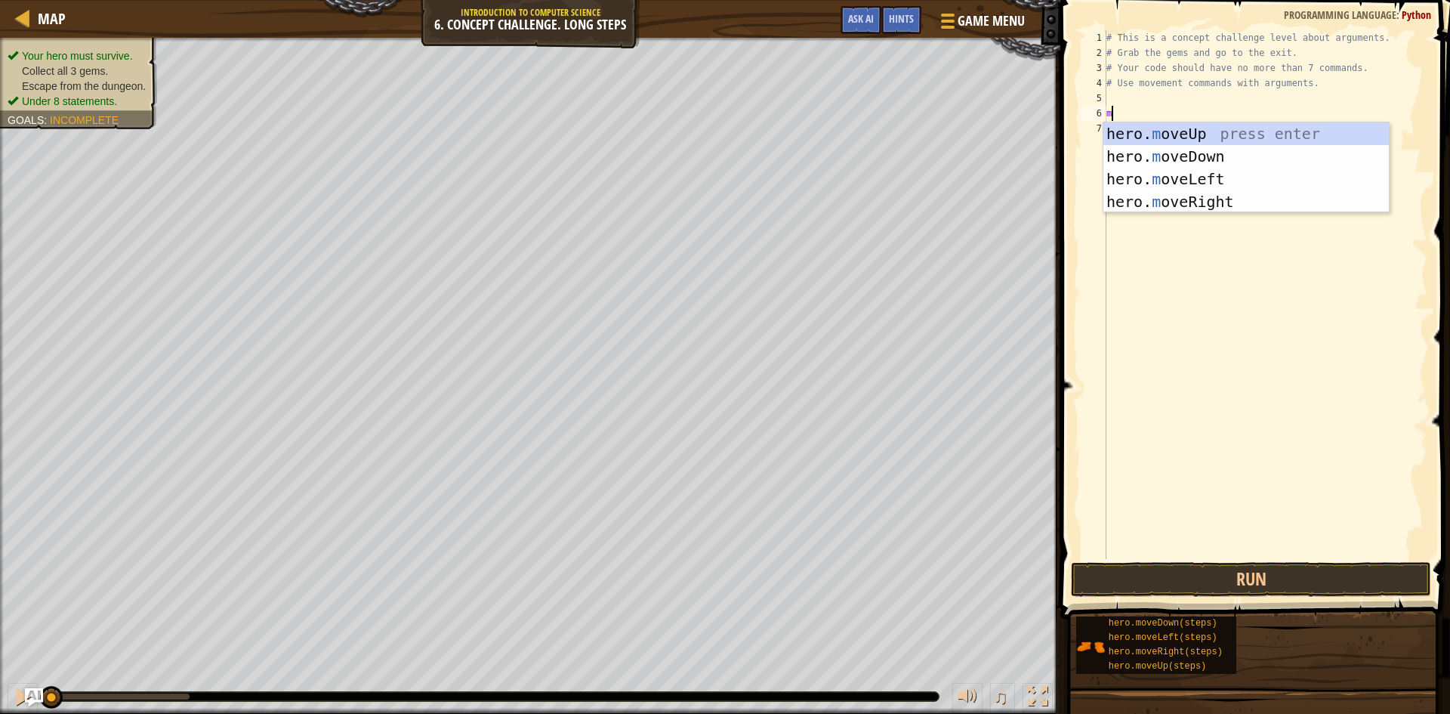
scroll to position [7, 0]
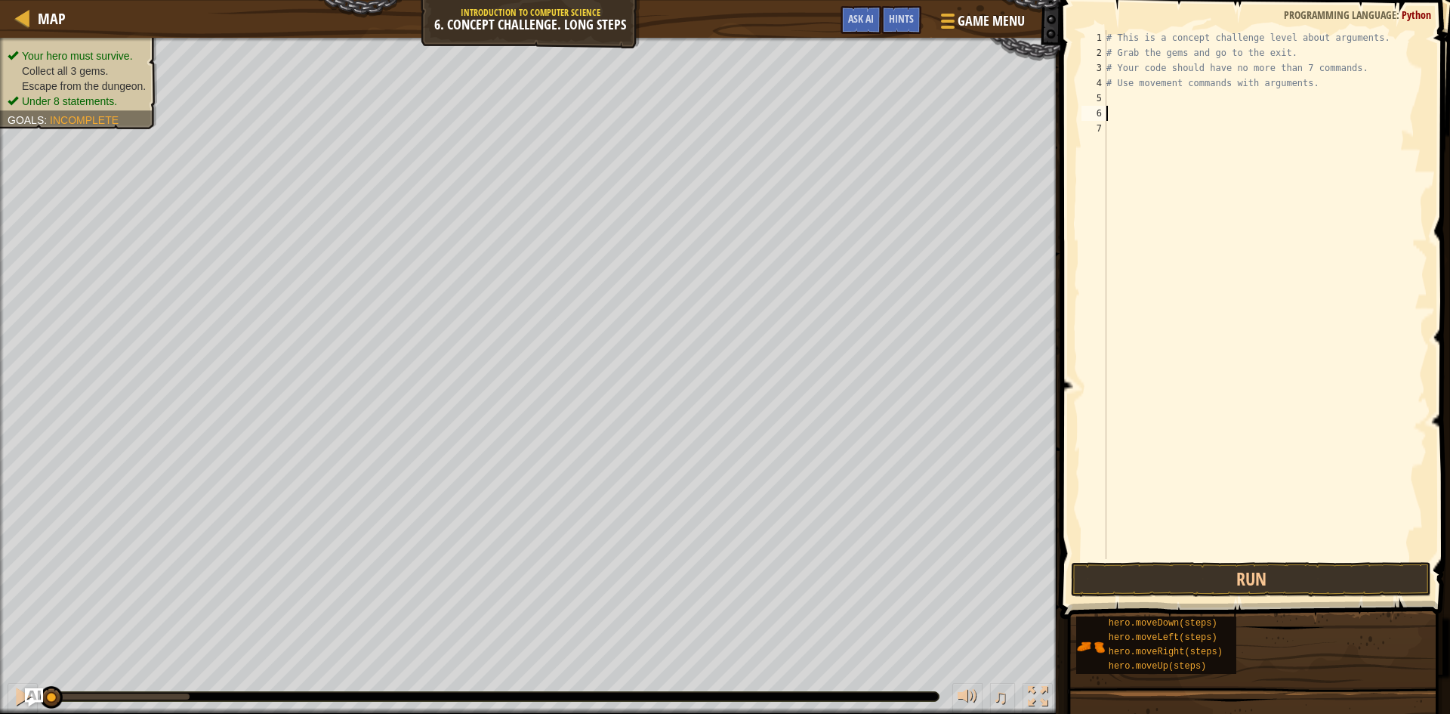
type textarea "m"
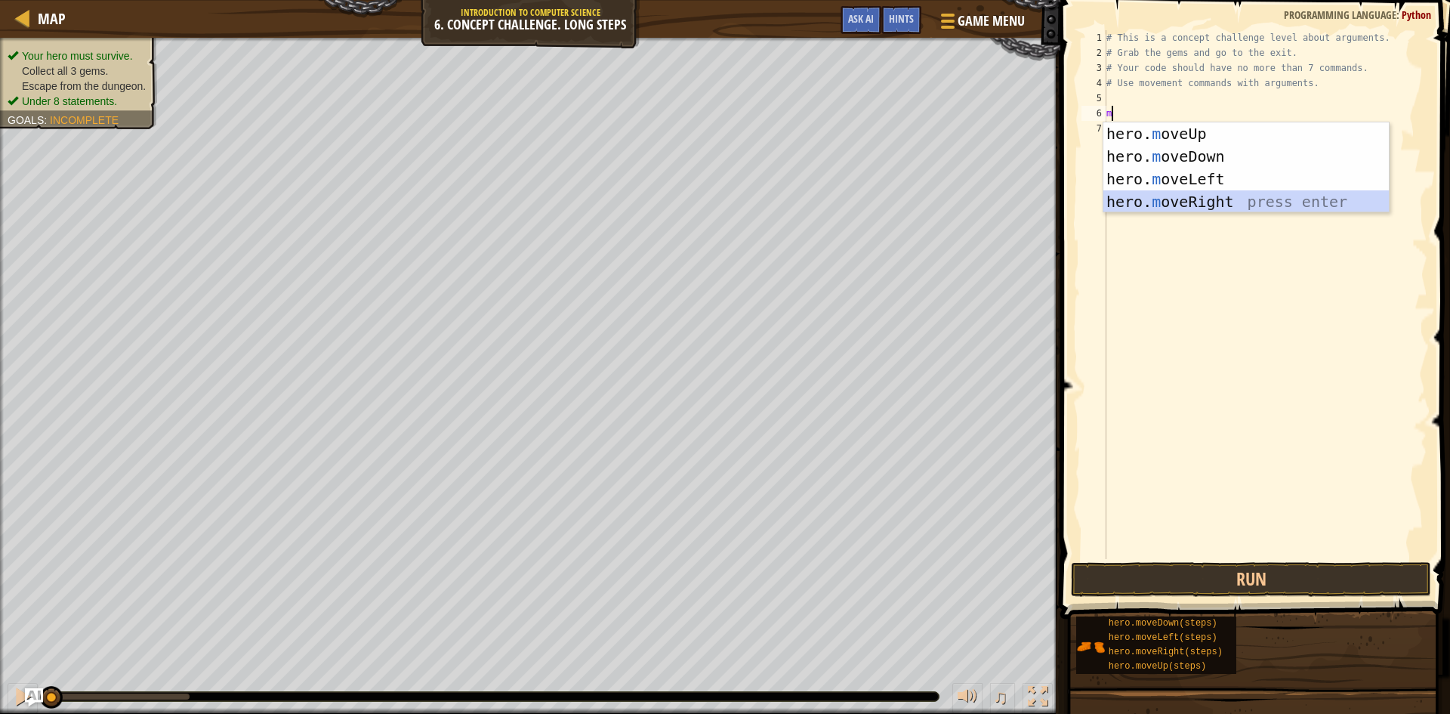
click at [1216, 206] on div "hero. m oveUp press enter hero. m oveDown press enter hero. m oveLeft press ent…" at bounding box center [1247, 190] width 286 height 136
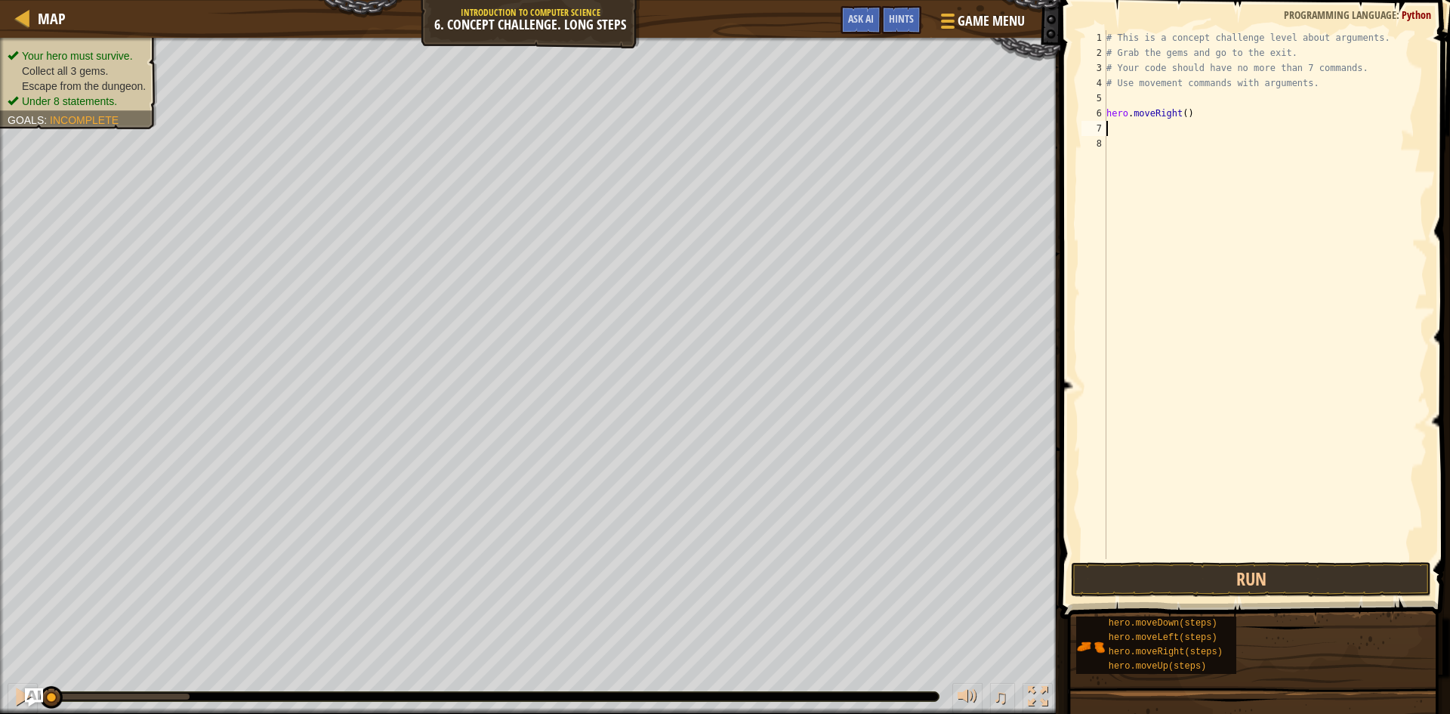
type textarea "m"
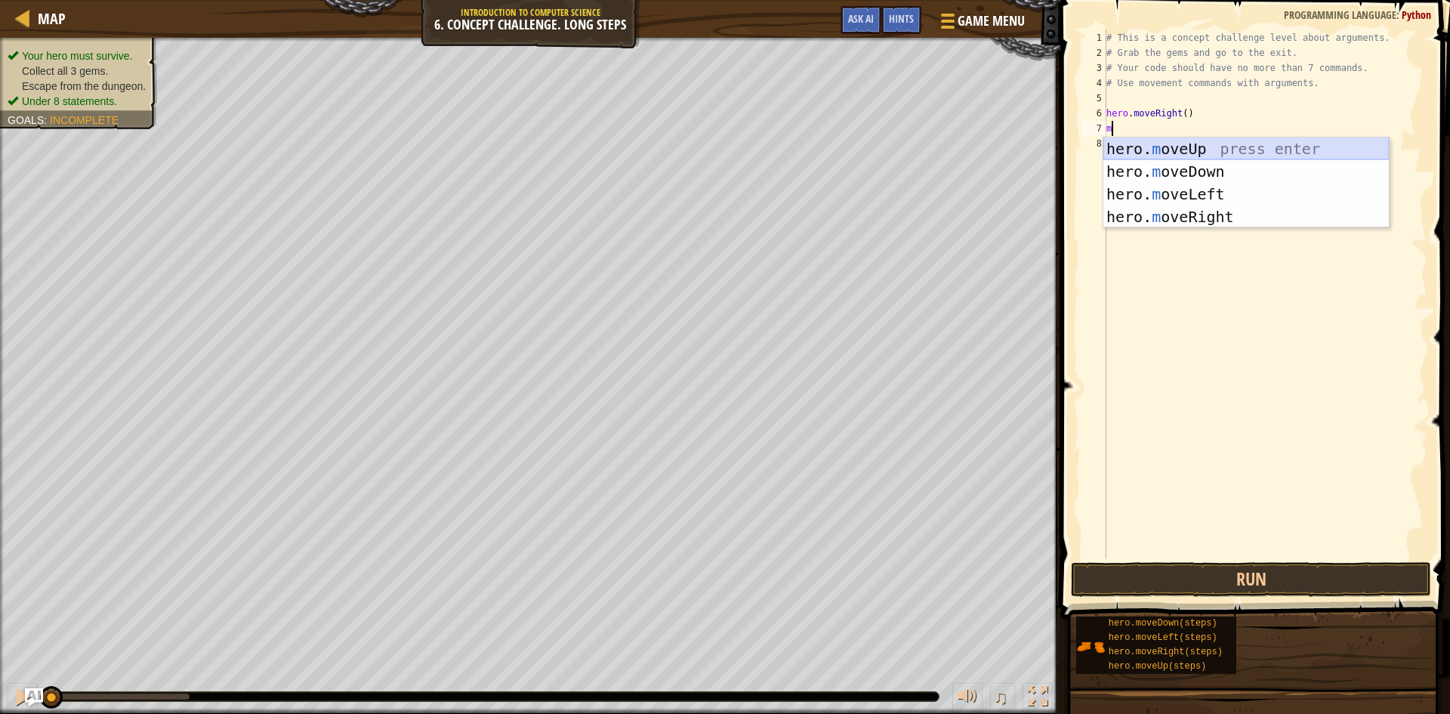
click at [1221, 151] on div "hero. m oveUp press enter hero. m oveDown press enter hero. m oveLeft press ent…" at bounding box center [1247, 205] width 286 height 136
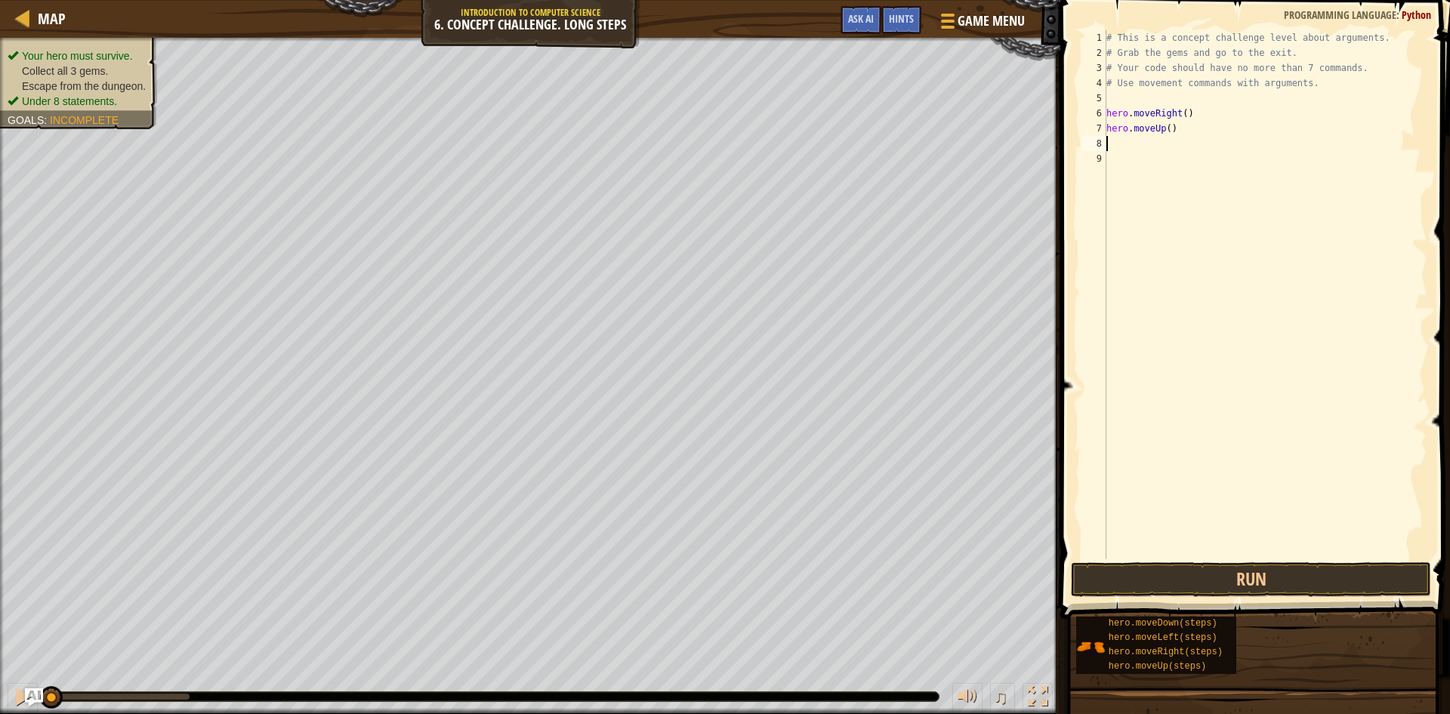
click at [1165, 128] on div "# This is a concept challenge level about arguments. # Grab the gems and go to …" at bounding box center [1266, 309] width 324 height 559
type textarea "hero.moveUp(3)"
click at [1198, 137] on div "# This is a concept challenge level about arguments. # Grab the gems and go to …" at bounding box center [1266, 309] width 324 height 559
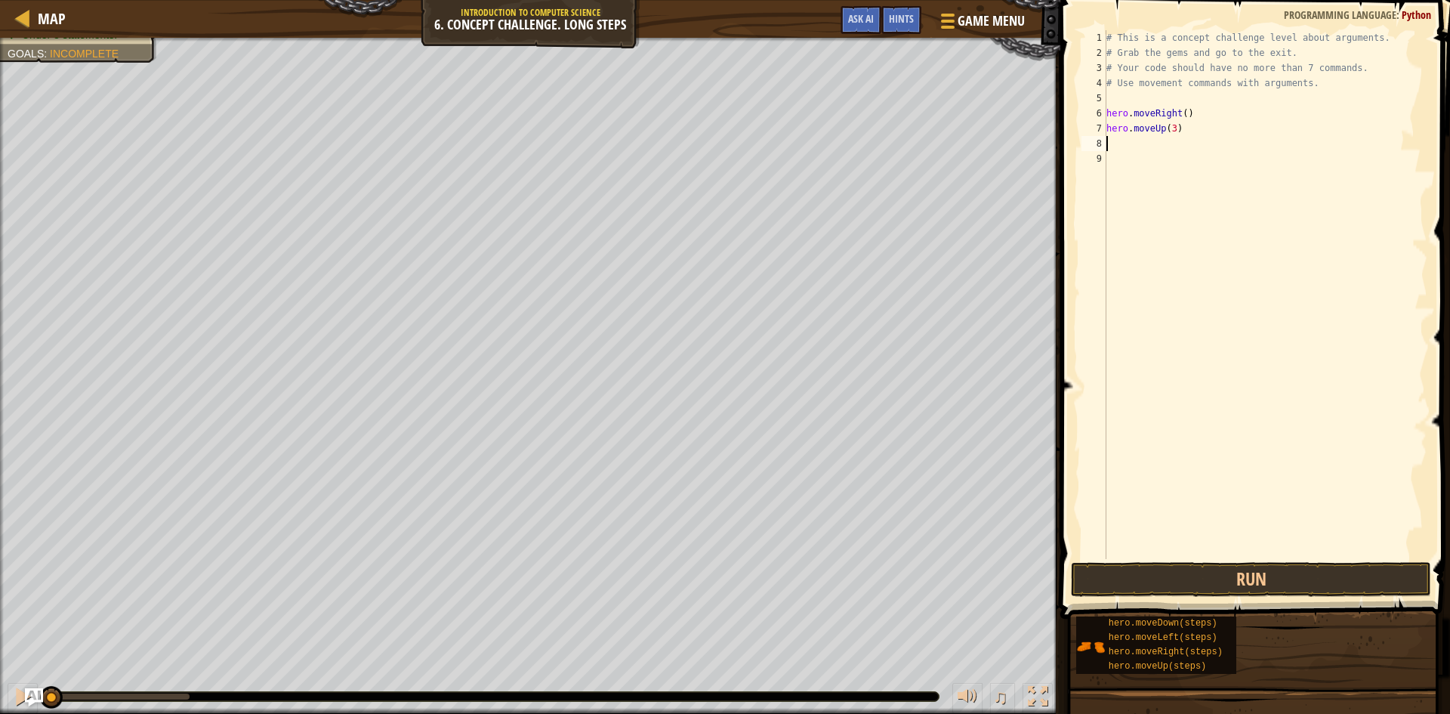
type textarea "m"
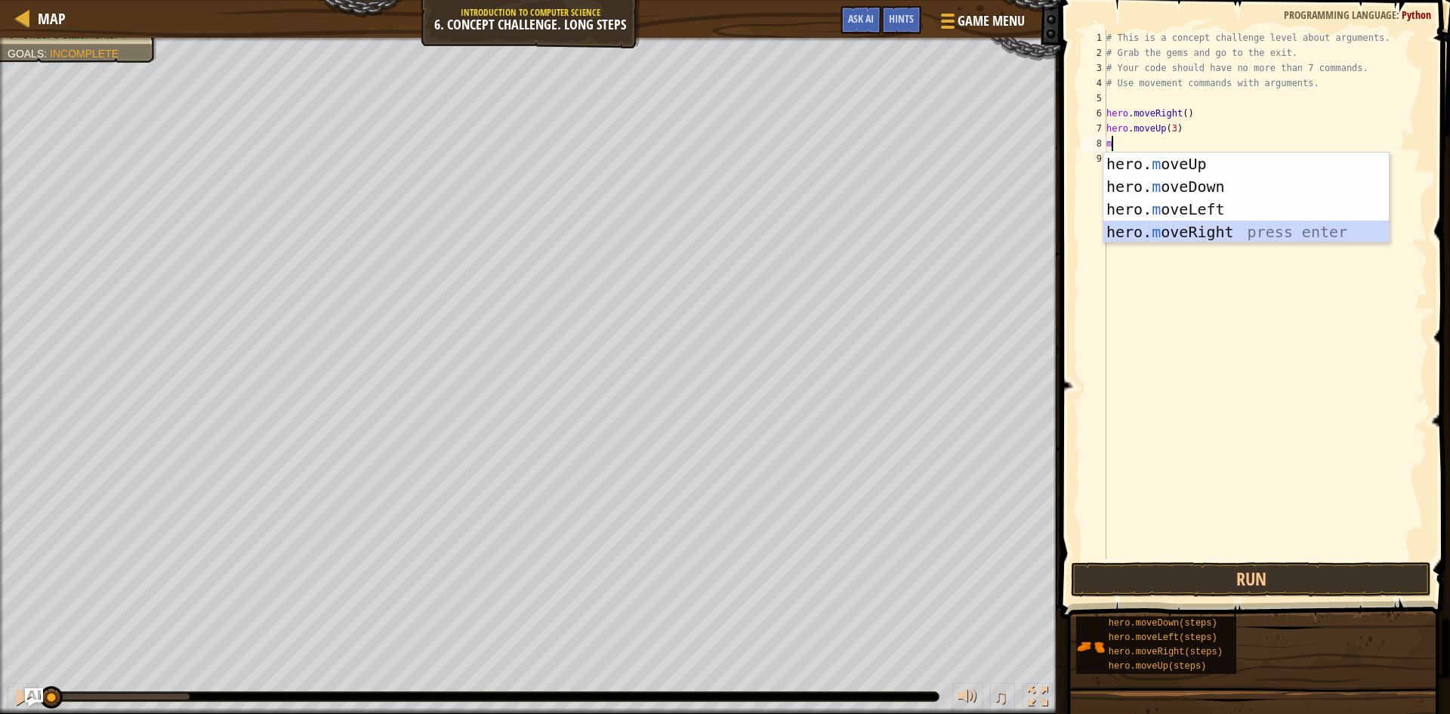
click at [1238, 233] on div "hero. m oveUp press enter hero. m oveDown press enter hero. m oveLeft press ent…" at bounding box center [1247, 221] width 286 height 136
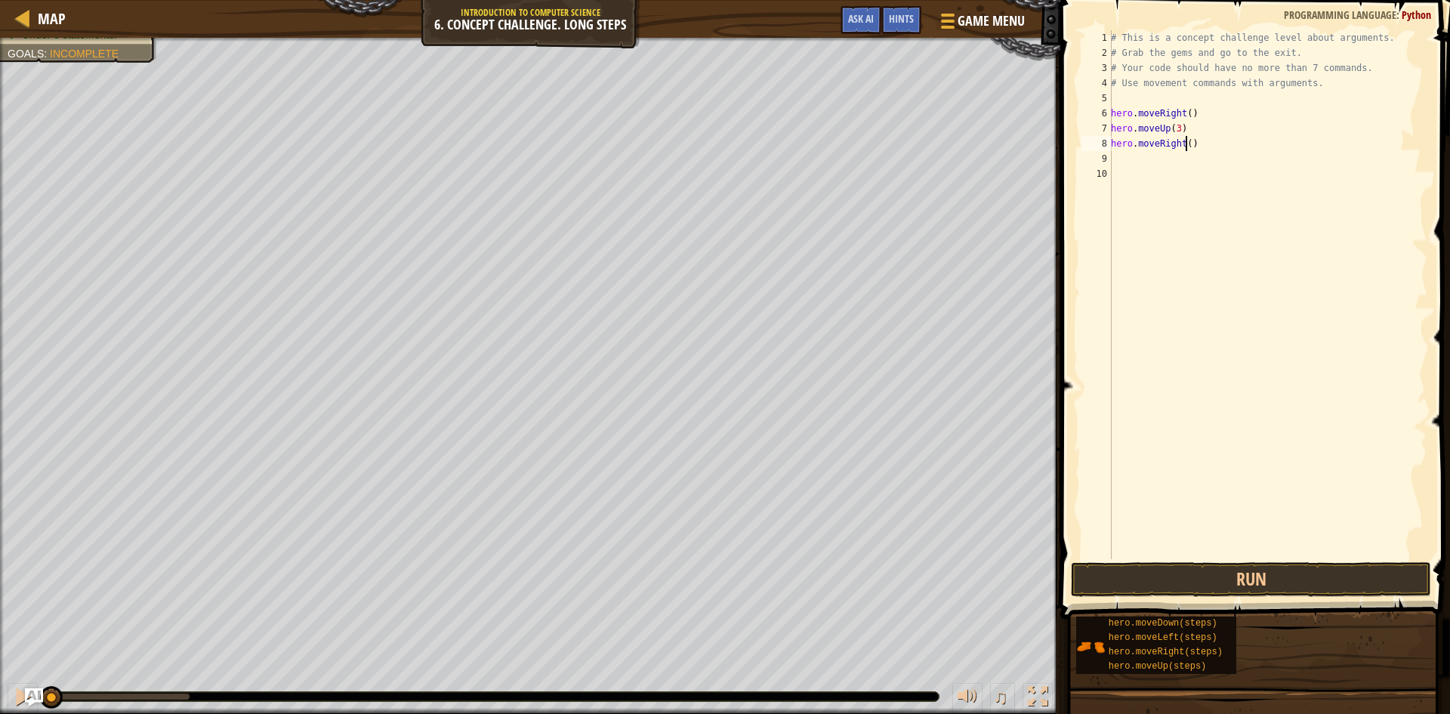
click at [1187, 143] on div "# This is a concept challenge level about arguments. # Grab the gems and go to …" at bounding box center [1268, 309] width 320 height 559
type textarea "hero.moveRight(2)"
click at [1172, 154] on div "# This is a concept challenge level about arguments. # Grab the gems and go to …" at bounding box center [1268, 309] width 320 height 559
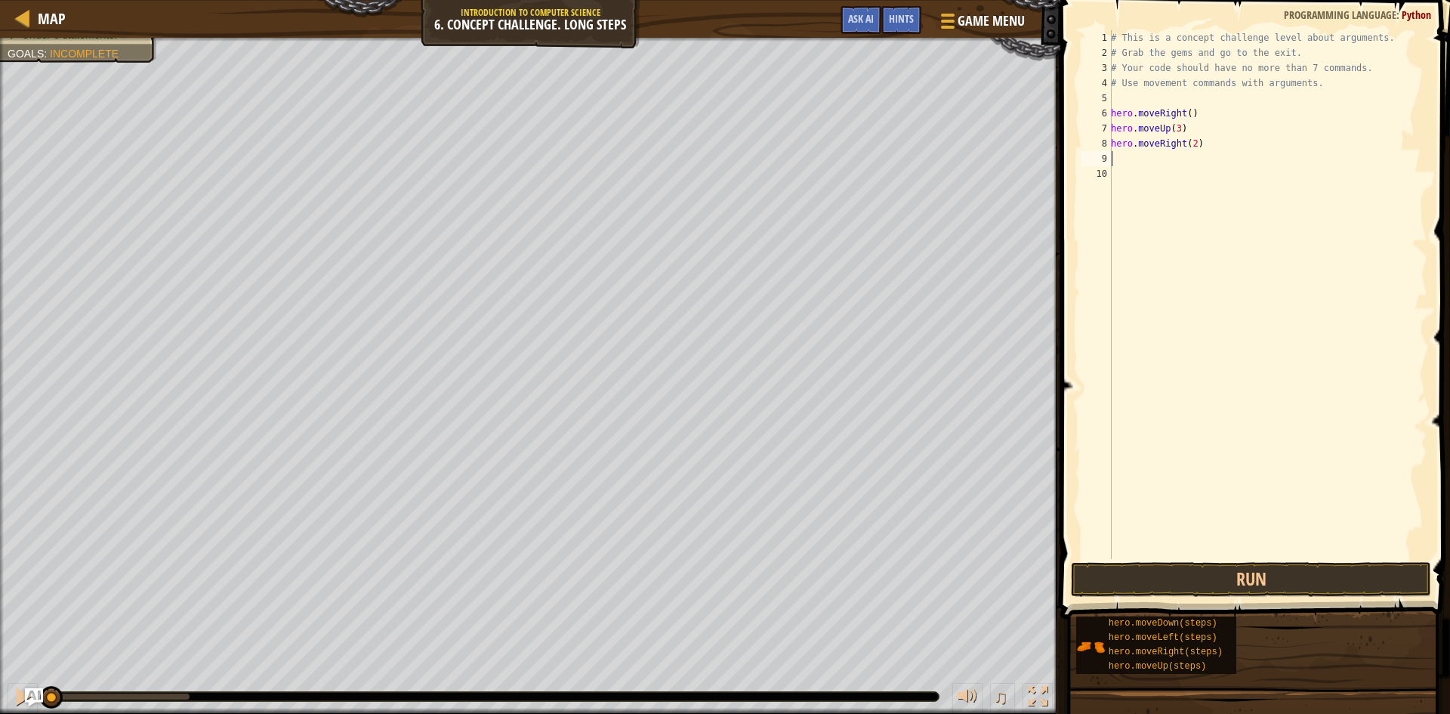
type textarea "m"
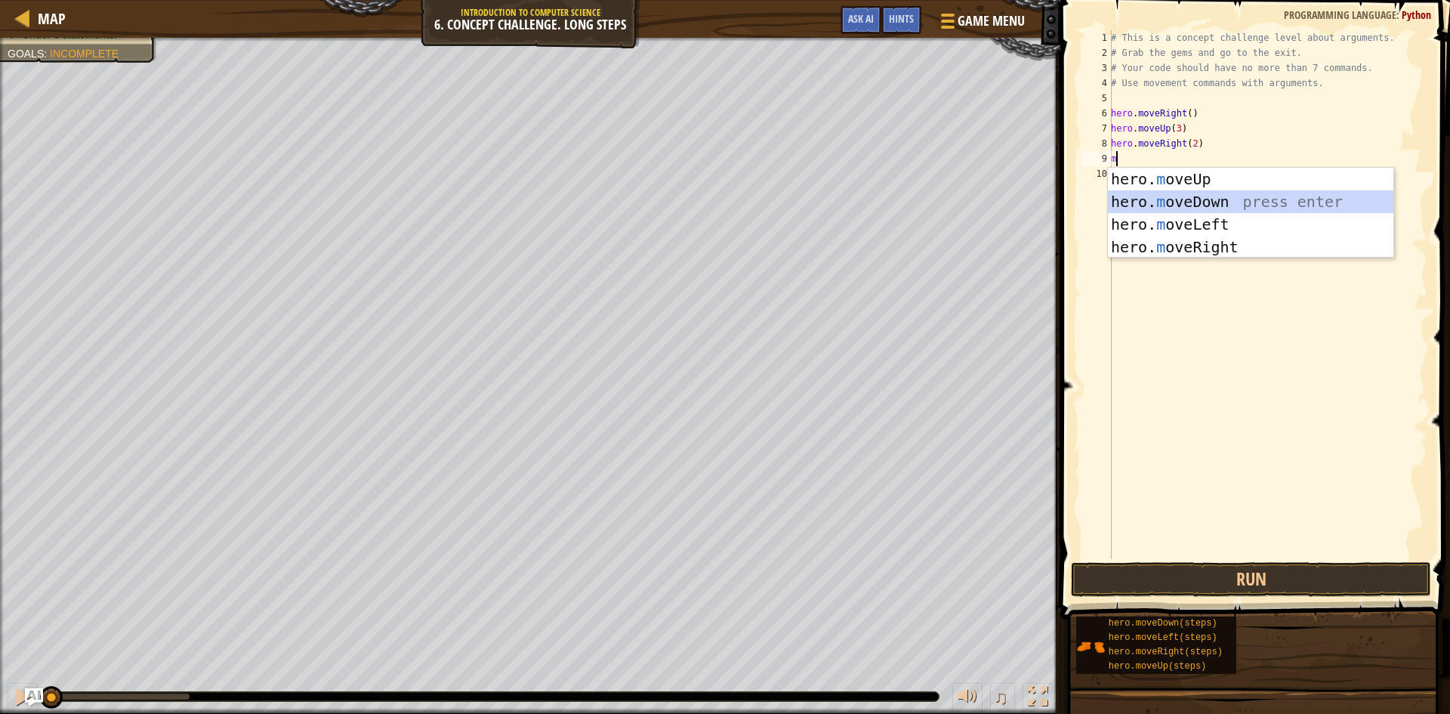
click at [1224, 199] on div "hero. m oveUp press enter hero. m oveDown press enter hero. m oveLeft press ent…" at bounding box center [1251, 236] width 286 height 136
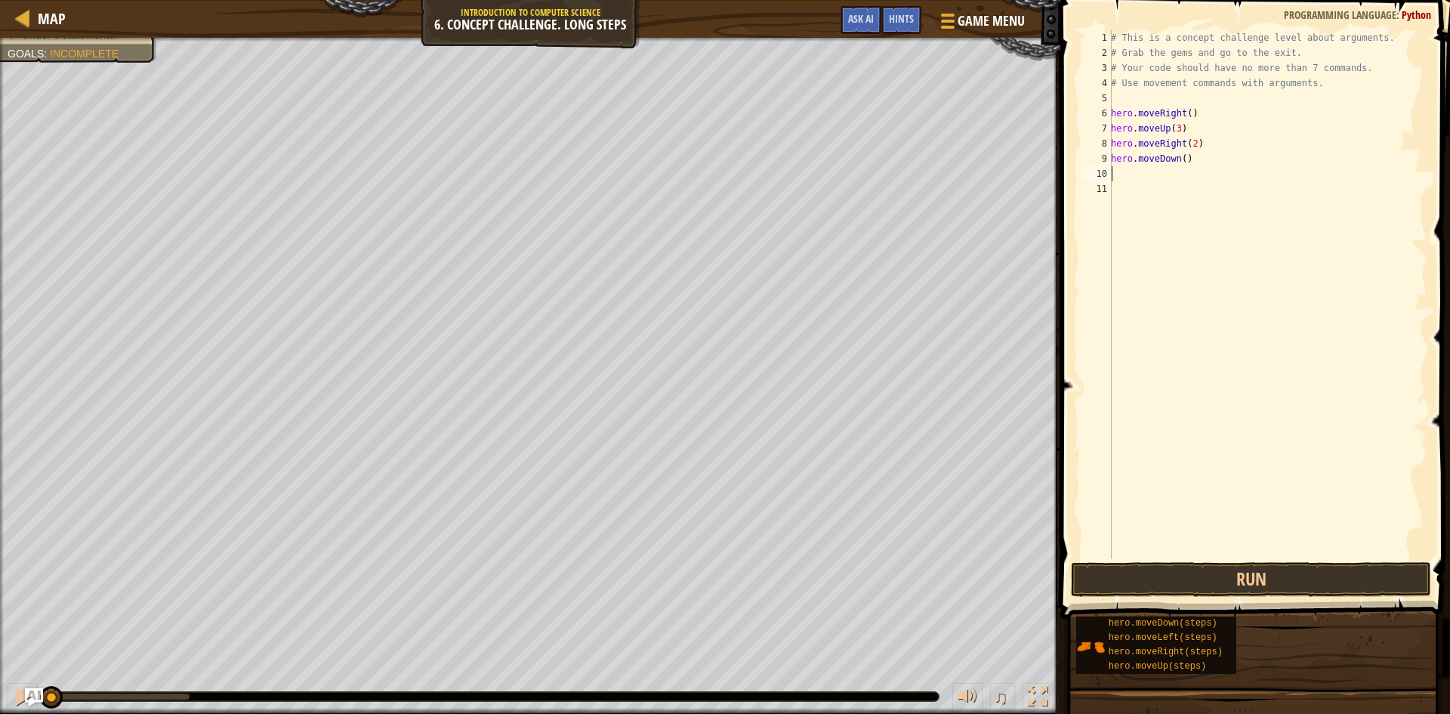
click at [1180, 158] on div "# This is a concept challenge level about arguments. # Grab the gems and go to …" at bounding box center [1268, 309] width 320 height 559
type textarea "hero.moveDown(3)"
click at [1203, 579] on button "Run" at bounding box center [1251, 579] width 360 height 35
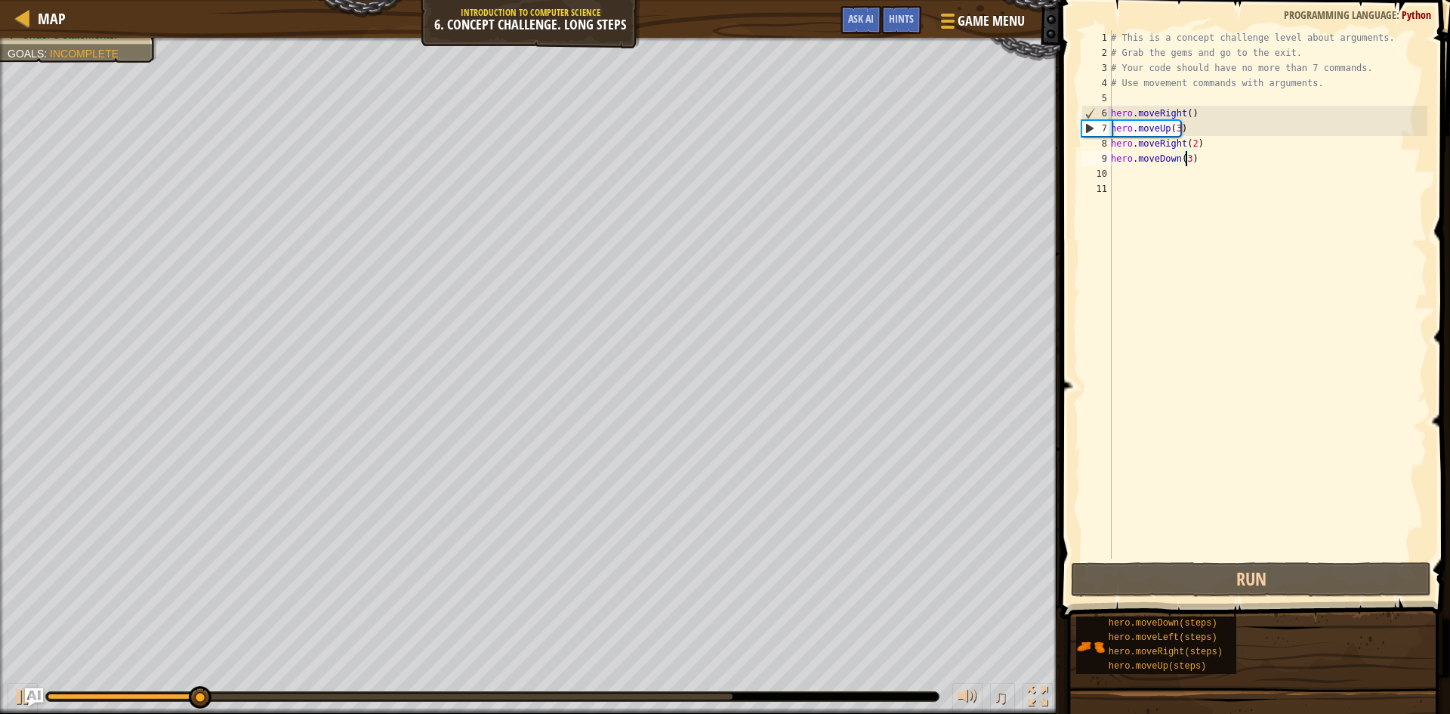
click at [1215, 169] on div "# This is a concept challenge level about arguments. # Grab the gems and go to …" at bounding box center [1268, 309] width 320 height 559
click at [1144, 168] on div "# This is a concept challenge level about arguments. # Grab the gems and go to …" at bounding box center [1268, 309] width 320 height 559
type textarea "m"
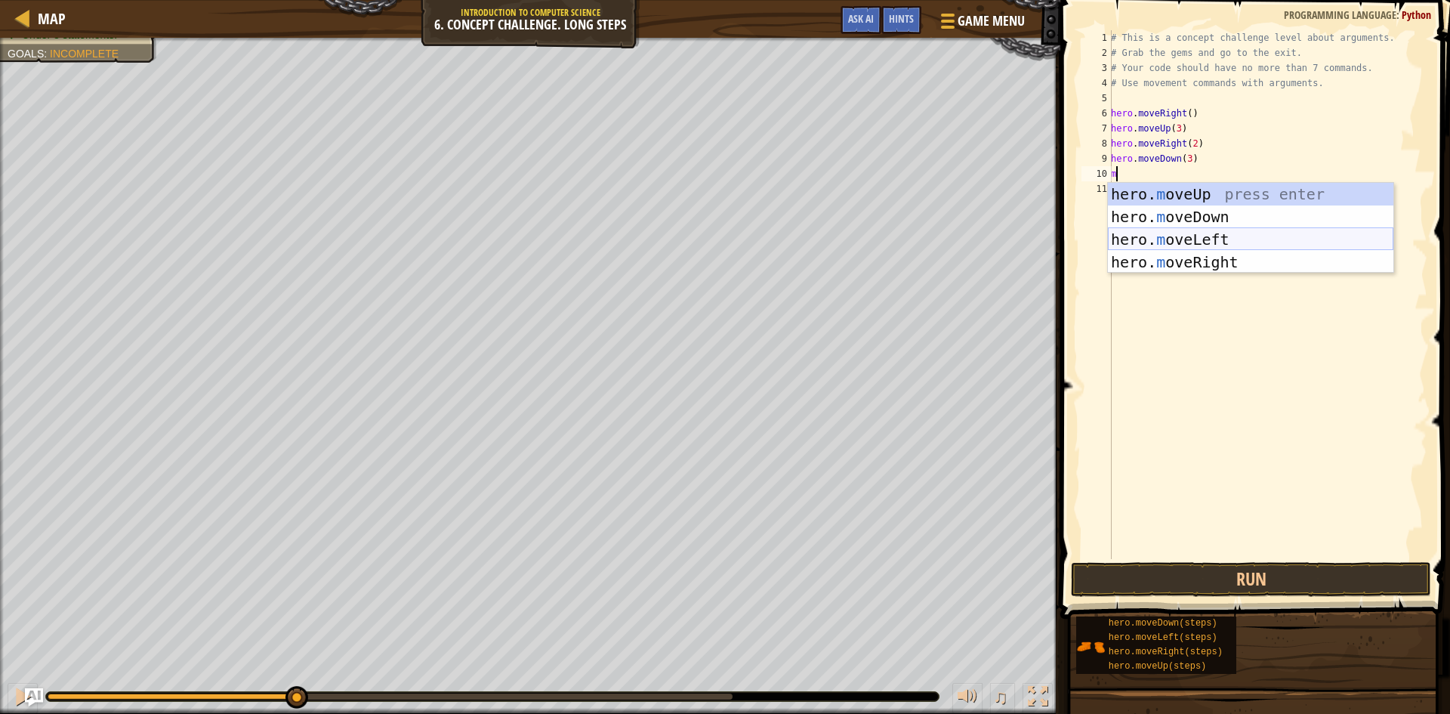
click at [1212, 234] on div "hero. m oveUp press enter hero. m oveDown press enter hero. m oveLeft press ent…" at bounding box center [1251, 251] width 286 height 136
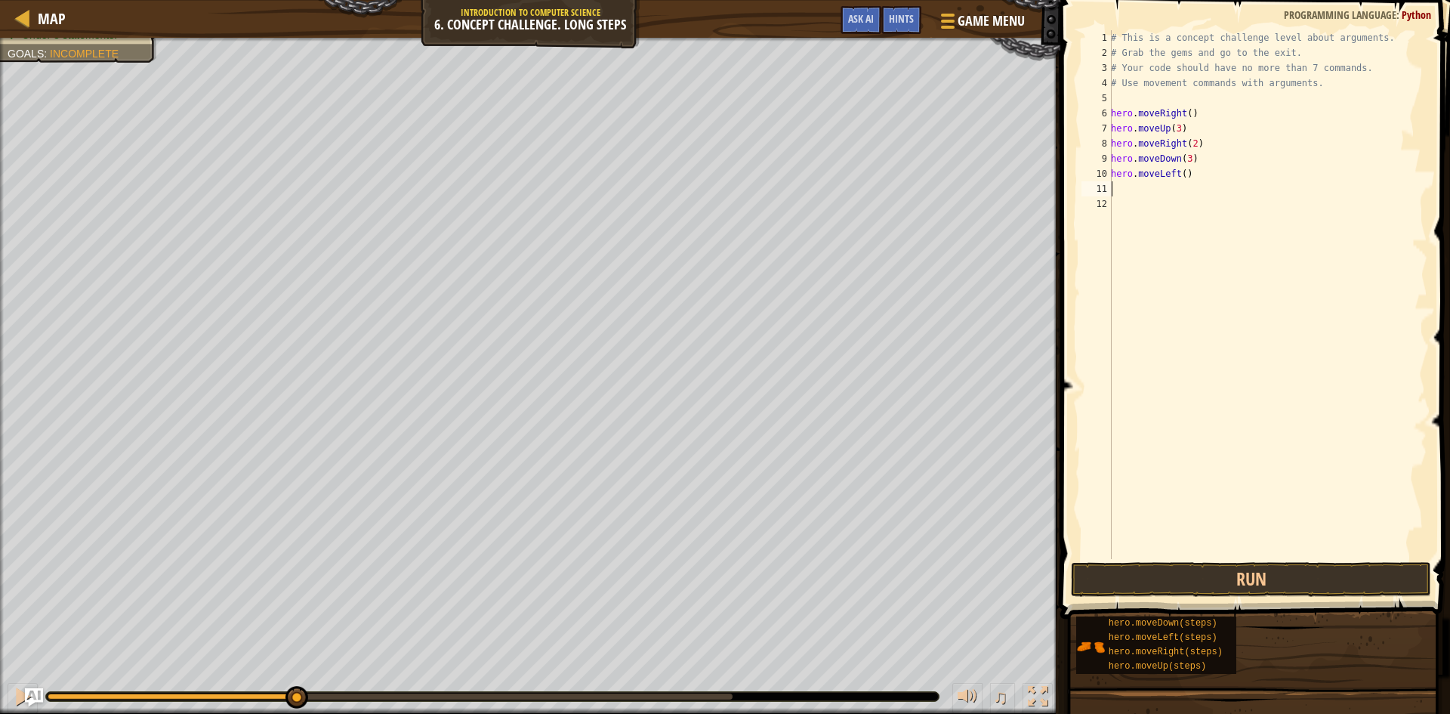
type textarea "m"
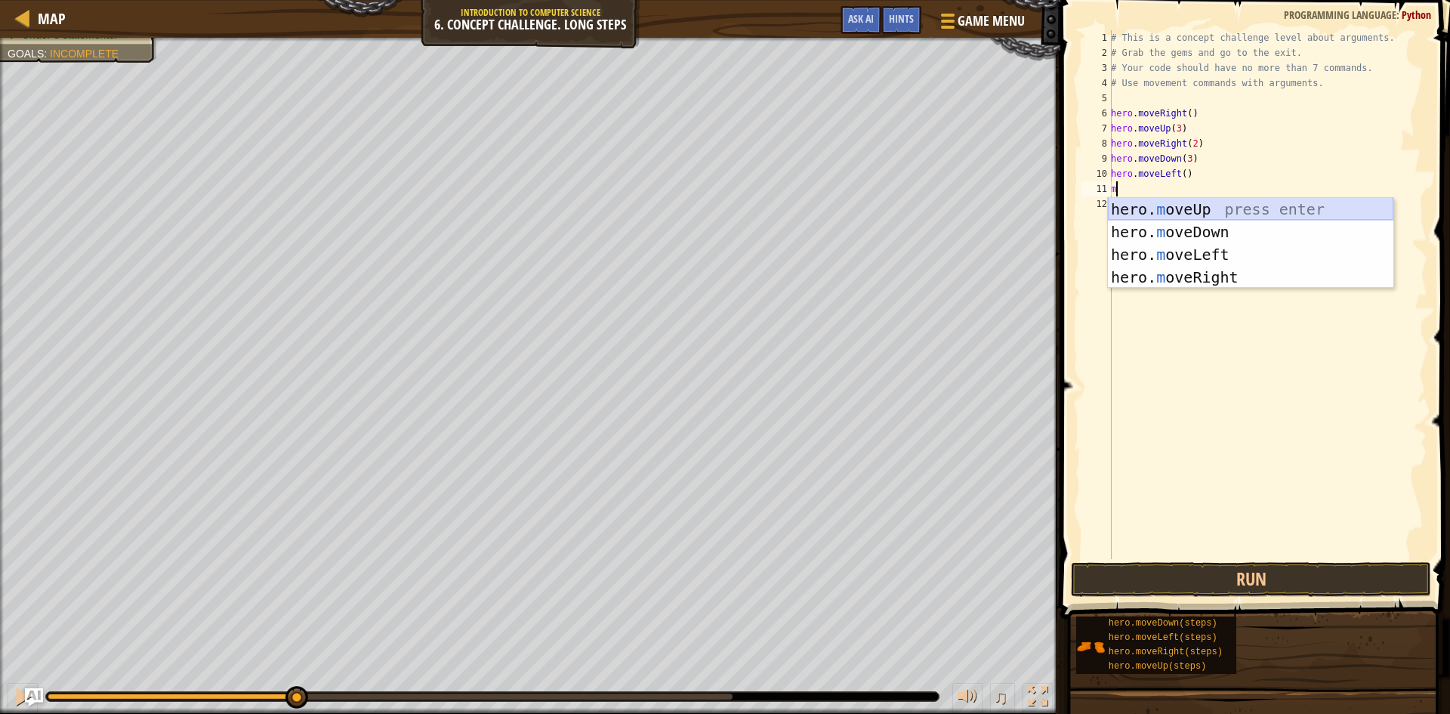
click at [1212, 208] on div "hero. m oveUp press enter hero. m oveDown press enter hero. m oveLeft press ent…" at bounding box center [1251, 266] width 286 height 136
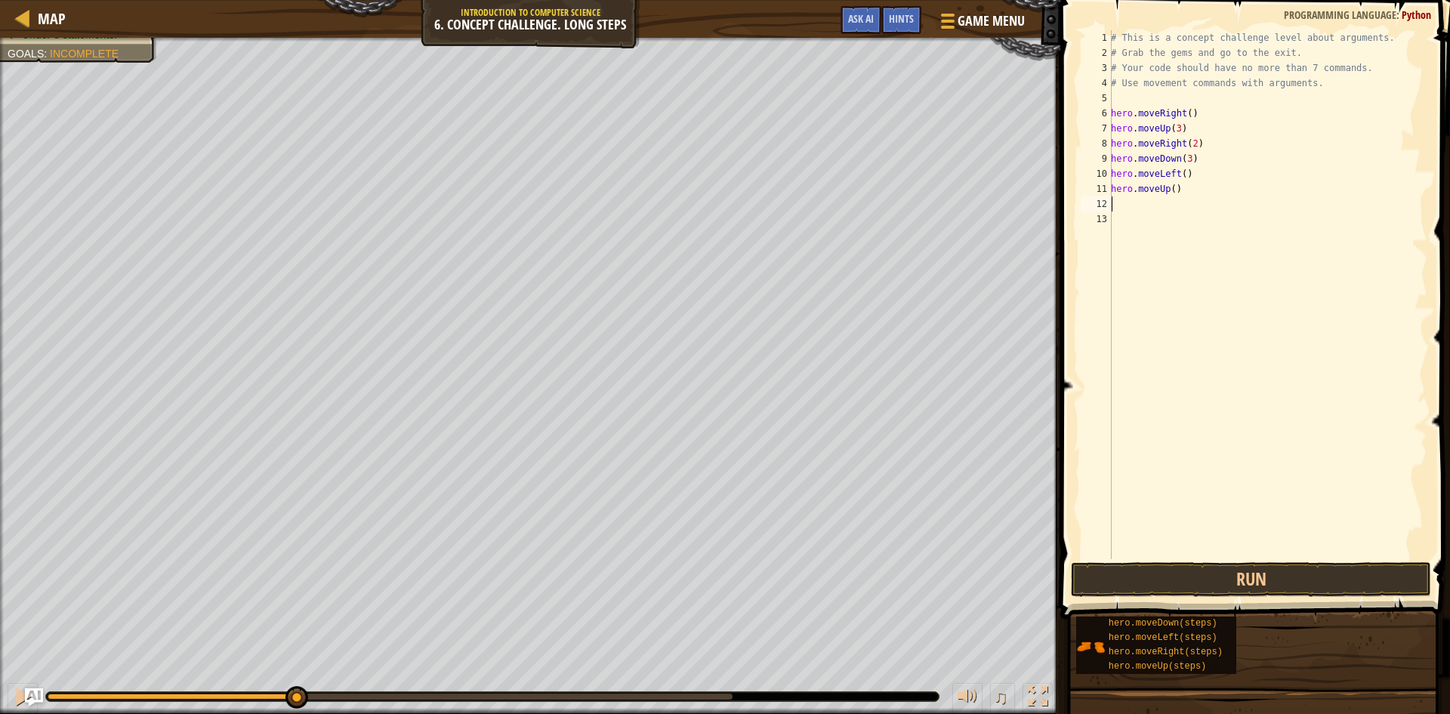
click at [1168, 185] on div "# This is a concept challenge level about arguments. # Grab the gems and go to …" at bounding box center [1268, 309] width 320 height 559
click at [1172, 187] on div "# This is a concept challenge level about arguments. # Grab the gems and go to …" at bounding box center [1268, 309] width 320 height 559
type textarea "hero.moveUp(2)"
click at [1188, 184] on div "# This is a concept challenge level about arguments. # Grab the gems and go to …" at bounding box center [1268, 309] width 320 height 559
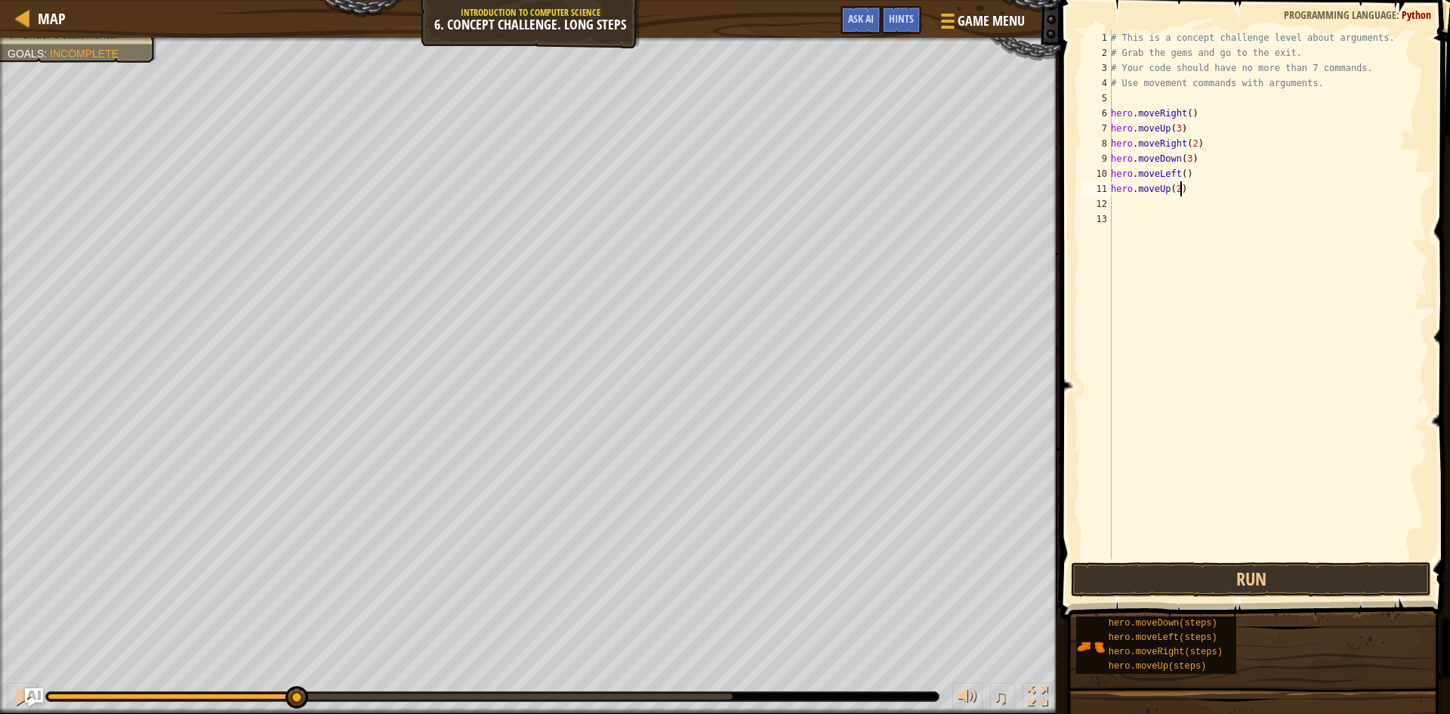
scroll to position [7, 0]
type textarea "m"
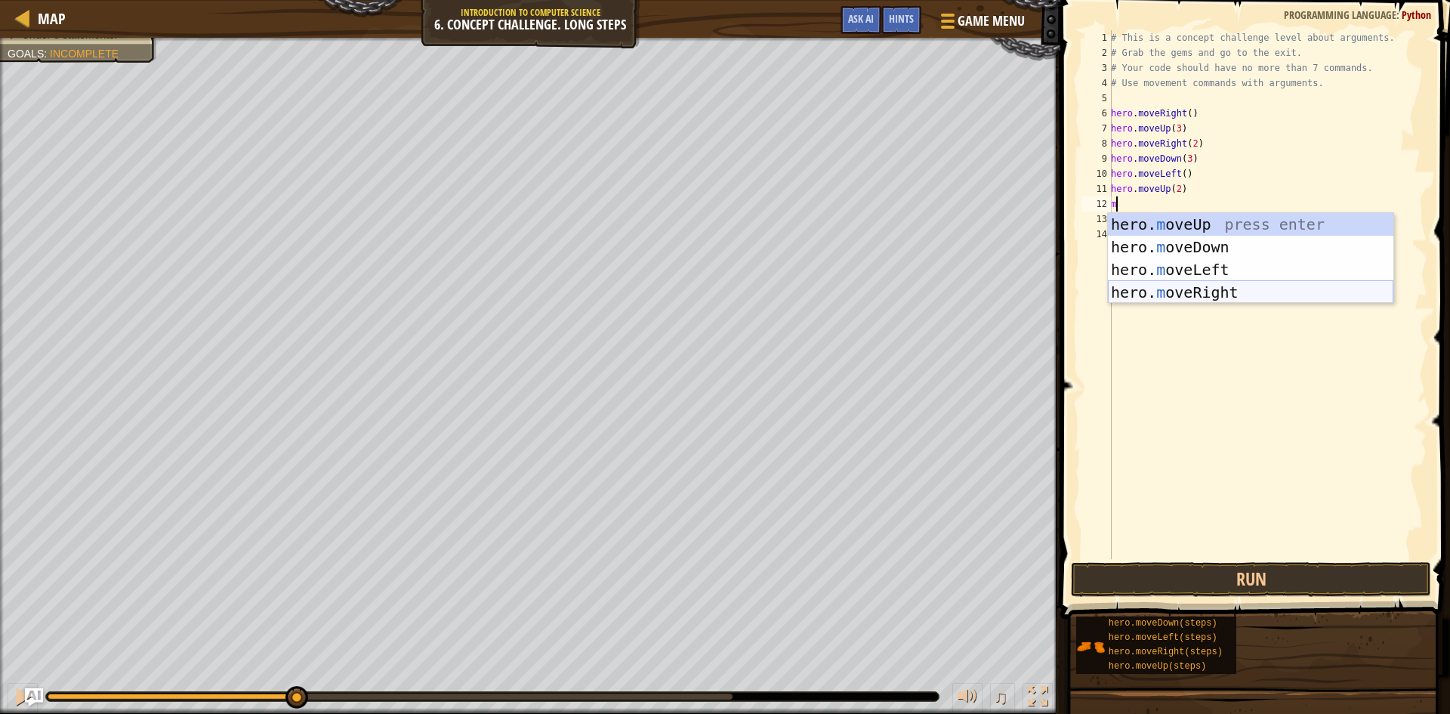
click at [1202, 288] on div "hero. m oveUp press enter hero. m oveDown press enter hero. m oveLeft press ent…" at bounding box center [1251, 281] width 286 height 136
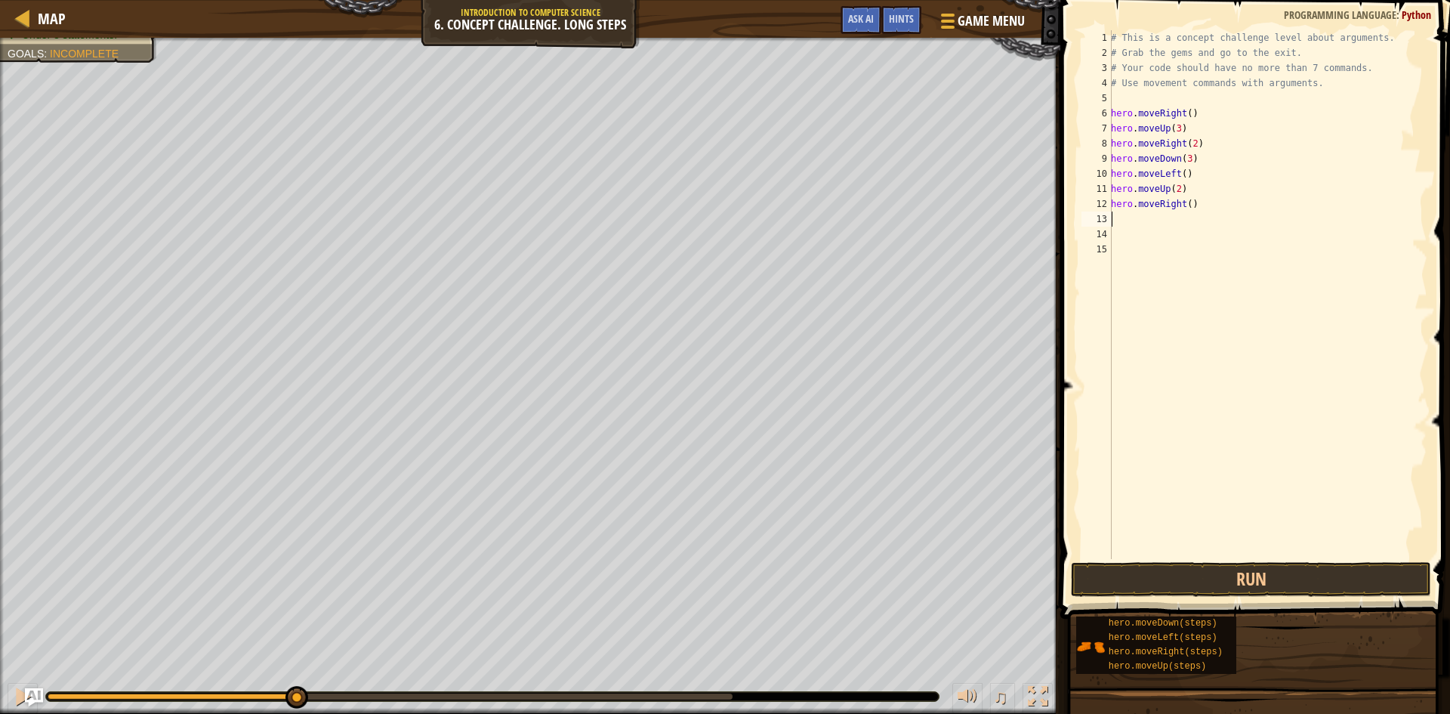
click at [1185, 203] on div "# This is a concept challenge level about arguments. # Grab the gems and go to …" at bounding box center [1268, 309] width 320 height 559
type textarea "hero.moveRight(3)"
click at [1120, 582] on button "Run" at bounding box center [1251, 579] width 360 height 35
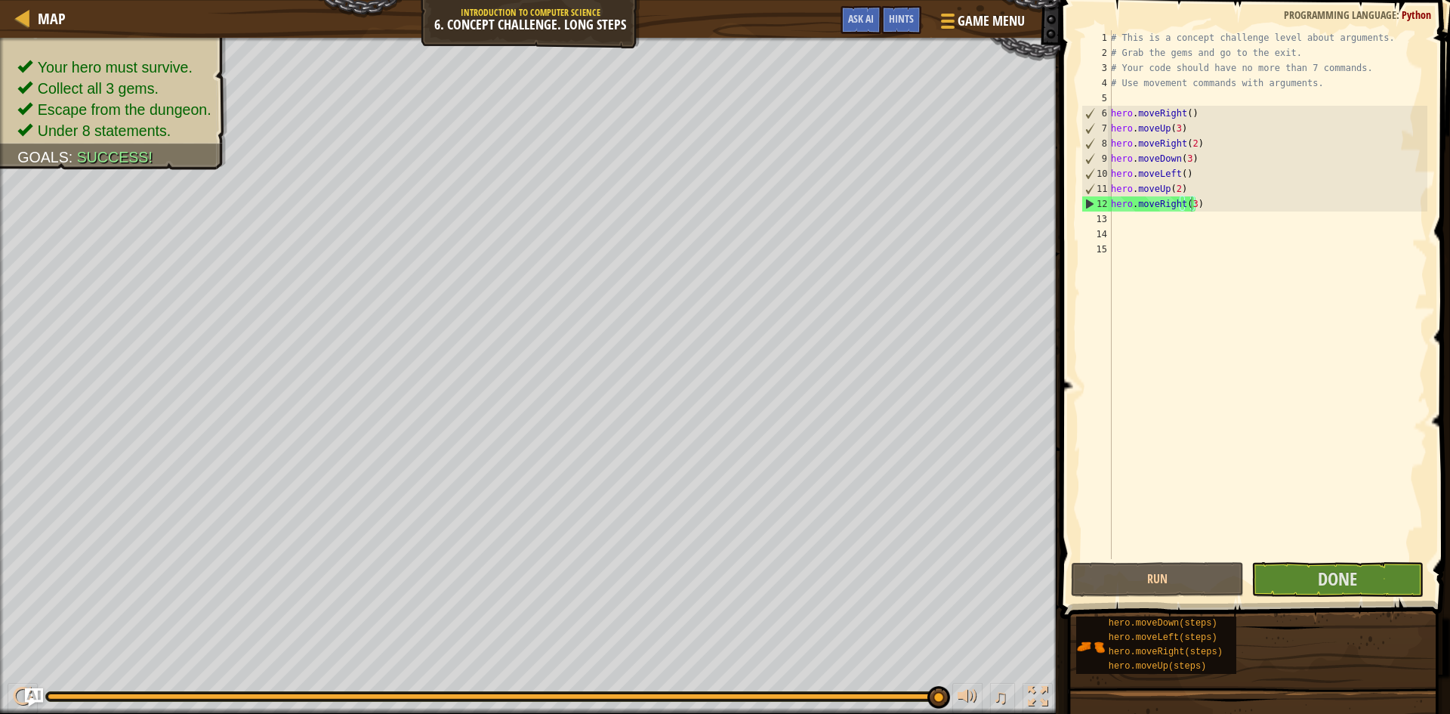
click at [1325, 598] on span at bounding box center [1257, 287] width 402 height 663
click at [1350, 554] on div "# This is a concept challenge level about arguments. # Grab the gems and go to …" at bounding box center [1268, 309] width 320 height 559
click at [1355, 572] on span "Done" at bounding box center [1337, 579] width 39 height 24
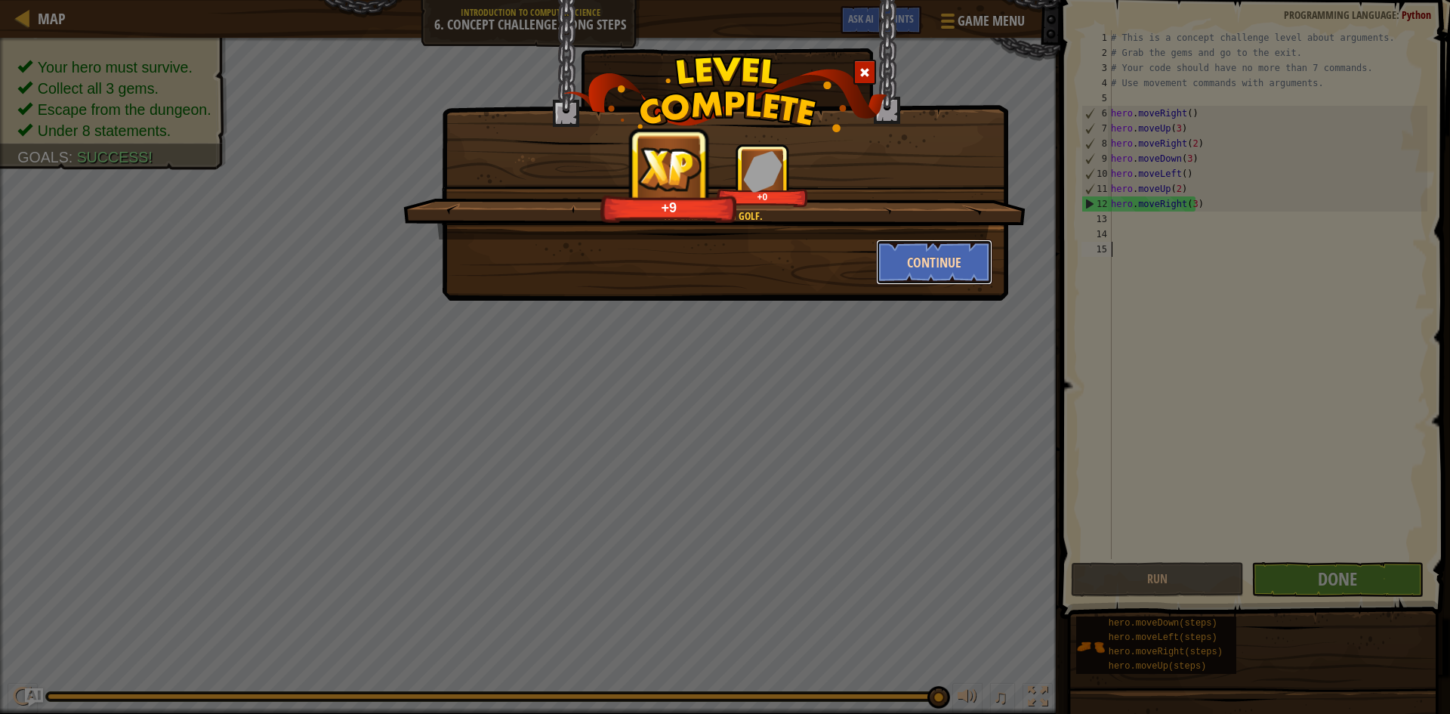
click at [899, 249] on button "Continue" at bounding box center [934, 261] width 117 height 45
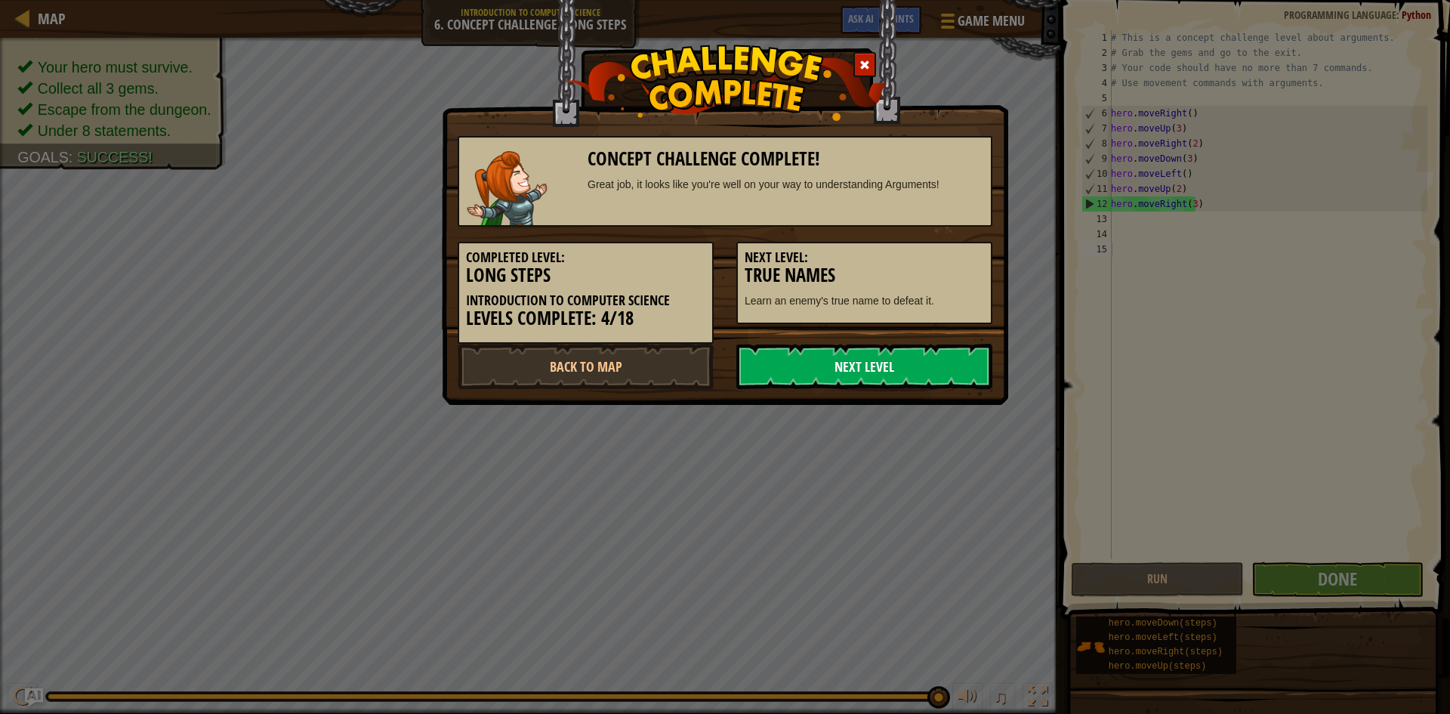
click at [938, 353] on link "Next Level" at bounding box center [865, 366] width 256 height 45
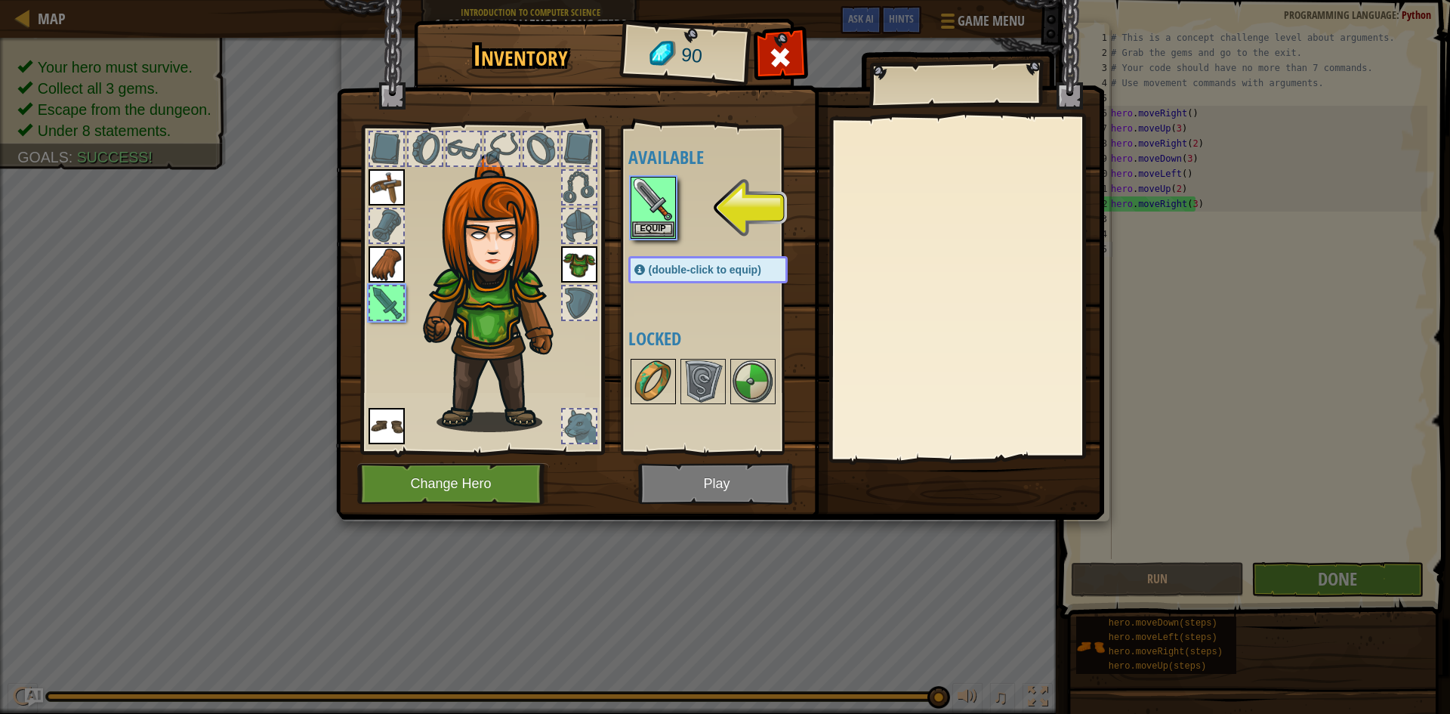
click at [656, 380] on img at bounding box center [653, 381] width 42 height 42
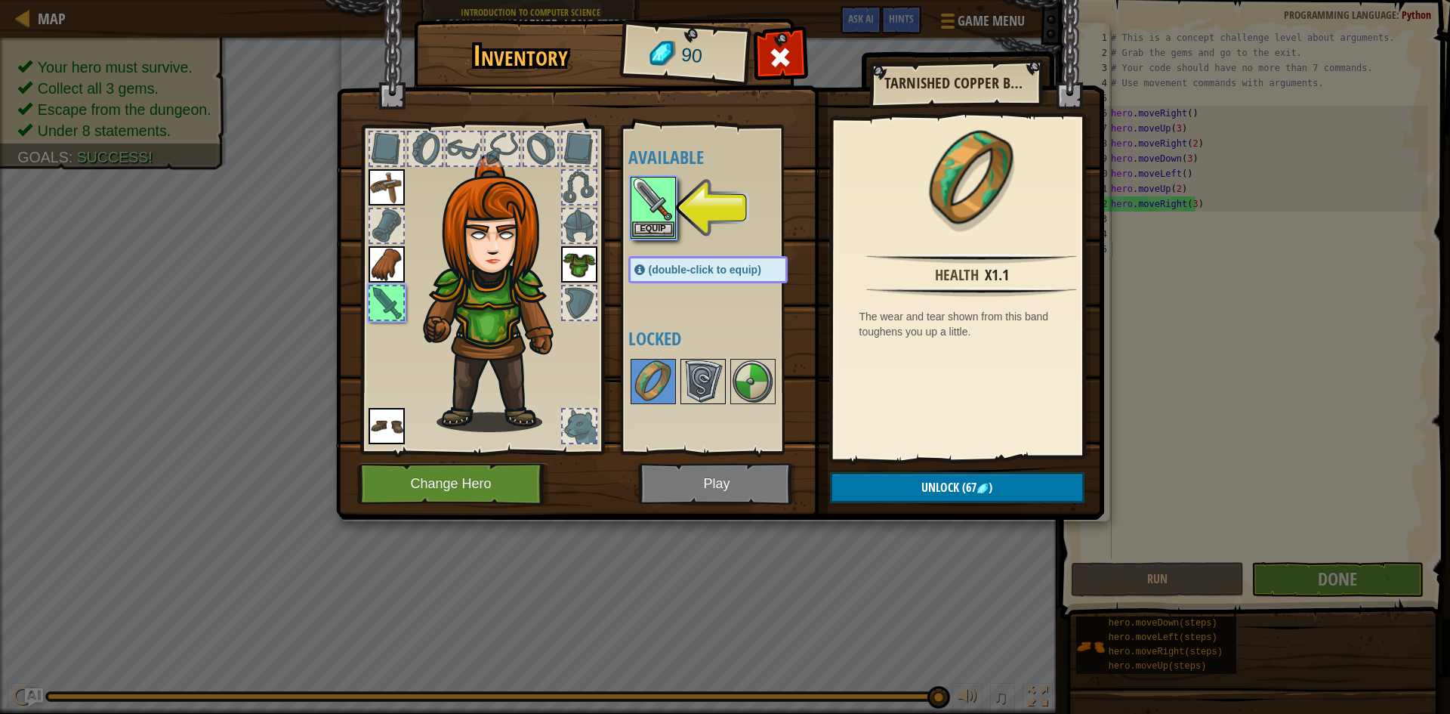
click at [698, 382] on img at bounding box center [703, 381] width 42 height 42
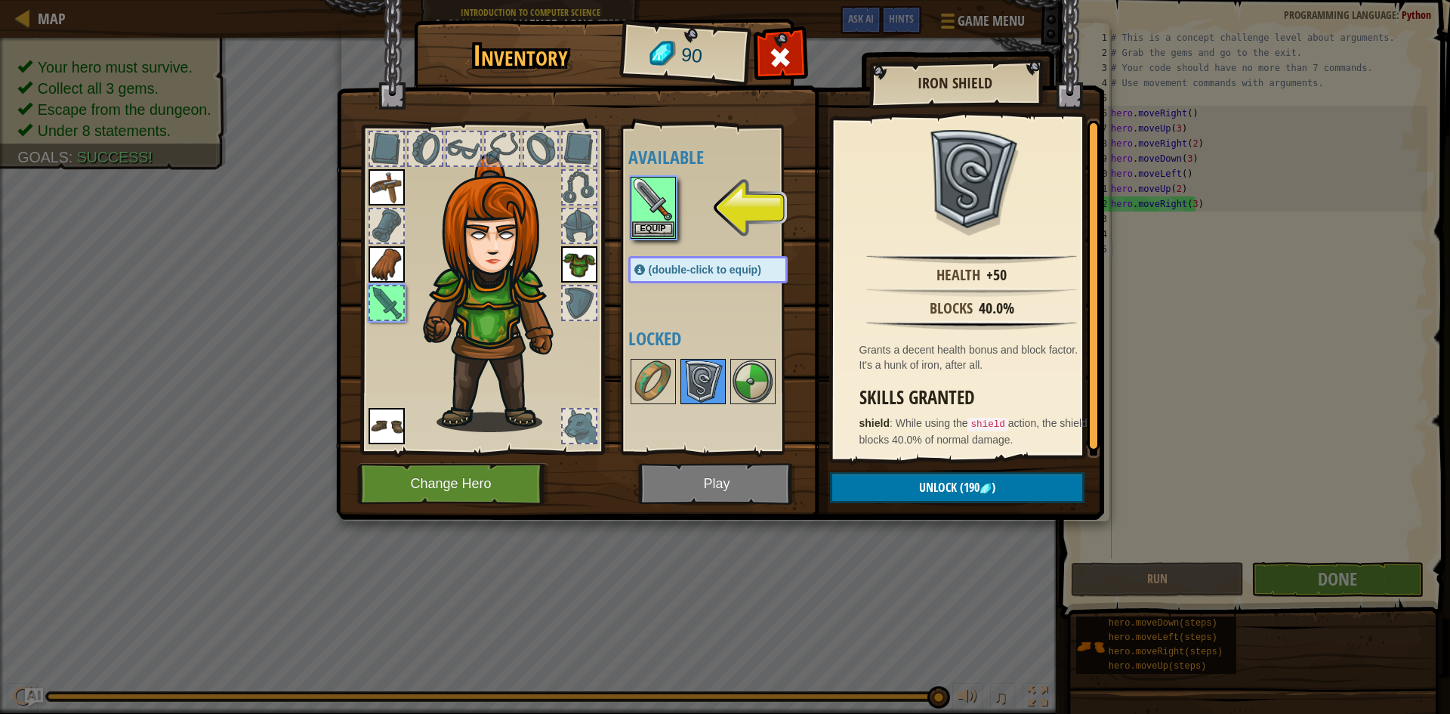
click at [720, 383] on img at bounding box center [703, 381] width 42 height 42
click at [650, 220] on img at bounding box center [653, 199] width 42 height 42
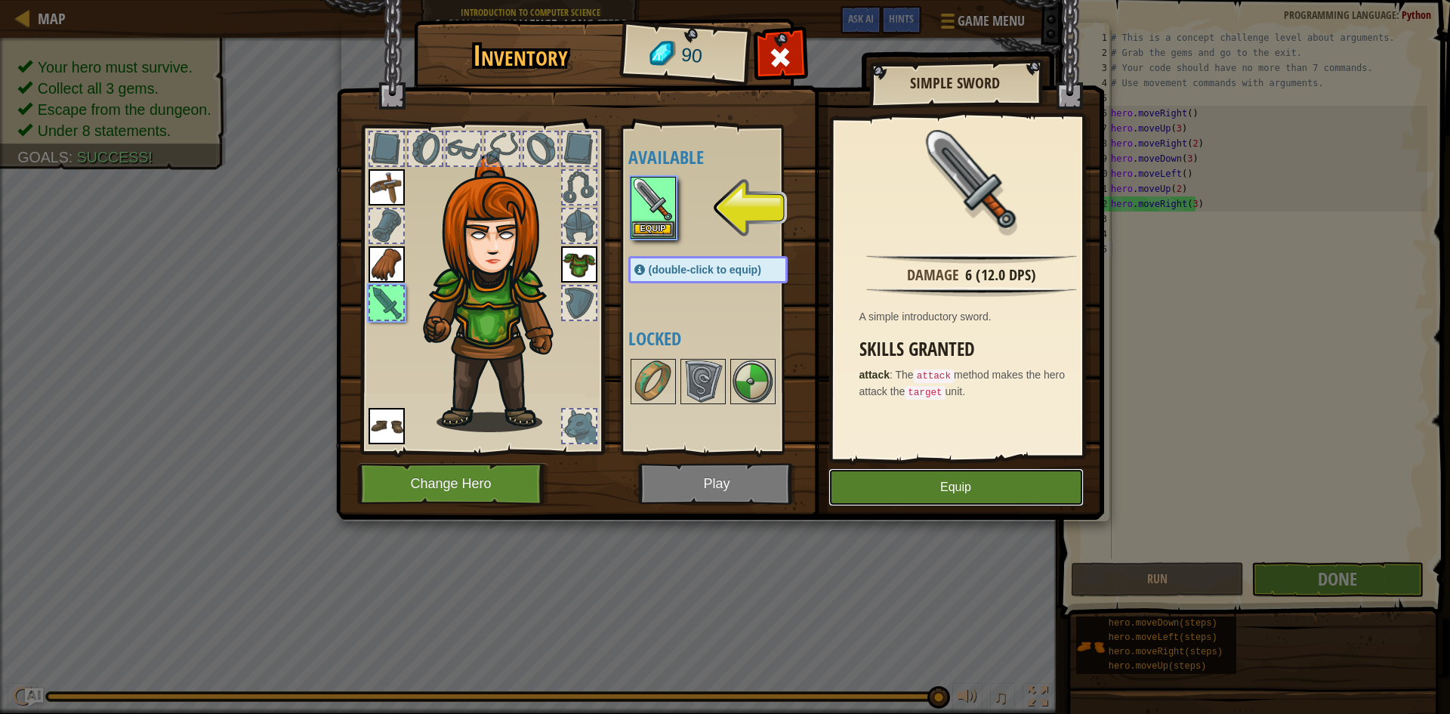
click at [941, 483] on button "Equip" at bounding box center [956, 487] width 255 height 38
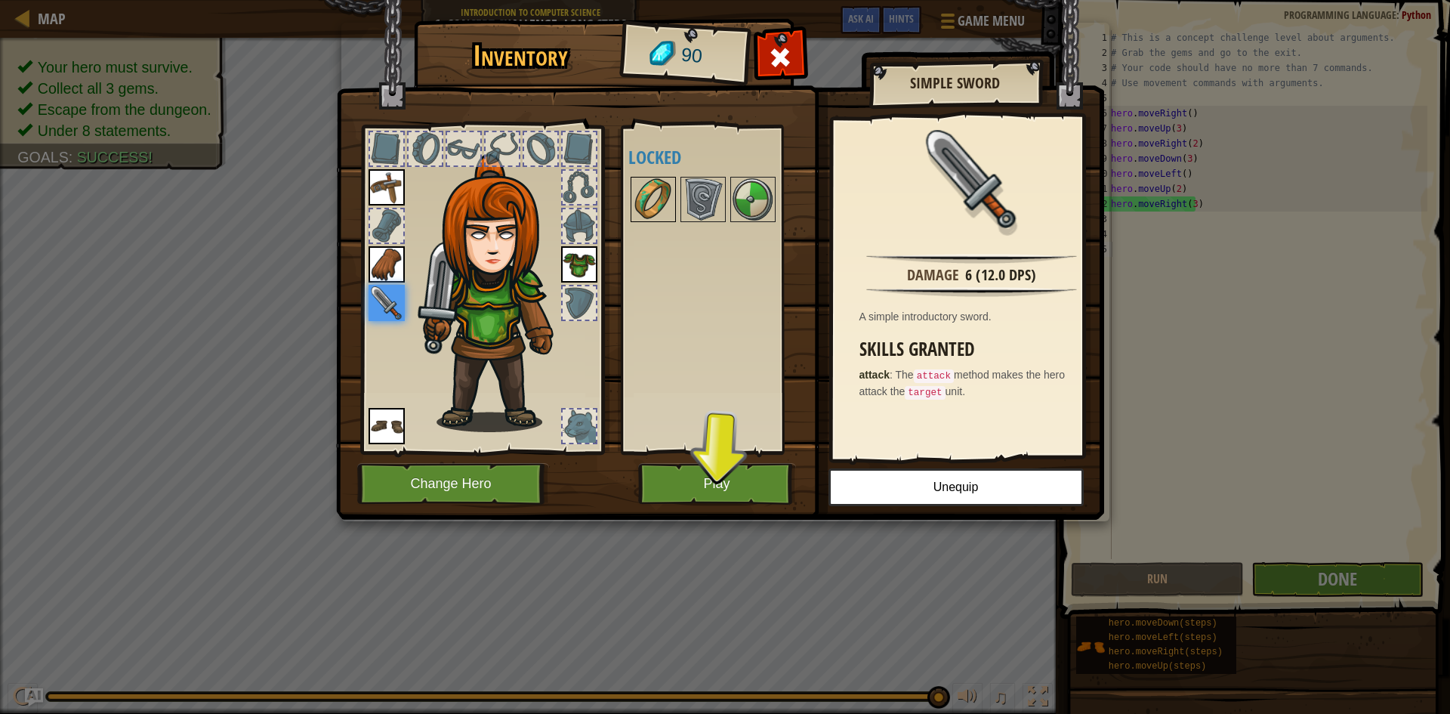
click at [641, 187] on img at bounding box center [653, 199] width 42 height 42
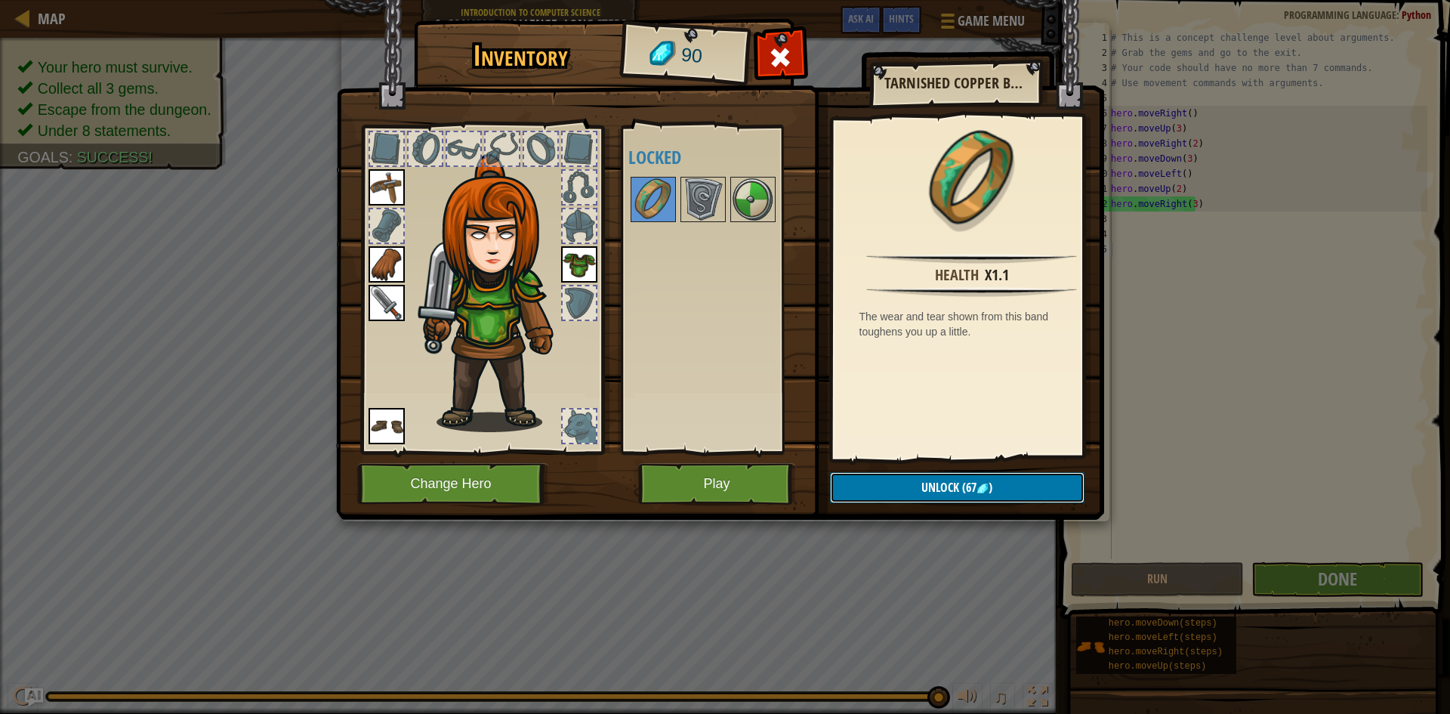
click at [930, 485] on span "Unlock" at bounding box center [941, 487] width 38 height 17
click at [892, 482] on button "Confirm" at bounding box center [957, 487] width 255 height 31
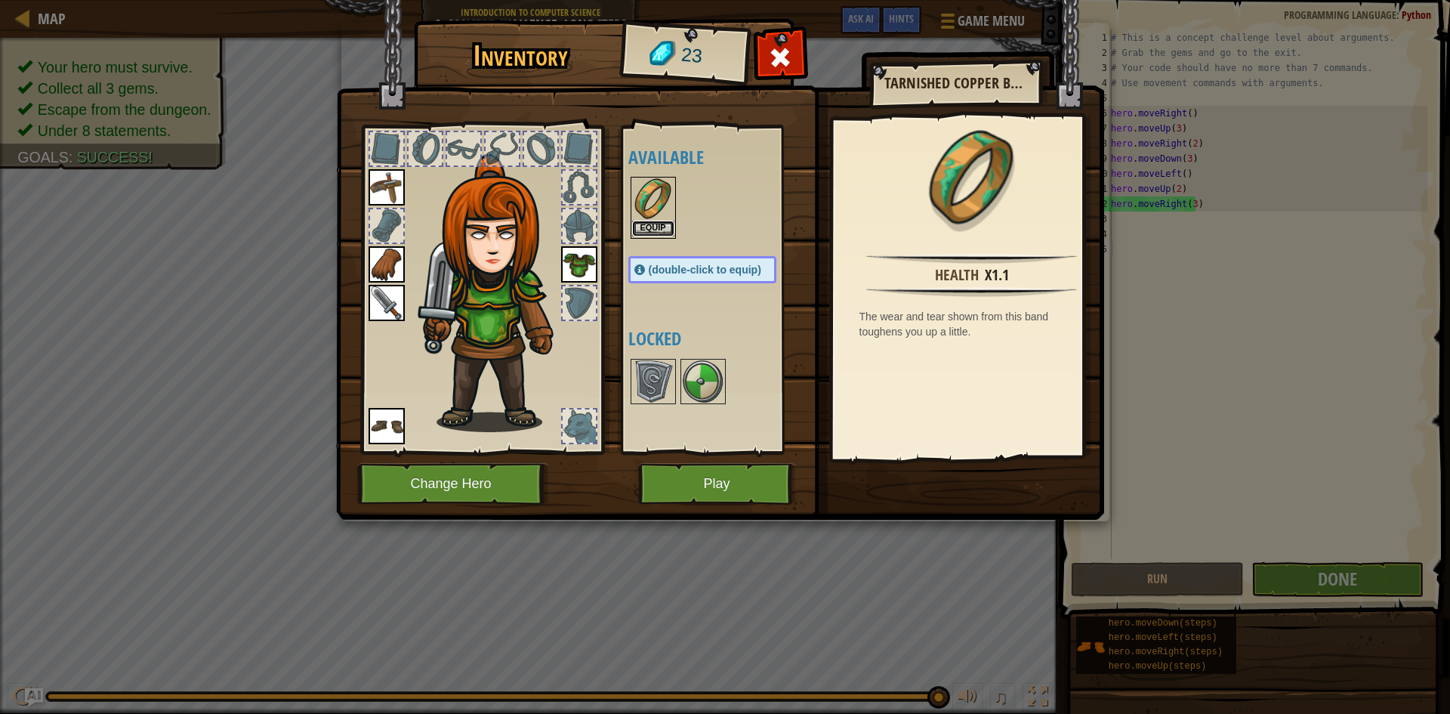
click at [636, 224] on button "Equip" at bounding box center [653, 229] width 42 height 16
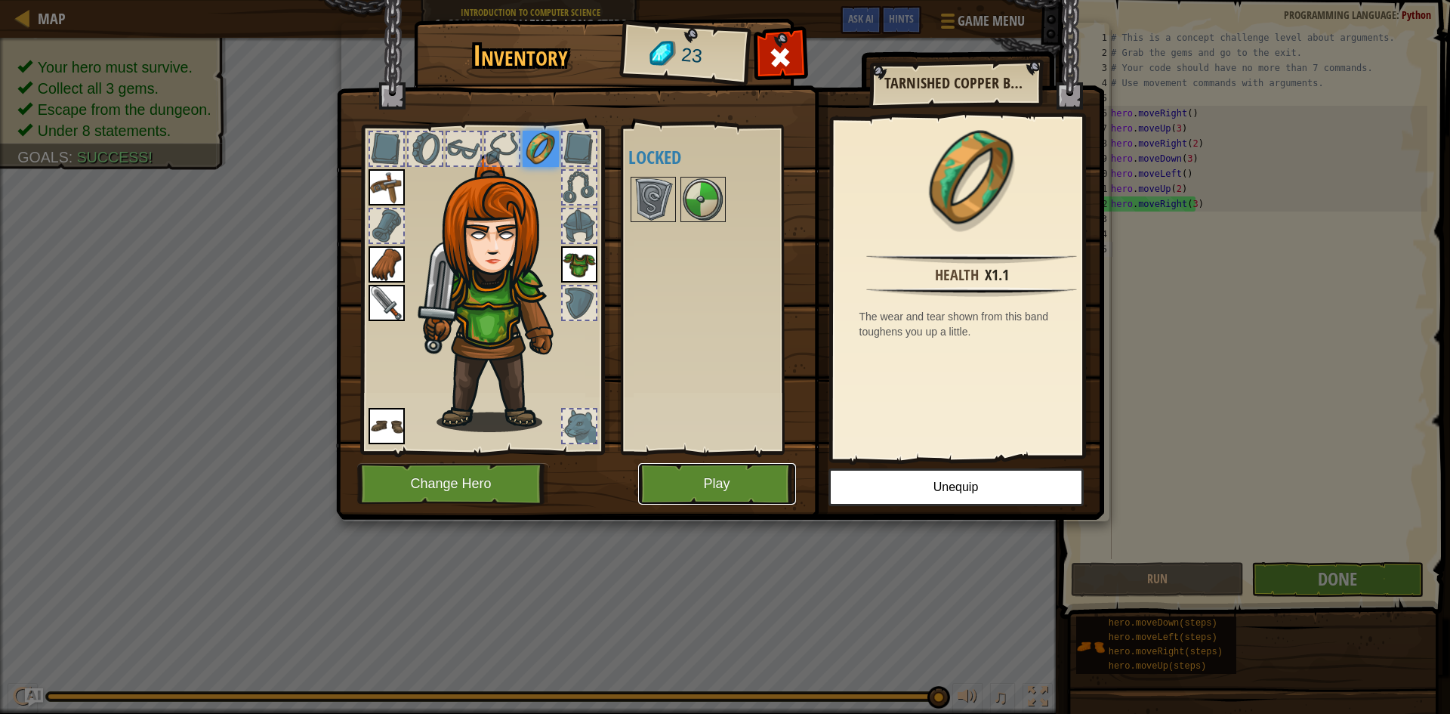
click at [746, 481] on button "Play" at bounding box center [717, 484] width 158 height 42
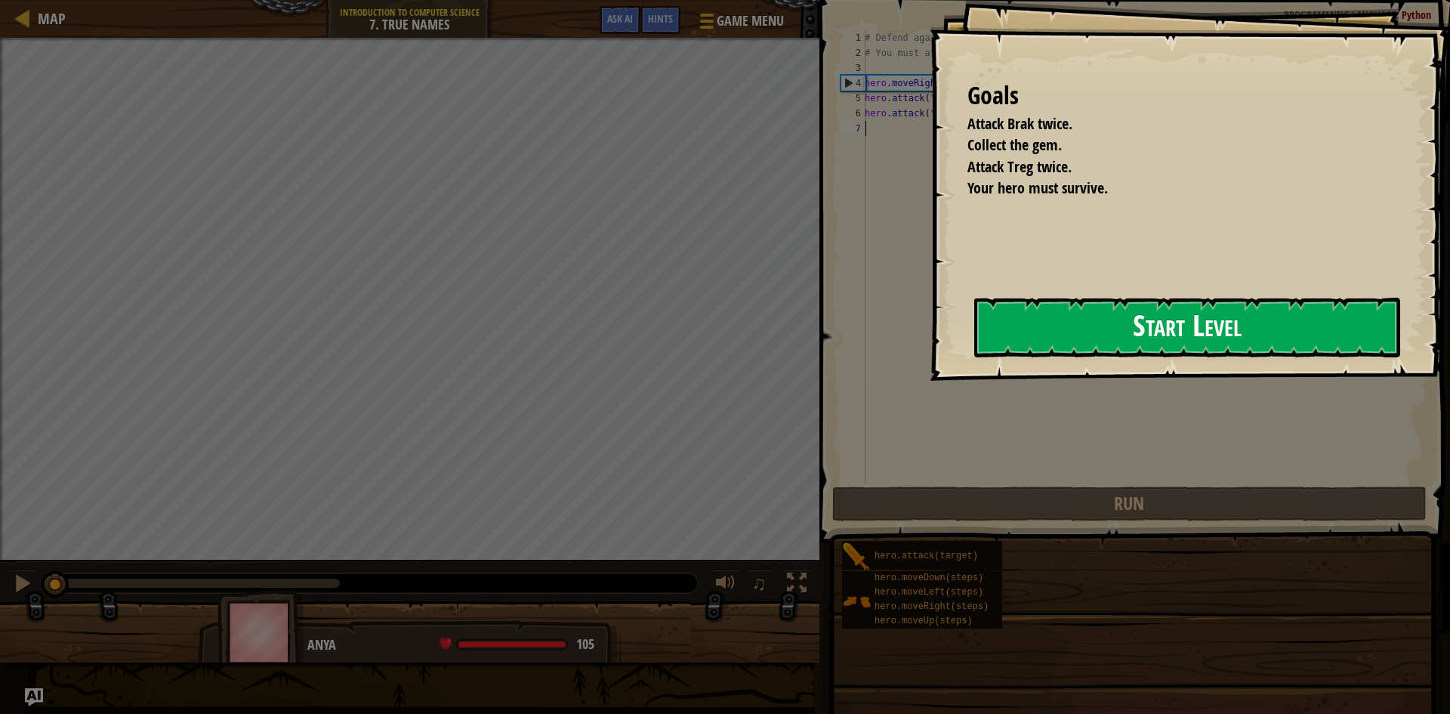
click at [1207, 318] on button "Start Level" at bounding box center [1187, 328] width 426 height 60
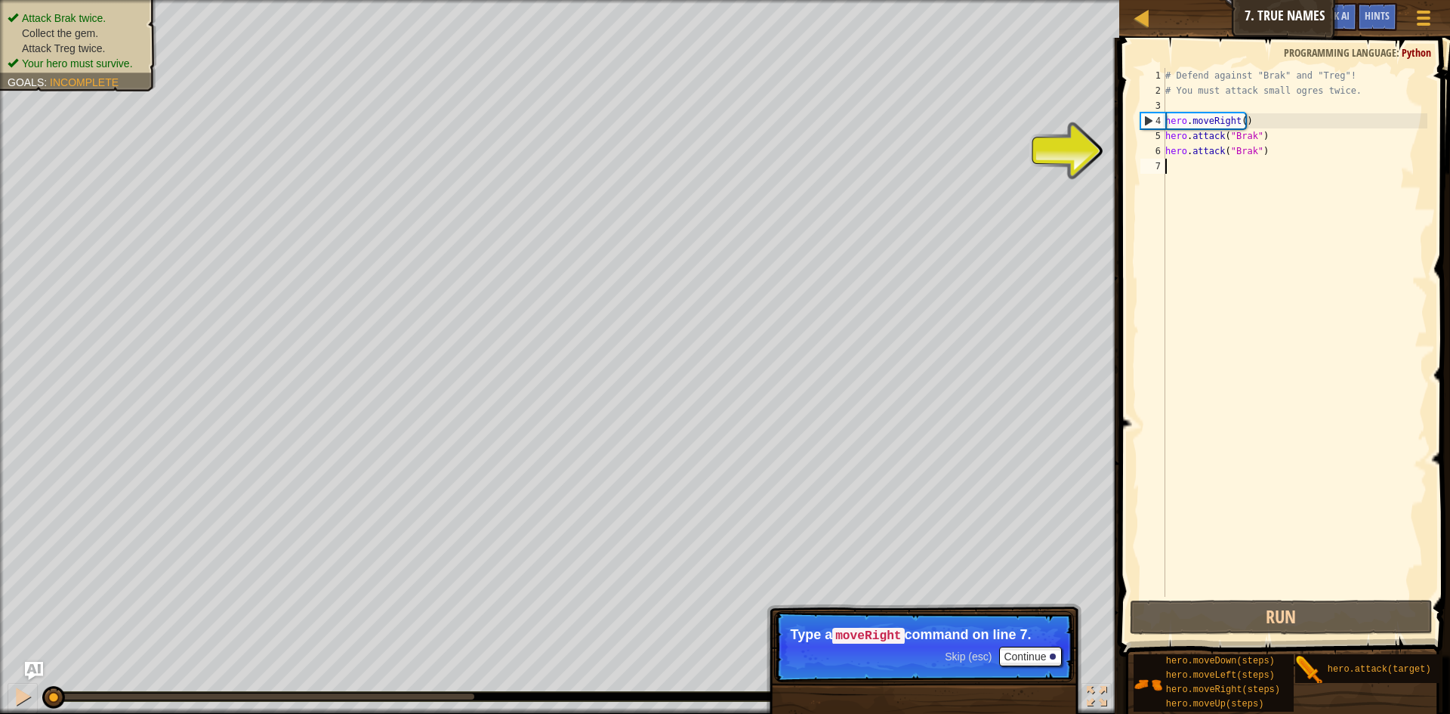
click at [1166, 166] on div "# Defend against "Brak" and "Treg"! # You must attack small ogres twice. hero .…" at bounding box center [1295, 347] width 265 height 559
click at [1146, 123] on div "4" at bounding box center [1153, 120] width 24 height 15
type textarea "hero.moveRight()"
click at [1305, 607] on button "Run" at bounding box center [1281, 617] width 303 height 35
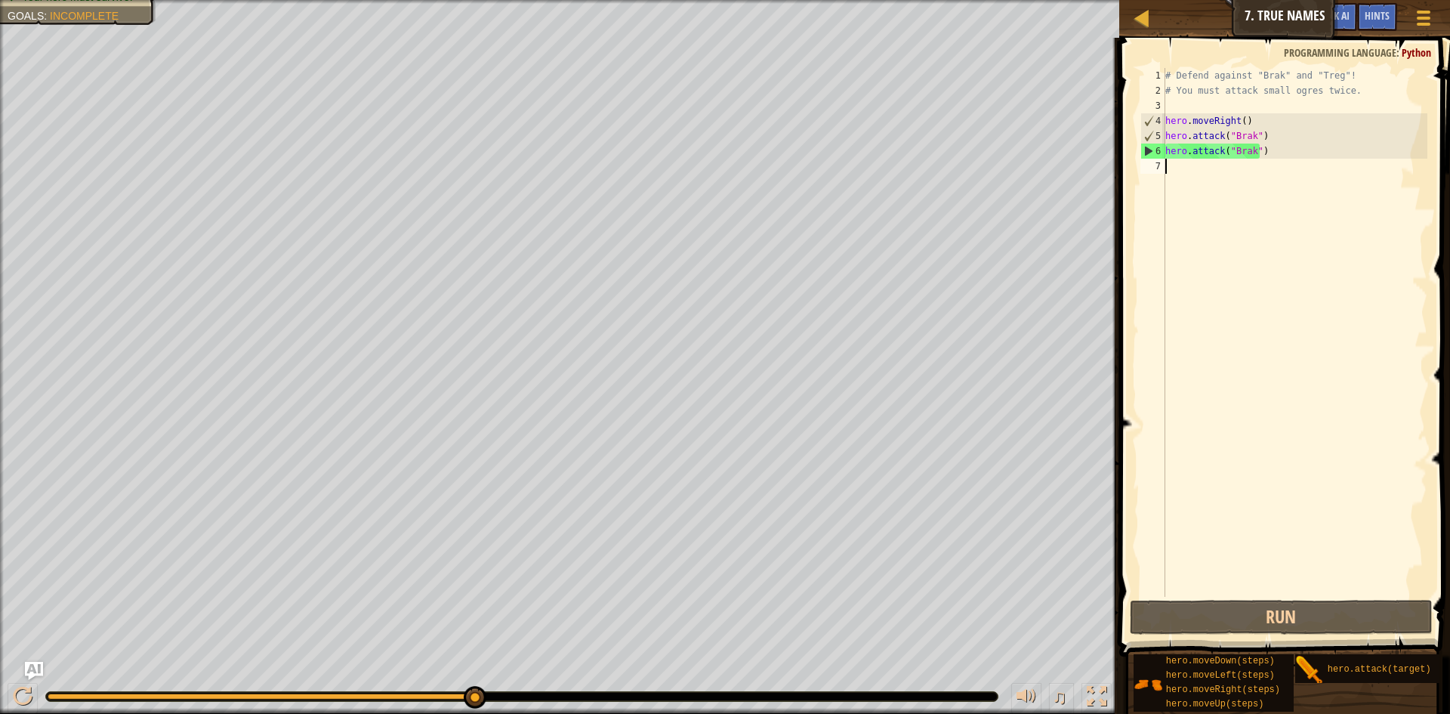
click at [1170, 164] on div "# Defend against "Brak" and "Treg"! # You must attack small ogres twice. hero .…" at bounding box center [1295, 347] width 265 height 559
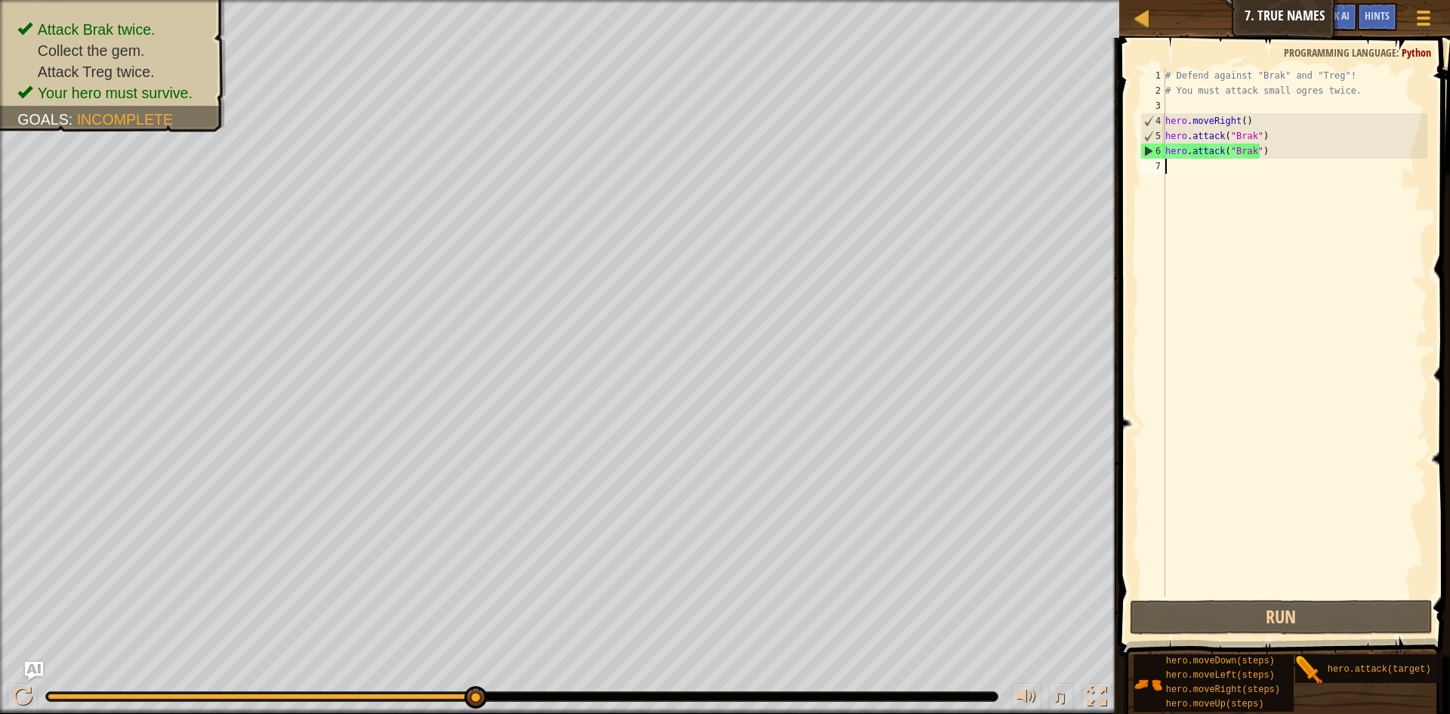
type textarea "m"
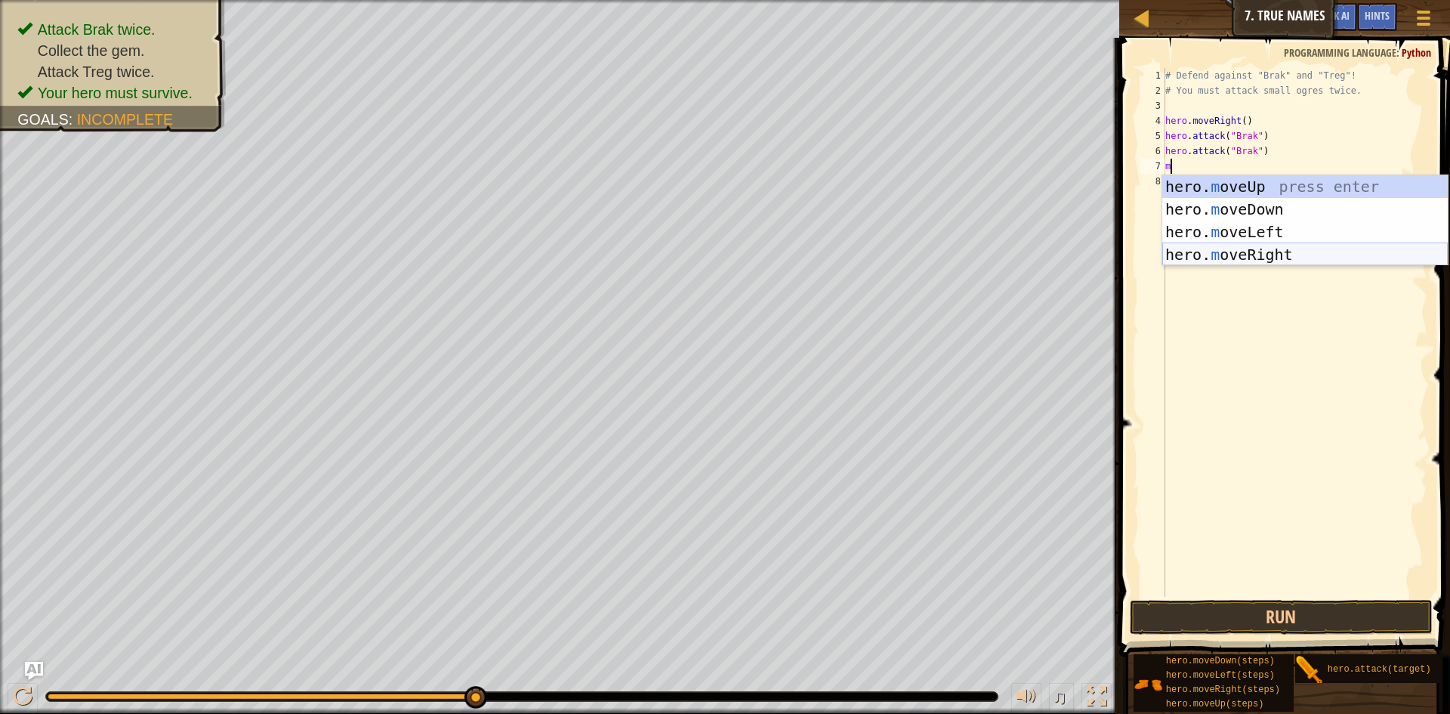
click at [1297, 245] on div "hero. m oveUp press enter hero. m oveDown press enter hero. m oveLeft press ent…" at bounding box center [1306, 243] width 286 height 136
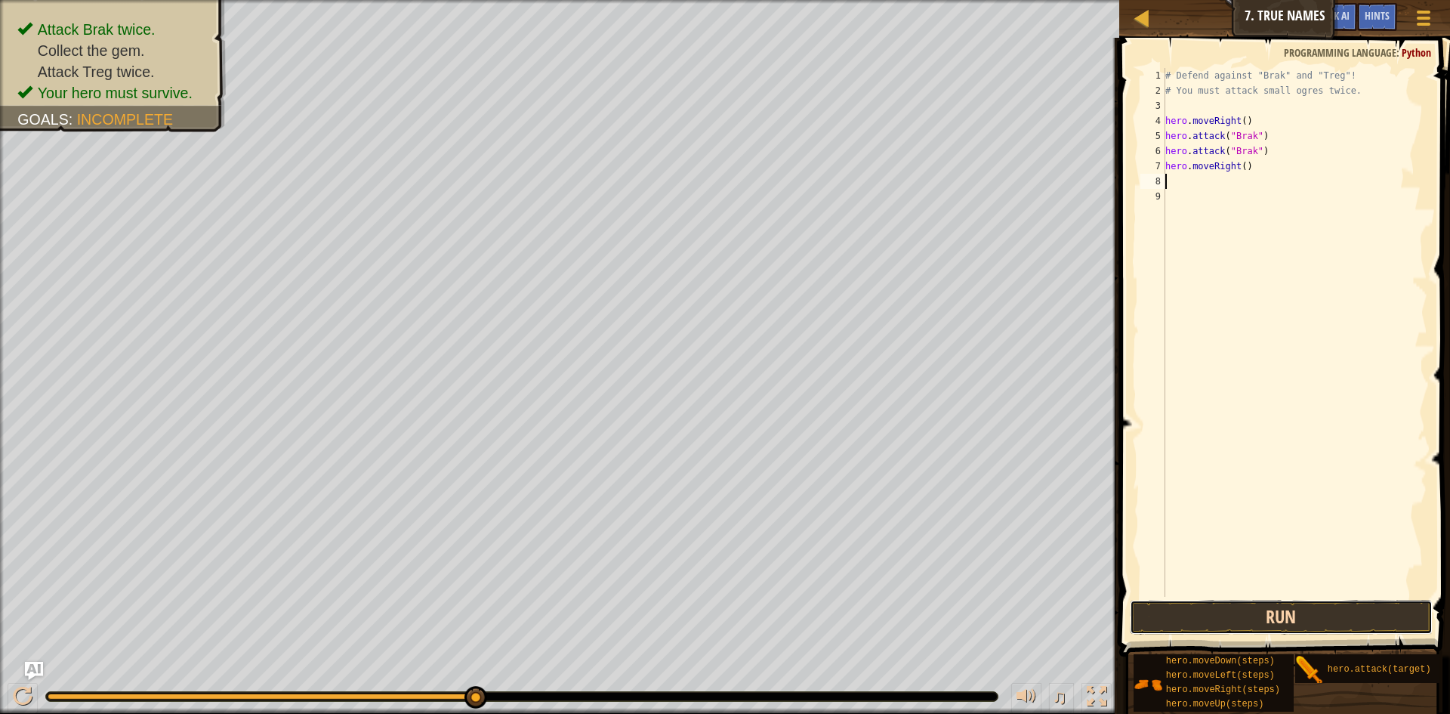
click at [1252, 611] on button "Run" at bounding box center [1281, 617] width 303 height 35
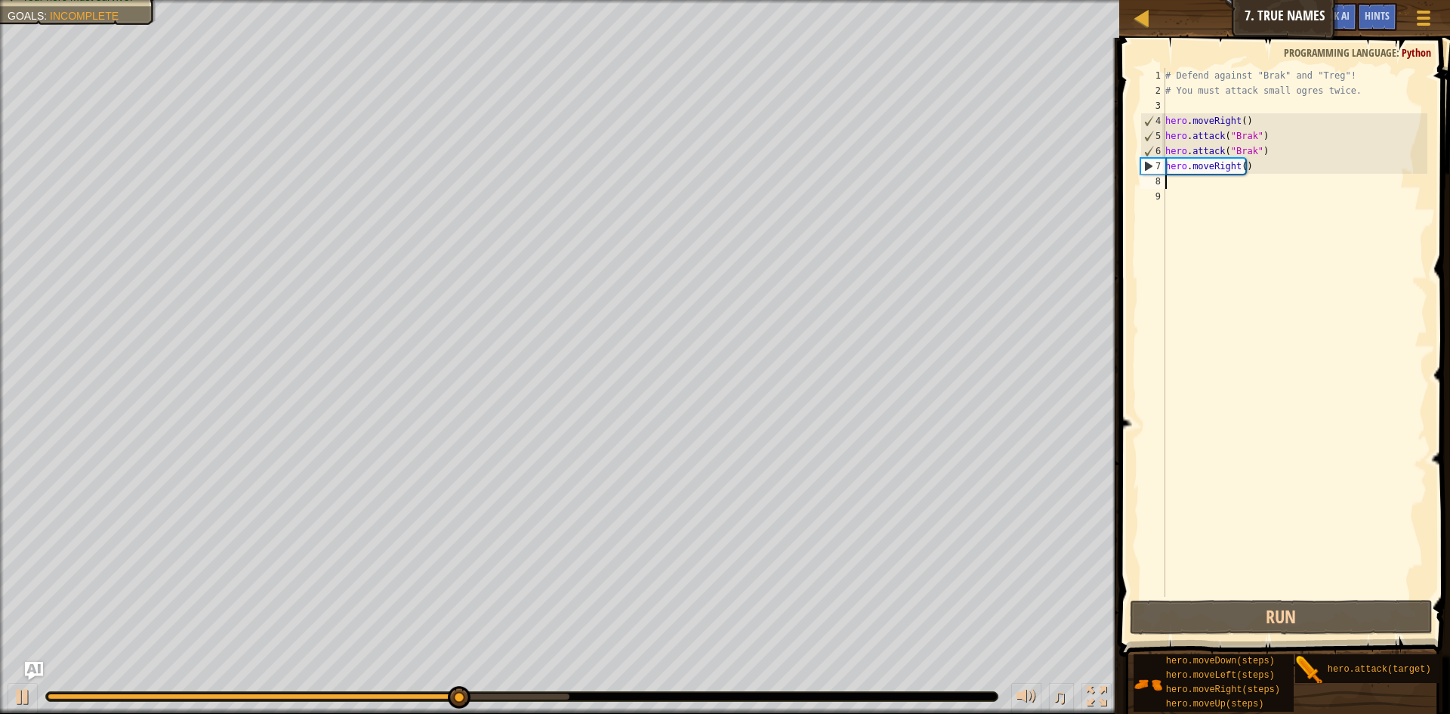
type textarea "m"
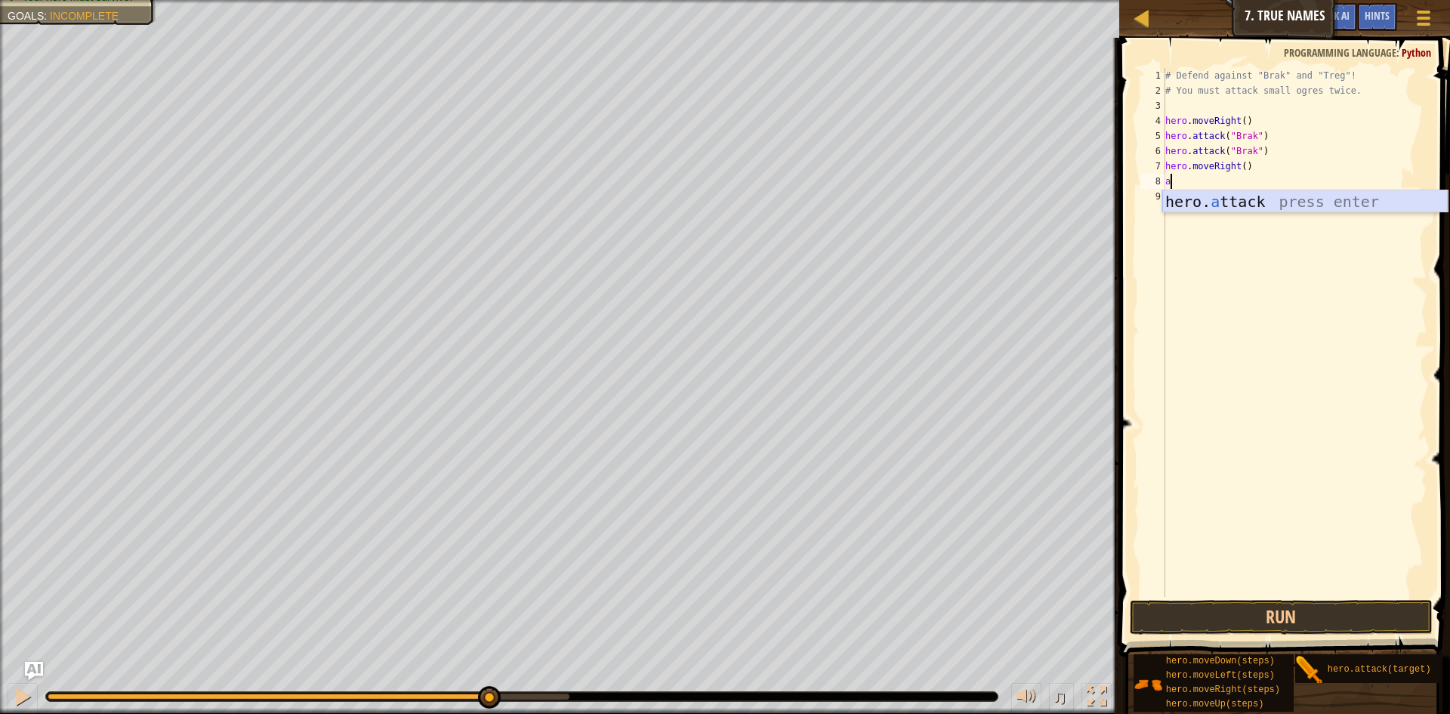
click at [1297, 208] on div "hero. a ttack press enter" at bounding box center [1306, 224] width 286 height 68
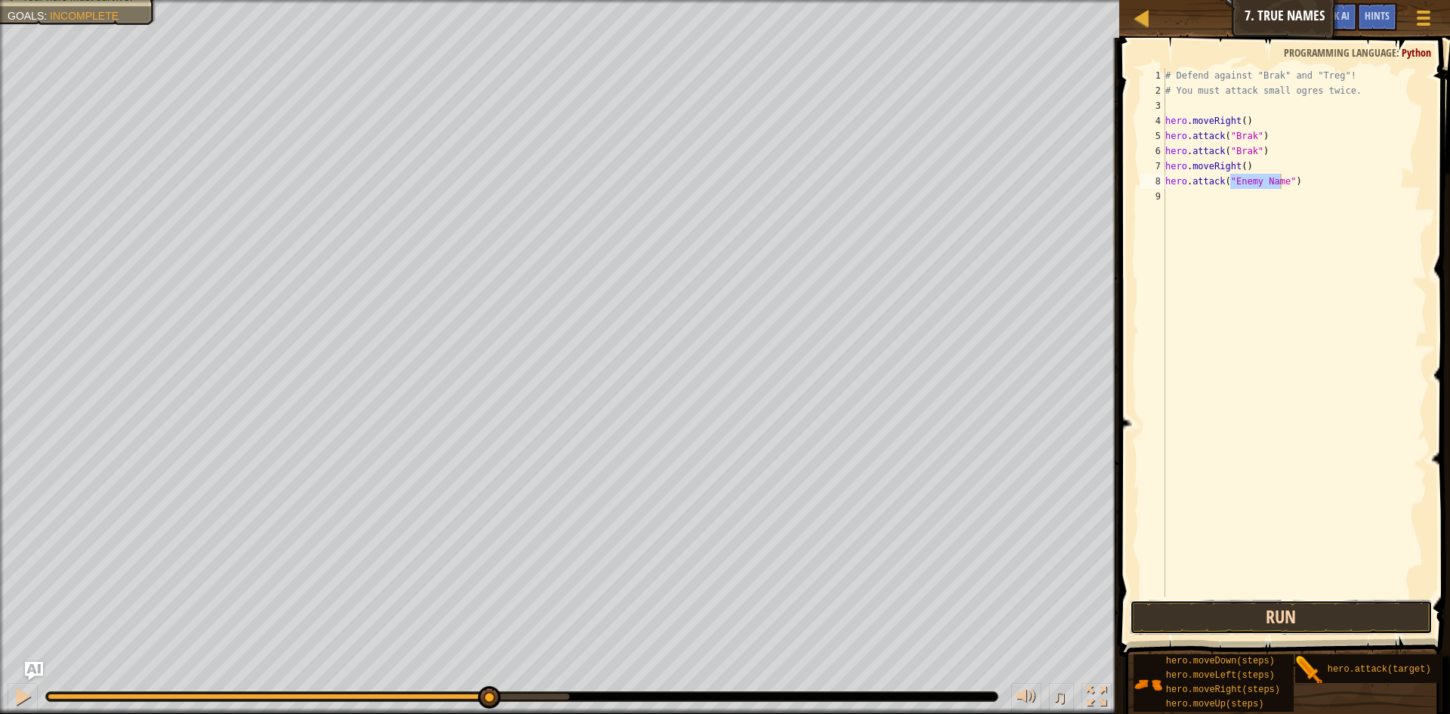
click at [1318, 627] on button "Run" at bounding box center [1281, 617] width 303 height 35
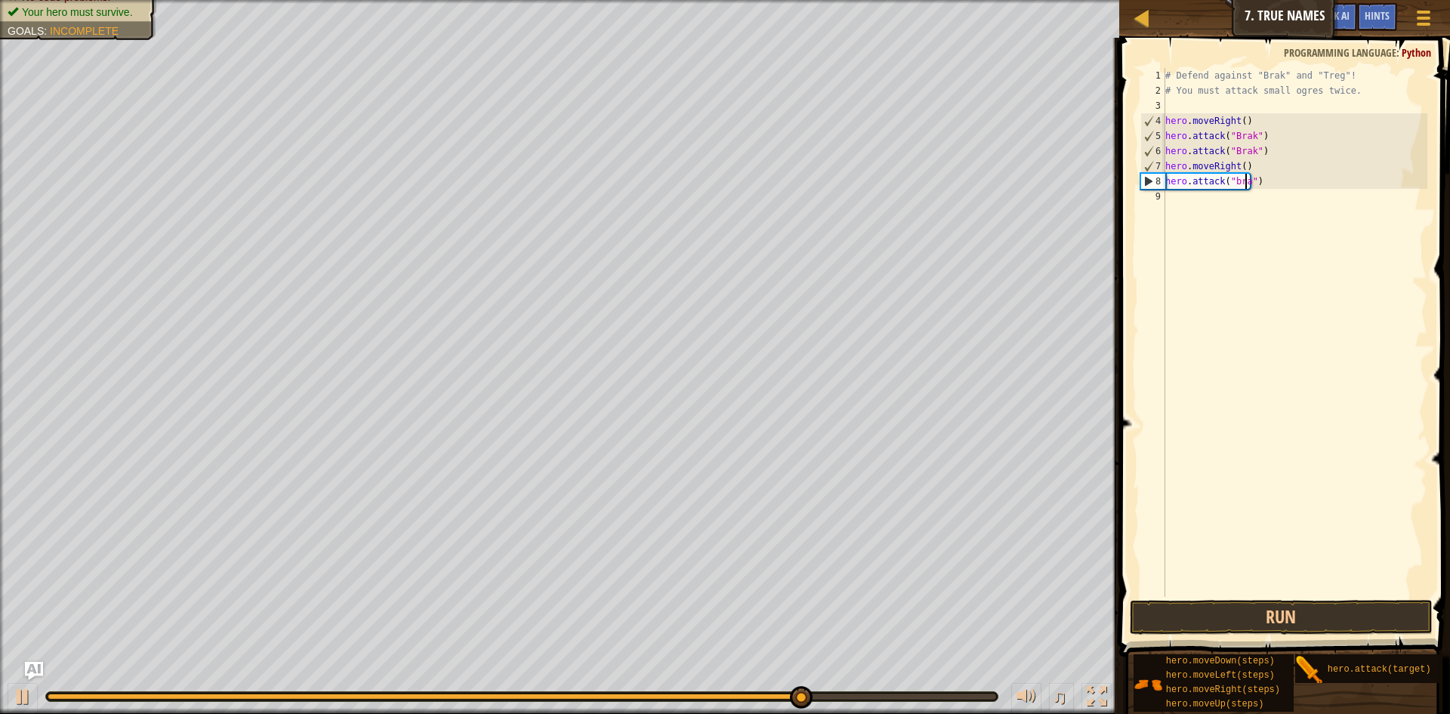
scroll to position [7, 7]
type textarea "hero.attack("brak")"
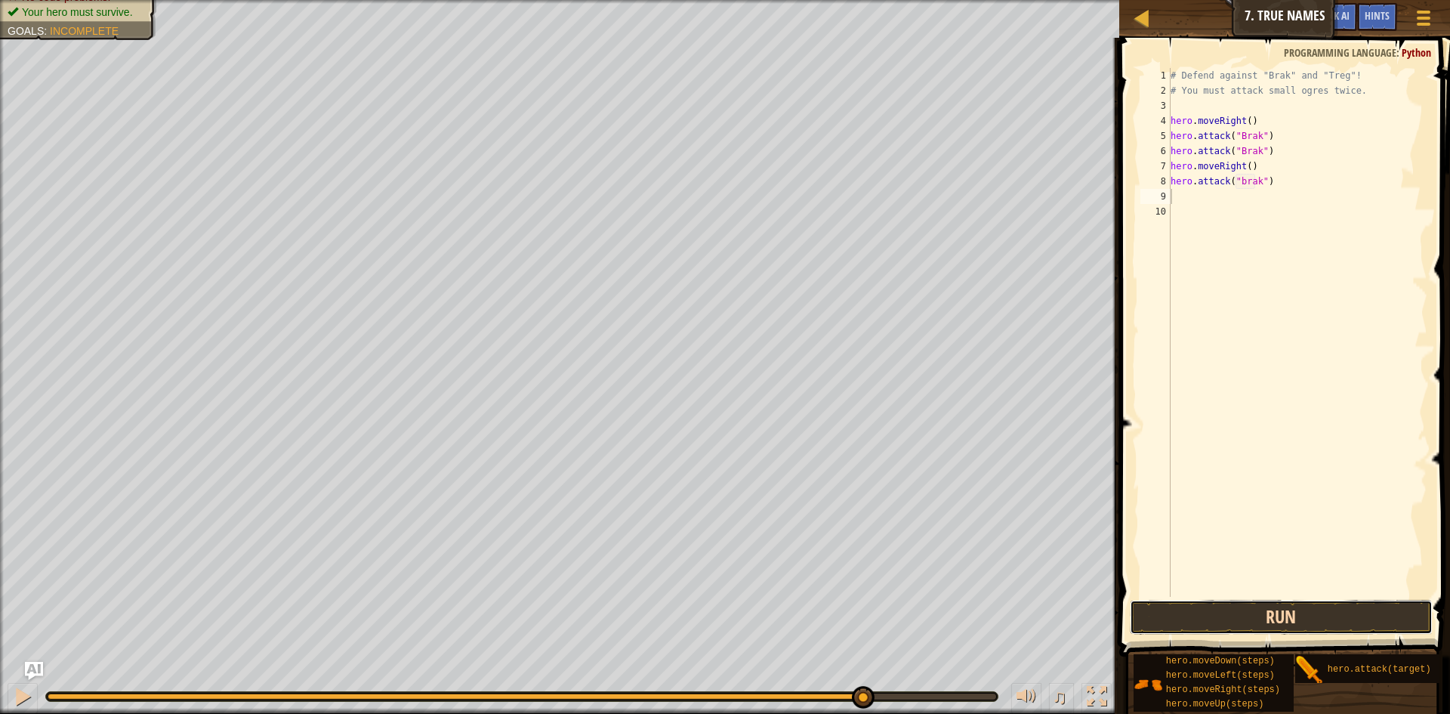
click at [1237, 615] on button "Run" at bounding box center [1281, 617] width 303 height 35
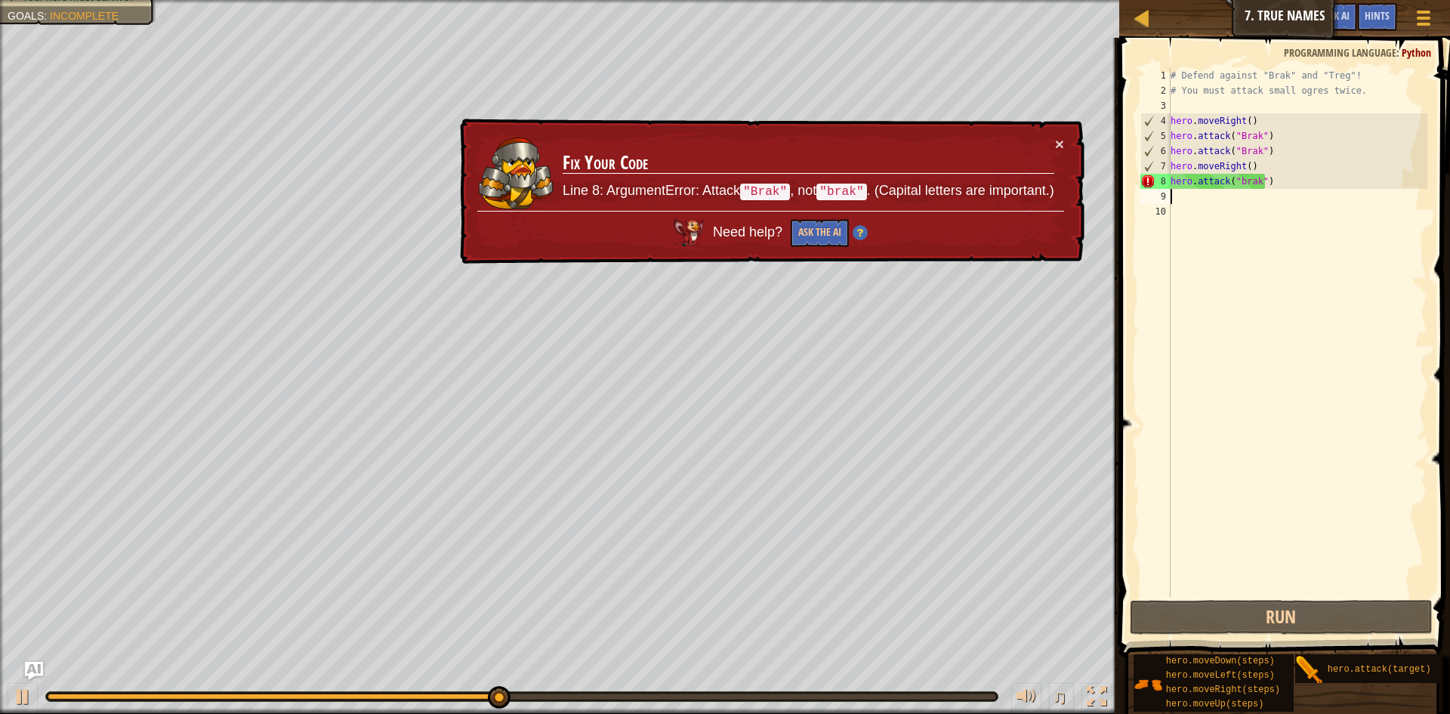
click at [1240, 178] on div "# Defend against "Brak" and "Treg"! # You must attack small ogres twice. hero .…" at bounding box center [1298, 347] width 261 height 559
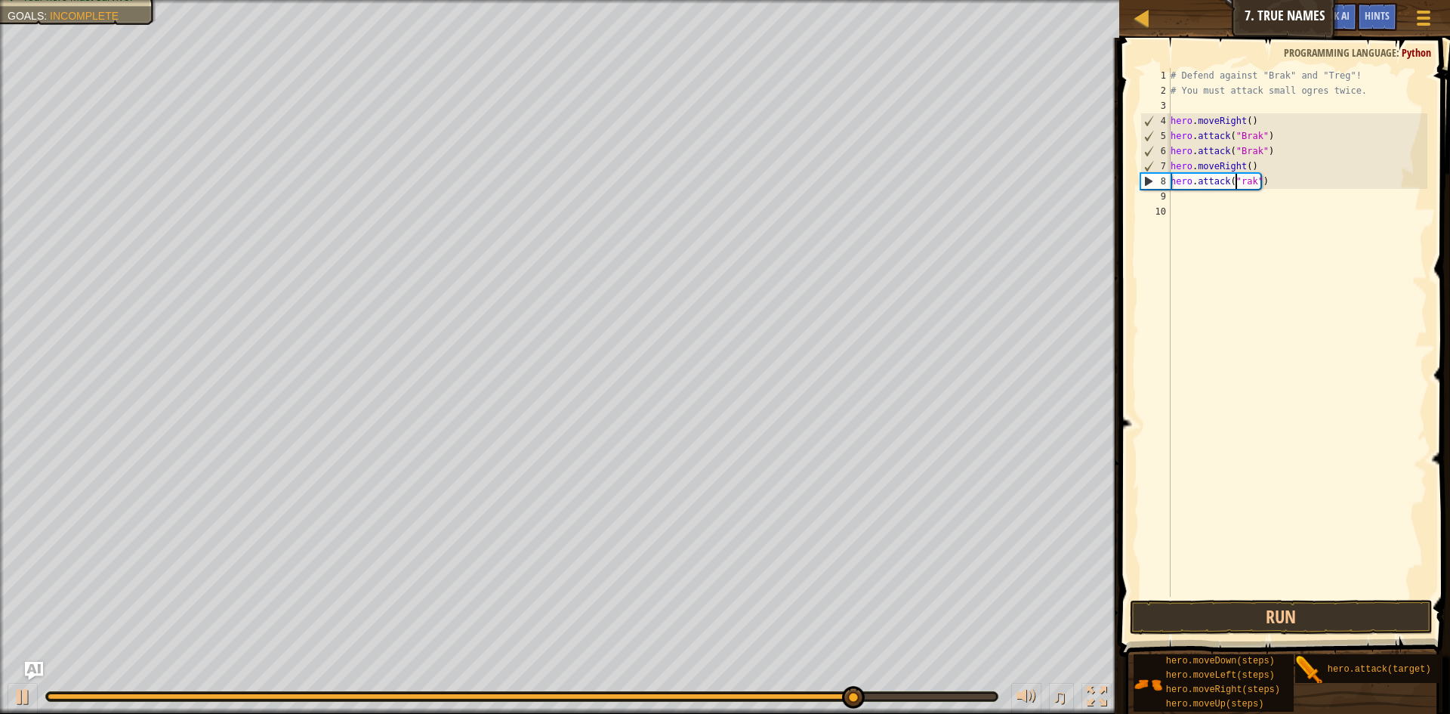
scroll to position [7, 6]
type textarea "hero.attack("Brak")"
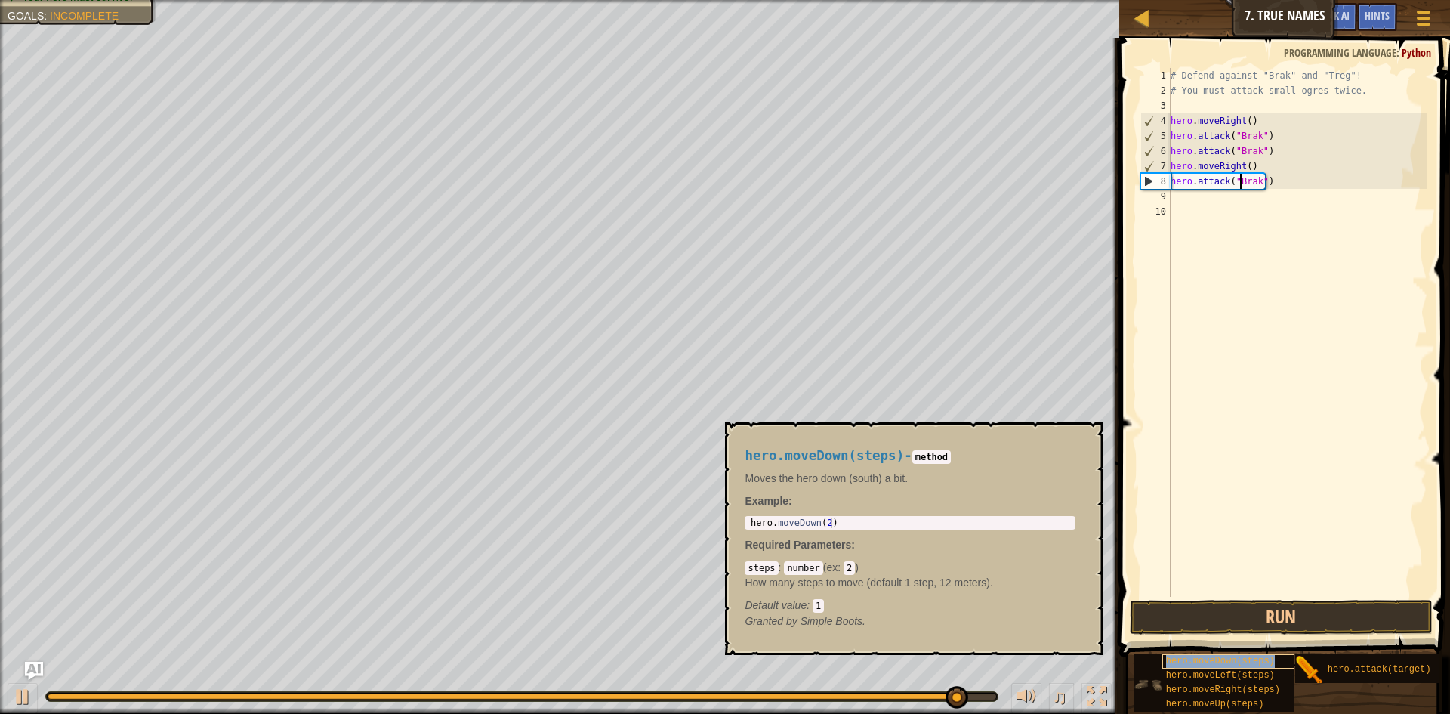
click at [1203, 656] on span "hero.moveDown(steps)" at bounding box center [1220, 661] width 109 height 11
click at [1252, 618] on button "Run" at bounding box center [1281, 617] width 303 height 35
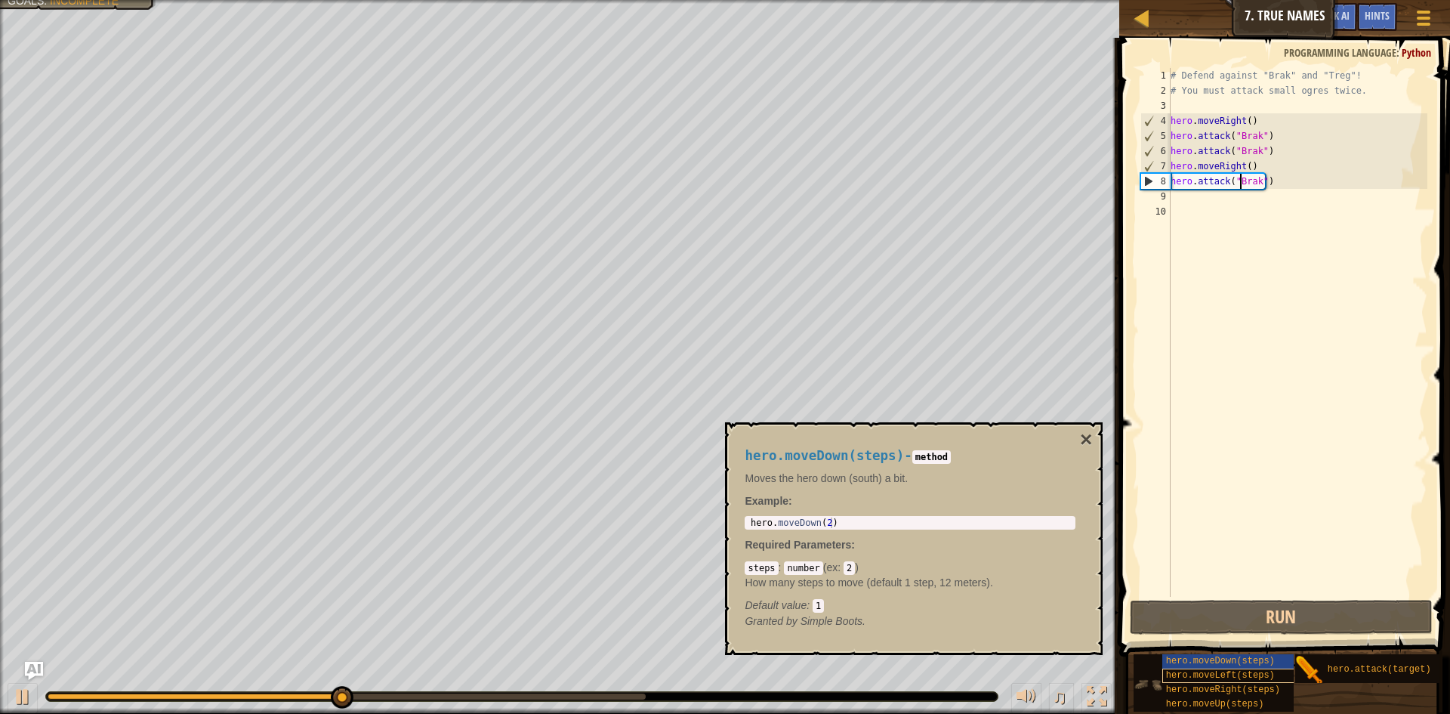
scroll to position [0, 0]
click at [1217, 459] on div "# Defend against "Brak" and "Treg"! # You must attack small ogres twice. hero .…" at bounding box center [1298, 347] width 261 height 559
click at [1088, 438] on button "×" at bounding box center [1086, 439] width 12 height 21
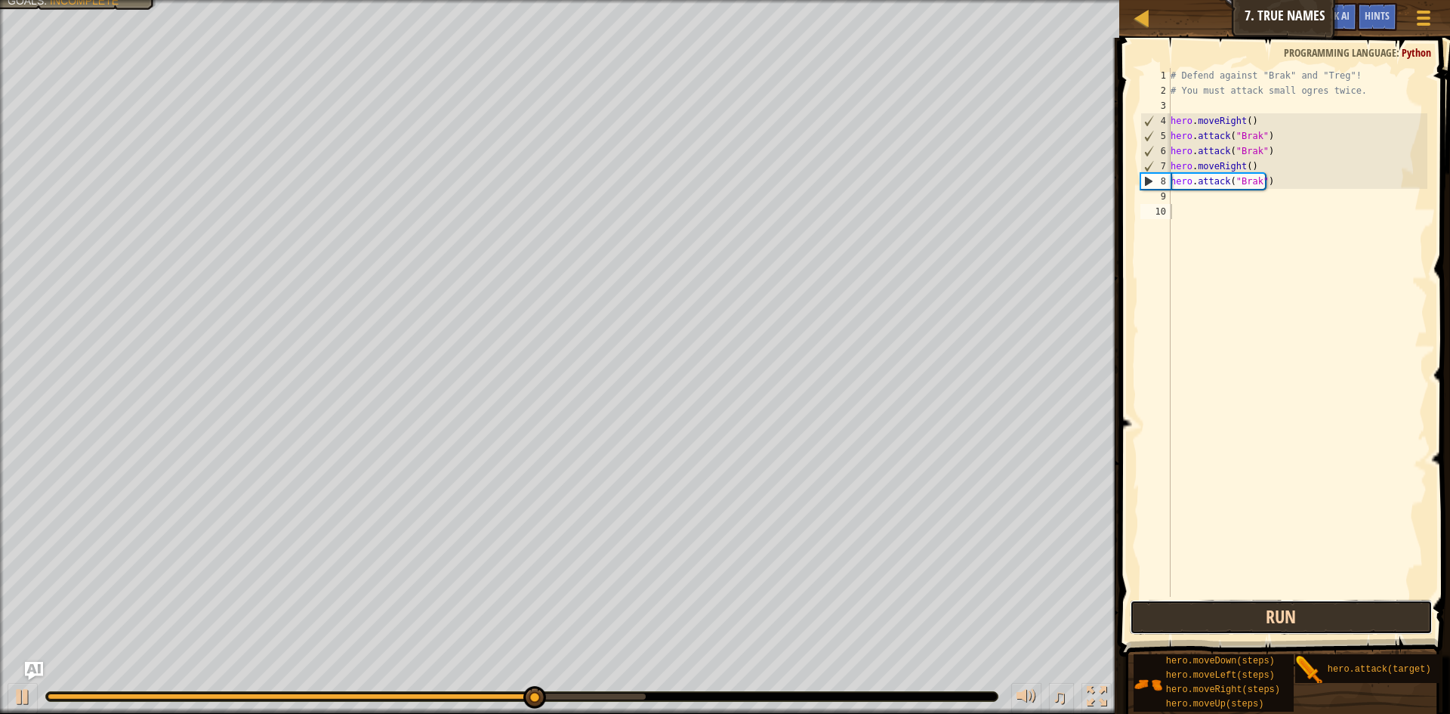
click at [1335, 618] on button "Run" at bounding box center [1281, 617] width 303 height 35
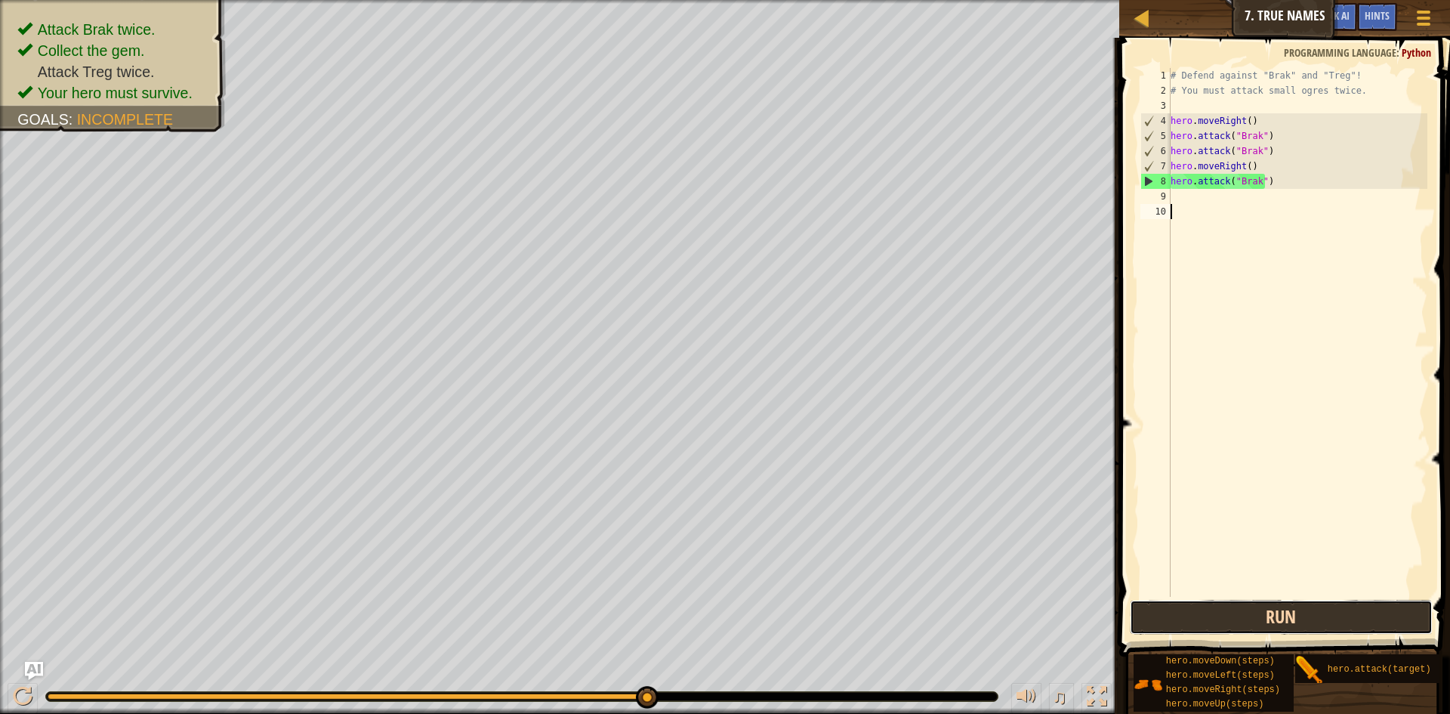
click at [1351, 604] on button "Run" at bounding box center [1281, 617] width 303 height 35
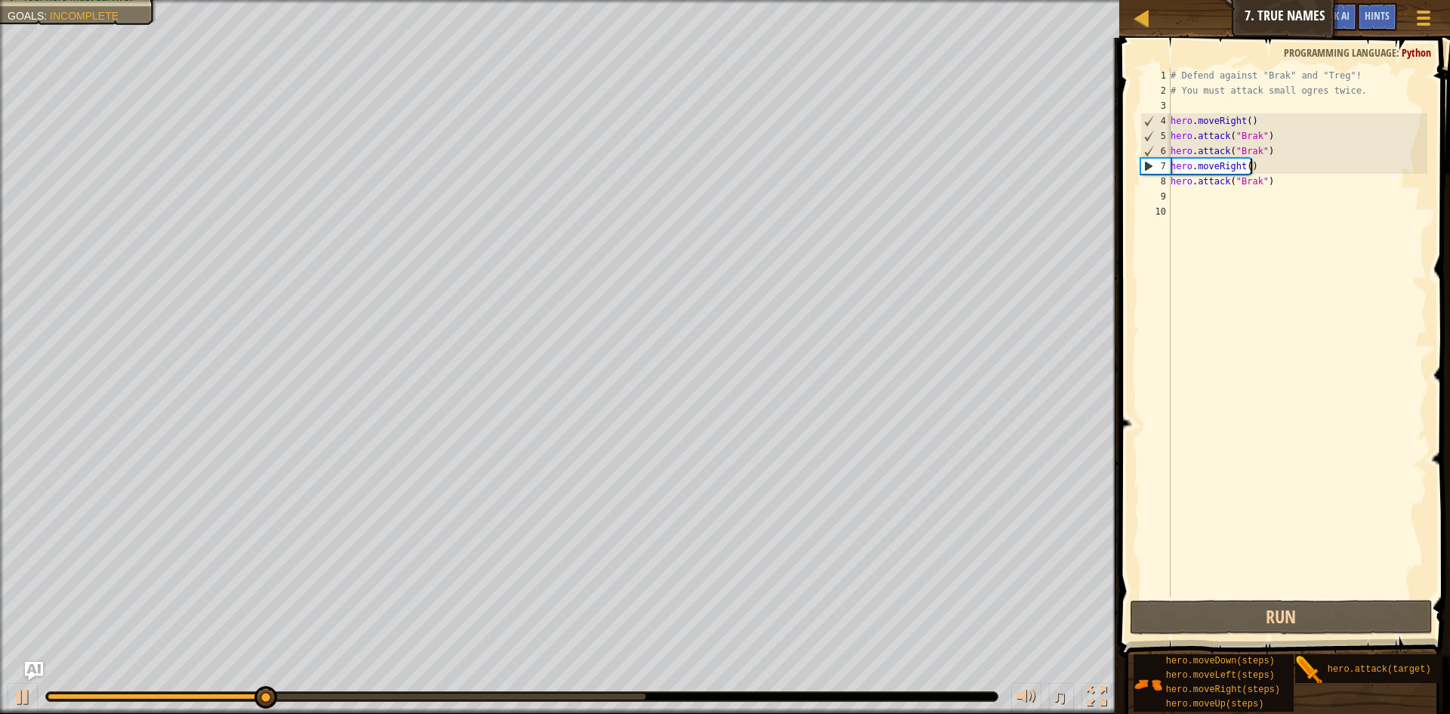
click at [1263, 159] on div "# Defend against "Brak" and "Treg"! # You must attack small ogres twice. hero .…" at bounding box center [1298, 347] width 261 height 559
type textarea "hero.moveRight()"
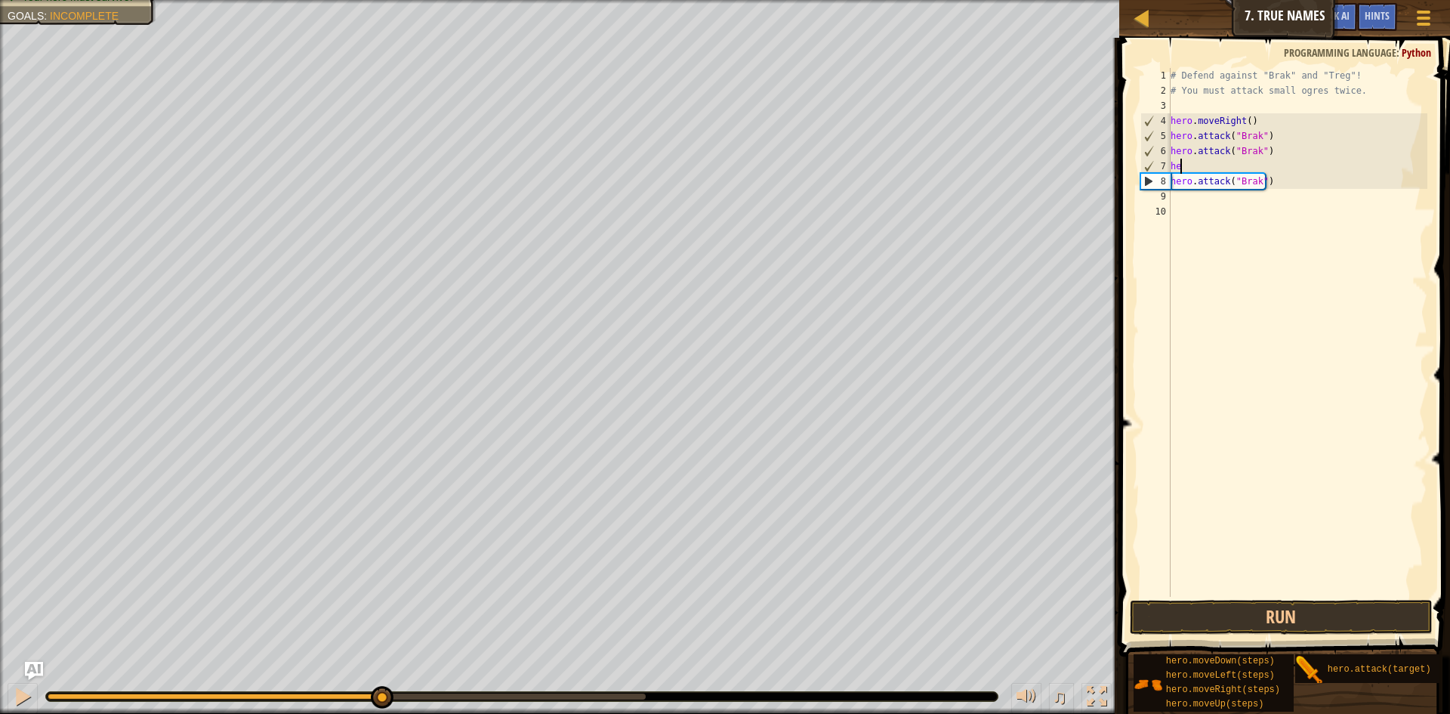
type textarea "h"
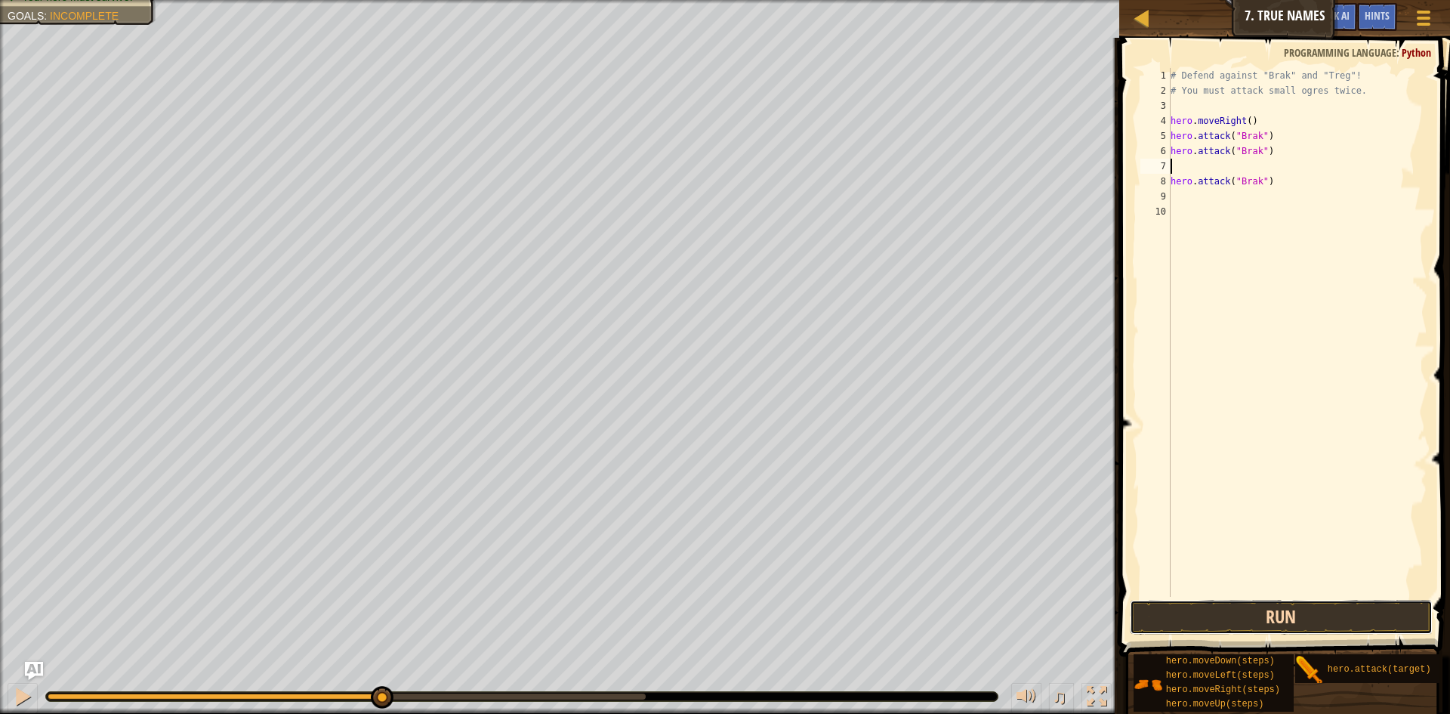
click at [1317, 625] on button "Run" at bounding box center [1281, 617] width 303 height 35
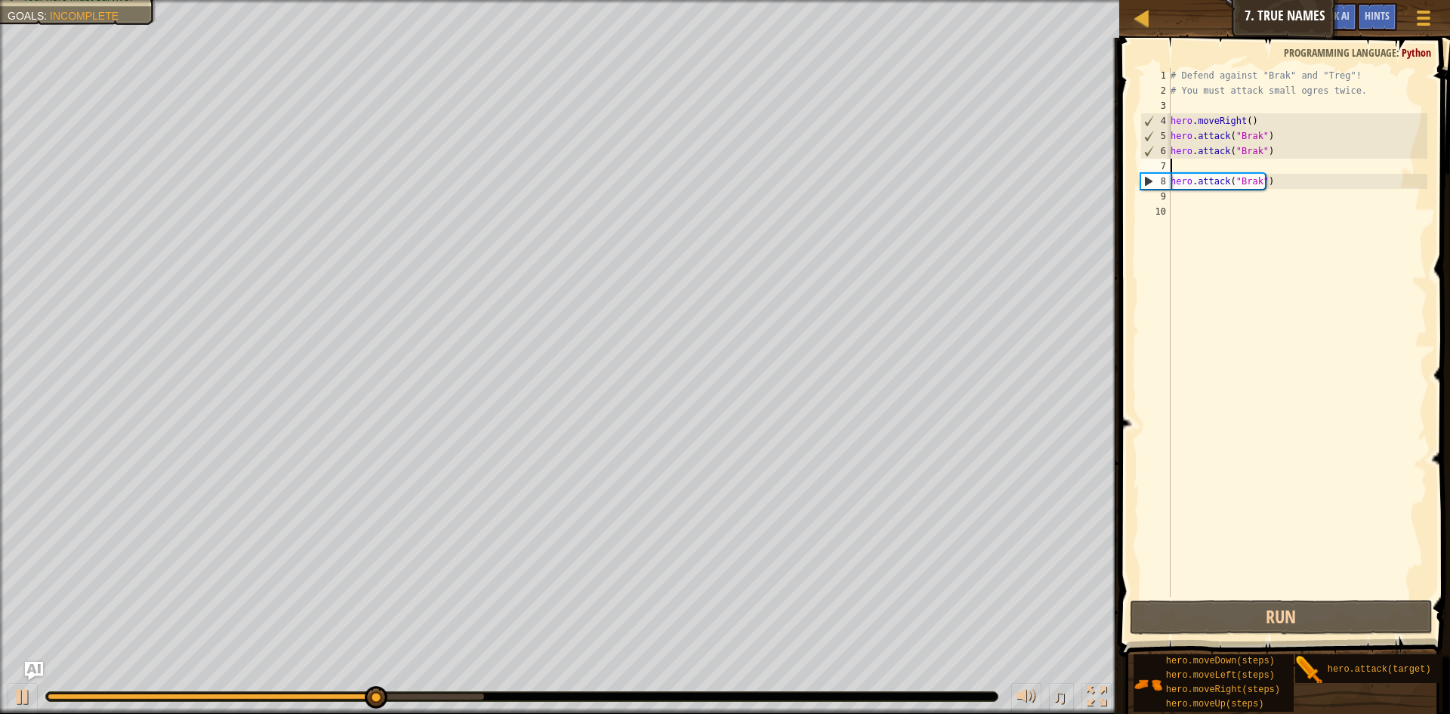
type textarea "m"
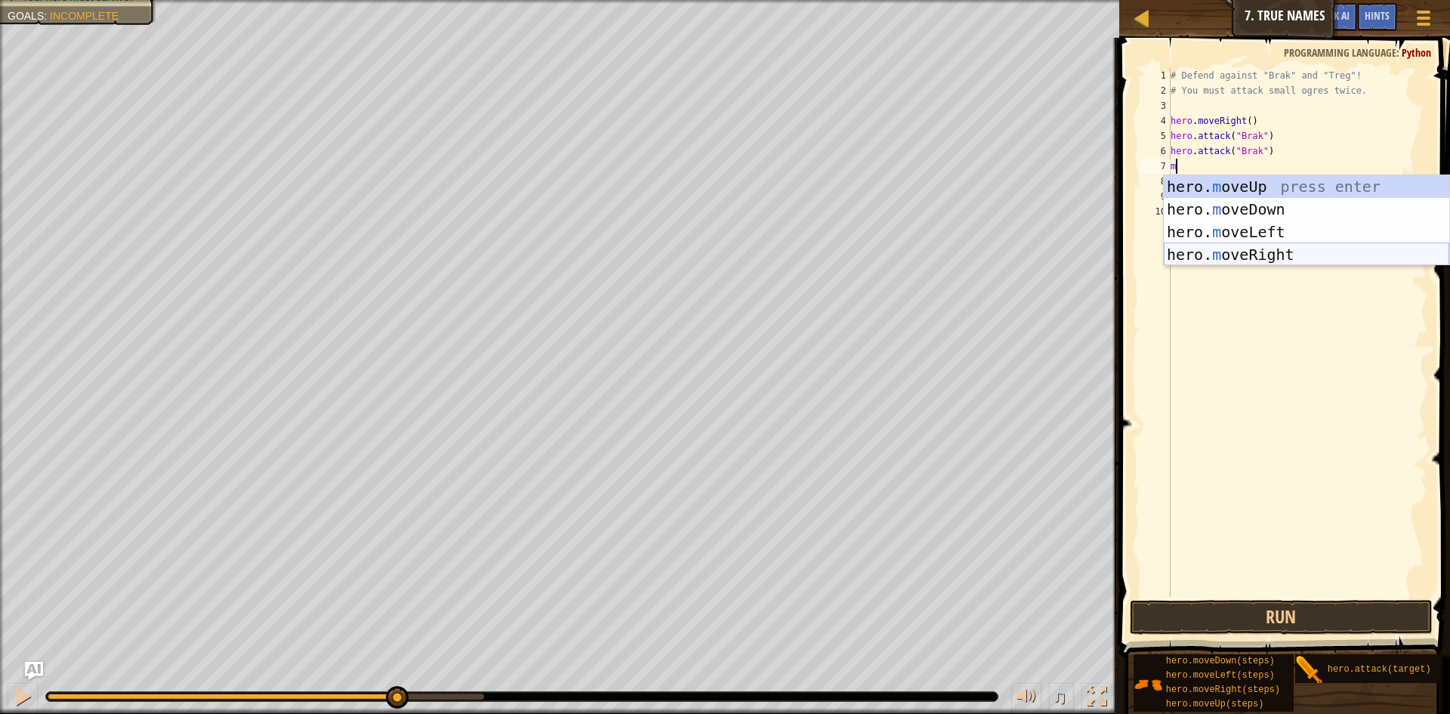
click at [1290, 256] on div "hero. m oveUp press enter hero. m oveDown press enter hero. m oveLeft press ent…" at bounding box center [1307, 243] width 286 height 136
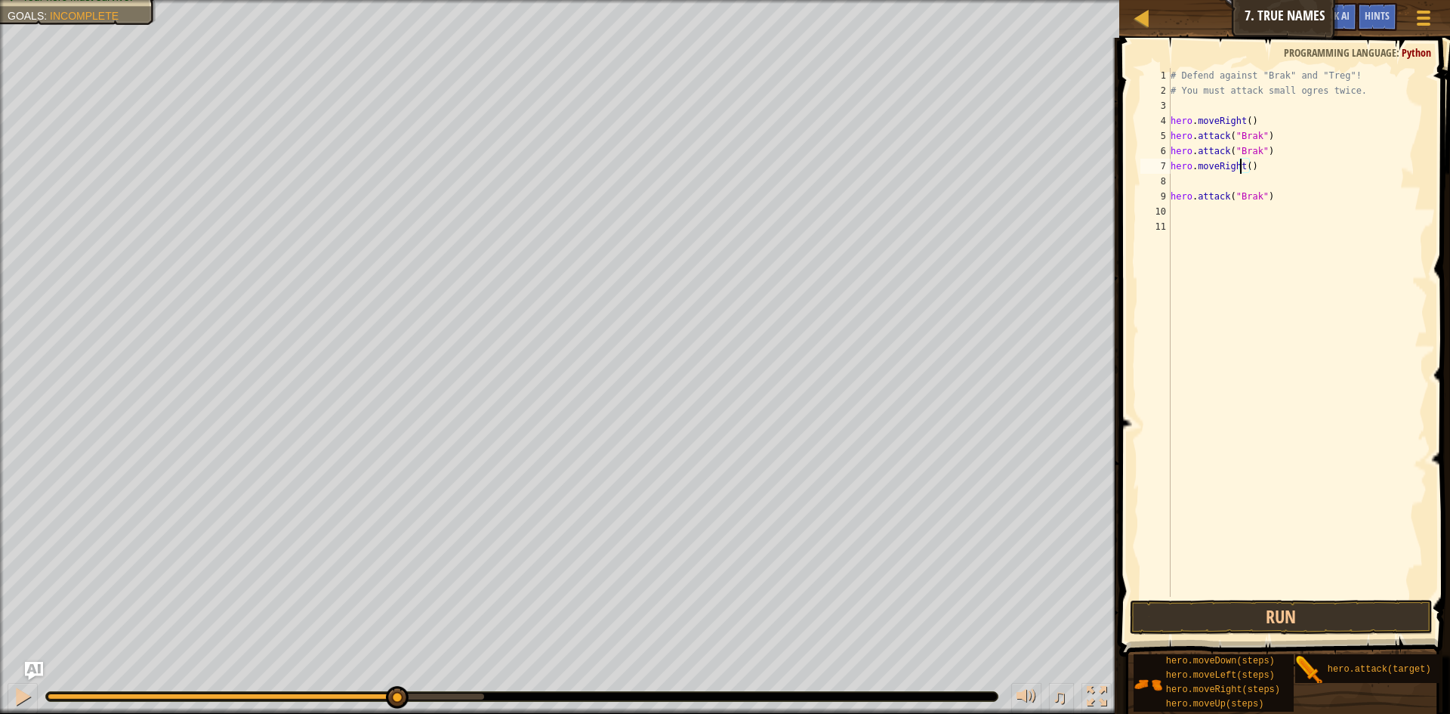
click at [1242, 163] on div "# Defend against "Brak" and "Treg"! # You must attack small ogres twice. hero .…" at bounding box center [1298, 347] width 261 height 559
click at [1245, 163] on div "# Defend against "Brak" and "Treg"! # You must attack small ogres twice. hero .…" at bounding box center [1298, 347] width 261 height 559
click at [1168, 181] on div "8" at bounding box center [1156, 181] width 30 height 15
type textarea "hero.attack("Brak")"
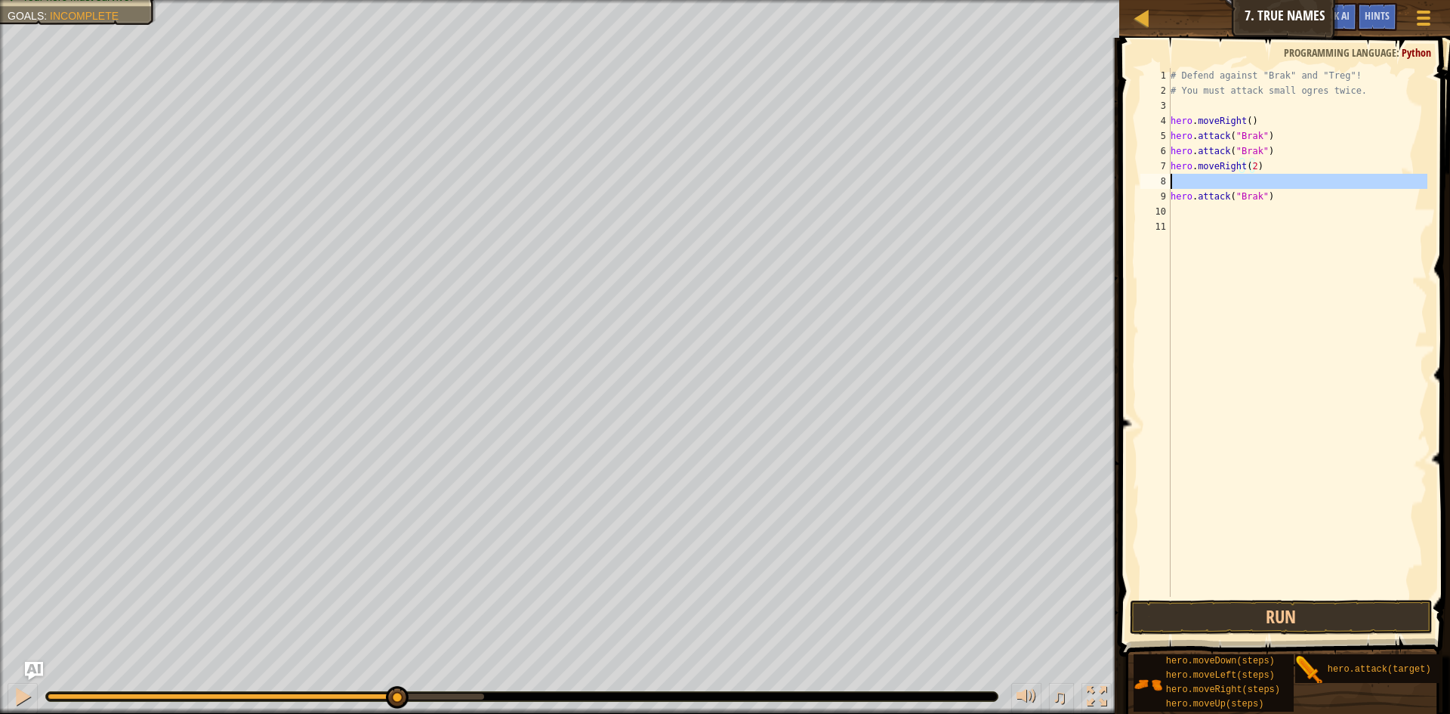
scroll to position [7, 0]
type textarea "hero.moveRight(2)"
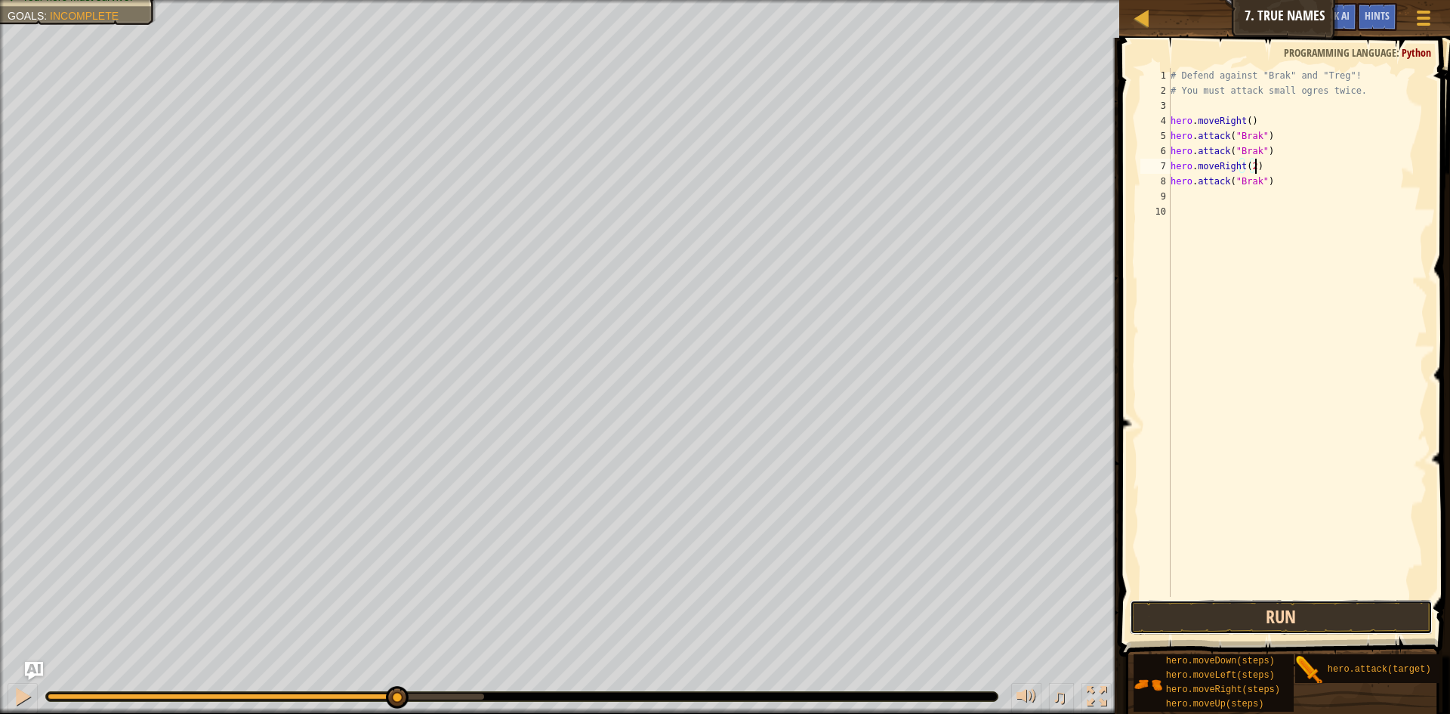
click at [1310, 630] on button "Run" at bounding box center [1281, 617] width 303 height 35
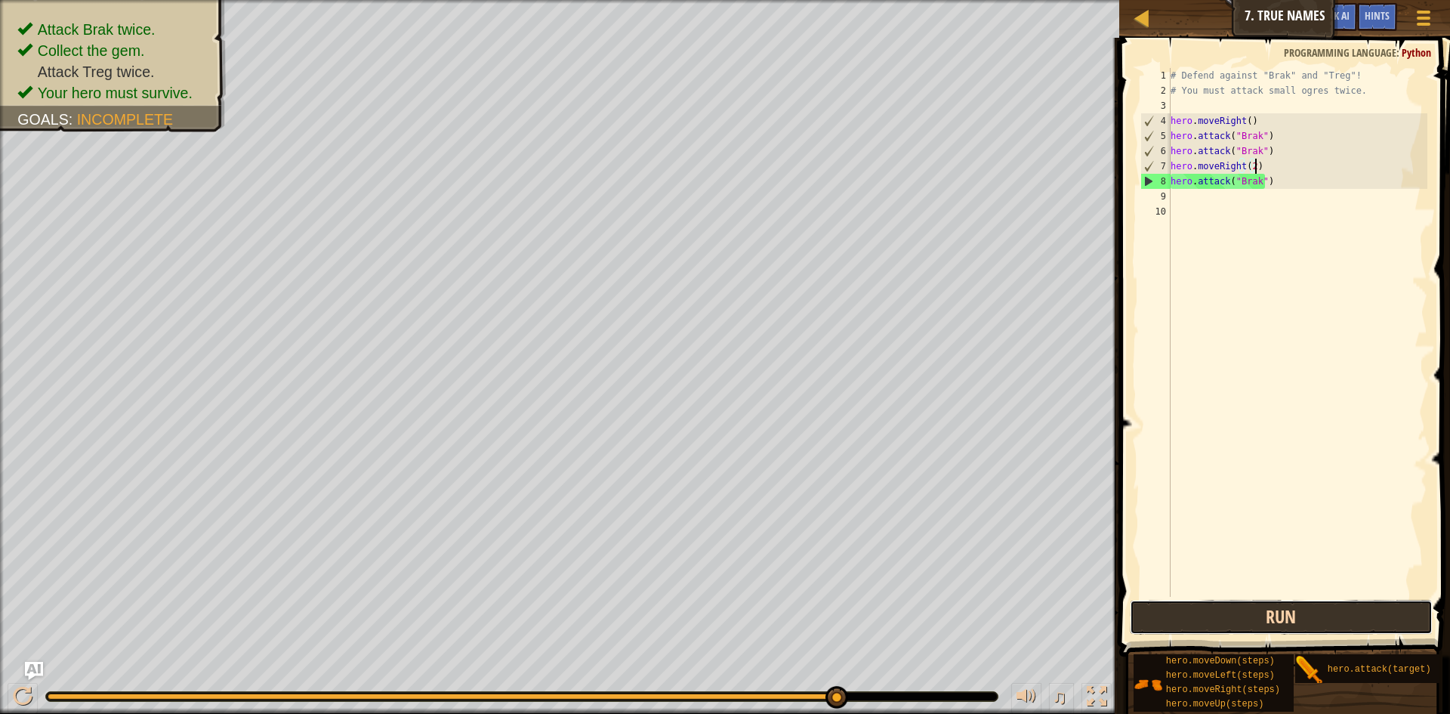
click at [1367, 631] on button "Run" at bounding box center [1281, 617] width 303 height 35
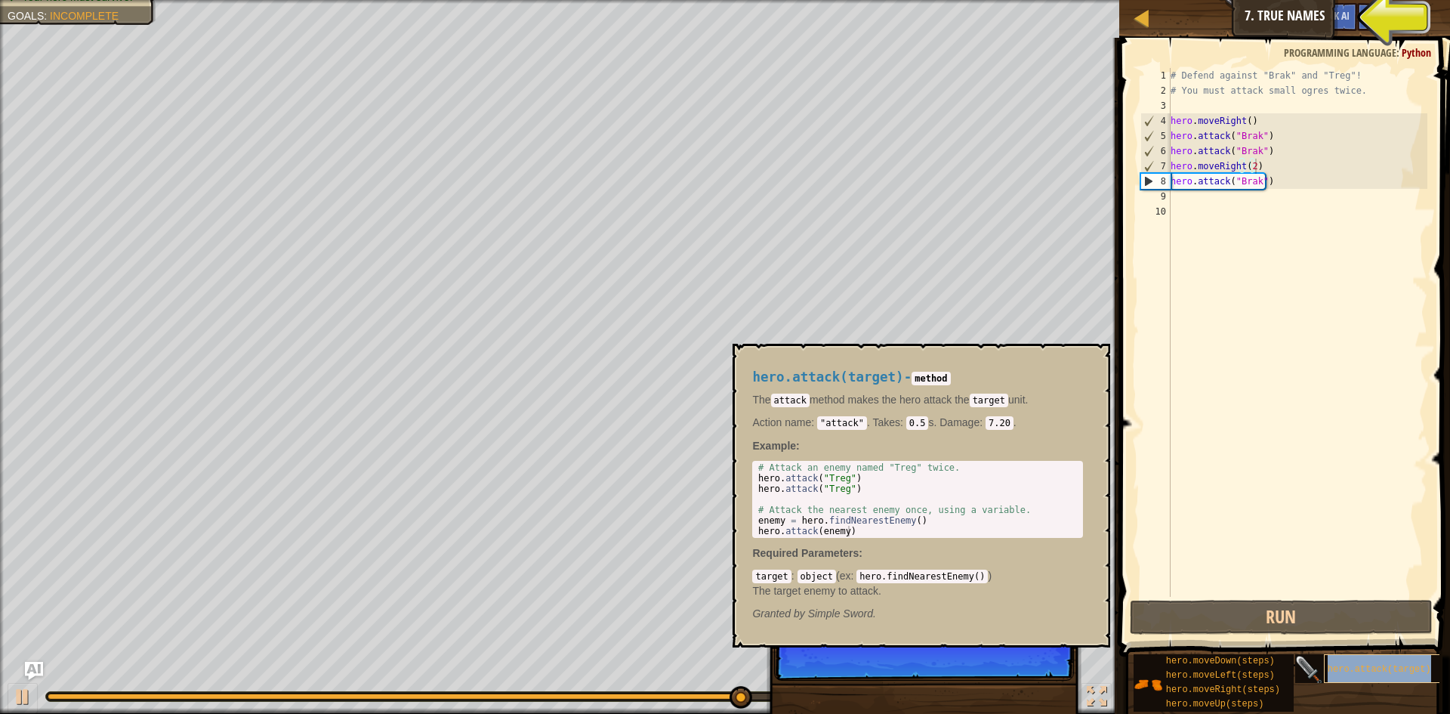
click at [1371, 674] on span "hero.attack(target)" at bounding box center [1379, 669] width 103 height 11
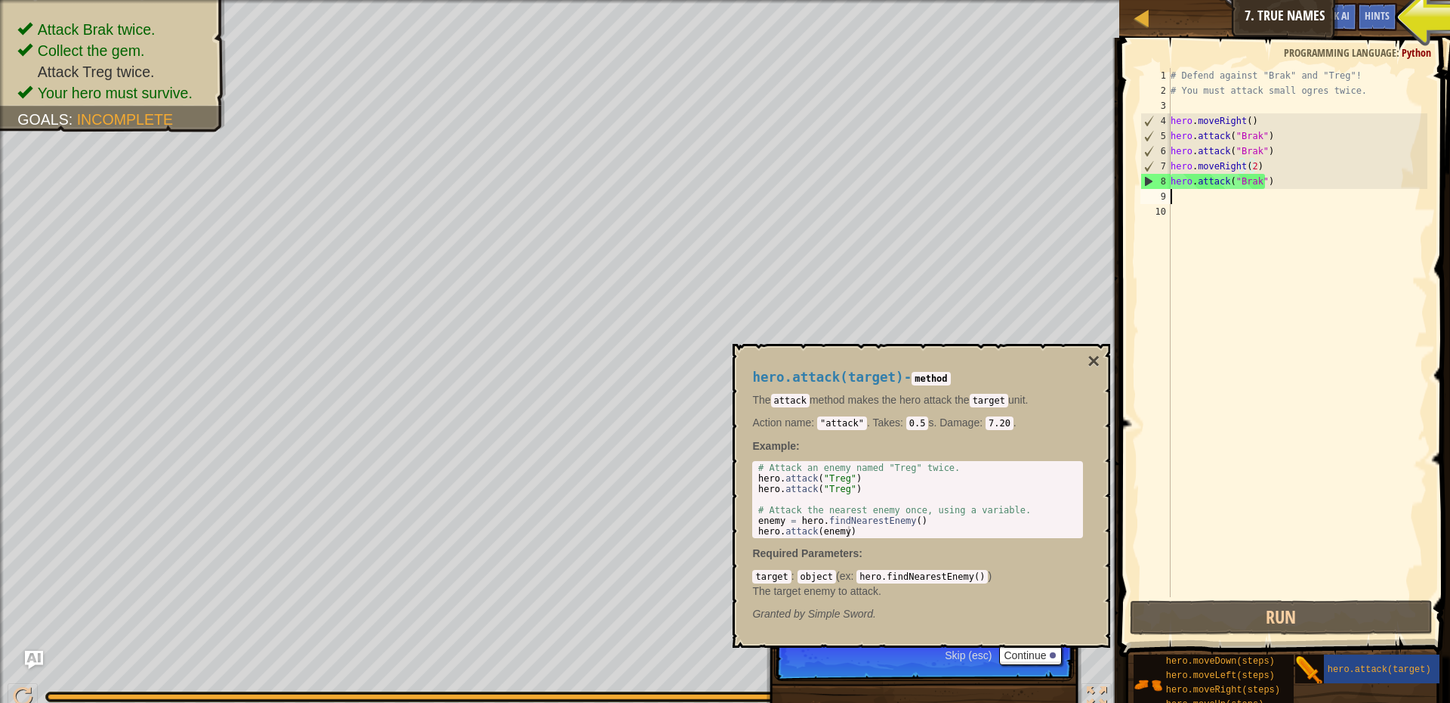
click at [1252, 189] on div "# Defend against "Brak" and "Treg"! # You must attack small ogres twice. hero .…" at bounding box center [1298, 347] width 261 height 559
click at [1277, 182] on div "# Defend against "Brak" and "Treg"! # You must attack small ogres twice. hero .…" at bounding box center [1298, 347] width 261 height 559
click at [1277, 5] on div "Map Introduction to Computer Science 7. True Names Game Menu Done Hints Ask AI" at bounding box center [1285, 19] width 331 height 38
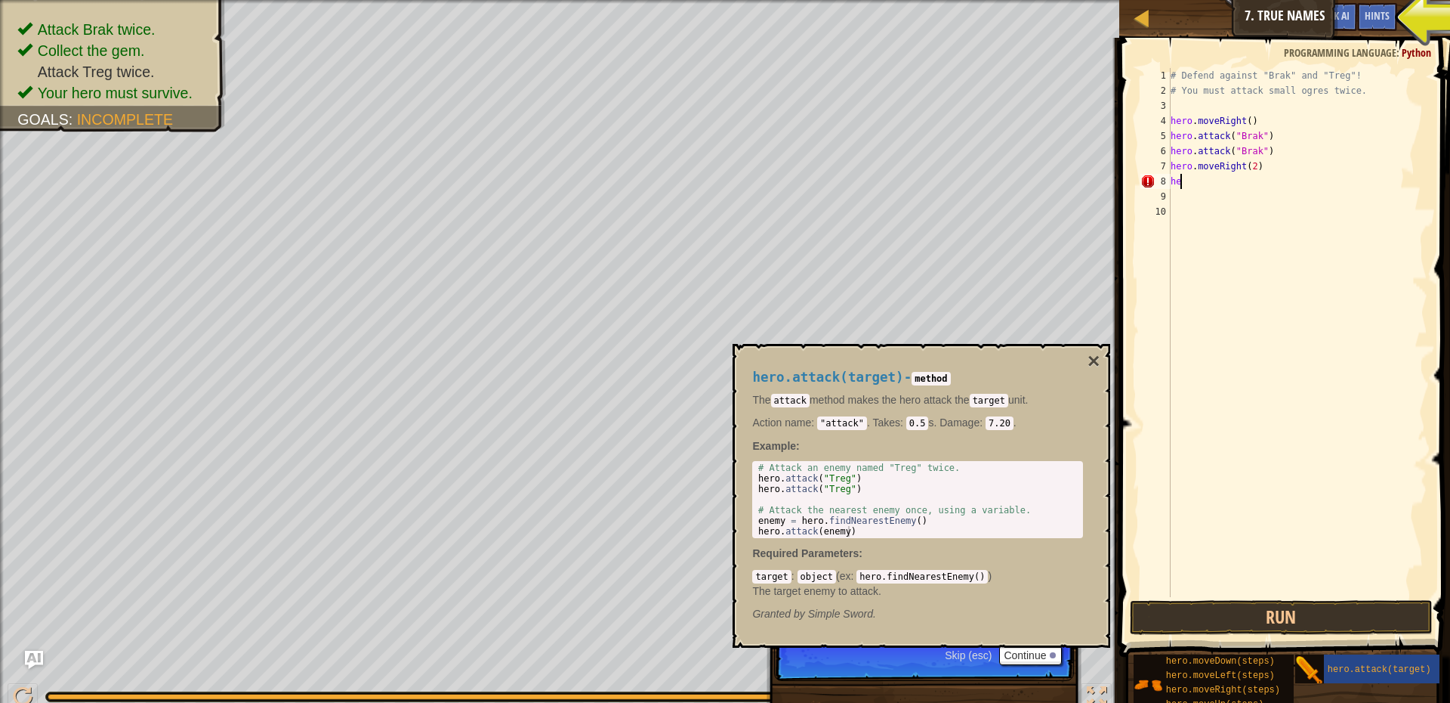
type textarea "h"
click at [1361, 673] on span "hero.attack(target)" at bounding box center [1379, 669] width 103 height 11
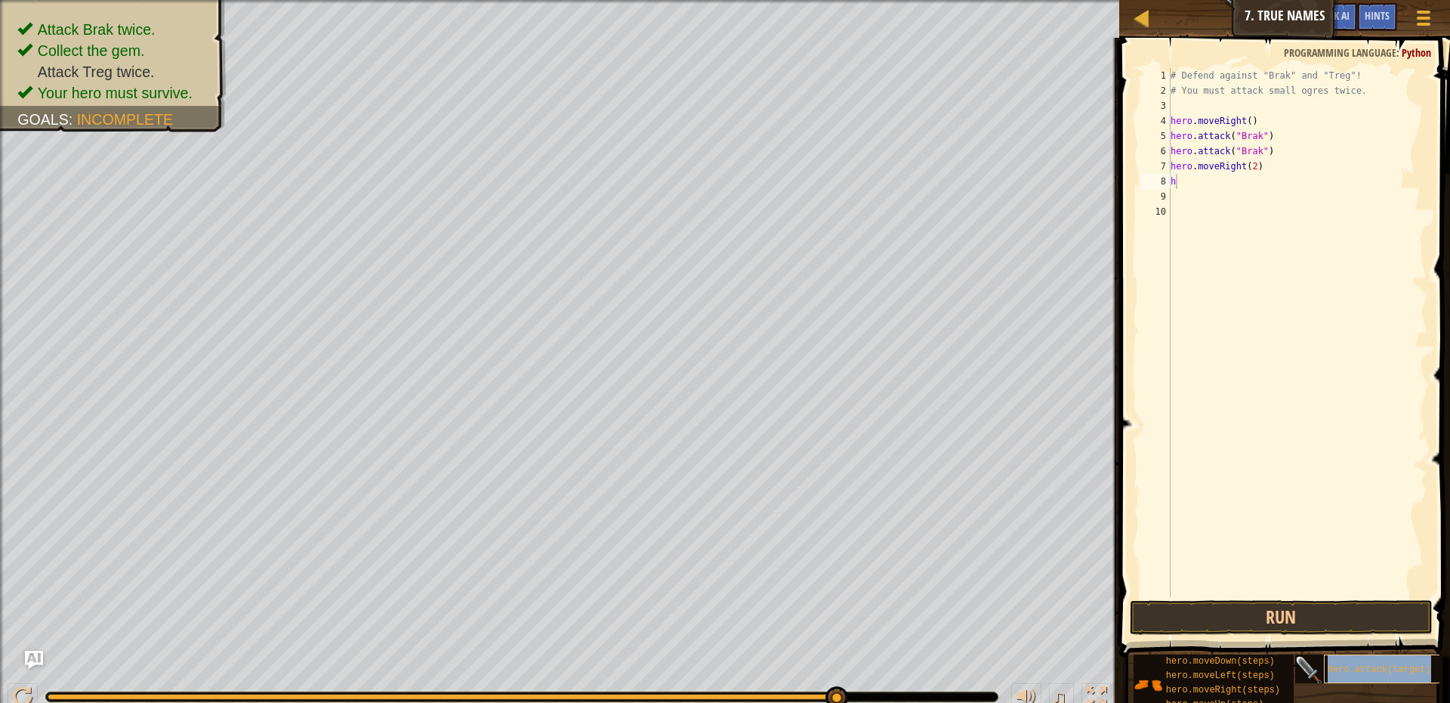
click at [1361, 673] on span "hero.attack(target)" at bounding box center [1379, 669] width 103 height 11
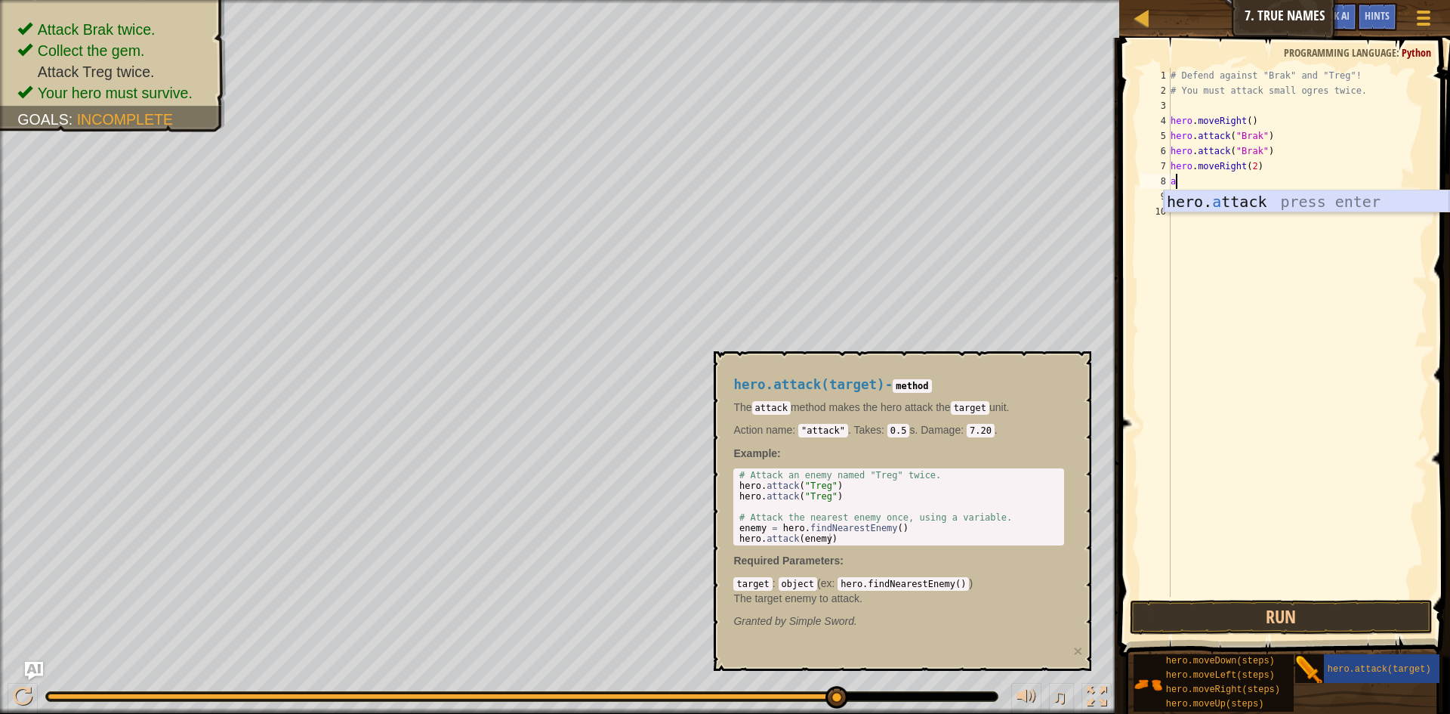
click at [1332, 192] on div "hero. a ttack press enter" at bounding box center [1307, 224] width 286 height 68
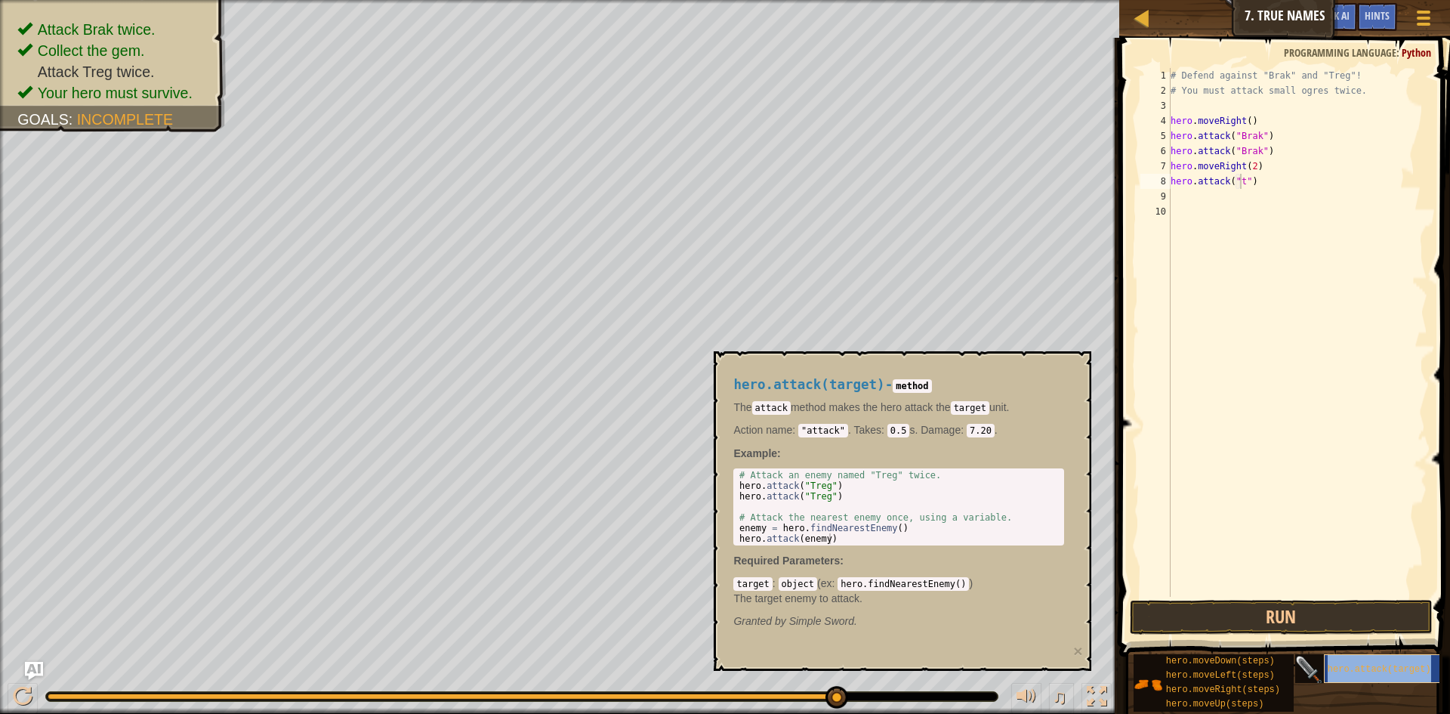
click at [1381, 664] on span "hero.attack(target)" at bounding box center [1379, 669] width 103 height 11
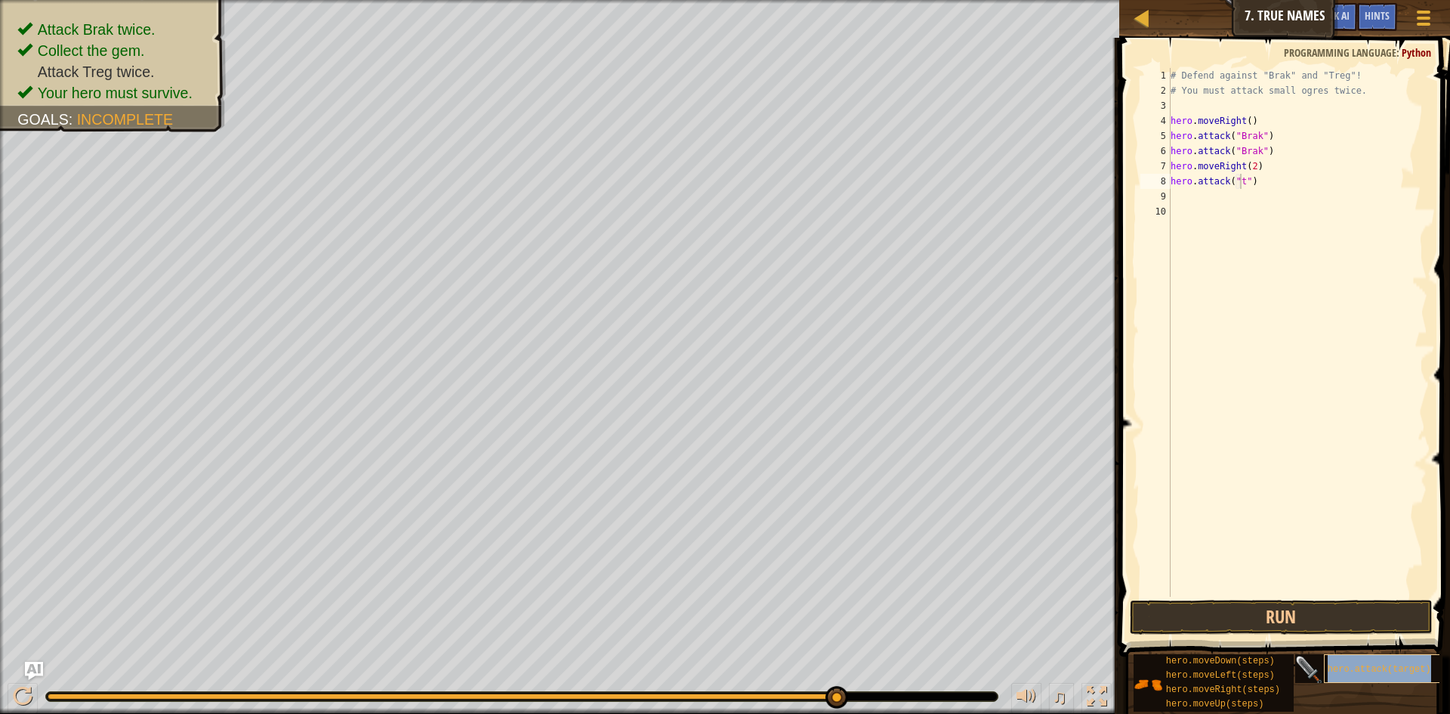
click at [1382, 665] on span "hero.attack(target)" at bounding box center [1379, 669] width 103 height 11
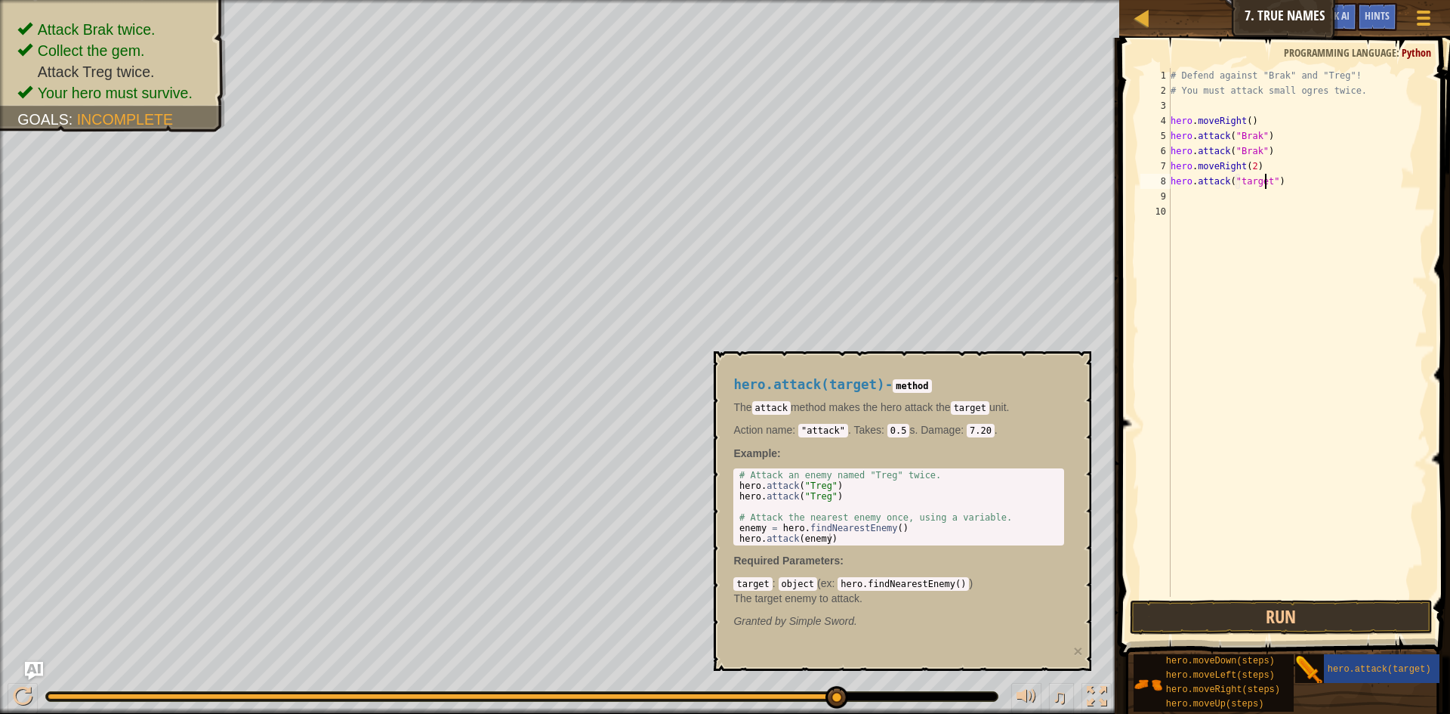
scroll to position [7, 8]
click at [1231, 613] on button "Run" at bounding box center [1281, 617] width 303 height 35
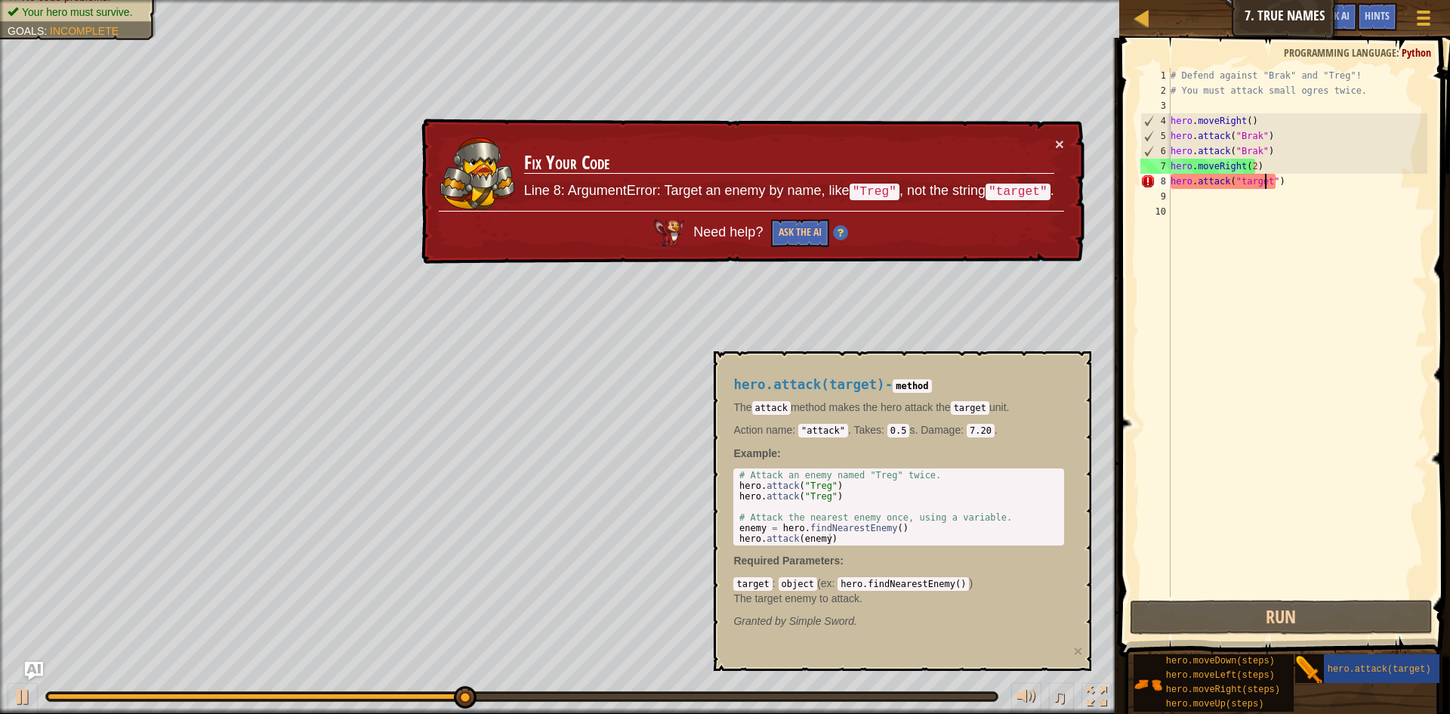
click at [1065, 373] on div "hero.attack(target) - method The attack method makes the hero attack the target…" at bounding box center [899, 503] width 352 height 280
click at [1082, 372] on div "hero.attack(target) - method The attack method makes the hero attack the target…" at bounding box center [903, 511] width 378 height 320
click at [1265, 175] on div "# Defend against "Brak" and "Treg"! # You must attack small ogres twice. hero .…" at bounding box center [1298, 347] width 261 height 559
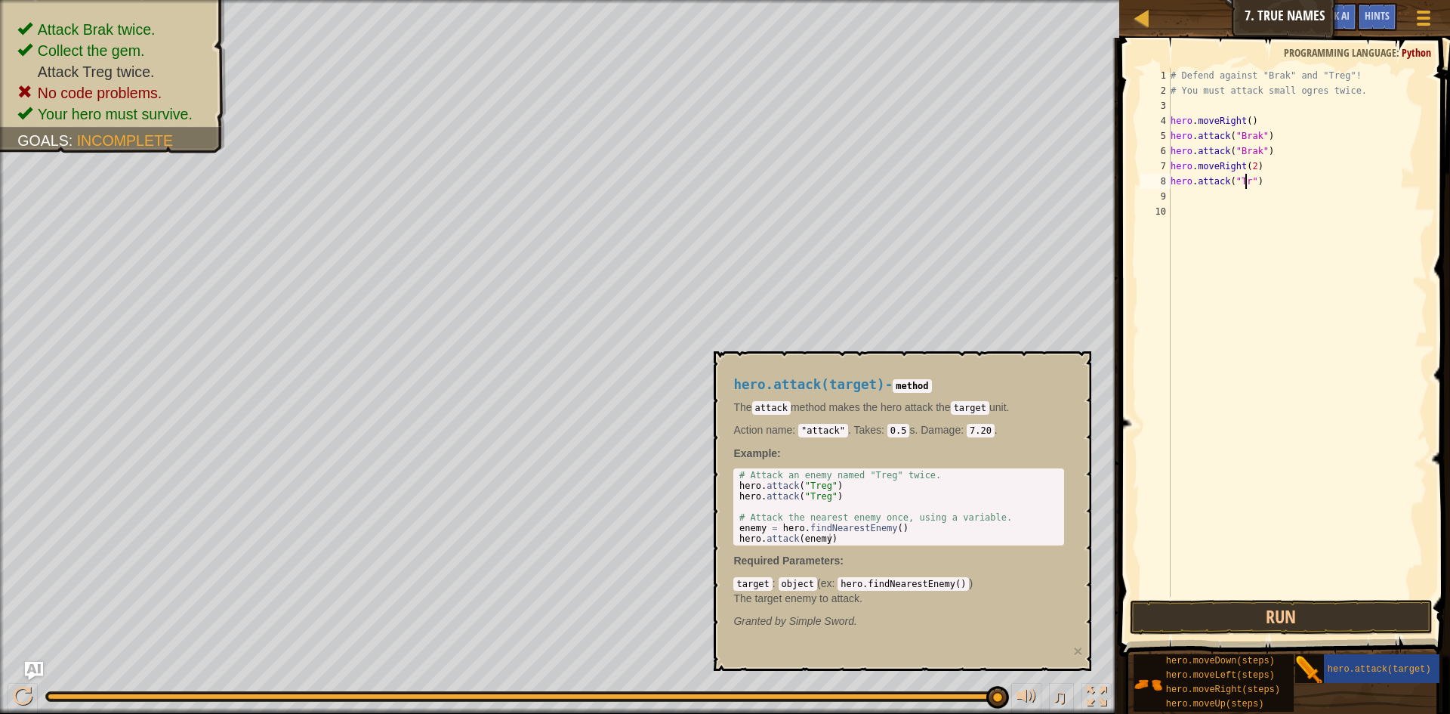
scroll to position [7, 7]
type textarea "hero.attack("Trge")"
drag, startPoint x: 1300, startPoint y: 619, endPoint x: 1316, endPoint y: 611, distance: 17.9
click at [1301, 620] on button "Run" at bounding box center [1281, 617] width 303 height 35
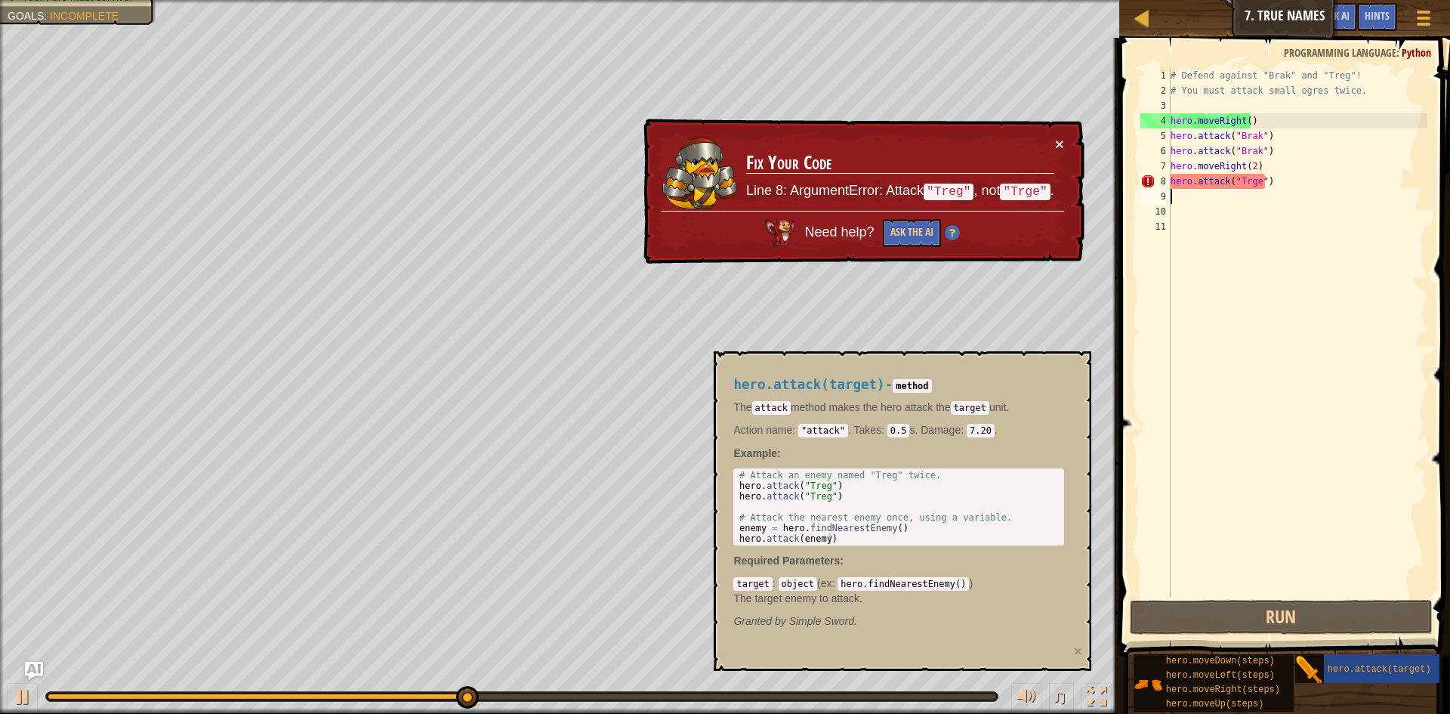
click at [1256, 177] on div "# Defend against "Brak" and "Treg"! # You must attack small ogres twice. hero .…" at bounding box center [1298, 347] width 261 height 559
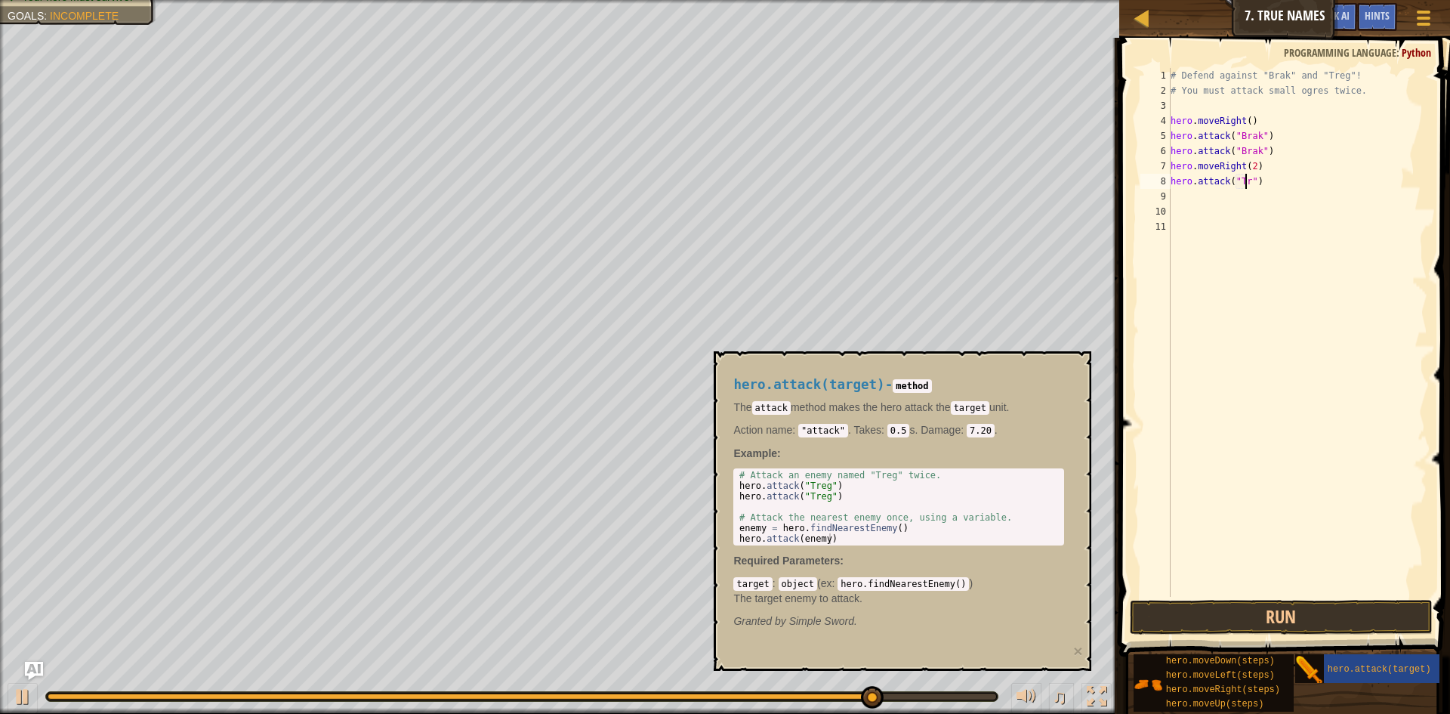
scroll to position [7, 7]
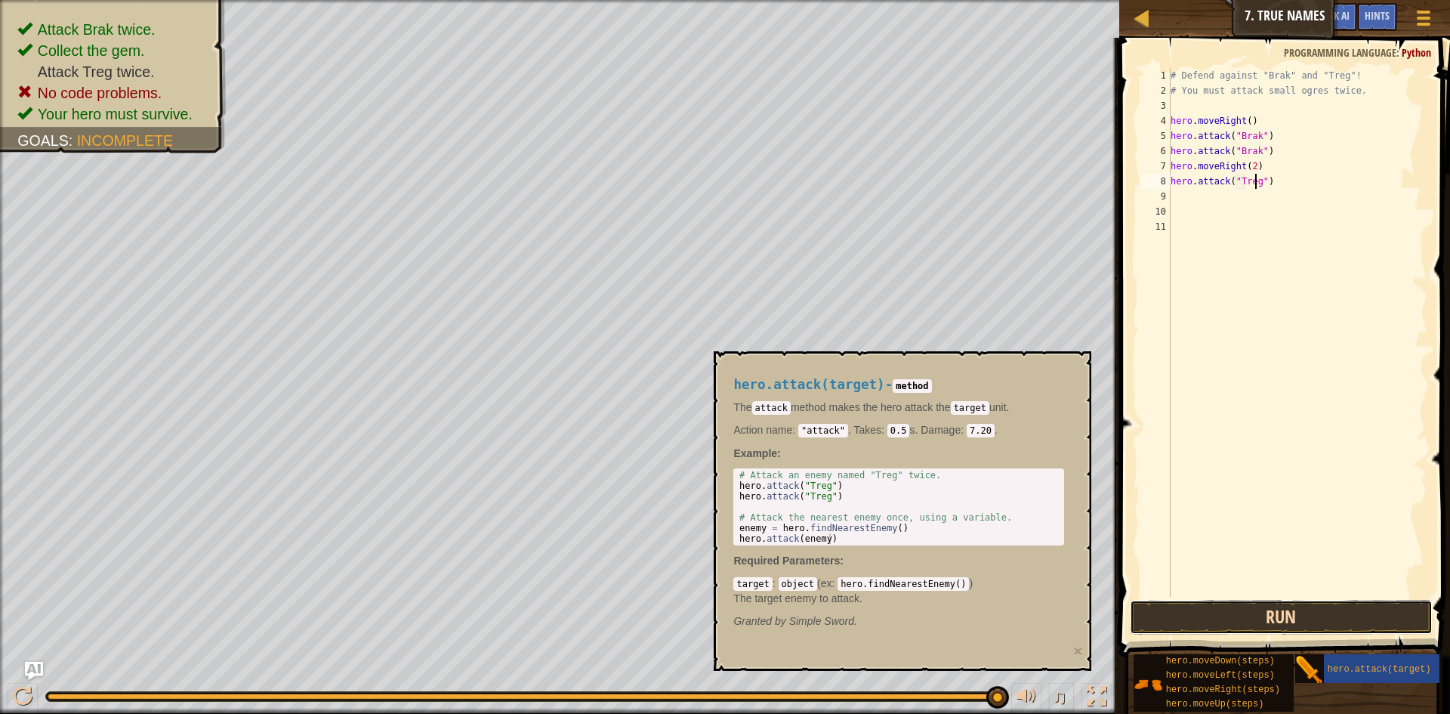
click at [1362, 610] on button "Run" at bounding box center [1281, 617] width 303 height 35
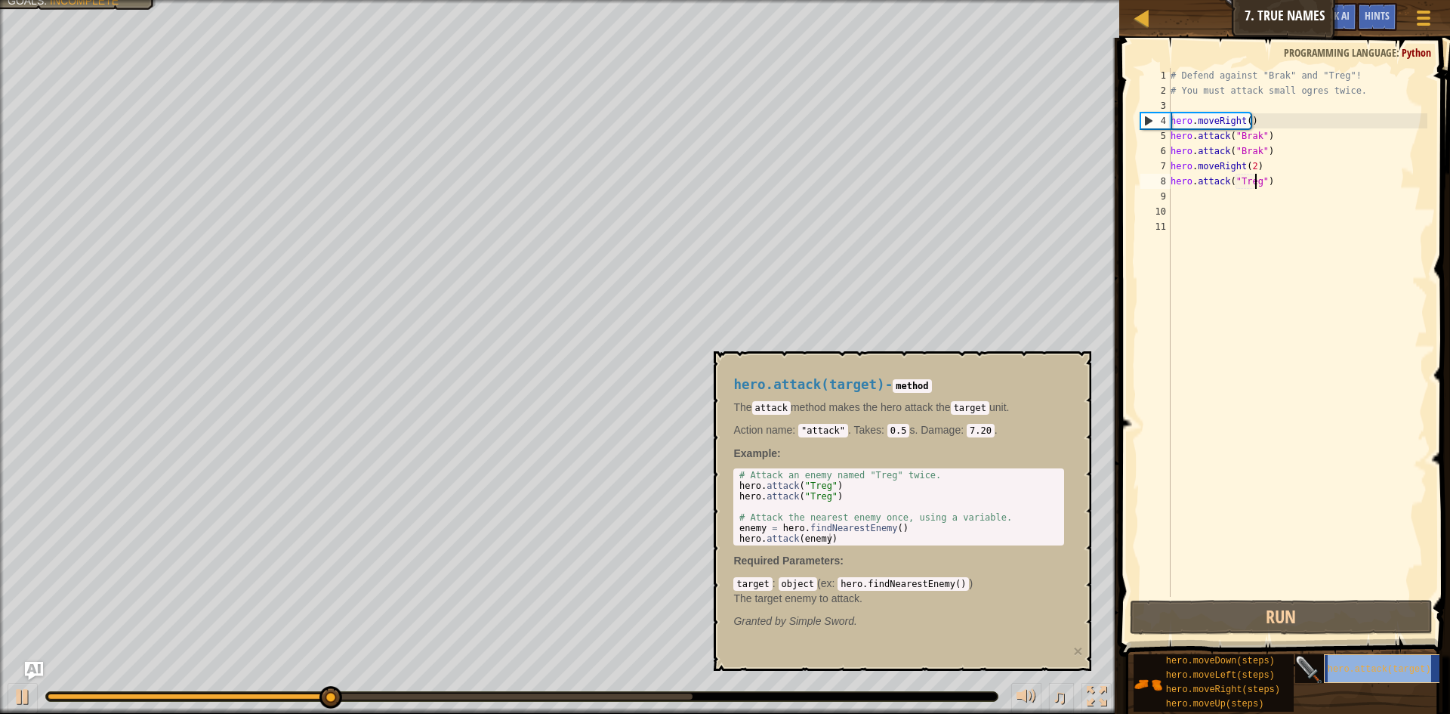
click at [1366, 659] on div "hero.attack(target)" at bounding box center [1396, 668] width 145 height 29
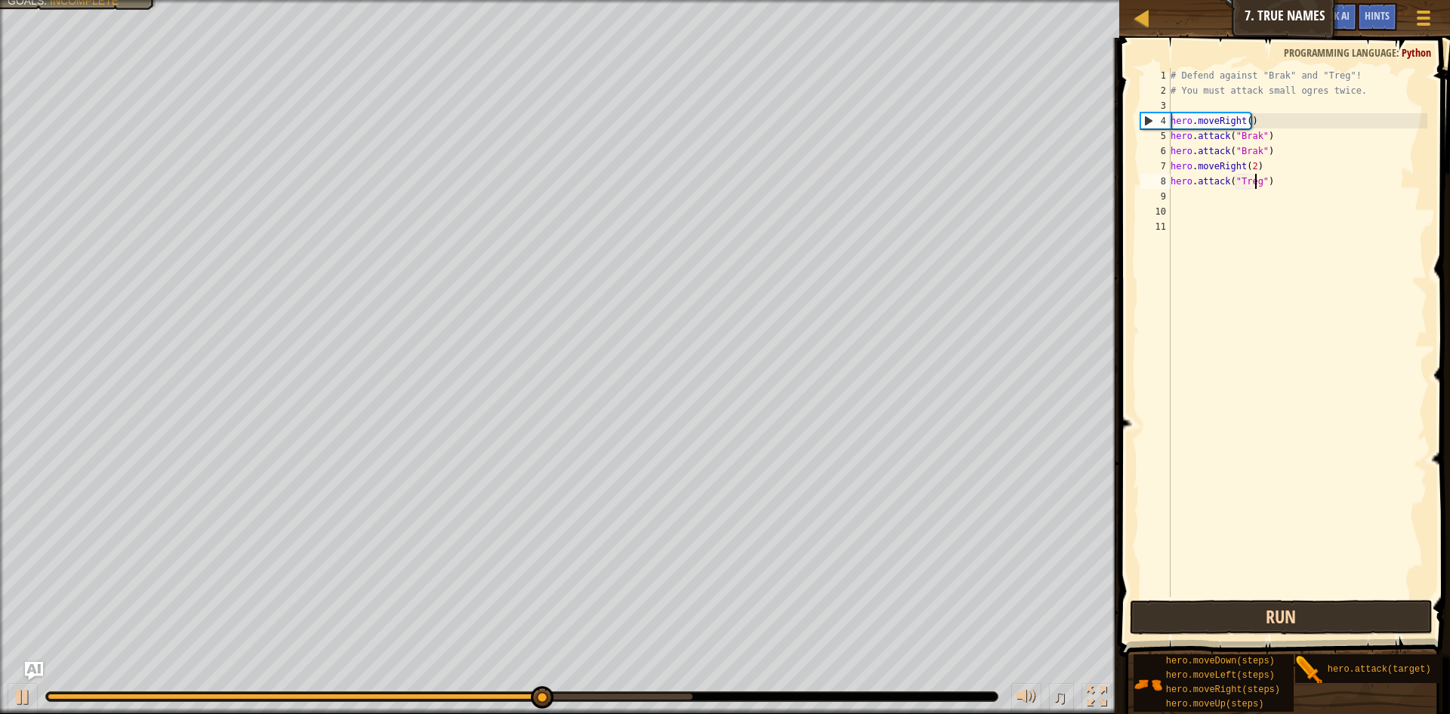
scroll to position [7, 8]
drag, startPoint x: 1353, startPoint y: 597, endPoint x: 1353, endPoint y: 609, distance: 12.1
click at [1352, 601] on div "hero.attack("Tregg") 1 2 3 4 5 6 7 8 9 10 11 # Defend against "Brak" and "Treg"…" at bounding box center [1282, 376] width 335 height 663
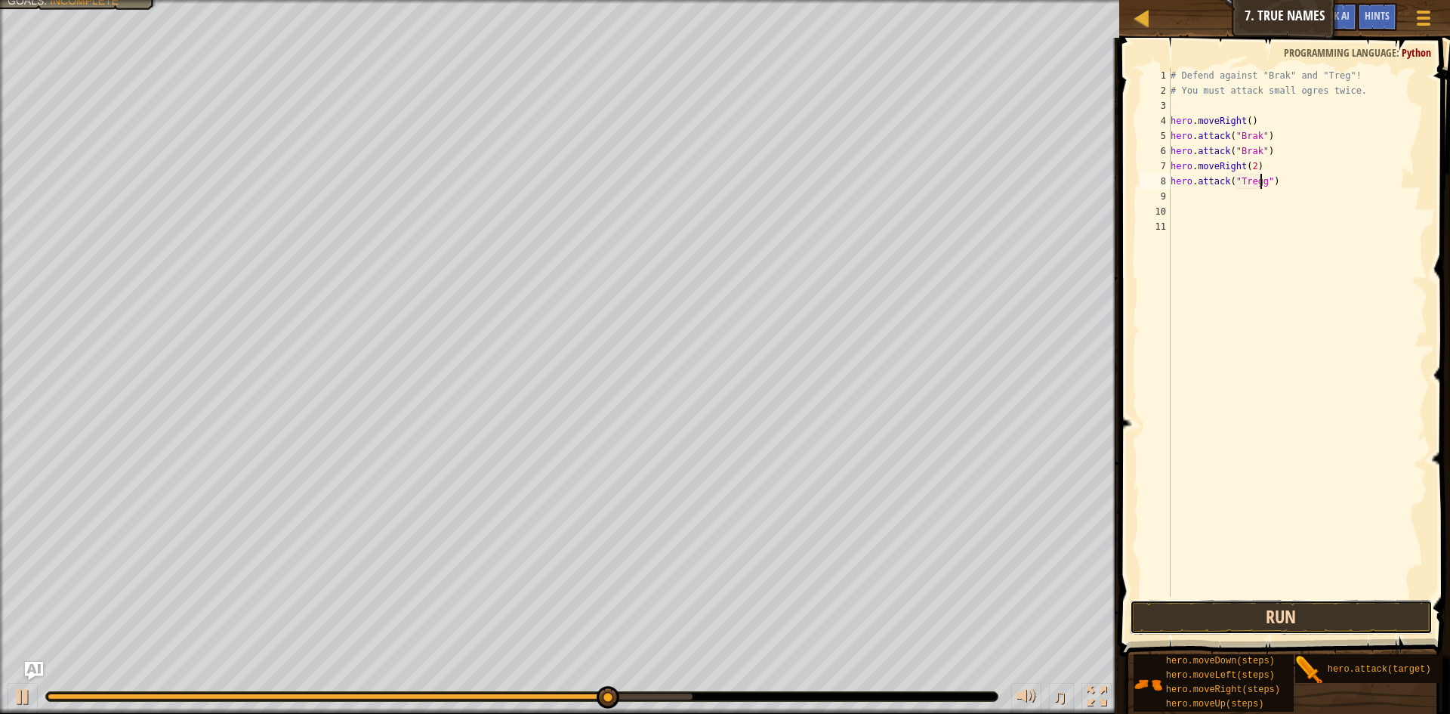
click at [1354, 610] on button "Run" at bounding box center [1281, 617] width 303 height 35
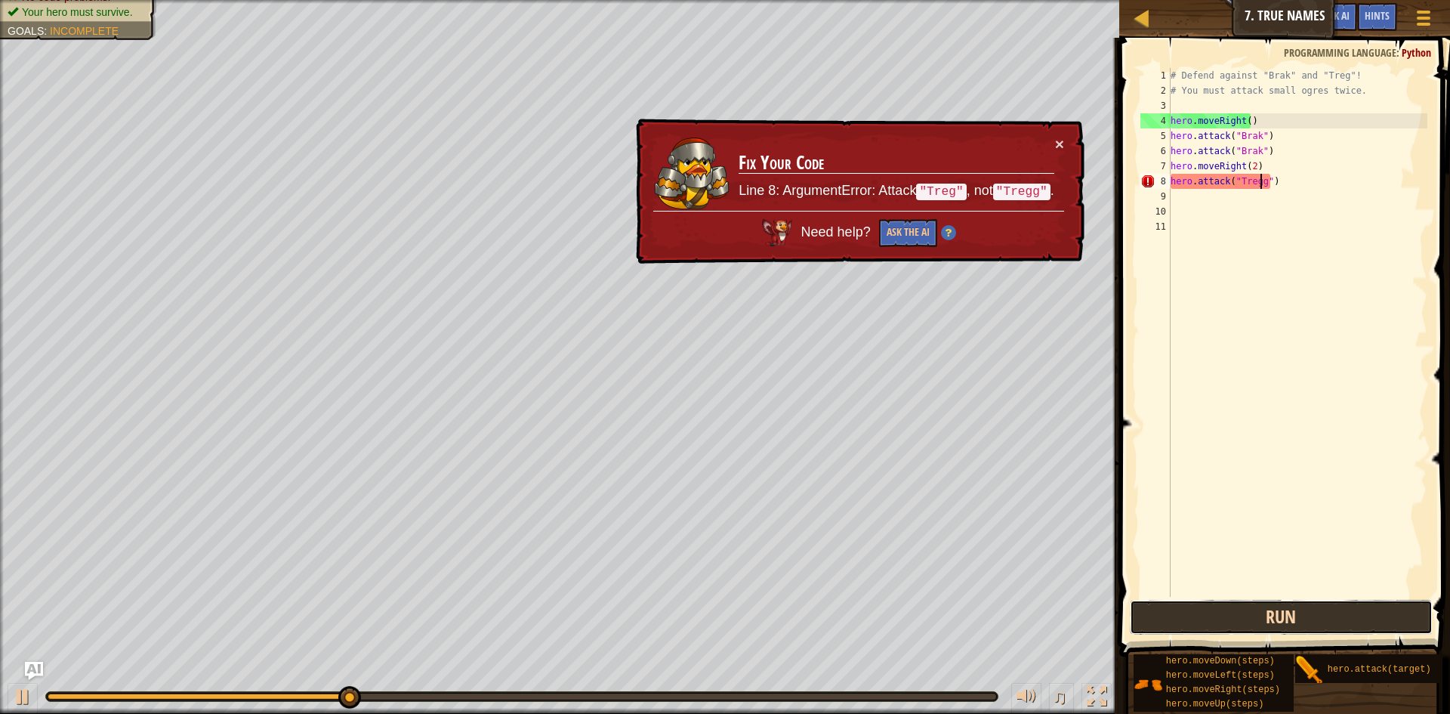
click at [1354, 610] on button "Run" at bounding box center [1281, 617] width 303 height 35
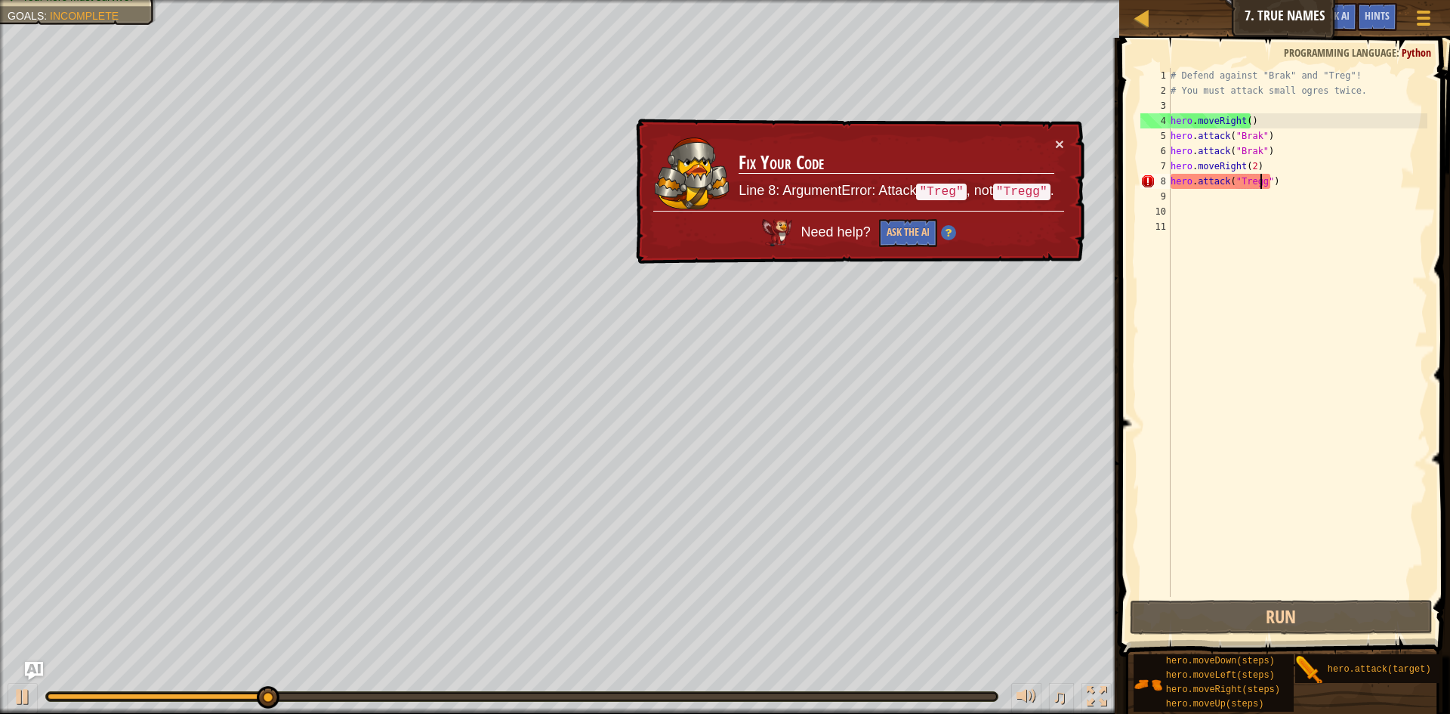
click at [1250, 168] on div "# Defend against "Brak" and "Treg"! # You must attack small ogres twice. hero .…" at bounding box center [1298, 347] width 261 height 559
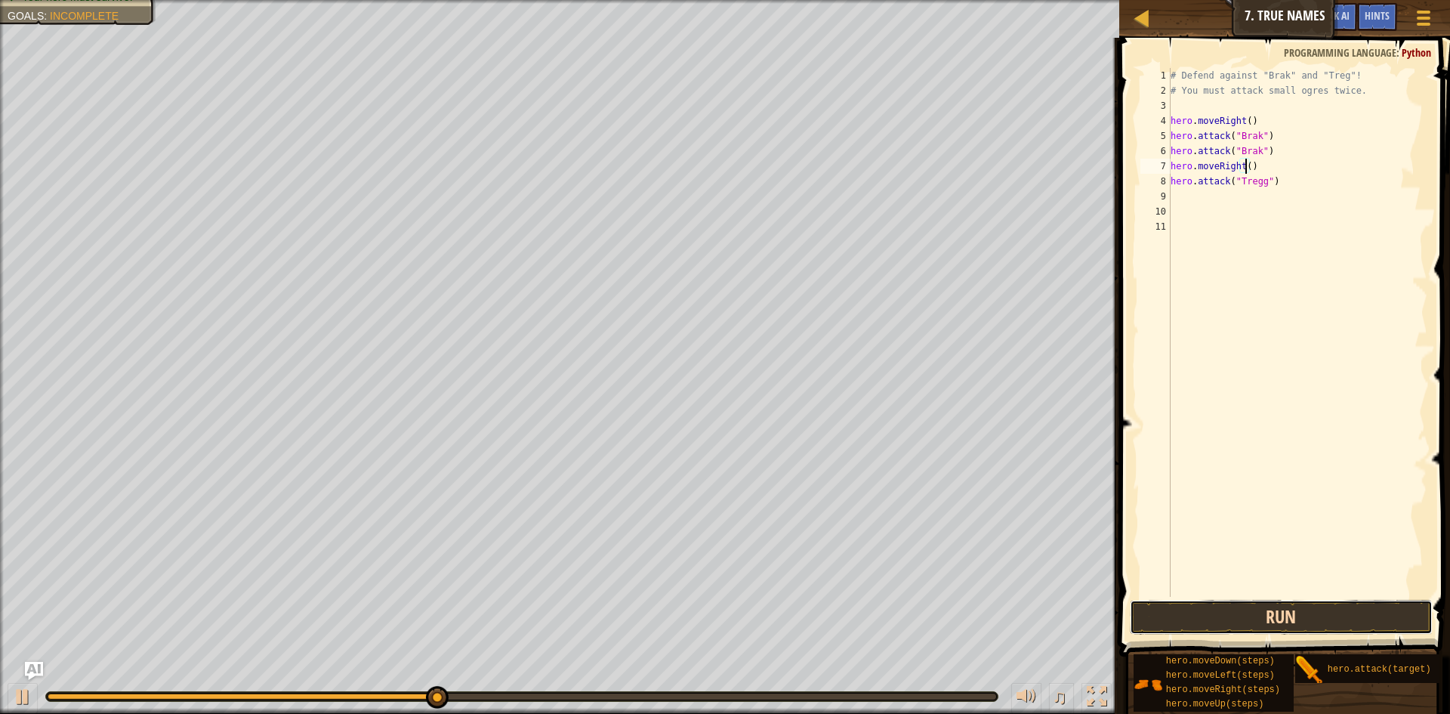
click at [1350, 617] on button "Run" at bounding box center [1281, 617] width 303 height 35
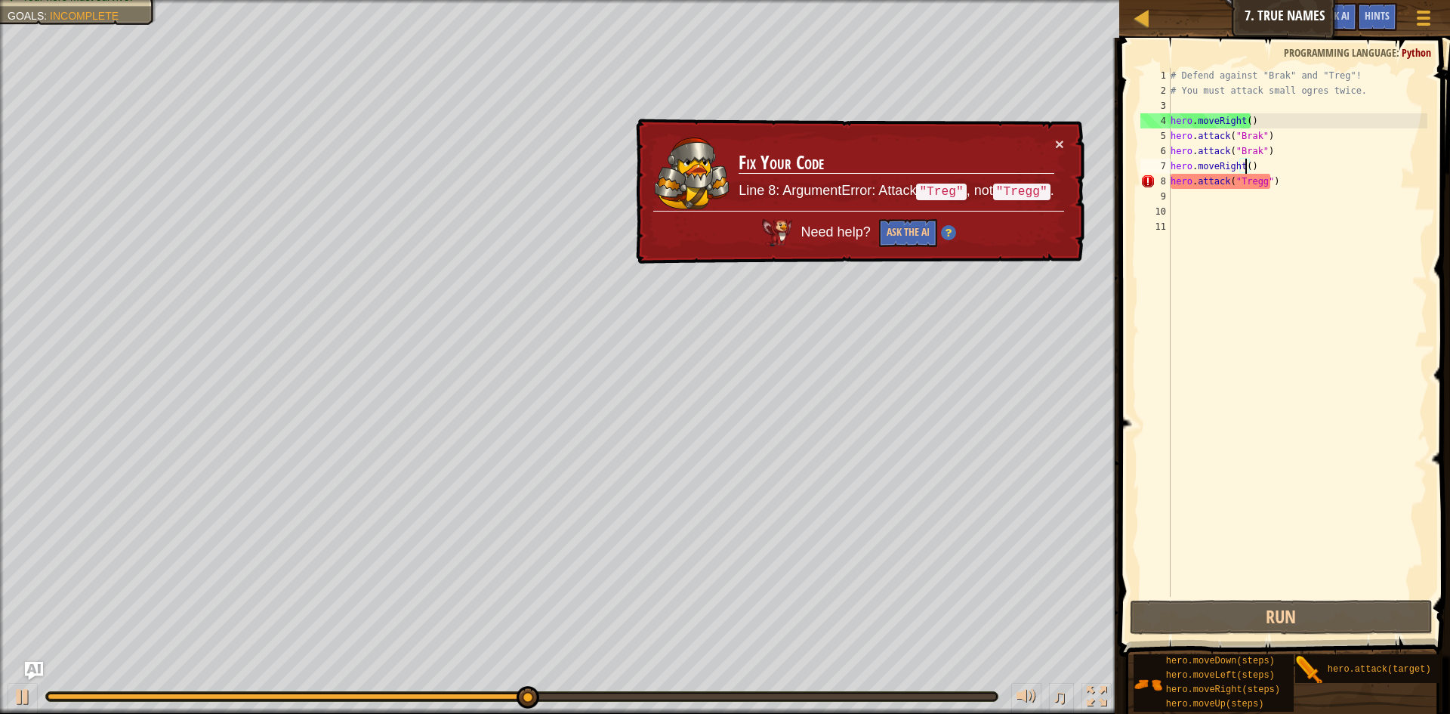
click at [1260, 182] on div "# Defend against "Brak" and "Treg"! # You must attack small ogres twice. hero .…" at bounding box center [1298, 347] width 261 height 559
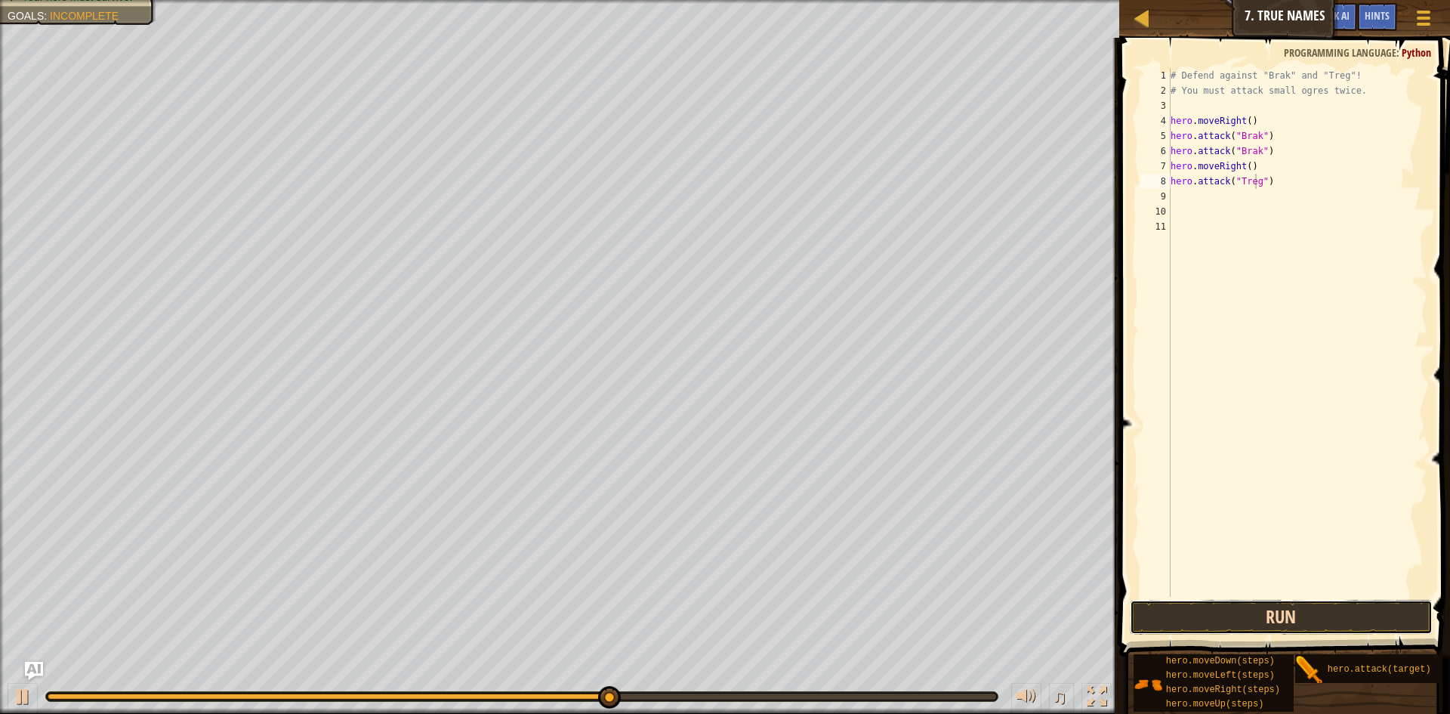
click at [1361, 620] on button "Run" at bounding box center [1281, 617] width 303 height 35
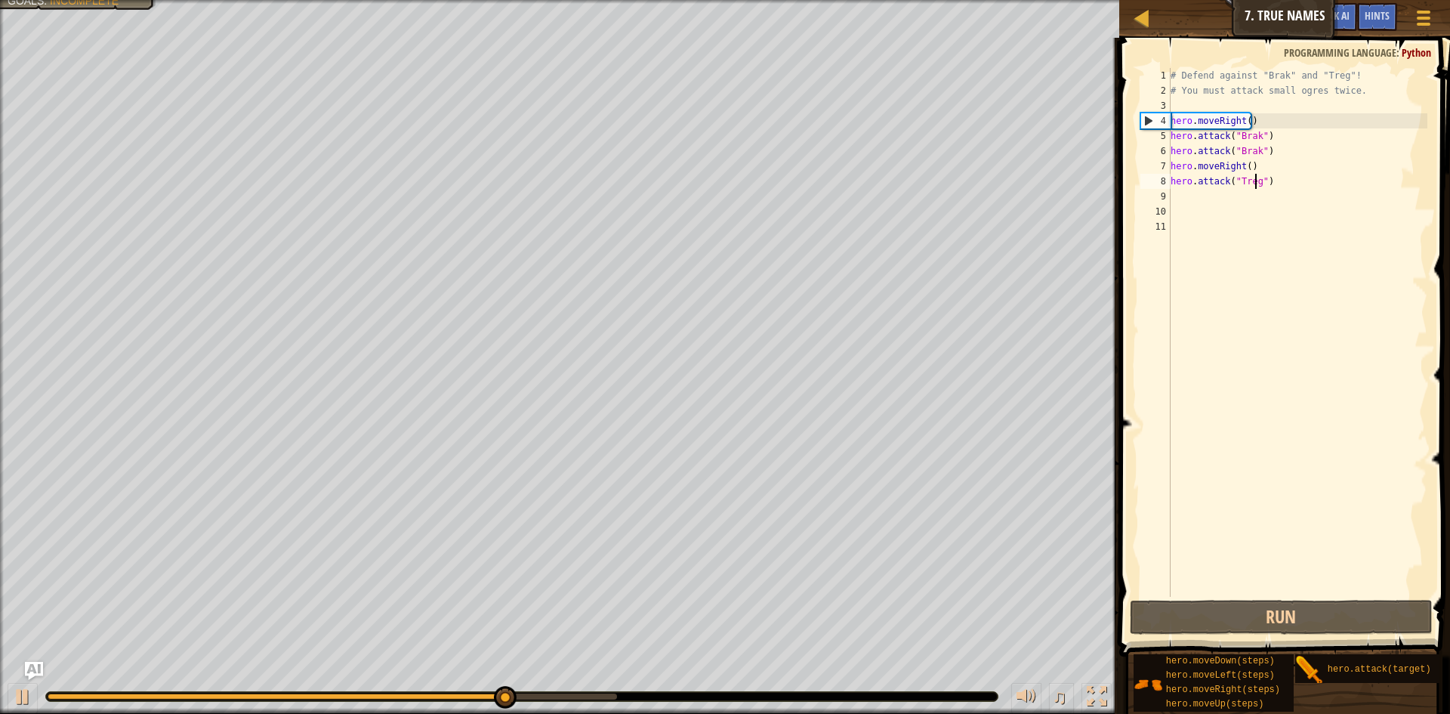
click at [1265, 149] on div "# Defend against "Brak" and "Treg"! # You must attack small ogres twice. hero .…" at bounding box center [1298, 347] width 261 height 559
type textarea "hero.attack("Brak")"
click at [1287, 192] on div "# Defend against "Brak" and "Treg"! # You must attack small ogres twice. hero .…" at bounding box center [1298, 347] width 261 height 559
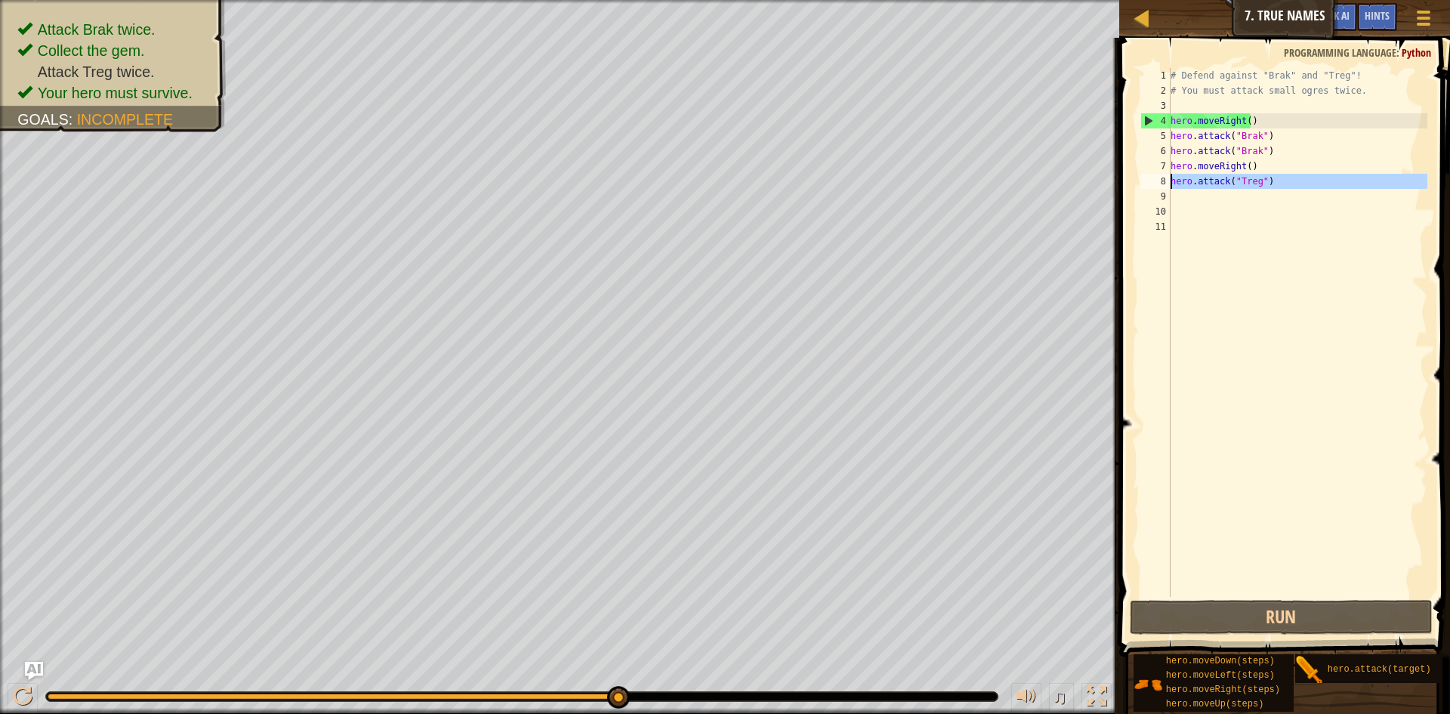
drag, startPoint x: 1282, startPoint y: 187, endPoint x: 1167, endPoint y: 179, distance: 115.1
click at [1167, 179] on div "1 2 3 4 5 6 7 8 9 10 11 # Defend against "Brak" and "Treg"! # You must attack s…" at bounding box center [1283, 332] width 290 height 529
type textarea "hero.attack("Treg")"
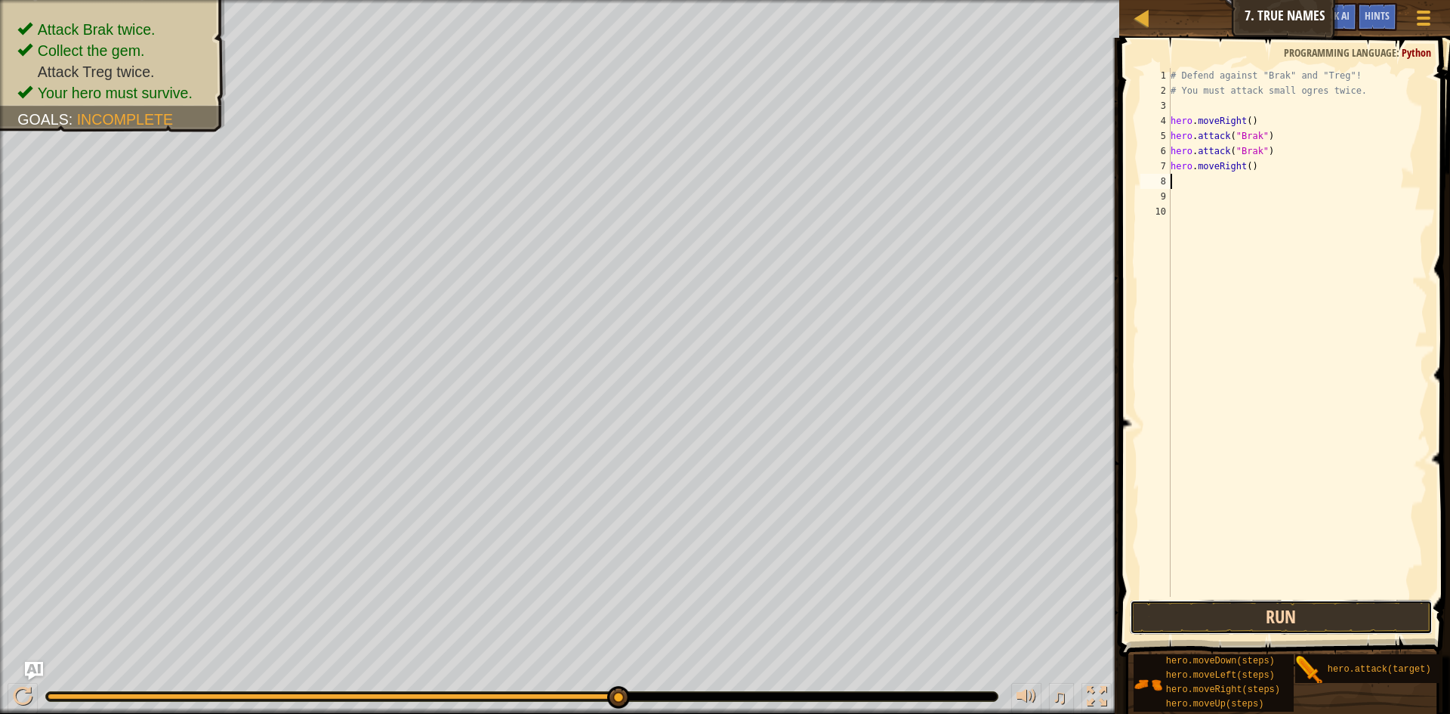
click at [1336, 618] on button "Run" at bounding box center [1281, 617] width 303 height 35
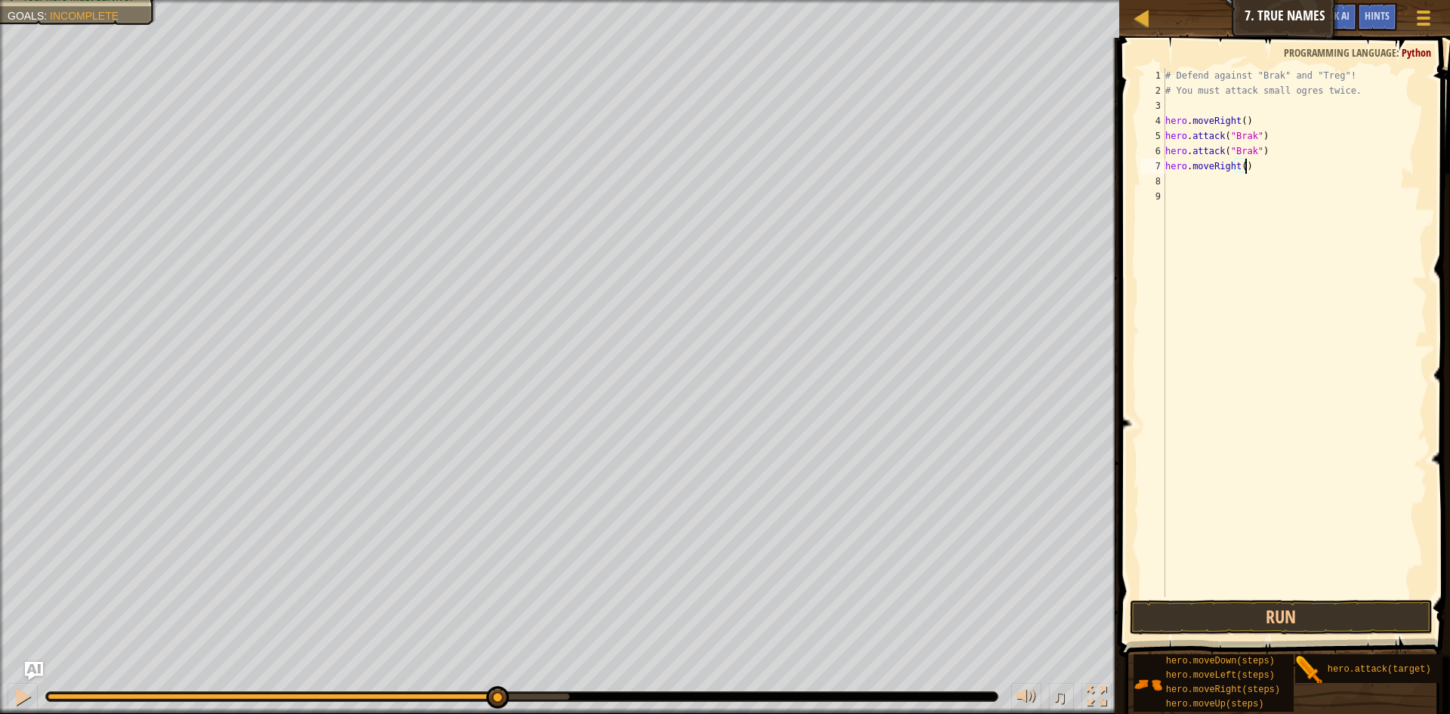
click at [1181, 637] on span at bounding box center [1286, 325] width 343 height 663
drag, startPoint x: 1181, startPoint y: 627, endPoint x: 1176, endPoint y: 604, distance: 24.0
click at [1181, 626] on button "Run" at bounding box center [1281, 617] width 303 height 35
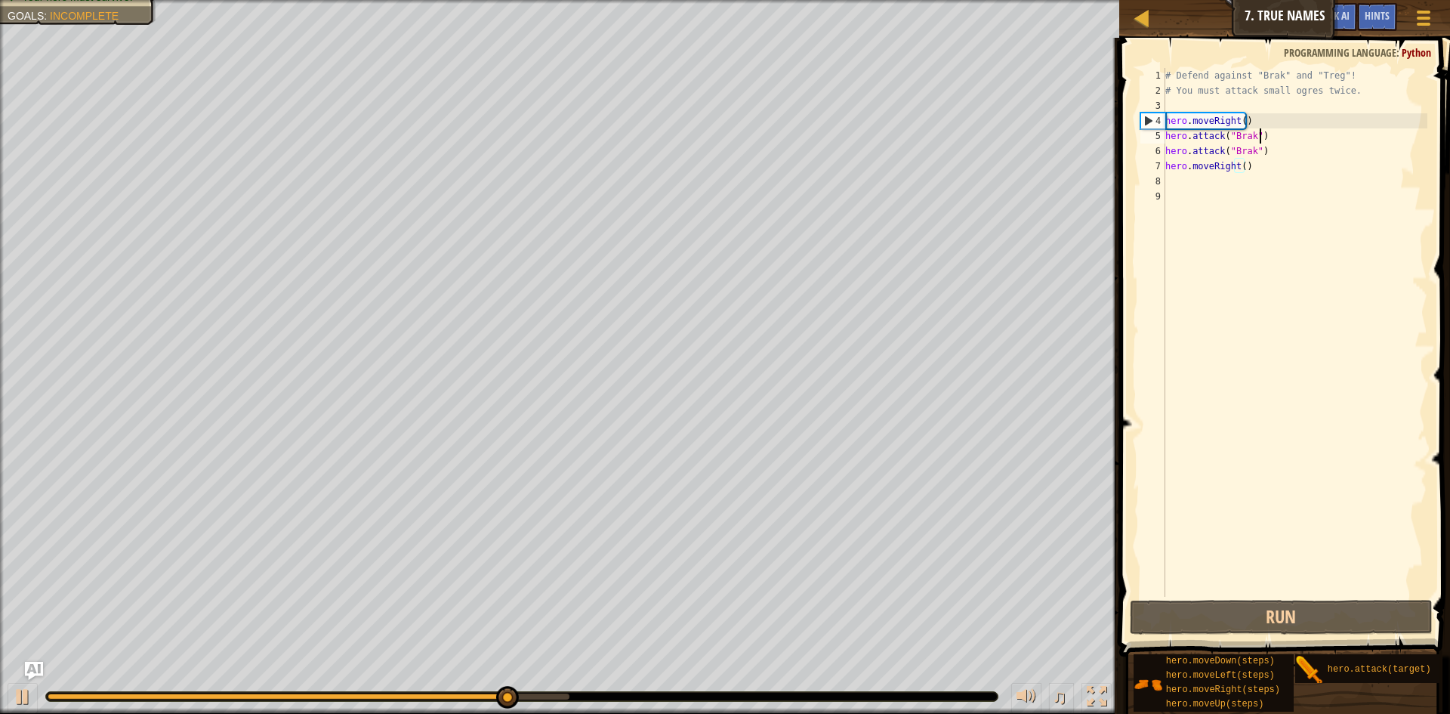
click at [1261, 138] on div "# Defend against "Brak" and "Treg"! # You must attack small ogres twice. hero .…" at bounding box center [1295, 347] width 265 height 559
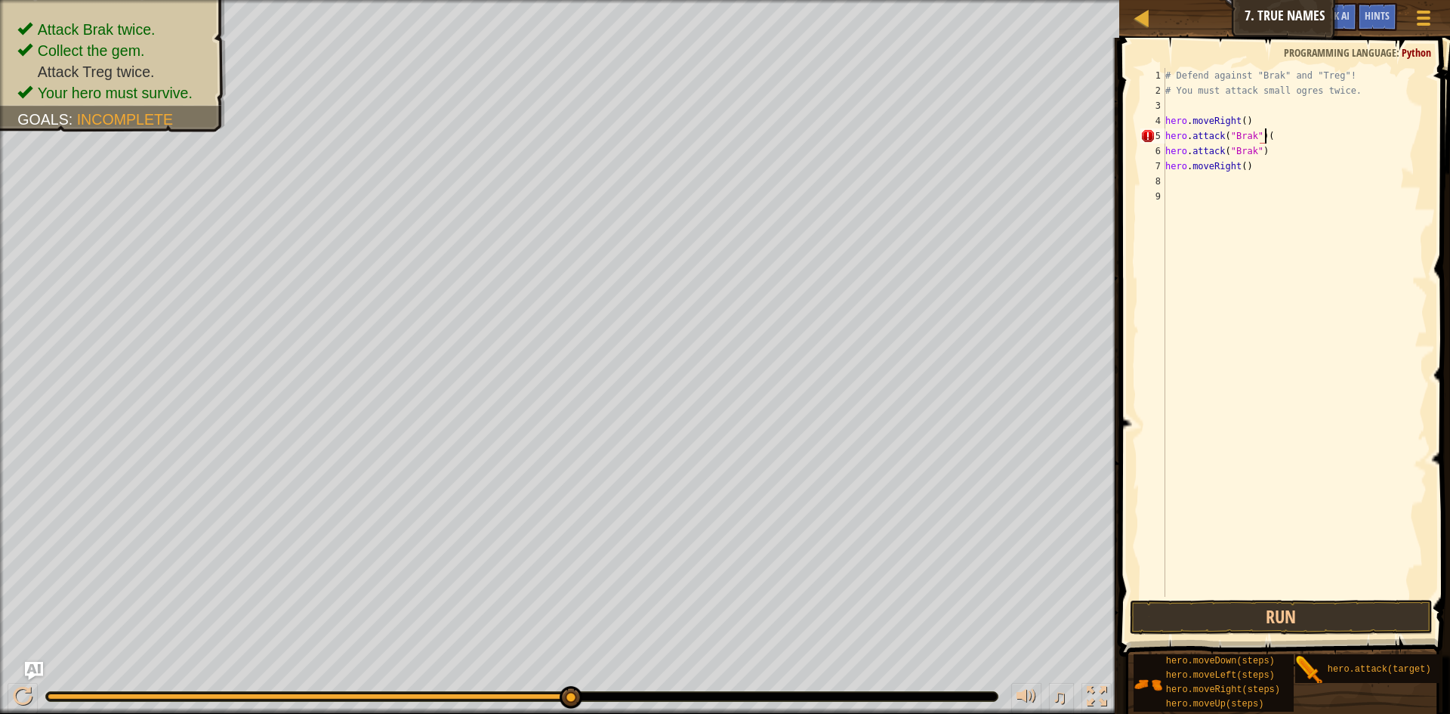
scroll to position [7, 8]
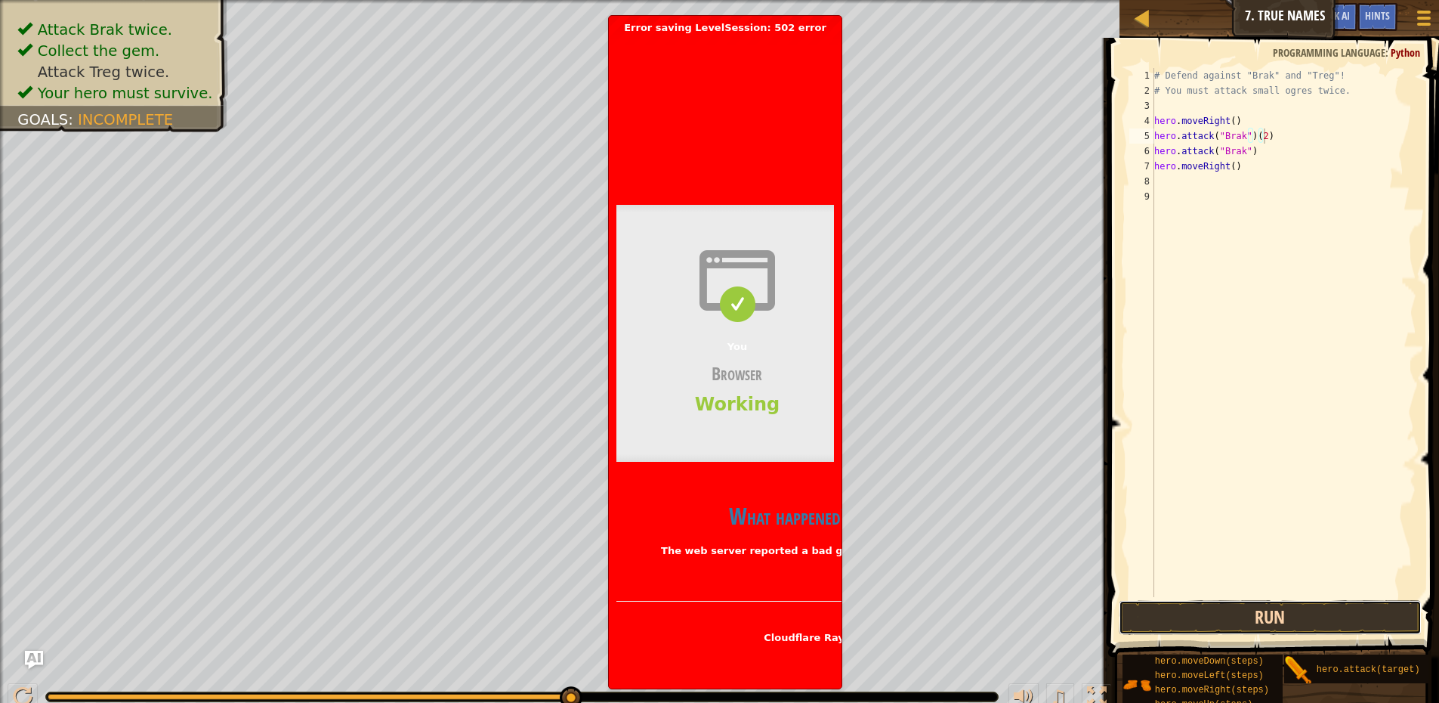
click at [1370, 608] on button "Run" at bounding box center [1270, 617] width 303 height 35
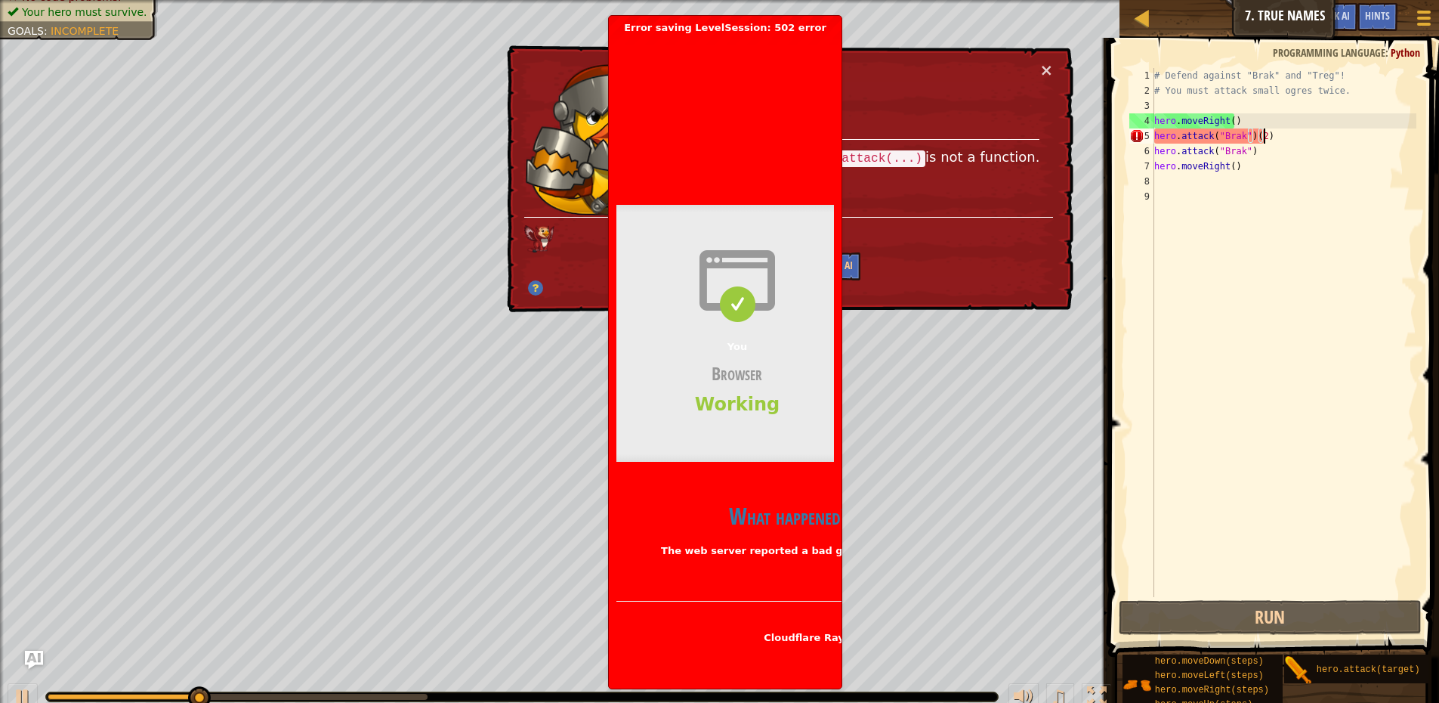
click at [835, 258] on span at bounding box center [737, 280] width 242 height 60
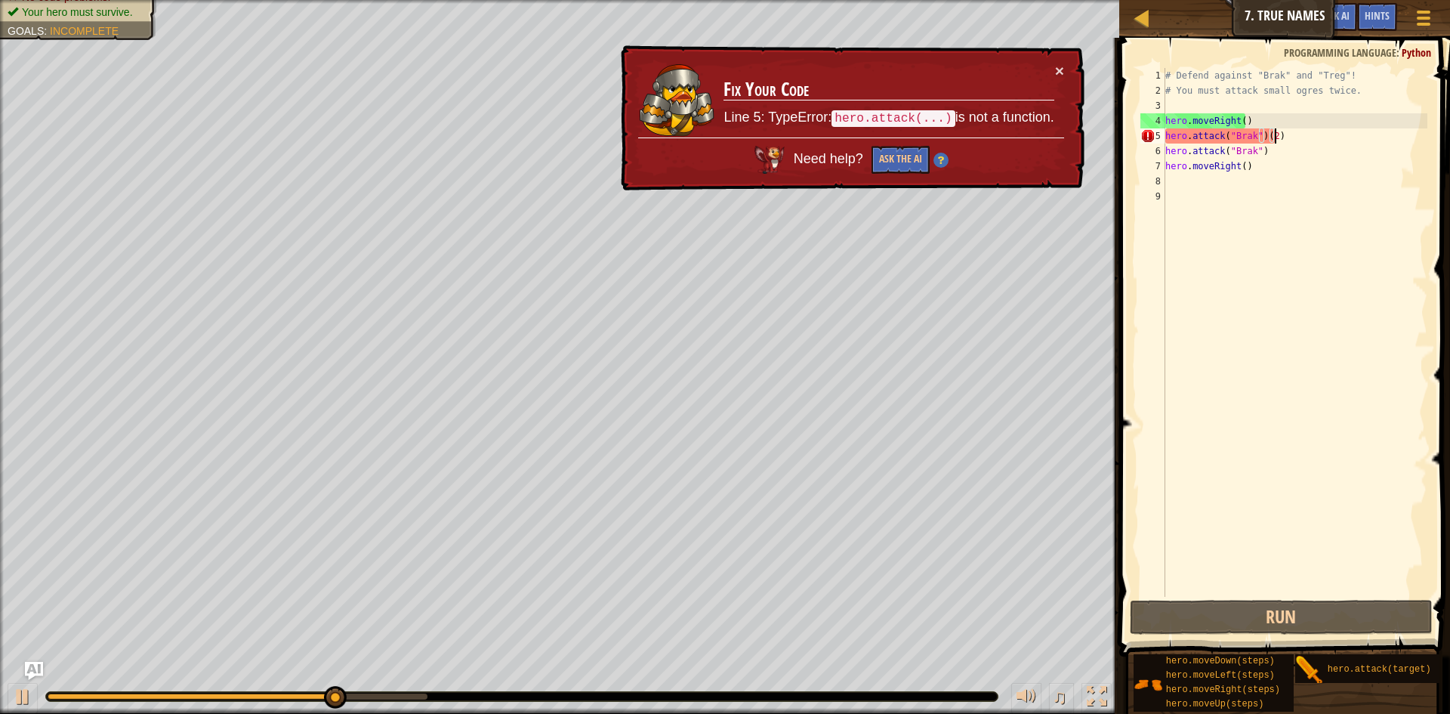
click at [1298, 141] on div "# Defend against "Brak" and "Treg"! # You must attack small ogres twice. hero .…" at bounding box center [1295, 347] width 265 height 559
drag, startPoint x: 1295, startPoint y: 138, endPoint x: 1257, endPoint y: 134, distance: 38.0
click at [1257, 134] on div "# Defend against "Brak" and "Treg"! # You must attack small ogres twice. hero .…" at bounding box center [1295, 347] width 265 height 559
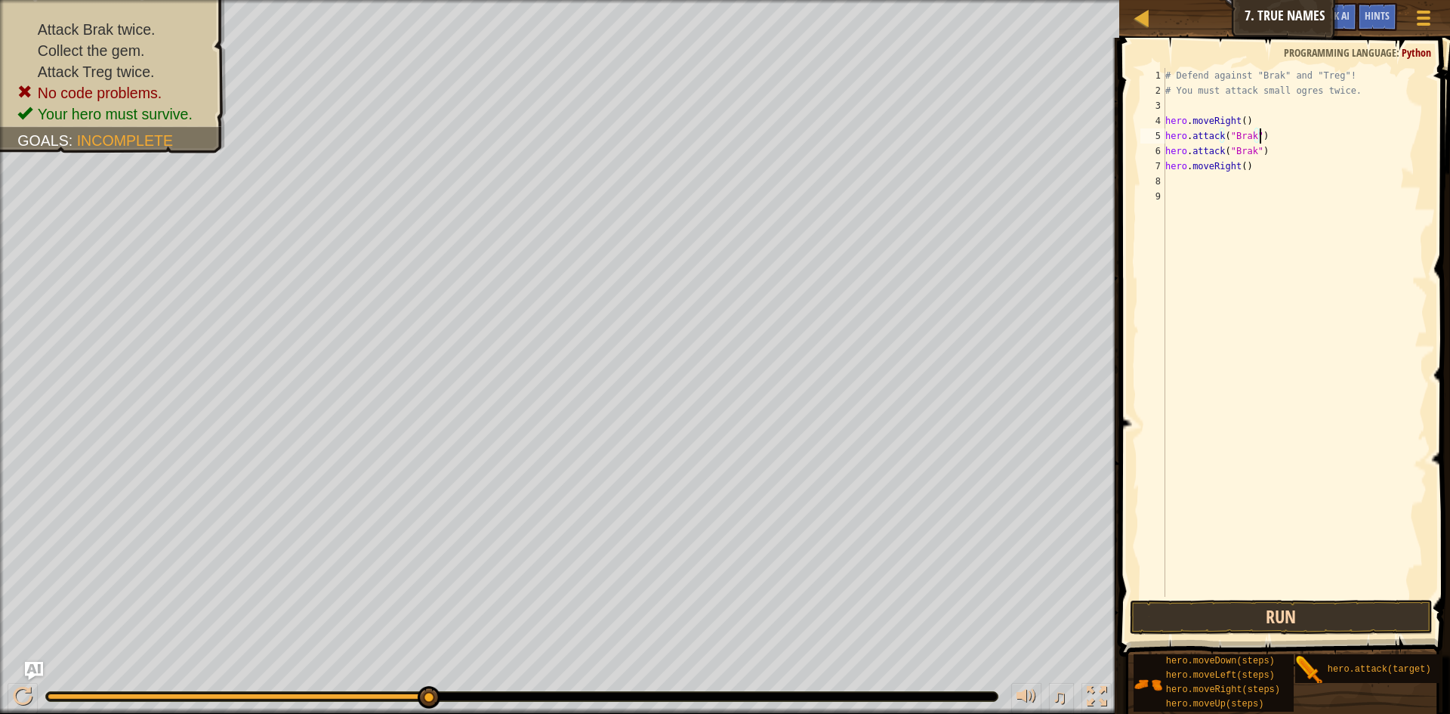
type textarea "hero.attack("Brak")"
click at [1364, 606] on button "Run" at bounding box center [1281, 617] width 303 height 35
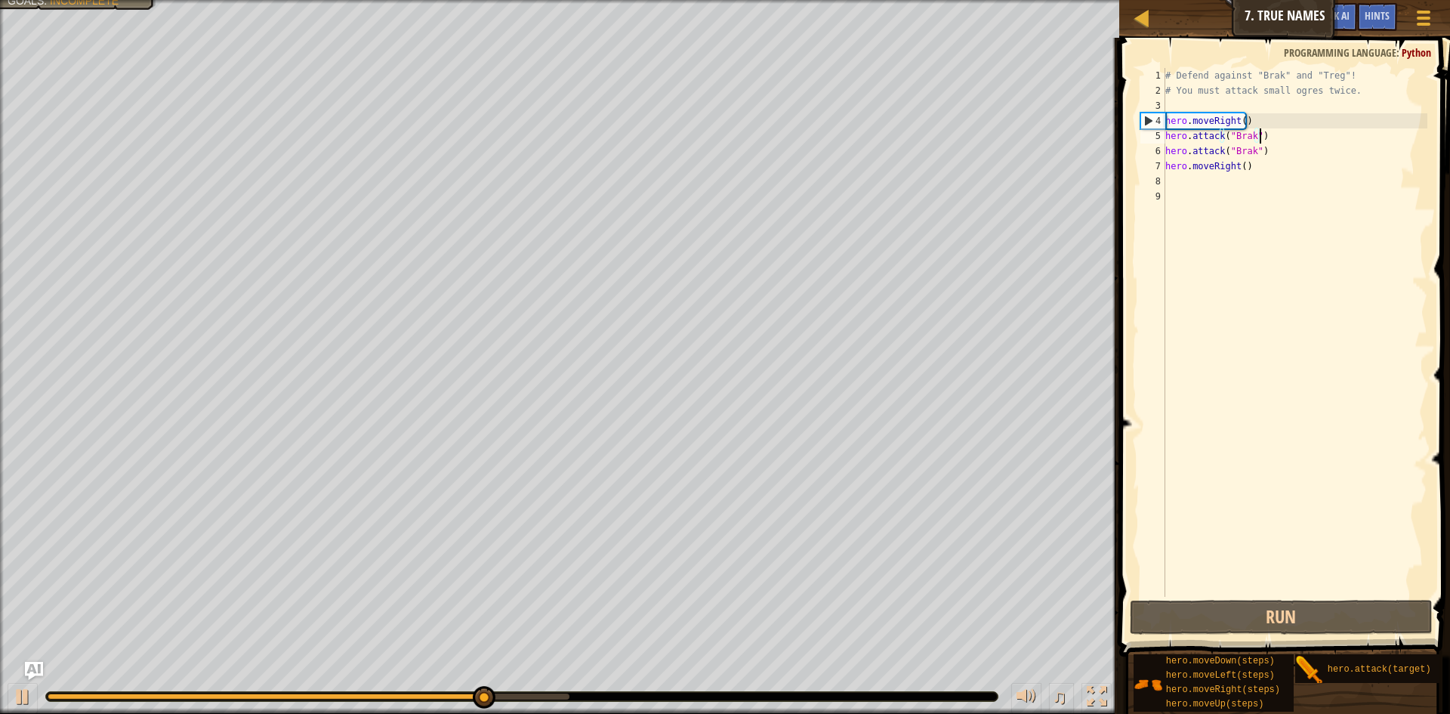
click at [1181, 184] on div "# Defend against "Brak" and "Treg"! # You must attack small ogres twice. hero .…" at bounding box center [1295, 347] width 265 height 559
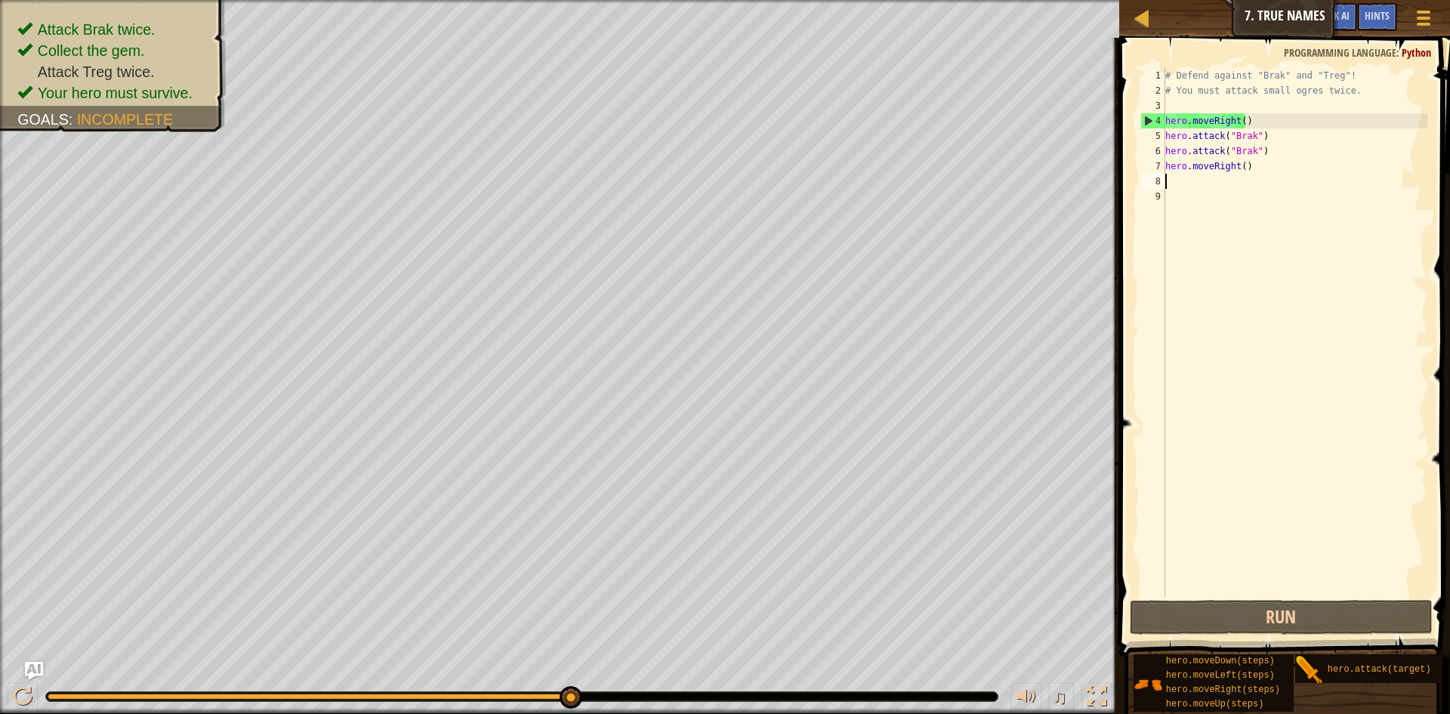
type textarea "้"
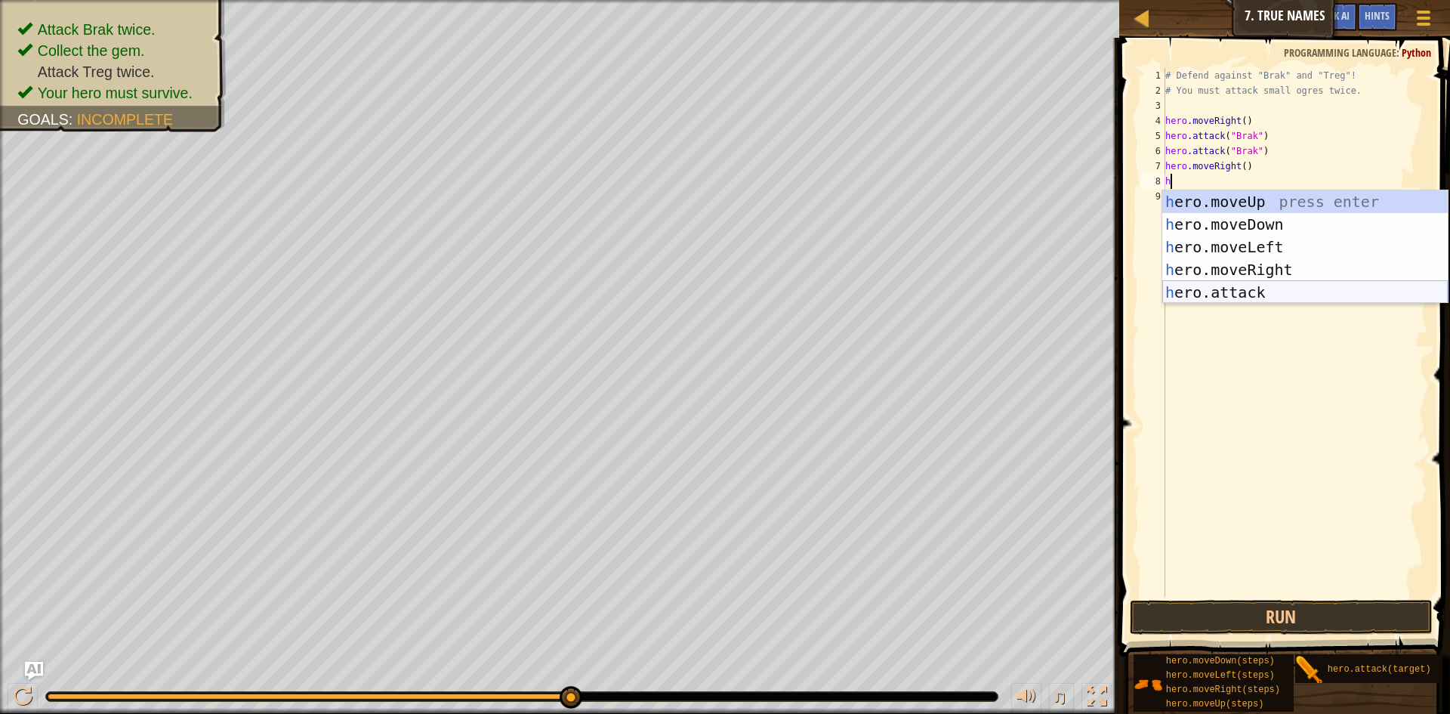
click at [1286, 294] on div "h ero.moveUp press enter h ero.moveDown press enter h ero.moveLeft press enter …" at bounding box center [1306, 269] width 286 height 159
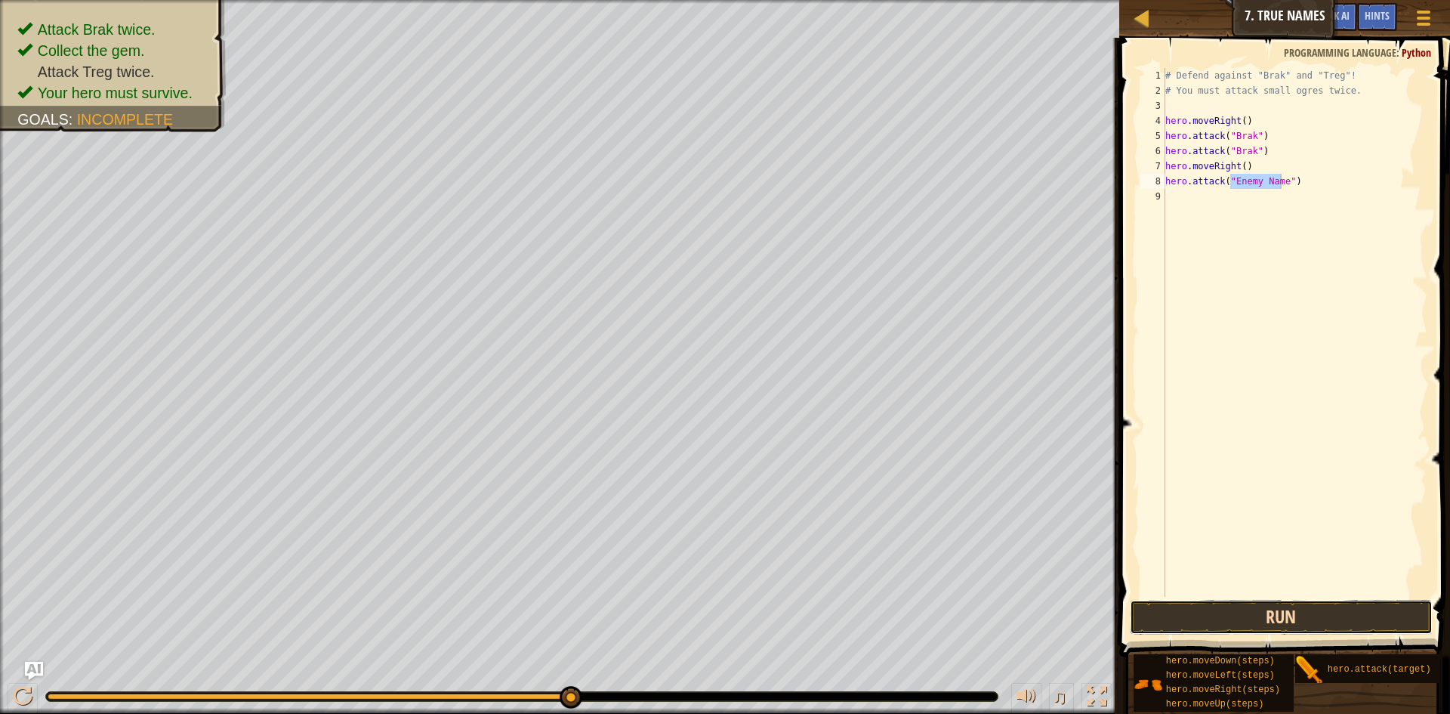
click at [1280, 631] on button "Run" at bounding box center [1281, 617] width 303 height 35
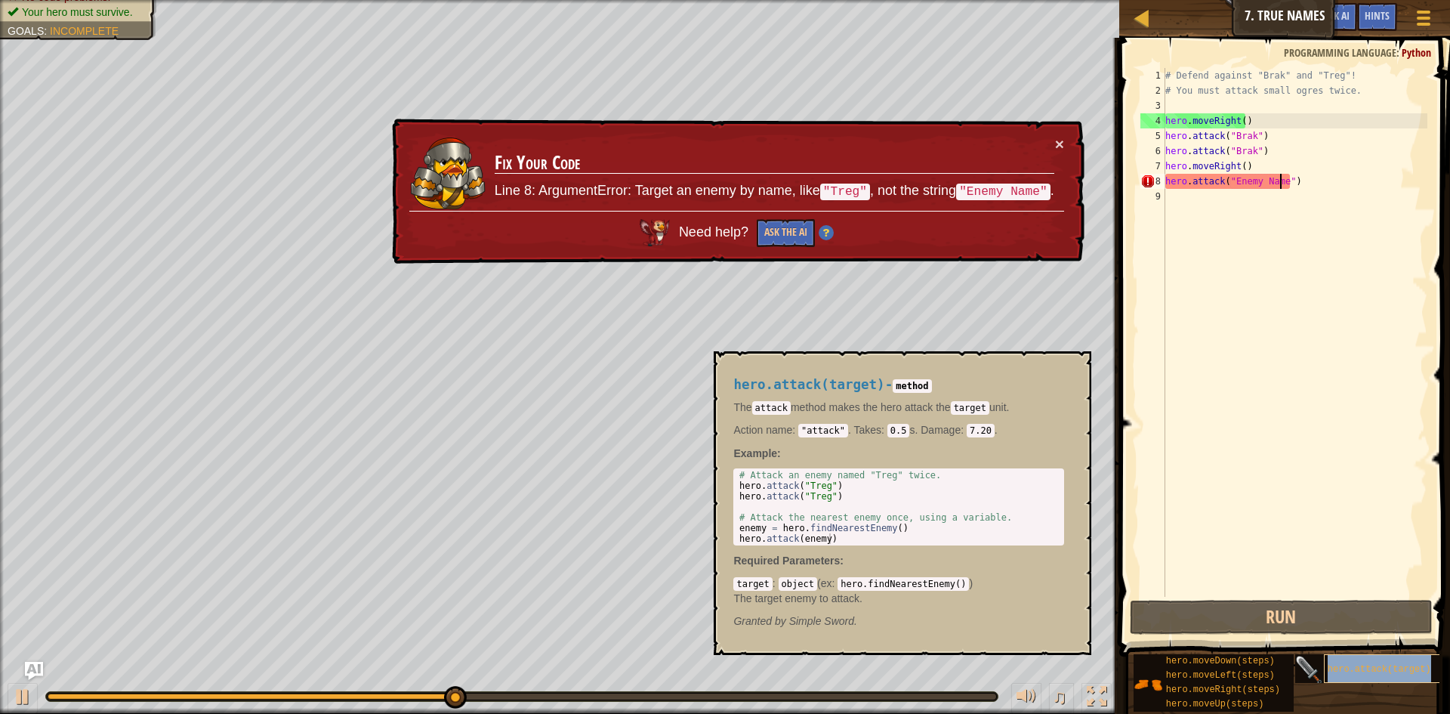
click at [1366, 662] on div "hero.attack(target)" at bounding box center [1396, 668] width 145 height 29
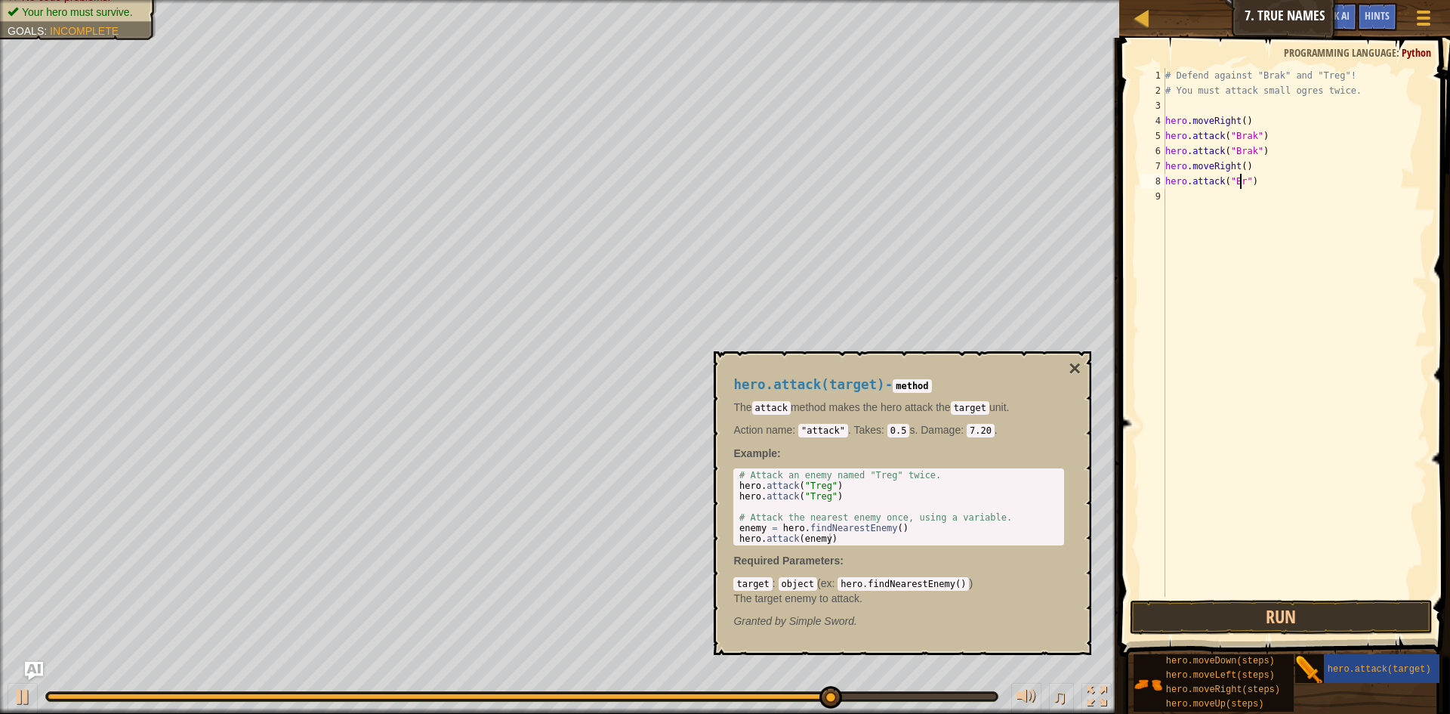
scroll to position [7, 7]
click at [1299, 620] on button "Run" at bounding box center [1281, 617] width 303 height 35
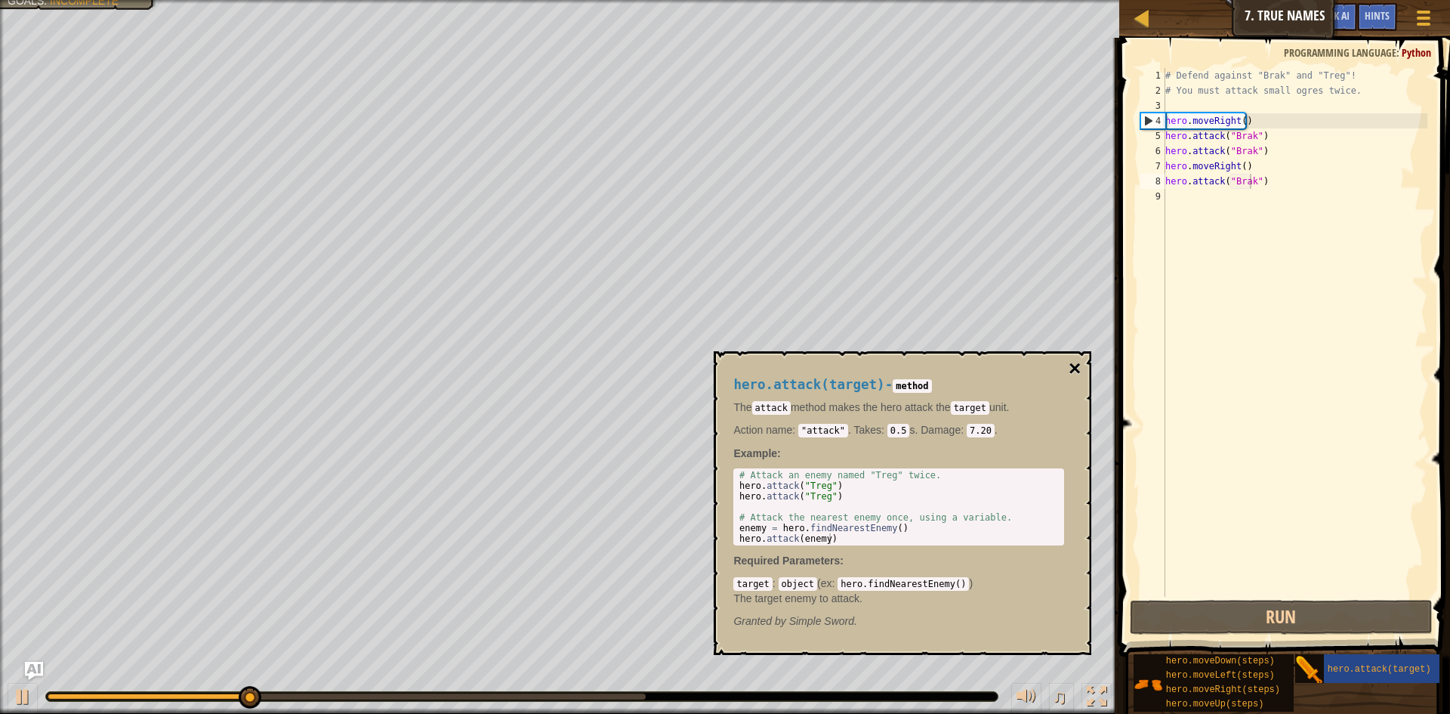
click at [1070, 364] on button "×" at bounding box center [1075, 368] width 12 height 21
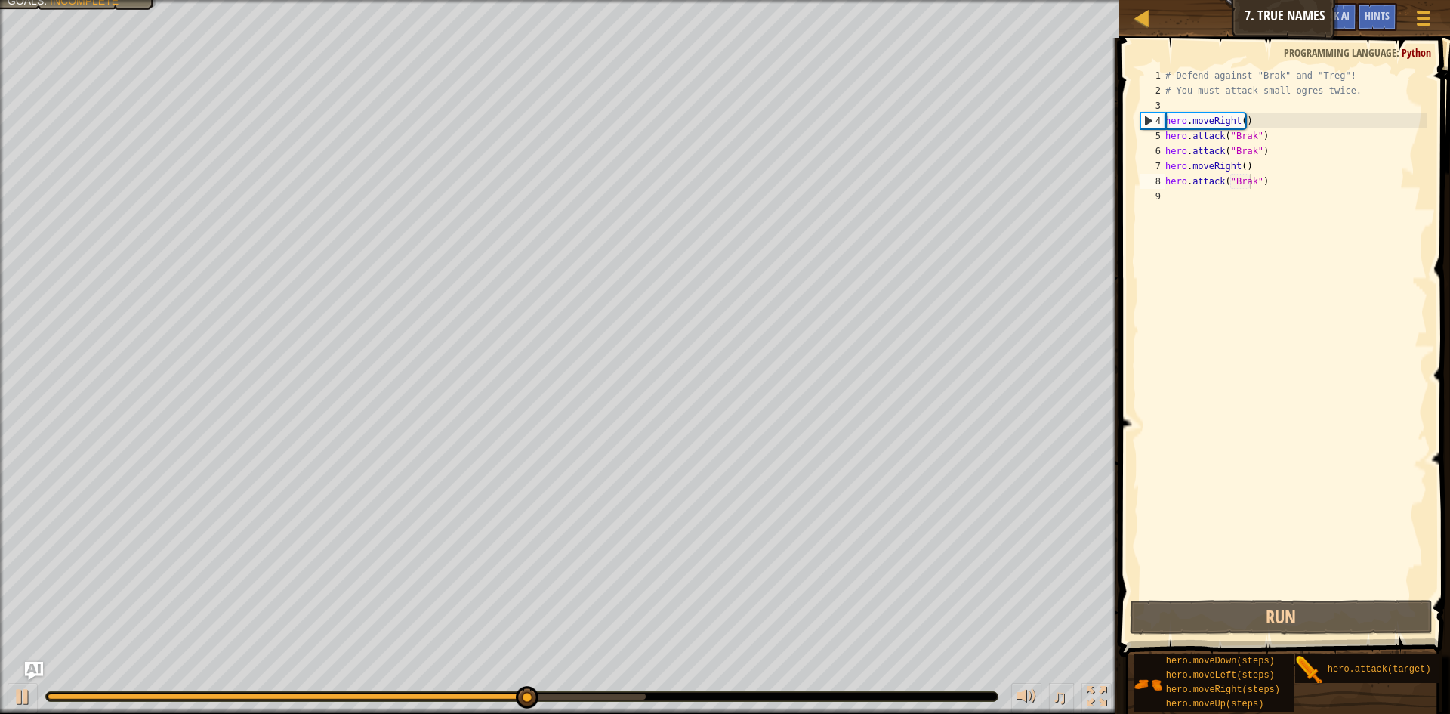
type textarea "hero.moveRight()"
click at [1250, 162] on div "# Defend against "Brak" and "Treg"! # You must attack small ogres twice. hero .…" at bounding box center [1295, 347] width 265 height 559
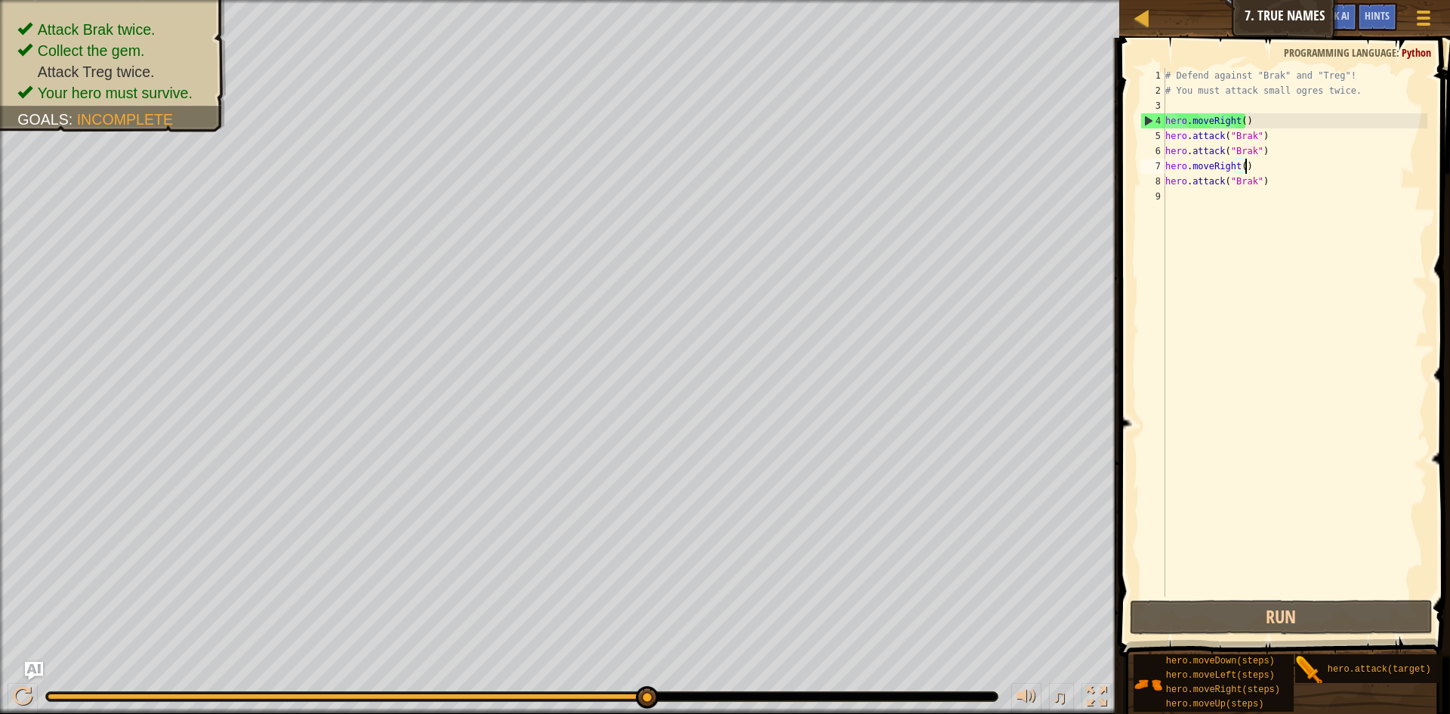
scroll to position [7, 0]
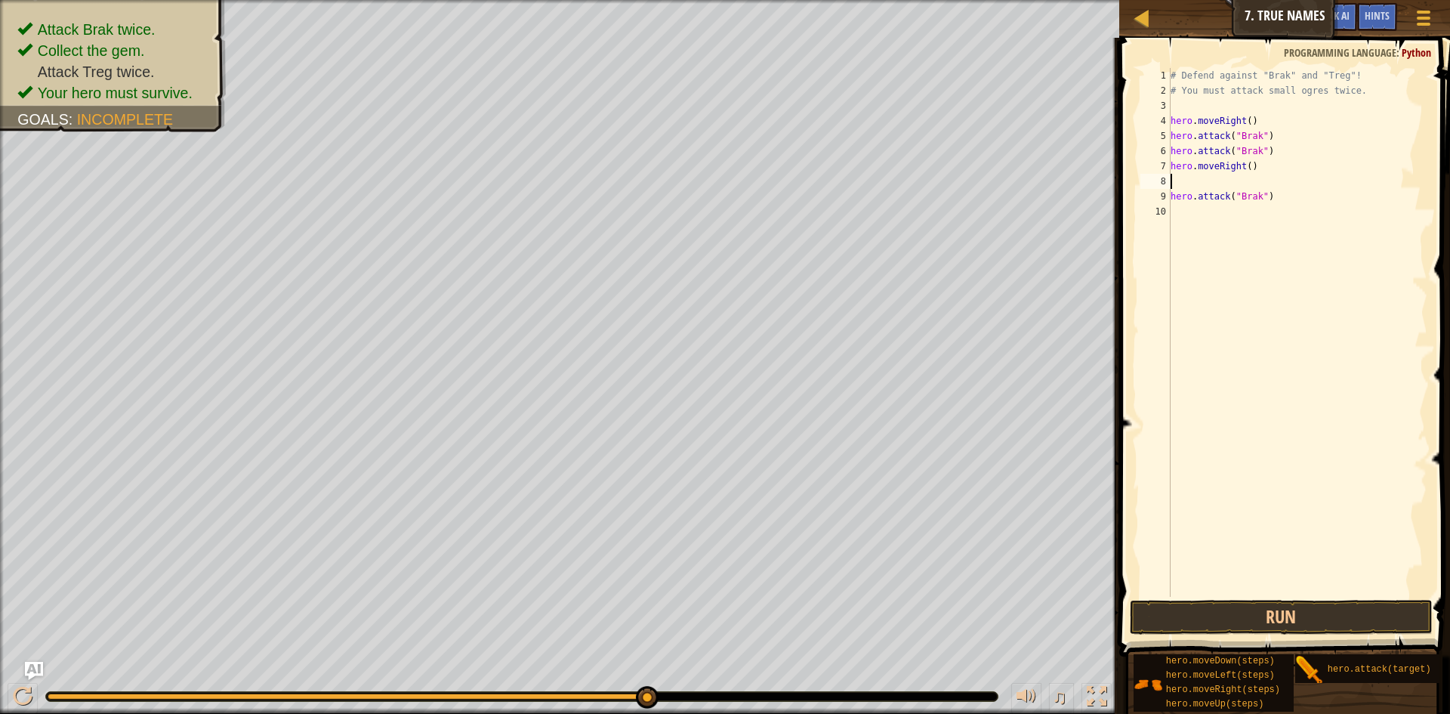
type textarea "n"
click at [1257, 197] on div "hero.moveDow n press enter" at bounding box center [1307, 224] width 286 height 68
click at [1306, 616] on button "Run" at bounding box center [1281, 617] width 303 height 35
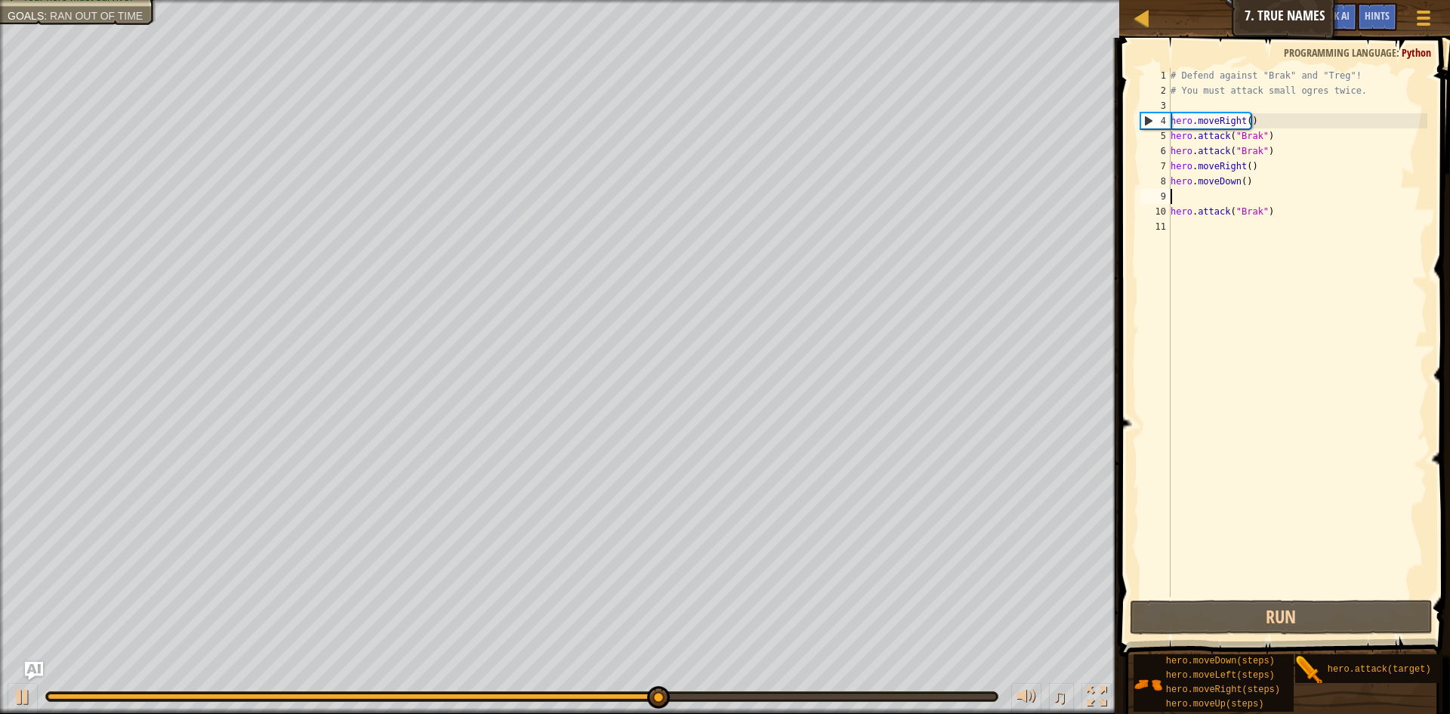
type textarea "hero.moveDown()"
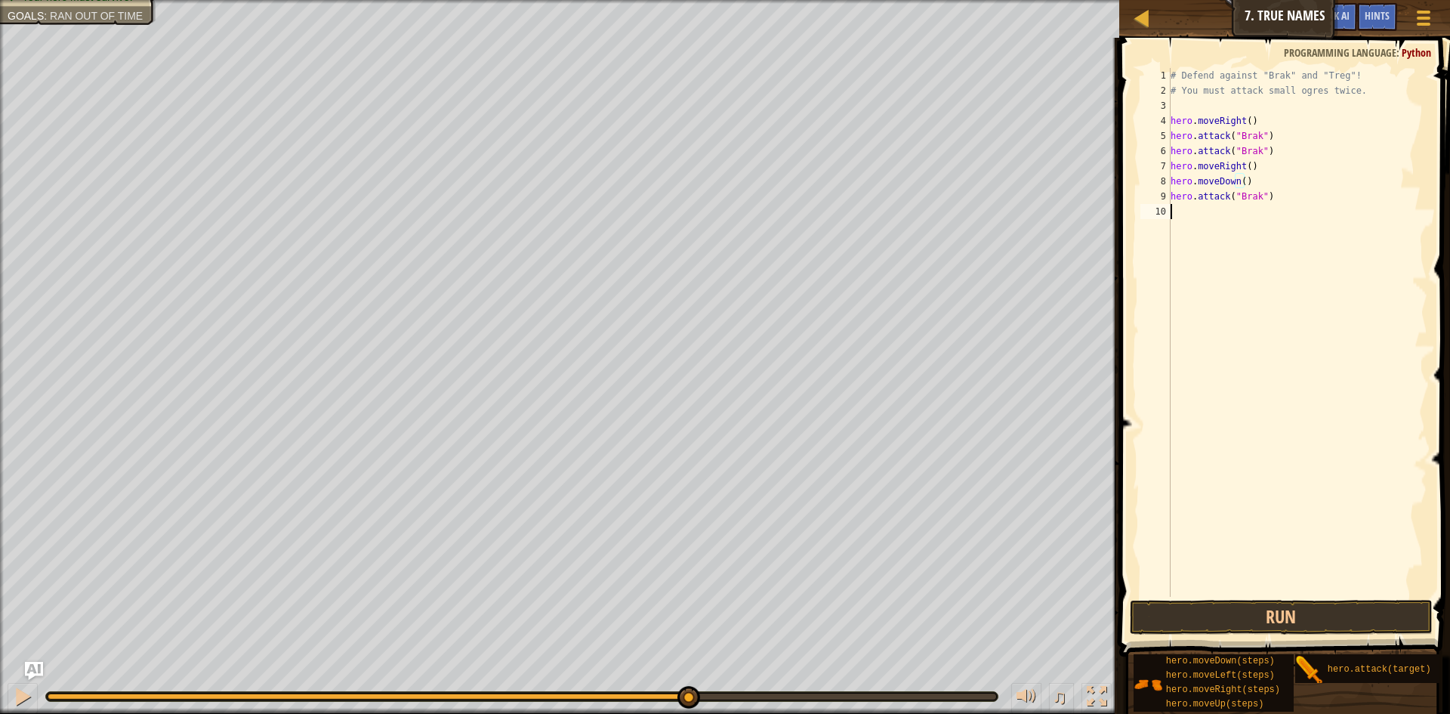
click at [1274, 594] on div "# Defend against "Brak" and "Treg"! # You must attack small ogres twice. hero .…" at bounding box center [1298, 347] width 261 height 559
type textarea "hero.attack("Brak")"
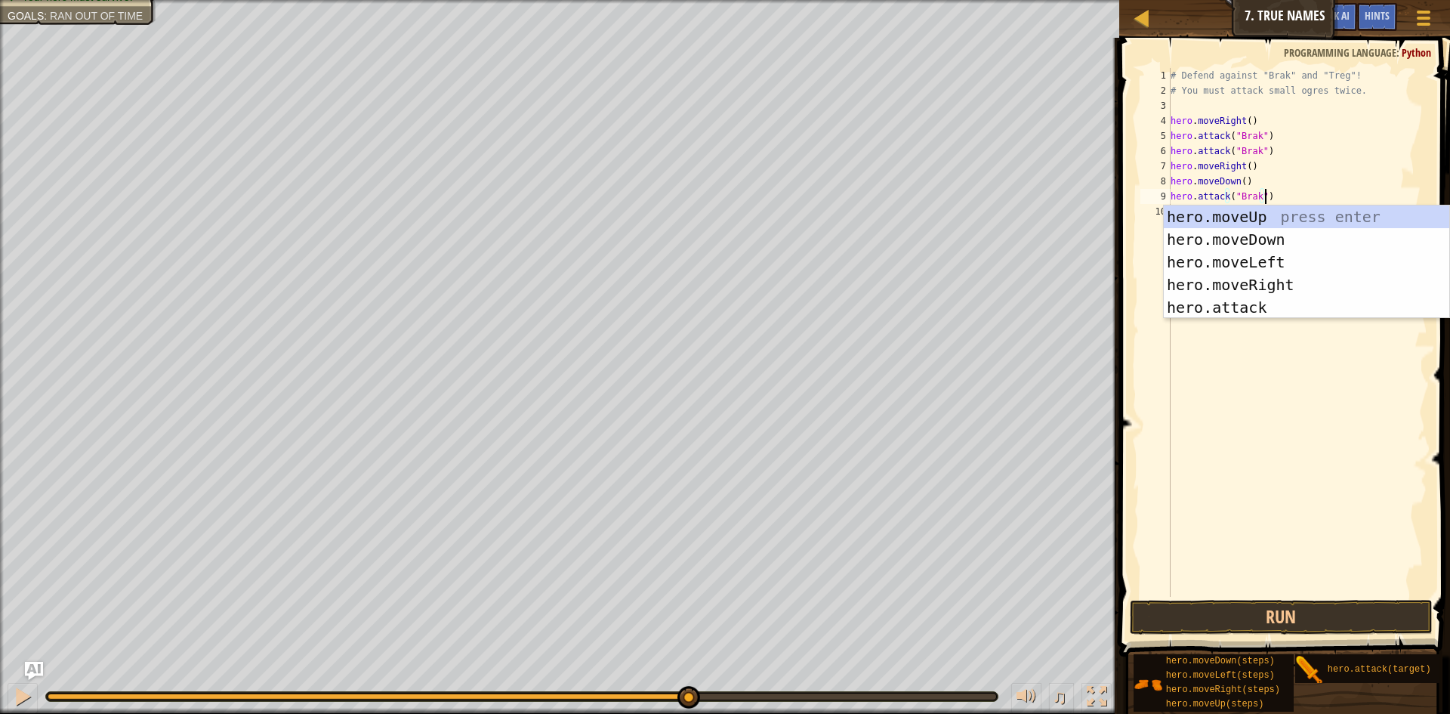
click at [1305, 564] on div "# Defend against "Brak" and "Treg"! # You must attack small ogres twice. hero .…" at bounding box center [1298, 347] width 261 height 559
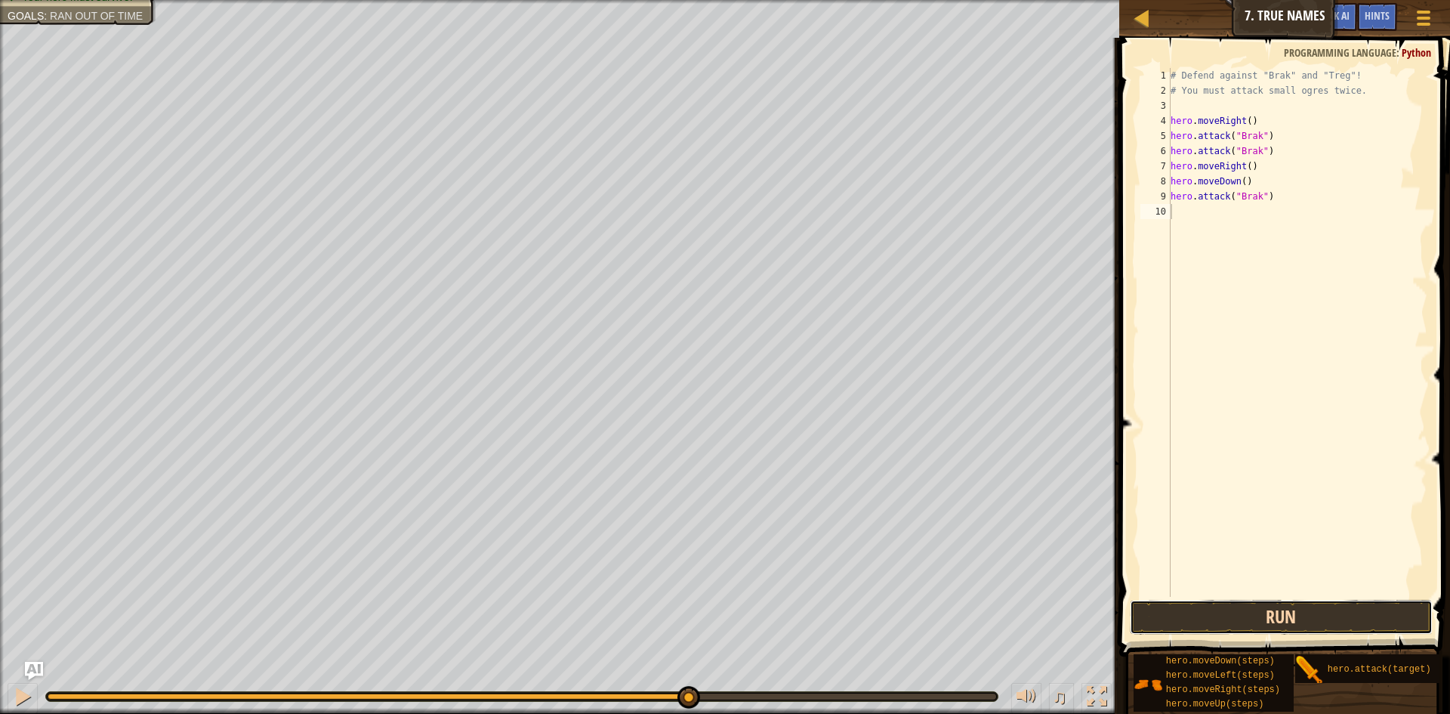
click at [1311, 609] on button "Run" at bounding box center [1281, 617] width 303 height 35
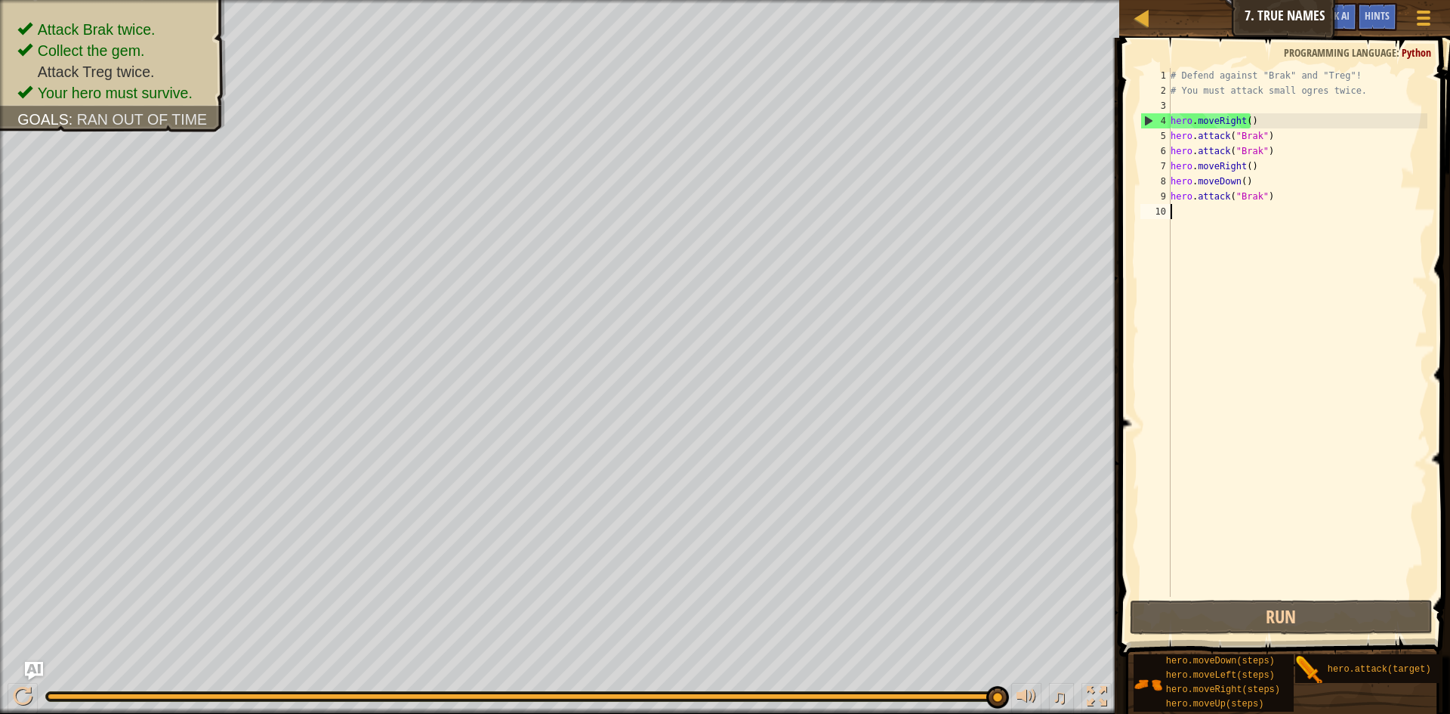
drag, startPoint x: 1280, startPoint y: 202, endPoint x: 1336, endPoint y: 231, distance: 63.2
click at [1336, 231] on div "# Defend against "Brak" and "Treg"! # You must attack small ogres twice. hero .…" at bounding box center [1298, 347] width 261 height 559
click at [1273, 116] on div "# Defend against "Brak" and "Treg"! # You must attack small ogres twice. hero .…" at bounding box center [1298, 347] width 261 height 559
click at [1248, 122] on div "# Defend against "Brak" and "Treg"! # You must attack small ogres twice. hero .…" at bounding box center [1298, 347] width 261 height 559
click at [1246, 119] on div "# Defend against "Brak" and "Treg"! # You must attack small ogres twice. hero .…" at bounding box center [1298, 347] width 261 height 559
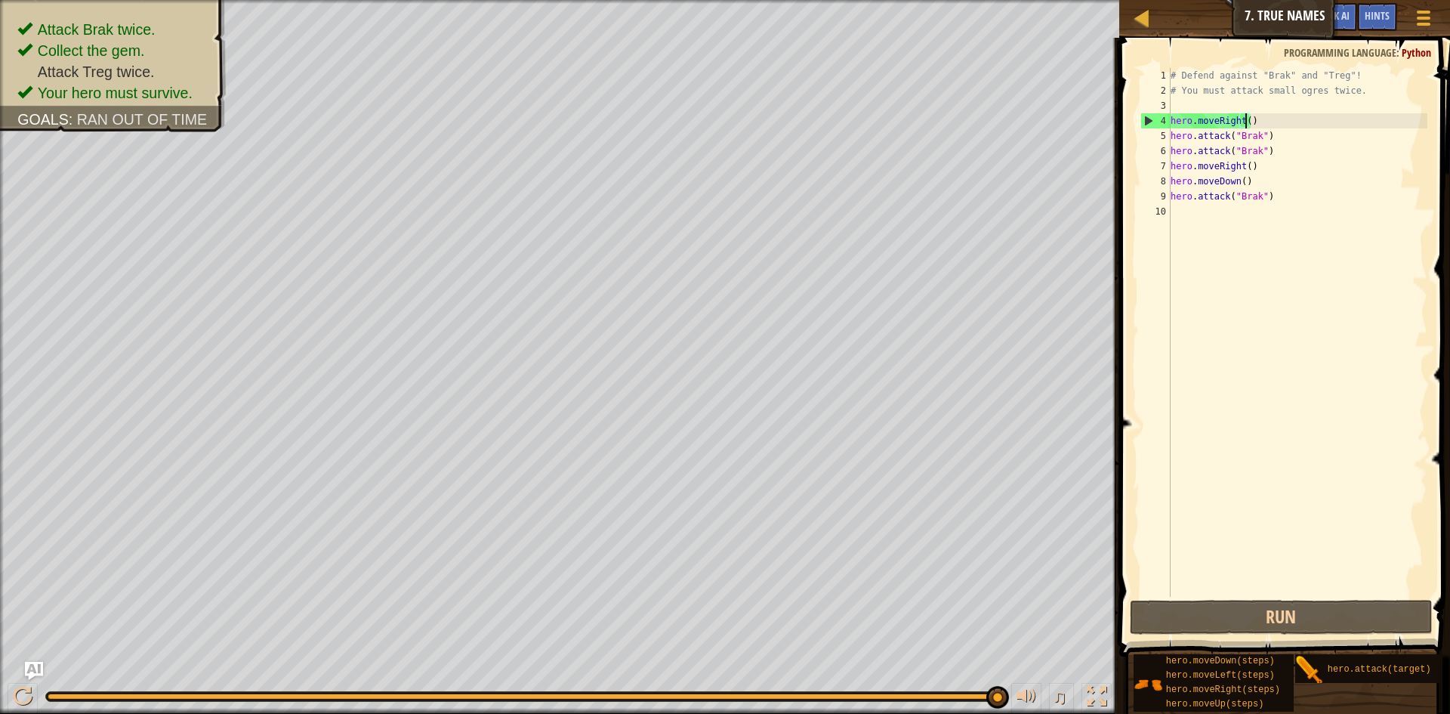
type textarea "hero.moveRight(1)"
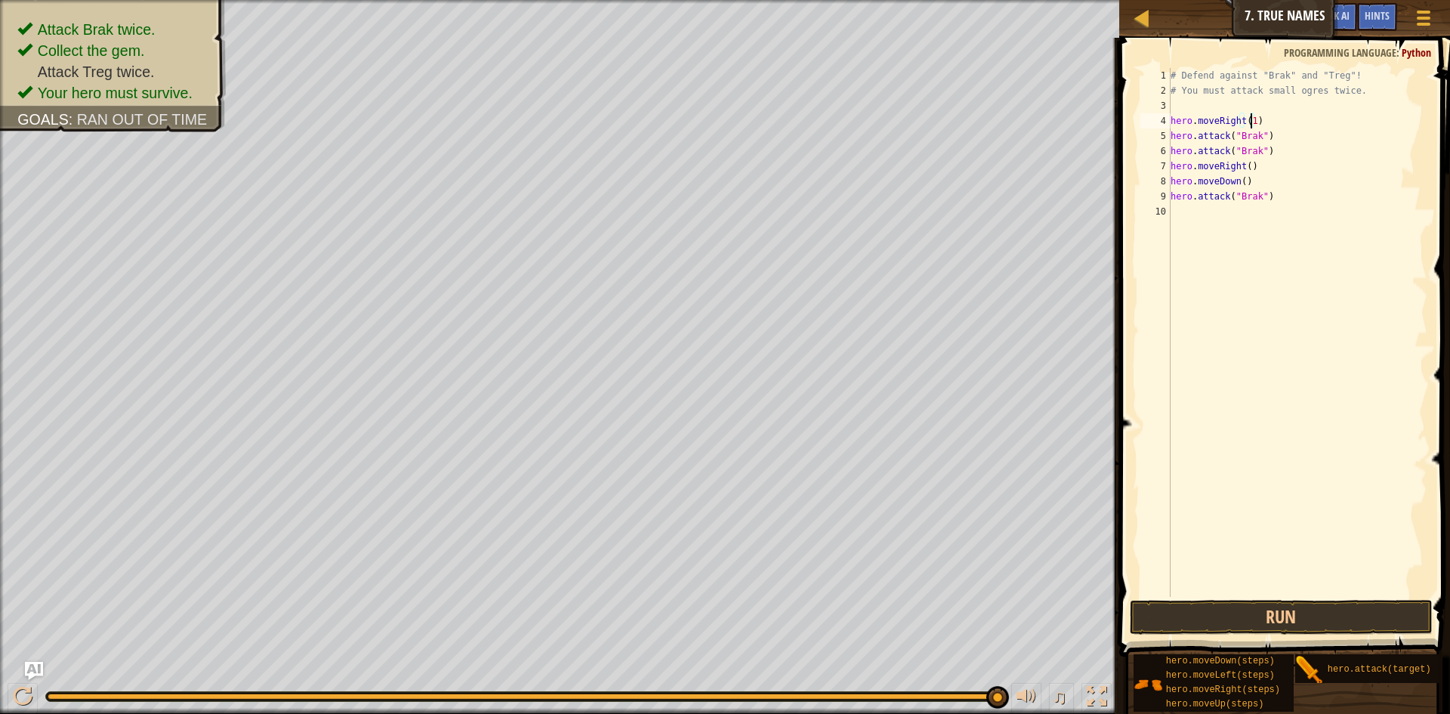
click at [1261, 126] on div "# Defend against "Brak" and "Treg"! # You must attack small ogres twice. hero .…" at bounding box center [1298, 347] width 261 height 559
type textarea "m"
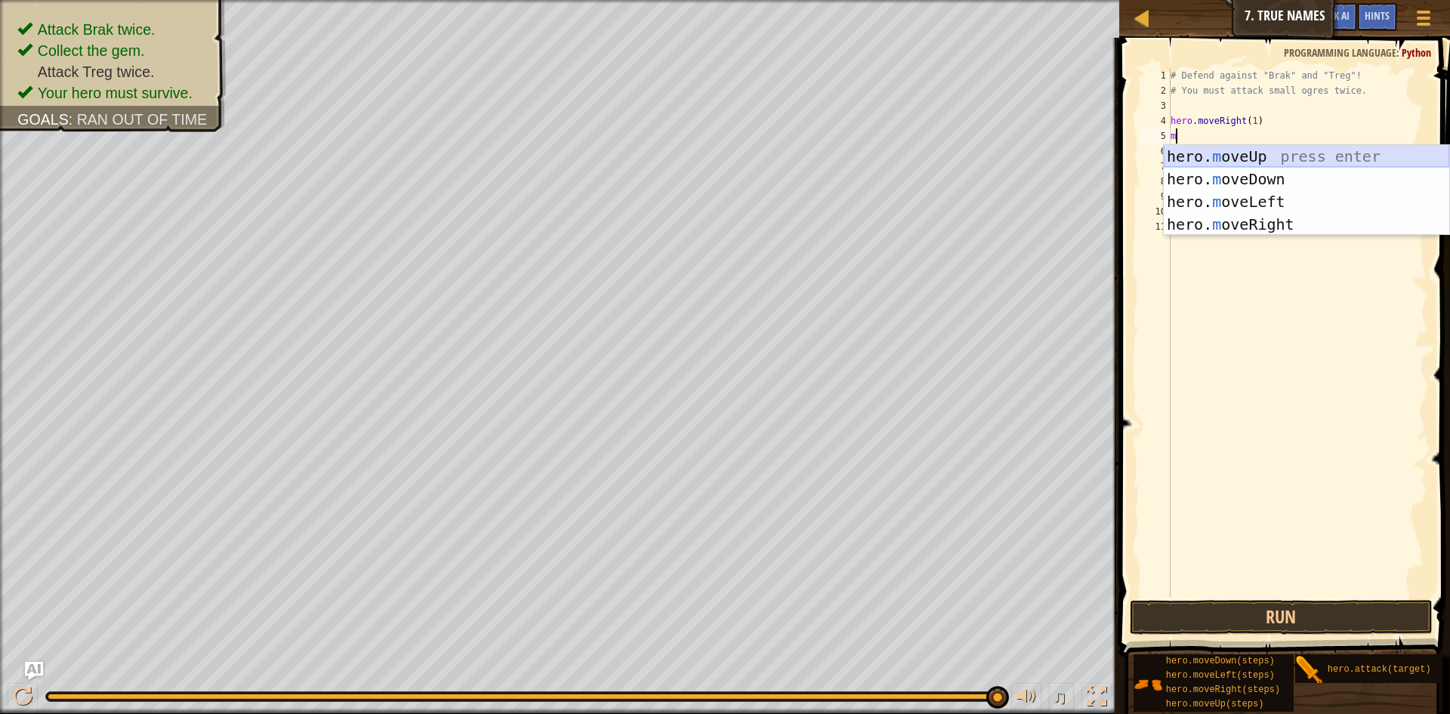
click at [1269, 150] on div "hero. m oveUp press enter hero. m oveDown press enter hero. m oveLeft press ent…" at bounding box center [1307, 213] width 286 height 136
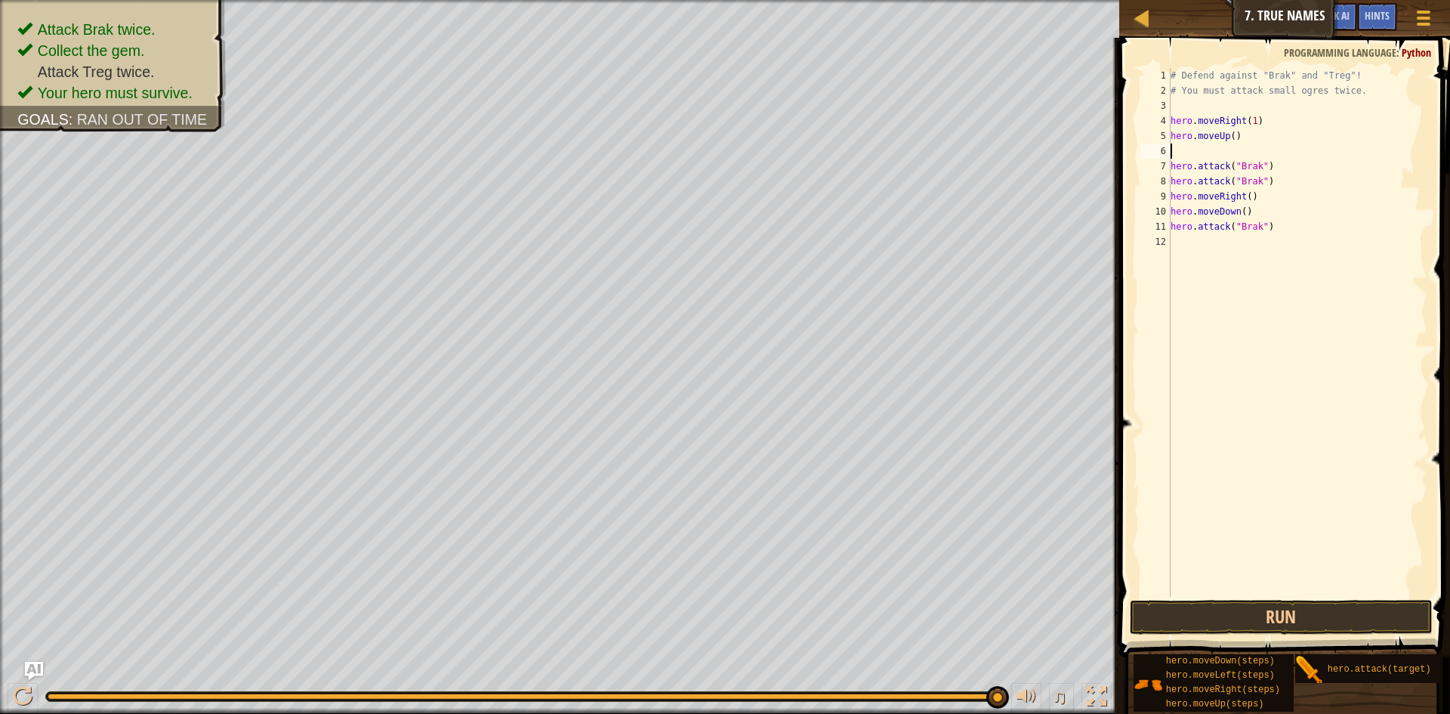
click at [1231, 134] on div "# Defend against "Brak" and "Treg"! # You must attack small ogres twice. hero .…" at bounding box center [1298, 347] width 261 height 559
type textarea "hero.moveUp(3)"
click at [1207, 152] on div "# Defend against "Brak" and "Treg"! # You must attack small ogres twice. hero .…" at bounding box center [1298, 347] width 261 height 559
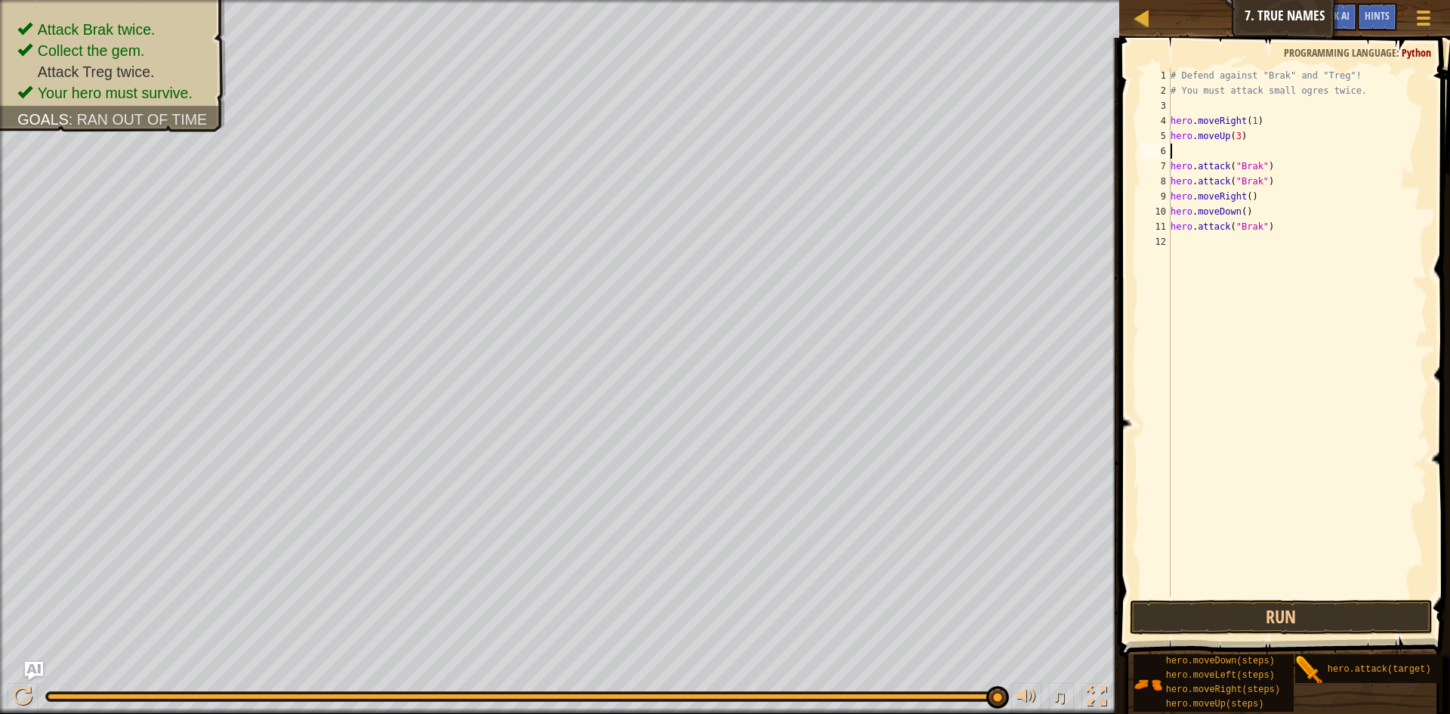
type textarea "m"
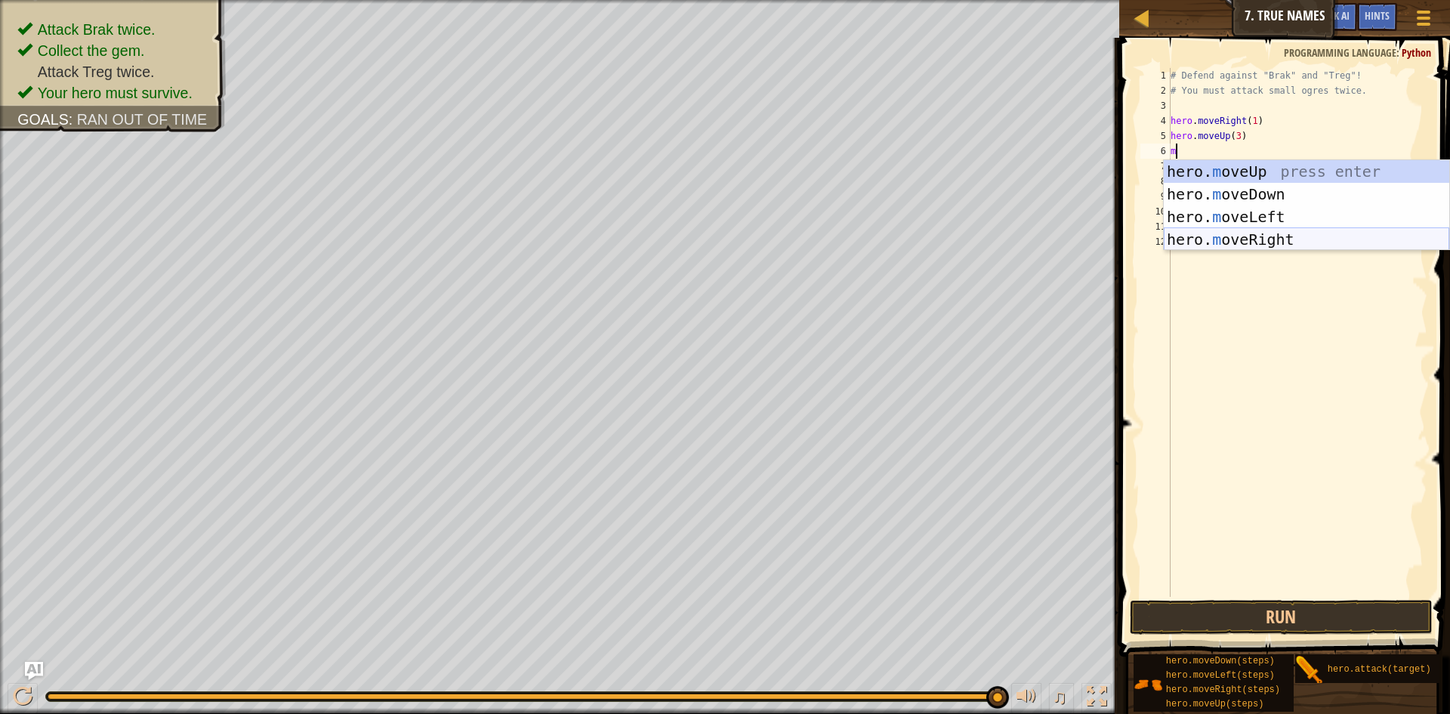
click at [1270, 236] on div "hero. m oveUp press enter hero. m oveDown press enter hero. m oveLeft press ent…" at bounding box center [1307, 228] width 286 height 136
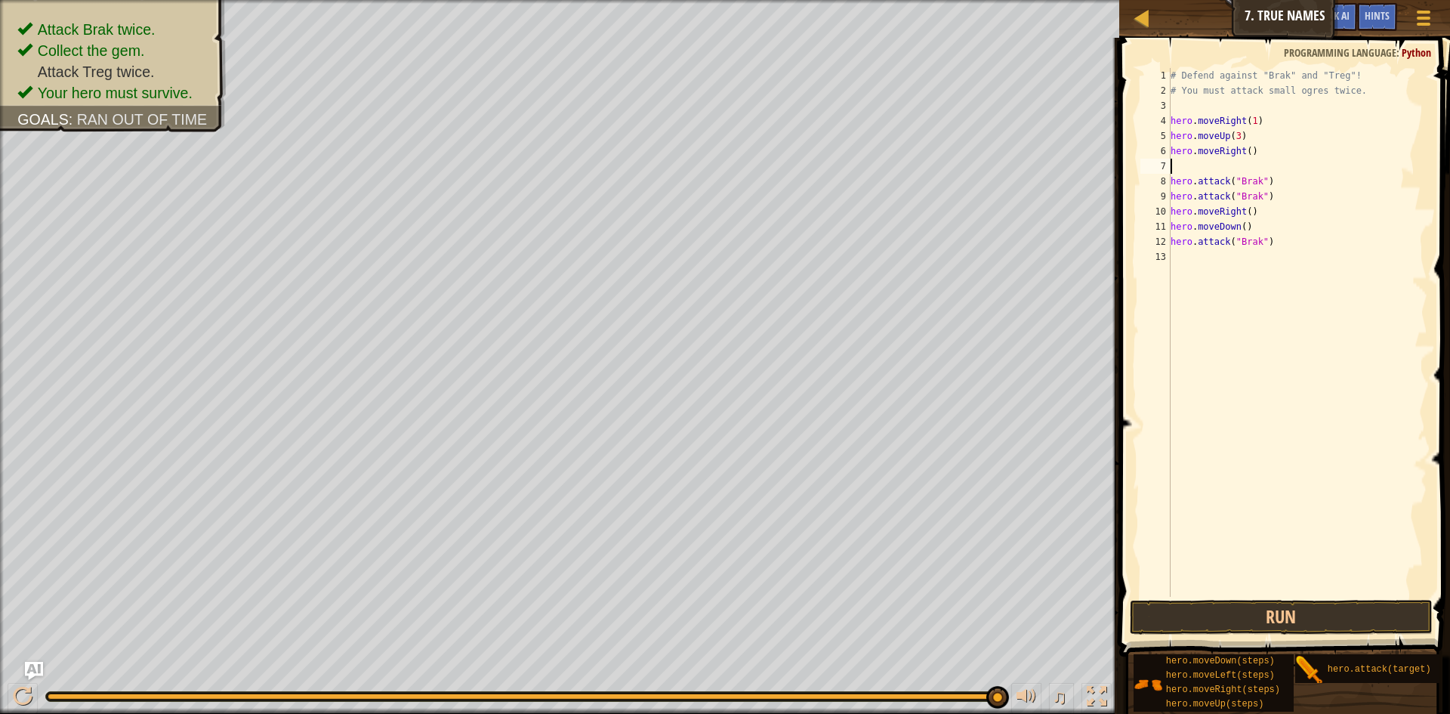
type textarea "m"
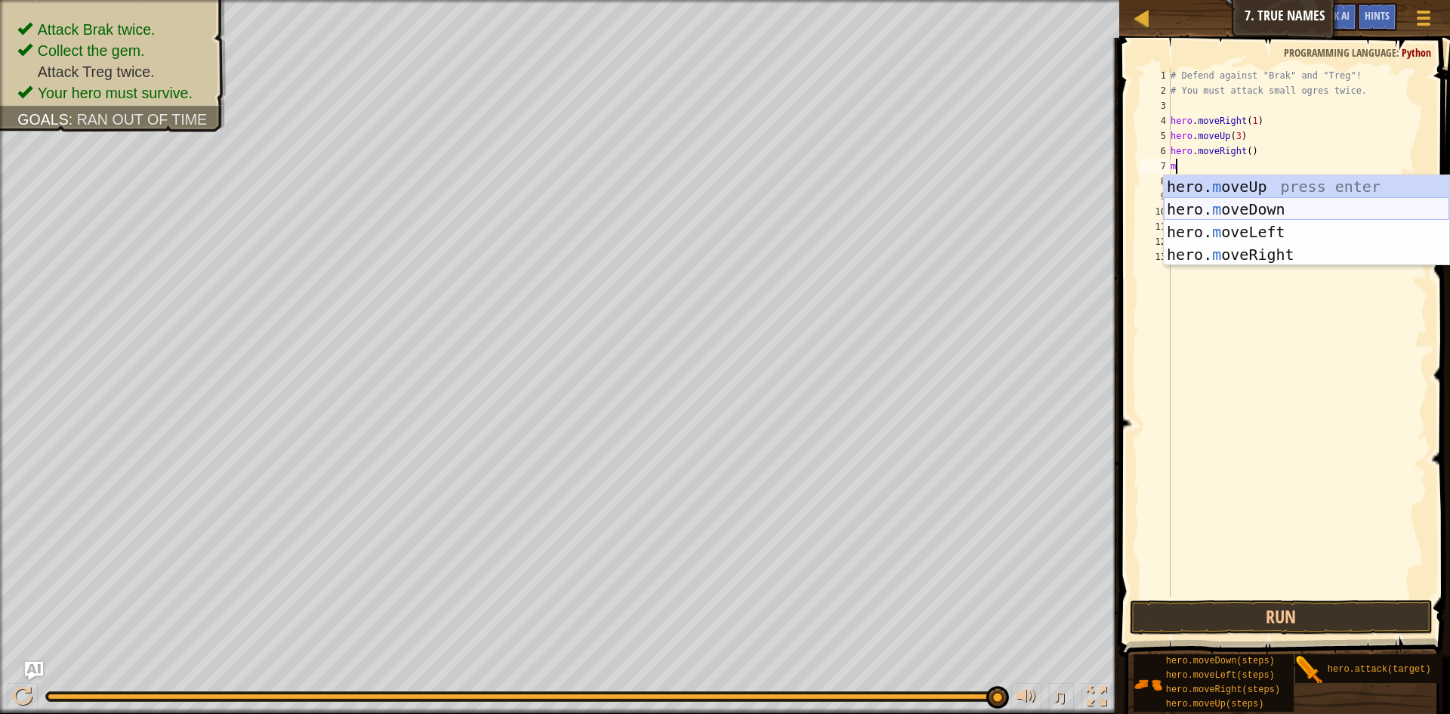
click at [1280, 202] on div "hero. m oveUp press enter hero. m oveDown press enter hero. m oveLeft press ent…" at bounding box center [1307, 243] width 286 height 136
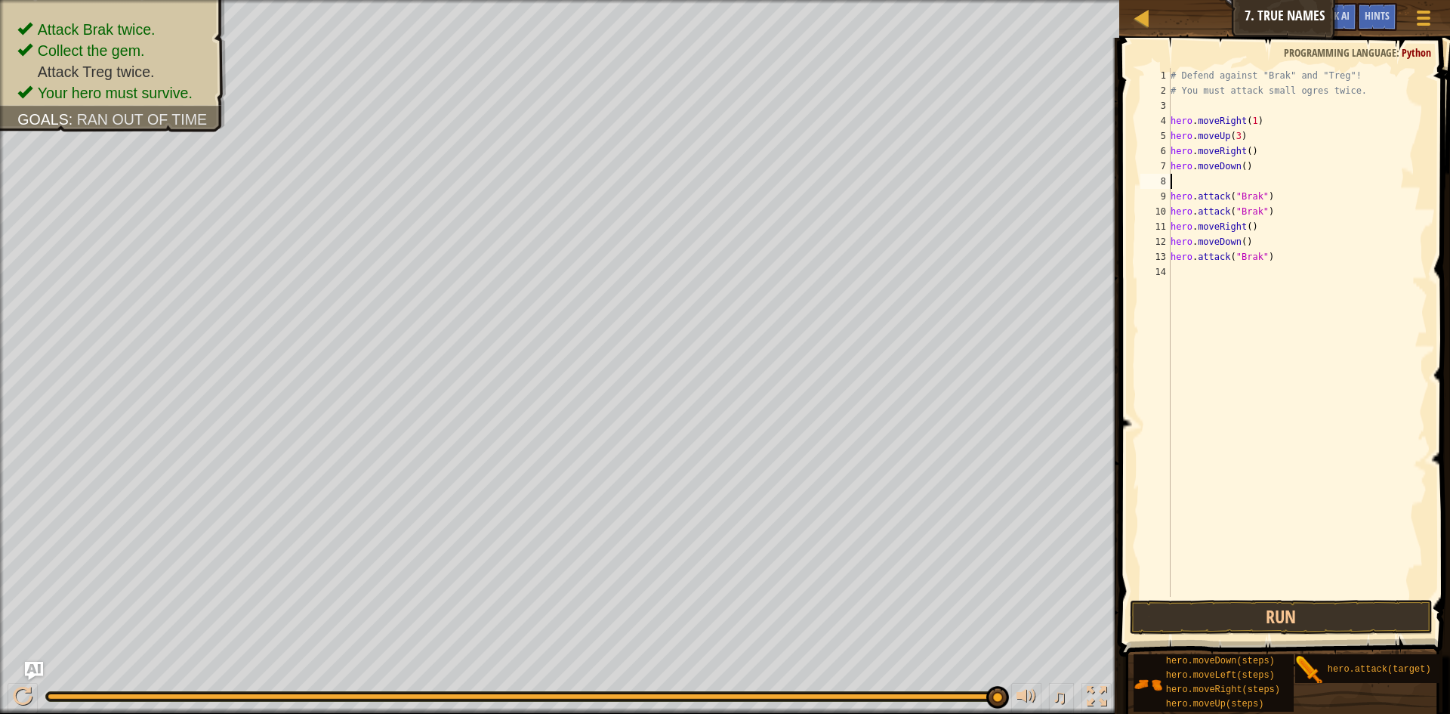
type textarea "m"
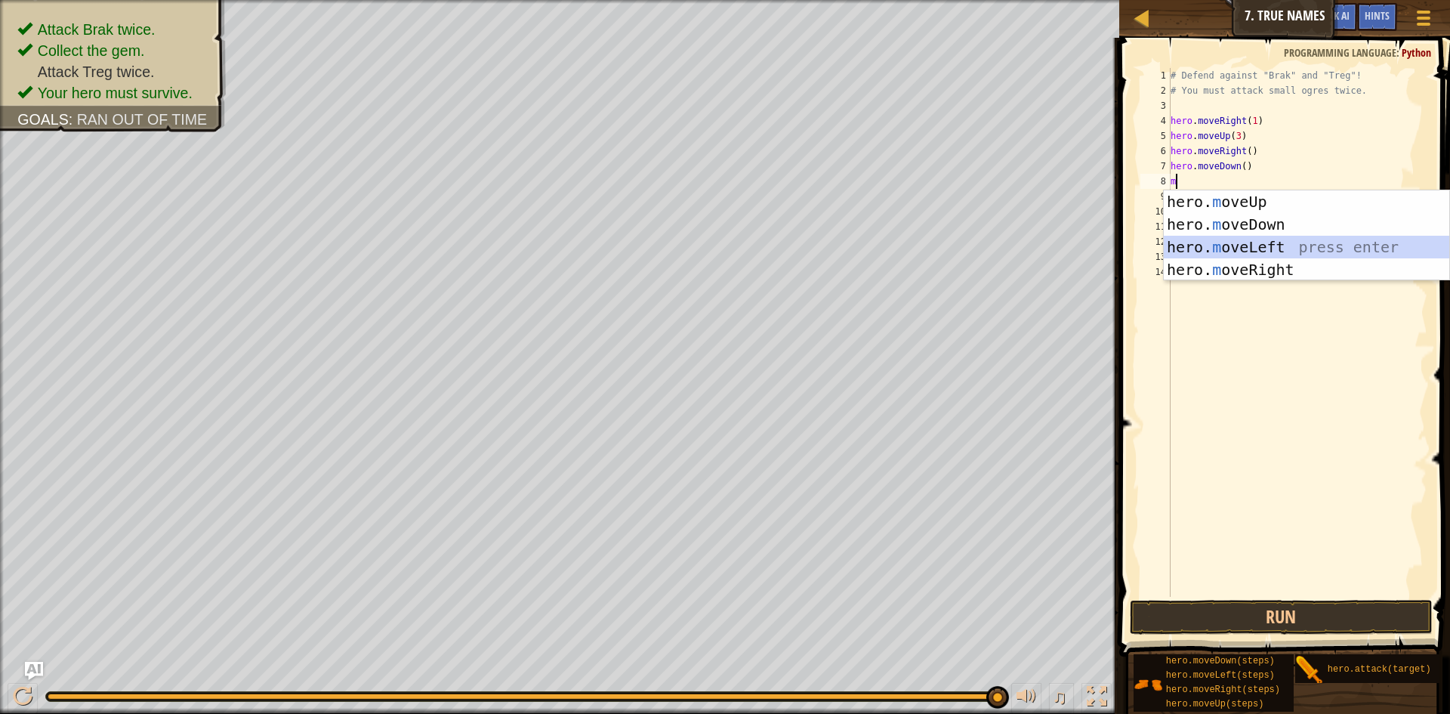
click at [1263, 240] on div "hero. m oveUp press enter hero. m oveDown press enter hero. m oveLeft press ent…" at bounding box center [1307, 258] width 286 height 136
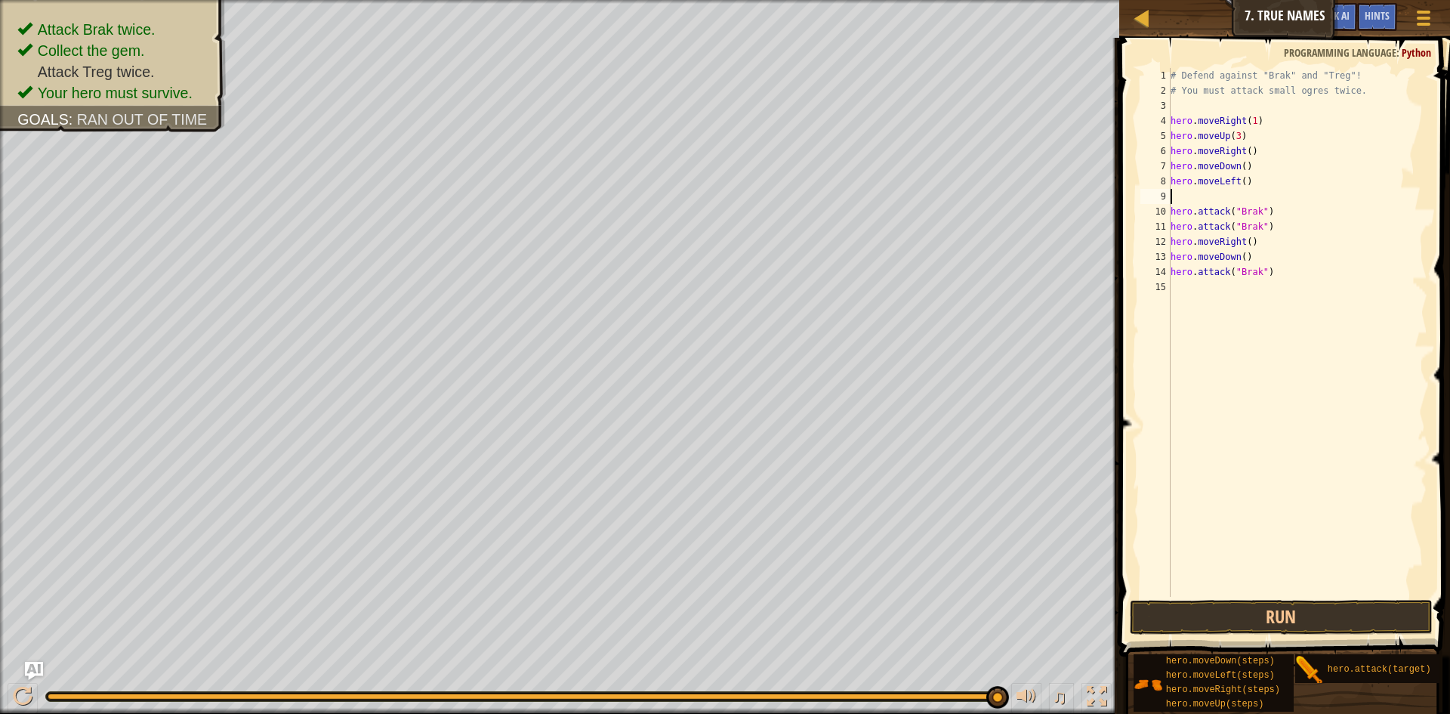
type textarea "m"
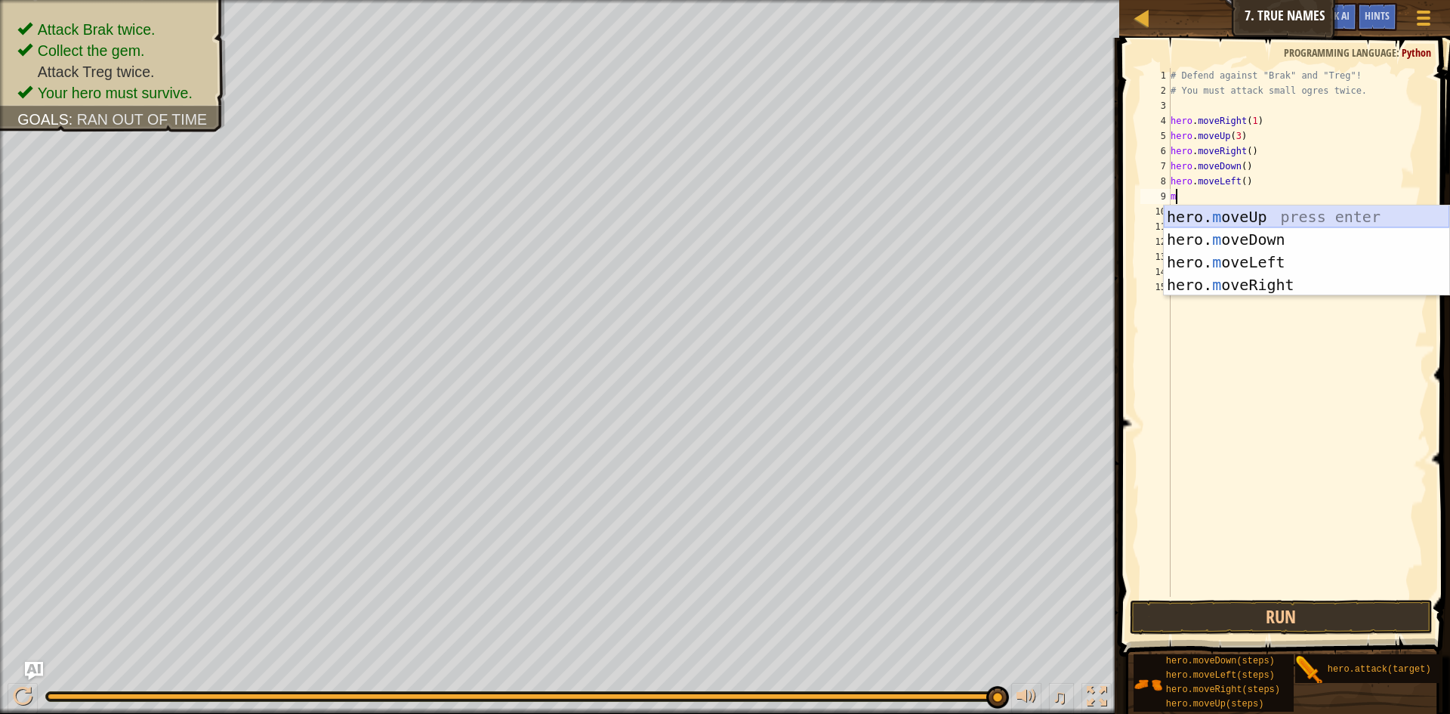
click at [1294, 215] on div "hero. m oveUp press enter hero. m oveDown press enter hero. m oveLeft press ent…" at bounding box center [1307, 273] width 286 height 136
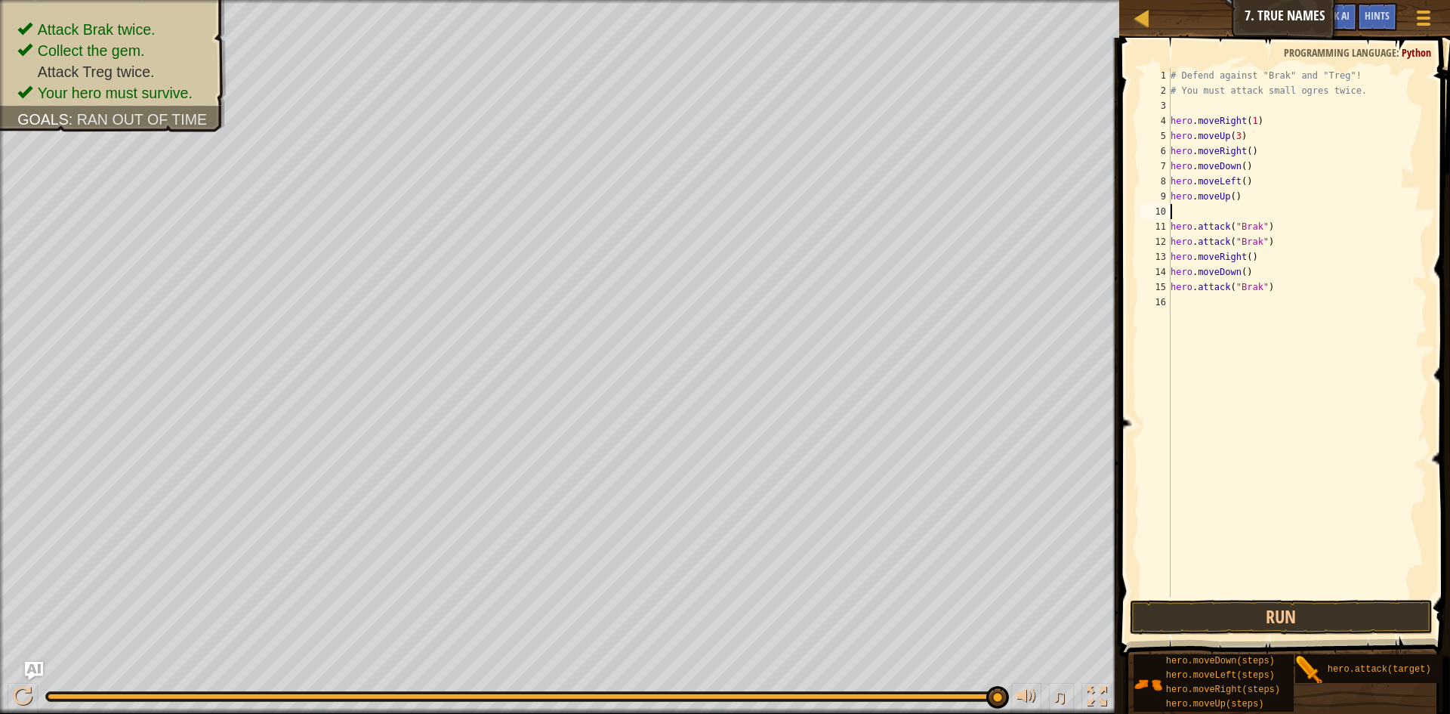
type textarea "m"
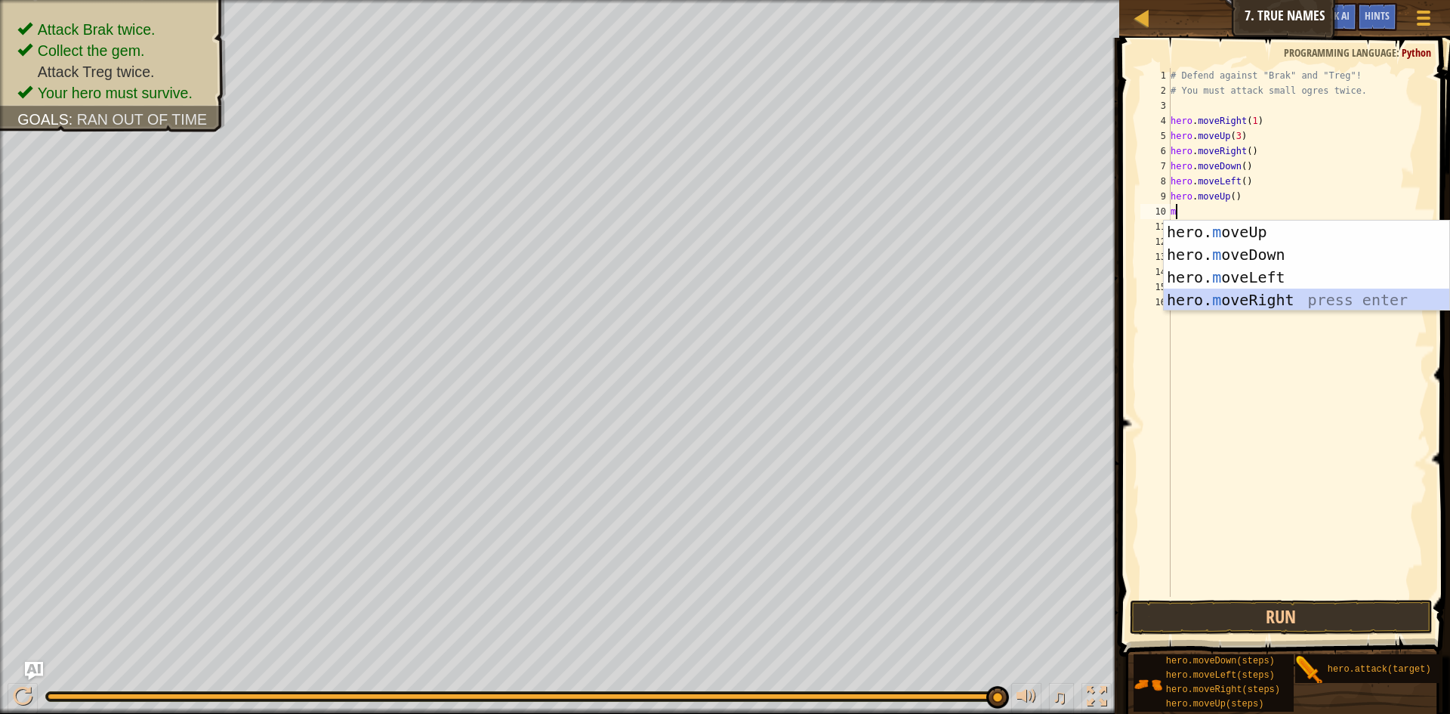
click at [1294, 292] on div "hero. m oveUp press enter hero. m oveDown press enter hero. m oveLeft press ent…" at bounding box center [1307, 289] width 286 height 136
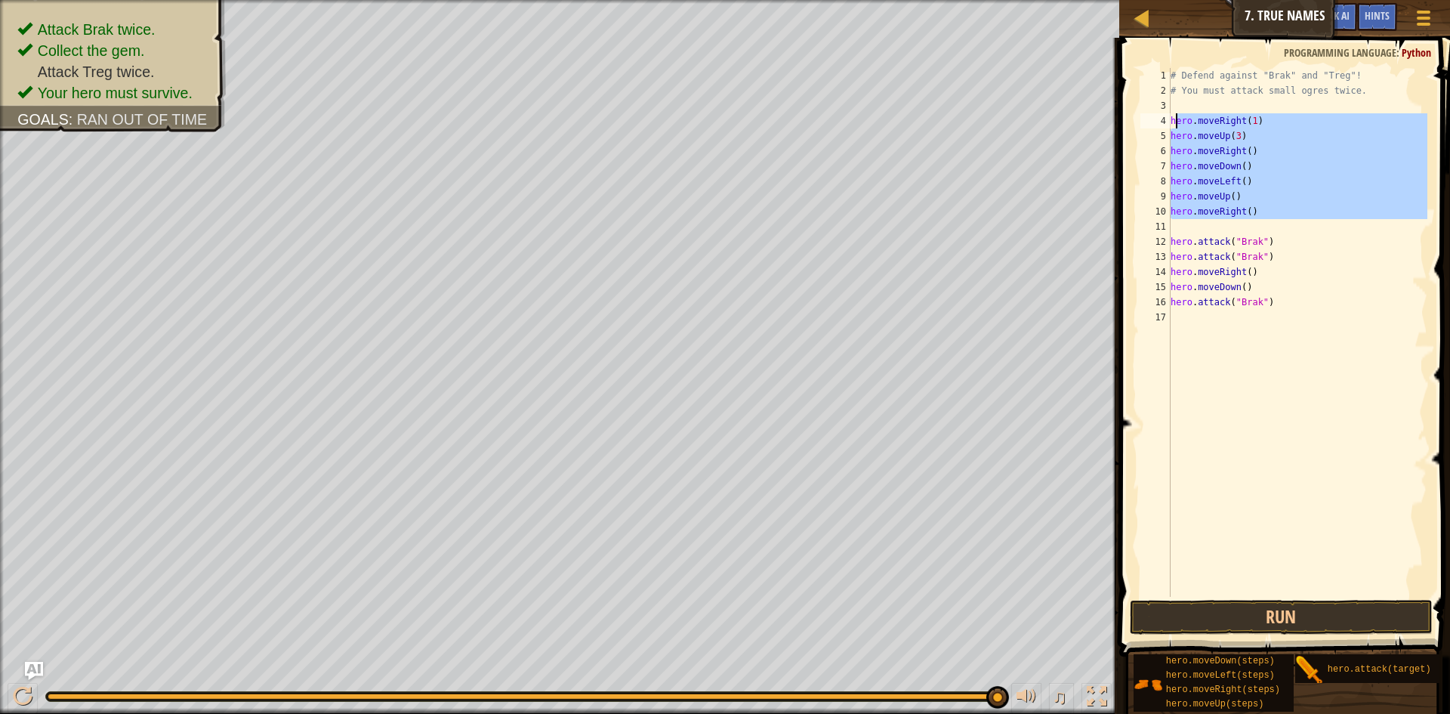
drag, startPoint x: 1204, startPoint y: 227, endPoint x: 1175, endPoint y: 117, distance: 113.2
click at [1175, 117] on div "# Defend against "Brak" and "Treg"! # You must attack small ogres twice. hero .…" at bounding box center [1298, 347] width 261 height 559
type textarea "h"
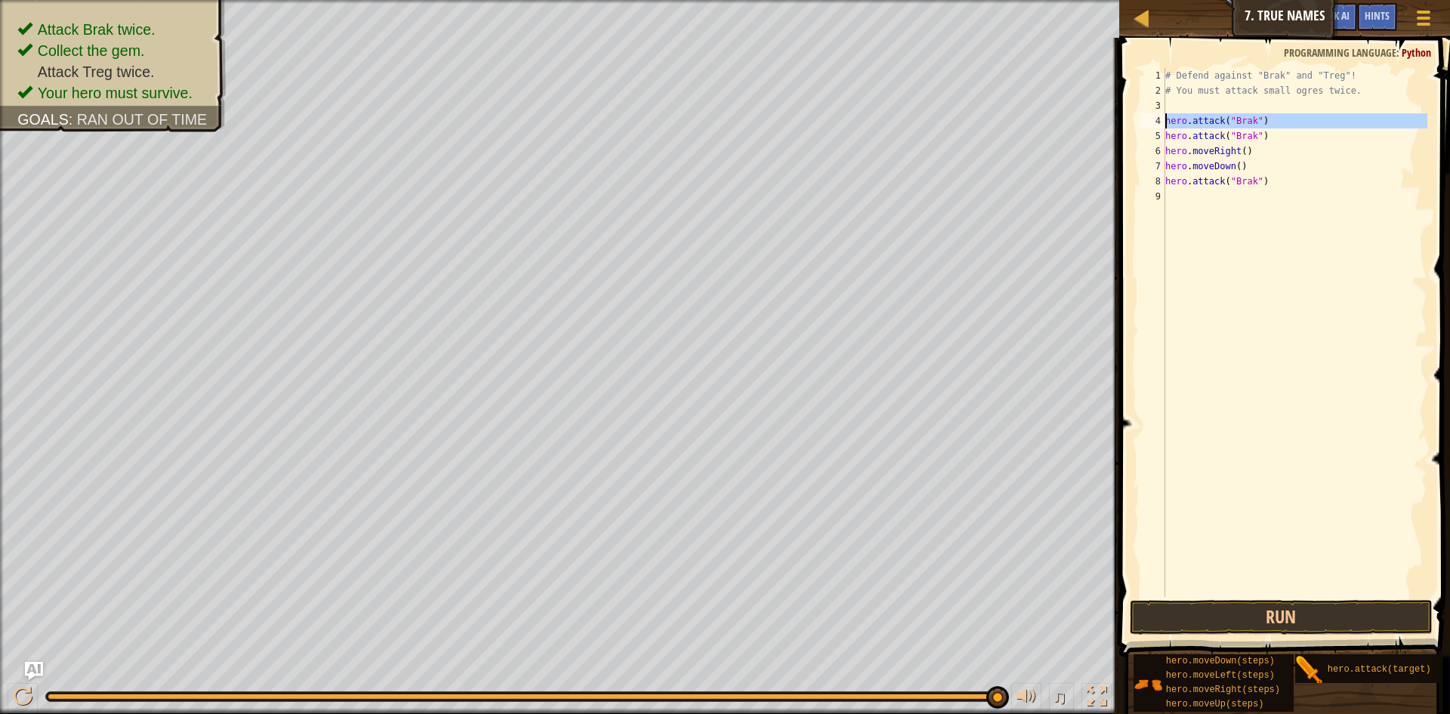
click at [1165, 118] on div "4" at bounding box center [1153, 120] width 25 height 15
type textarea "hero.attack("Brak")"
click at [1178, 107] on div "# Defend against "Brak" and "Treg"! # You must attack small ogres twice. hero .…" at bounding box center [1295, 347] width 265 height 559
type textarea "m"
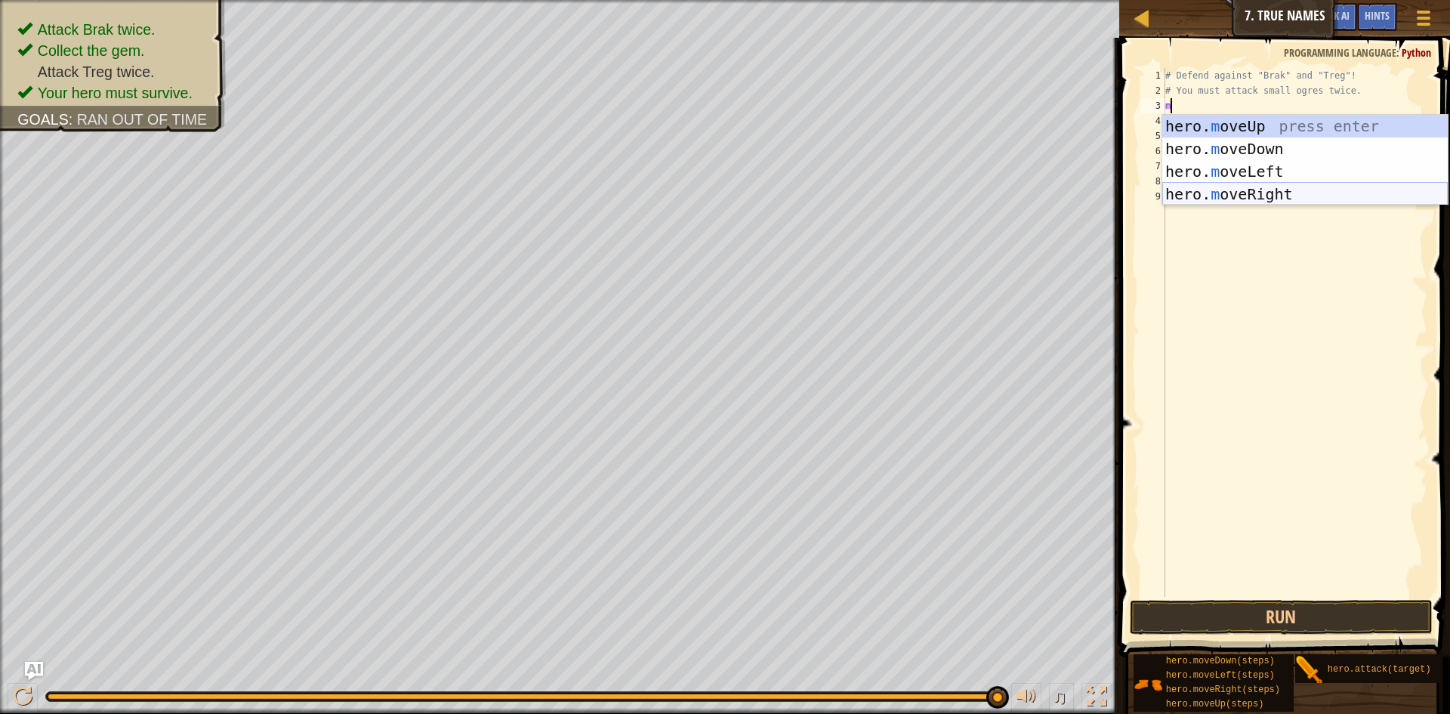
click at [1280, 192] on div "hero. m oveUp press enter hero. m oveDown press enter hero. m oveLeft press ent…" at bounding box center [1306, 183] width 286 height 136
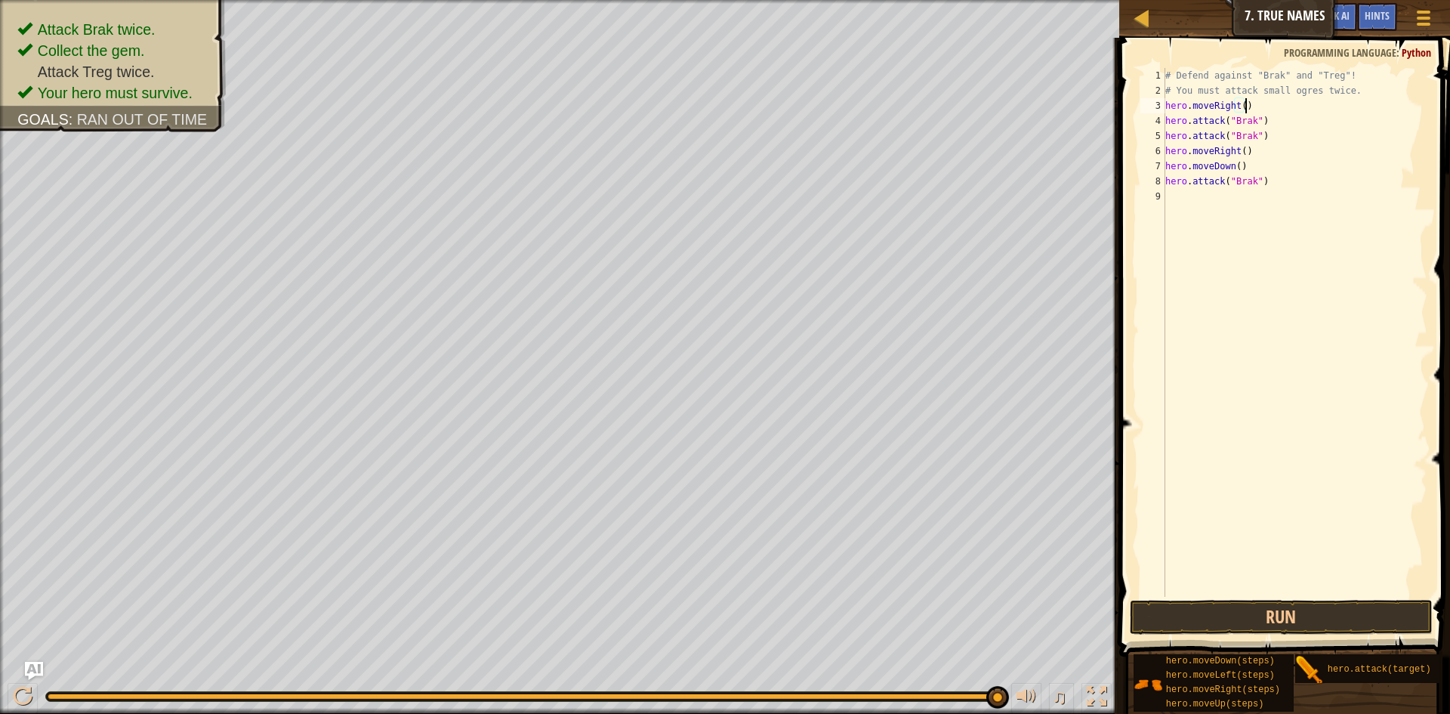
click at [1250, 158] on div "# Defend against "Brak" and "Treg"! # You must attack small ogres twice. hero .…" at bounding box center [1295, 347] width 265 height 559
click at [1246, 163] on div "# Defend against "Brak" and "Treg"! # You must attack small ogres twice. hero .…" at bounding box center [1295, 347] width 265 height 559
type textarea "h"
click at [1243, 179] on div "hero. a ttack press enter" at bounding box center [1306, 209] width 286 height 68
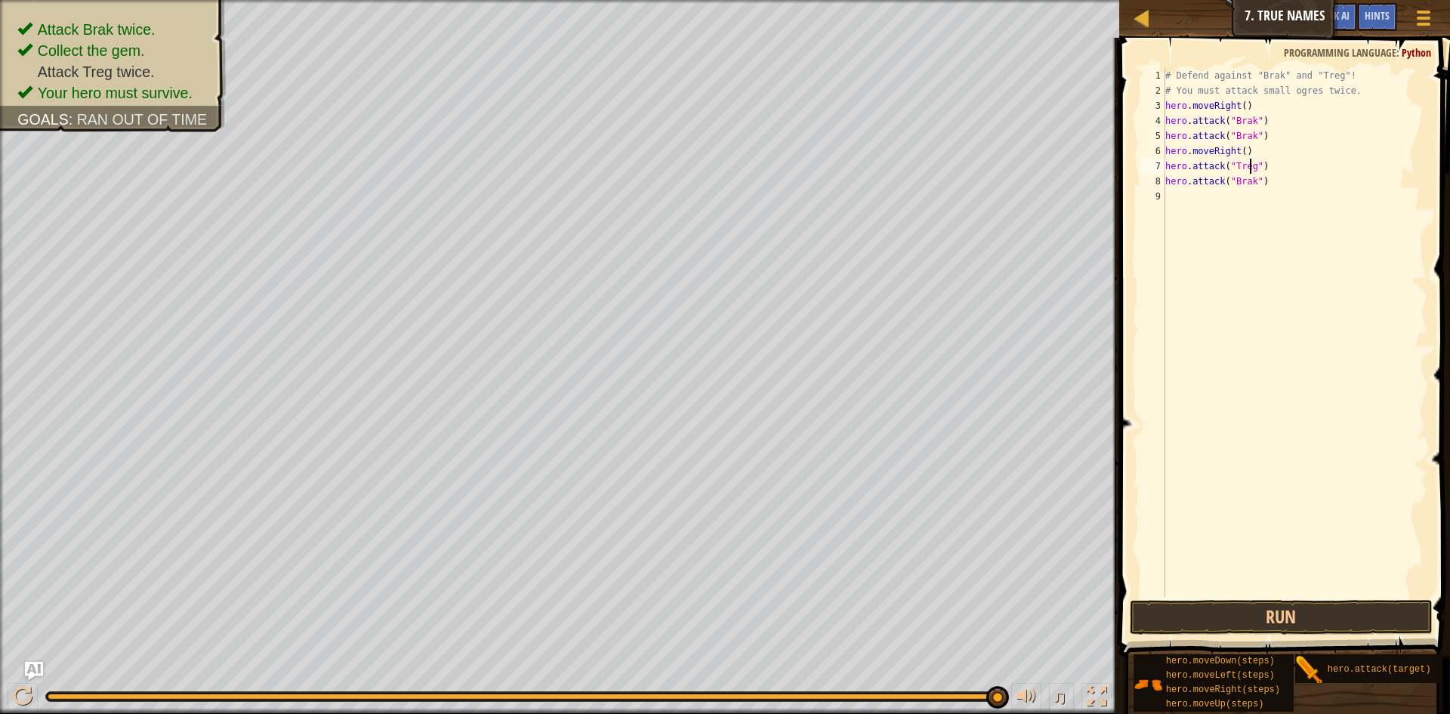
click at [1249, 184] on div "# Defend against "Brak" and "Treg"! # You must attack small ogres twice. hero .…" at bounding box center [1295, 347] width 265 height 559
type textarea "hero.attack("Treg")"
click at [1371, 616] on button "Run" at bounding box center [1281, 617] width 303 height 35
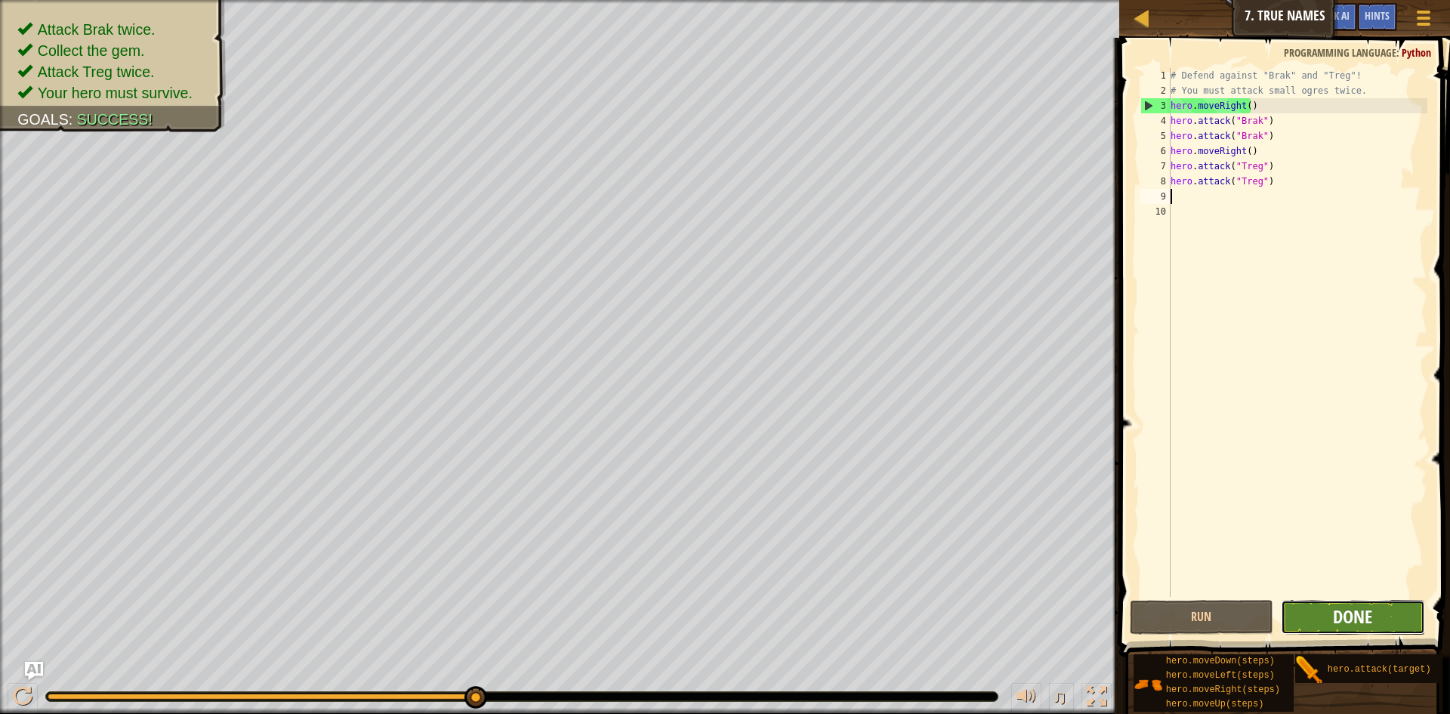
click at [1367, 614] on span "Done" at bounding box center [1352, 616] width 39 height 24
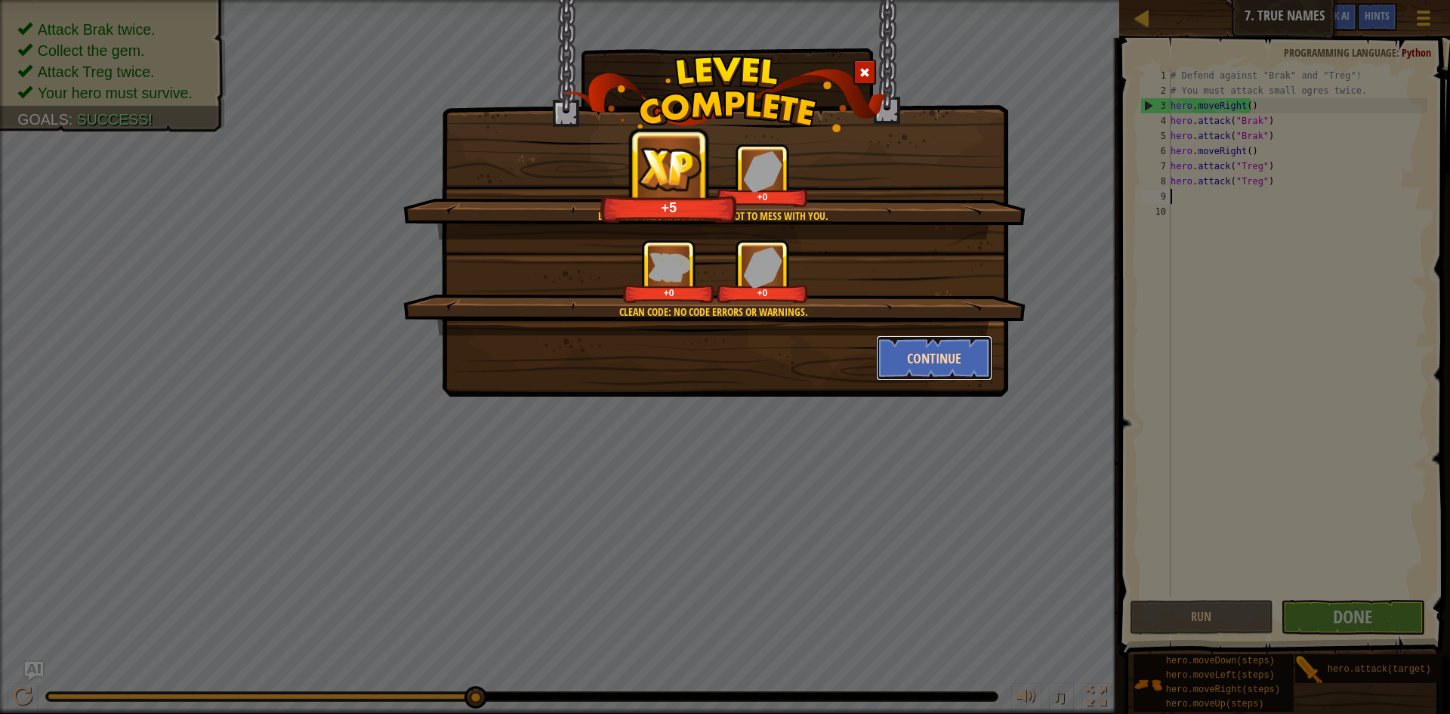
click at [941, 344] on button "Continue" at bounding box center [934, 357] width 117 height 45
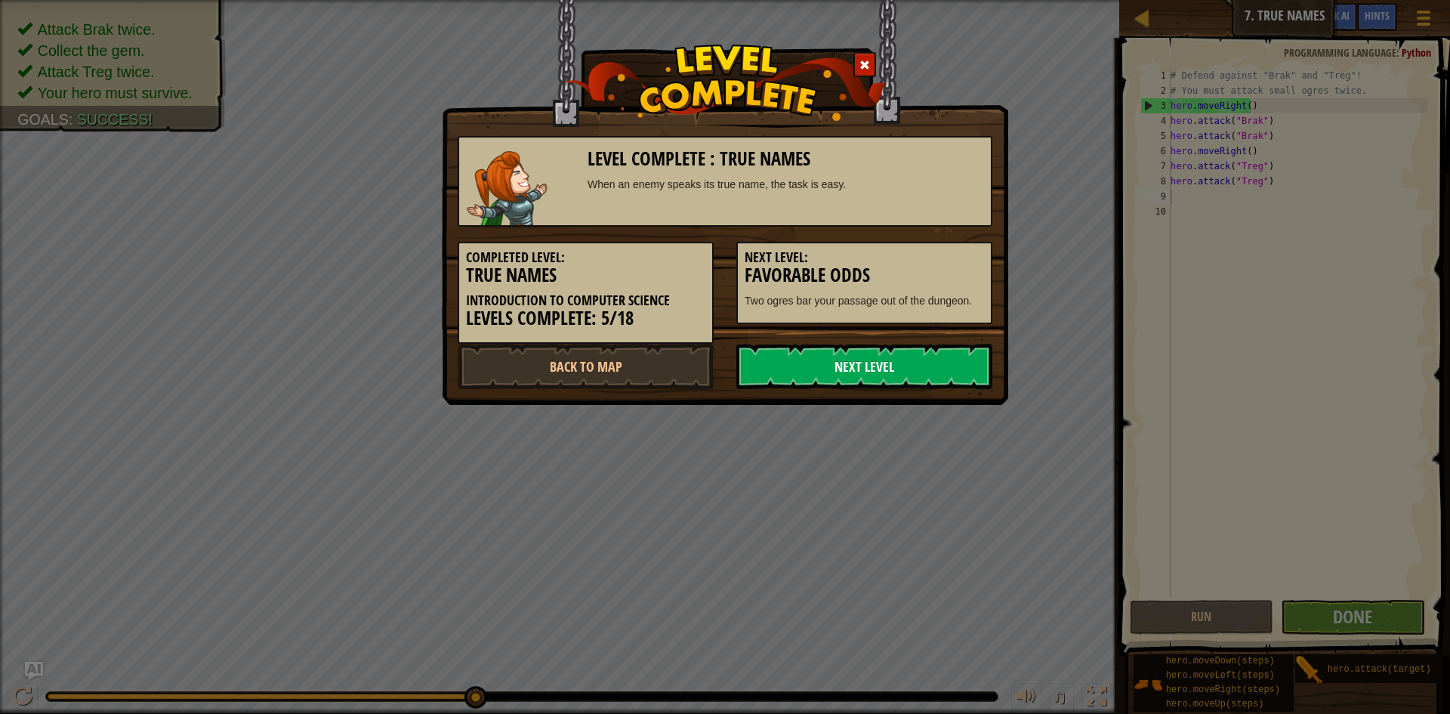
click at [940, 352] on link "Next Level" at bounding box center [865, 366] width 256 height 45
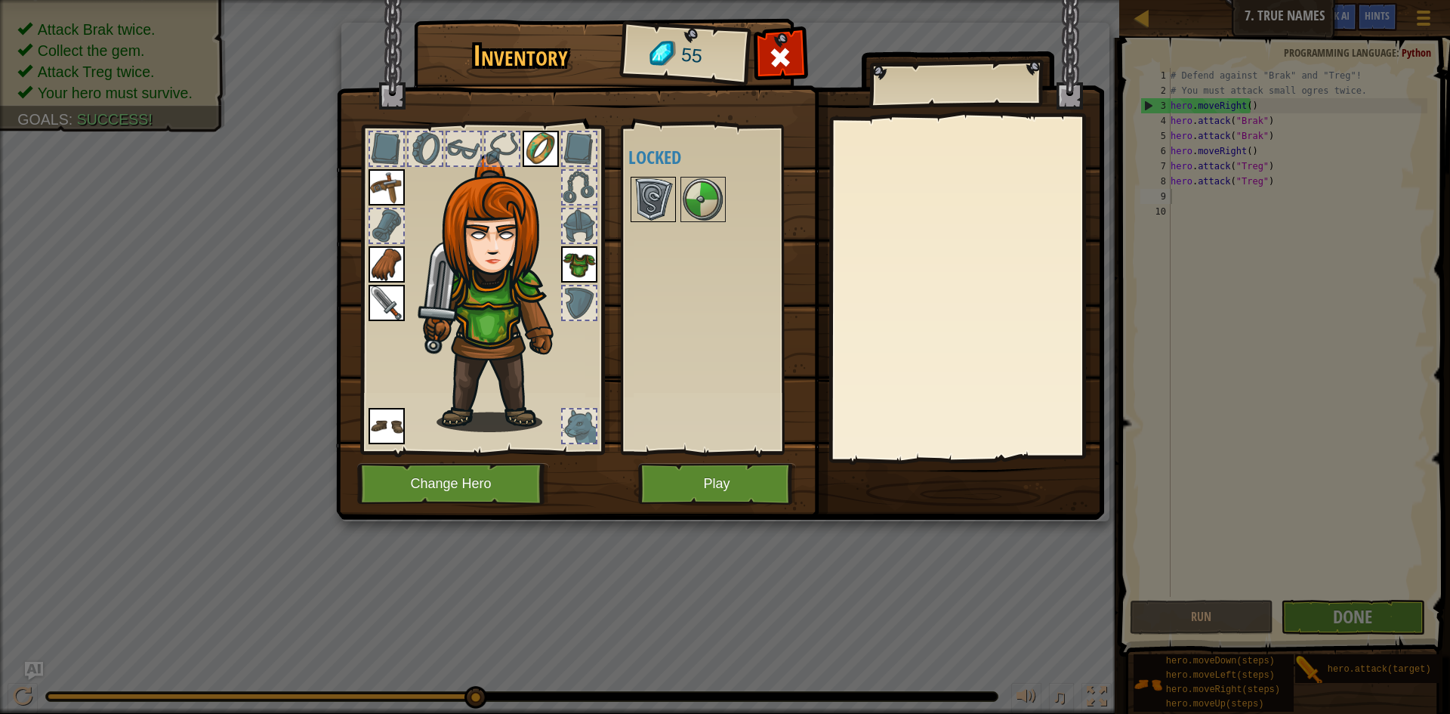
click at [674, 183] on img at bounding box center [653, 199] width 42 height 42
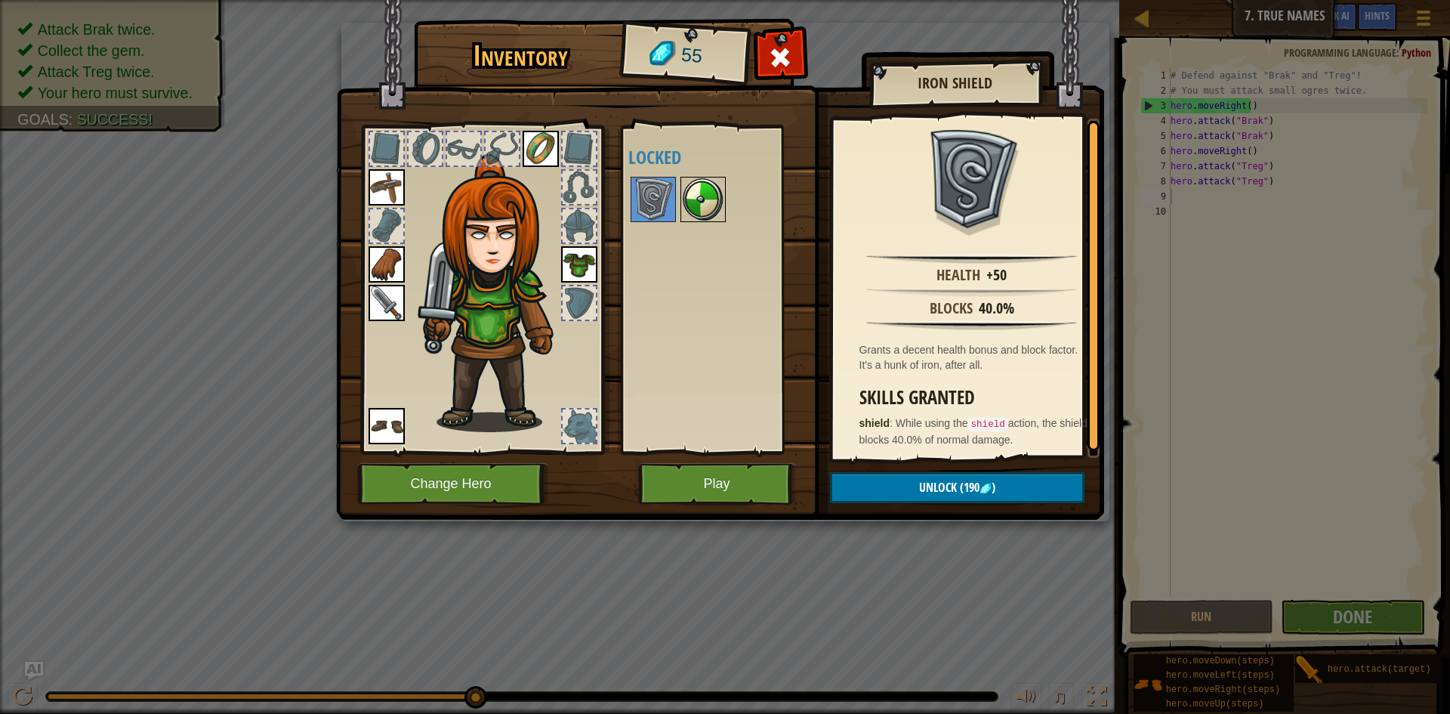
click at [706, 193] on img at bounding box center [703, 199] width 42 height 42
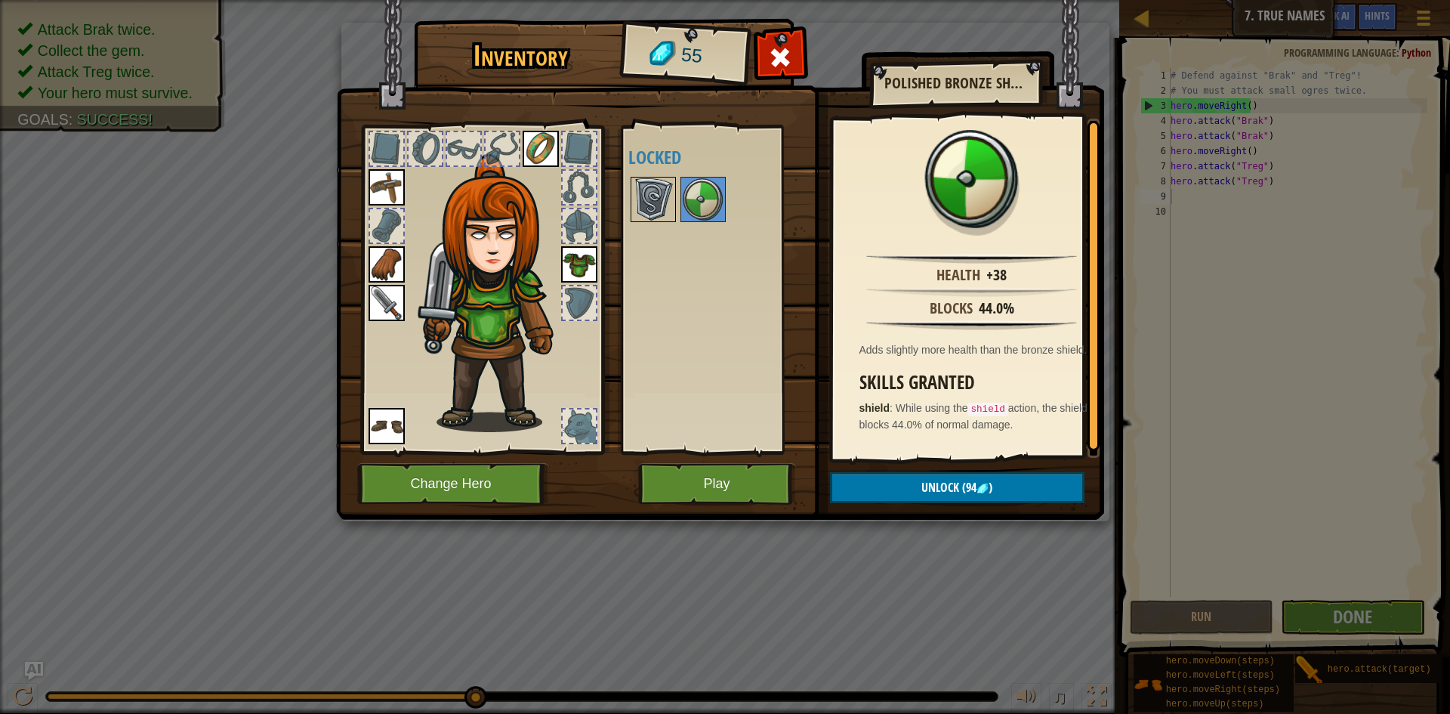
click at [636, 189] on img at bounding box center [653, 199] width 42 height 42
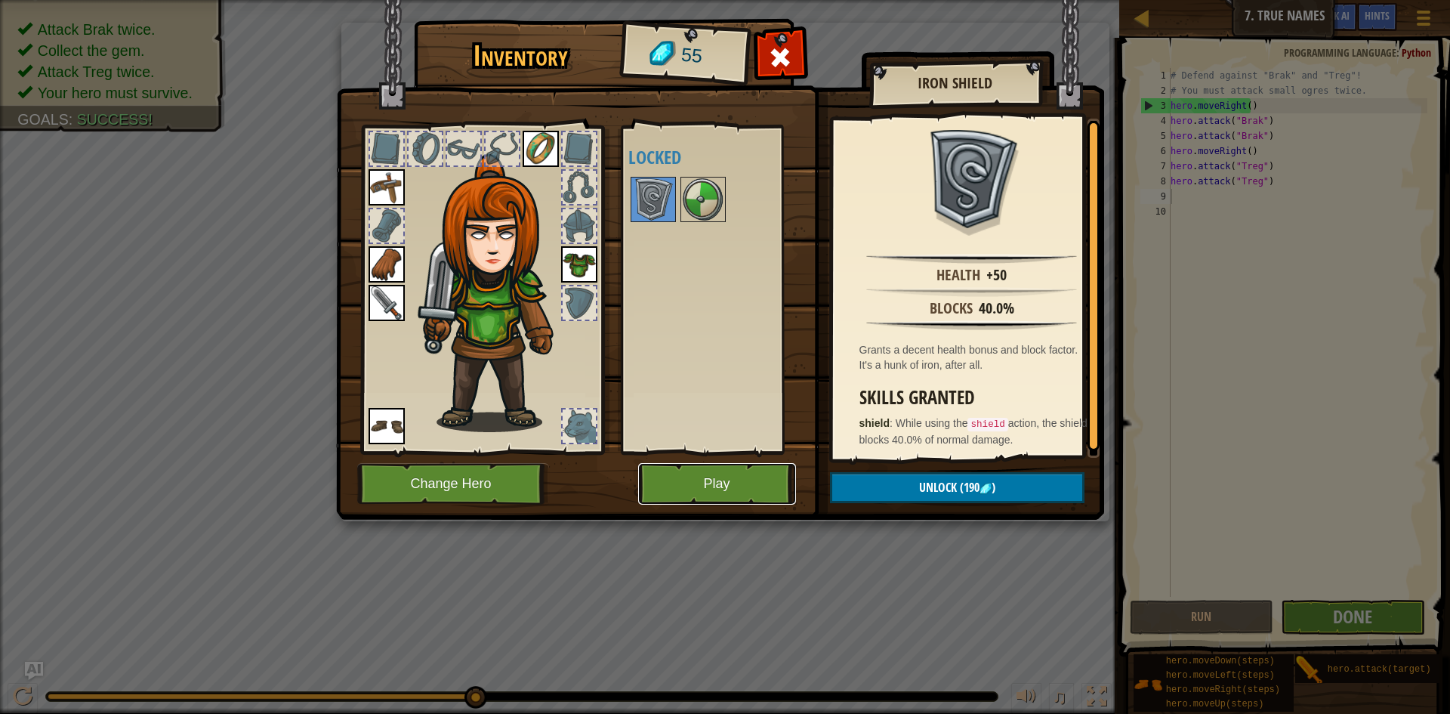
click at [727, 471] on button "Play" at bounding box center [717, 484] width 158 height 42
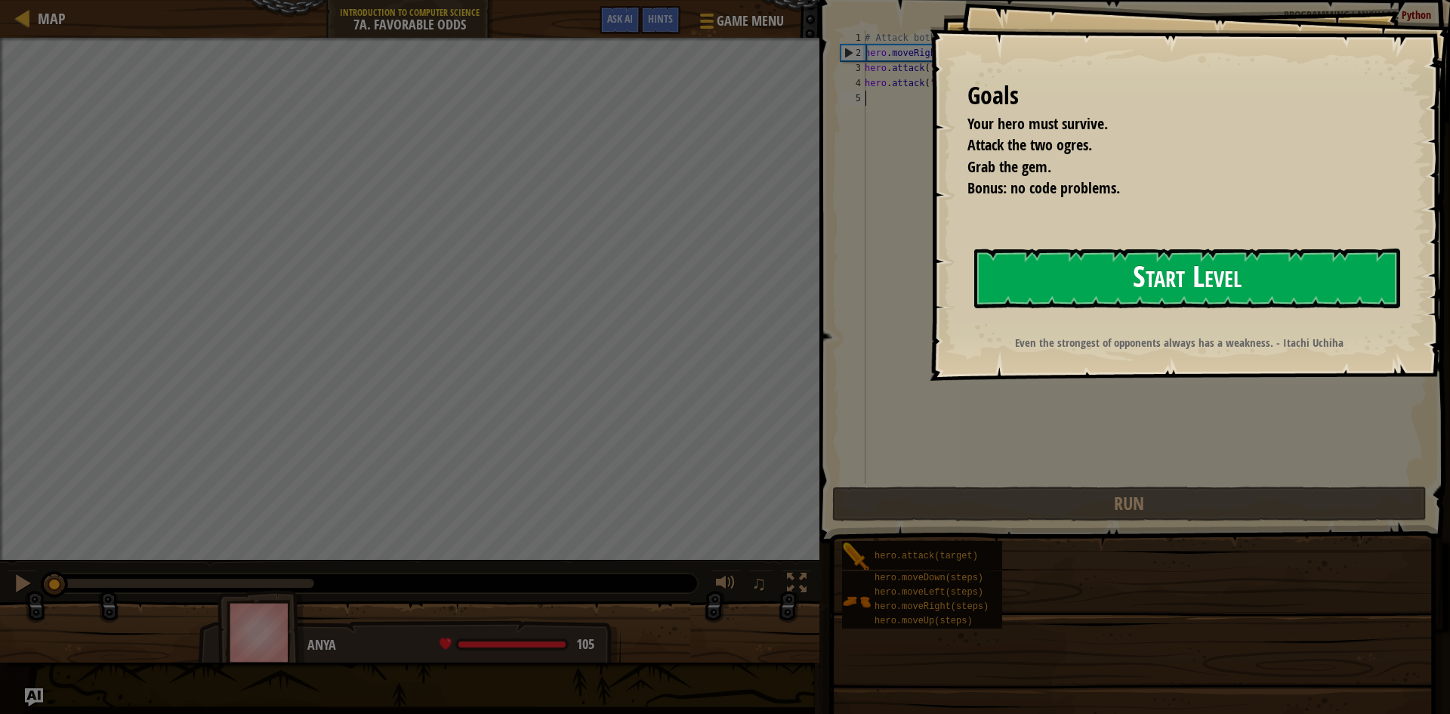
click at [1196, 277] on button "Start Level" at bounding box center [1187, 279] width 426 height 60
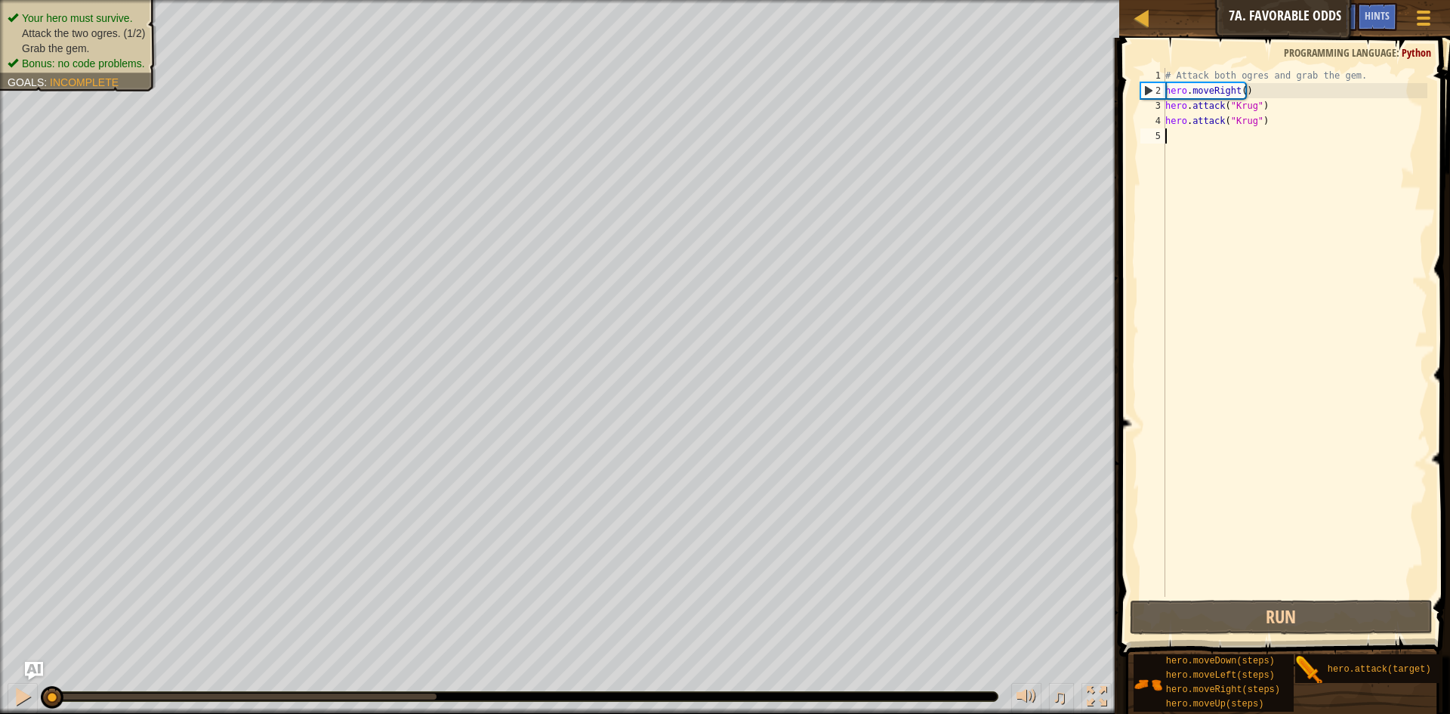
type textarea "n"
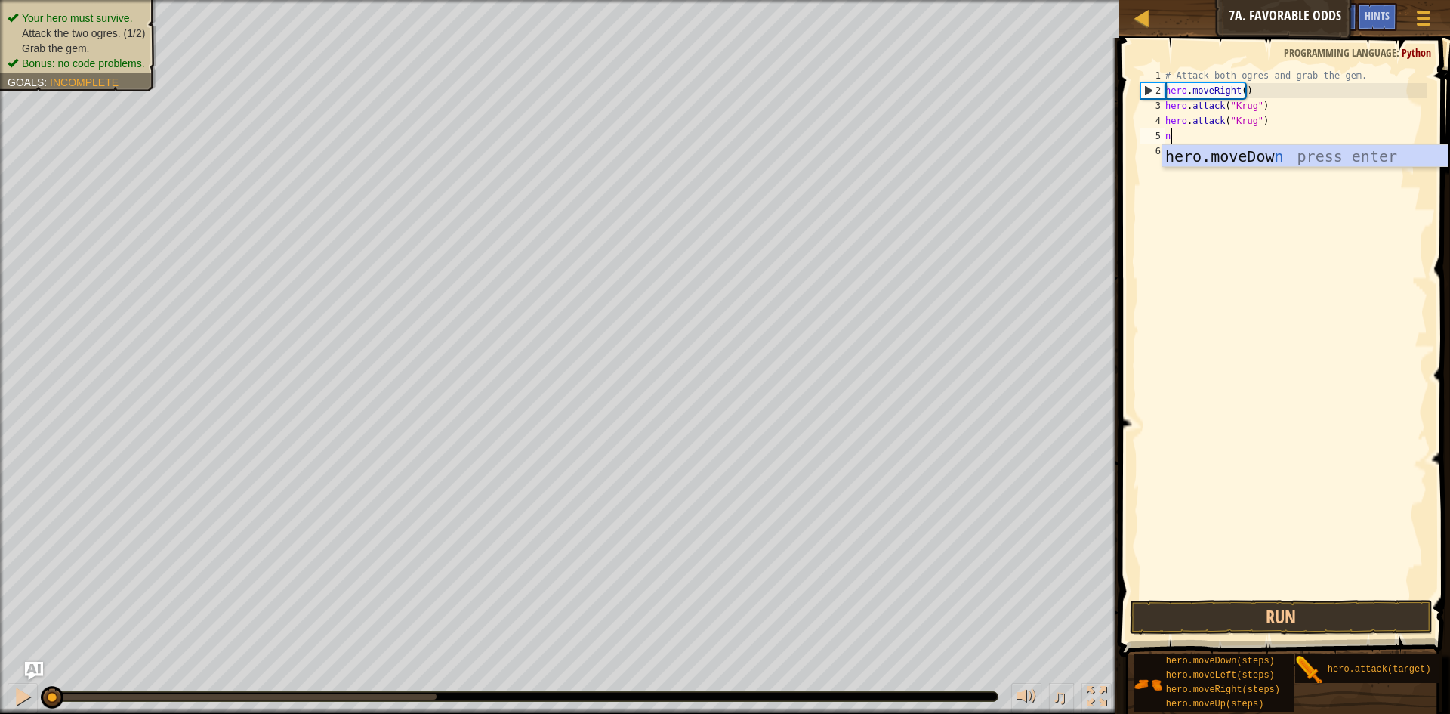
scroll to position [7, 0]
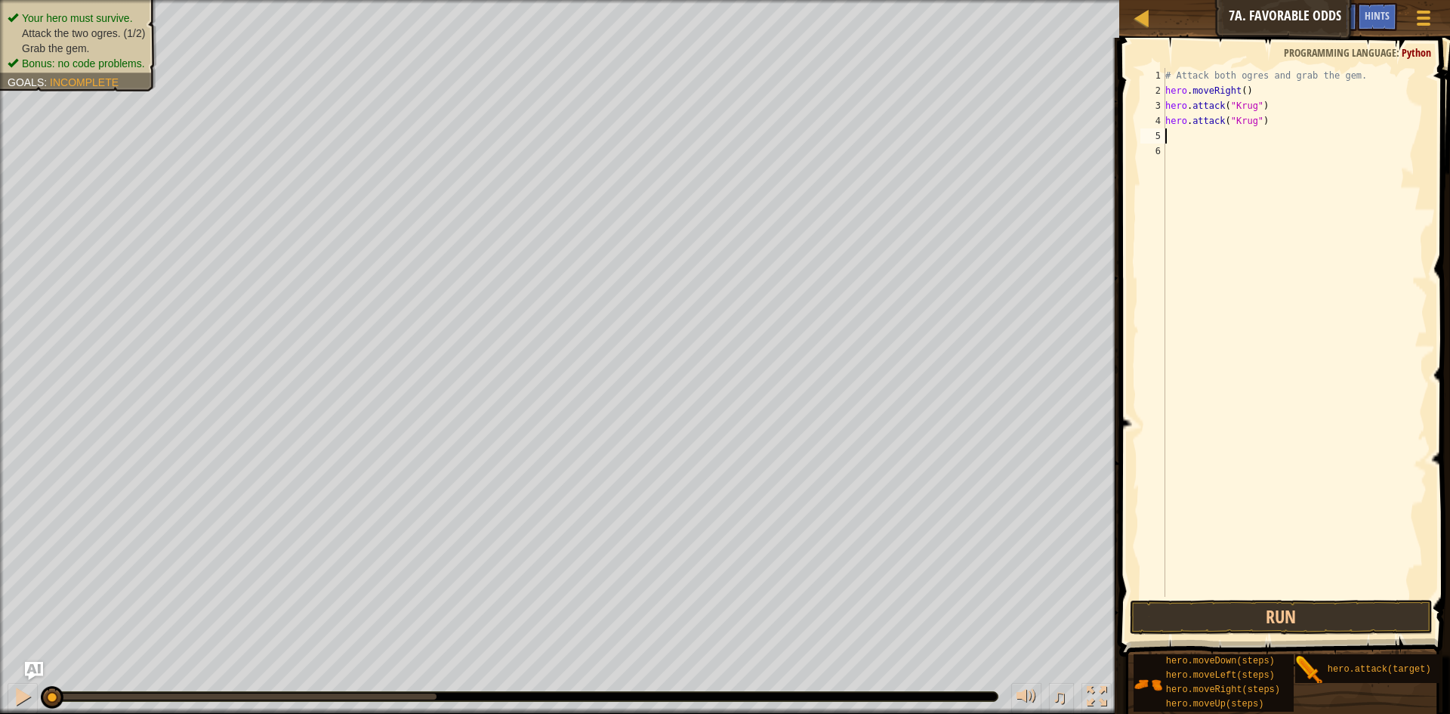
type textarea "m"
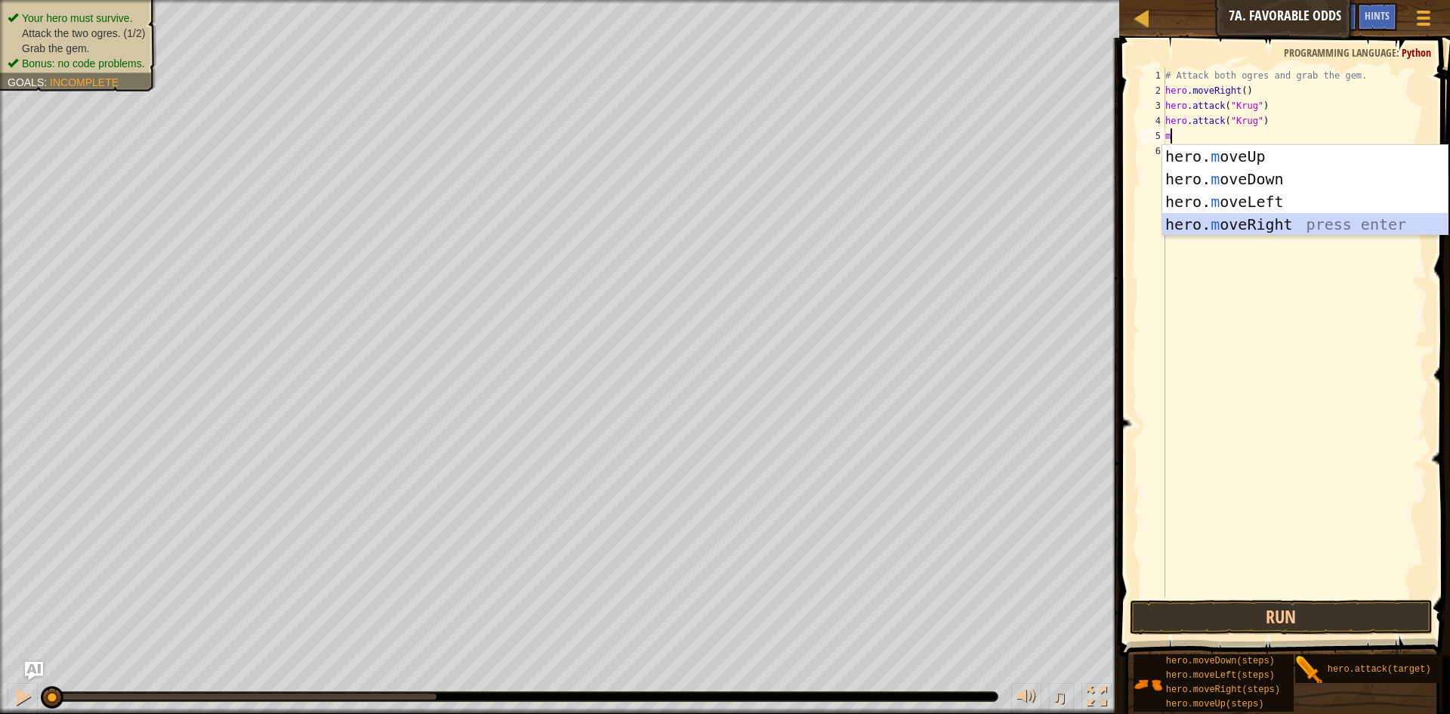
click at [1289, 217] on div "hero. m oveUp press enter hero. m oveDown press enter hero. m oveLeft press ent…" at bounding box center [1306, 213] width 286 height 136
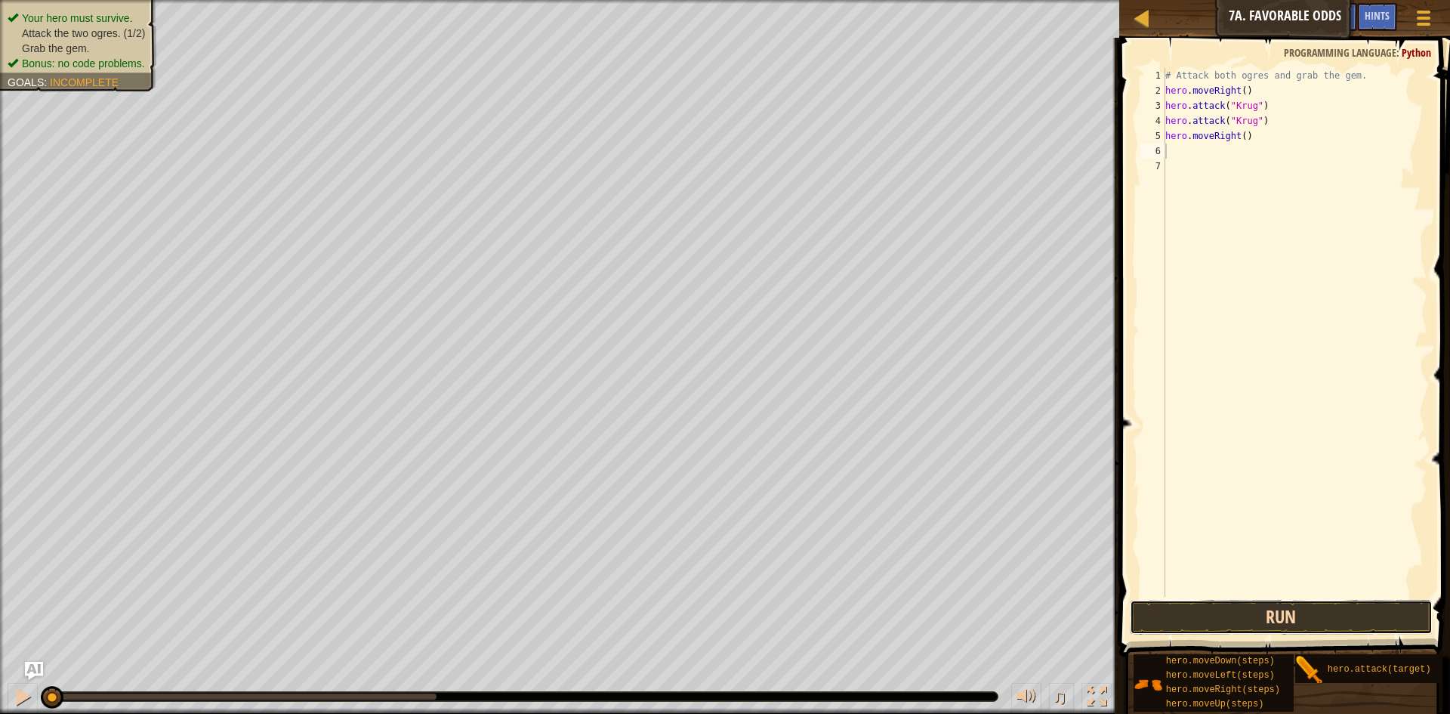
click at [1265, 608] on button "Run" at bounding box center [1281, 617] width 303 height 35
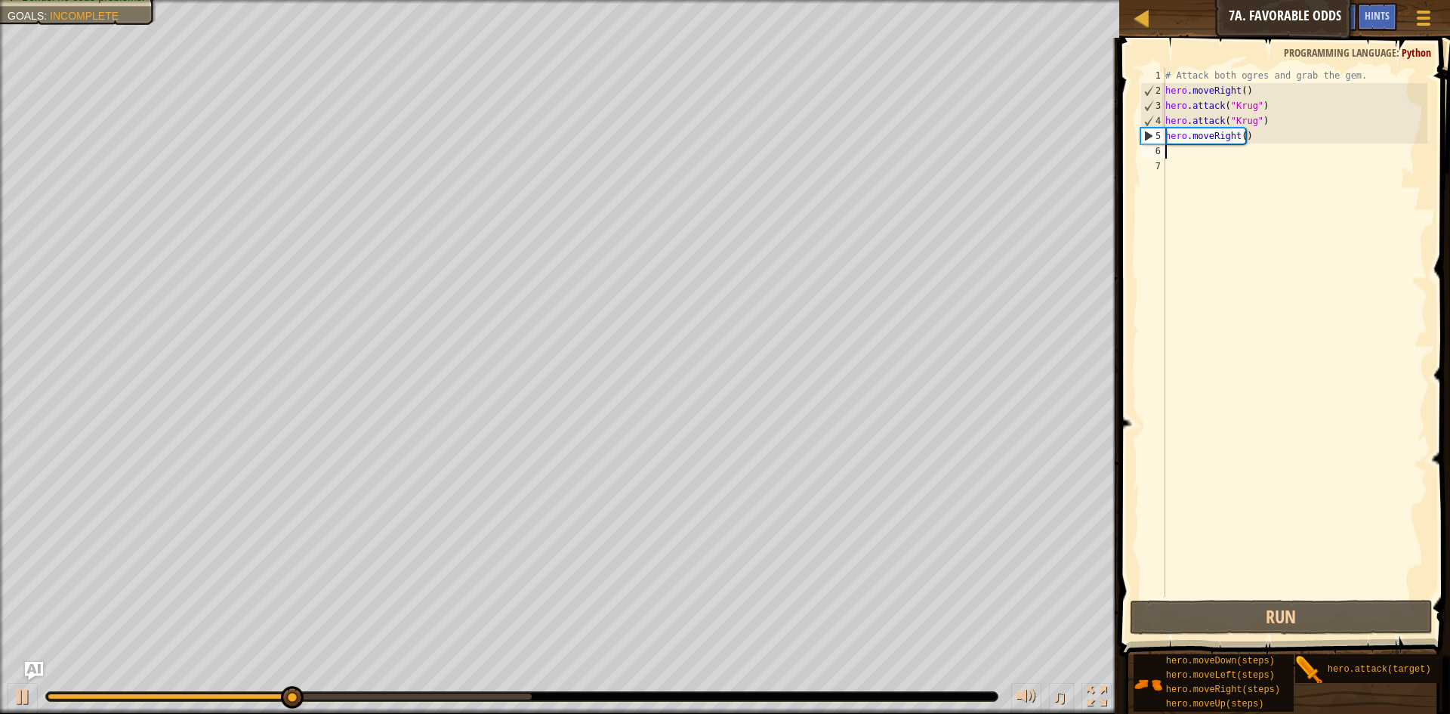
type textarea "m"
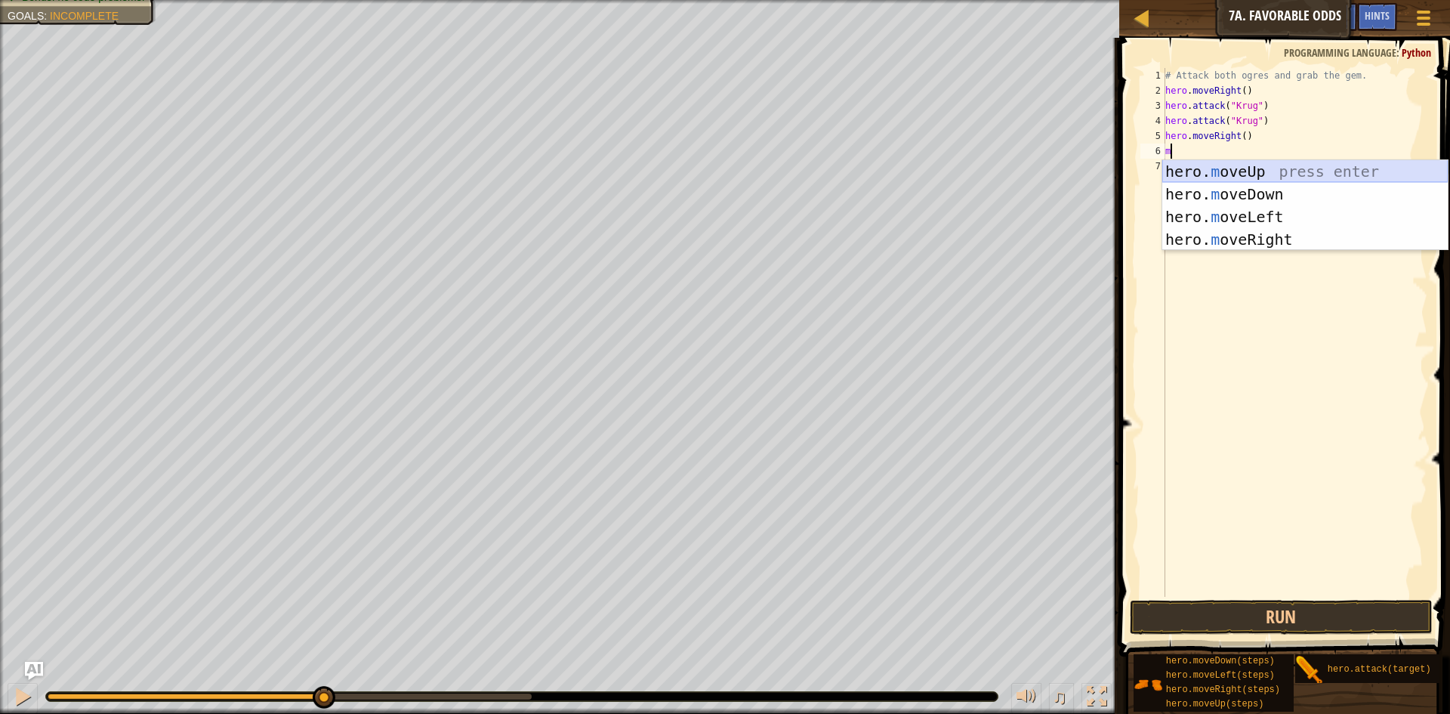
click at [1274, 161] on div "hero. m oveUp press enter hero. m oveDown press enter hero. m oveLeft press ent…" at bounding box center [1306, 228] width 286 height 136
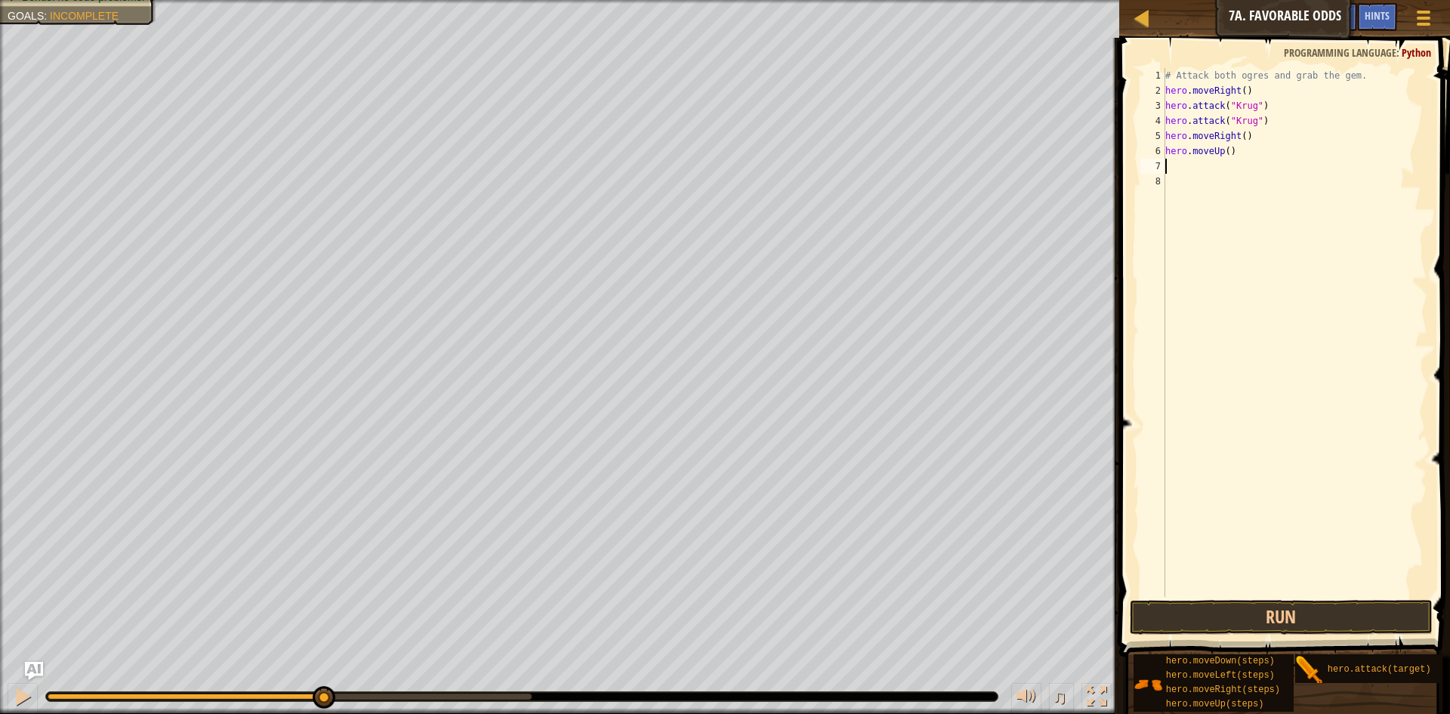
type textarea "m"
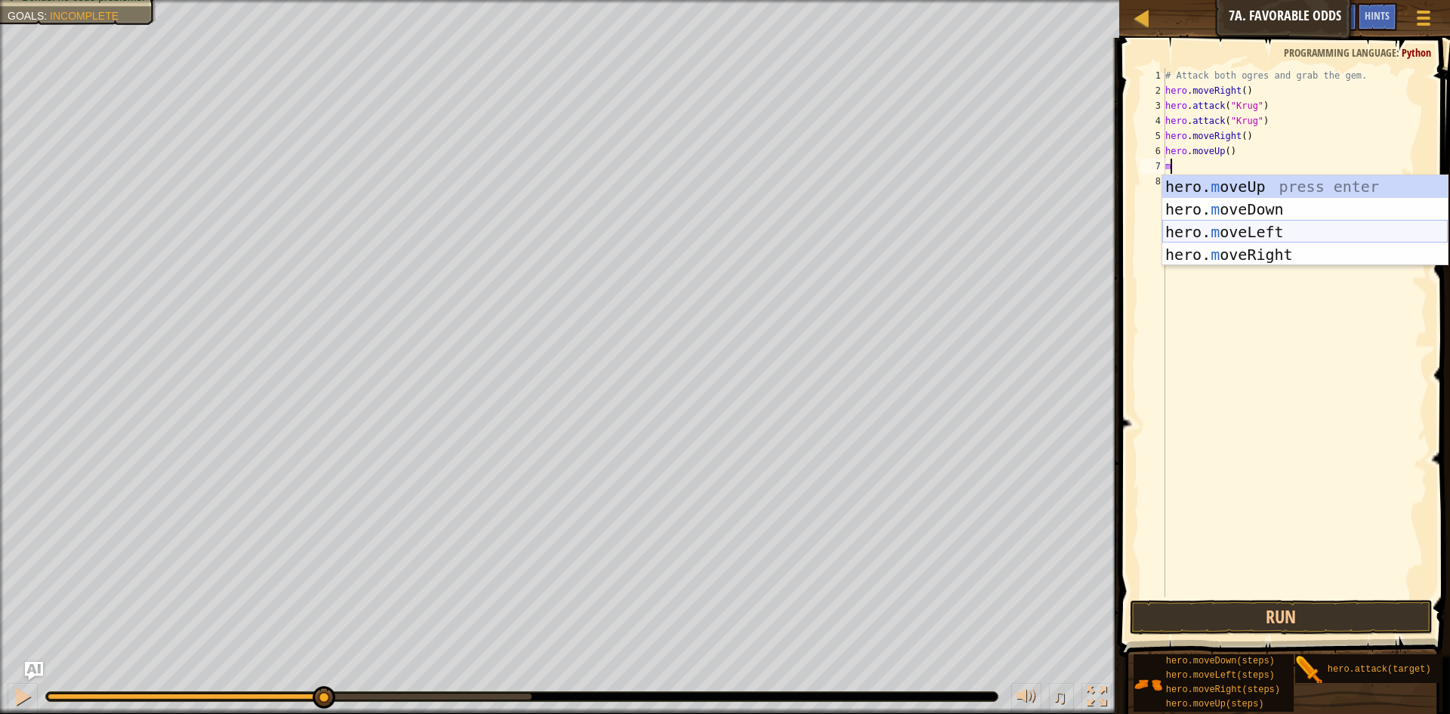
click at [1288, 231] on div "hero. m oveUp press enter hero. m oveDown press enter hero. m oveLeft press ent…" at bounding box center [1306, 243] width 286 height 136
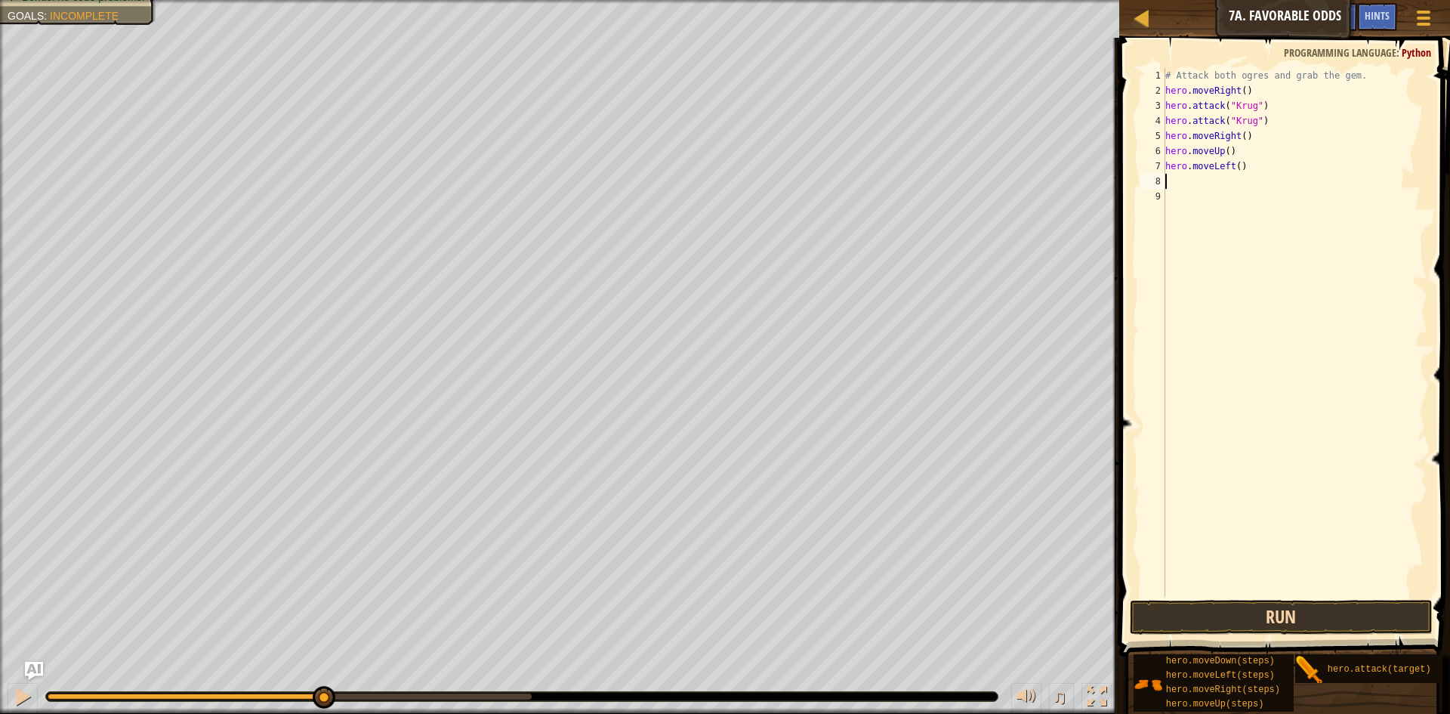
drag, startPoint x: 1279, startPoint y: 599, endPoint x: 1280, endPoint y: 610, distance: 10.7
click at [1279, 601] on div "1 2 3 4 5 6 7 8 9 # Attack both [PERSON_NAME] and grab the gem. hero . moveRigh…" at bounding box center [1282, 376] width 335 height 663
click at [1285, 619] on button "Run" at bounding box center [1281, 617] width 303 height 35
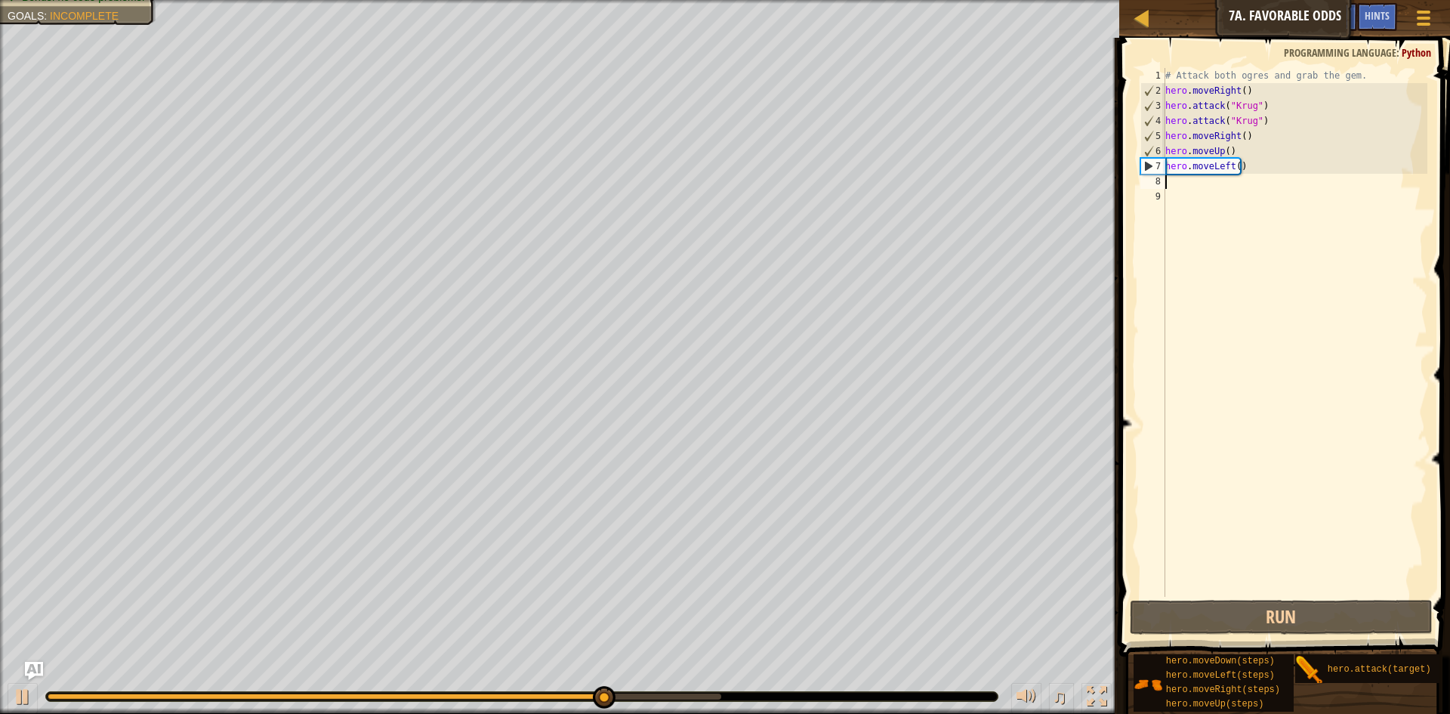
type textarea "z"
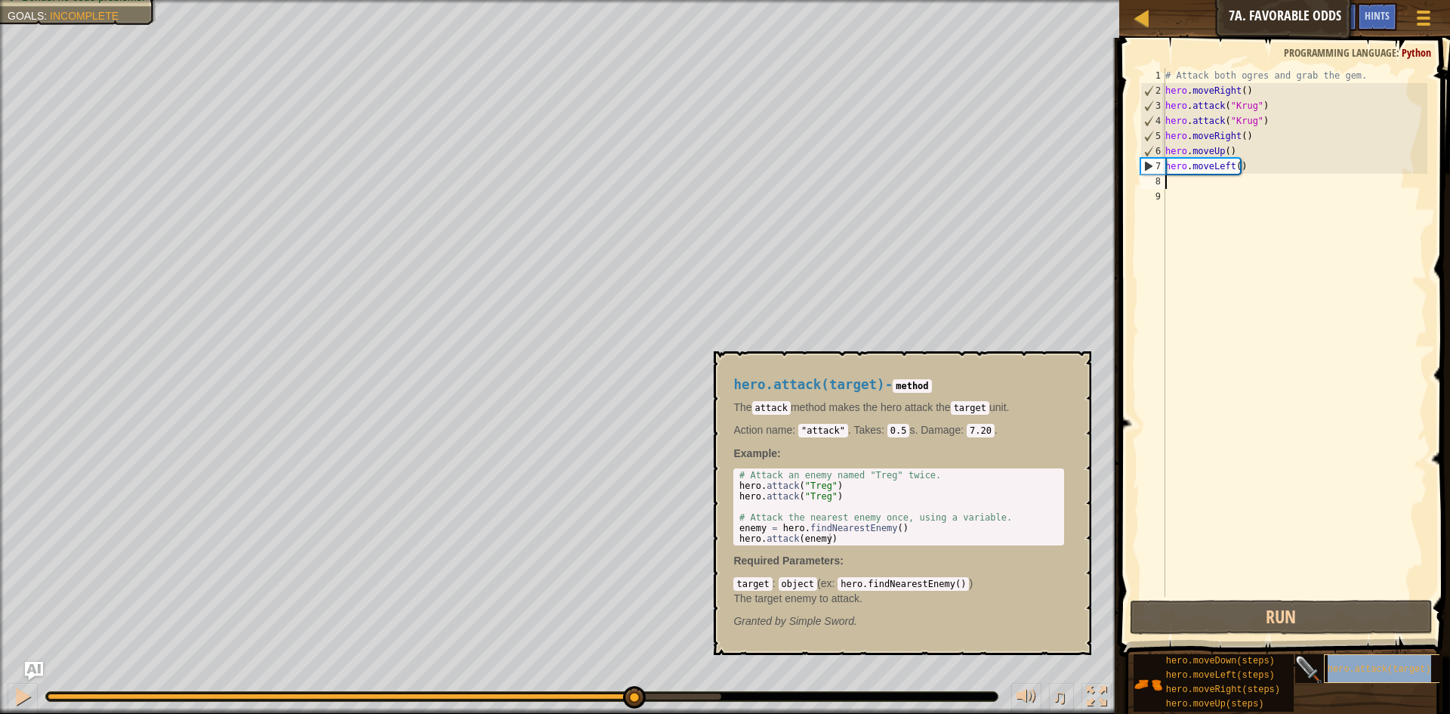
click at [1394, 671] on span "hero.attack(target)" at bounding box center [1379, 669] width 103 height 11
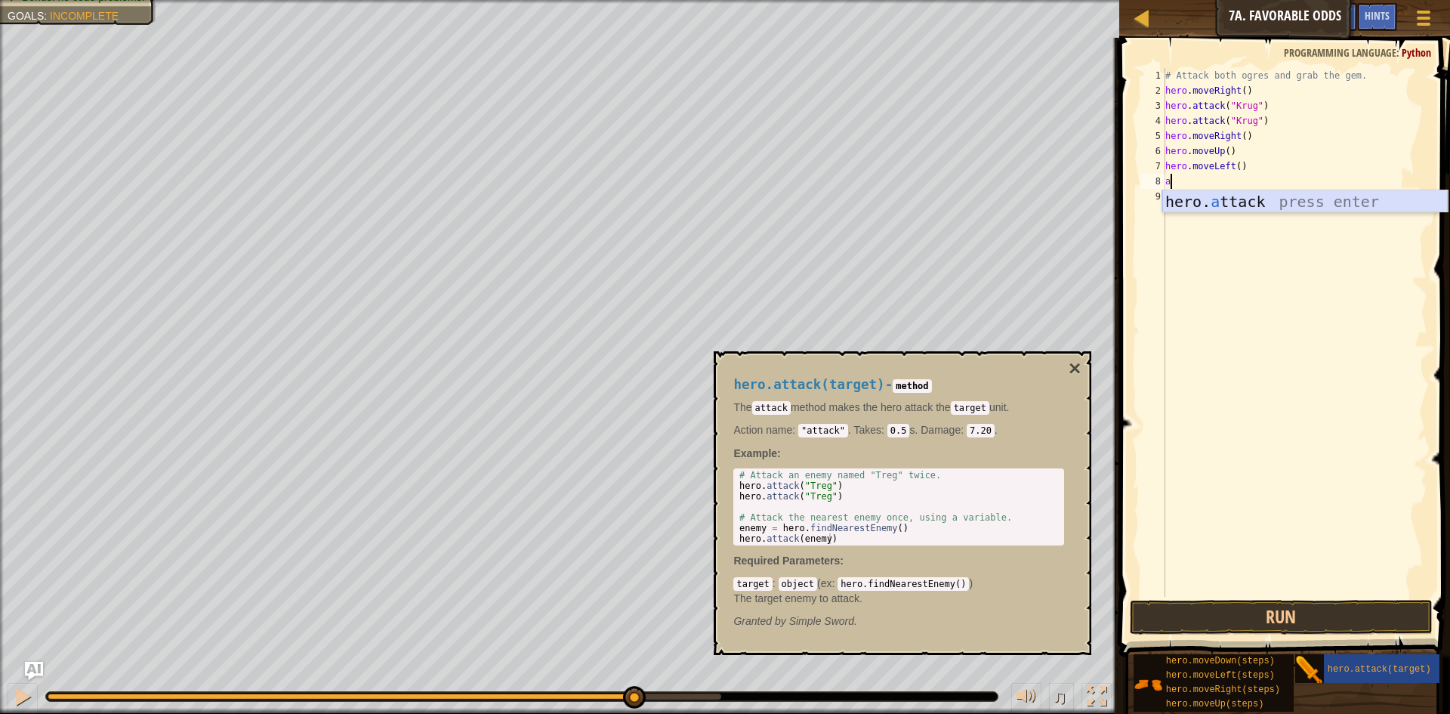
click at [1247, 202] on div "hero. a ttack press enter" at bounding box center [1306, 224] width 286 height 68
type textarea "hero.attack("Treg")"
click at [1280, 184] on div "# Attack both ogres and grab the gem. hero . moveRight ( ) hero . attack ( "Kru…" at bounding box center [1295, 347] width 265 height 559
drag, startPoint x: 1273, startPoint y: 184, endPoint x: 1166, endPoint y: 181, distance: 106.6
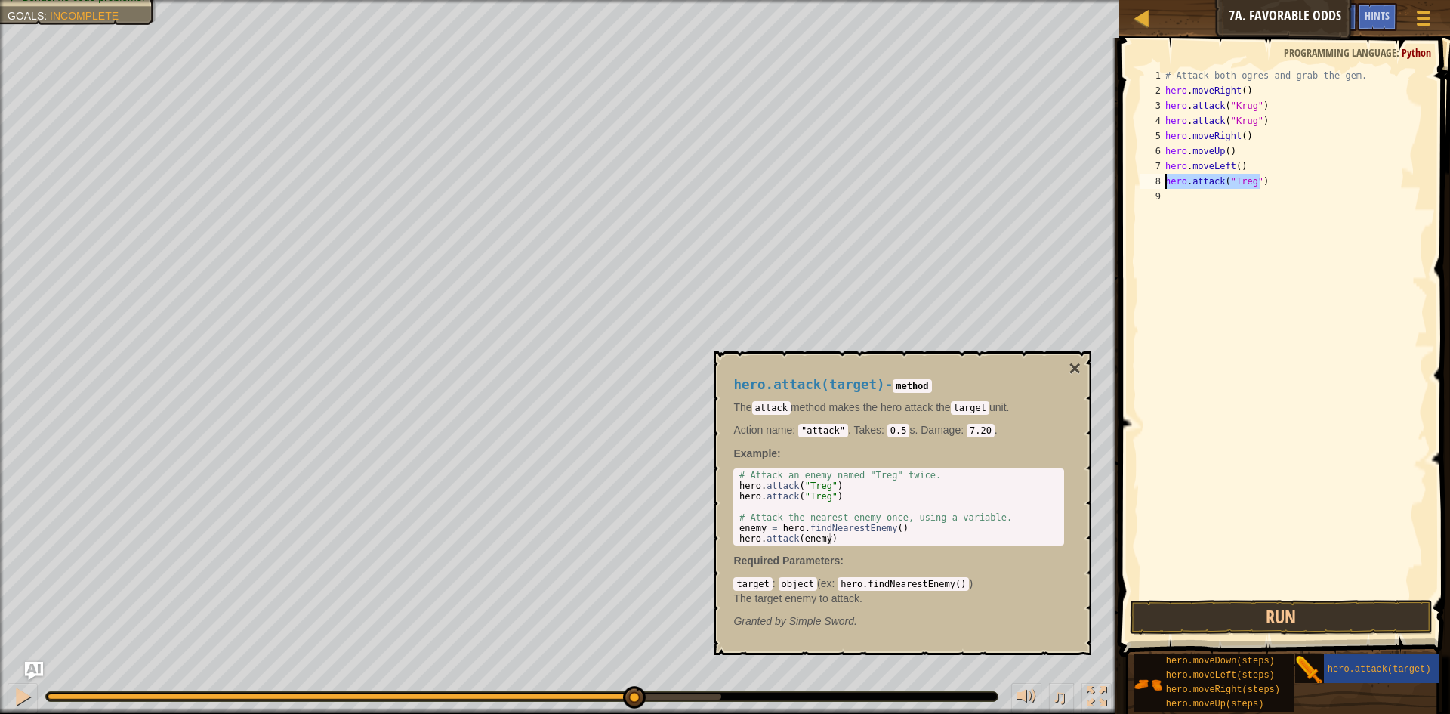
click at [1166, 181] on div "# Attack both ogres and grab the gem. hero . moveRight ( ) hero . attack ( "Kru…" at bounding box center [1295, 347] width 265 height 559
click at [1178, 196] on div "# Attack both ogres and grab the gem. hero . moveRight ( ) hero . attack ( "Kru…" at bounding box center [1295, 347] width 265 height 559
paste textarea "hero.attack("Treg")"
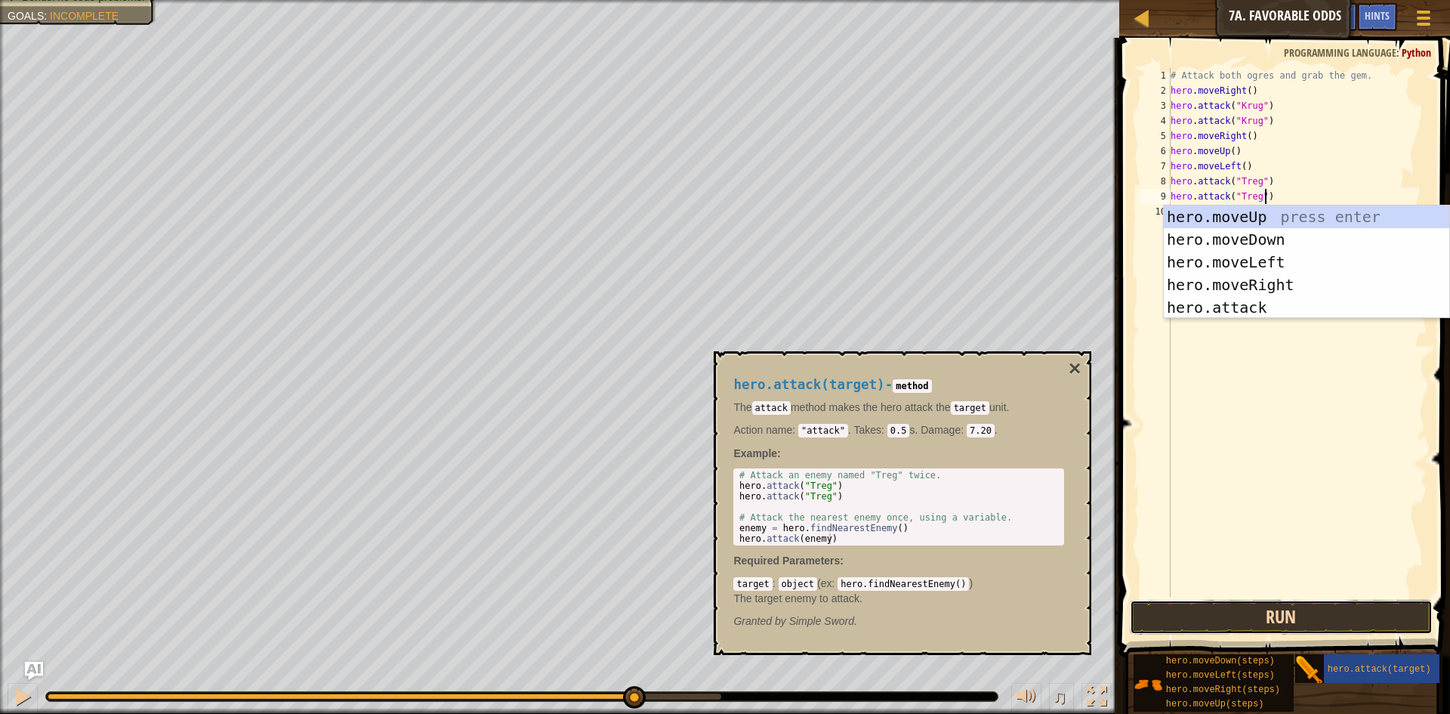
click at [1304, 620] on button "Run" at bounding box center [1281, 617] width 303 height 35
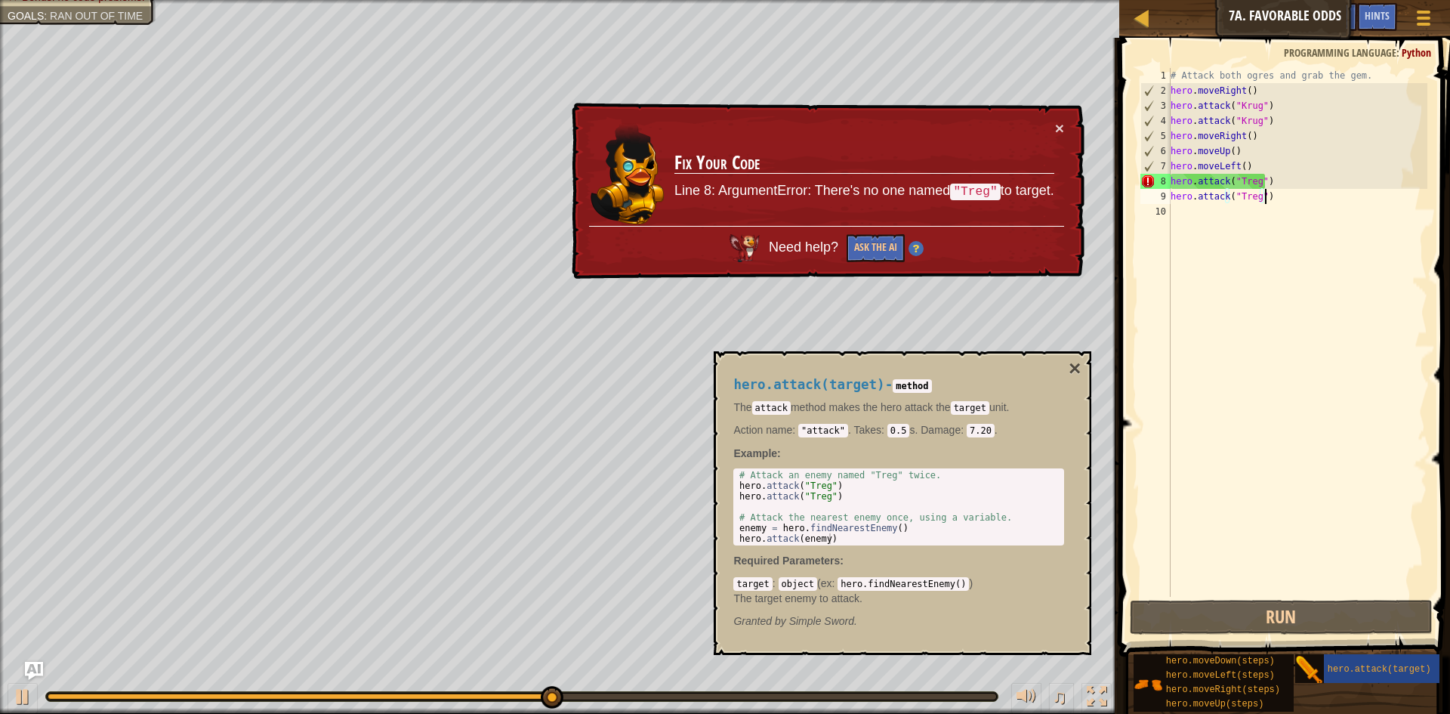
click at [1055, 119] on div "× Fix Your Code Line 8: ArgumentError: There's no one named "Treg" to target. N…" at bounding box center [827, 191] width 516 height 177
click at [1371, 674] on span "hero.attack(target)" at bounding box center [1379, 669] width 103 height 11
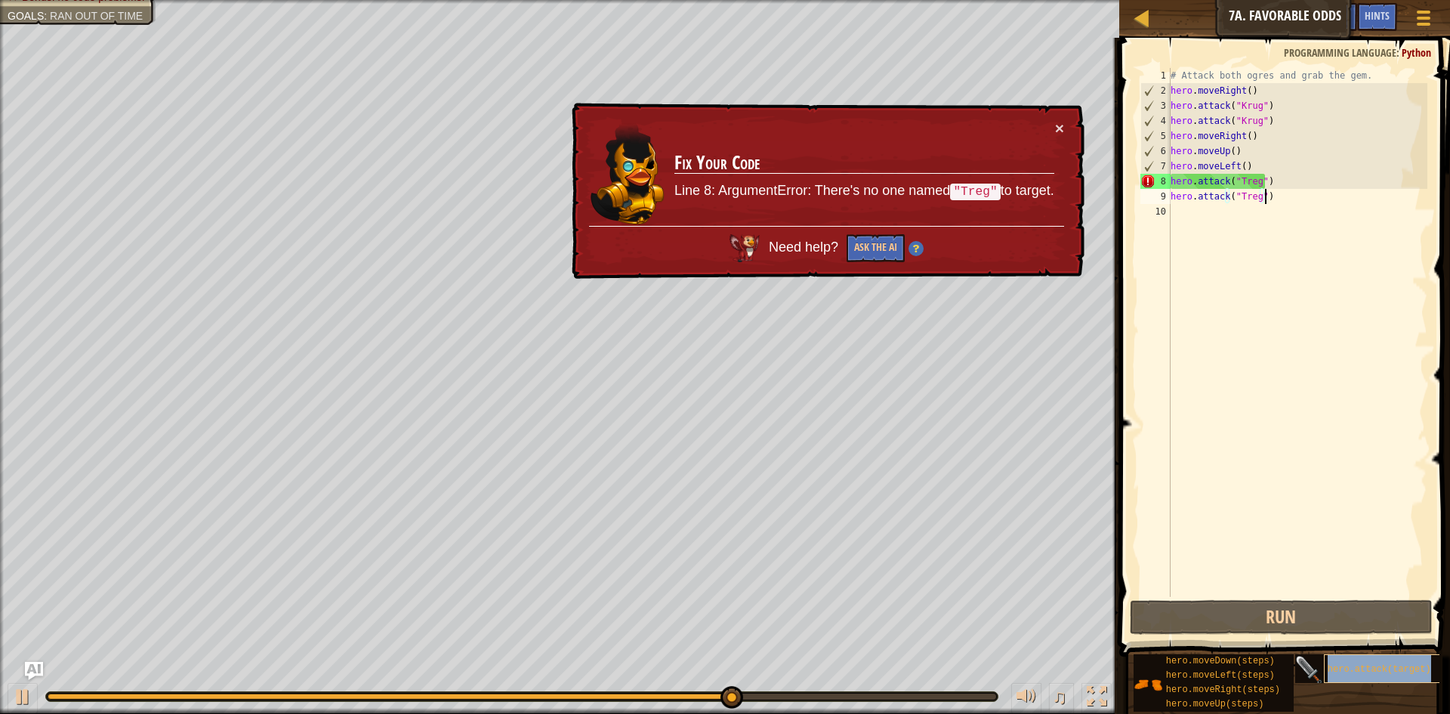
click at [1371, 674] on span "hero.attack(target)" at bounding box center [1379, 669] width 103 height 11
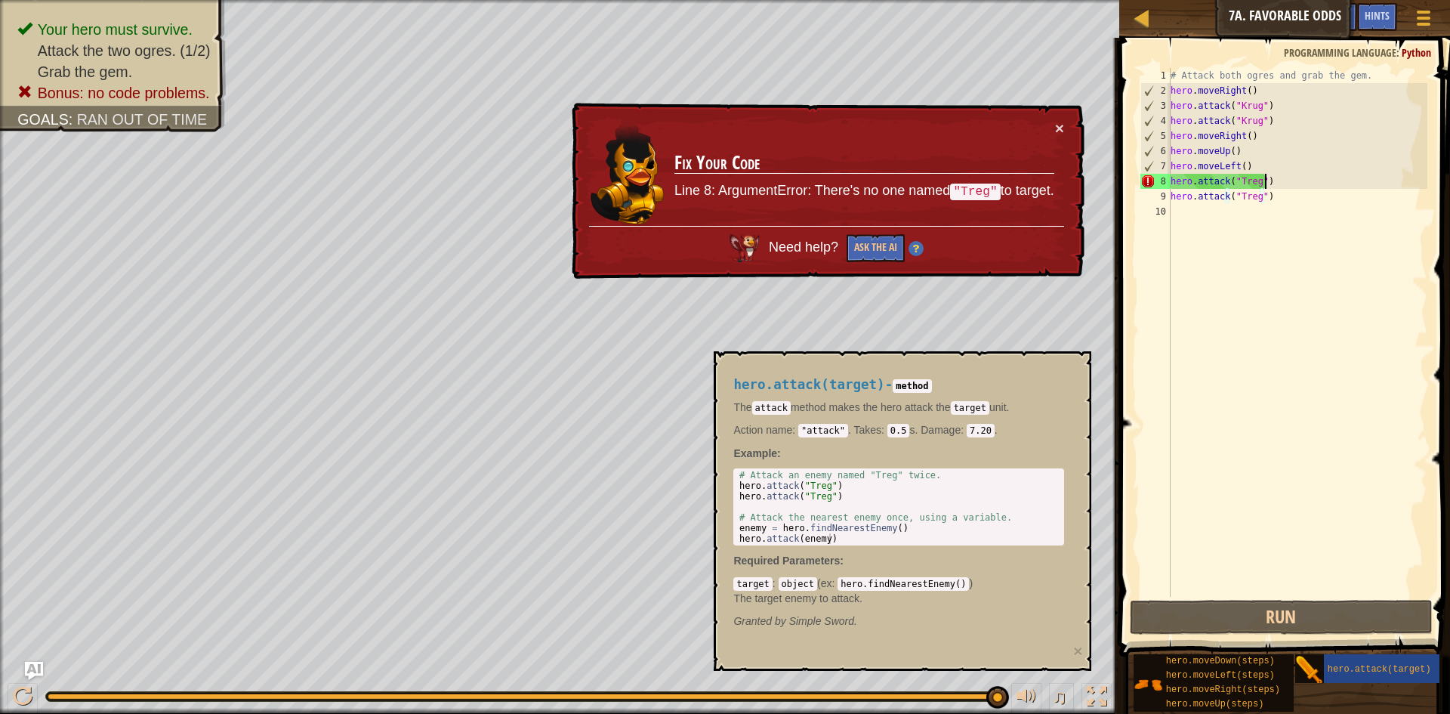
click at [1271, 176] on div "# Attack both ogres and grab the gem. hero . moveRight ( ) hero . attack ( "Kru…" at bounding box center [1298, 347] width 261 height 559
click at [1255, 178] on div "# Attack both ogres and grab the gem. hero . moveRight ( ) hero . attack ( "Kru…" at bounding box center [1298, 347] width 261 height 559
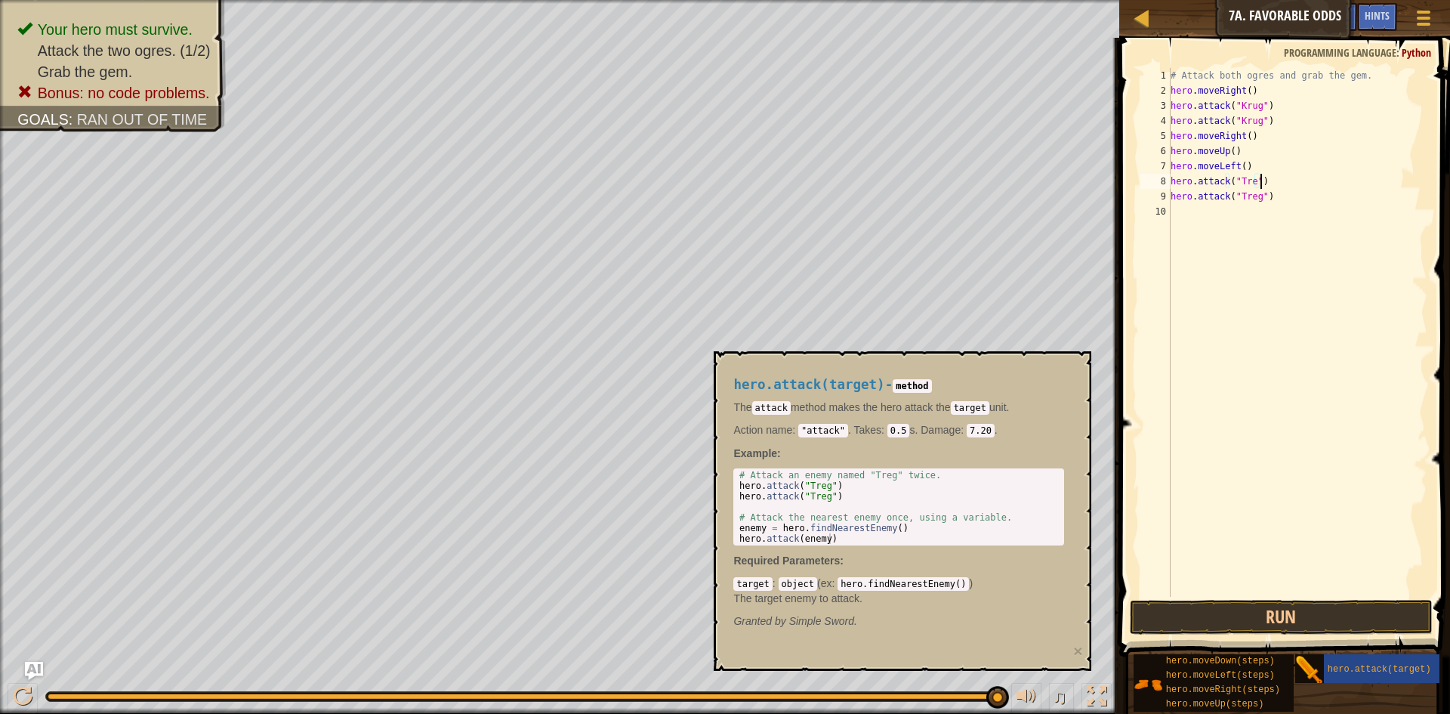
click at [1281, 182] on div "# Attack both ogres and grab the gem. hero . moveRight ( ) hero . attack ( "Kru…" at bounding box center [1298, 347] width 261 height 559
type textarea "h"
drag, startPoint x: 1281, startPoint y: 107, endPoint x: 1167, endPoint y: 110, distance: 114.1
click at [1167, 110] on div "1 2 3 4 5 6 7 8 9 10 # Attack both [PERSON_NAME] and grab the gem. hero . moveR…" at bounding box center [1283, 332] width 290 height 529
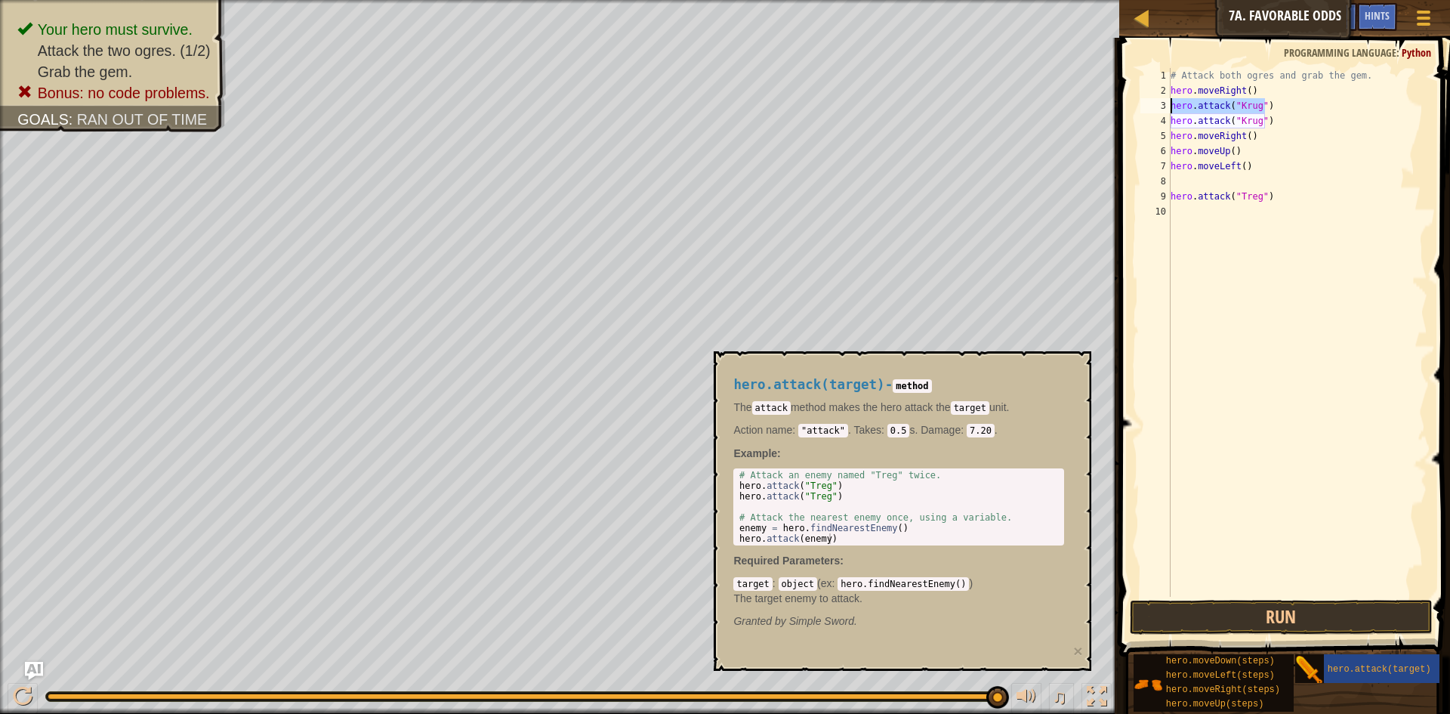
type textarea "hero.attack("Krug")"
click at [1180, 184] on div "# Attack both ogres and grab the gem. hero . moveRight ( ) hero . attack ( "Kru…" at bounding box center [1298, 347] width 261 height 559
paste textarea "hero.attack("Krug")"
drag, startPoint x: 1279, startPoint y: 199, endPoint x: 1166, endPoint y: 192, distance: 113.5
click at [1166, 192] on div "hero.attack("Krug") 1 2 3 4 5 6 7 8 9 10 # Attack both [PERSON_NAME] and grab t…" at bounding box center [1283, 332] width 290 height 529
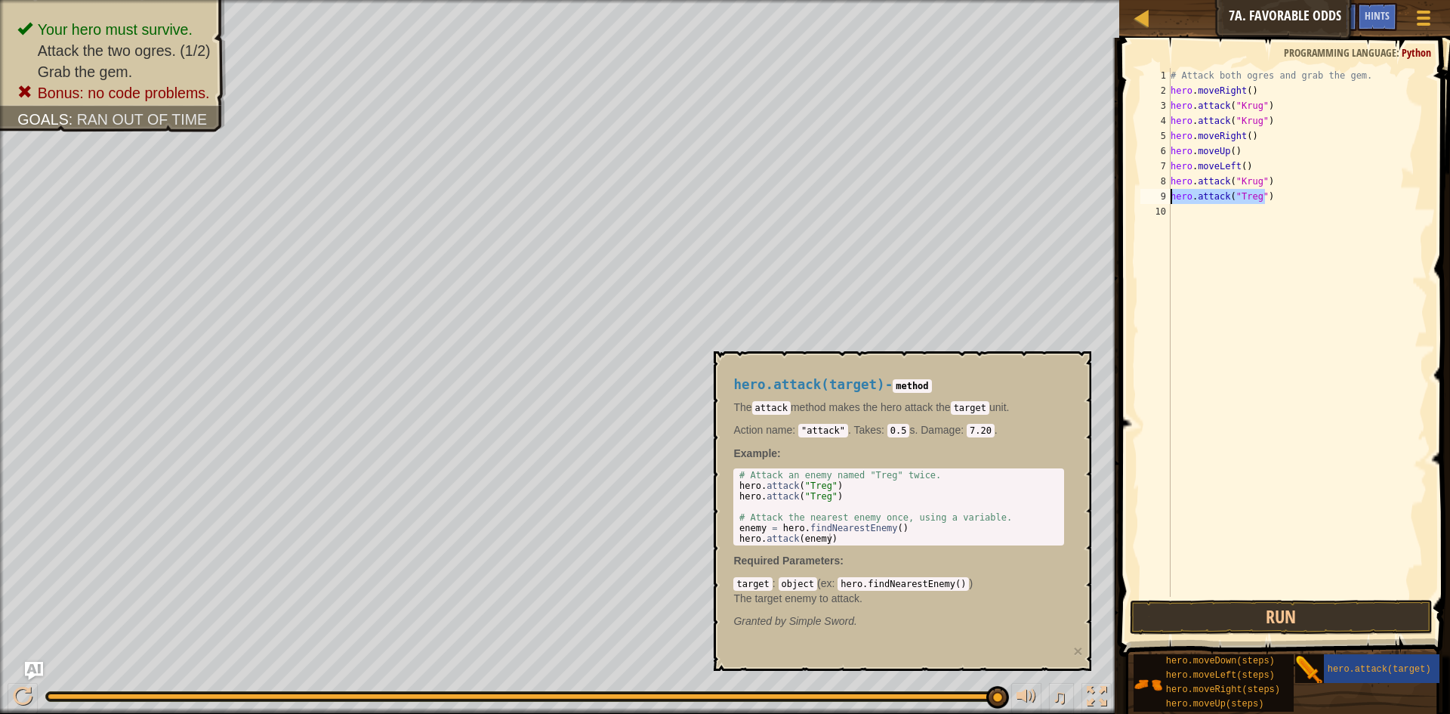
type textarea "hero.attack("Treg")"
drag, startPoint x: 1252, startPoint y: 189, endPoint x: 1180, endPoint y: 194, distance: 72.7
click at [1180, 194] on div "# Attack both ogres and grab the gem. hero . moveRight ( ) hero . attack ( "Kru…" at bounding box center [1298, 347] width 261 height 559
paste textarea "hero.attack("Krug")"
click at [1339, 612] on button "Run" at bounding box center [1281, 617] width 303 height 35
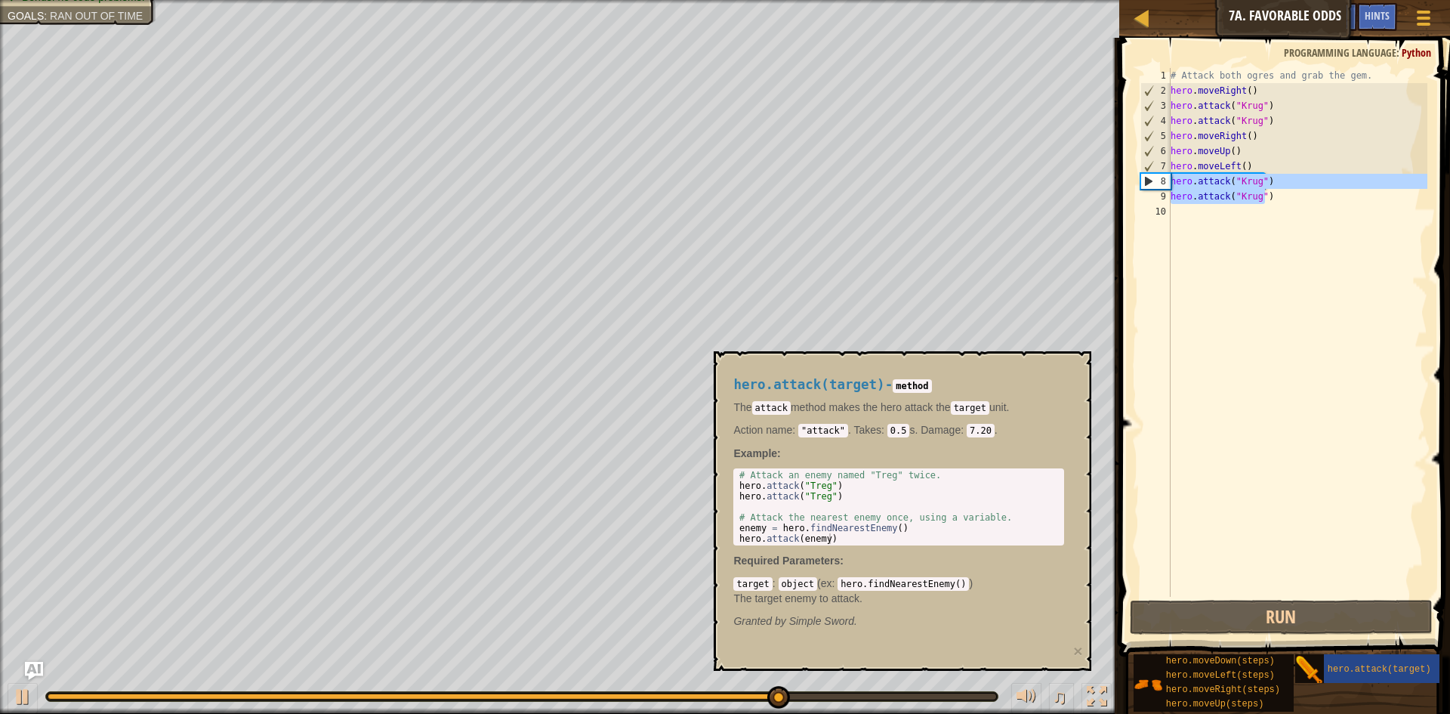
drag, startPoint x: 1273, startPoint y: 190, endPoint x: 1155, endPoint y: 187, distance: 117.9
click at [1155, 187] on div "hero.attack("Krug") 1 2 3 4 5 6 7 8 9 10 # Attack both [PERSON_NAME] and grab t…" at bounding box center [1283, 332] width 290 height 529
type textarea "hero.attack("Krug") hero.attack("Krug")"
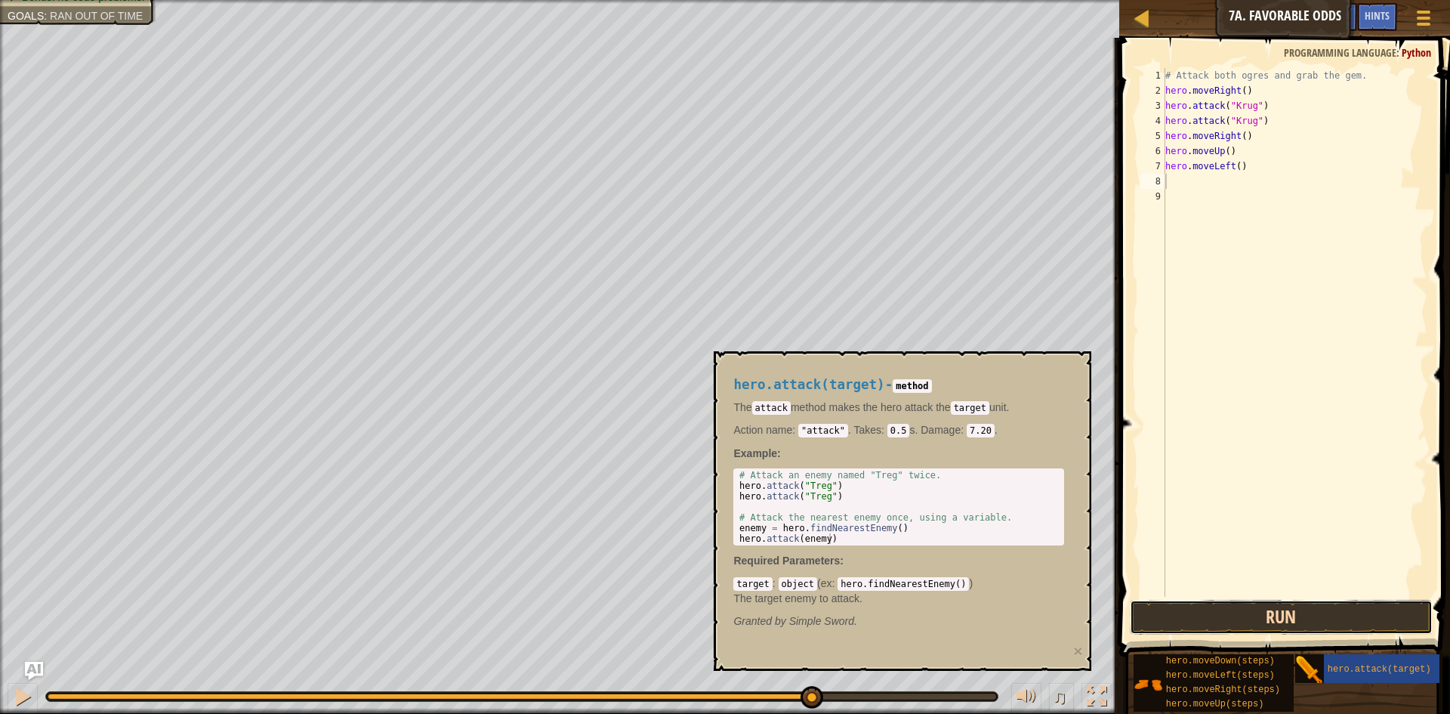
click at [1318, 623] on button "Run" at bounding box center [1281, 617] width 303 height 35
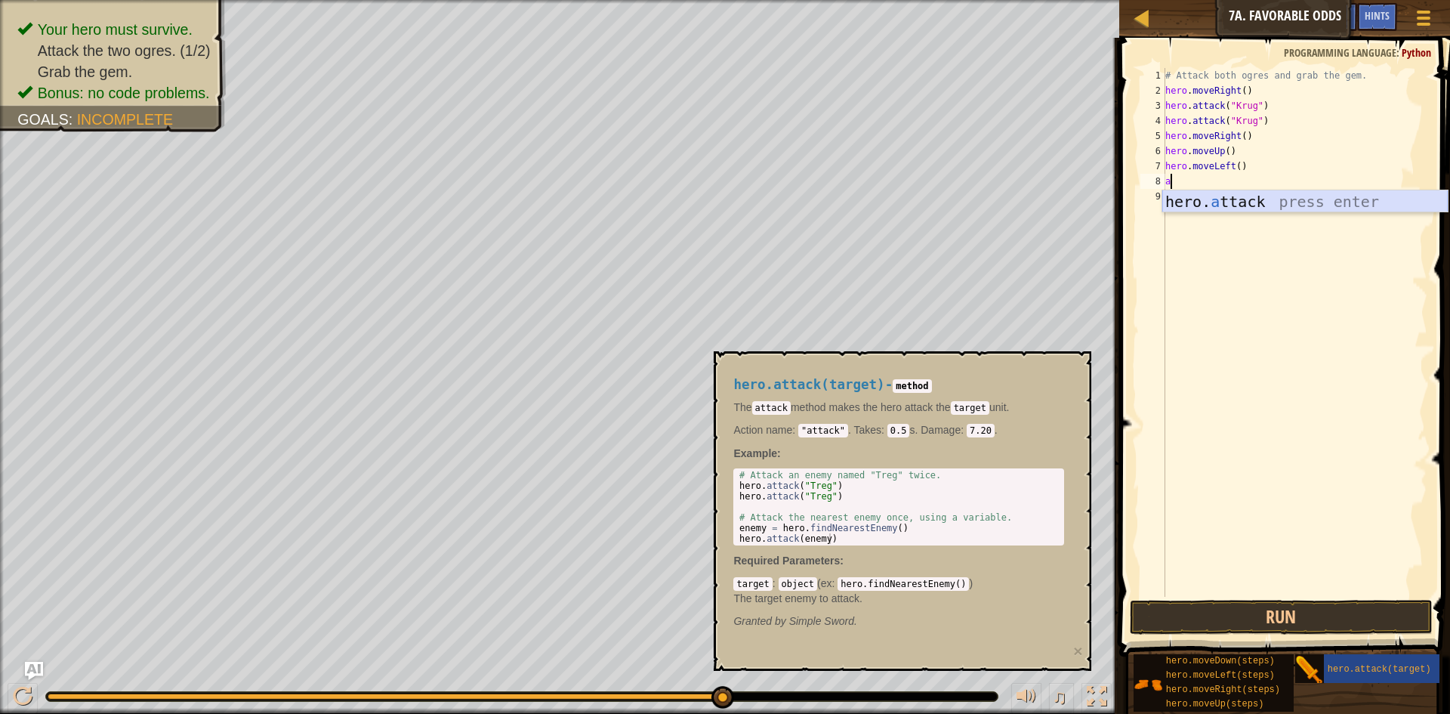
click at [1309, 202] on div "hero. a ttack press enter" at bounding box center [1306, 224] width 286 height 68
type textarea "hero.attack("Grump")"
drag, startPoint x: 1234, startPoint y: 181, endPoint x: 1166, endPoint y: 178, distance: 68.8
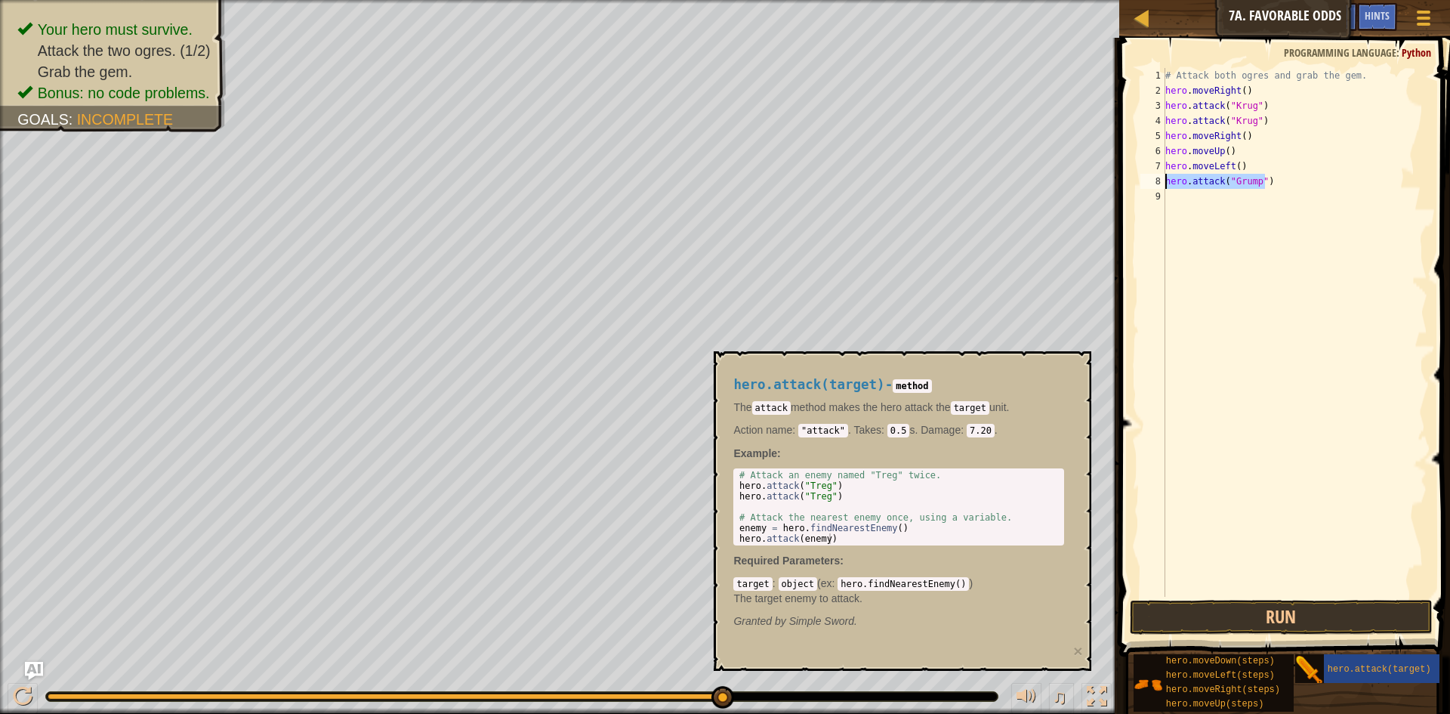
click at [1166, 178] on div "# Attack both ogres and grab the gem. hero . moveRight ( ) hero . attack ( "Kru…" at bounding box center [1295, 347] width 265 height 559
click at [1190, 198] on div "# Attack both ogres and grab the gem. hero . moveRight ( ) hero . attack ( "Kru…" at bounding box center [1295, 347] width 265 height 559
paste textarea "hero.attack("Grump")"
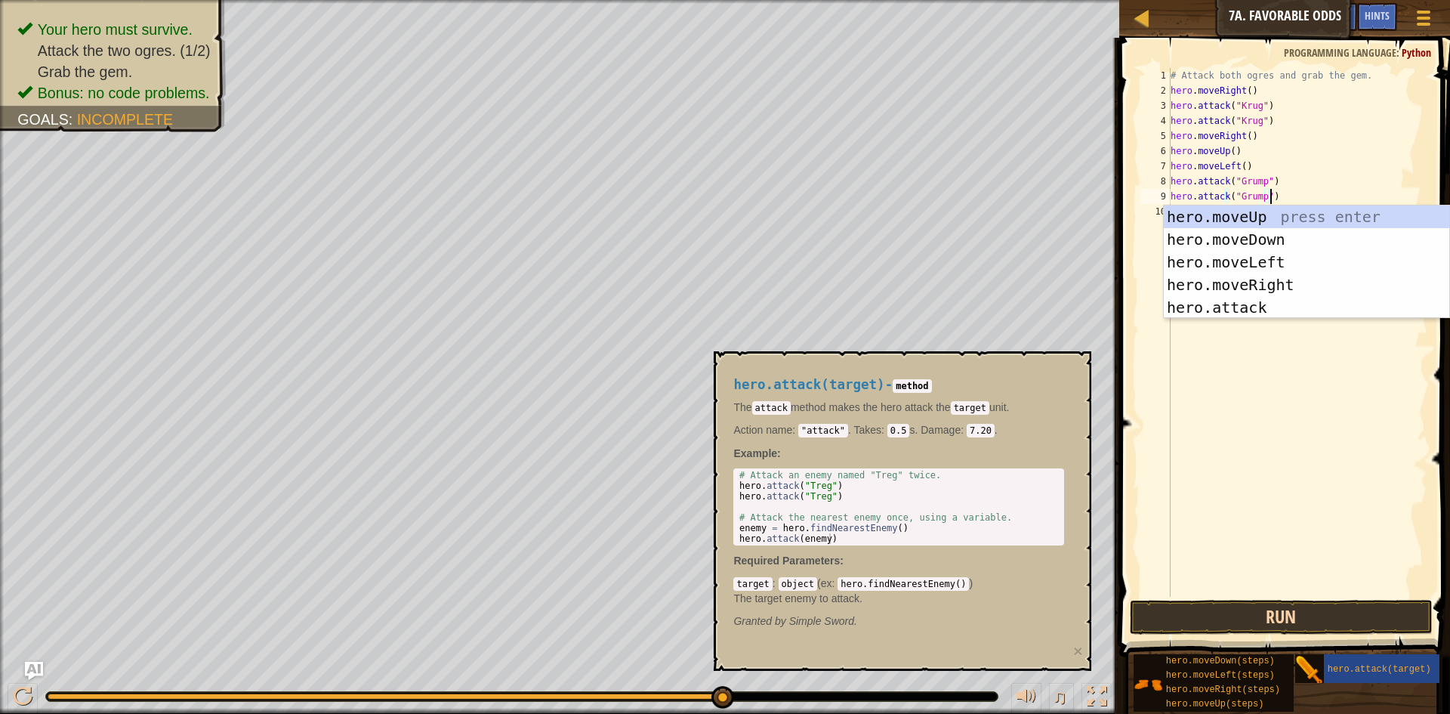
type textarea "hero.attack("Grump")"
click at [1272, 617] on button "Run" at bounding box center [1281, 617] width 303 height 35
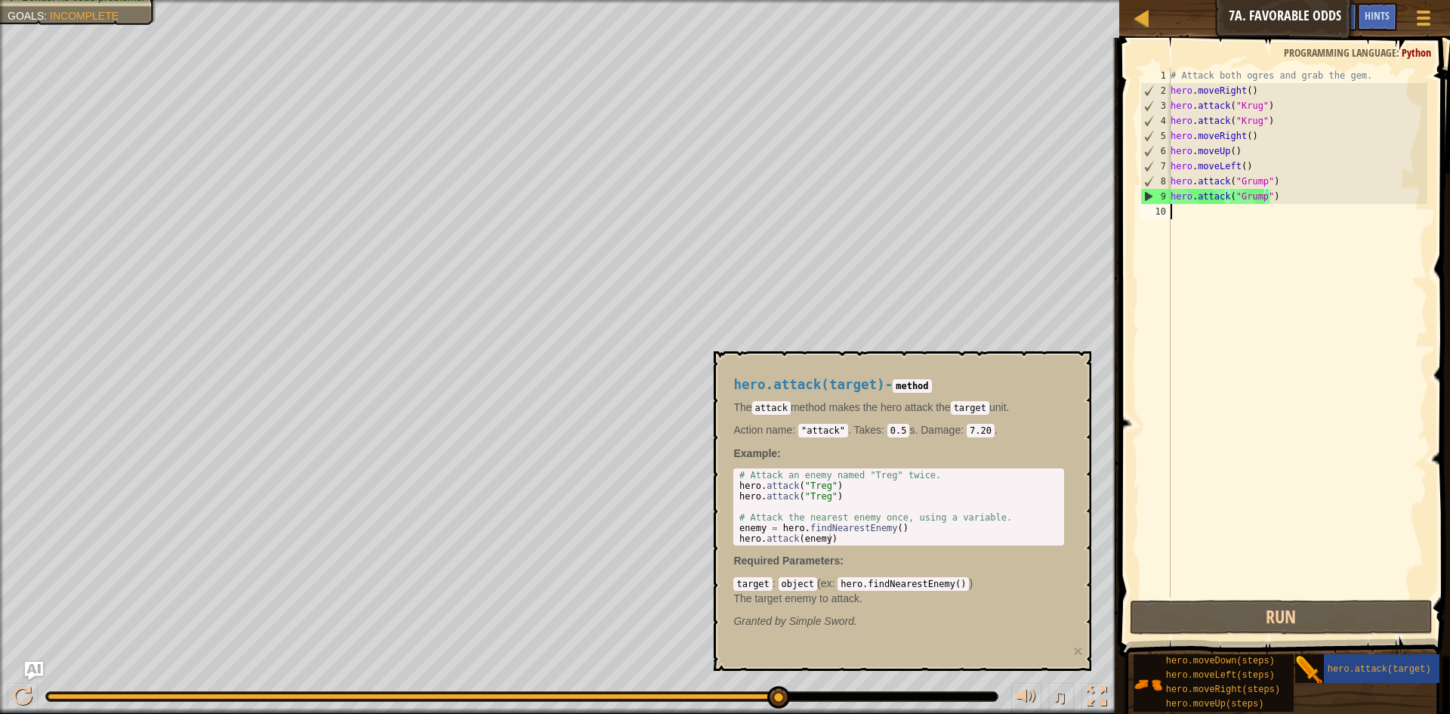
click at [1192, 212] on div "# Attack both ogres and grab the gem. hero . moveRight ( ) hero . attack ( "Kru…" at bounding box center [1298, 347] width 261 height 559
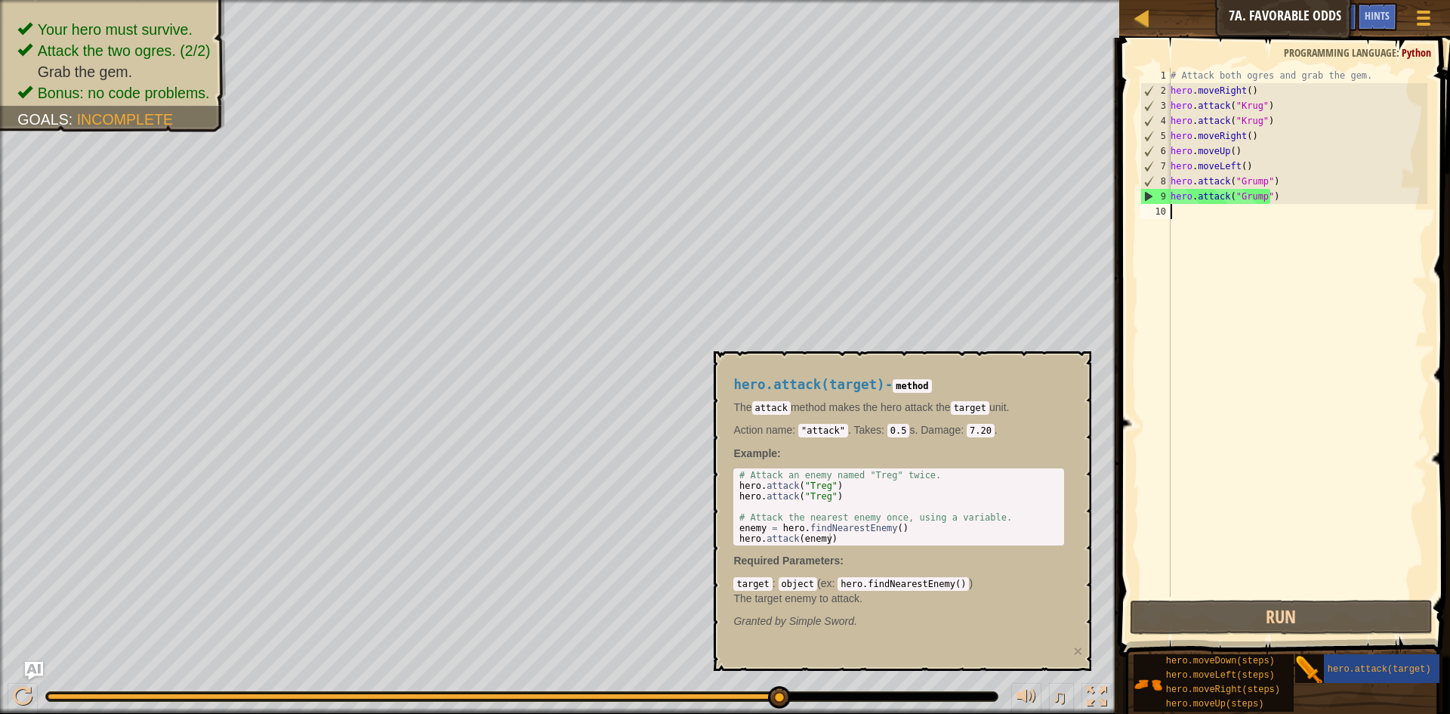
type textarea "m"
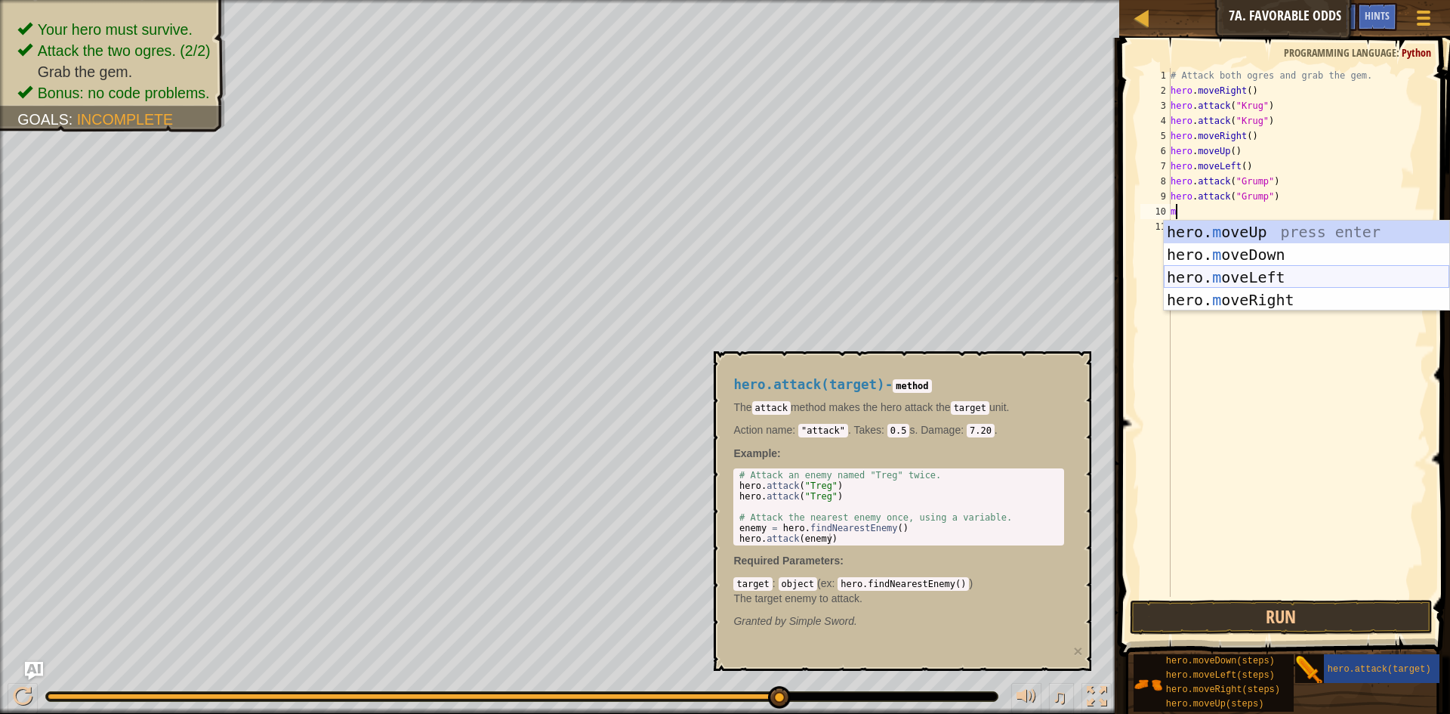
click at [1273, 271] on div "hero. m oveUp press enter hero. m oveDown press enter hero. m oveLeft press ent…" at bounding box center [1307, 289] width 286 height 136
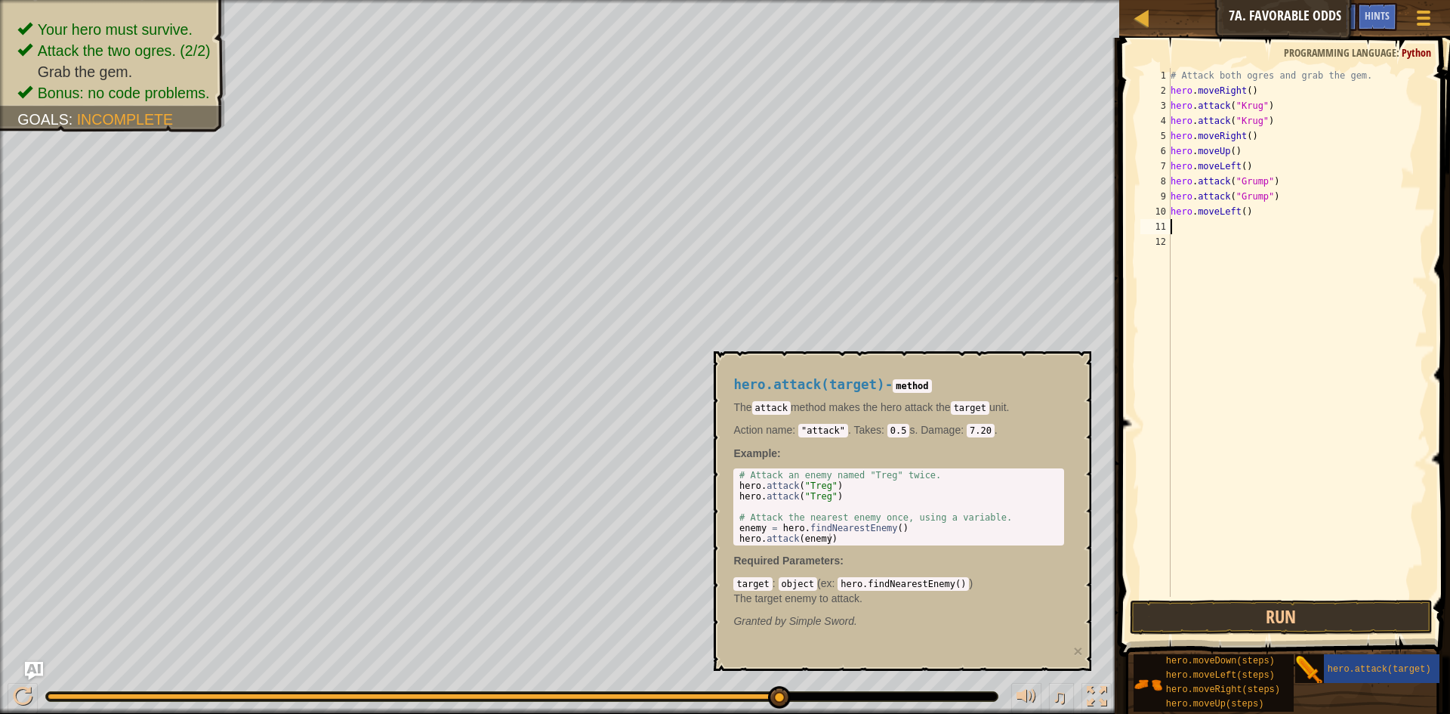
type textarea "m"
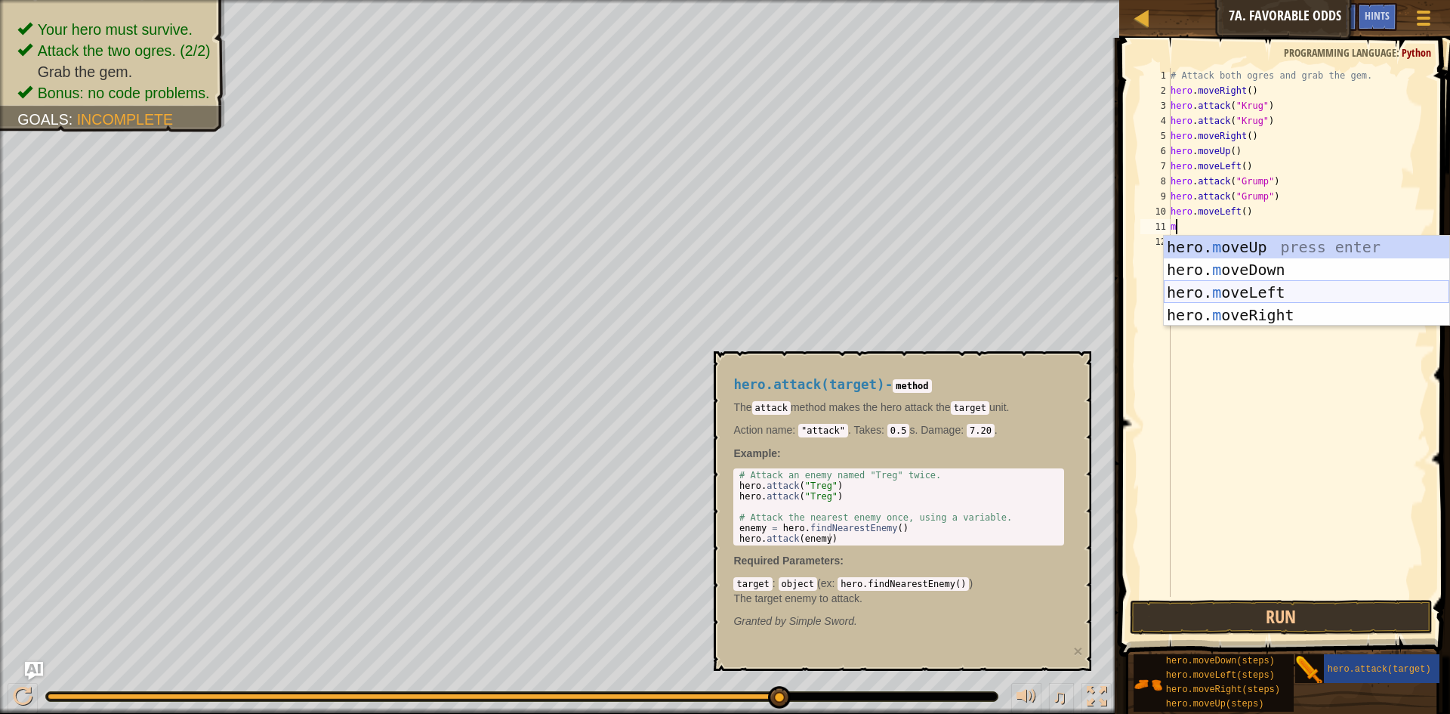
click at [1274, 284] on div "hero. m oveUp press enter hero. m oveDown press enter hero. m oveLeft press ent…" at bounding box center [1307, 304] width 286 height 136
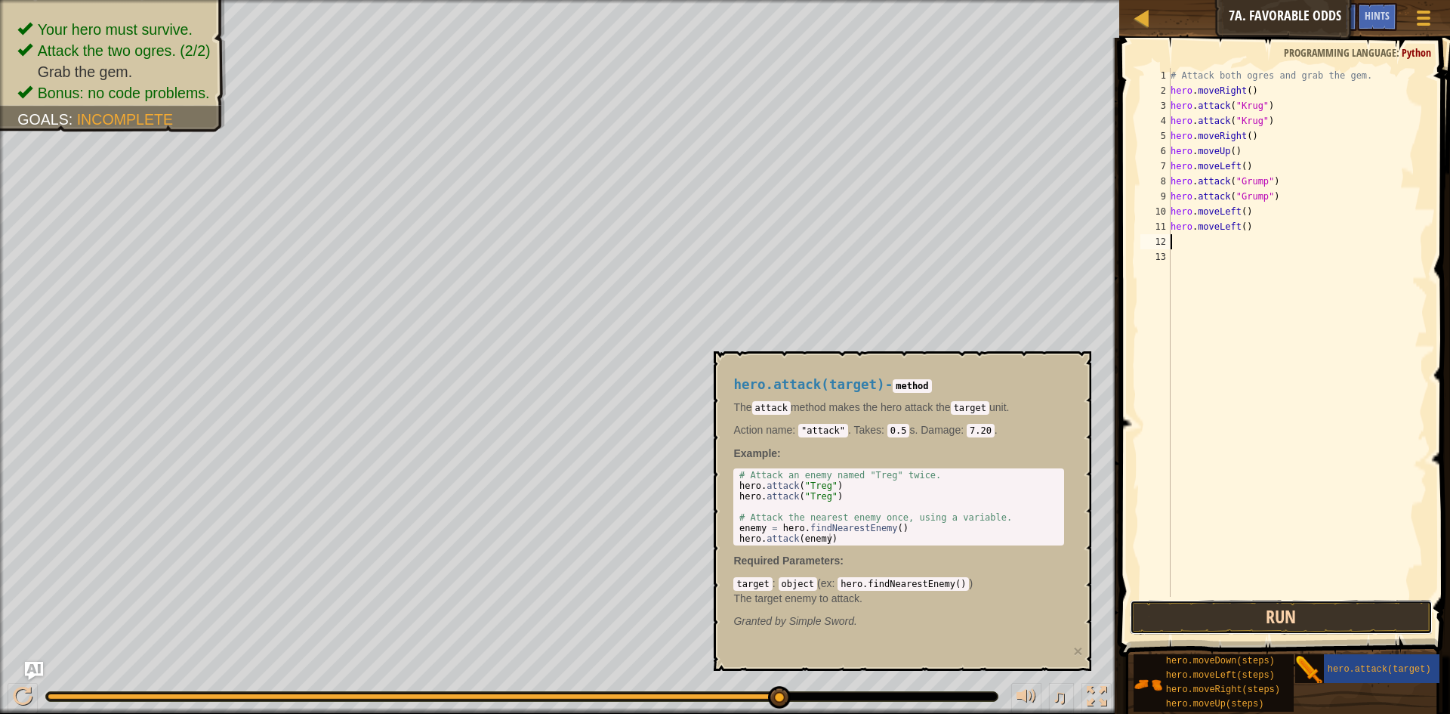
click at [1293, 621] on button "Run" at bounding box center [1281, 617] width 303 height 35
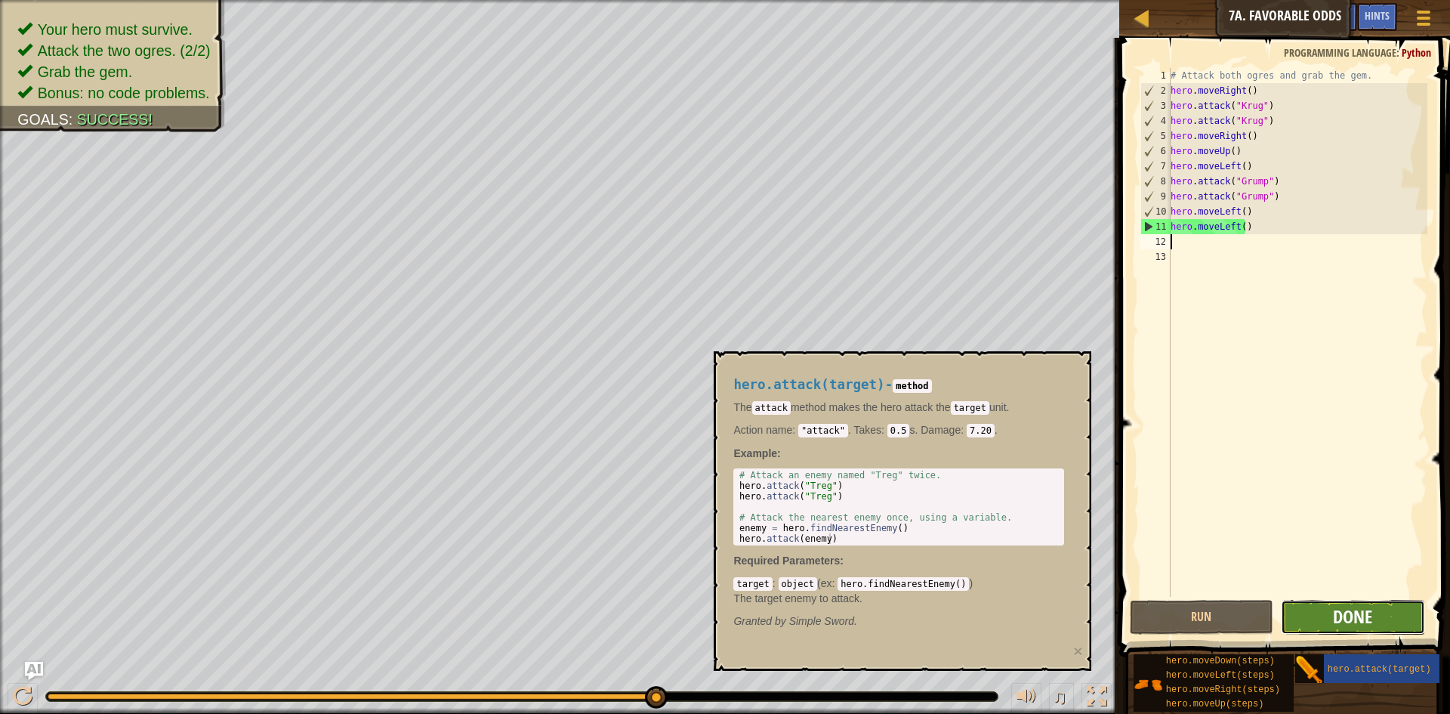
click at [1341, 614] on span "Done" at bounding box center [1352, 616] width 39 height 24
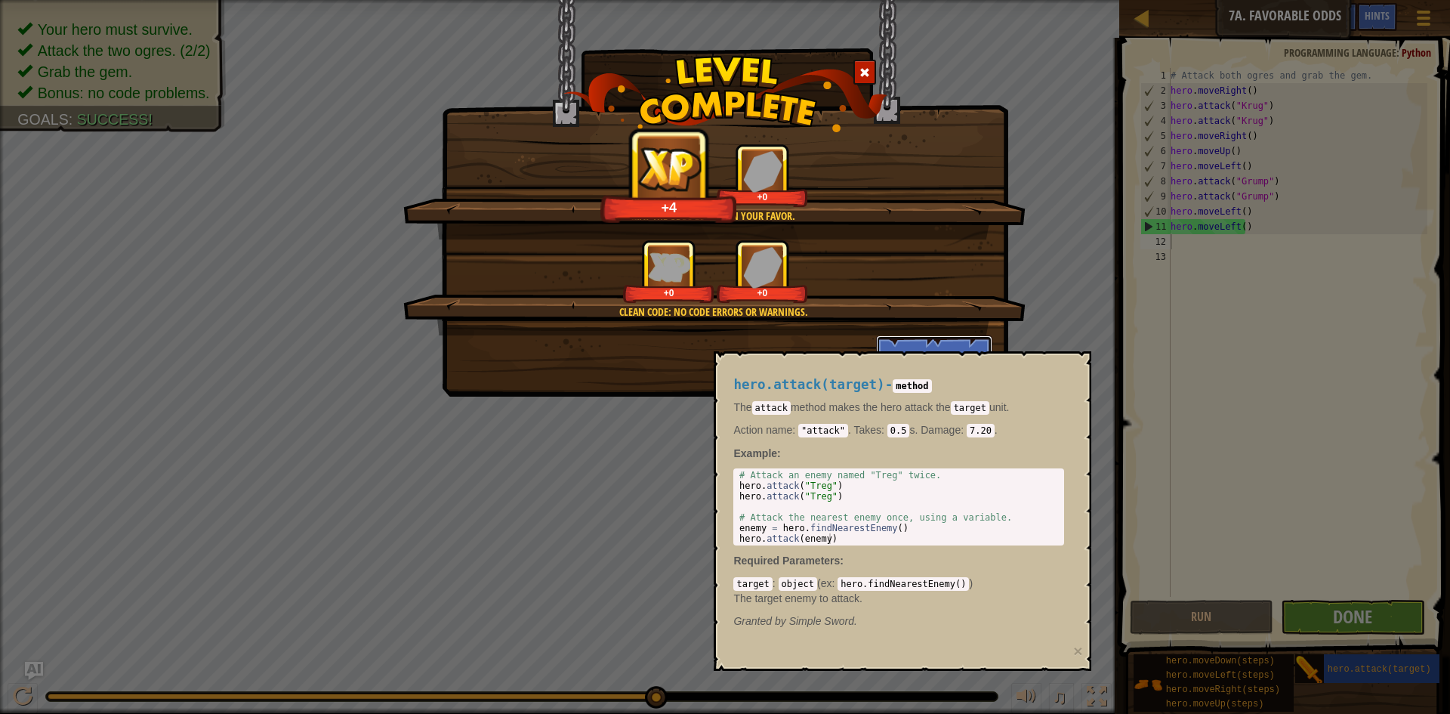
click at [916, 338] on button "Continue" at bounding box center [934, 357] width 117 height 45
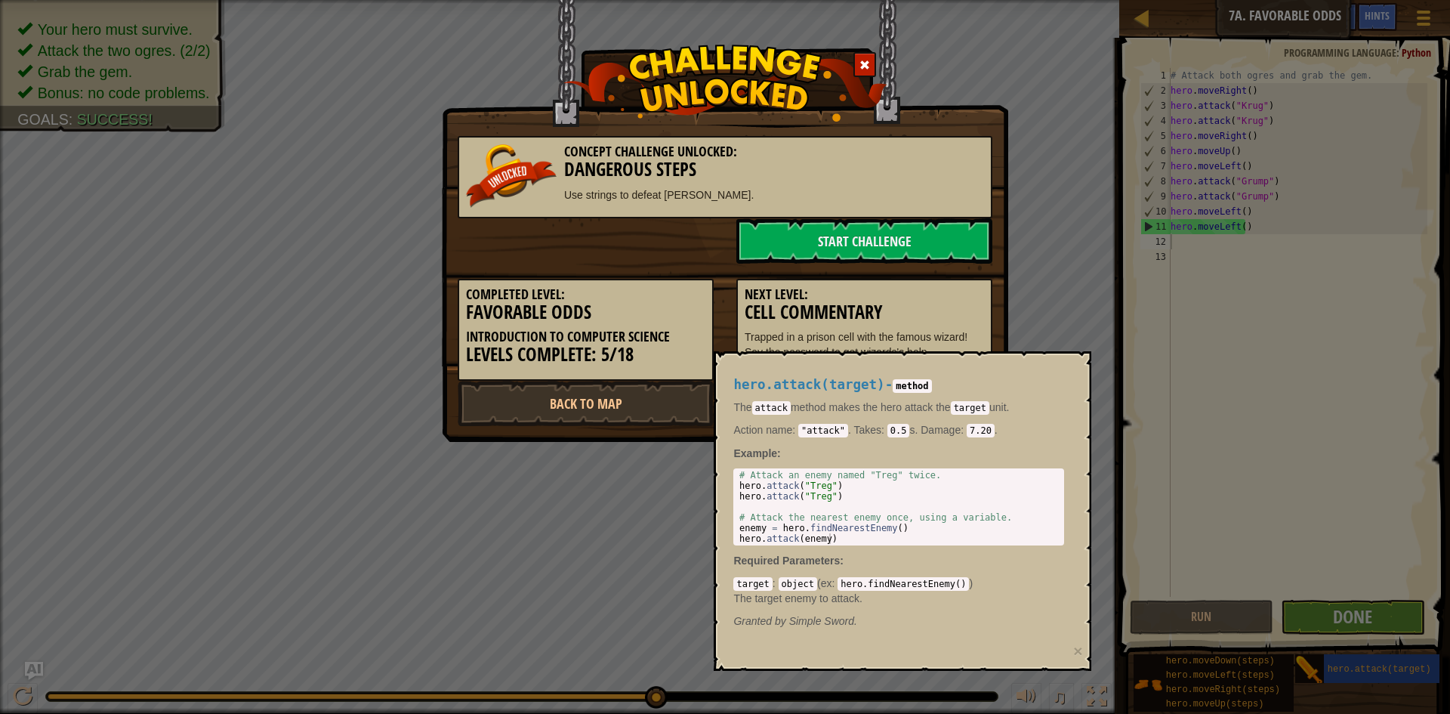
click at [925, 345] on p "Trapped in a prison cell with the famous wizard! Say the password to get wizard…" at bounding box center [864, 344] width 239 height 30
drag, startPoint x: 1046, startPoint y: 304, endPoint x: 1037, endPoint y: 291, distance: 16.3
click at [1046, 303] on div "Concept Challenge Unlocked: Dangerous Steps Use strings to defeat ogres. Start …" at bounding box center [725, 357] width 1450 height 714
drag, startPoint x: 1347, startPoint y: 672, endPoint x: 1335, endPoint y: 663, distance: 14.7
click at [1345, 671] on div "Concept Challenge Unlocked: Dangerous Steps Use strings to defeat ogres. Start …" at bounding box center [725, 357] width 1450 height 714
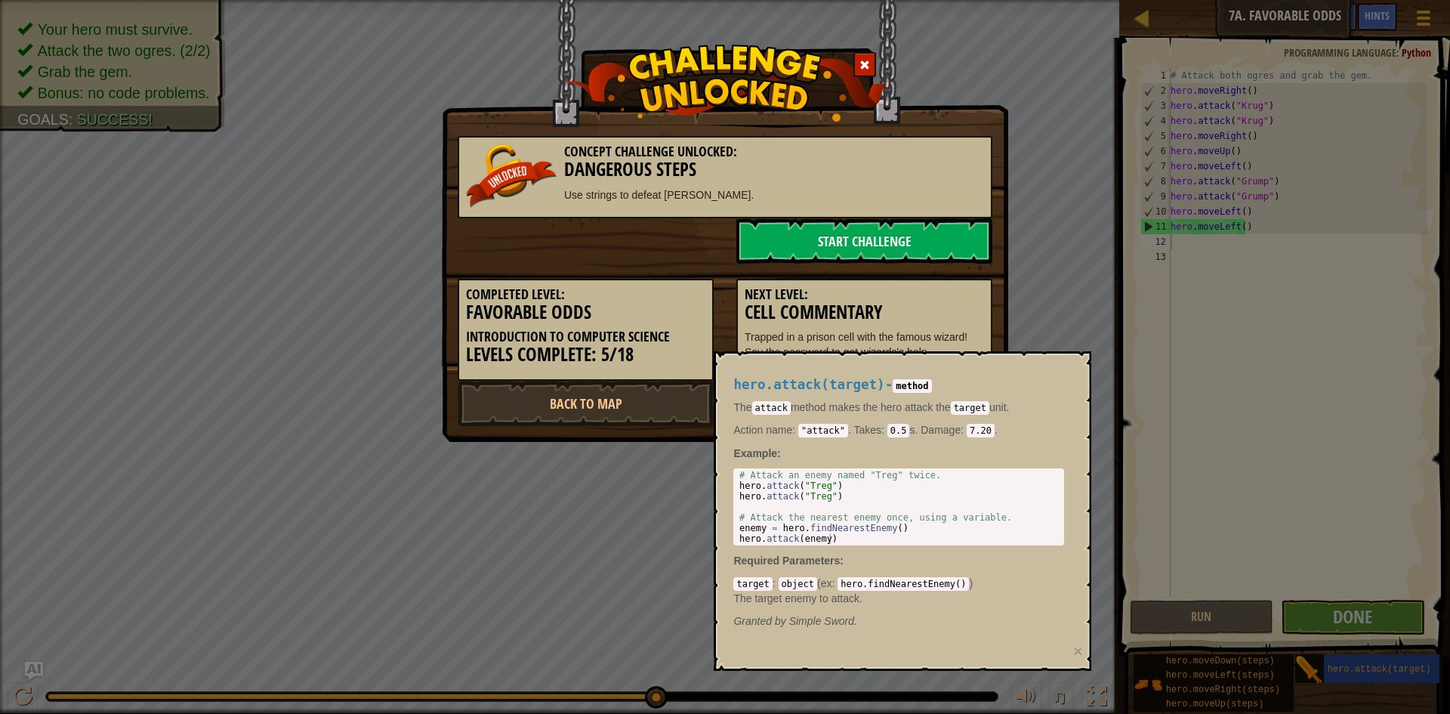
drag, startPoint x: 1335, startPoint y: 663, endPoint x: 879, endPoint y: 598, distance: 460.2
click at [1333, 663] on div "Concept Challenge Unlocked: Dangerous Steps Use strings to defeat ogres. Start …" at bounding box center [725, 357] width 1450 height 714
click at [885, 236] on link "Start Challenge" at bounding box center [865, 240] width 256 height 45
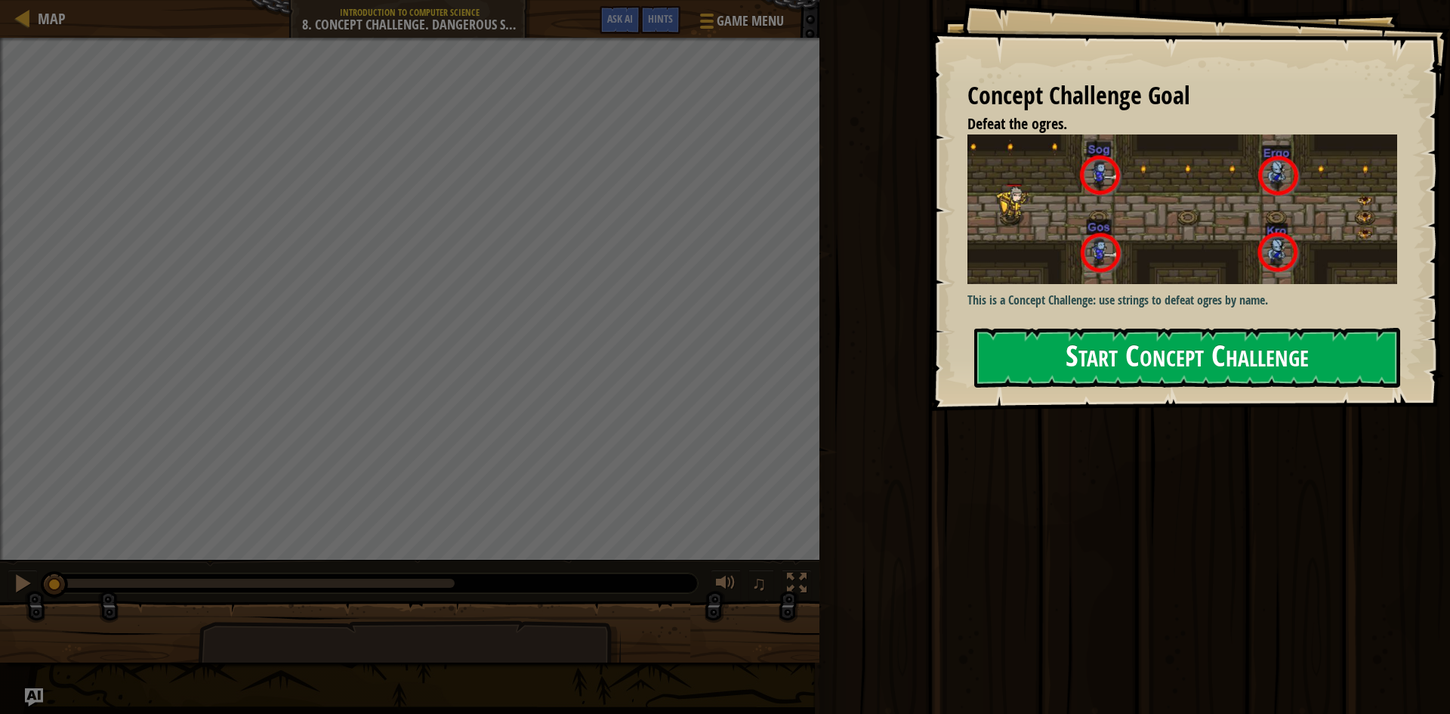
click at [1255, 328] on button "Start Concept Challenge" at bounding box center [1187, 358] width 426 height 60
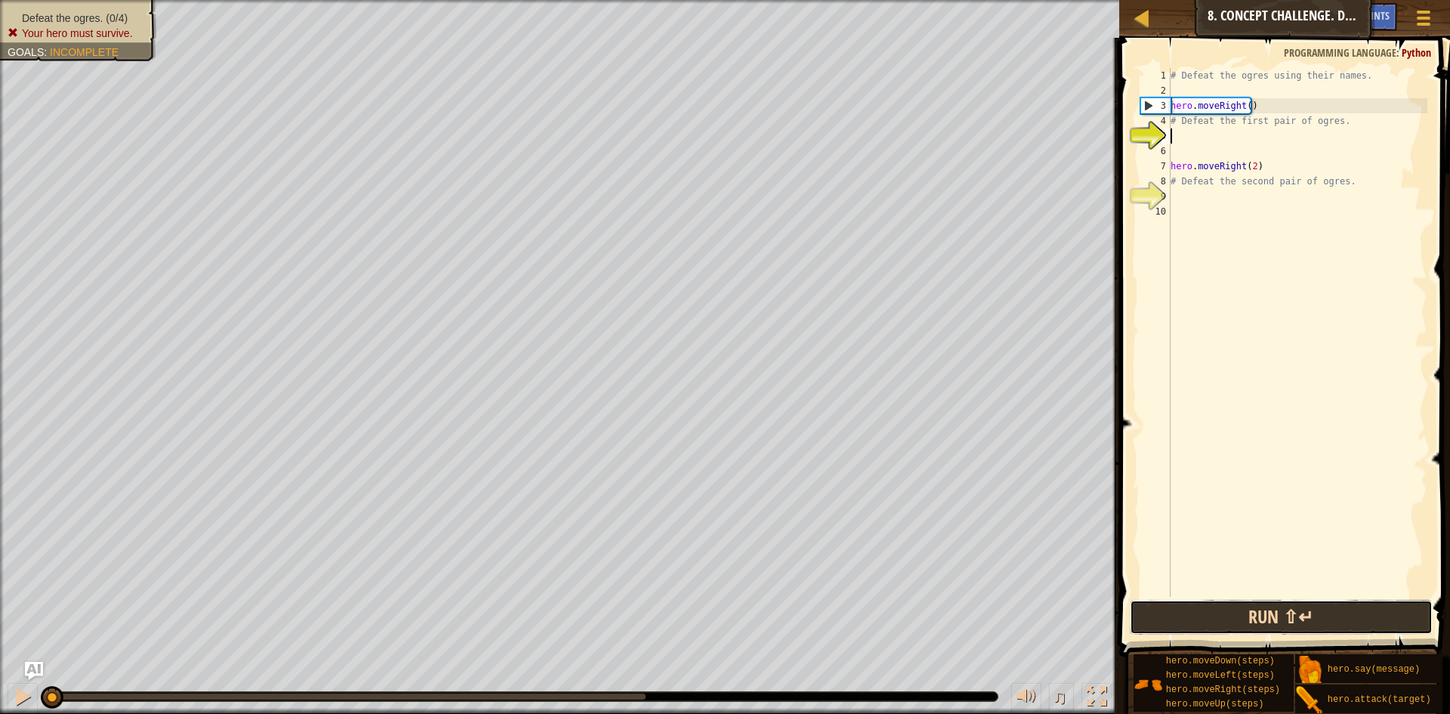
click at [1285, 607] on button "Run ⇧↵" at bounding box center [1281, 617] width 303 height 35
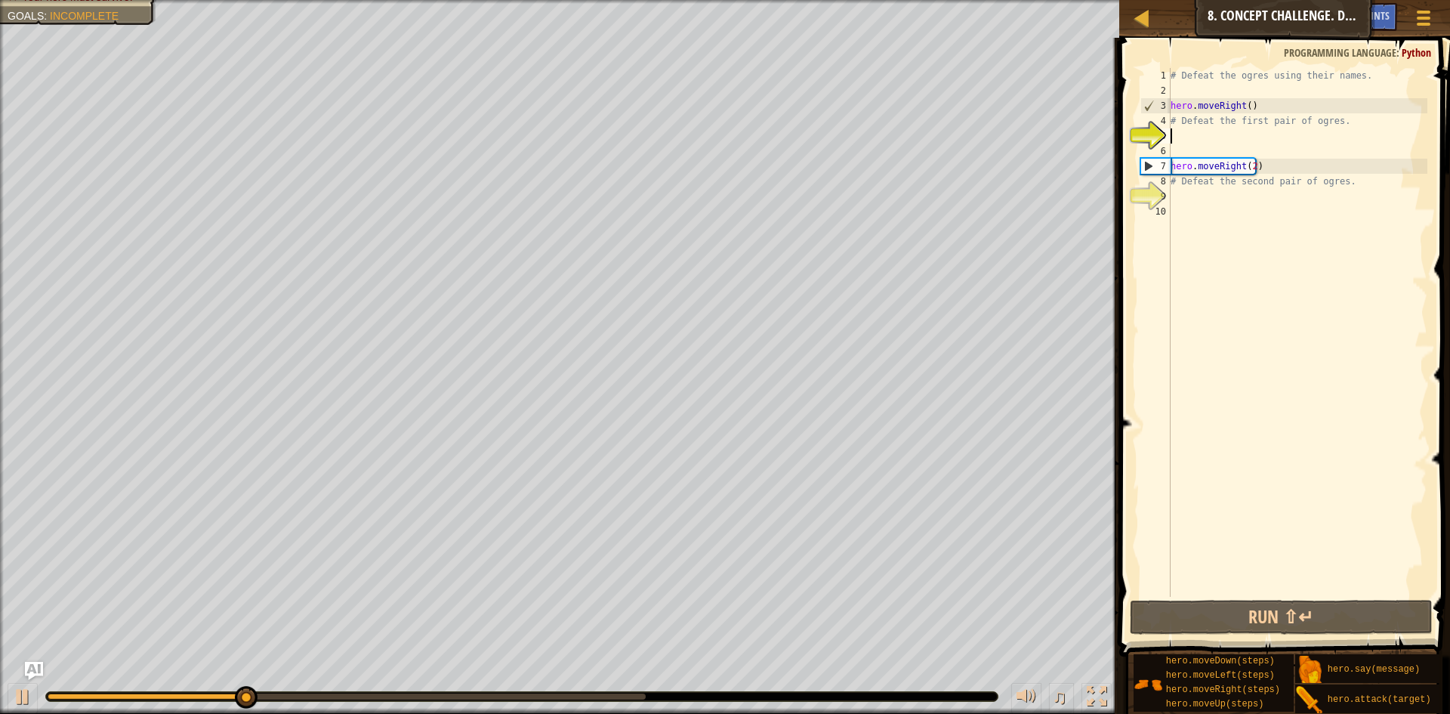
scroll to position [7, 0]
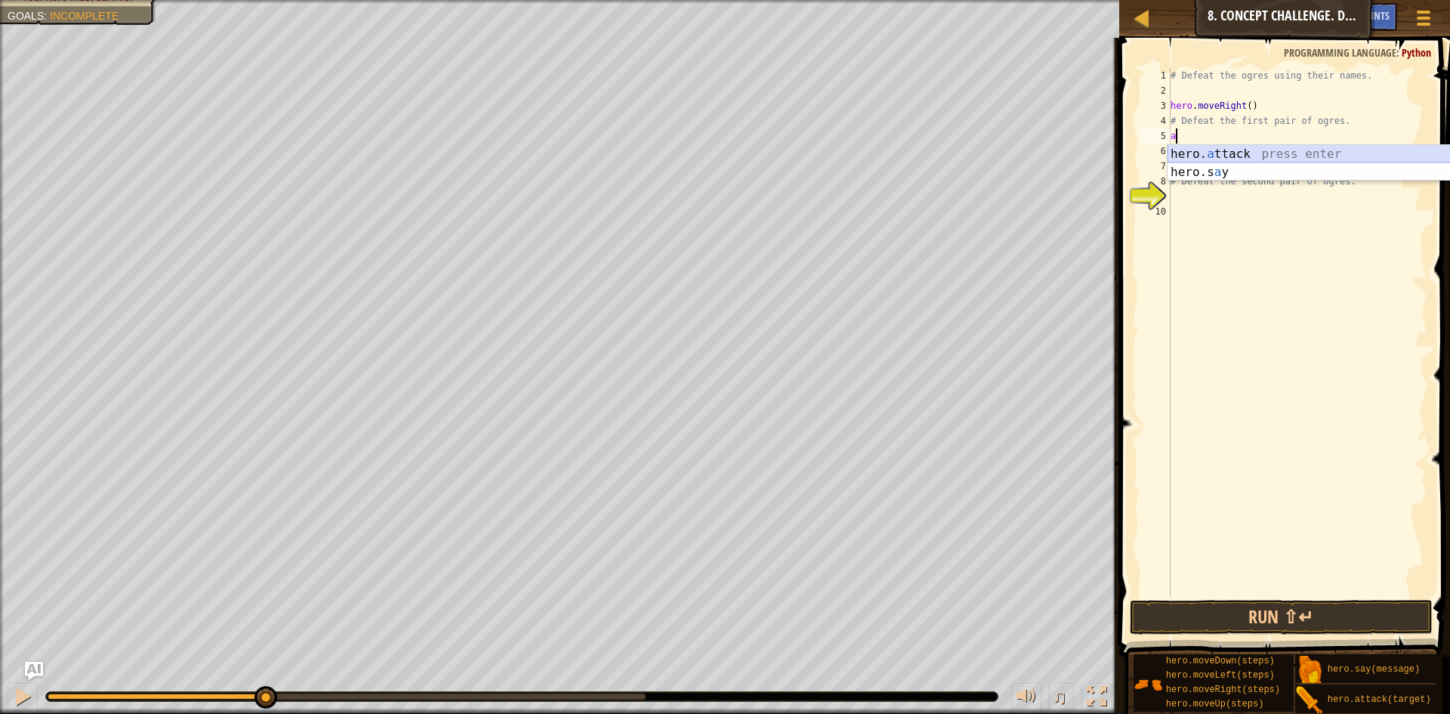
click at [1256, 150] on div "hero. a ttack press enter hero.s a y press enter" at bounding box center [1311, 181] width 286 height 73
type textarea "hero.attack("Grump")"
drag, startPoint x: 1290, startPoint y: 141, endPoint x: 1159, endPoint y: 135, distance: 131.5
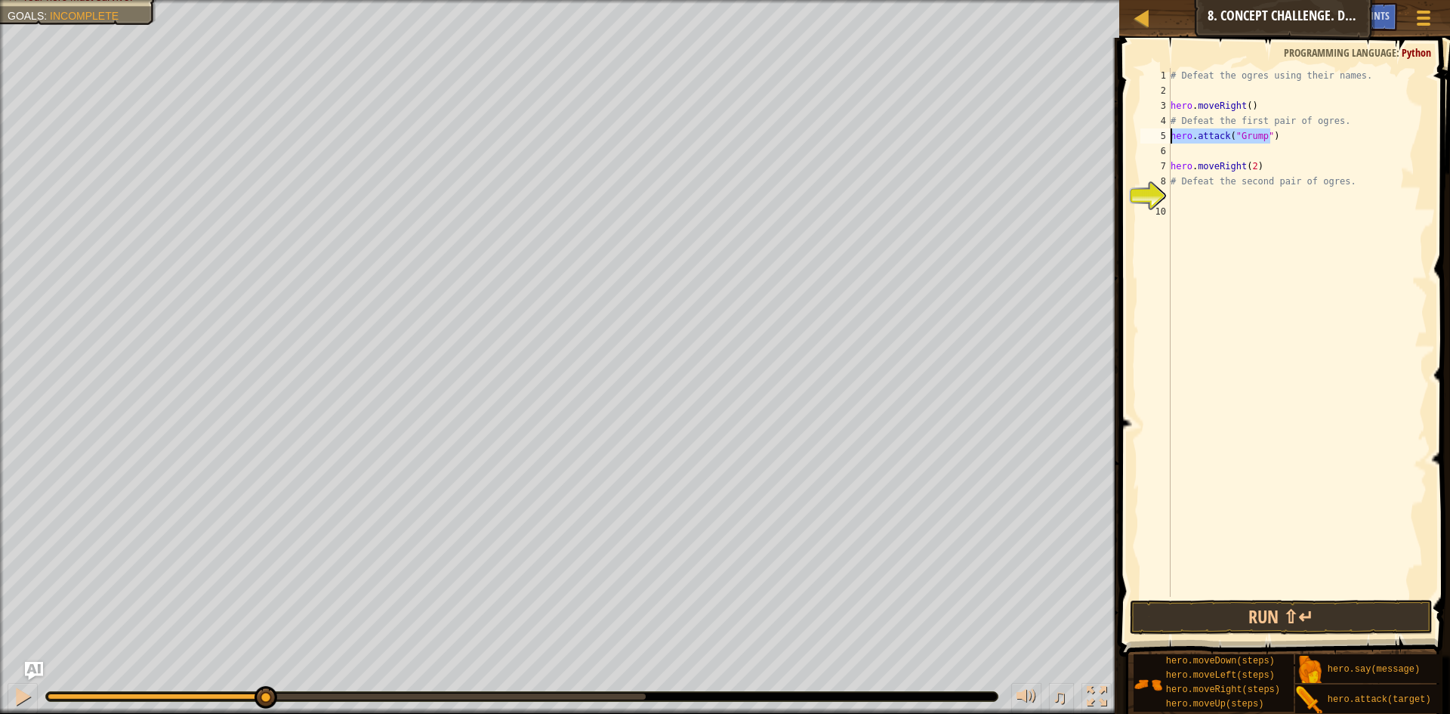
click at [1159, 135] on div "hero.attack("Grump") 1 2 3 4 5 6 7 8 9 10 # Defeat the ogres using their names.…" at bounding box center [1283, 332] width 290 height 529
click at [1202, 150] on div "# Defeat the ogres using their names. hero . moveRight ( ) # Defeat the first p…" at bounding box center [1298, 347] width 260 height 559
paste textarea "hero.attack("Grump")"
click at [1246, 635] on span at bounding box center [1286, 325] width 343 height 663
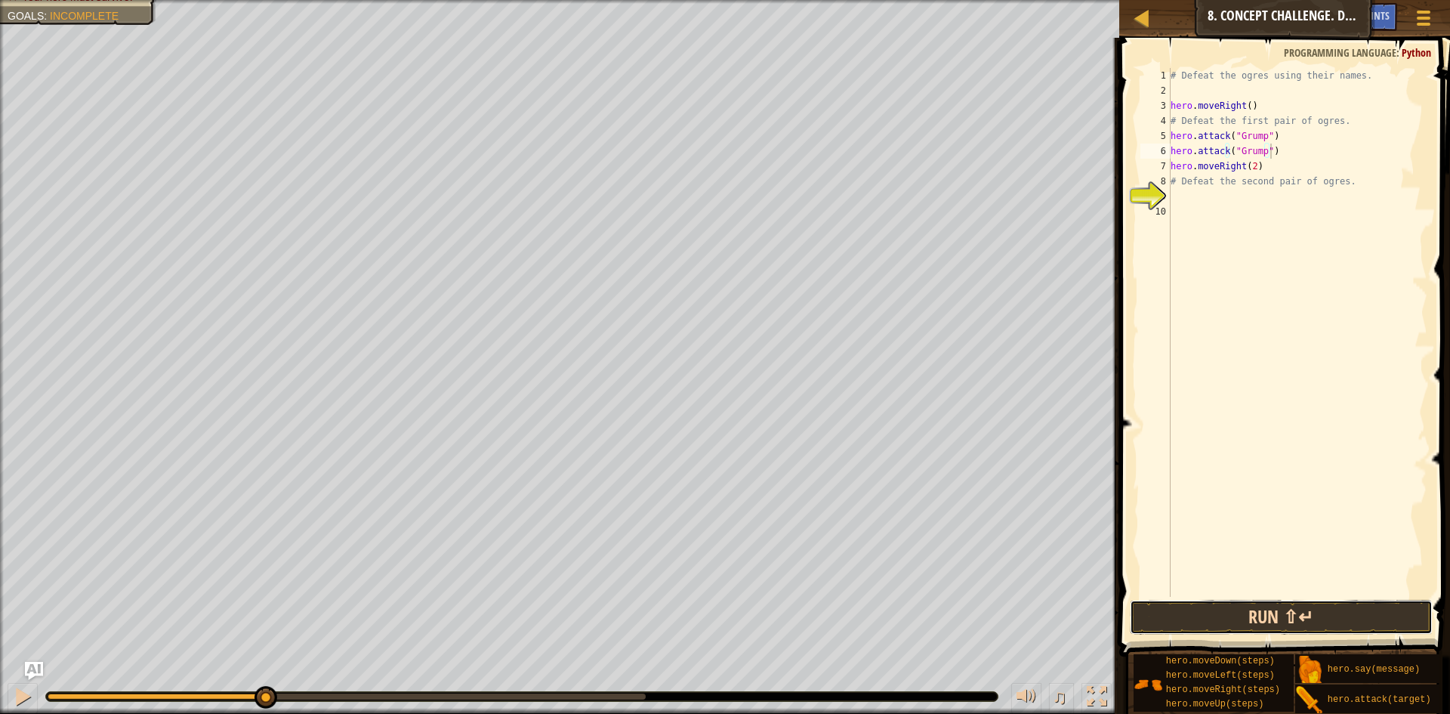
click at [1246, 614] on button "Run ⇧↵" at bounding box center [1281, 617] width 303 height 35
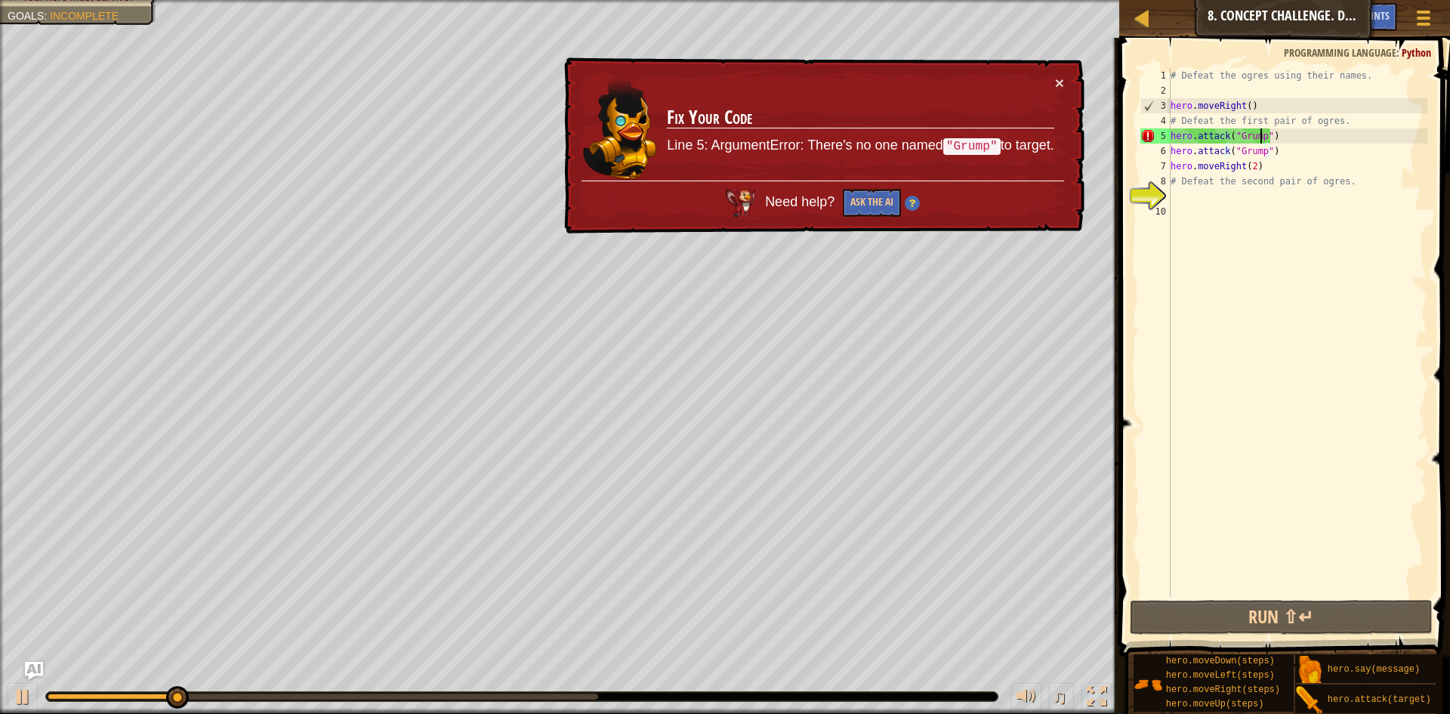
click at [1261, 137] on div "# Defeat the ogres using their names. hero . moveRight ( ) # Defeat the first p…" at bounding box center [1298, 347] width 260 height 559
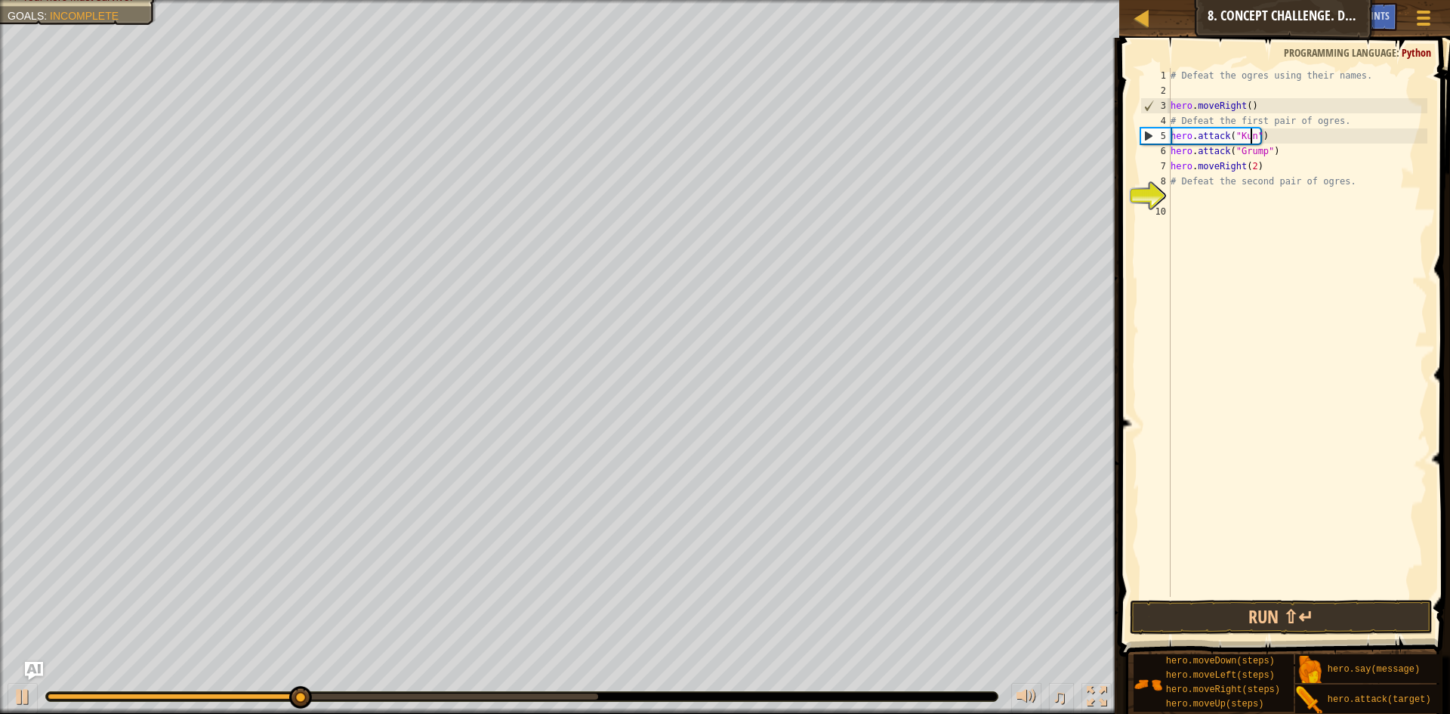
scroll to position [7, 7]
click at [1258, 150] on div "# Defeat the ogres using their names. hero . moveRight ( ) # Defeat the first p…" at bounding box center [1298, 347] width 260 height 559
click at [1254, 150] on div "# Defeat the ogres using their names. hero . moveRight ( ) # Defeat the first p…" at bounding box center [1298, 347] width 260 height 559
drag, startPoint x: 1272, startPoint y: 131, endPoint x: 1169, endPoint y: 134, distance: 103.5
click at [1169, 134] on div "hero.attack("Grump") 1 2 3 4 5 6 7 8 9 10 # Defeat the ogres using their names.…" at bounding box center [1283, 332] width 290 height 529
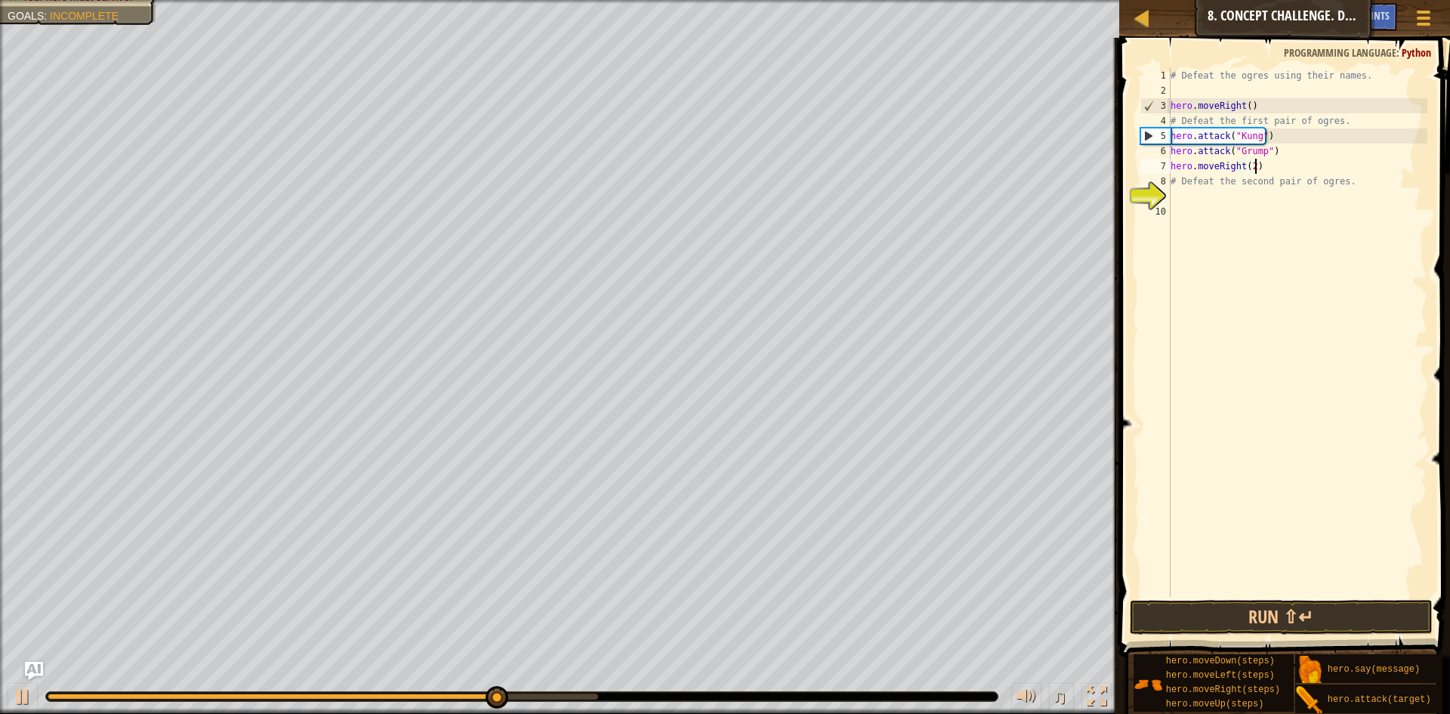
drag, startPoint x: 1282, startPoint y: 164, endPoint x: 1274, endPoint y: 153, distance: 13.6
click at [1275, 159] on div "# Defeat the ogres using their names. hero . moveRight ( ) # Defeat the first p…" at bounding box center [1298, 347] width 260 height 559
drag, startPoint x: 1279, startPoint y: 148, endPoint x: 1160, endPoint y: 157, distance: 118.9
click at [1160, 157] on div "hero.moveRight(2) 1 2 3 4 5 6 7 8 9 10 # Defeat the ogres using their names. he…" at bounding box center [1283, 332] width 290 height 529
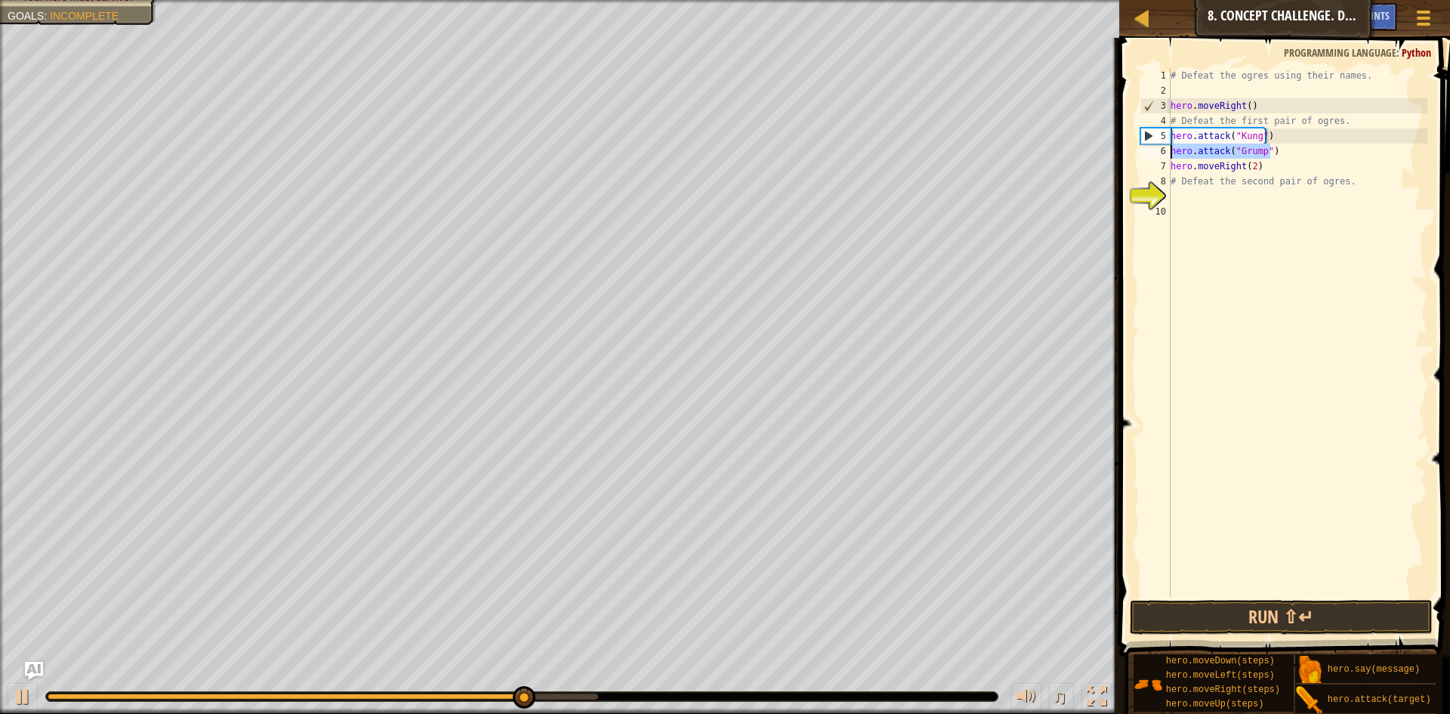
type textarea "hero.attack("Grump")"
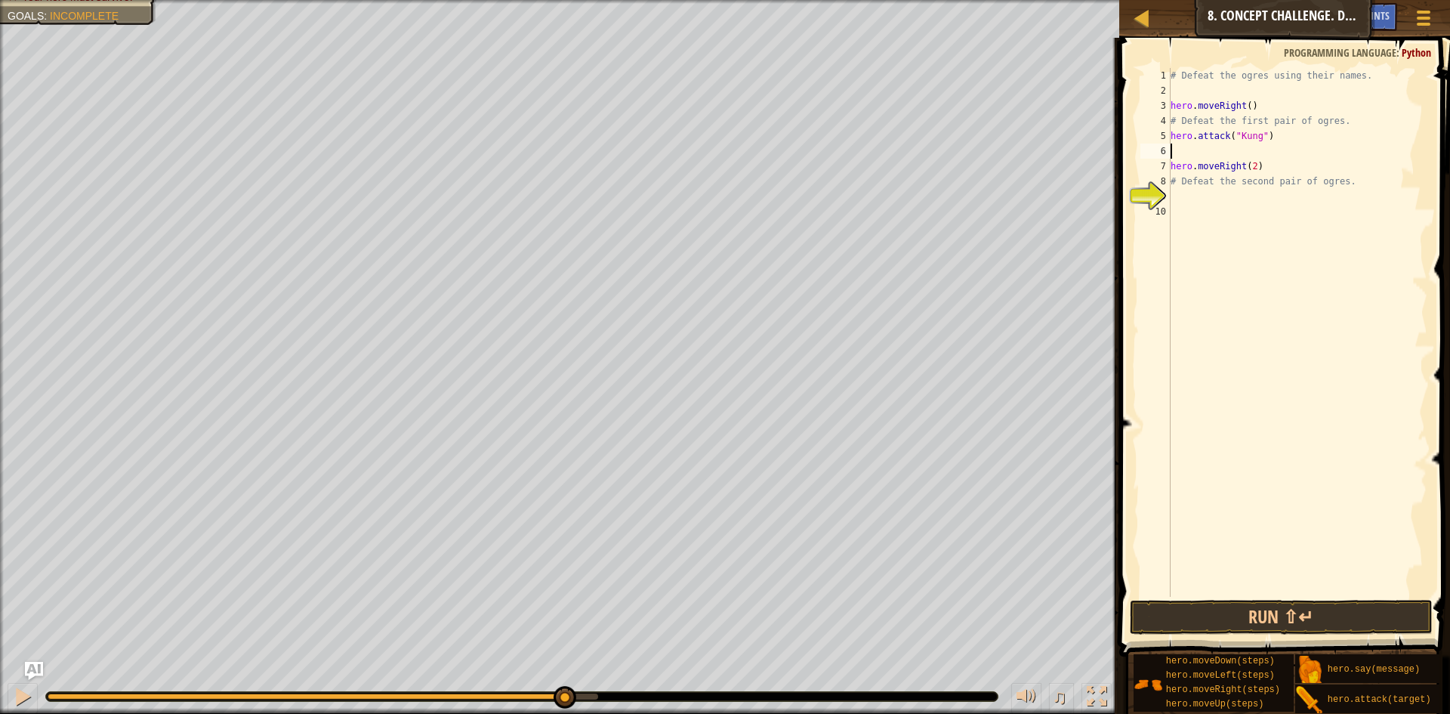
paste textarea "hero.attack("Kung")"
click at [1309, 612] on button "Run ⇧↵" at bounding box center [1281, 617] width 303 height 35
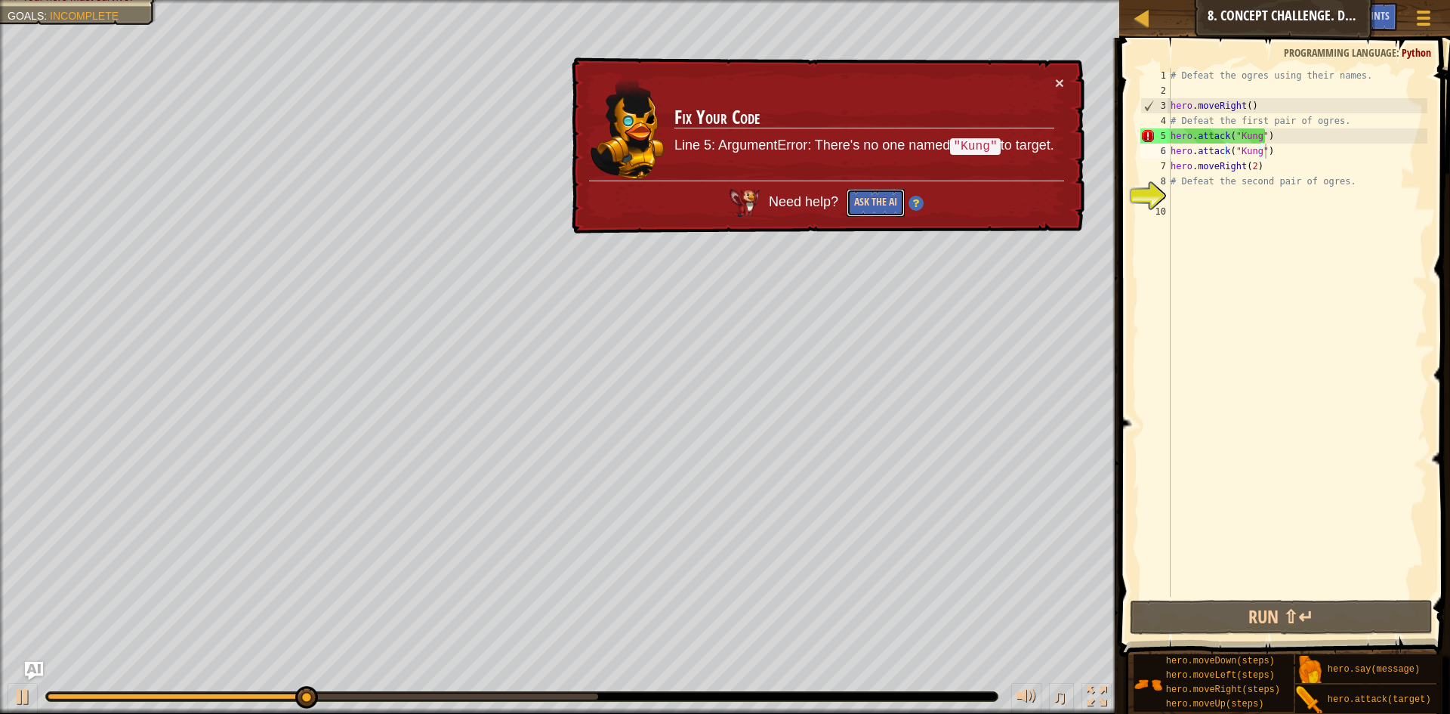
click at [876, 202] on button "Ask the AI" at bounding box center [876, 203] width 58 height 28
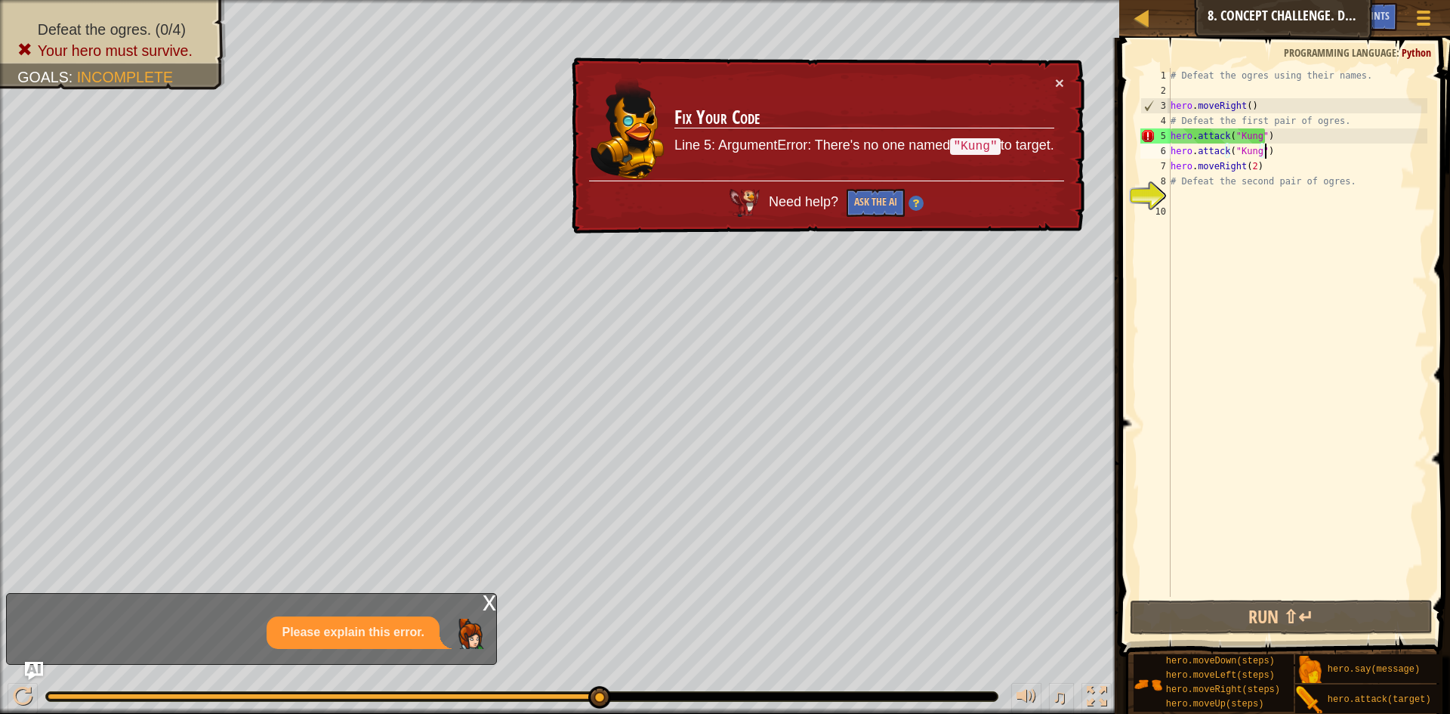
click at [1254, 133] on div "# Defeat the ogres using their names. hero . moveRight ( ) # Defeat the first p…" at bounding box center [1298, 347] width 260 height 559
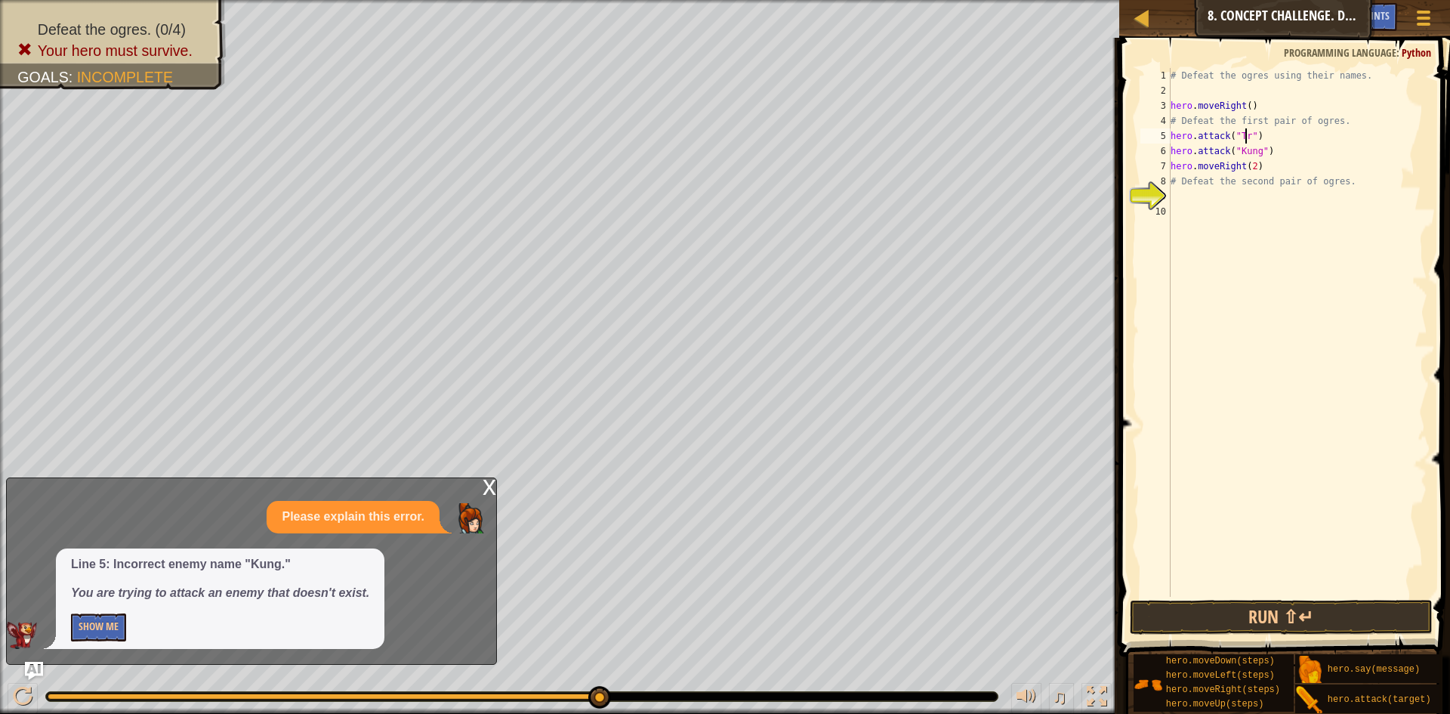
scroll to position [7, 7]
click at [1255, 153] on div "# Defeat the ogres using their names. hero . moveRight ( ) # Defeat the first p…" at bounding box center [1298, 347] width 260 height 559
type textarea "hero.attack("Treg")"
click at [1267, 621] on button "Run ⇧↵" at bounding box center [1281, 617] width 303 height 35
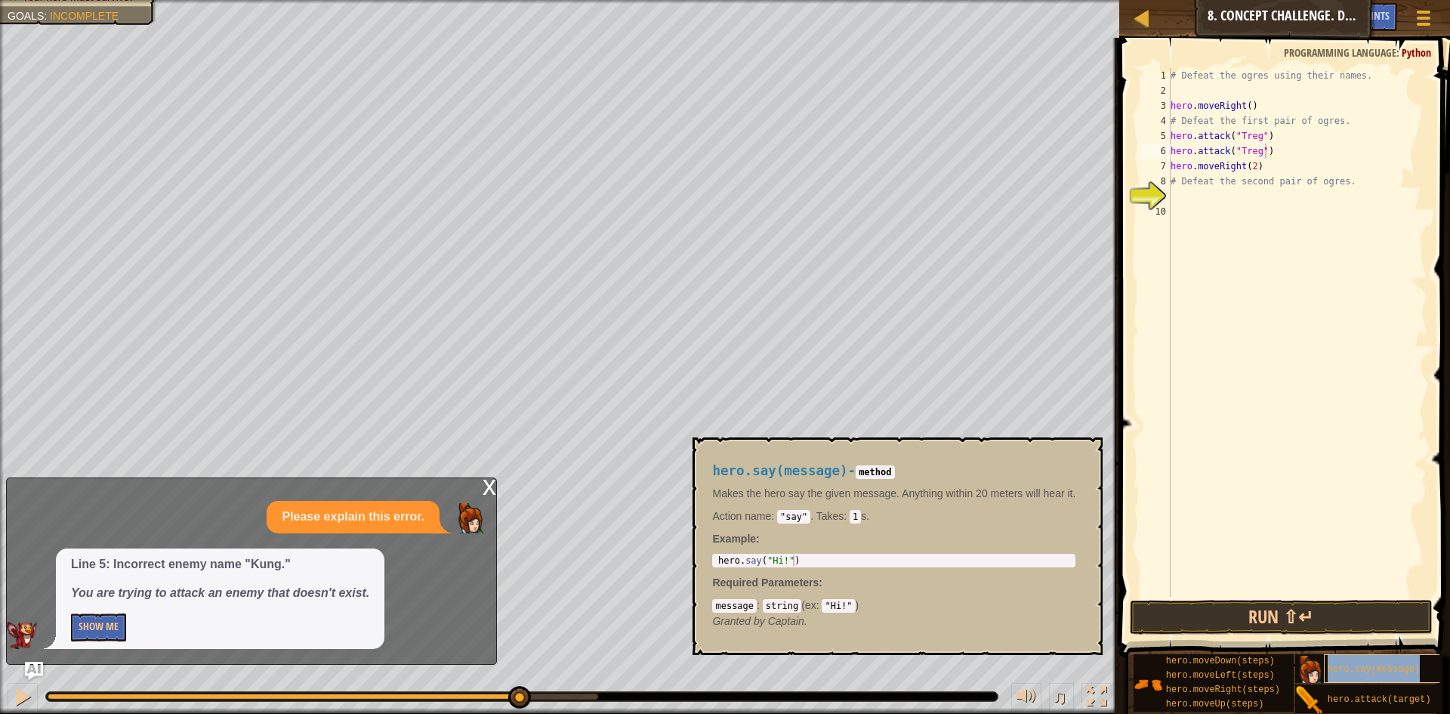
click at [1398, 664] on span "hero.say(message)" at bounding box center [1374, 669] width 92 height 11
drag, startPoint x: 1296, startPoint y: 140, endPoint x: 1178, endPoint y: 132, distance: 118.8
click at [1178, 132] on div "# Defeat the ogres using their names. hero . moveRight ( ) # Defeat the first p…" at bounding box center [1298, 347] width 260 height 559
type textarea "h"
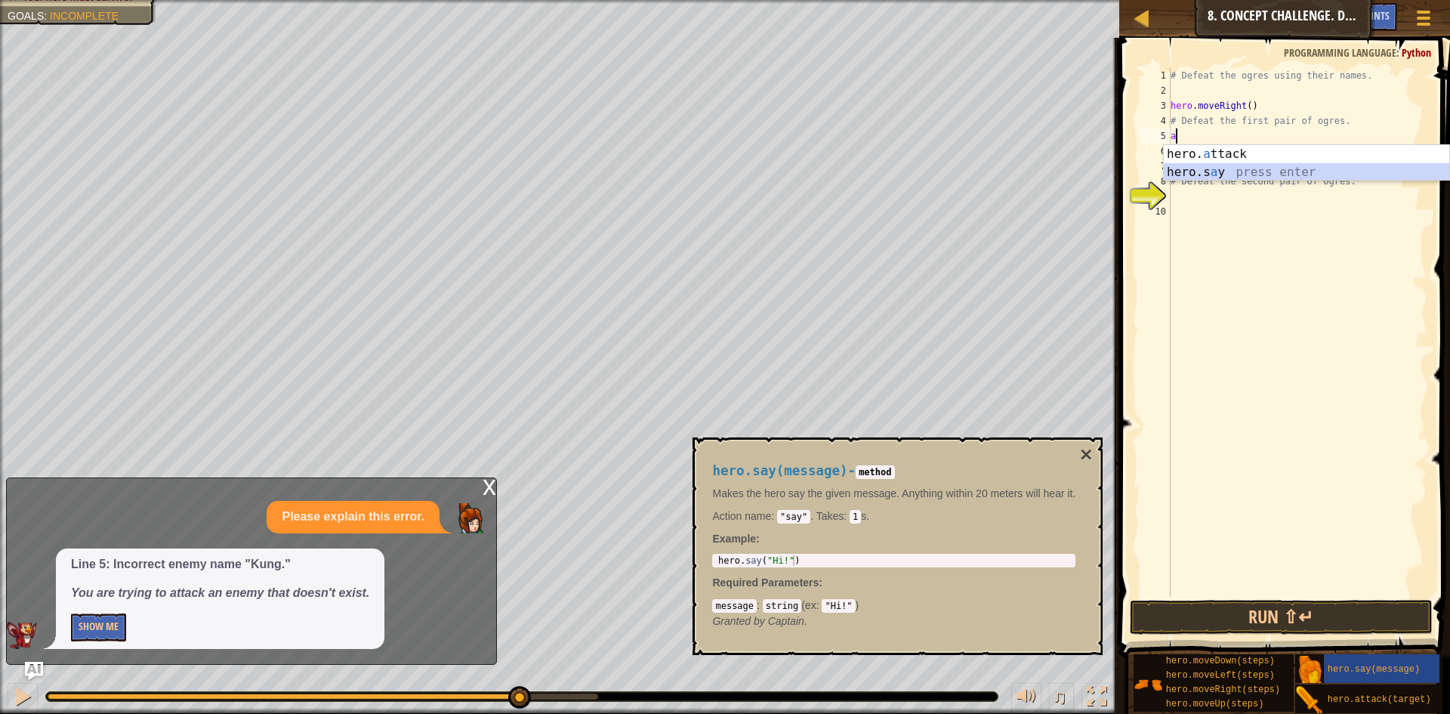
click at [1234, 168] on div "hero. a ttack press enter hero.s a y press enter" at bounding box center [1307, 181] width 286 height 73
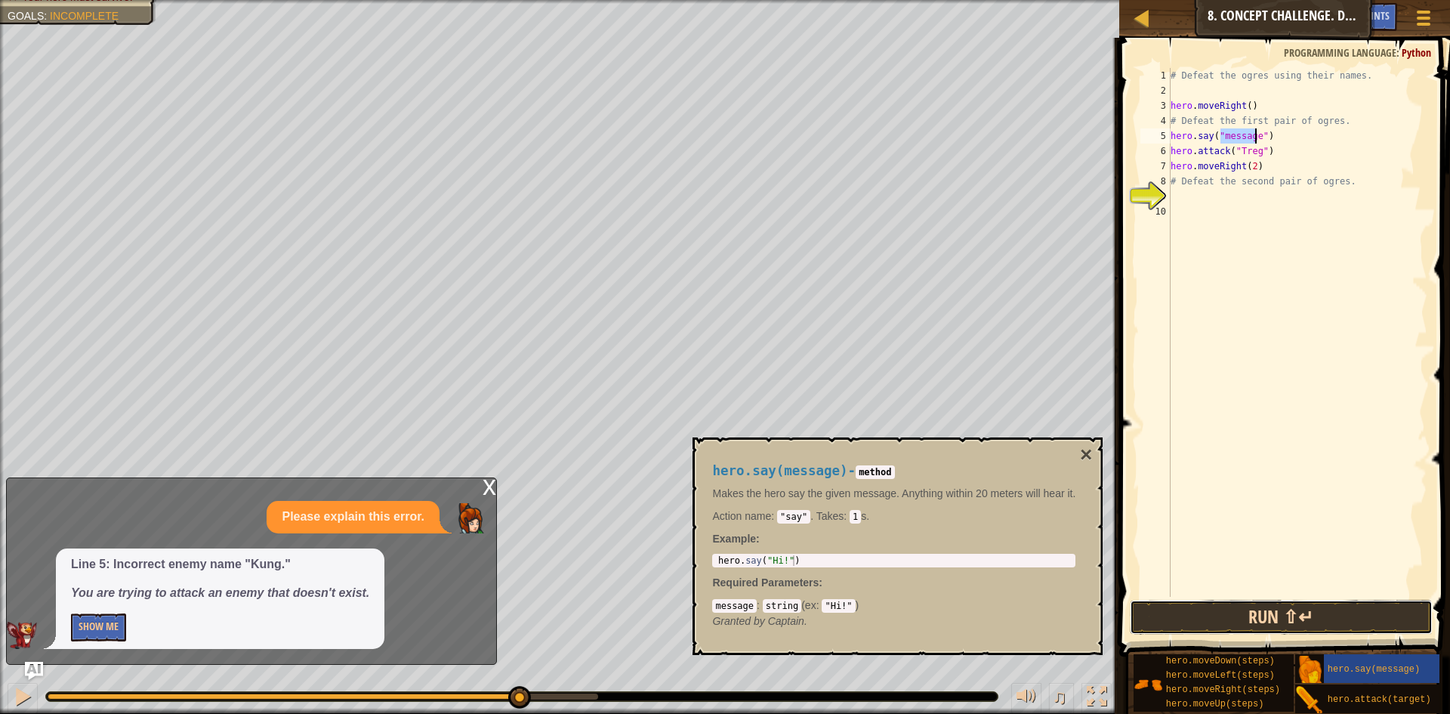
click at [1264, 610] on button "Run ⇧↵" at bounding box center [1281, 617] width 303 height 35
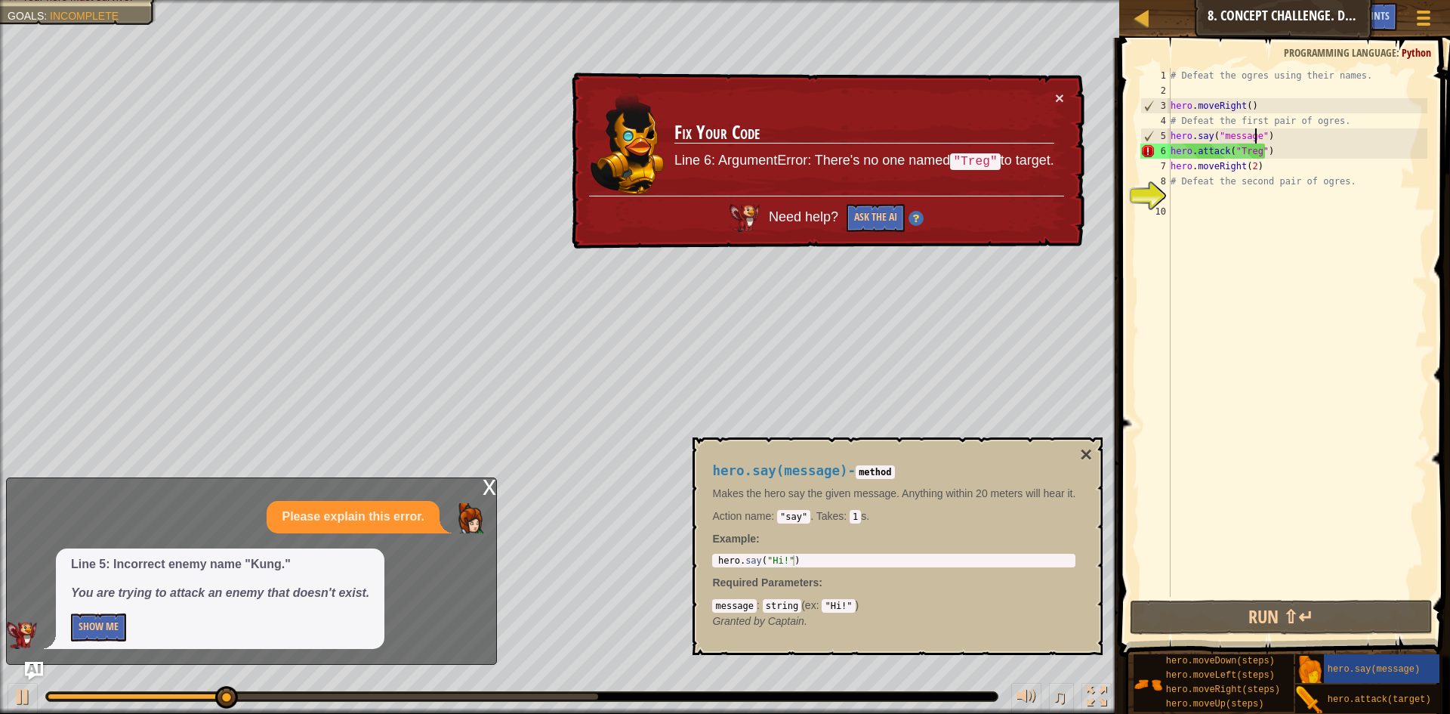
click at [1280, 153] on div "# Defeat the ogres using their names. hero . moveRight ( ) # Defeat the first p…" at bounding box center [1298, 347] width 260 height 559
drag, startPoint x: 1296, startPoint y: 154, endPoint x: 1180, endPoint y: 154, distance: 116.3
click at [1180, 154] on div "# Defeat the ogres using their names. hero . moveRight ( ) # Defeat the first p…" at bounding box center [1298, 347] width 260 height 559
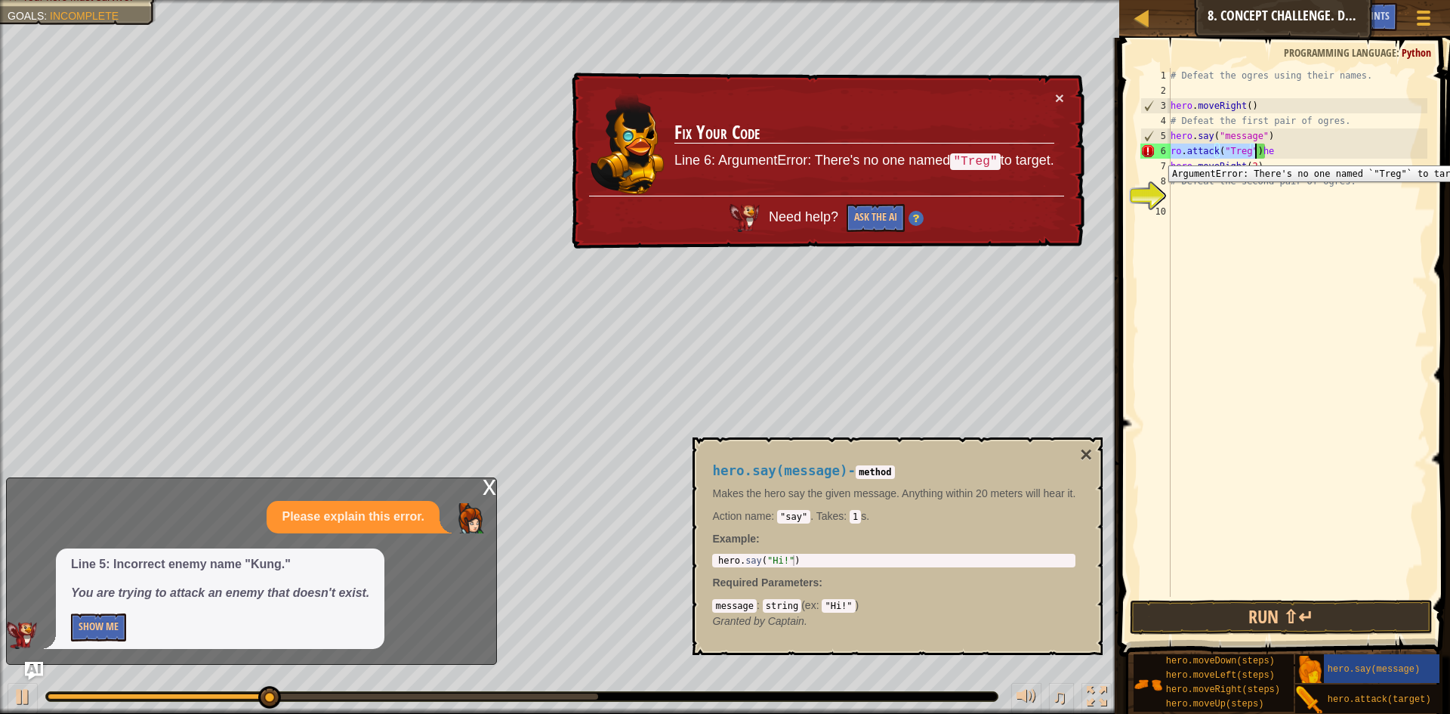
scroll to position [7, 1]
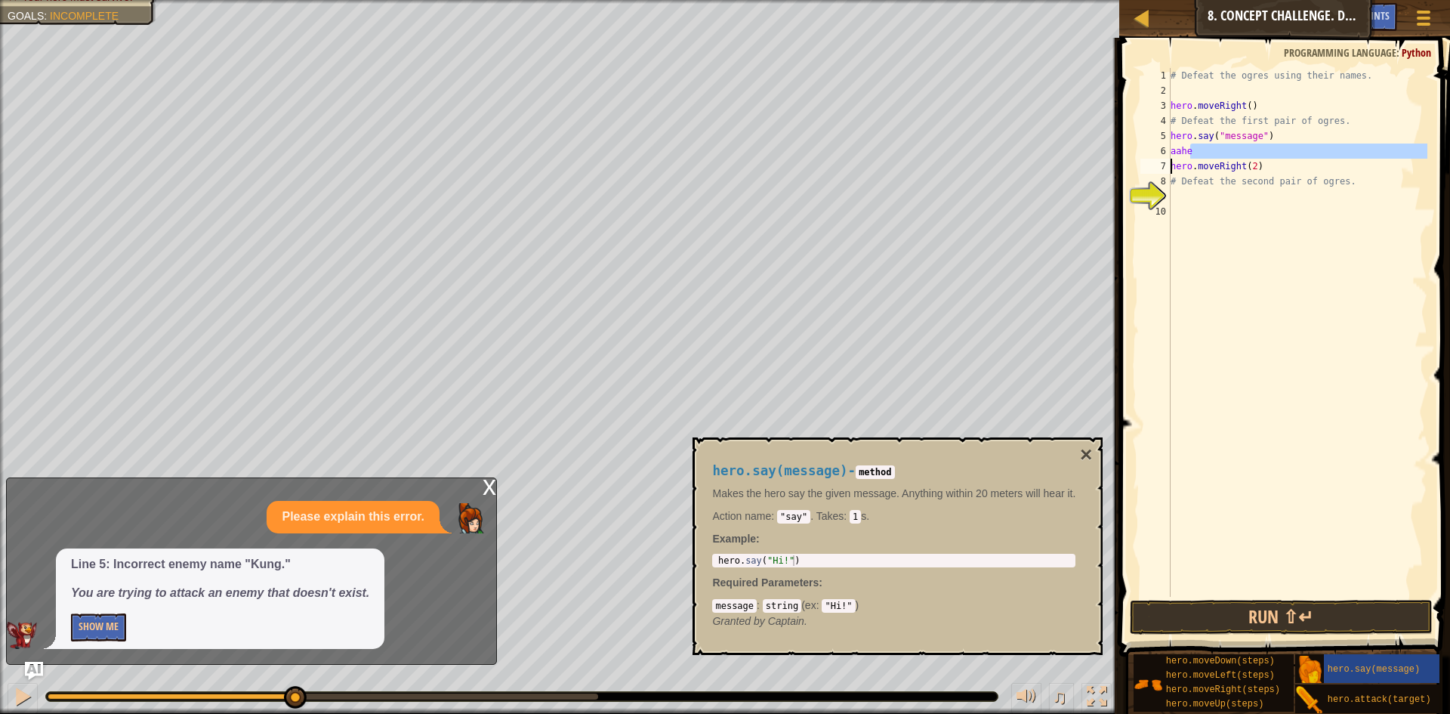
drag, startPoint x: 1235, startPoint y: 154, endPoint x: 1149, endPoint y: 160, distance: 86.3
click at [1149, 160] on div "aahe 1 2 3 4 5 6 7 8 9 10 # Defeat the ogres using their names. hero . moveRigh…" at bounding box center [1283, 332] width 290 height 529
drag, startPoint x: 1185, startPoint y: 147, endPoint x: 1170, endPoint y: 147, distance: 14.4
click at [1170, 147] on div "aahe hero.moveRight(2) 1 2 3 4 5 6 7 8 9 10 # Defeat the ogres using their name…" at bounding box center [1283, 332] width 290 height 529
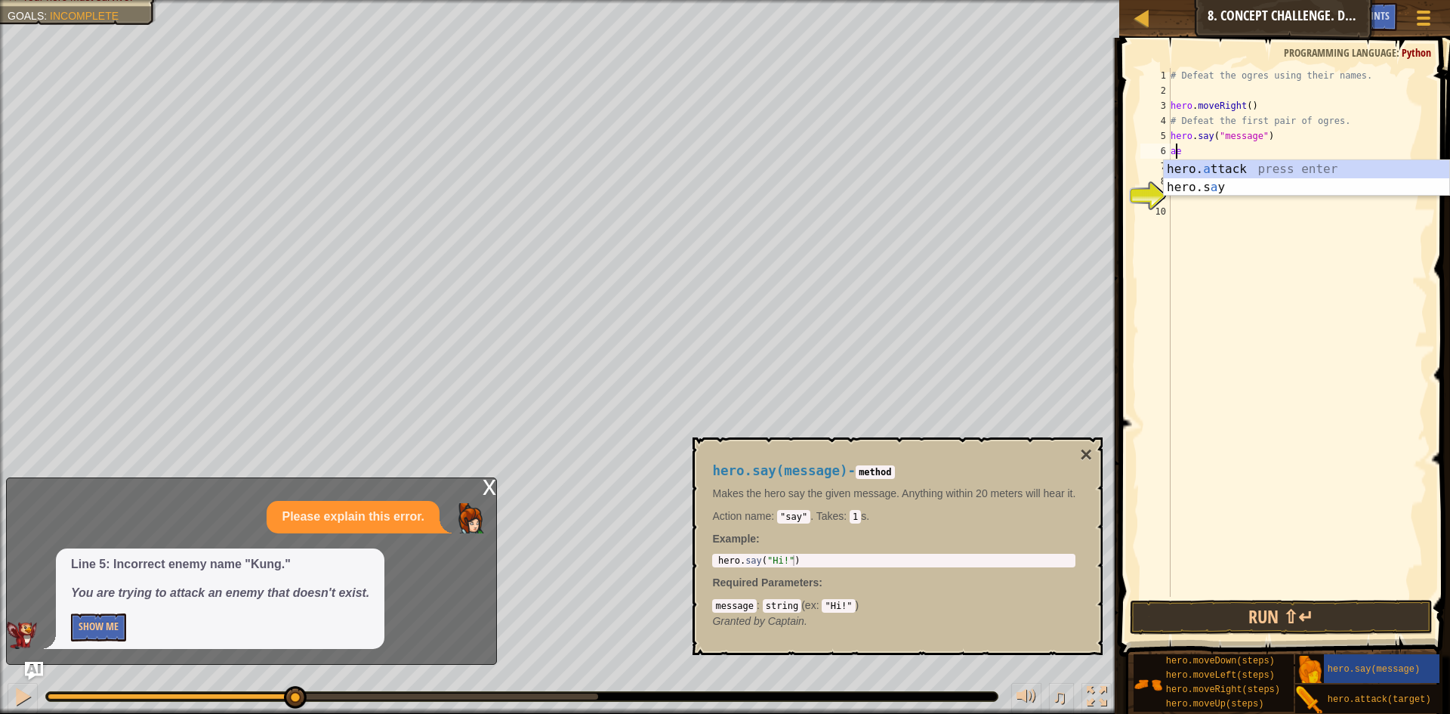
click at [1188, 147] on div "# Defeat the ogres using their names. hero . moveRight ( ) # Defeat the first p…" at bounding box center [1298, 347] width 260 height 559
click at [1180, 147] on div "# Defeat the ogres using their names. hero . moveRight ( ) # Defeat the first p…" at bounding box center [1298, 347] width 260 height 559
type textarea "a"
click at [1172, 165] on div "# Defeat the ogres using their names. hero . moveRight ( ) # Defeat the first p…" at bounding box center [1298, 347] width 260 height 559
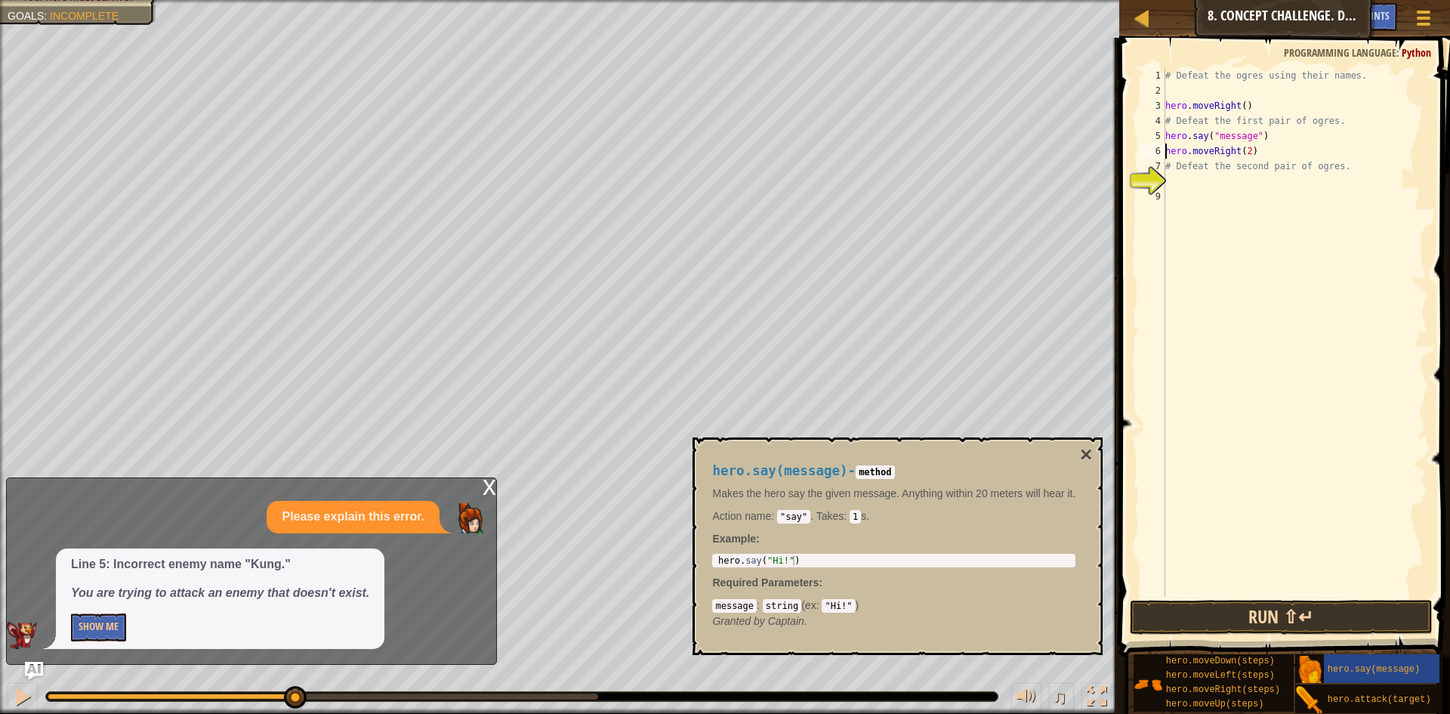
type textarea "hero.moveRight(2)"
click at [1291, 619] on button "Run ⇧↵" at bounding box center [1281, 617] width 303 height 35
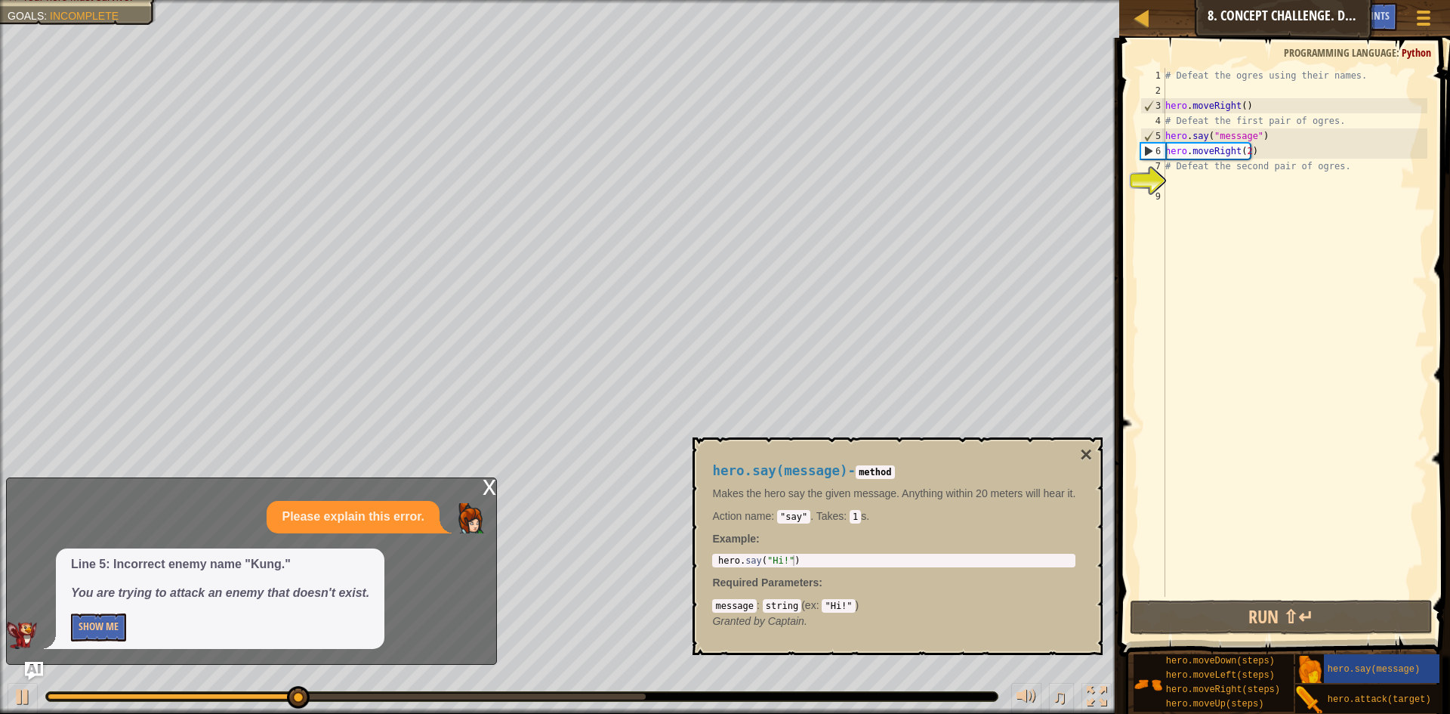
click at [1194, 182] on div "# Defeat the ogres using their names. hero . moveRight ( ) # Defeat the first p…" at bounding box center [1295, 347] width 265 height 559
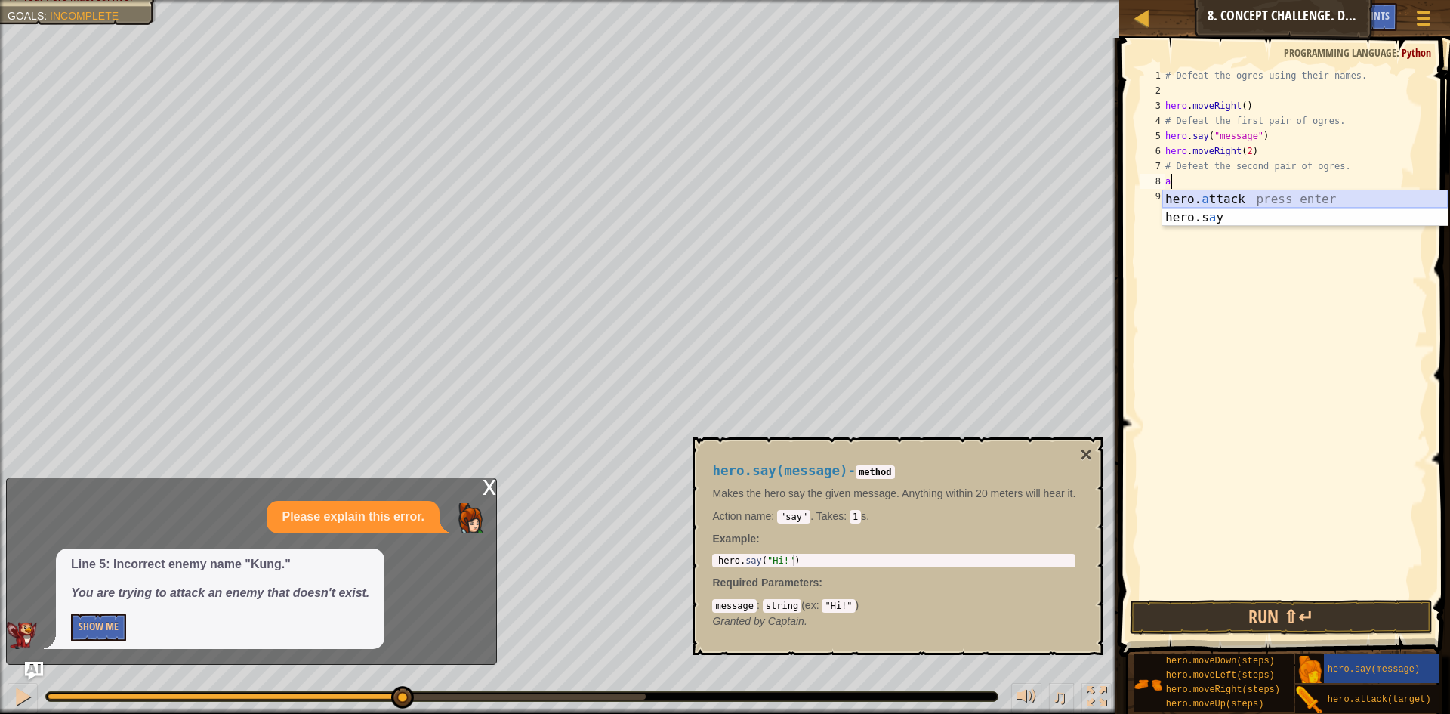
click at [1255, 199] on div "hero. a ttack press enter hero.s a y press enter" at bounding box center [1306, 226] width 286 height 73
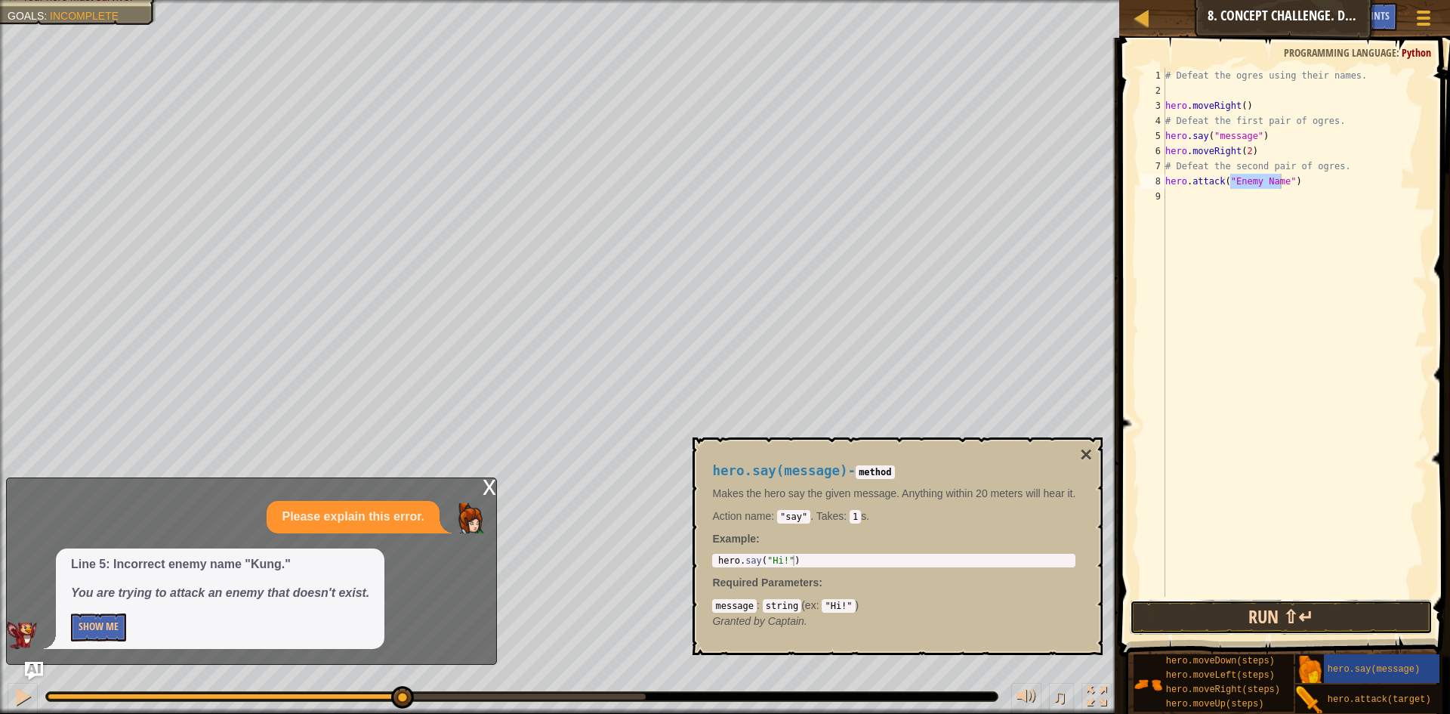
click at [1322, 616] on button "Run ⇧↵" at bounding box center [1281, 617] width 303 height 35
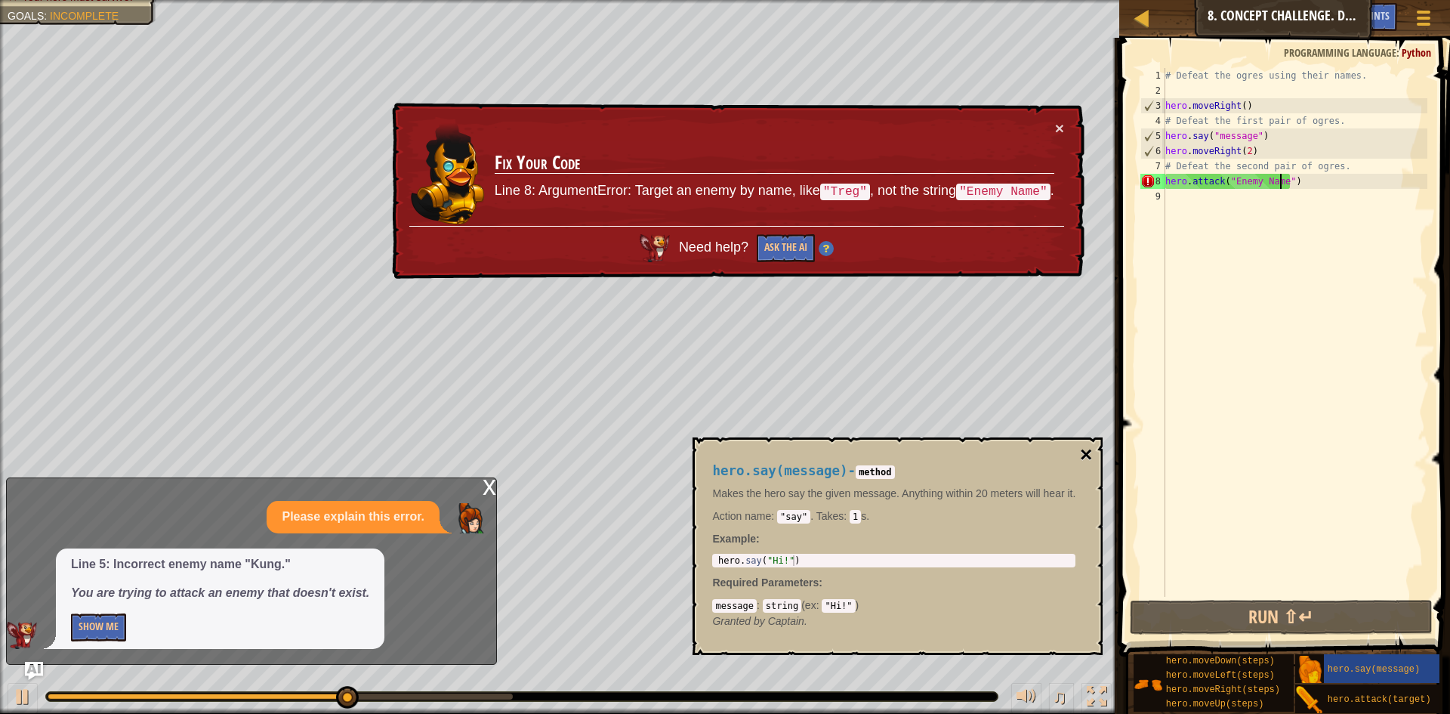
click at [1086, 451] on button "×" at bounding box center [1086, 454] width 12 height 21
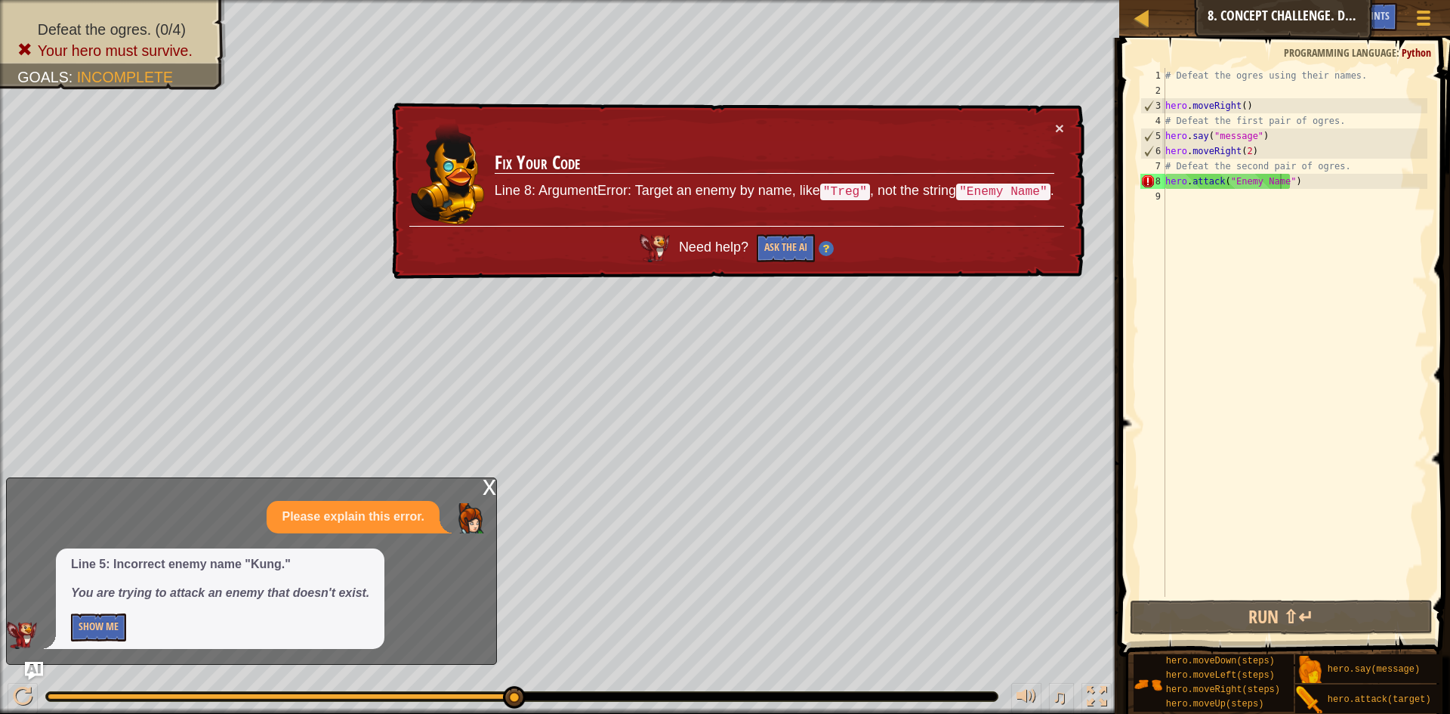
click at [1283, 178] on div "# Defeat the ogres using their names. hero . moveRight ( ) # Defeat the first p…" at bounding box center [1295, 347] width 265 height 559
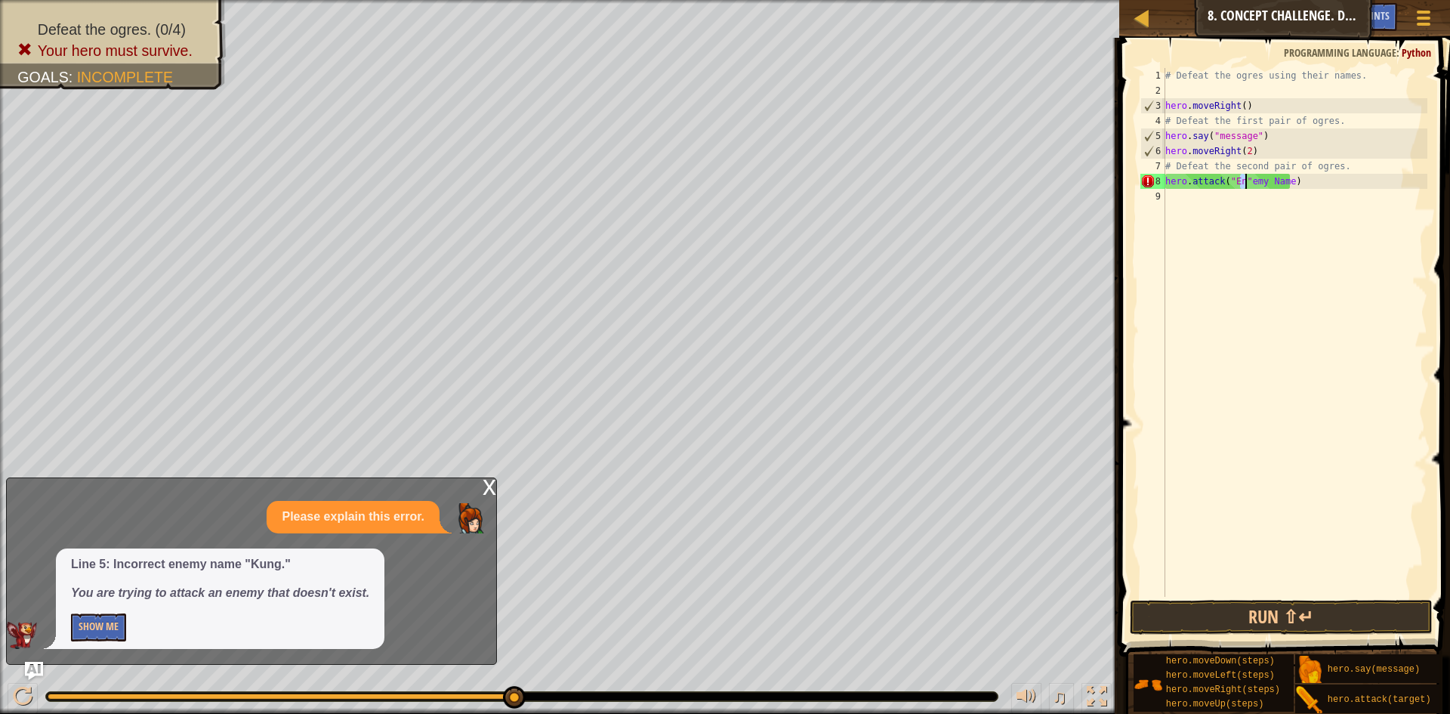
click at [1239, 181] on div "# Defeat the ogres using their names. hero . moveRight ( ) # Defeat the first p…" at bounding box center [1295, 332] width 265 height 529
click at [1258, 179] on div "# Defeat the ogres using their names. hero . moveRight ( ) # Defeat the first p…" at bounding box center [1295, 347] width 265 height 559
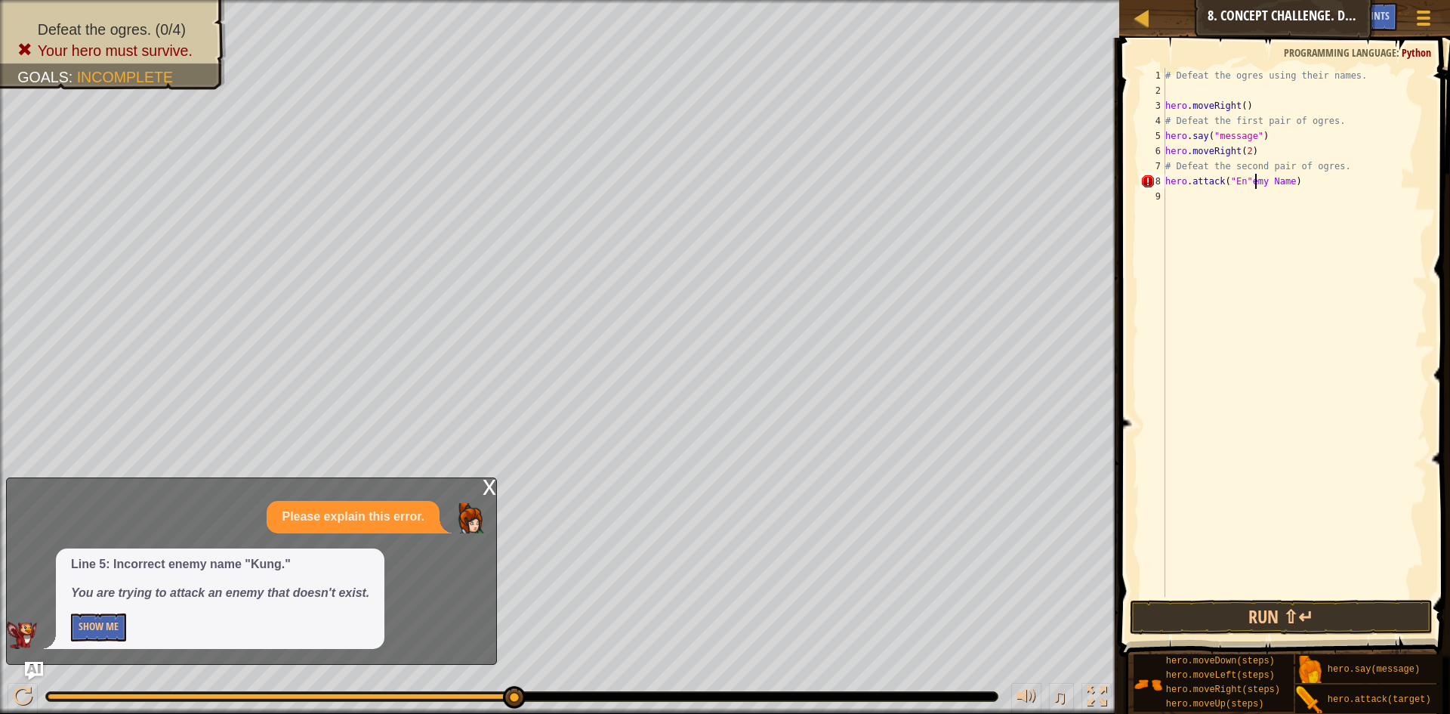
click at [1279, 180] on div "# Defeat the ogres using their names. hero . moveRight ( ) # Defeat the first p…" at bounding box center [1295, 347] width 265 height 559
click at [1280, 180] on div "# Defeat the ogres using their names. hero . moveRight ( ) # Defeat the first p…" at bounding box center [1295, 347] width 265 height 559
type textarea "hero.attack(")"
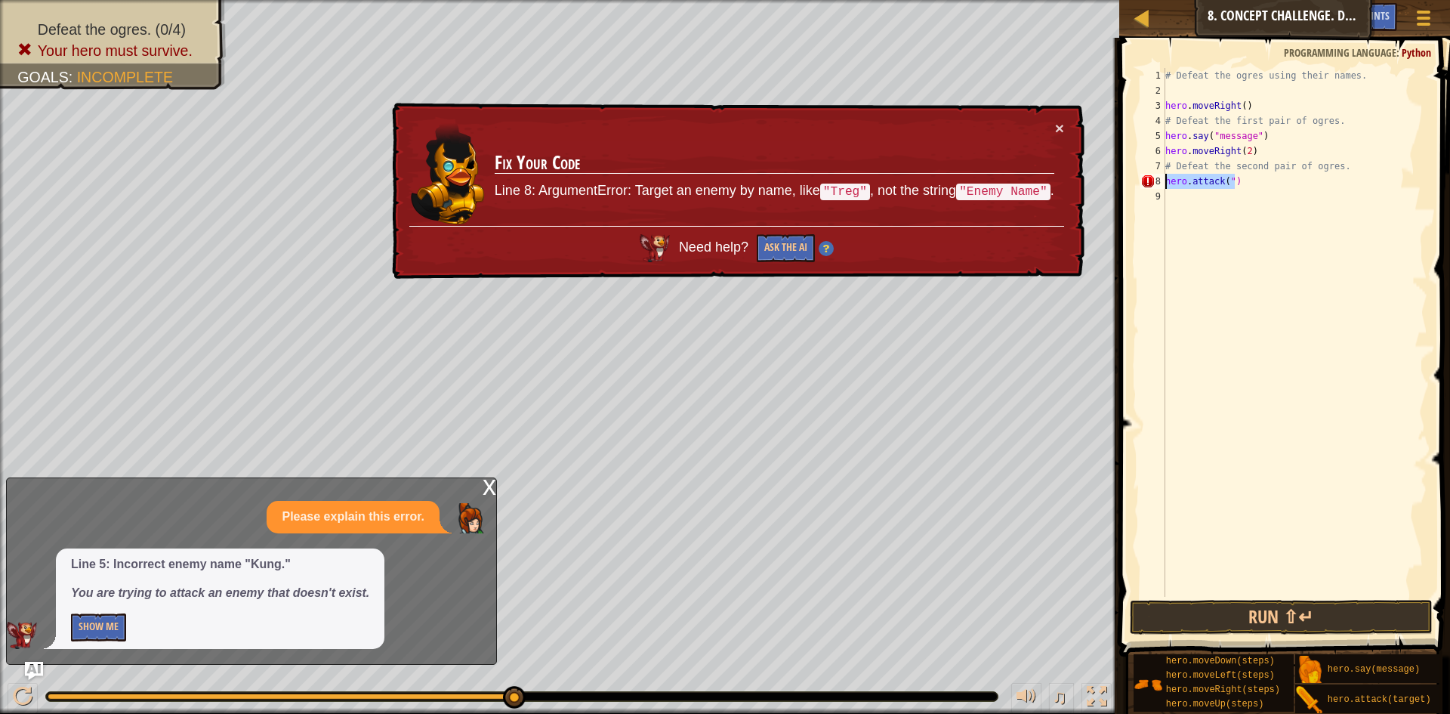
drag, startPoint x: 1223, startPoint y: 190, endPoint x: 1168, endPoint y: 180, distance: 56.0
click at [1168, 180] on div "# Defeat the ogres using their names. hero . moveRight ( ) # Defeat the first p…" at bounding box center [1295, 347] width 265 height 559
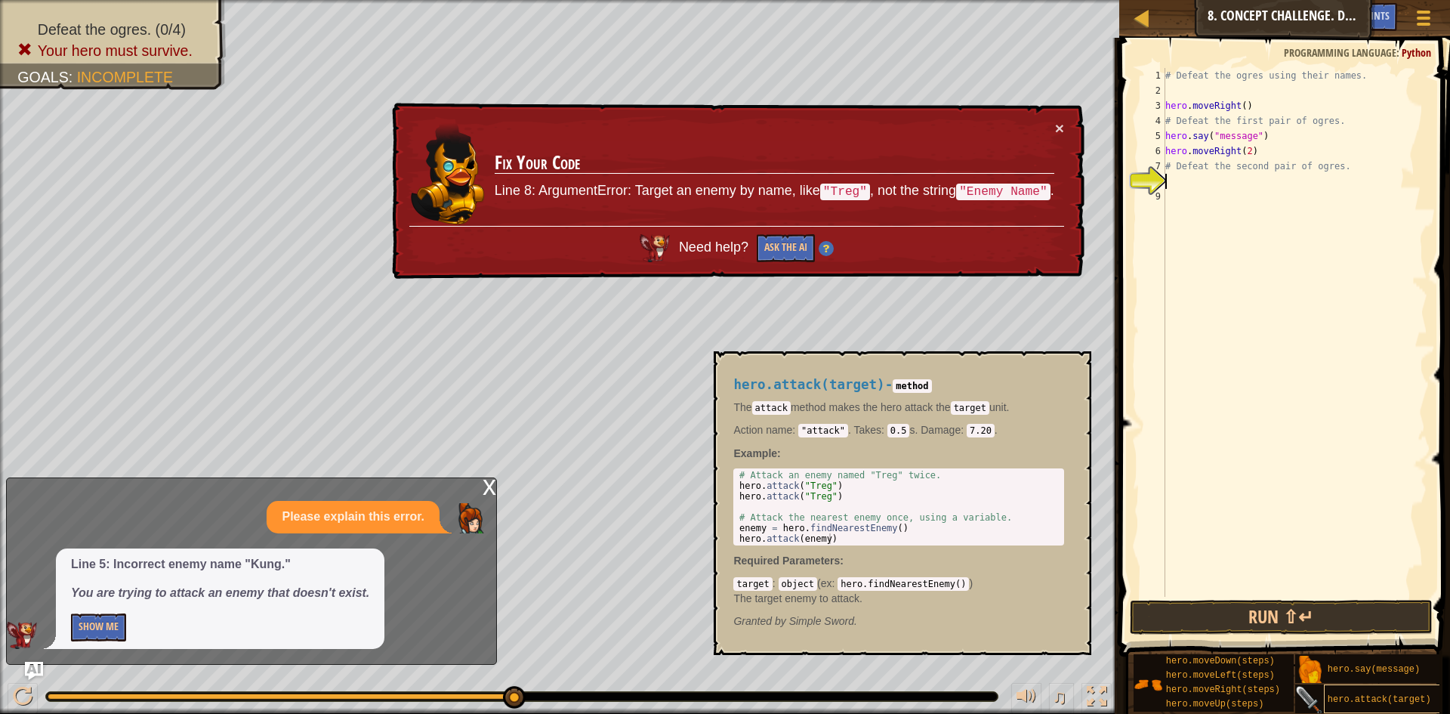
scroll to position [11, 0]
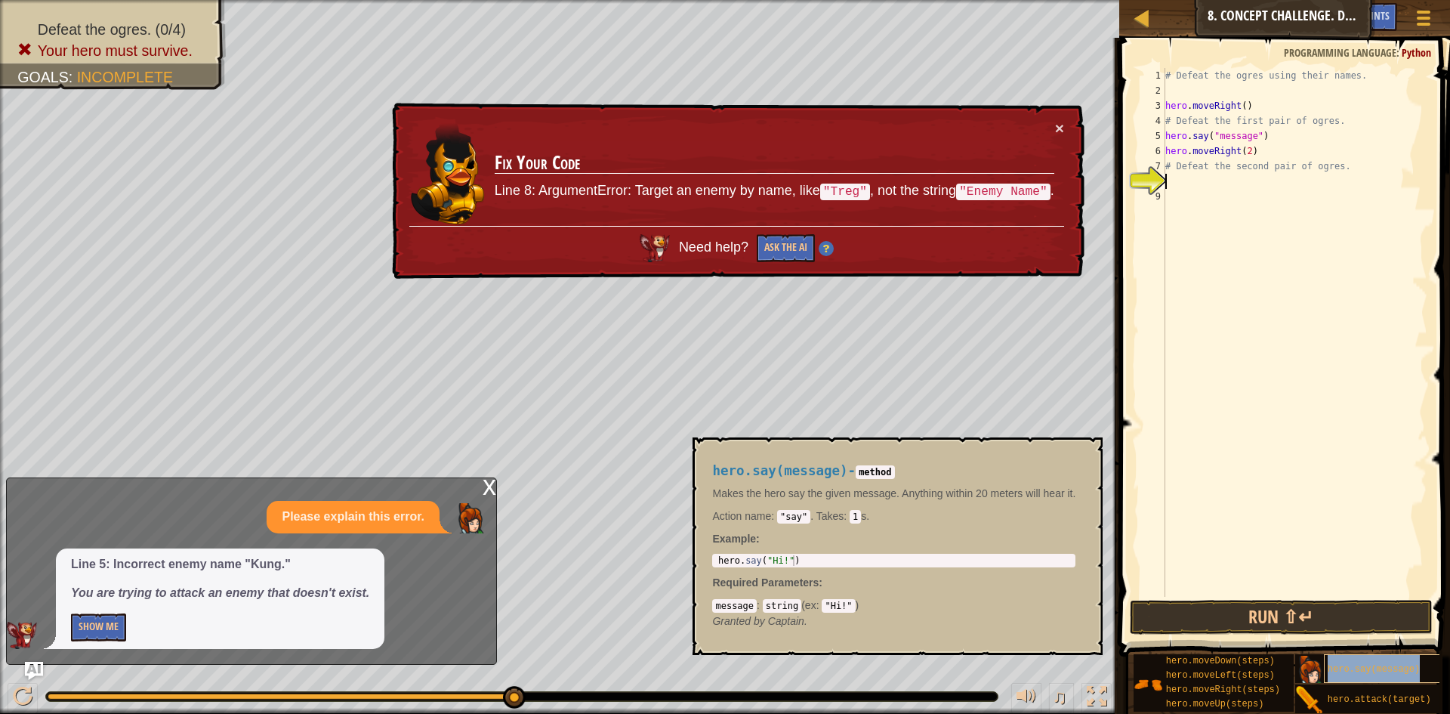
click at [1376, 664] on span "hero.say(message)" at bounding box center [1374, 669] width 92 height 11
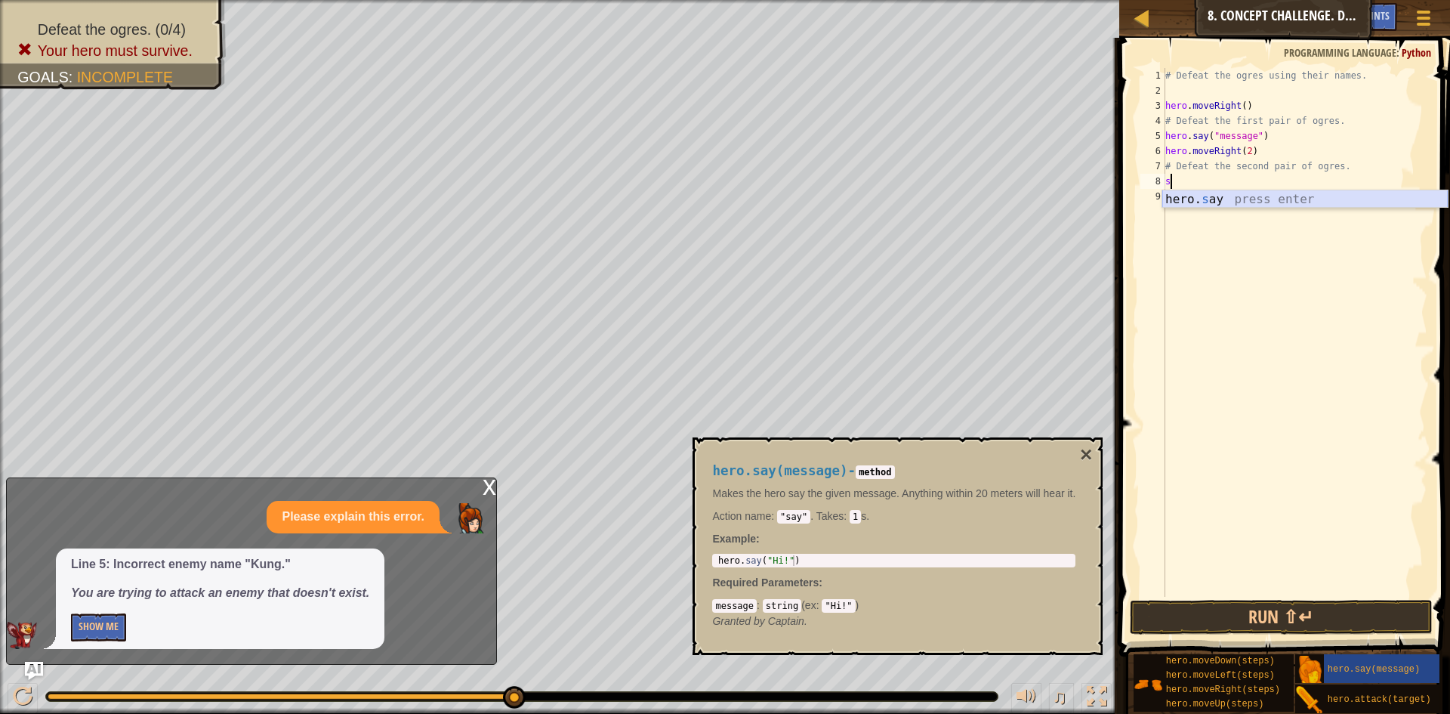
click at [1218, 205] on div "hero. s ay press enter" at bounding box center [1306, 217] width 286 height 54
type textarea "hero.say("message")"
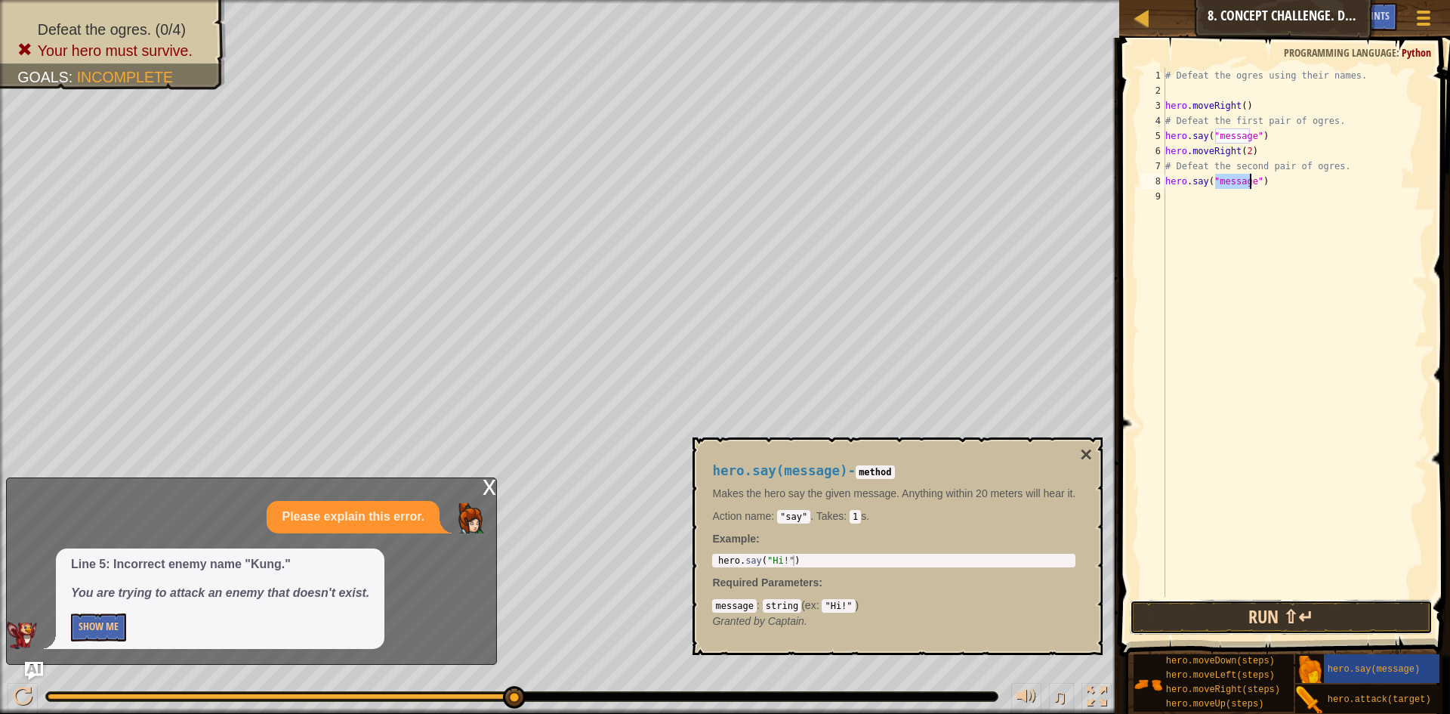
click at [1300, 611] on button "Run ⇧↵" at bounding box center [1281, 617] width 303 height 35
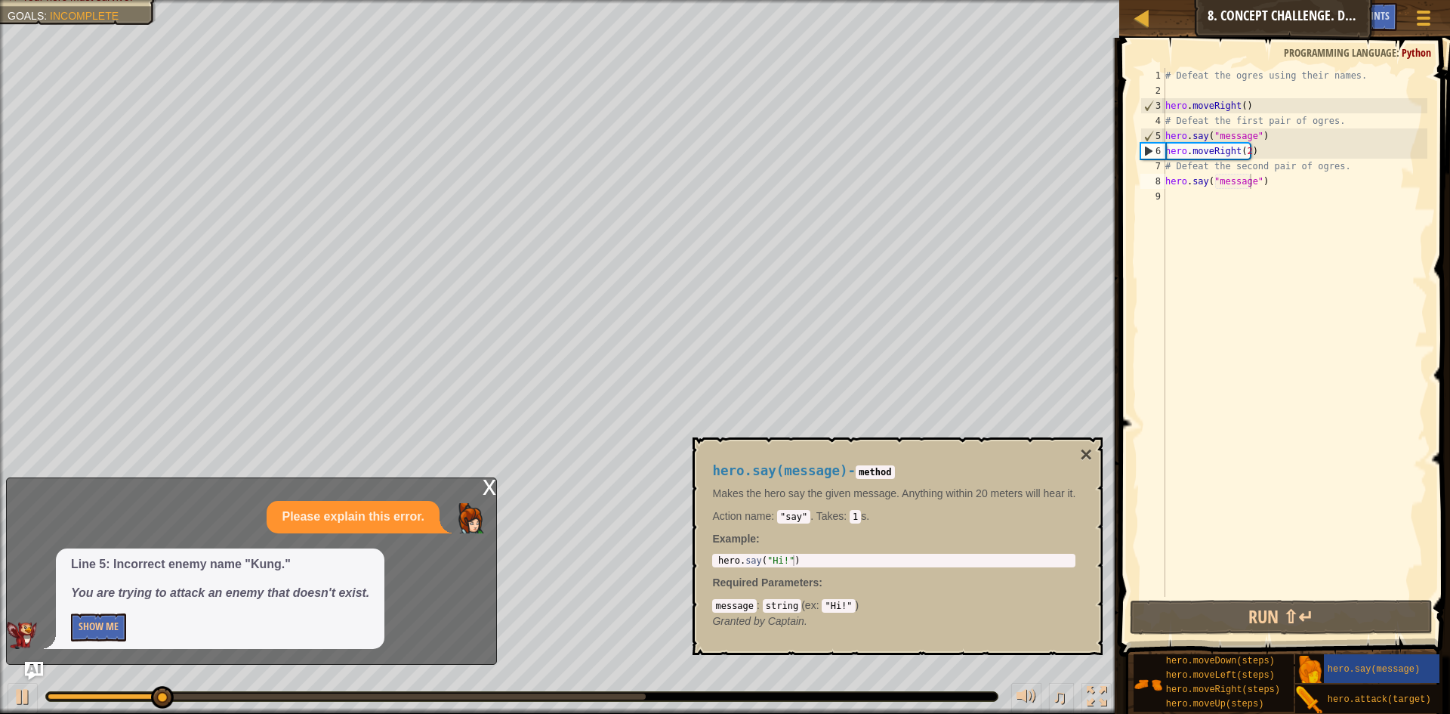
click at [1079, 452] on div "hero.say(message) - method Makes the hero say the given message. Anything withi…" at bounding box center [894, 545] width 385 height 193
click at [1086, 446] on button "×" at bounding box center [1086, 454] width 12 height 21
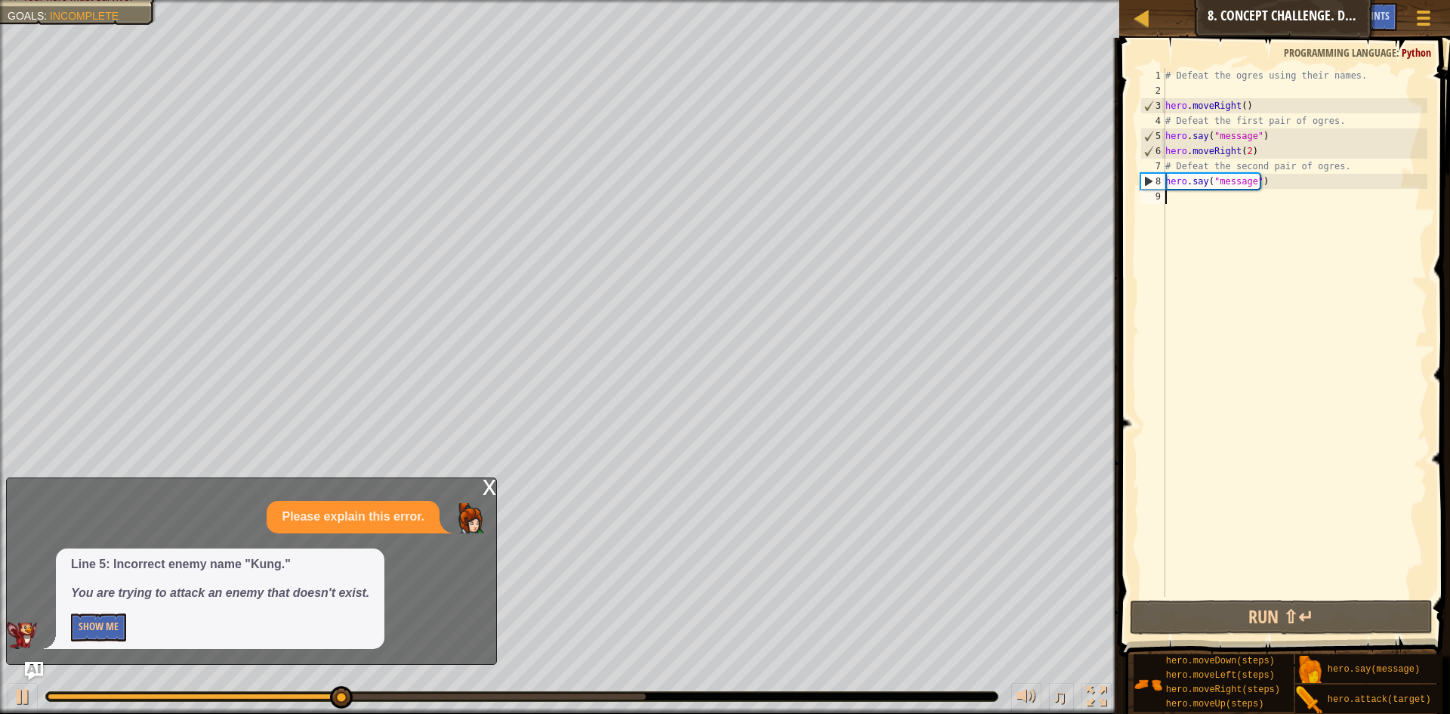
click at [1216, 202] on div "# Defeat the ogres using their names. hero . moveRight ( ) # Defeat the first p…" at bounding box center [1295, 347] width 265 height 559
type textarea "m"
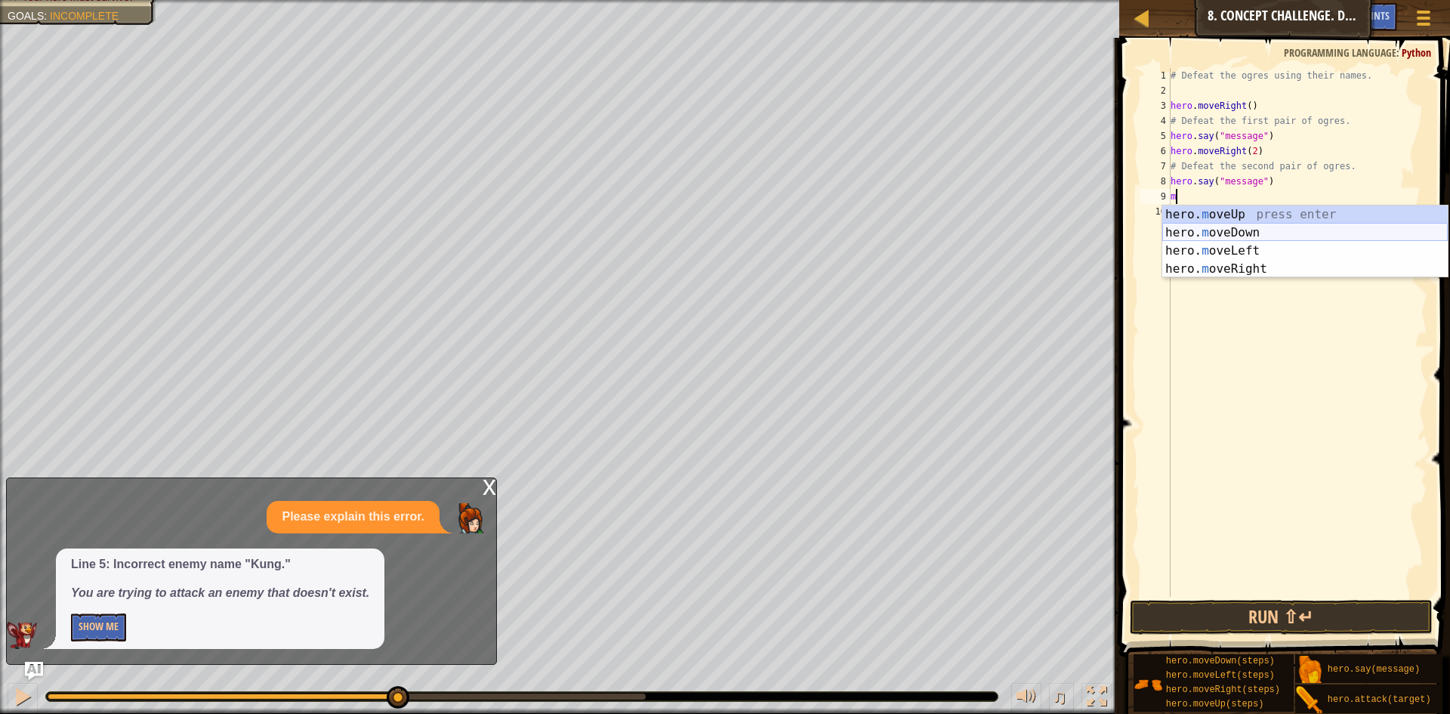
click at [1238, 231] on div "hero. m oveUp press enter hero. m oveDown press enter hero. m oveLeft press ent…" at bounding box center [1306, 259] width 286 height 109
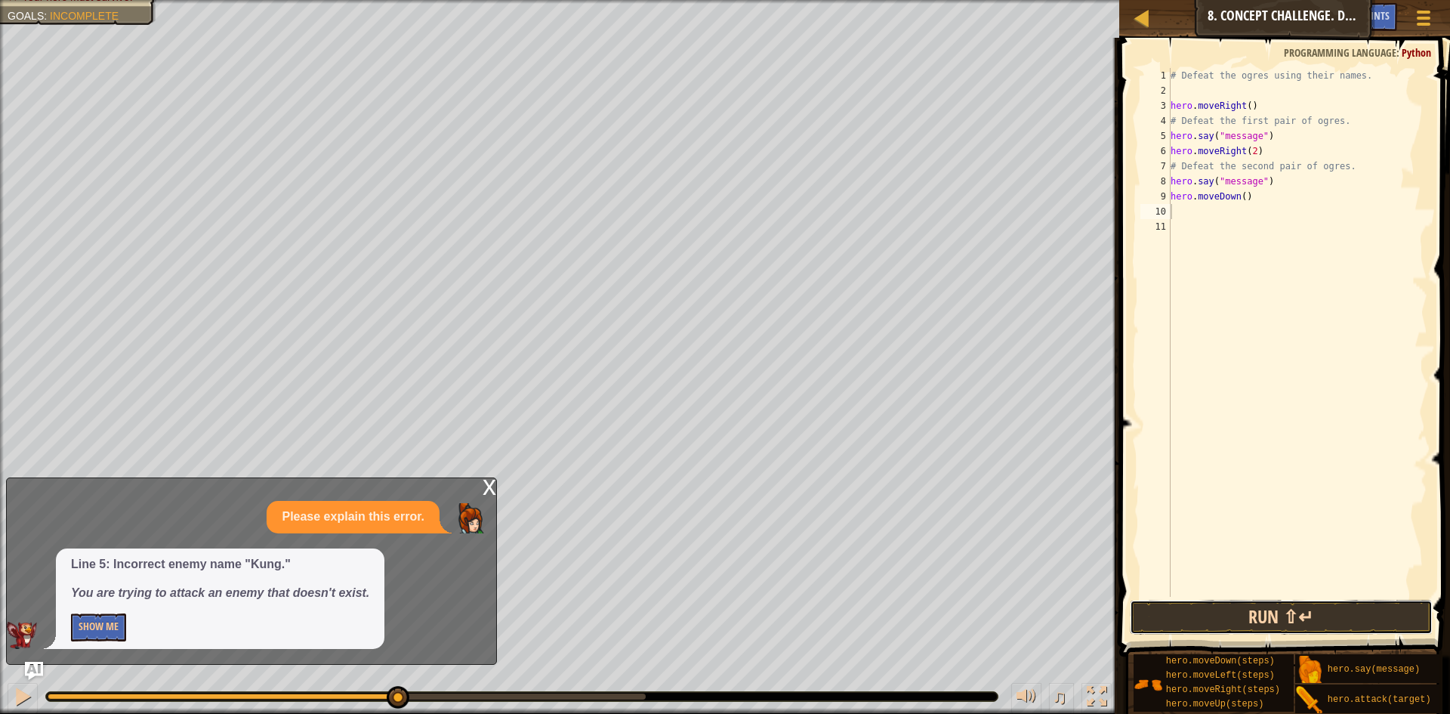
click at [1328, 616] on button "Run ⇧↵" at bounding box center [1281, 617] width 303 height 35
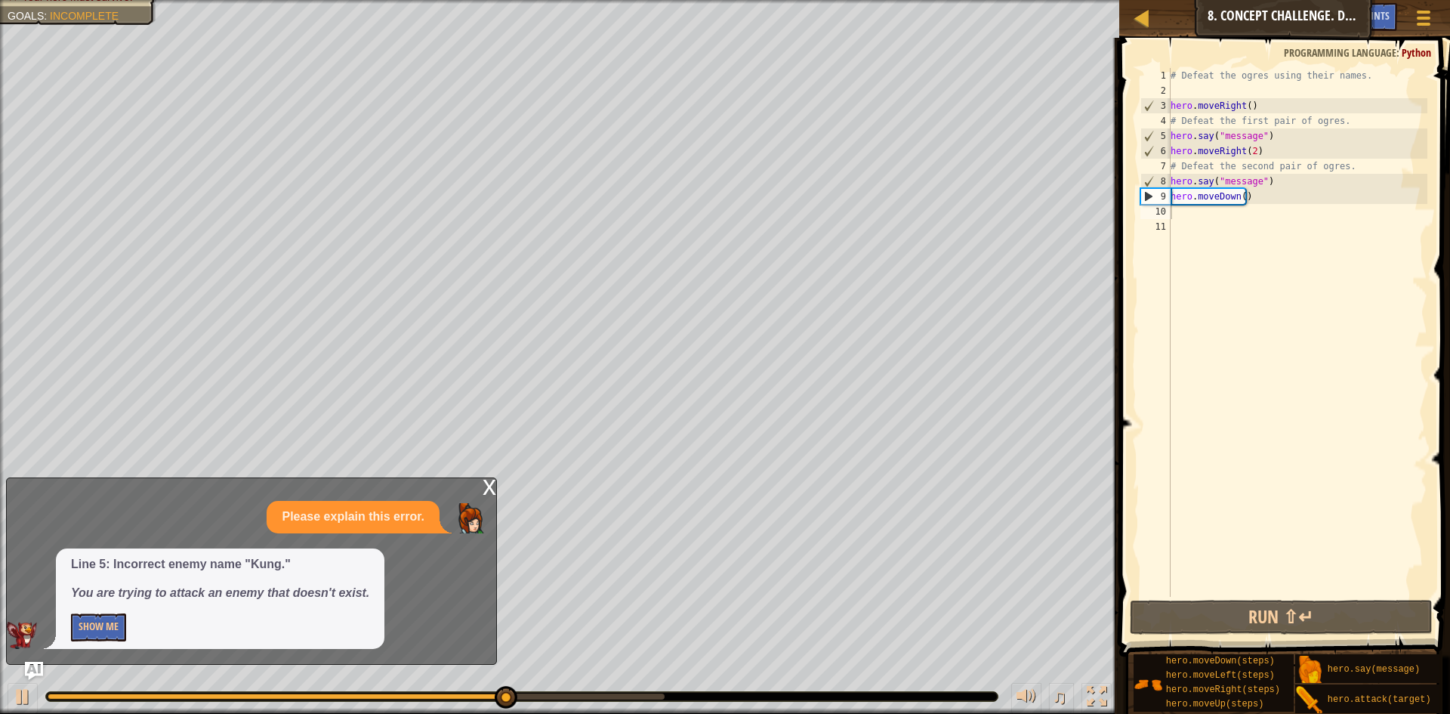
click at [490, 487] on div "x" at bounding box center [490, 485] width 14 height 15
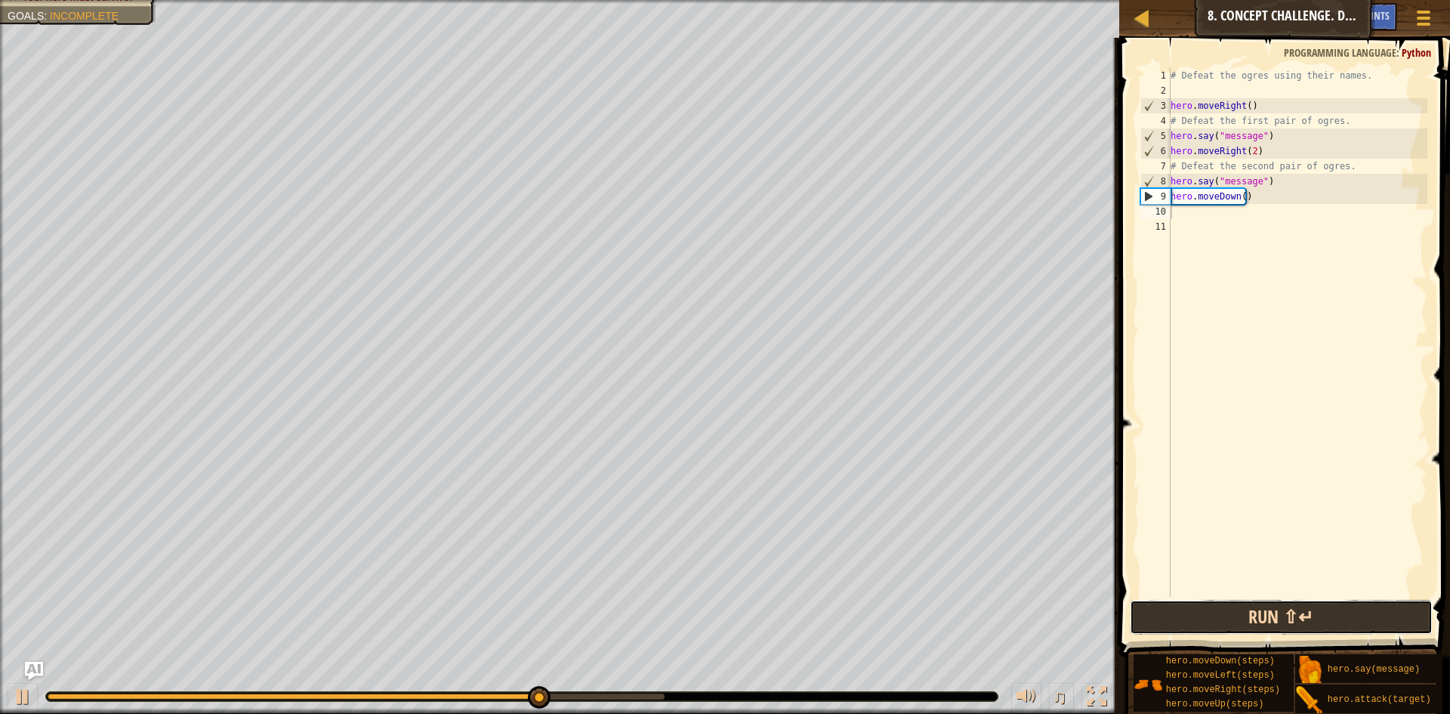
click at [1340, 619] on button "Run ⇧↵" at bounding box center [1281, 617] width 303 height 35
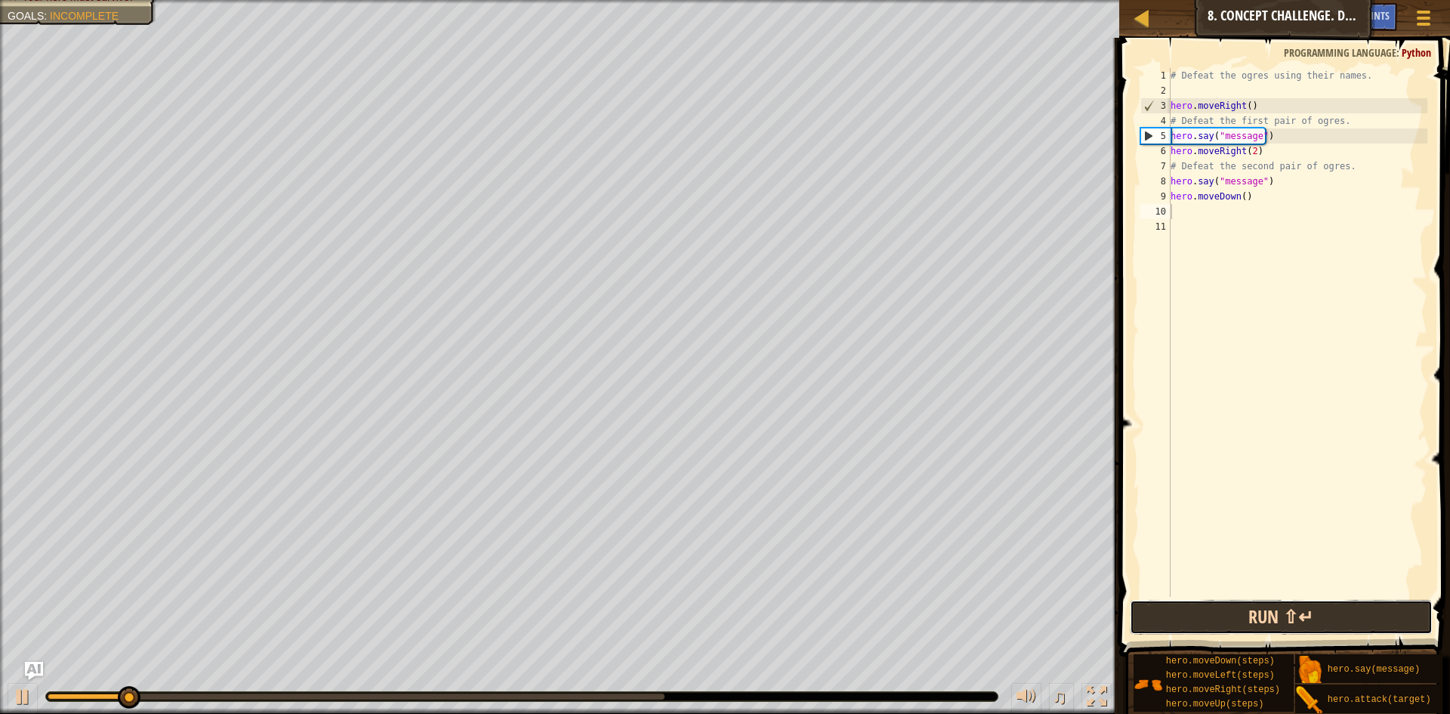
click at [1340, 619] on button "Run ⇧↵" at bounding box center [1281, 617] width 303 height 35
click at [1339, 618] on button "Run ⇧↵" at bounding box center [1281, 617] width 303 height 35
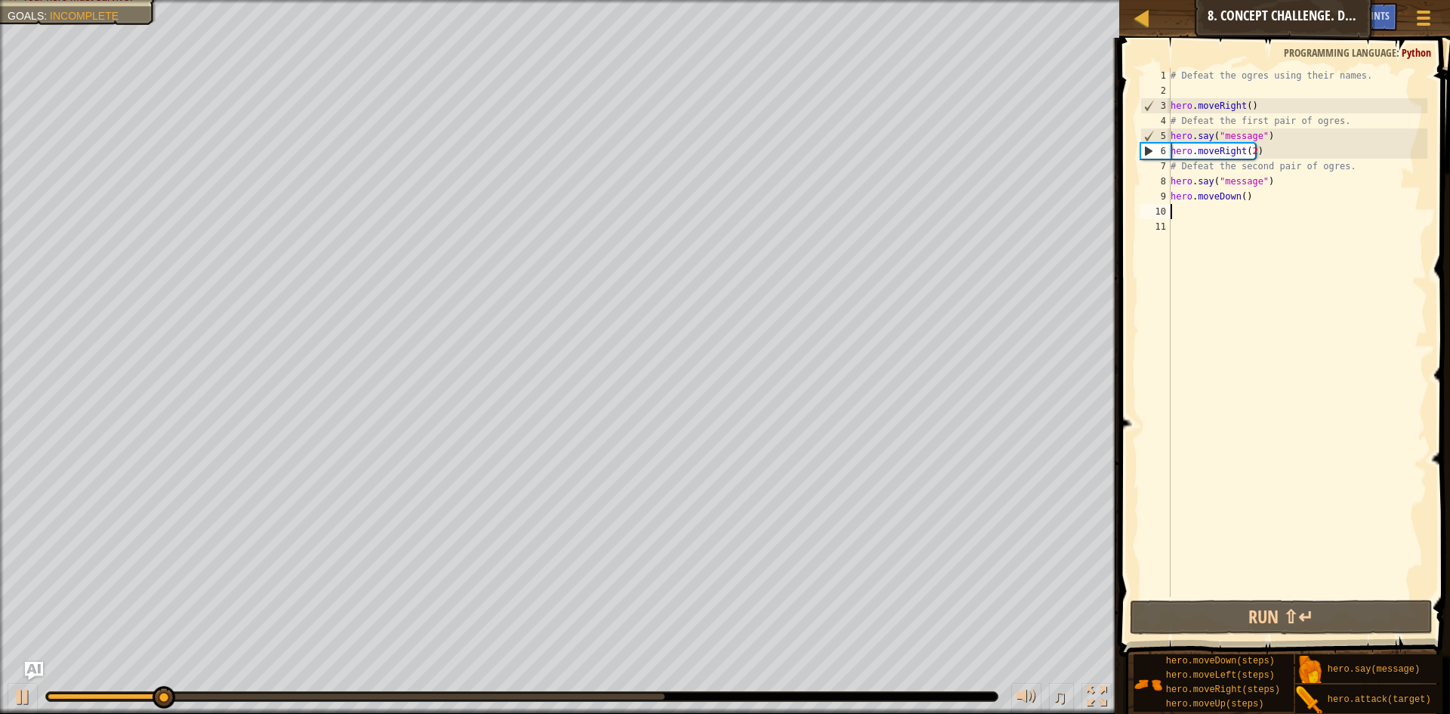
click at [1270, 135] on div "# Defeat the ogres using their names. hero . moveRight ( ) # Defeat the first p…" at bounding box center [1298, 347] width 261 height 559
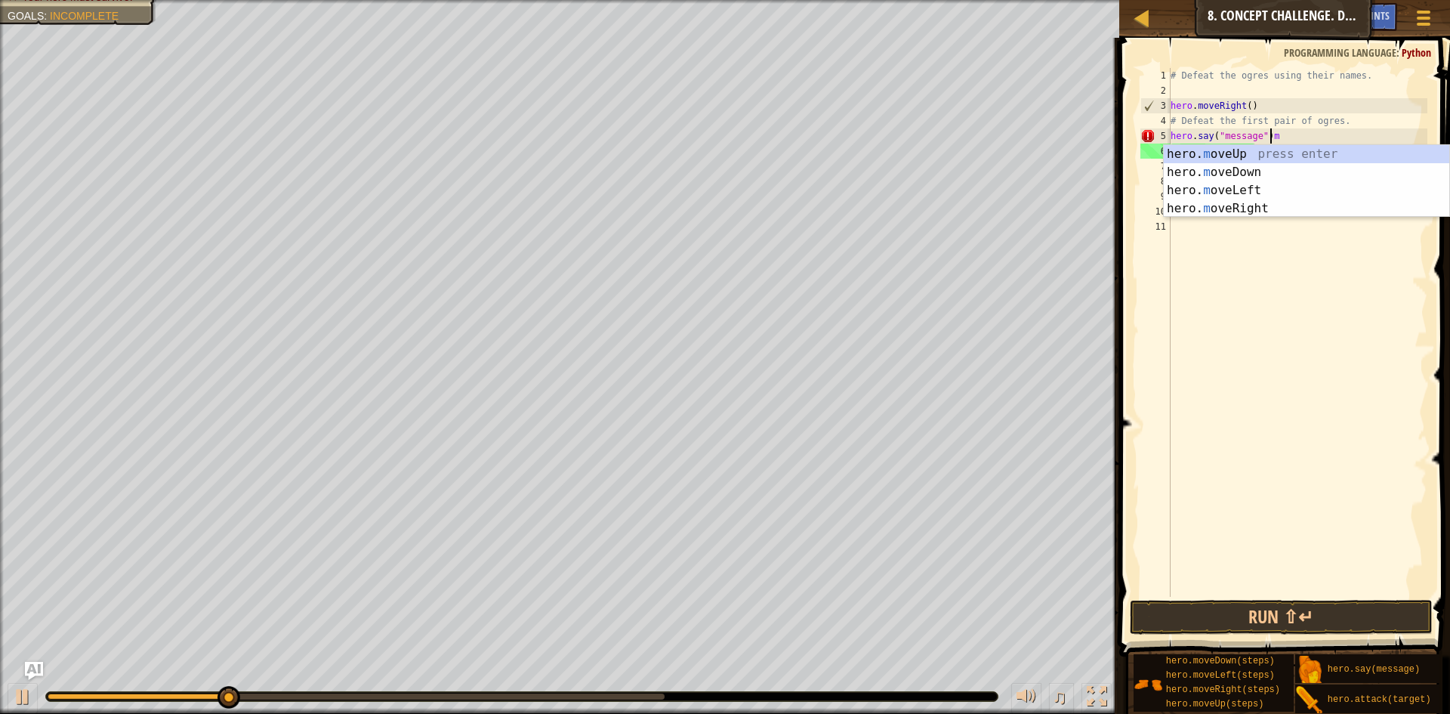
type textarea "hero.say("message")"
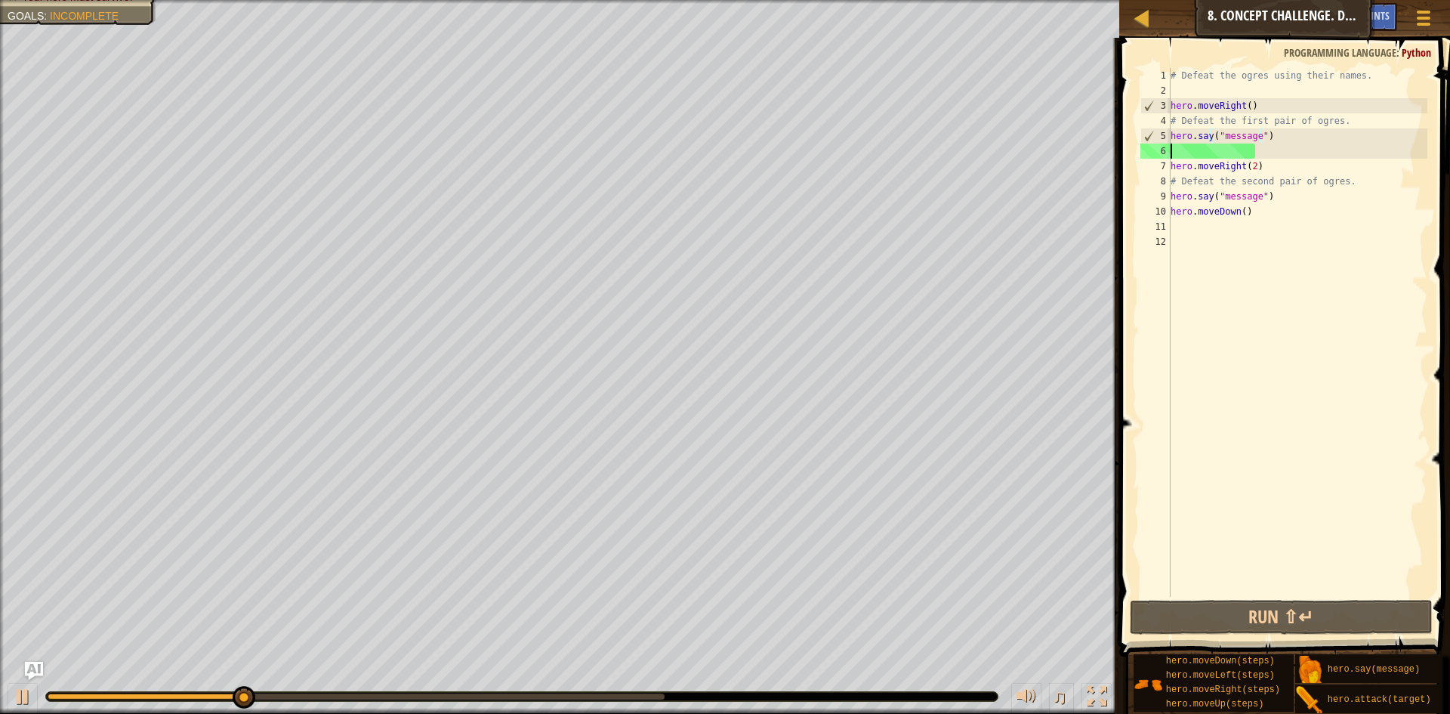
scroll to position [7, 0]
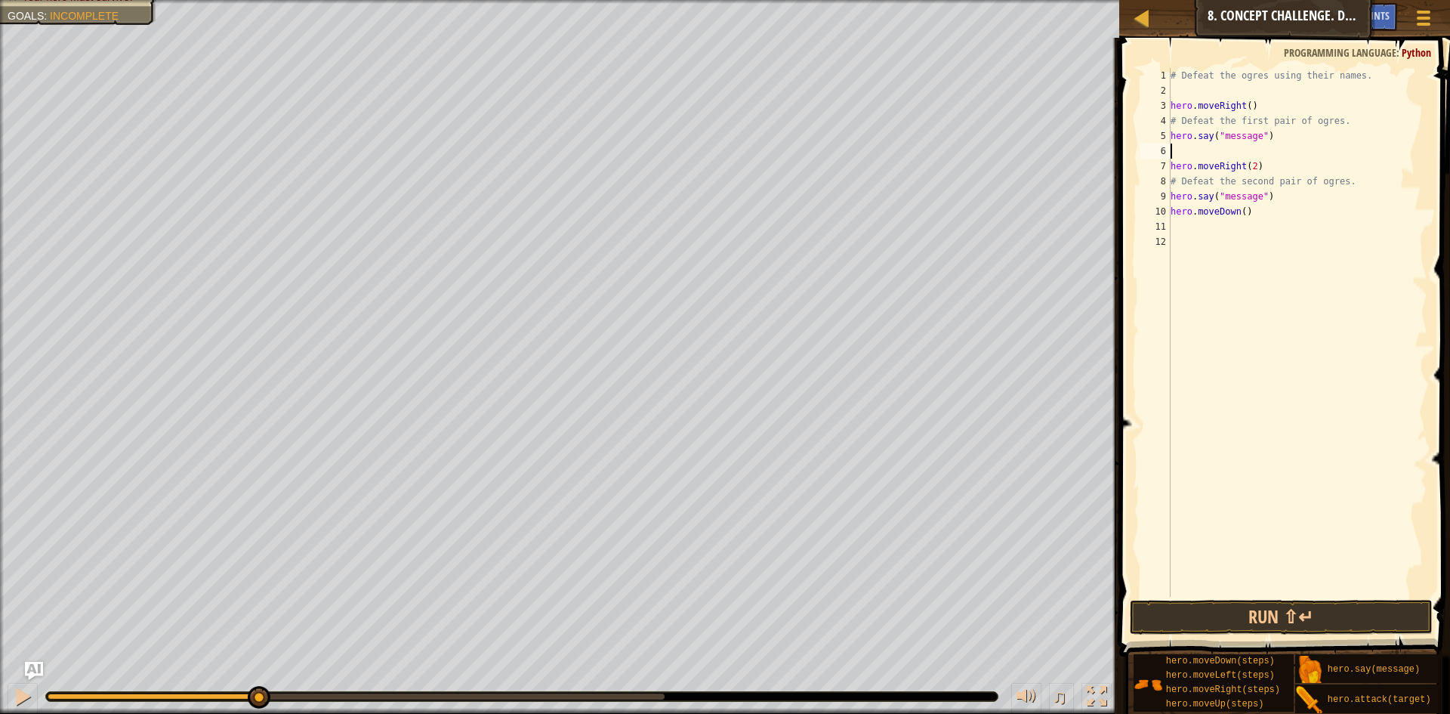
type textarea "m"
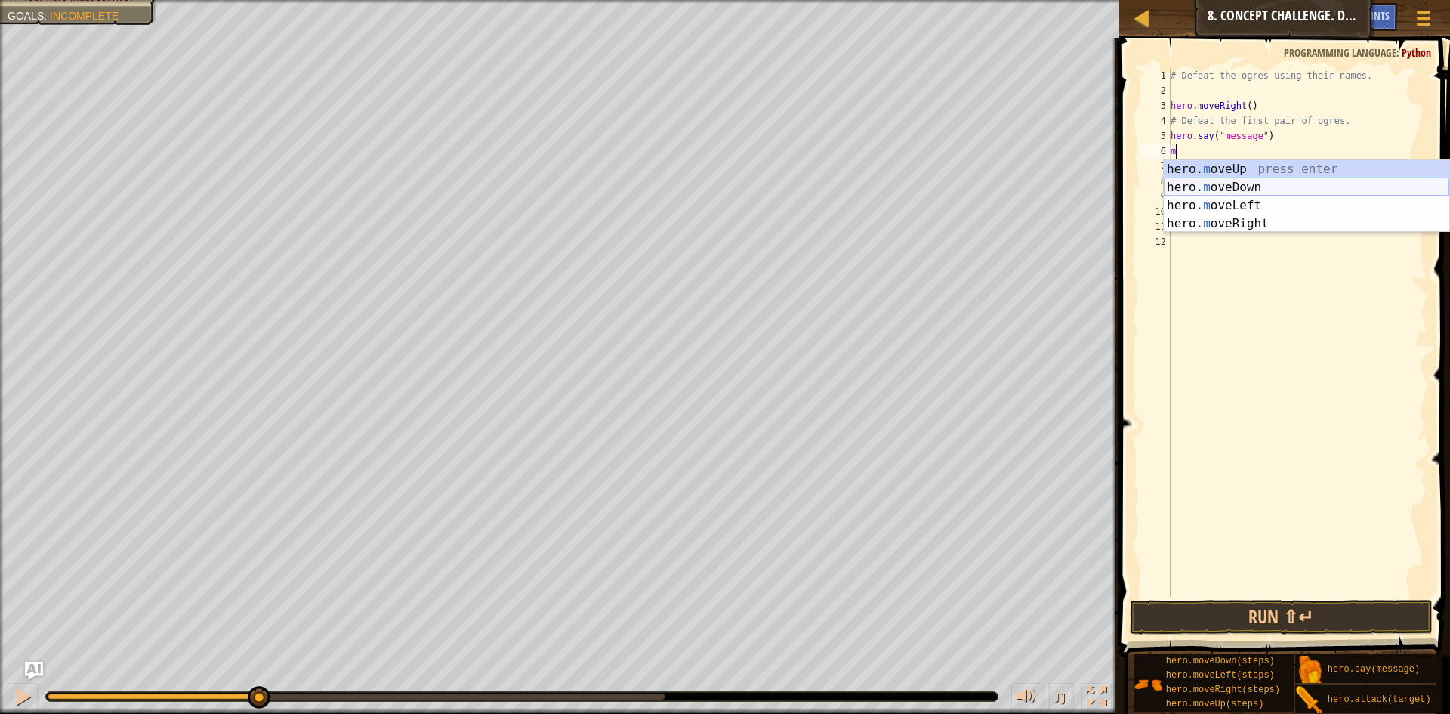
drag, startPoint x: 1282, startPoint y: 190, endPoint x: 1267, endPoint y: 189, distance: 15.2
click at [1282, 191] on div "hero. m oveUp press enter hero. m oveDown press enter hero. m oveLeft press ent…" at bounding box center [1307, 214] width 286 height 109
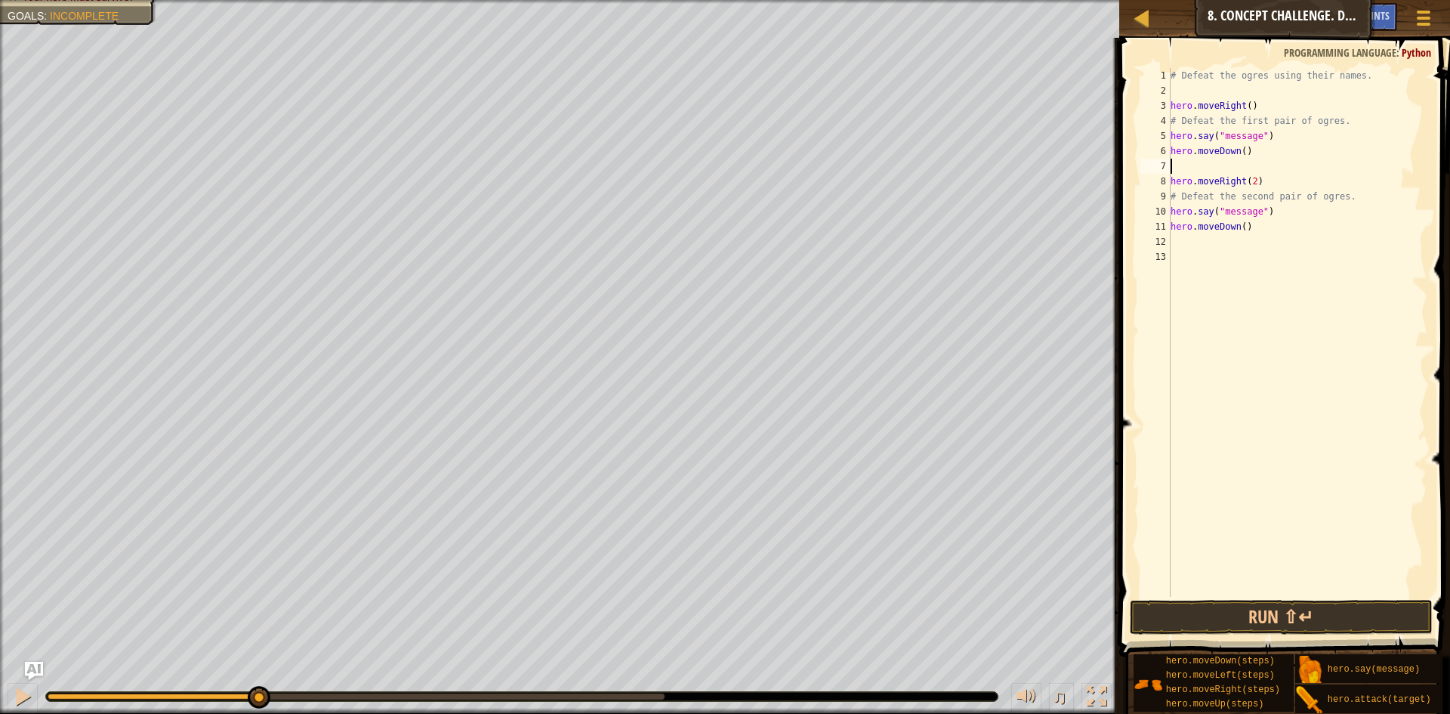
type textarea "m"
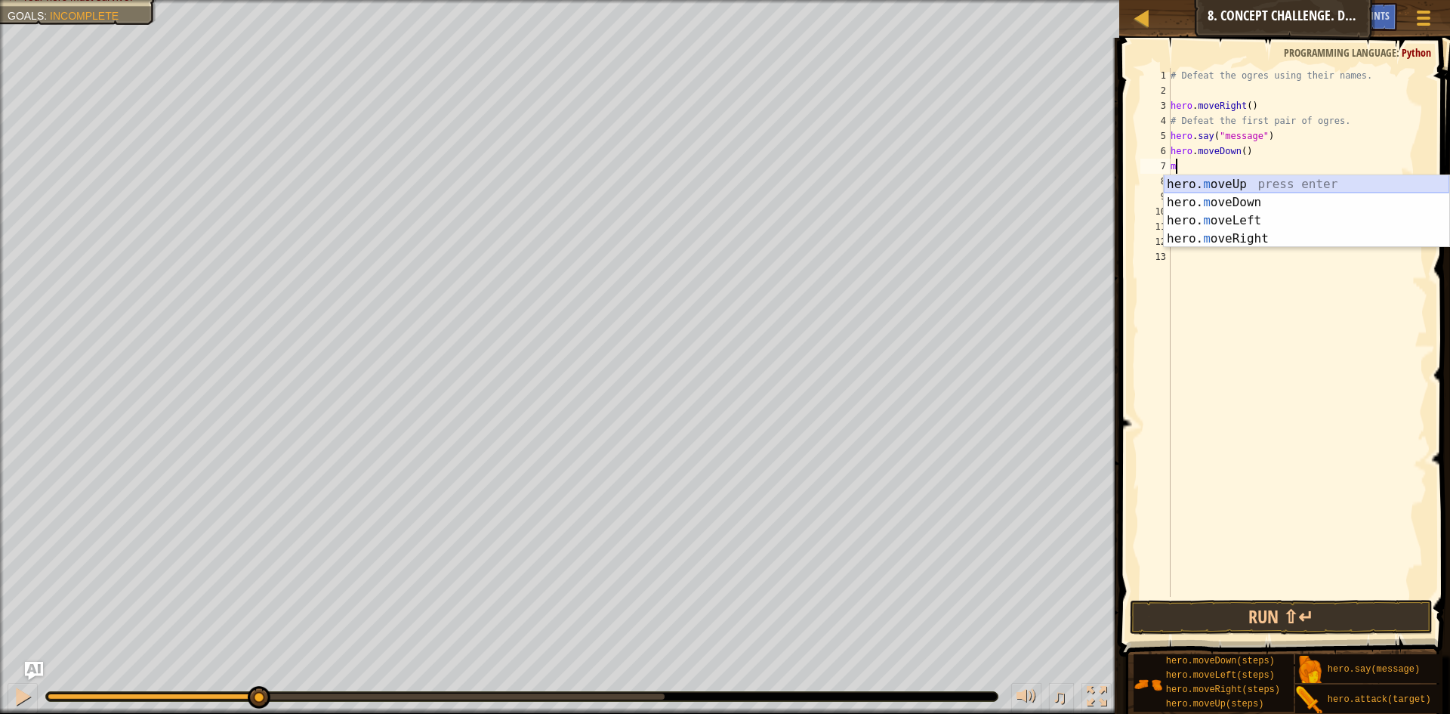
drag, startPoint x: 1256, startPoint y: 182, endPoint x: 1236, endPoint y: 196, distance: 24.3
click at [1254, 181] on div "hero. m oveUp press enter hero. m oveDown press enter hero. m oveLeft press ent…" at bounding box center [1307, 229] width 286 height 109
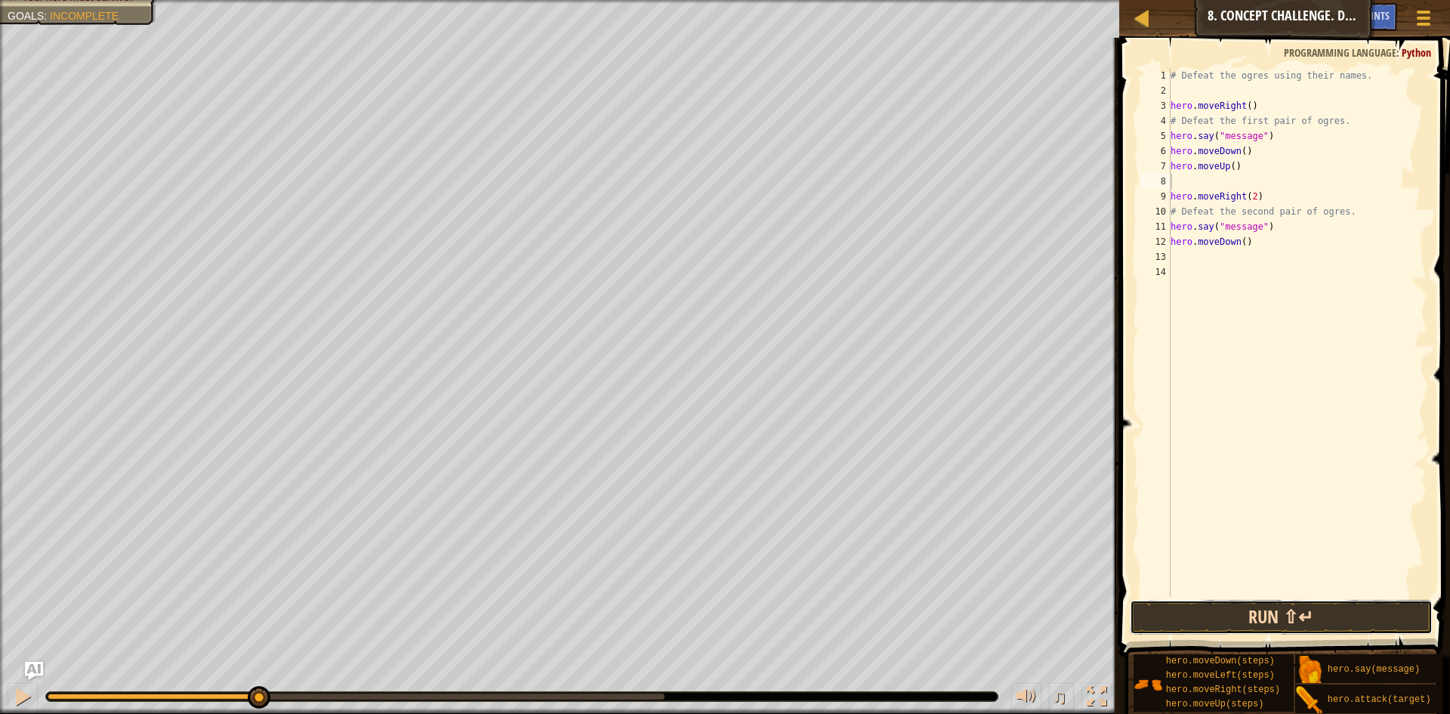
drag, startPoint x: 1271, startPoint y: 615, endPoint x: 1265, endPoint y: 606, distance: 11.3
click at [1270, 615] on button "Run ⇧↵" at bounding box center [1281, 617] width 303 height 35
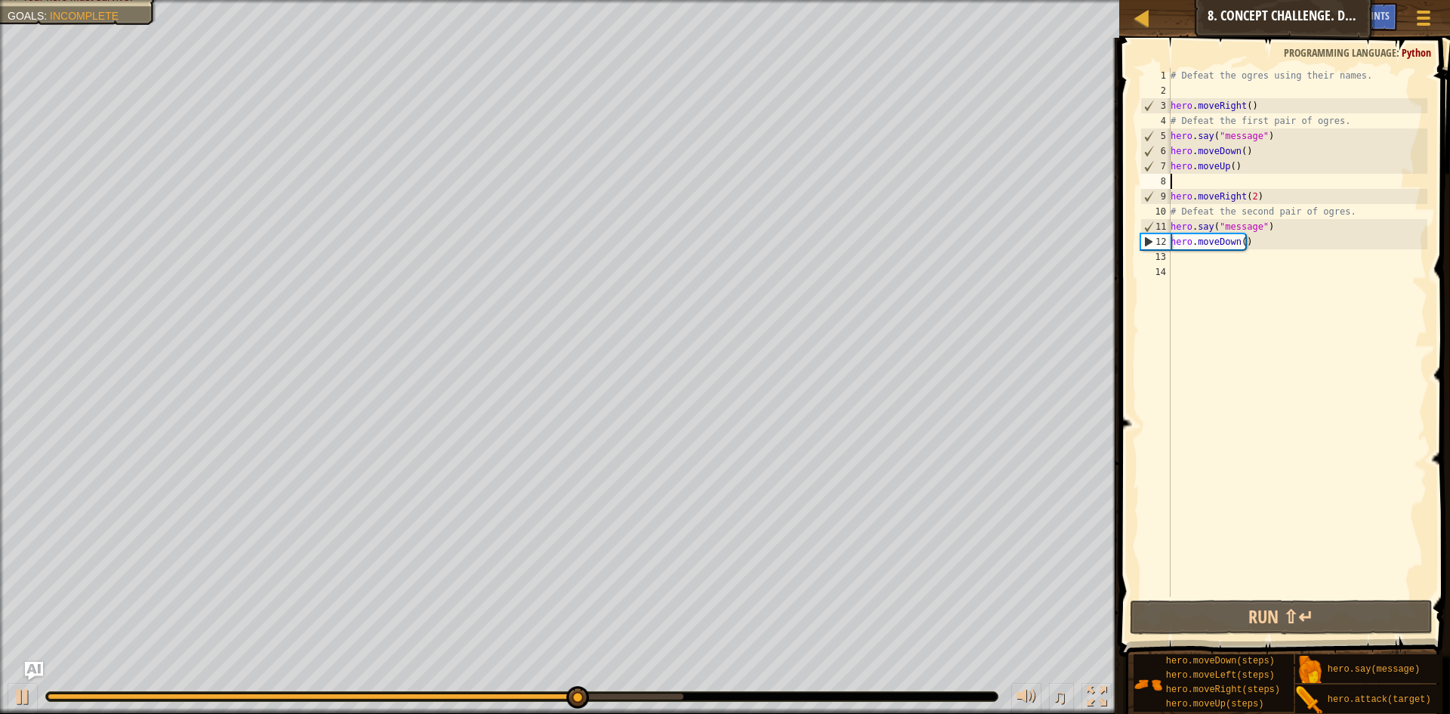
click at [1172, 194] on div "# Defeat the ogres using their names. hero . moveRight ( ) # Defeat the first p…" at bounding box center [1298, 347] width 261 height 559
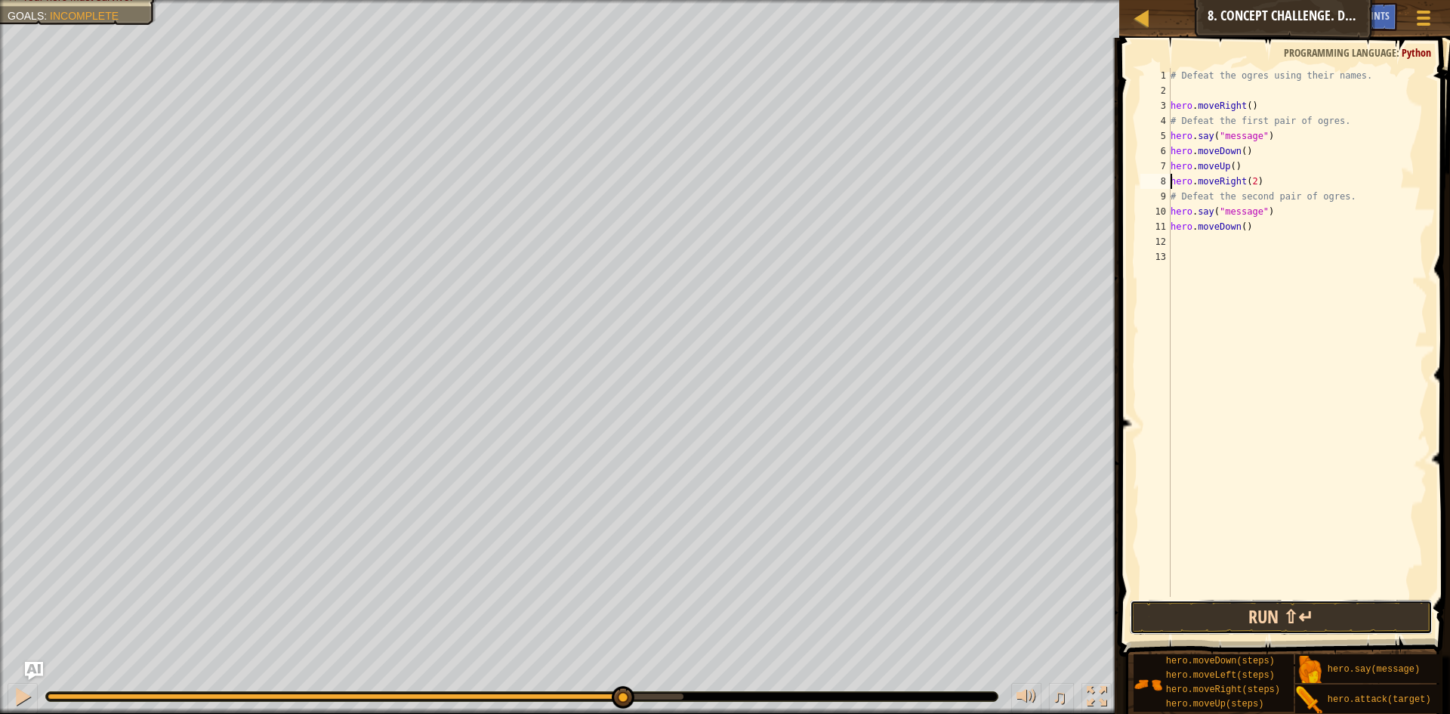
click at [1262, 632] on button "Run ⇧↵" at bounding box center [1281, 617] width 303 height 35
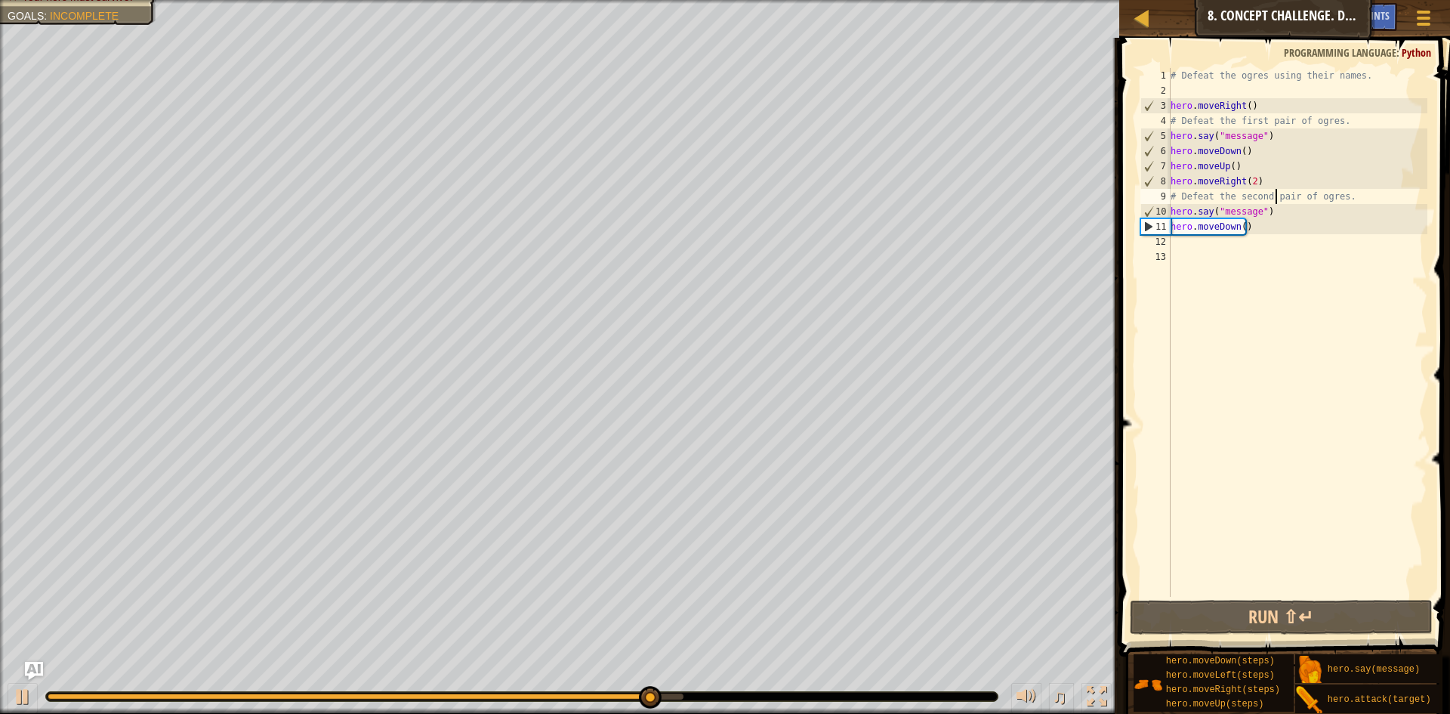
click at [1275, 196] on div "# Defeat the ogres using their names. hero . moveRight ( ) # Defeat the first p…" at bounding box center [1298, 347] width 261 height 559
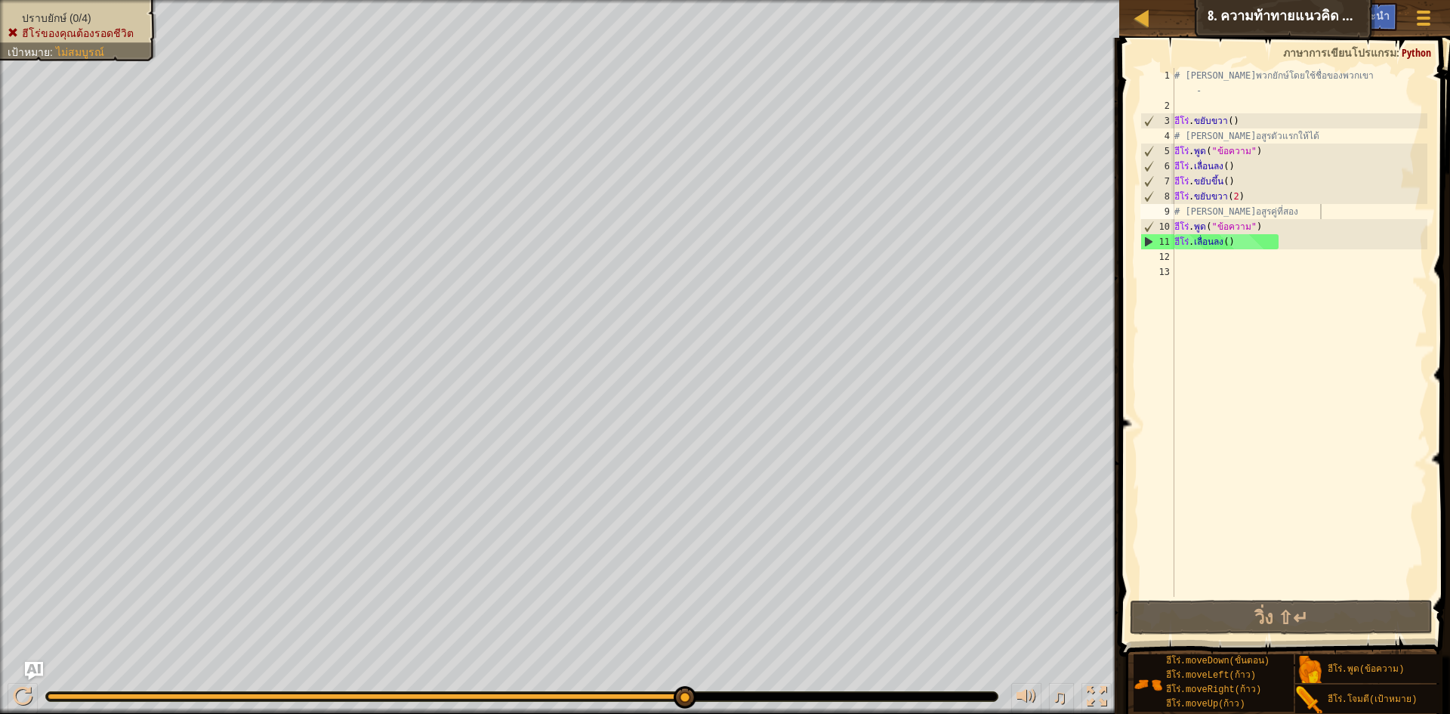
click at [111, 11] on ul "ปราบยักษ์ (0/4) ฮีโร่ของคุณต้องรอดชีวิต" at bounding box center [78, 26] width 141 height 30
click at [1251, 184] on div "# [PERSON_NAME]พวกยักษ์โดยใช้ชื่อของพวกเขา - ฮีโร่ . ขยับขวา ( ) # [PERSON_NAME…" at bounding box center [1302, 355] width 261 height 574
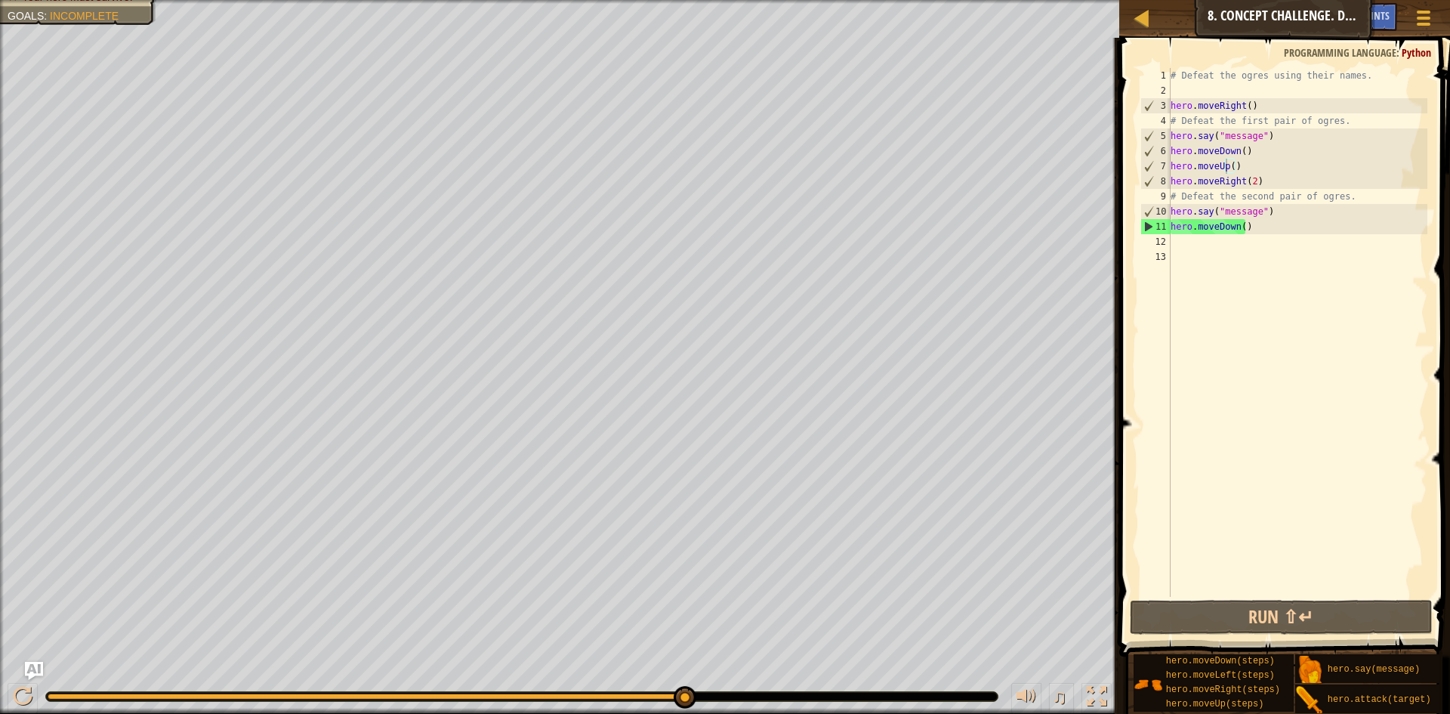
click at [1292, 138] on div "# Defeat the ogres using their names. hero . moveRight ( ) # Defeat the first p…" at bounding box center [1298, 347] width 261 height 559
click at [1243, 164] on div "# Defeat the ogres using their names. hero . moveRight ( ) # Defeat the first p…" at bounding box center [1298, 347] width 261 height 559
type textarea "hero.moveUp()"
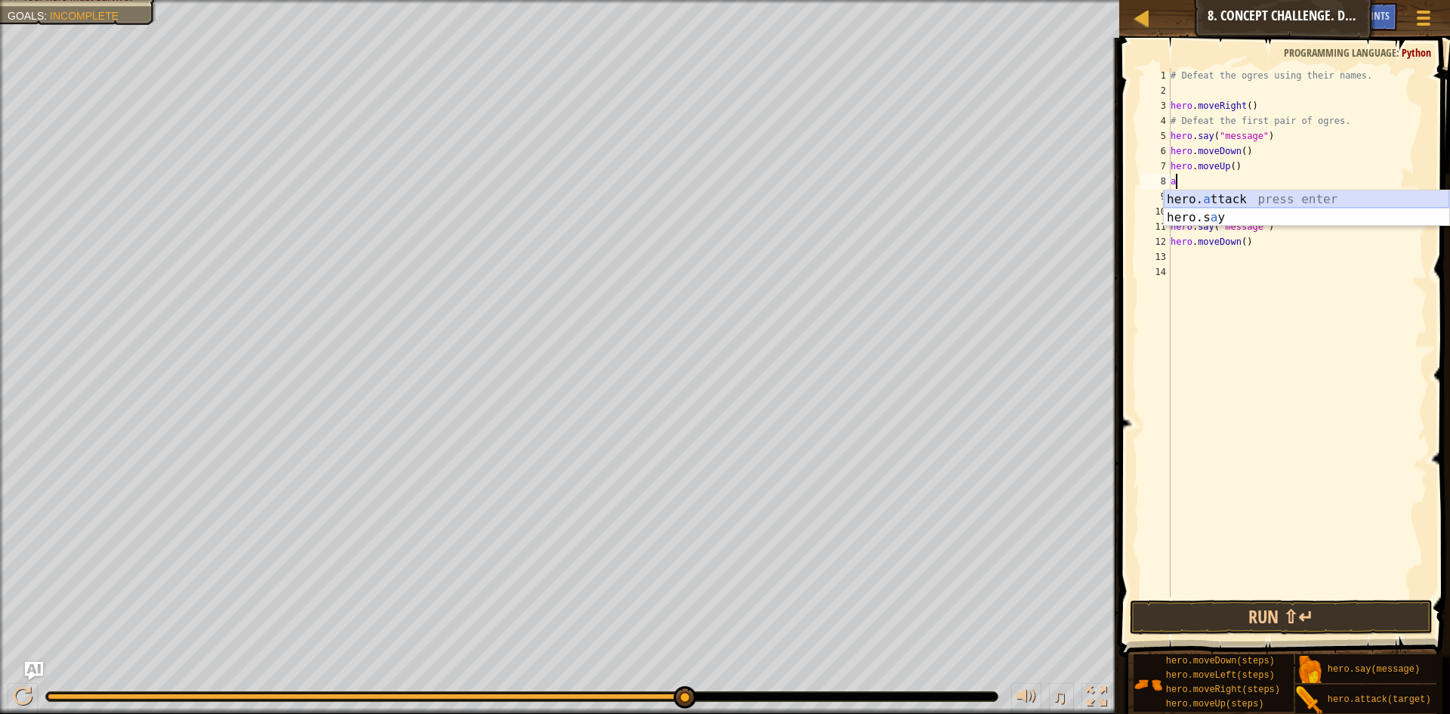
click at [1240, 192] on div "hero. a ttack press enter hero.s a y press enter" at bounding box center [1307, 226] width 286 height 73
drag, startPoint x: 1237, startPoint y: 190, endPoint x: 1167, endPoint y: 178, distance: 70.7
click at [1167, 178] on div "hero.attack("Treg") 1 2 3 4 5 6 7 8 9 10 11 12 13 14 # Defeat the ogres using t…" at bounding box center [1283, 332] width 290 height 529
paste textarea "Kun"
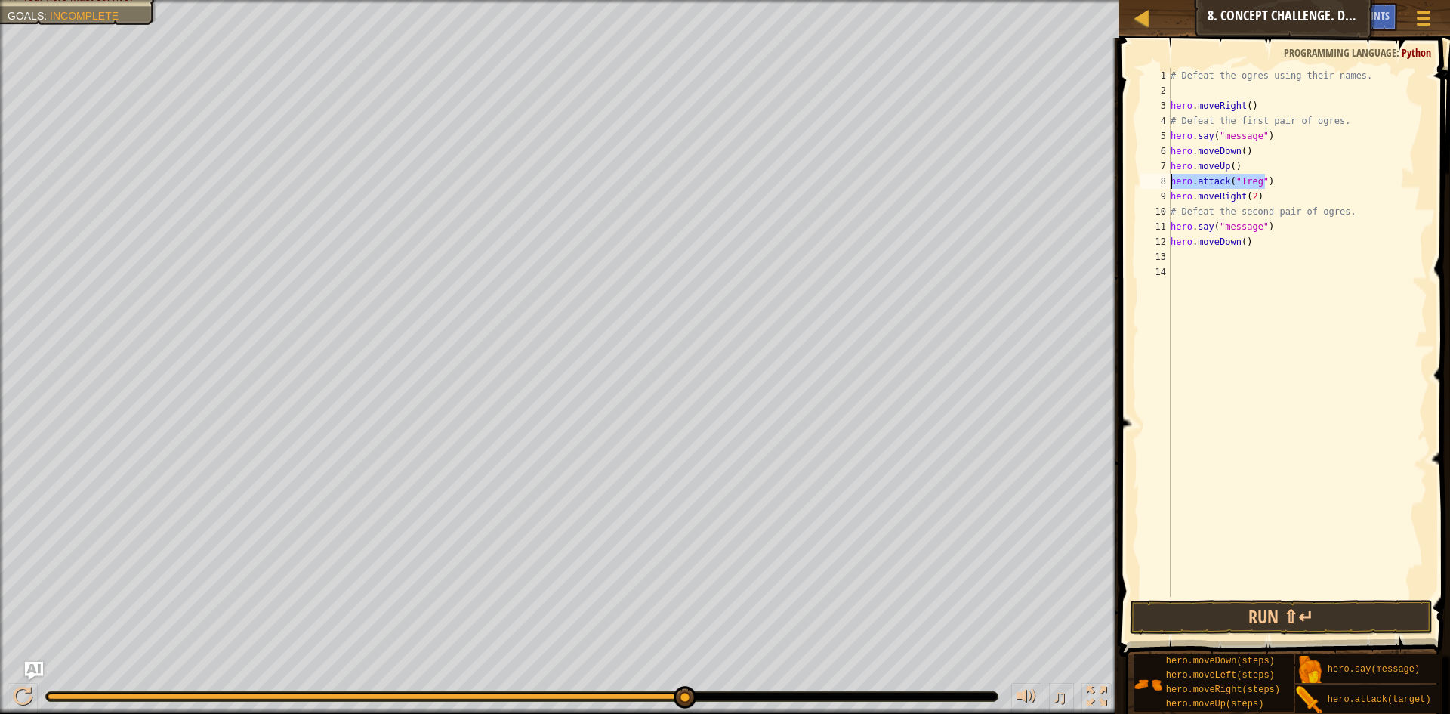
type textarea "hero.attack("Kung")"
paste textarea "hero.attack("Kung")"
drag, startPoint x: 1257, startPoint y: 635, endPoint x: 1250, endPoint y: 641, distance: 8.6
click at [1252, 640] on div "Hints Videos hero.attack("Kung") 1 2 3 4 5 6 7 8 9 10 11 12 13 14 15 # Defeat t…" at bounding box center [1282, 372] width 335 height 669
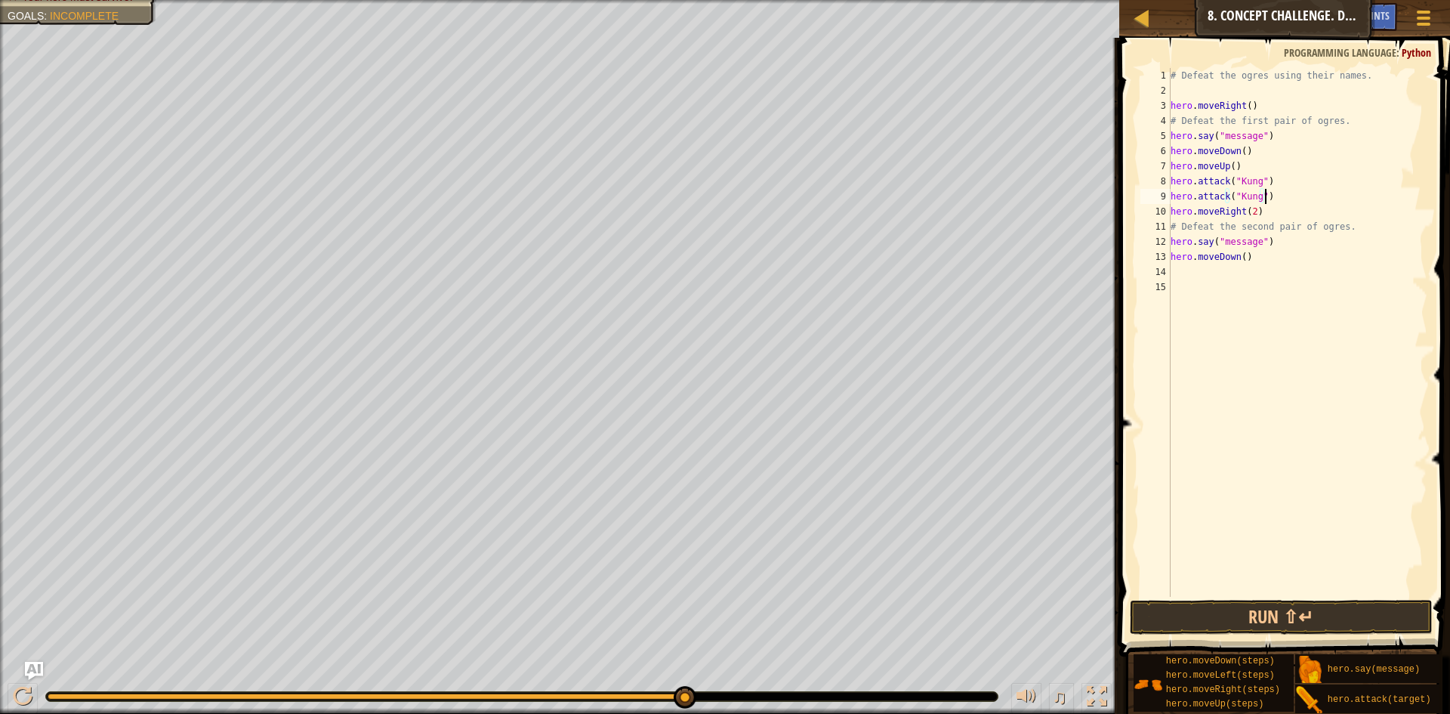
click at [1250, 636] on span at bounding box center [1286, 325] width 343 height 663
click at [1247, 631] on button "Run ⇧↵" at bounding box center [1281, 617] width 303 height 35
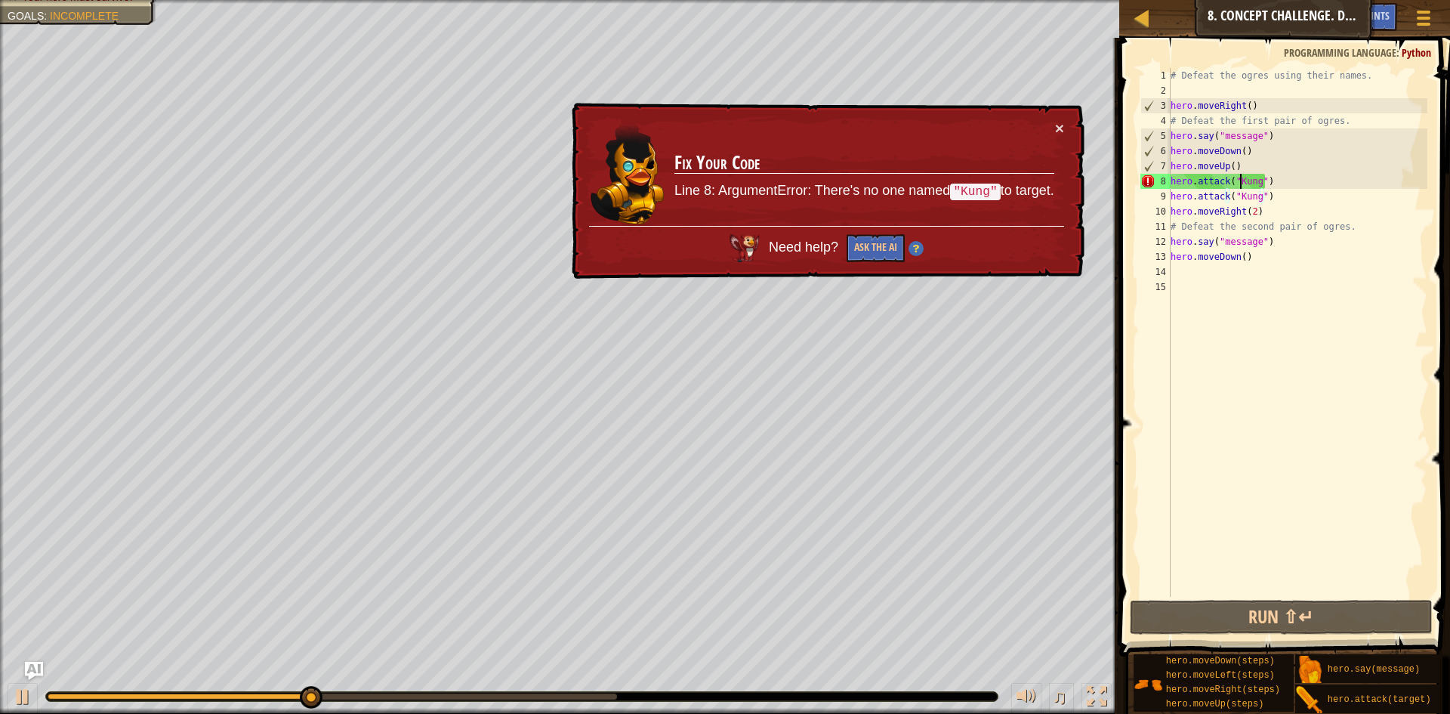
click at [1240, 178] on div "# Defeat the ogres using their names. hero . moveRight ( ) # Defeat the first p…" at bounding box center [1298, 347] width 261 height 559
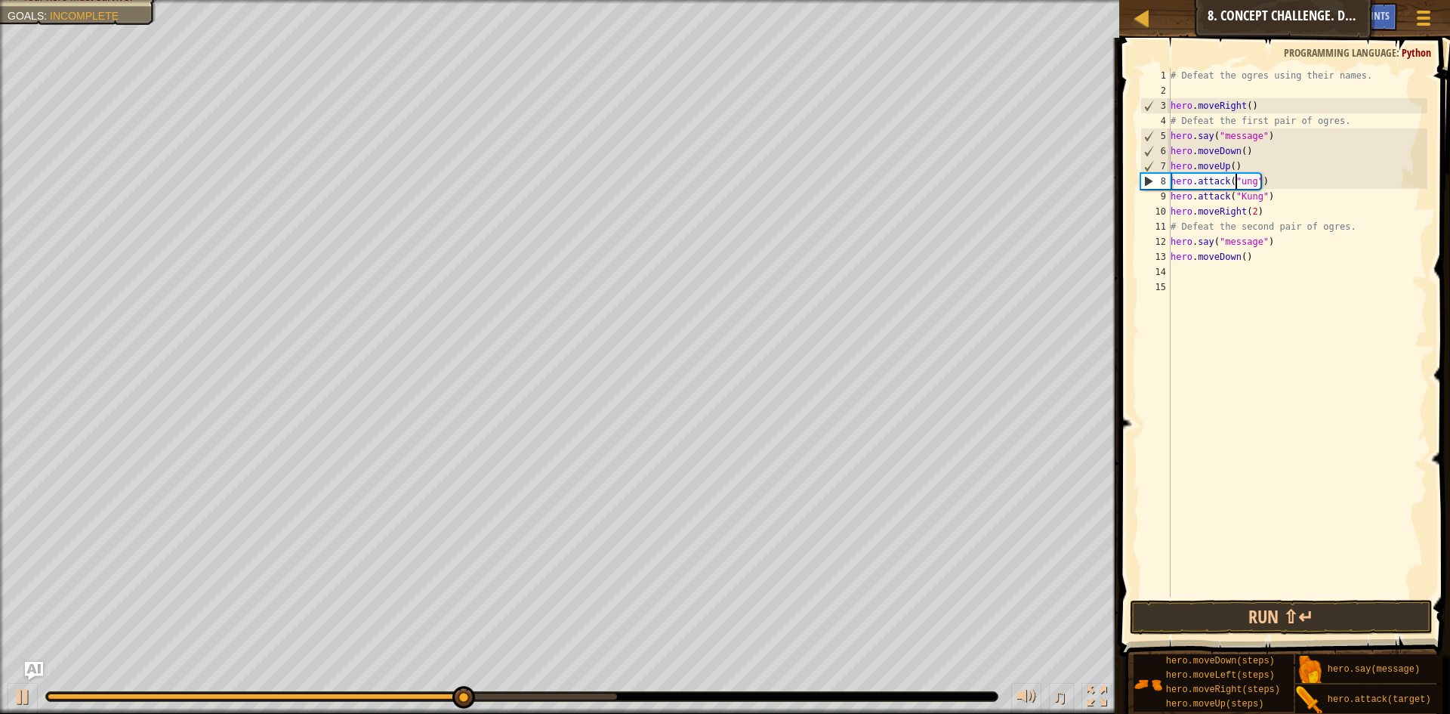
scroll to position [7, 6]
click at [1255, 179] on div "# Defeat the ogres using their names. hero . moveRight ( ) # Defeat the first p…" at bounding box center [1298, 347] width 261 height 559
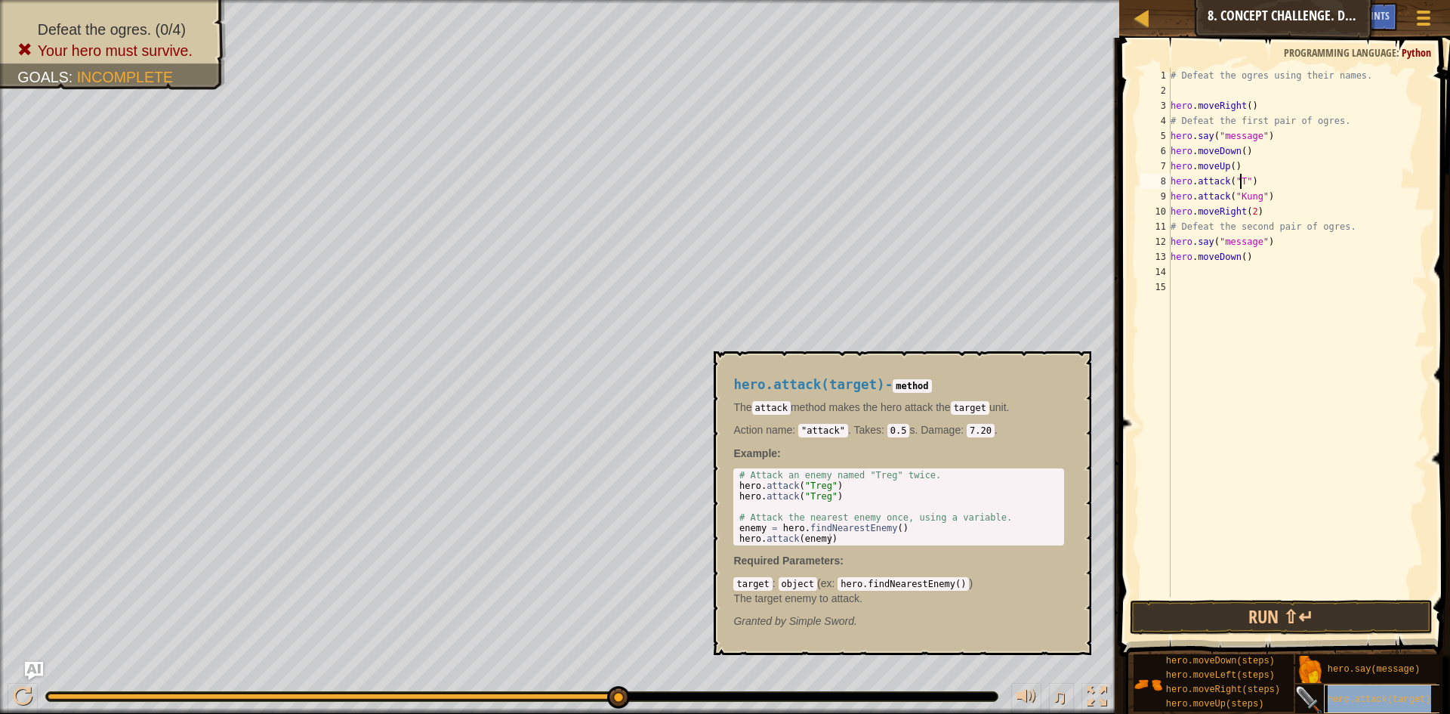
click at [1326, 689] on div "hero.attack(target)" at bounding box center [1396, 698] width 145 height 29
click at [1253, 193] on div "# Defeat the ogres using their names. hero . moveRight ( ) # Defeat the first p…" at bounding box center [1298, 347] width 261 height 559
type textarea "hero.attack("Treg")"
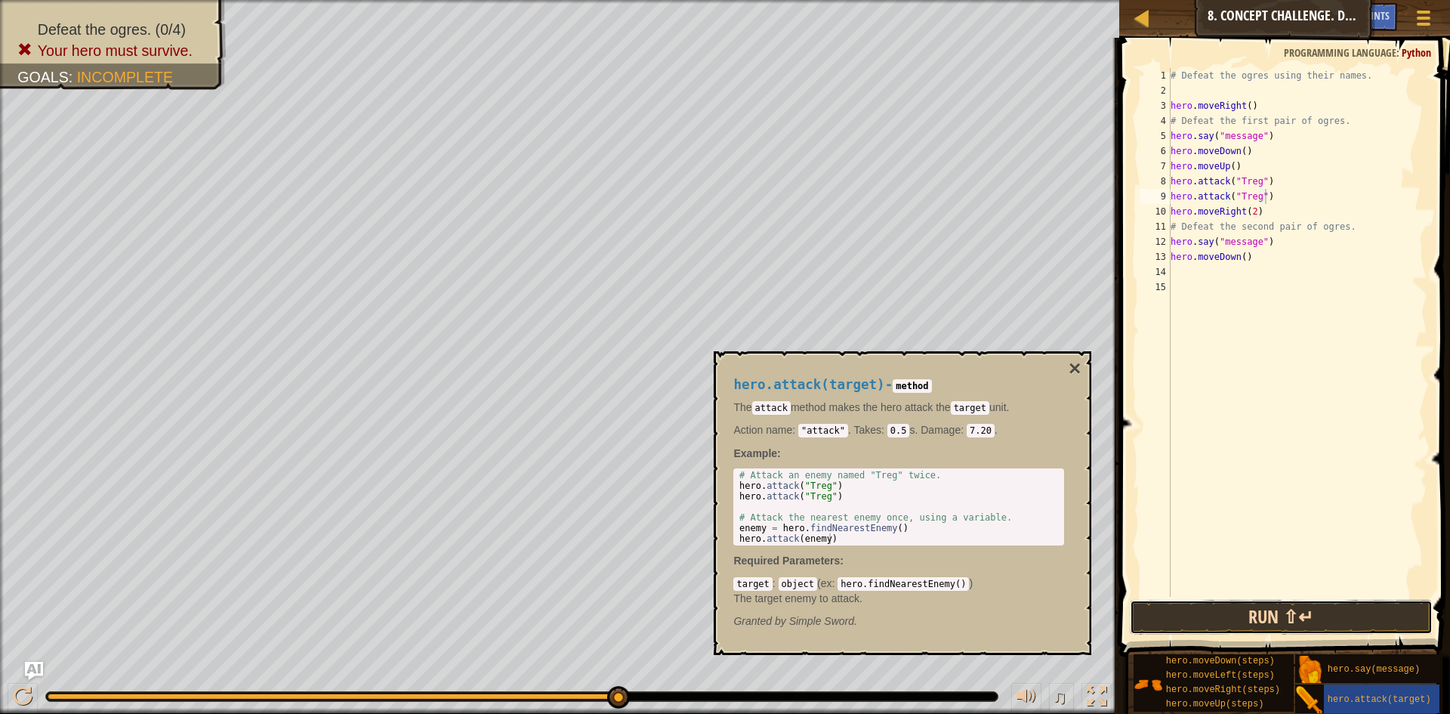
click at [1364, 617] on button "Run ⇧↵" at bounding box center [1281, 617] width 303 height 35
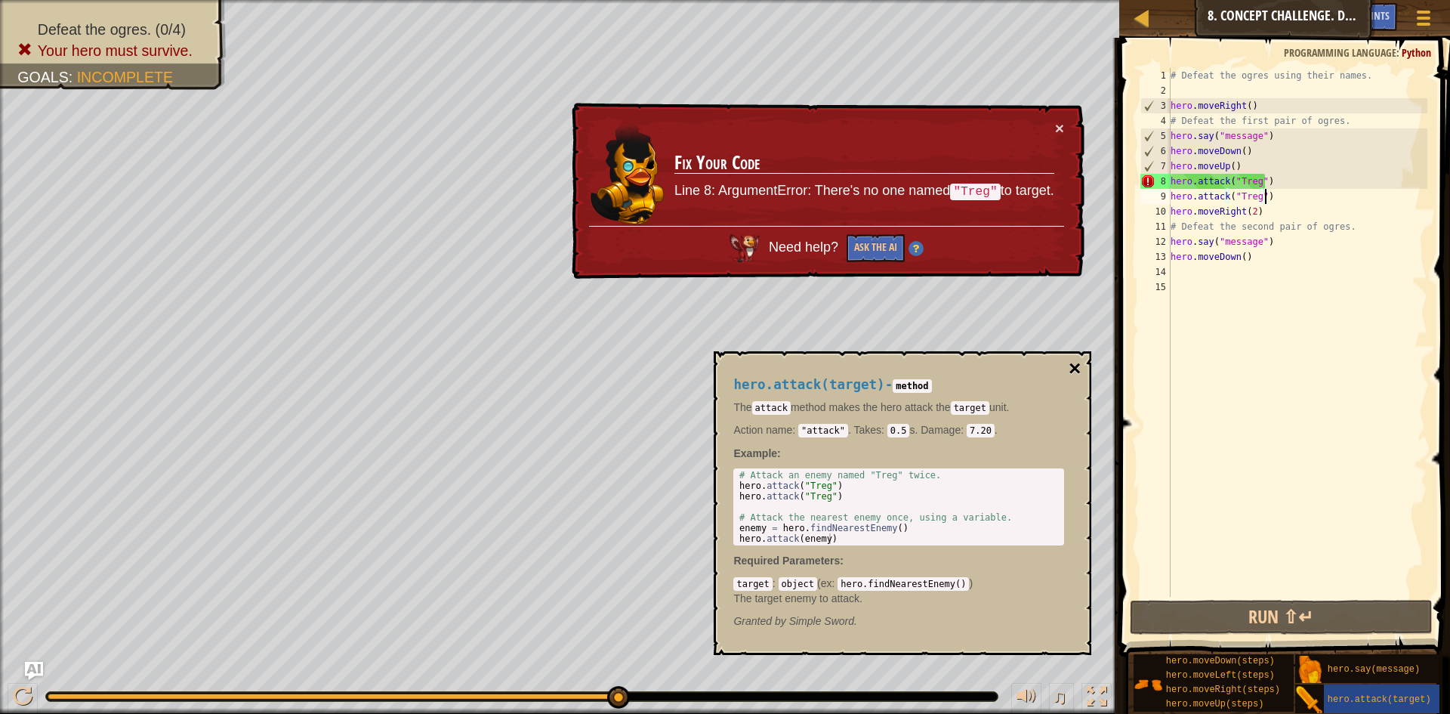
click at [1078, 372] on button "×" at bounding box center [1075, 368] width 12 height 21
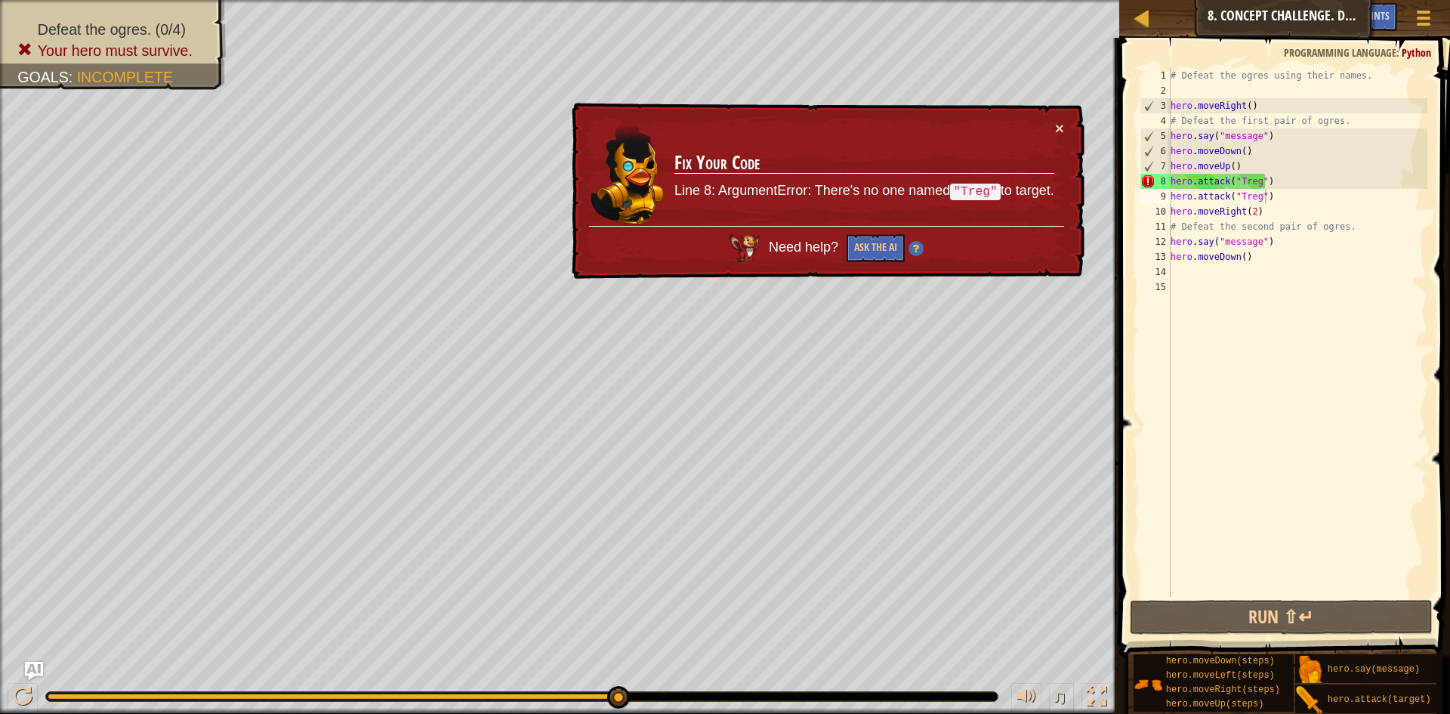
drag, startPoint x: 1049, startPoint y: 103, endPoint x: 1054, endPoint y: 110, distance: 8.2
click at [1054, 108] on div "× Fix Your Code Line 8: ArgumentError: There's no one named "Treg" to target. N…" at bounding box center [826, 191] width 517 height 180
click at [1057, 123] on button "×" at bounding box center [1061, 131] width 10 height 16
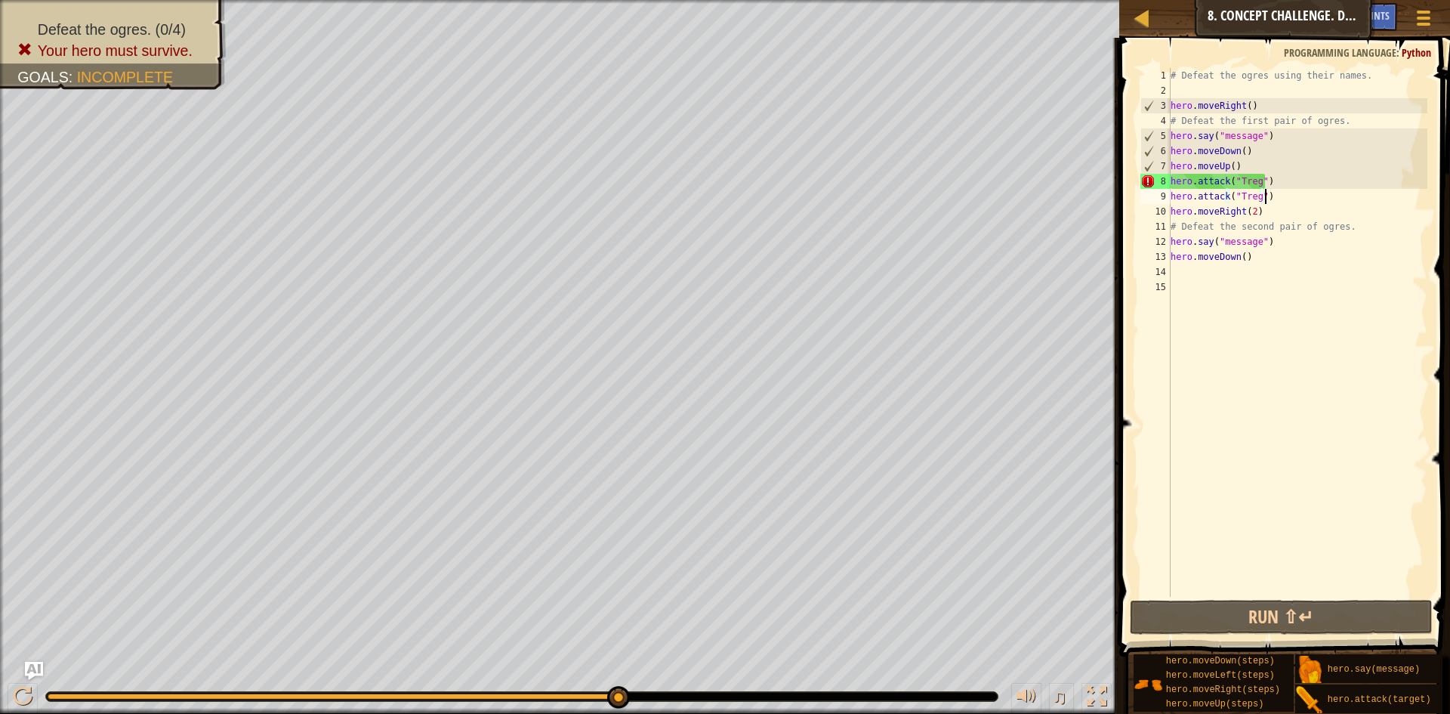
click at [1255, 184] on div "# Defeat the ogres using their names. hero . moveRight ( ) # Defeat the first p…" at bounding box center [1298, 347] width 261 height 559
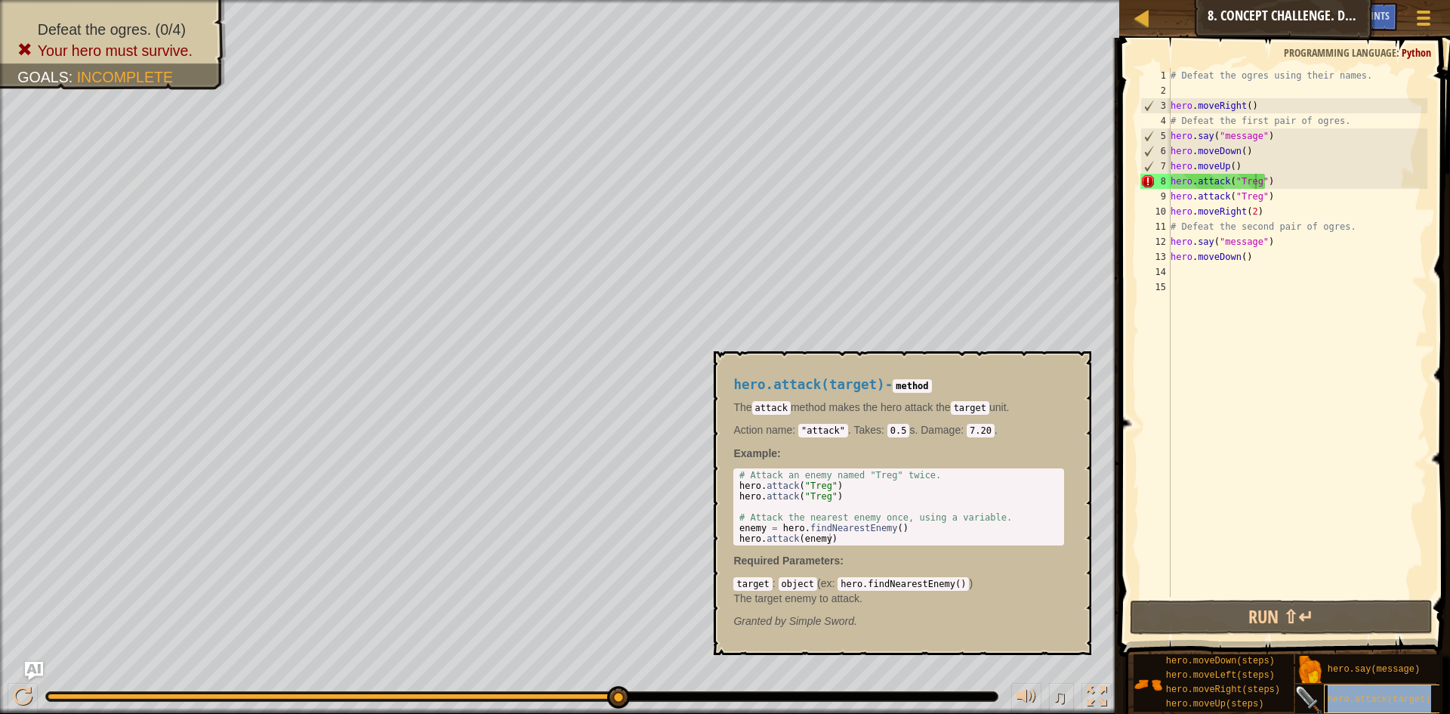
click at [1373, 694] on span "hero.attack(target)" at bounding box center [1379, 699] width 103 height 11
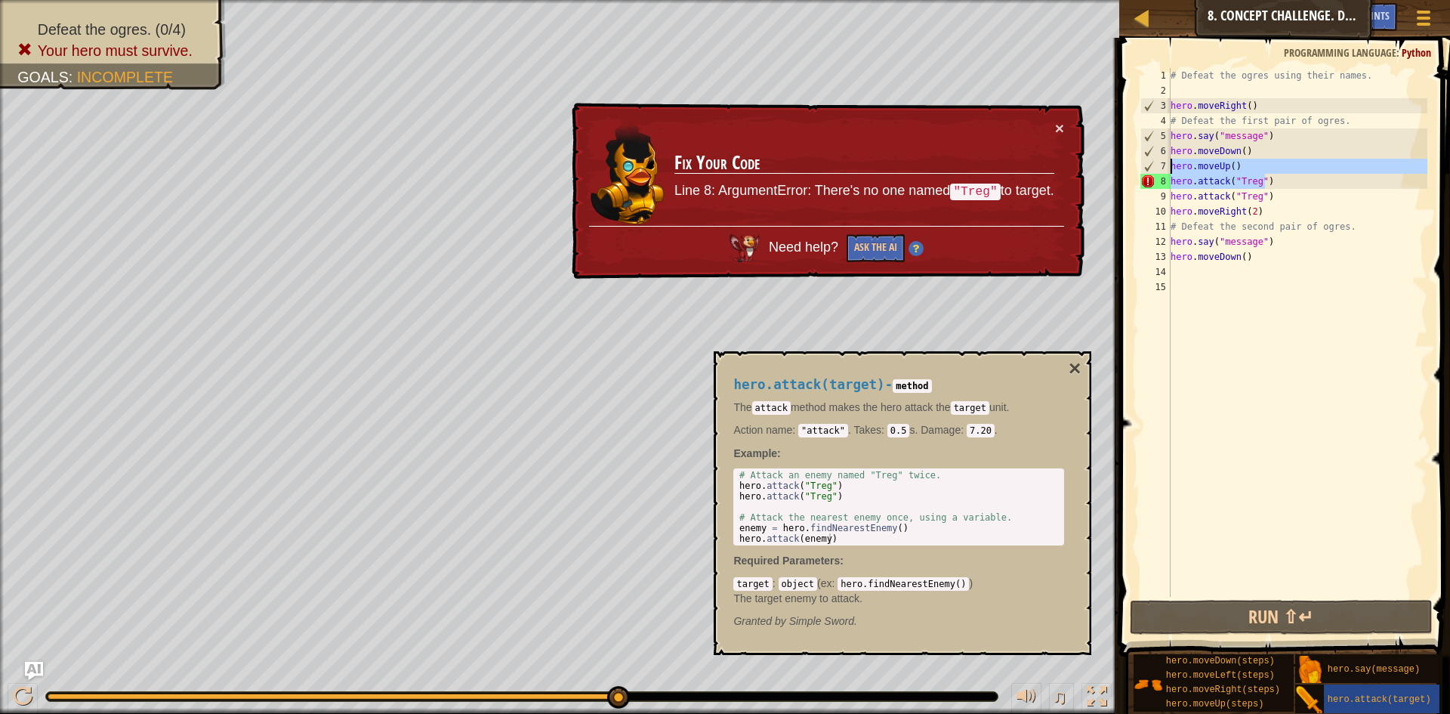
drag, startPoint x: 1305, startPoint y: 178, endPoint x: 1154, endPoint y: 172, distance: 151.2
click at [1154, 172] on div "hero.attack("Treg") 1 2 3 4 5 6 7 8 9 10 11 12 13 14 15 # Defeat the ogres usin…" at bounding box center [1283, 332] width 290 height 529
click at [1201, 612] on button "Run ⇧↵" at bounding box center [1281, 617] width 303 height 35
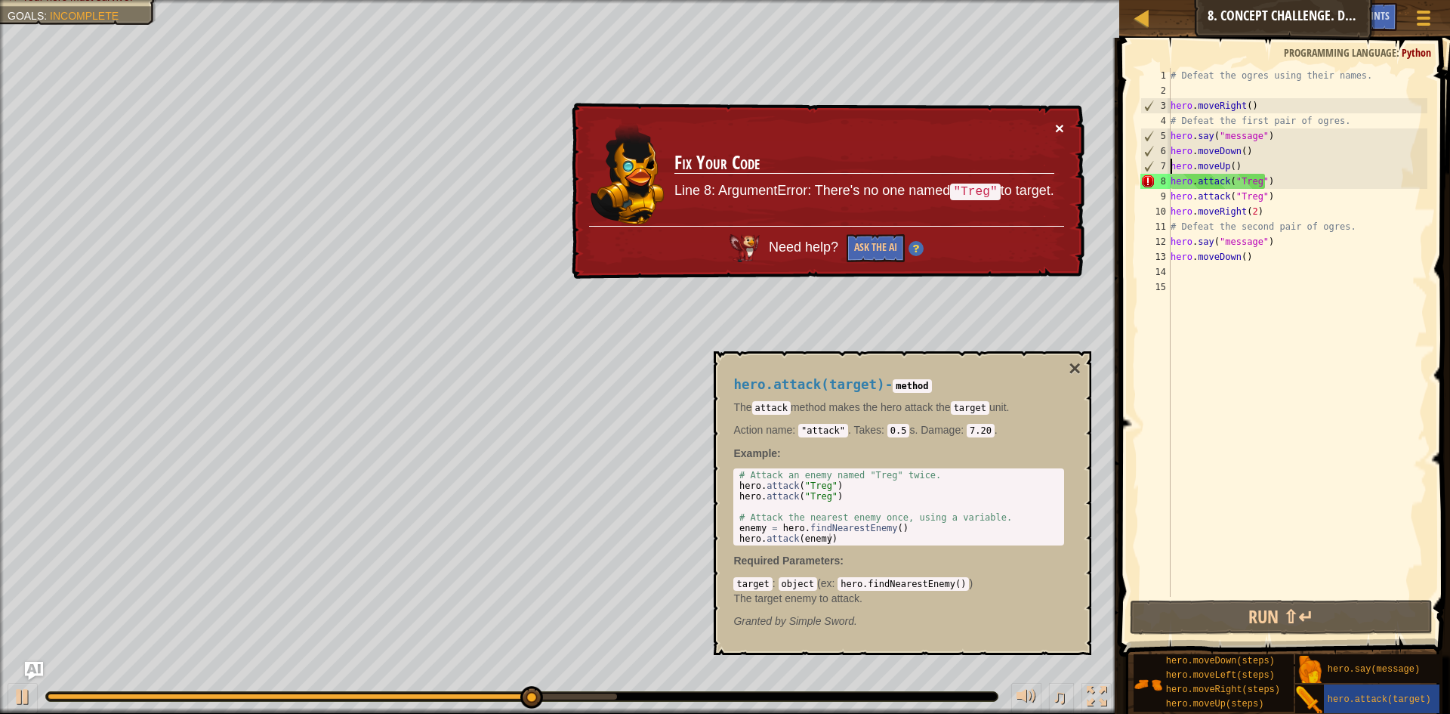
click at [1056, 123] on button "×" at bounding box center [1061, 131] width 10 height 16
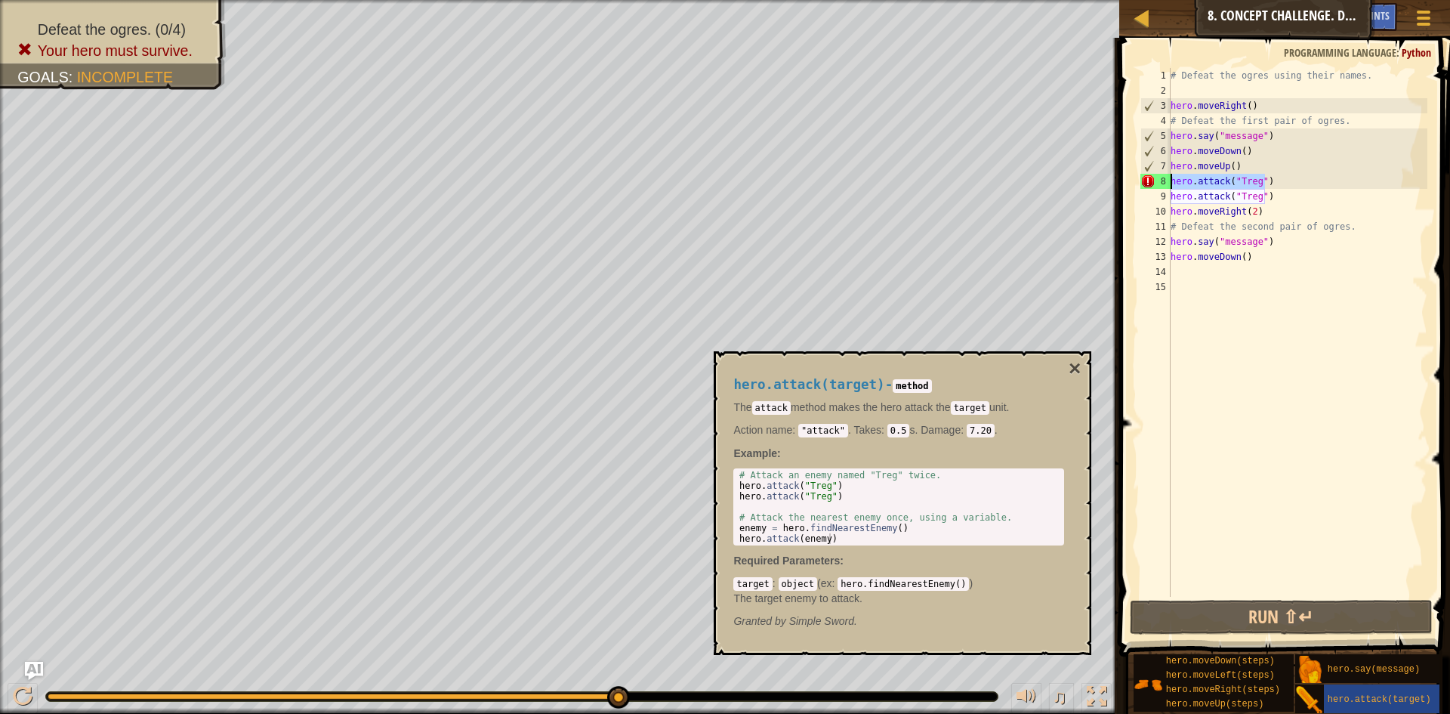
drag, startPoint x: 1276, startPoint y: 181, endPoint x: 1172, endPoint y: 176, distance: 103.6
click at [1172, 176] on div "# Defeat the ogres using their names. hero . moveRight ( ) # Defeat the first p…" at bounding box center [1298, 347] width 261 height 559
type textarea "hero.attack("Treg")"
click at [1265, 199] on div "# Defeat the ogres using their names. hero . moveRight ( ) # Defeat the first p…" at bounding box center [1298, 347] width 261 height 559
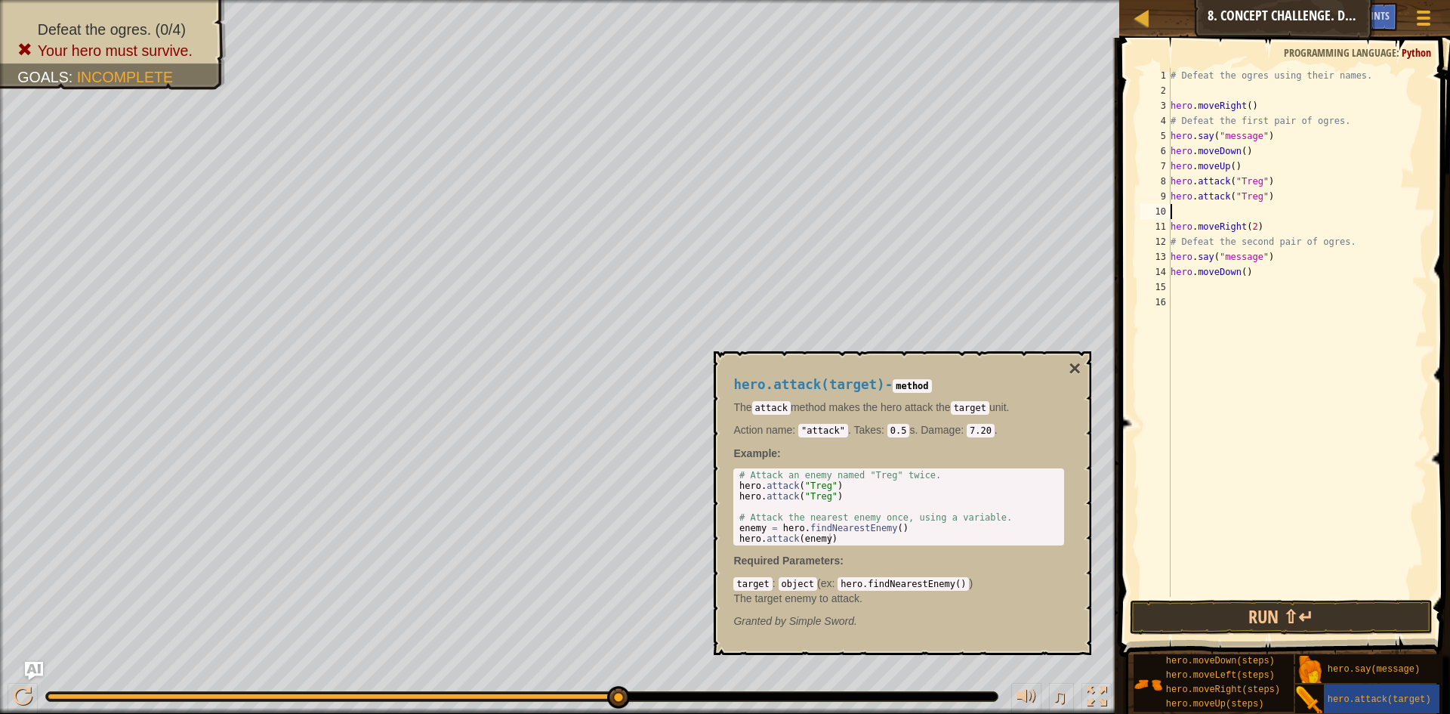
paste textarea "hero.attack("Treg")"
click at [1300, 605] on button "Run ⇧↵" at bounding box center [1281, 617] width 303 height 35
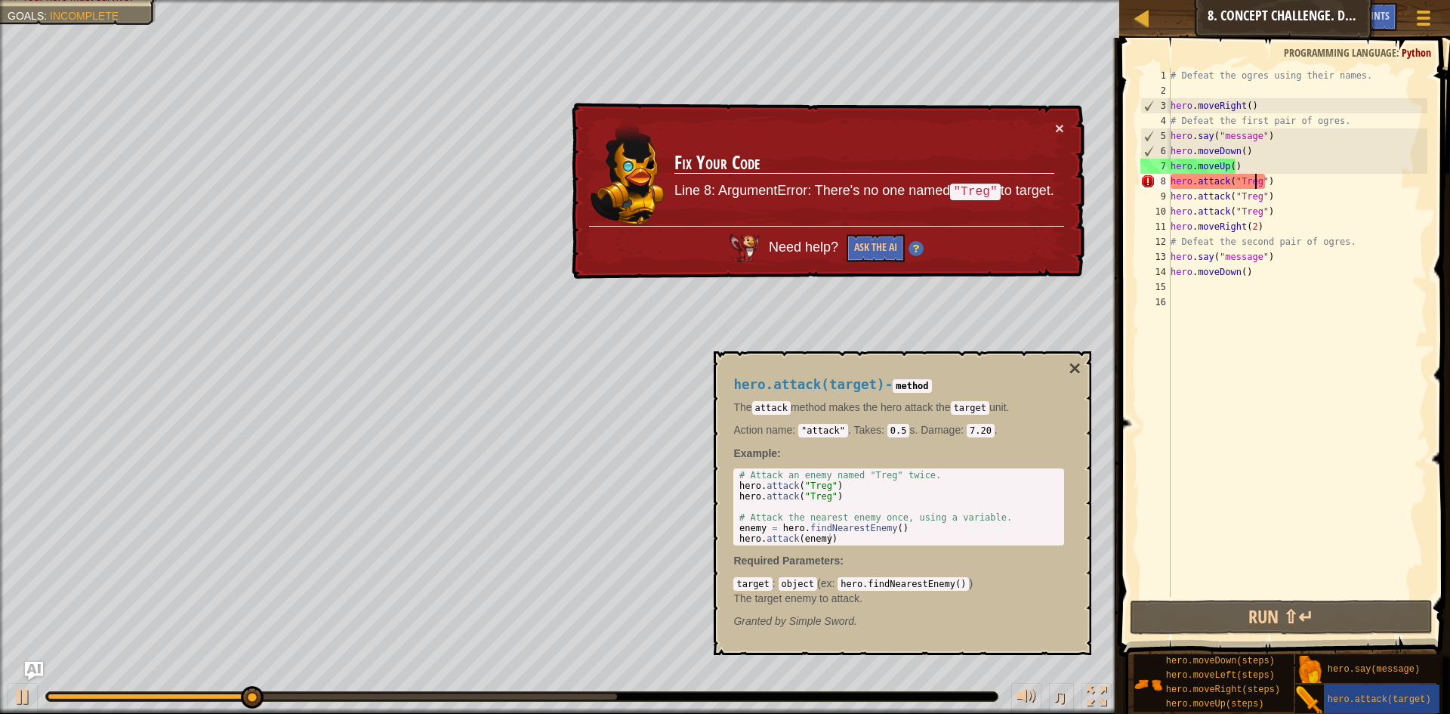
click at [1256, 181] on div "# Defeat the ogres using their names. hero . moveRight ( ) # Defeat the first p…" at bounding box center [1298, 347] width 261 height 559
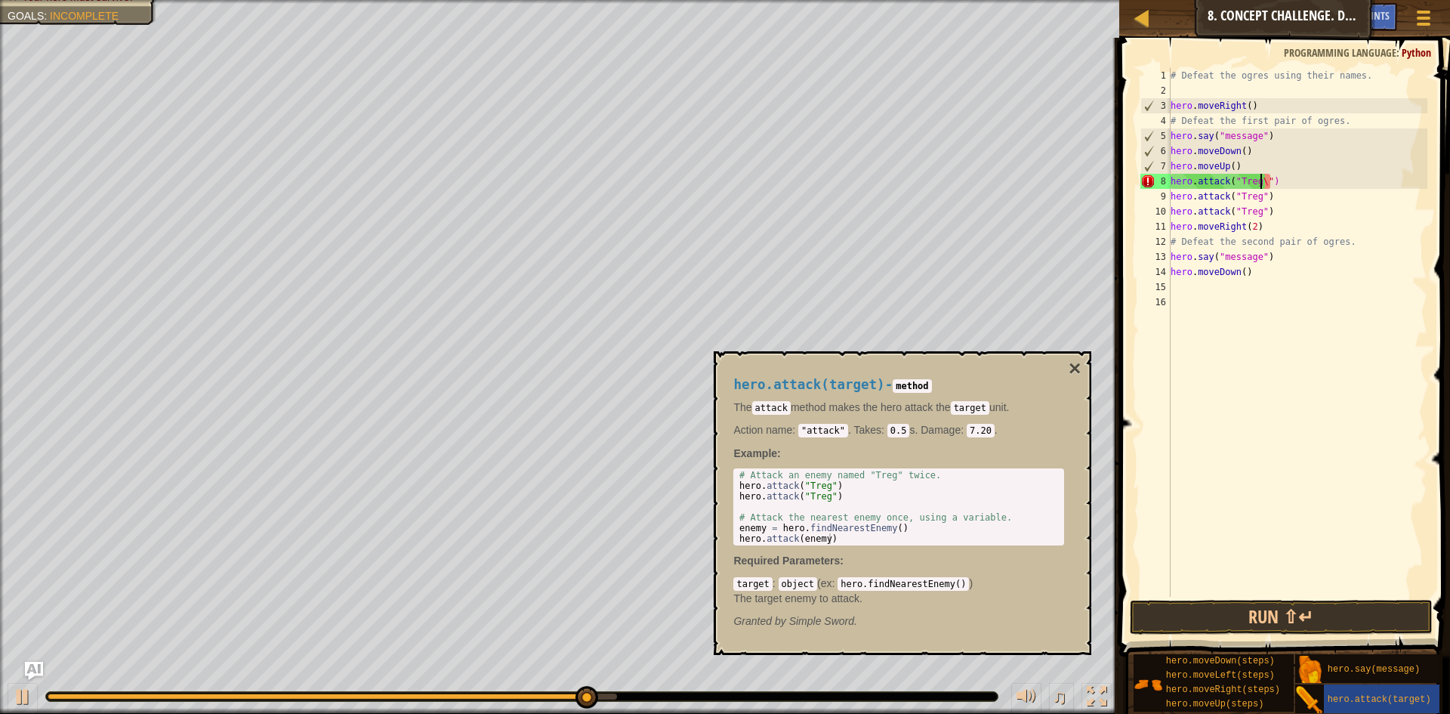
scroll to position [7, 8]
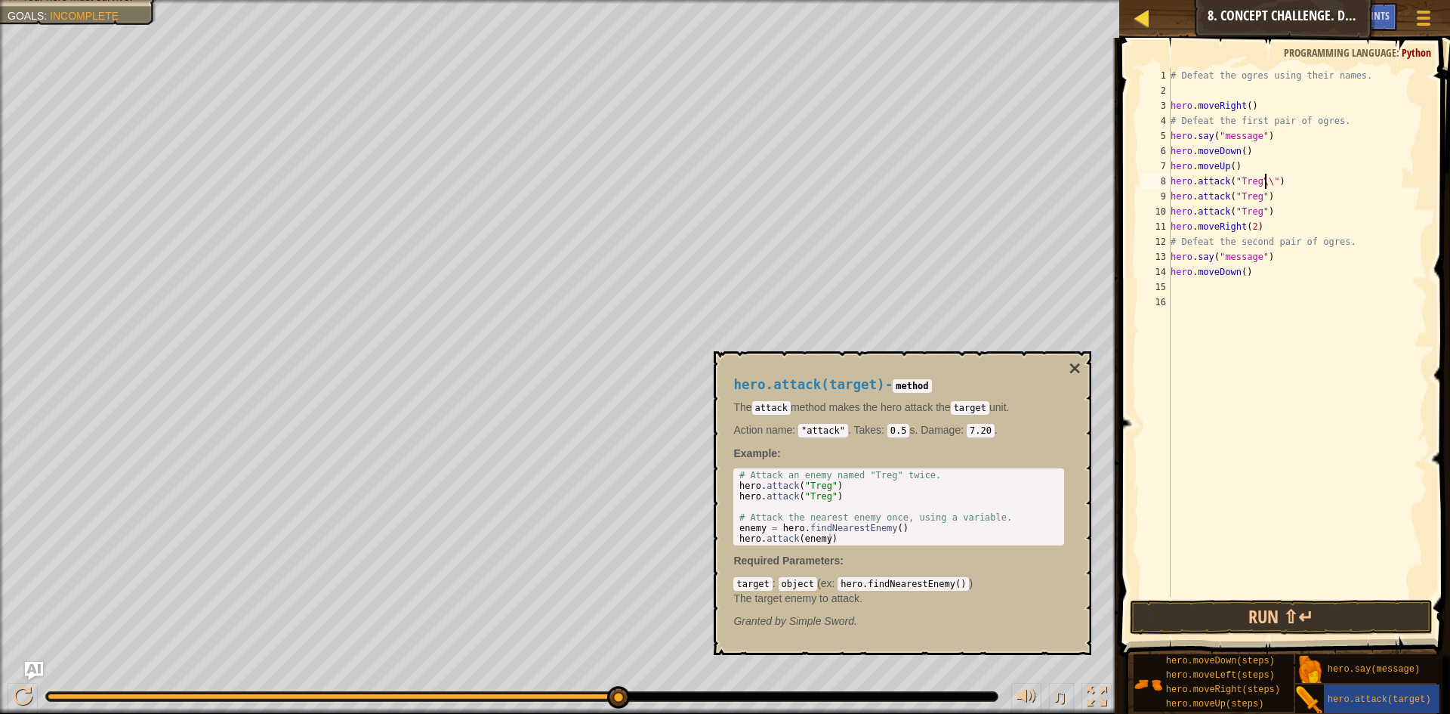
type textarea "hero.attack("Treg\\")"
click at [1148, 20] on div at bounding box center [1142, 17] width 19 height 19
